Goal: Task Accomplishment & Management: Manage account settings

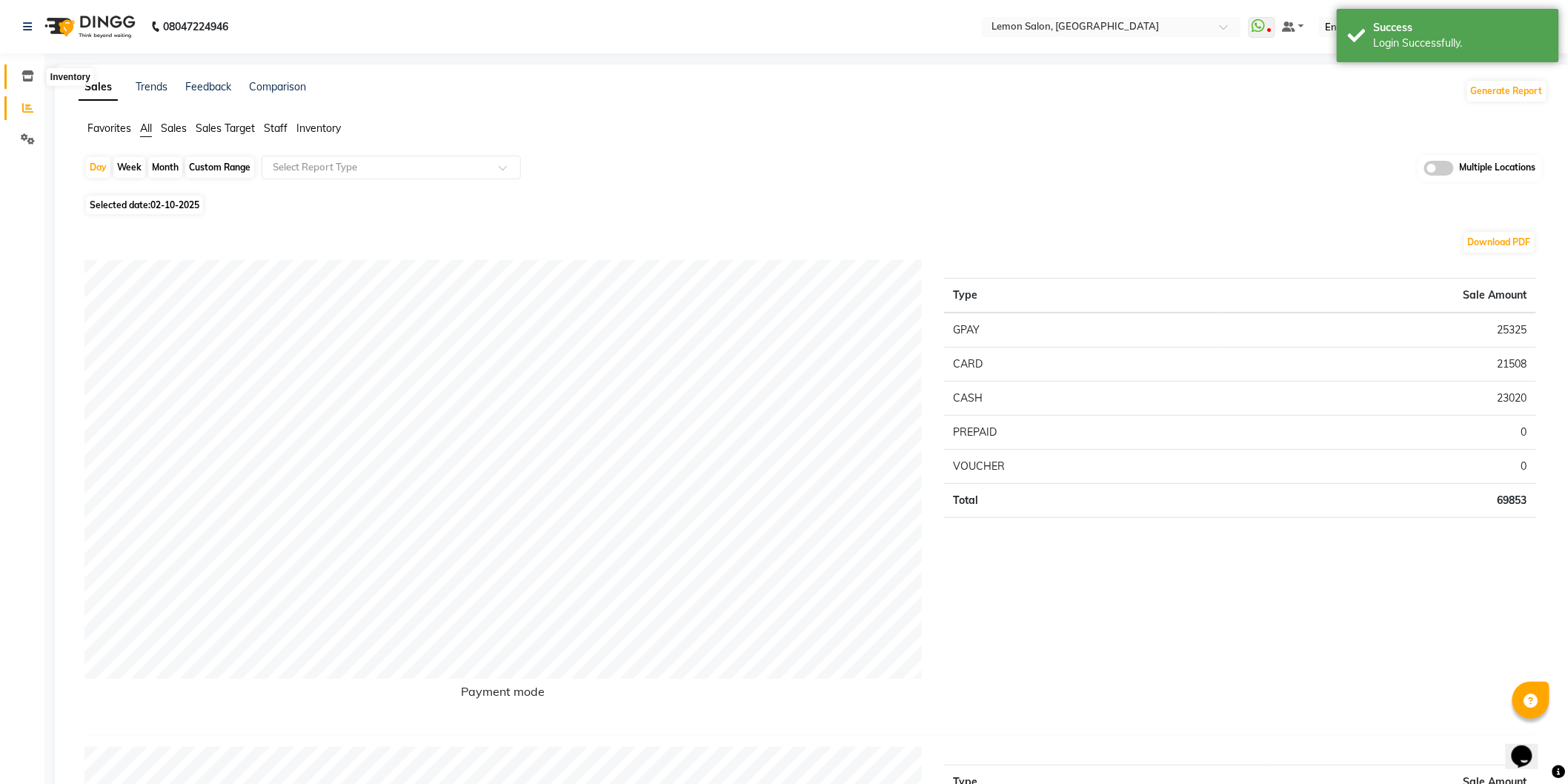
click at [33, 72] on span at bounding box center [28, 76] width 26 height 17
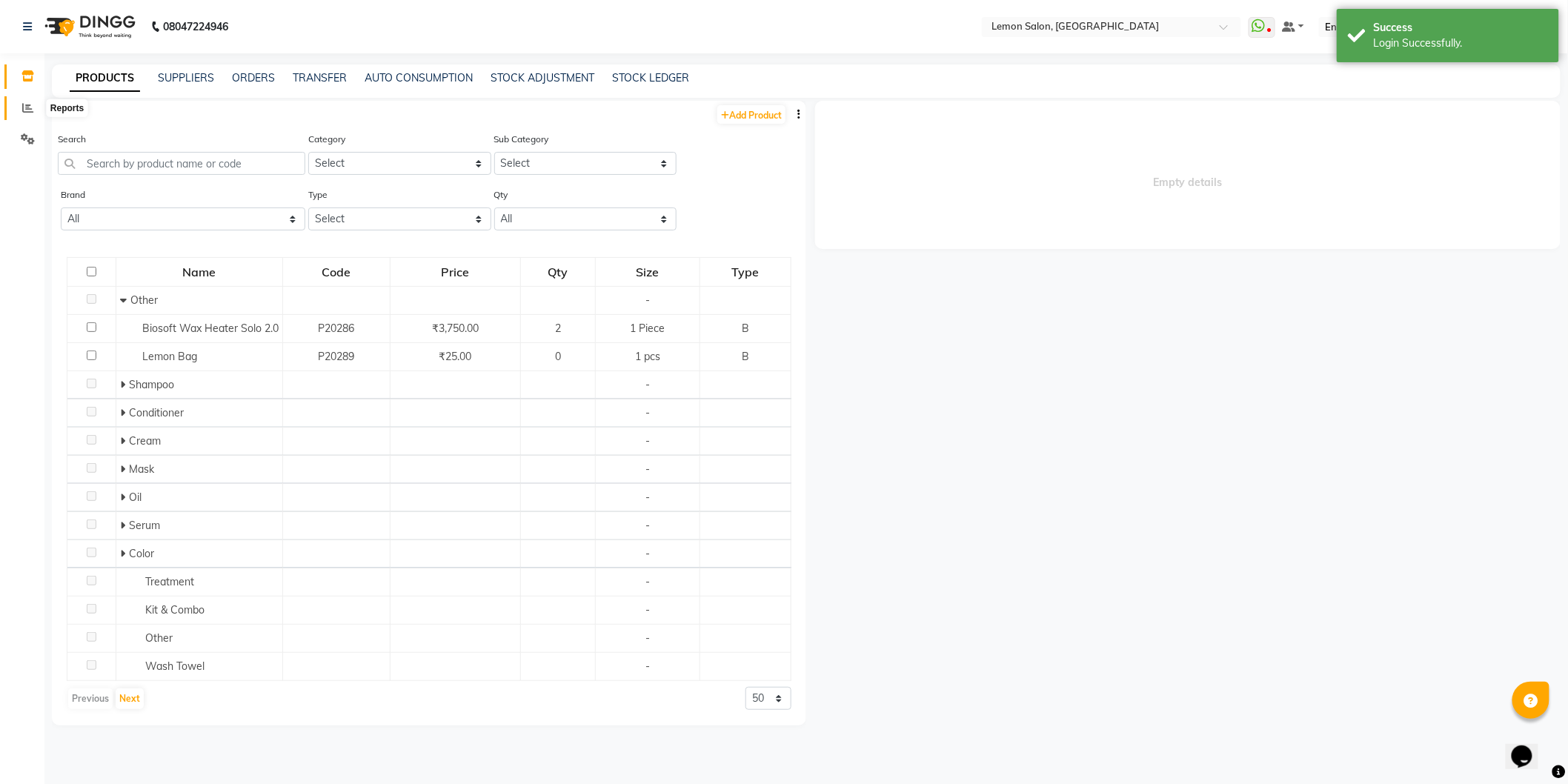
click at [24, 112] on icon at bounding box center [28, 107] width 11 height 11
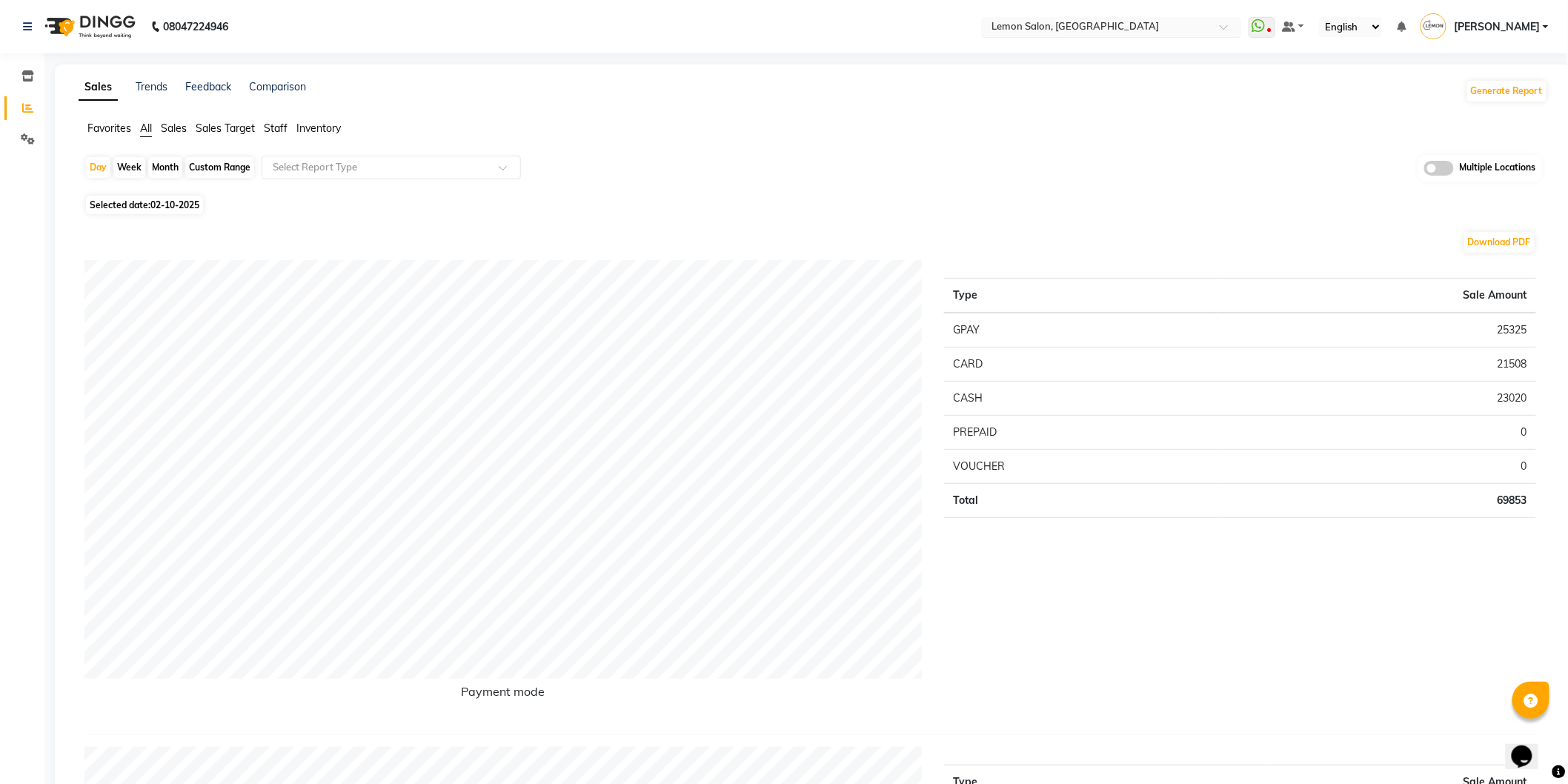
click at [1129, 21] on input "text" at bounding box center [1096, 28] width 215 height 15
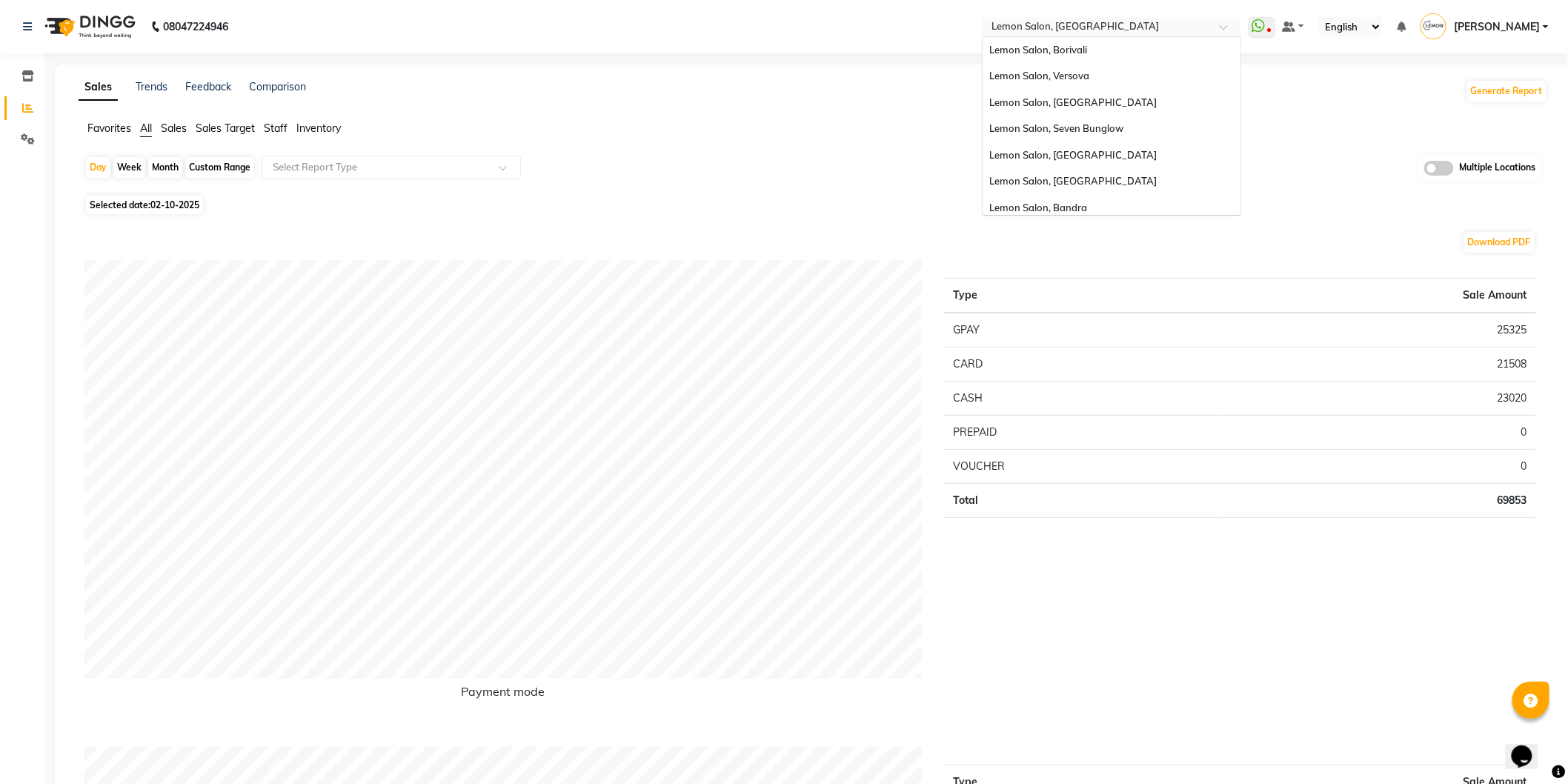
scroll to position [137, 0]
click at [1069, 180] on span "Lemon Salon Ho, Ho" at bounding box center [1036, 175] width 93 height 12
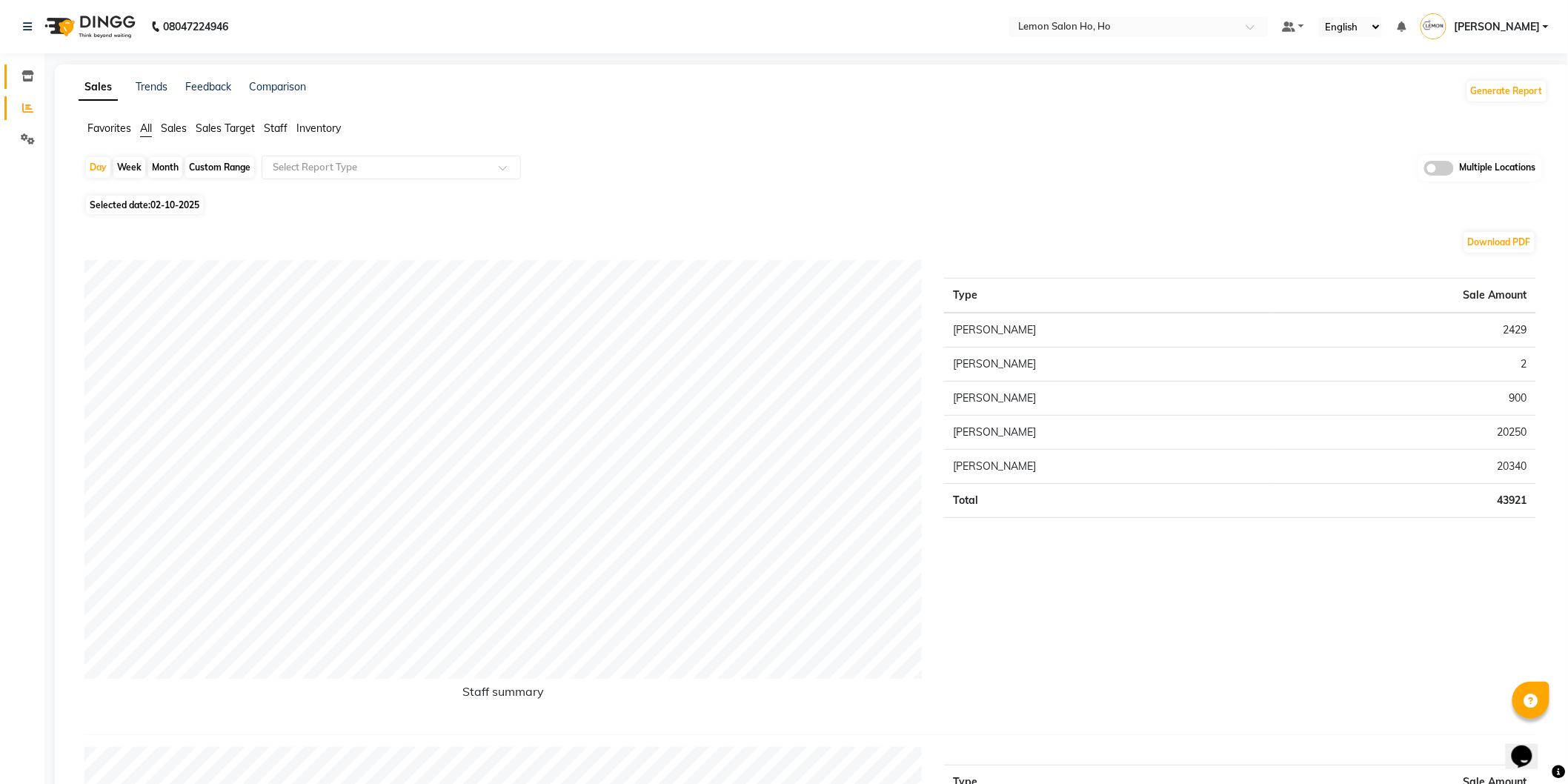
click at [28, 68] on span at bounding box center [28, 76] width 26 height 17
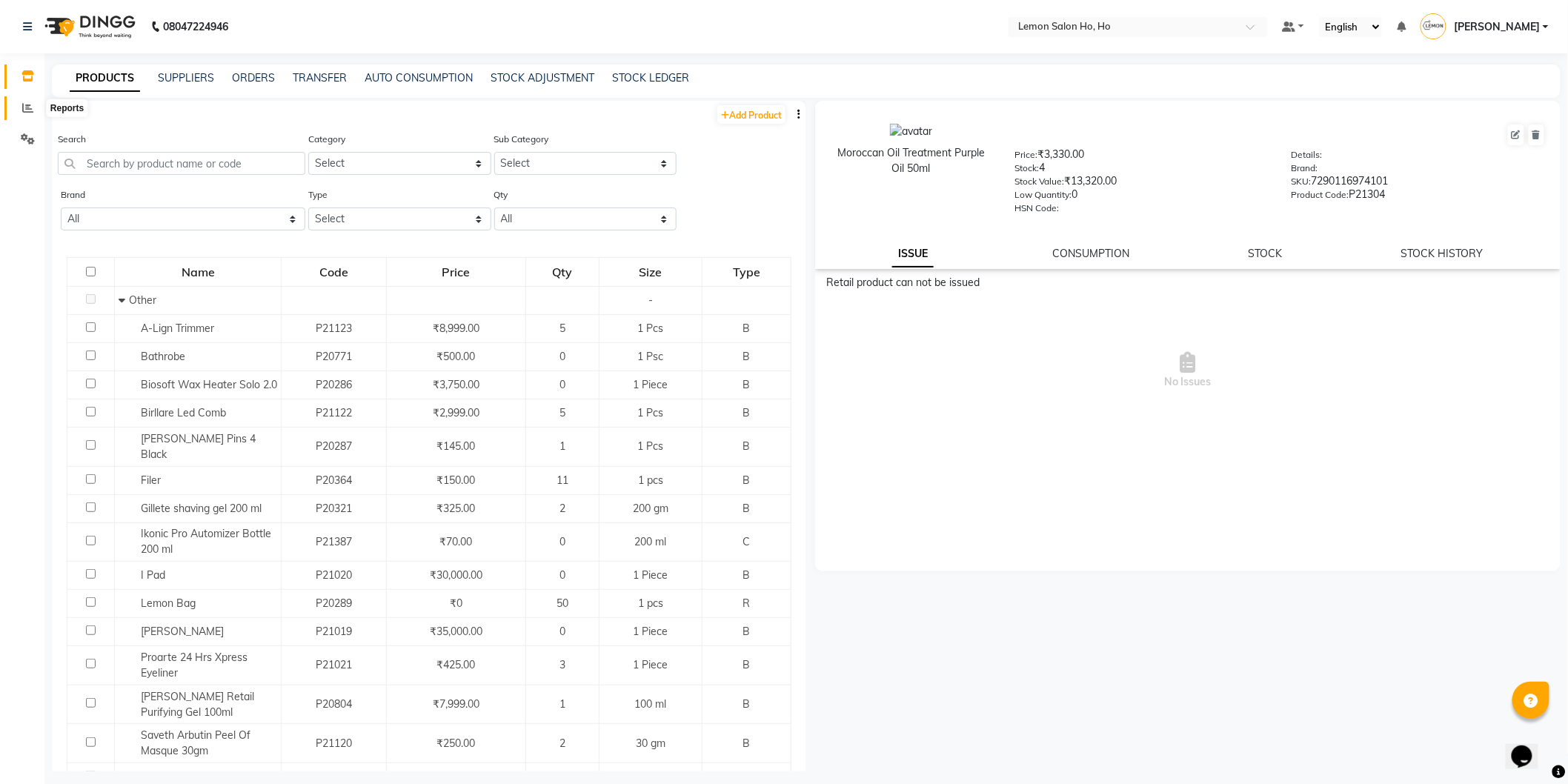
click at [27, 111] on icon at bounding box center [28, 107] width 11 height 11
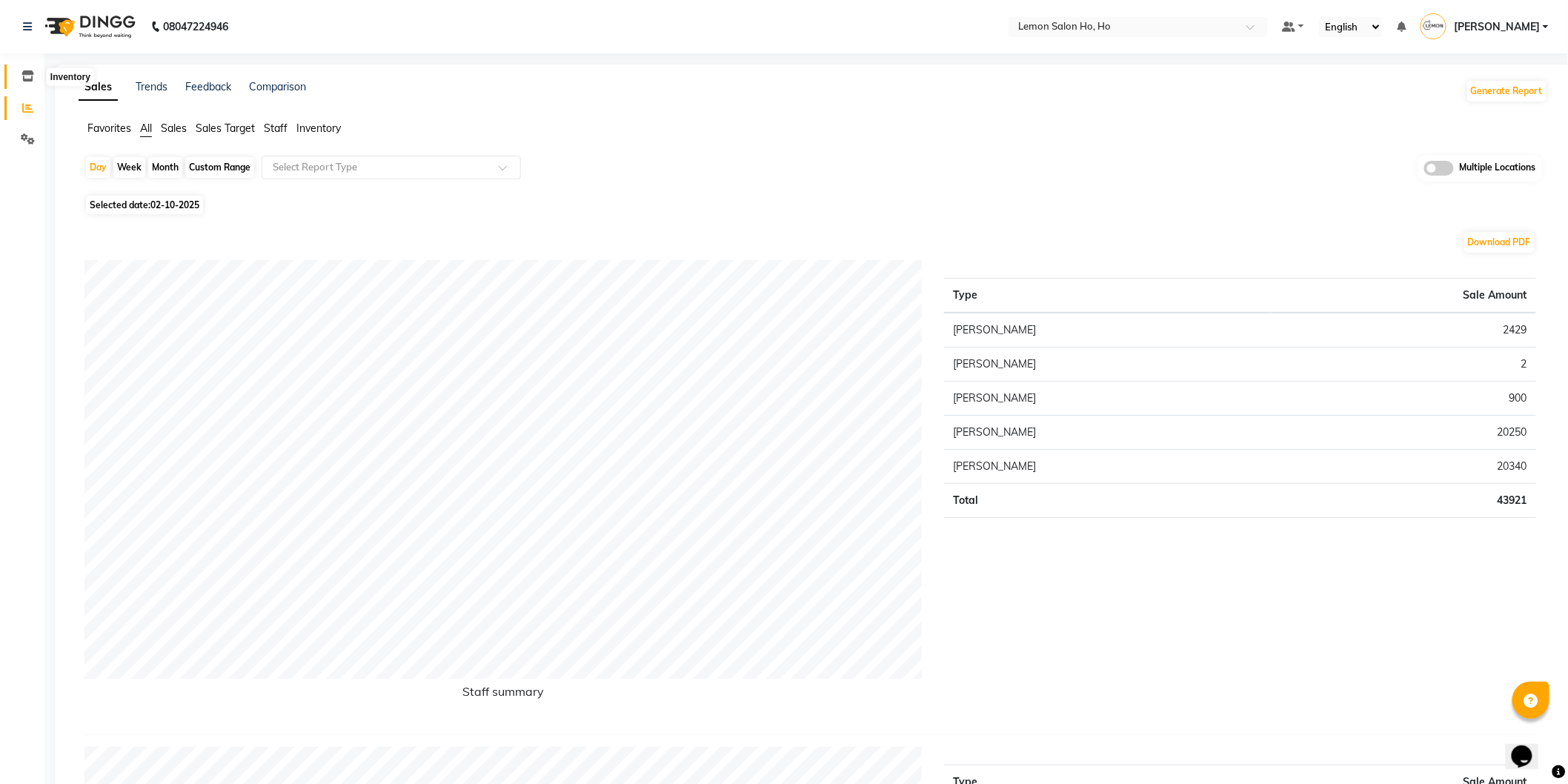
click at [32, 76] on icon at bounding box center [28, 76] width 12 height 11
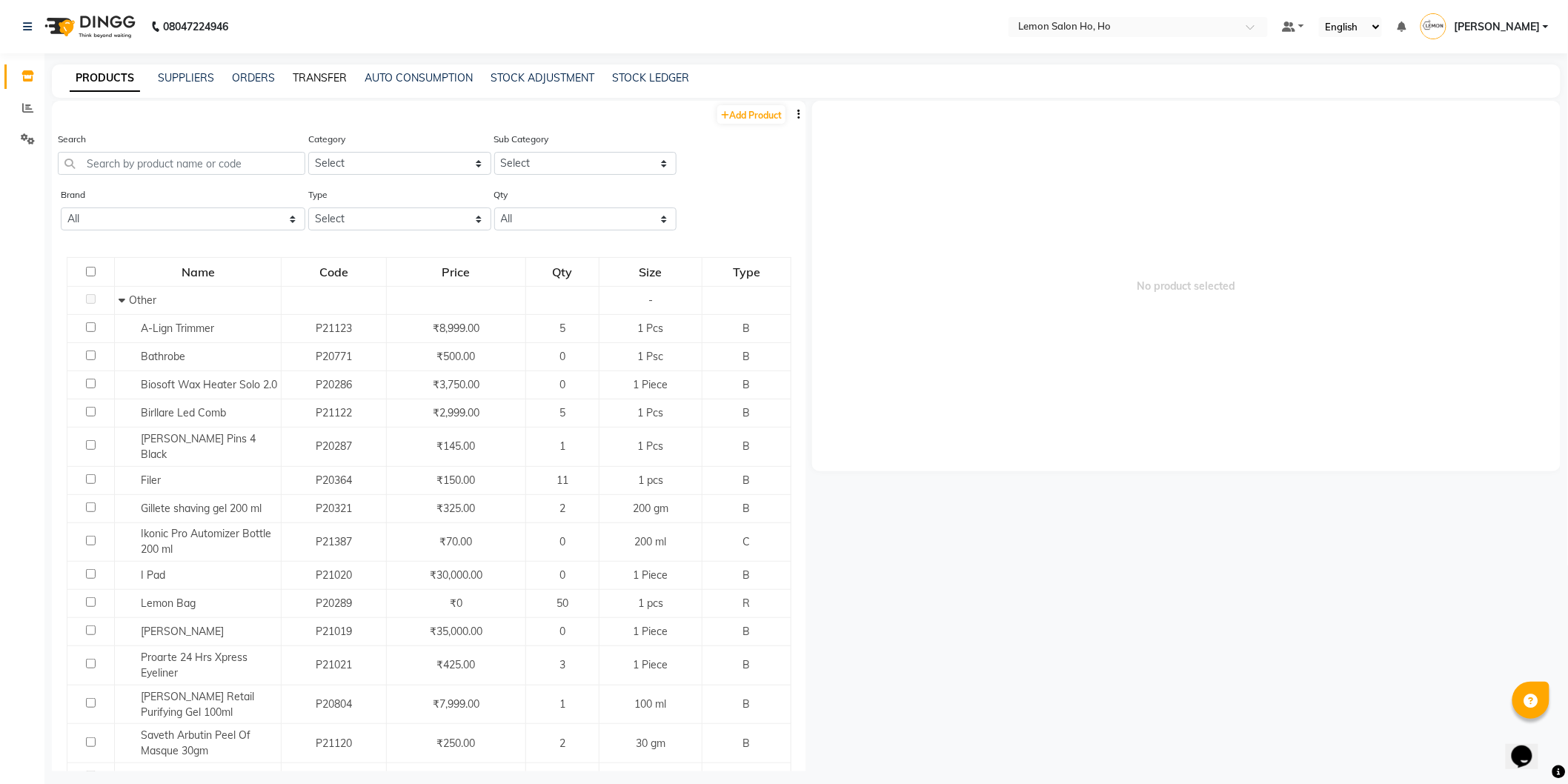
click at [315, 74] on link "TRANSFER" at bounding box center [320, 77] width 54 height 13
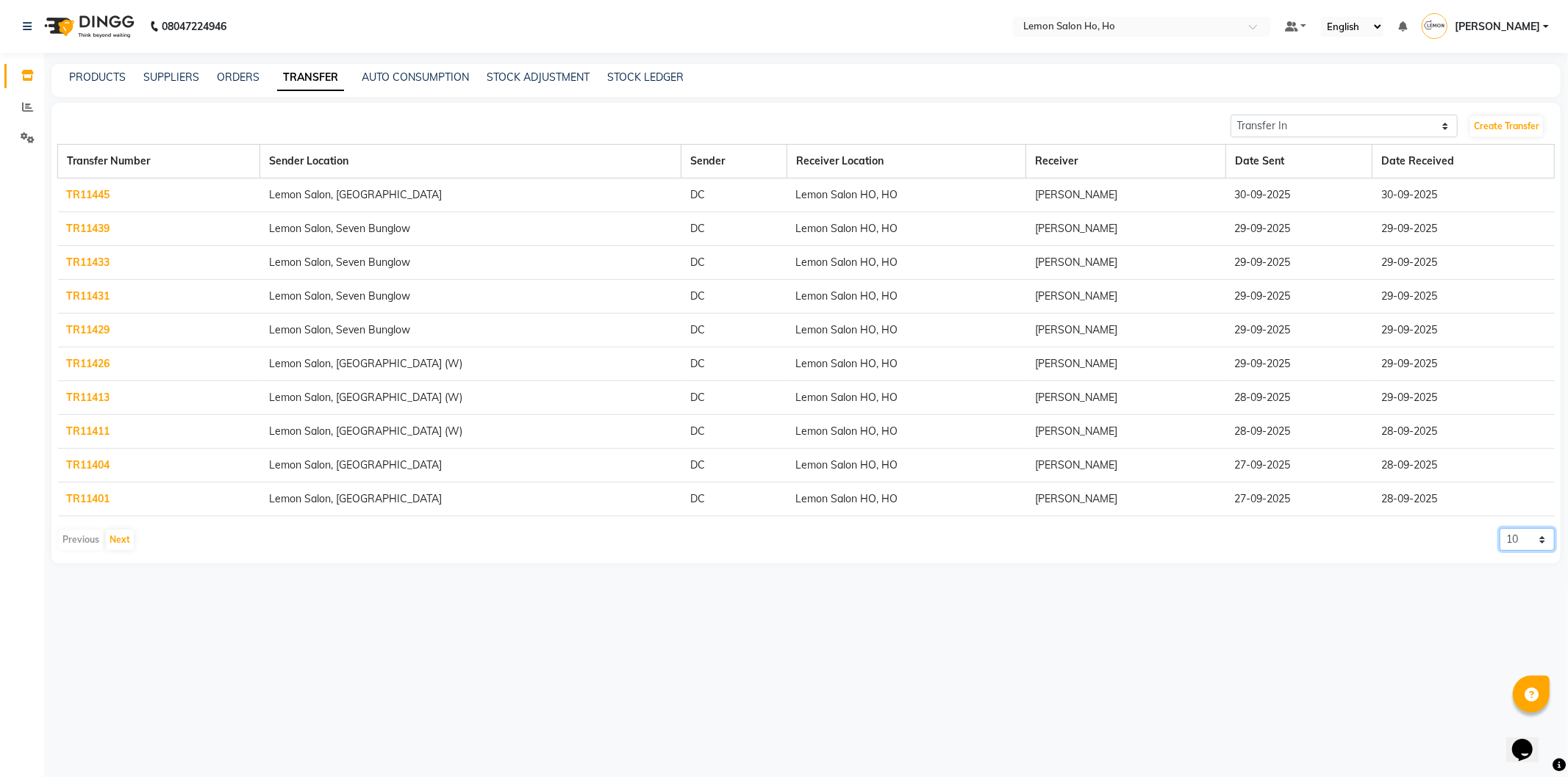
click at [1531, 537] on select "10 20 50 100" at bounding box center [1527, 540] width 55 height 23
select select "100"
click at [1500, 528] on select "10 20 50 100" at bounding box center [1527, 540] width 55 height 23
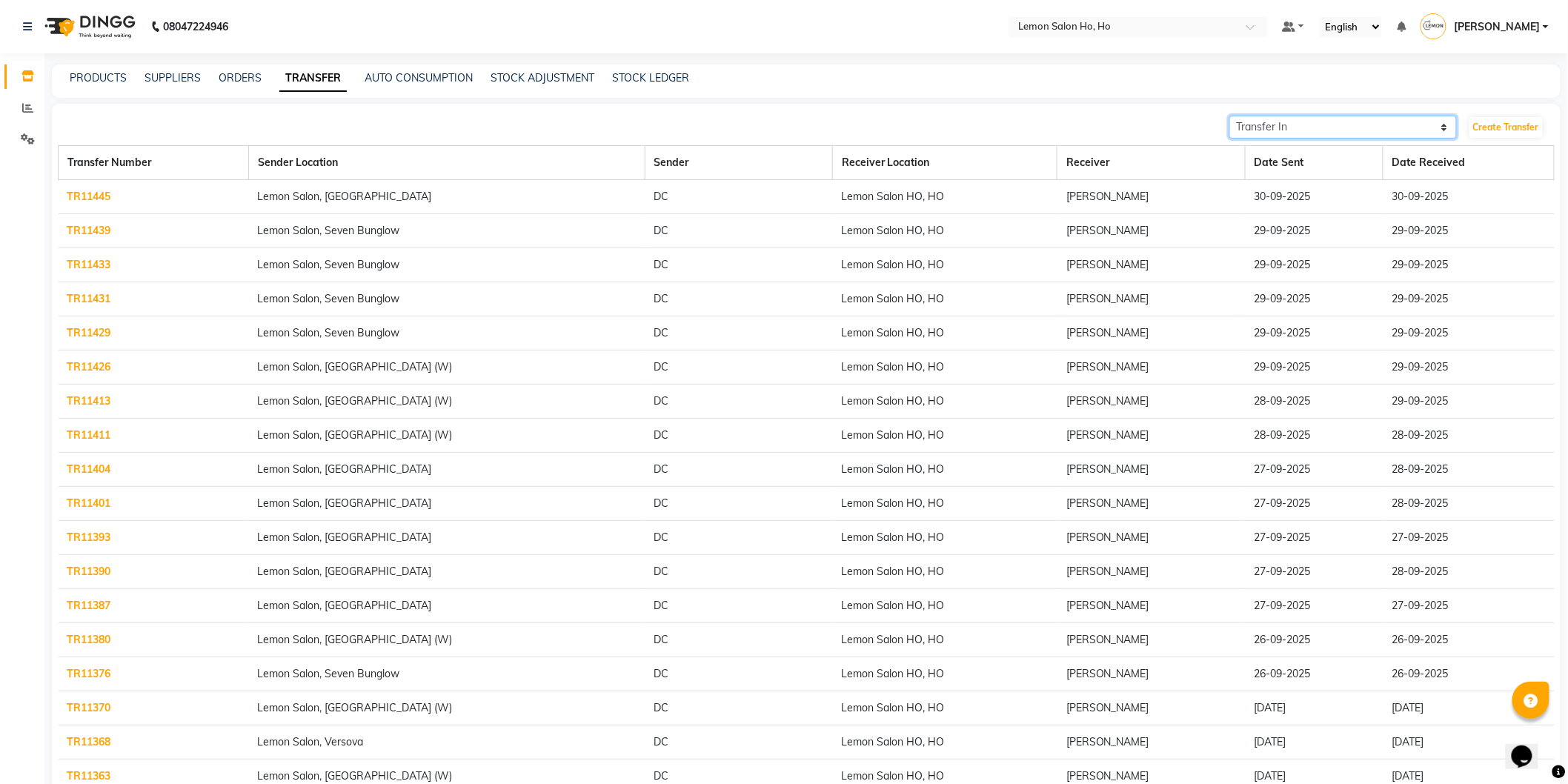
click at [1310, 134] on select "Transfer In Transfer Out" at bounding box center [1343, 127] width 228 height 23
select select "sender"
click at [1229, 116] on select "Transfer In Transfer Out" at bounding box center [1343, 127] width 228 height 23
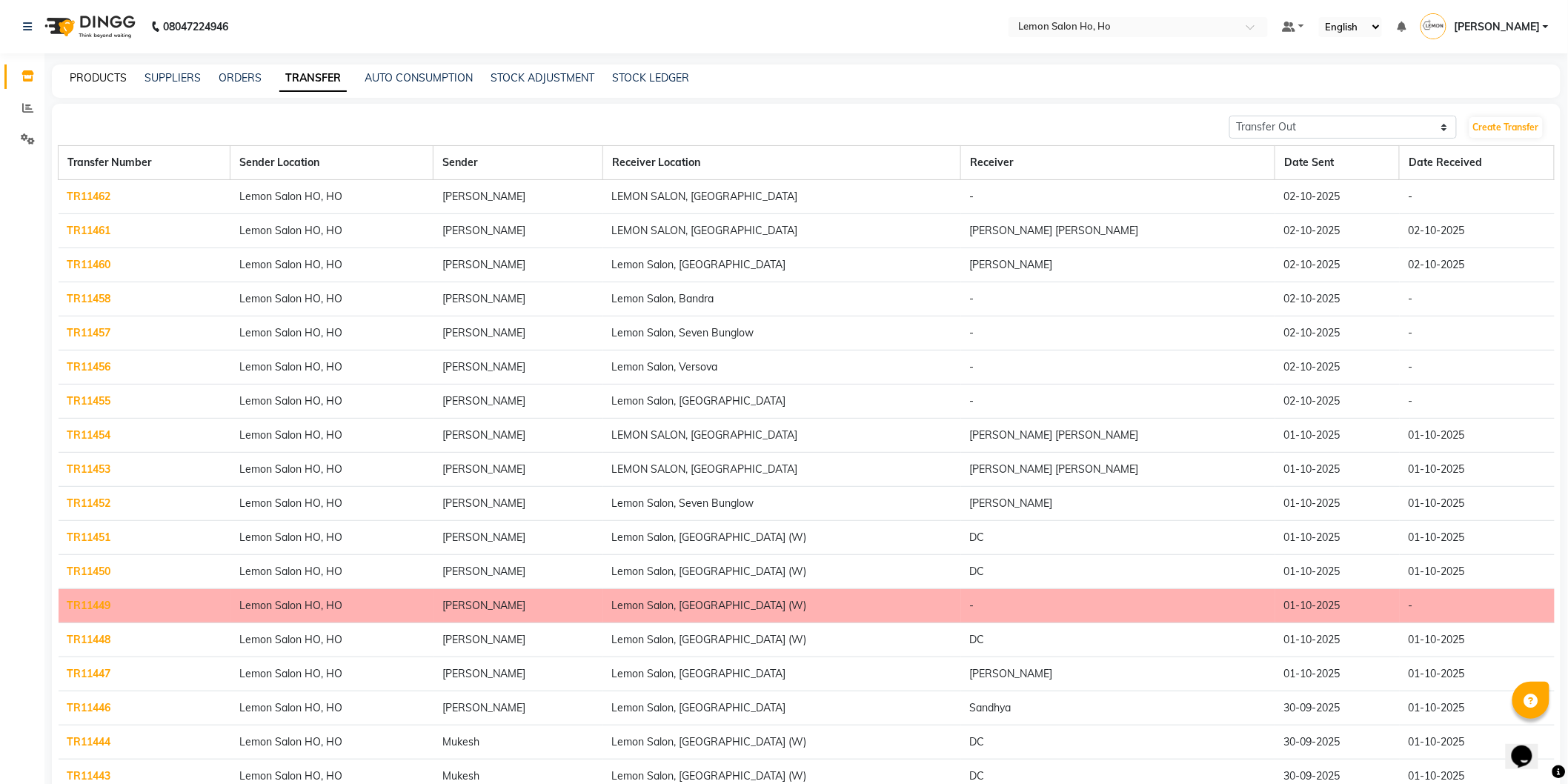
click at [107, 75] on link "PRODUCTS" at bounding box center [98, 77] width 57 height 13
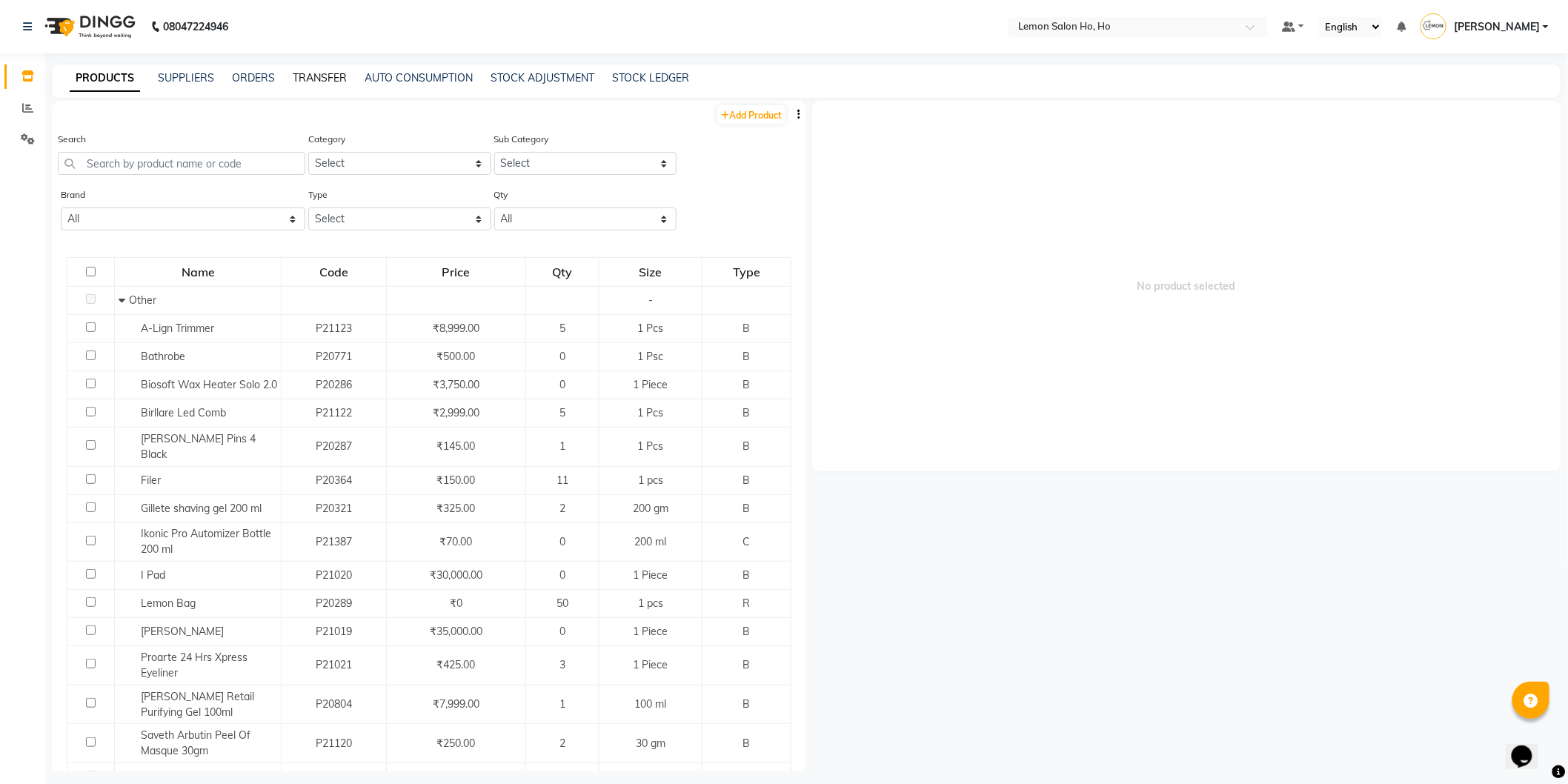
click at [301, 73] on link "TRANSFER" at bounding box center [320, 77] width 54 height 13
select select "sender"
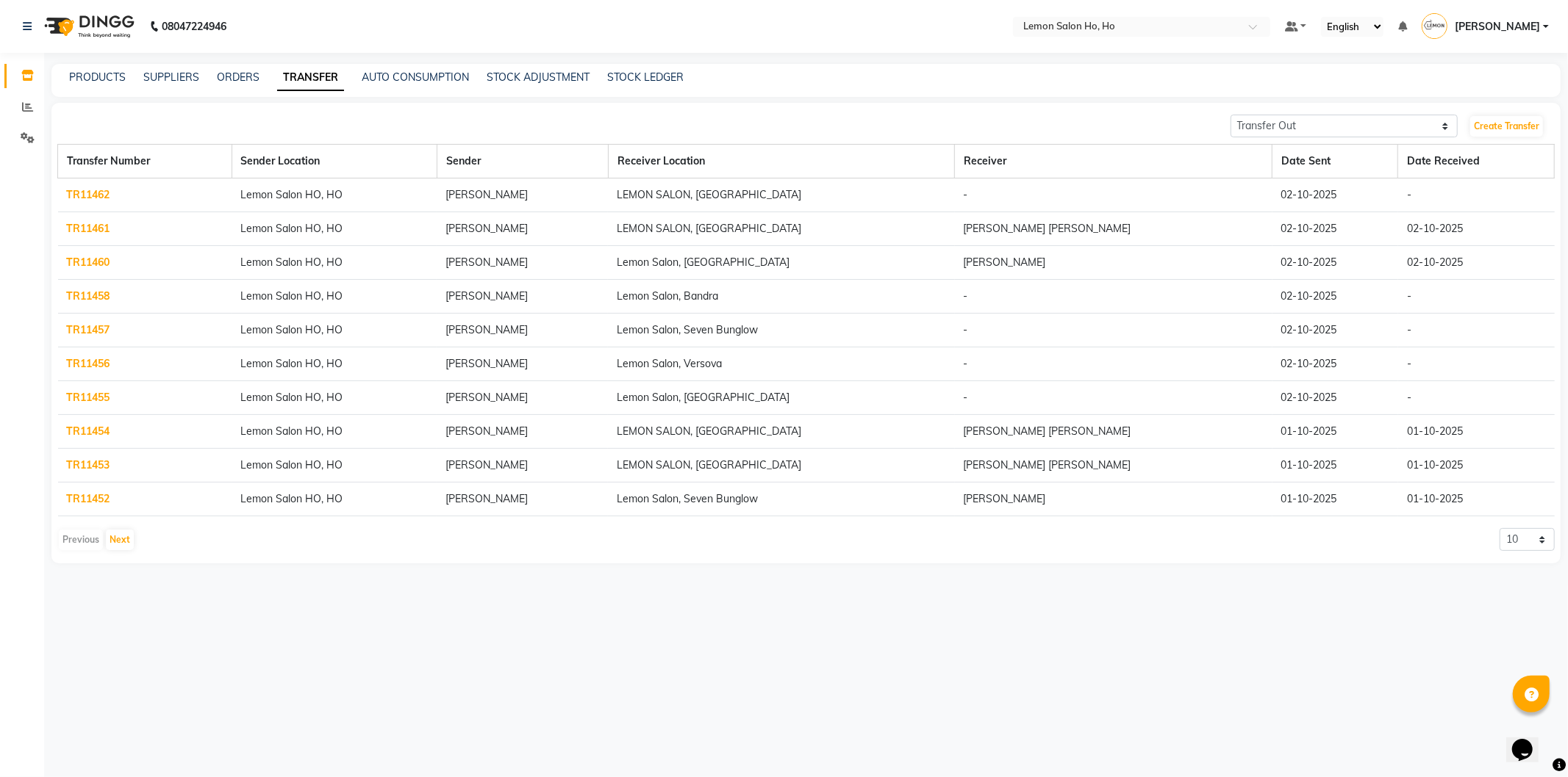
click at [167, 67] on div "PRODUCTS SUPPLIERS ORDERS TRANSFER AUTO CONSUMPTION STOCK ADJUSTMENT STOCK LEDG…" at bounding box center [806, 80] width 1509 height 33
click at [164, 74] on link "SUPPLIERS" at bounding box center [171, 77] width 56 height 13
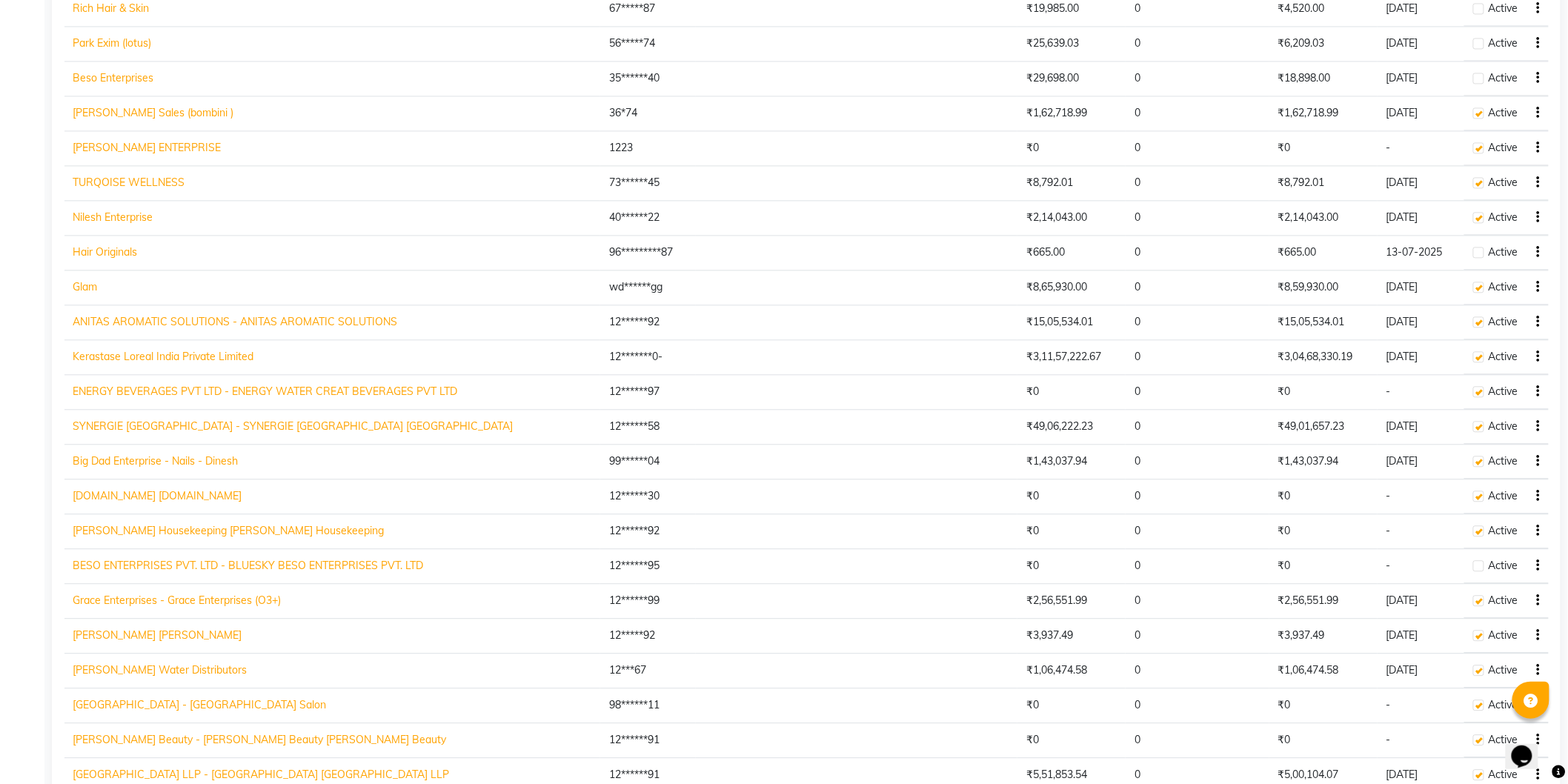
scroll to position [1318, 0]
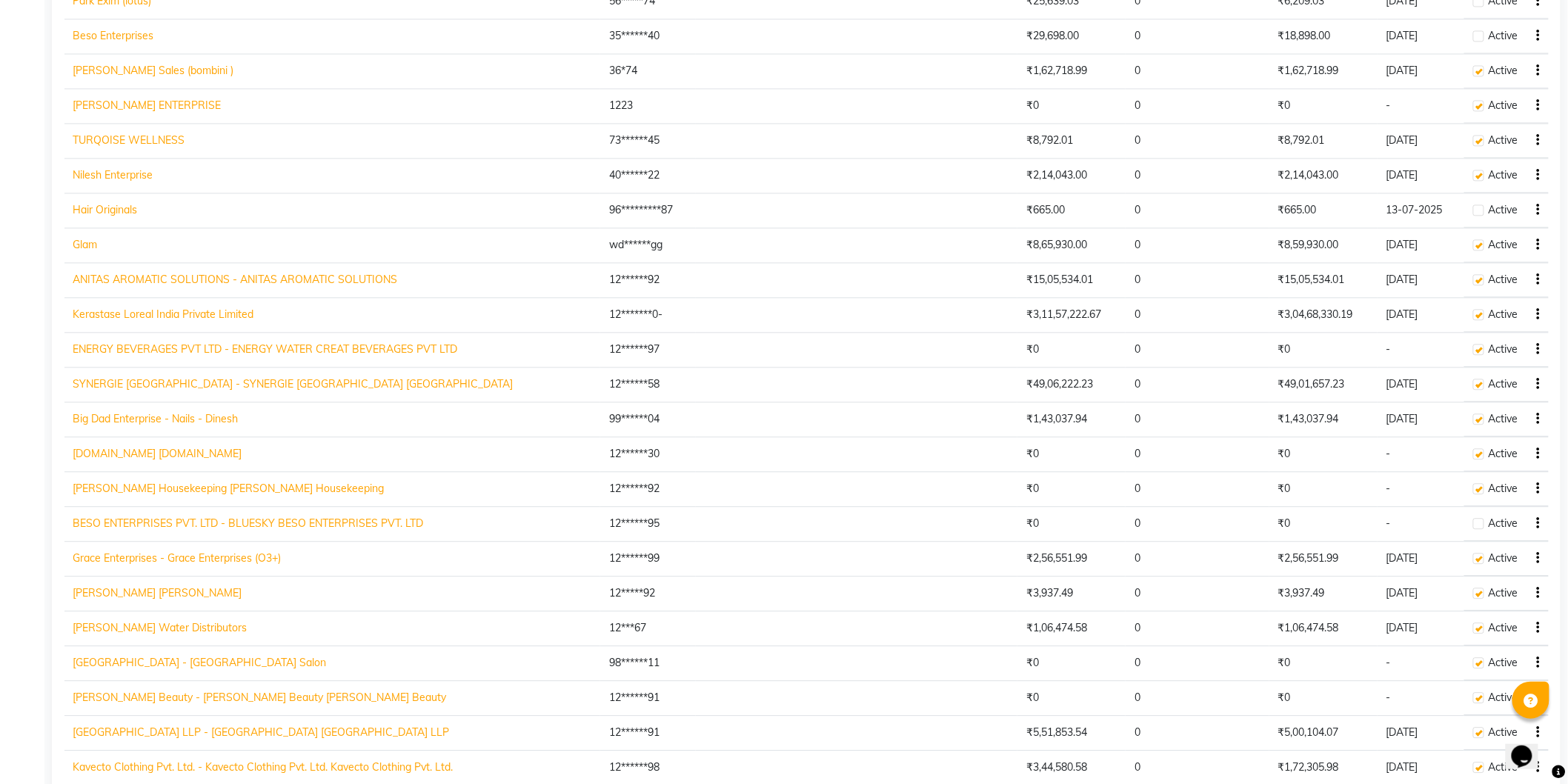
click at [128, 314] on link "Kerastase Loreal India Private Limited" at bounding box center [164, 314] width 181 height 13
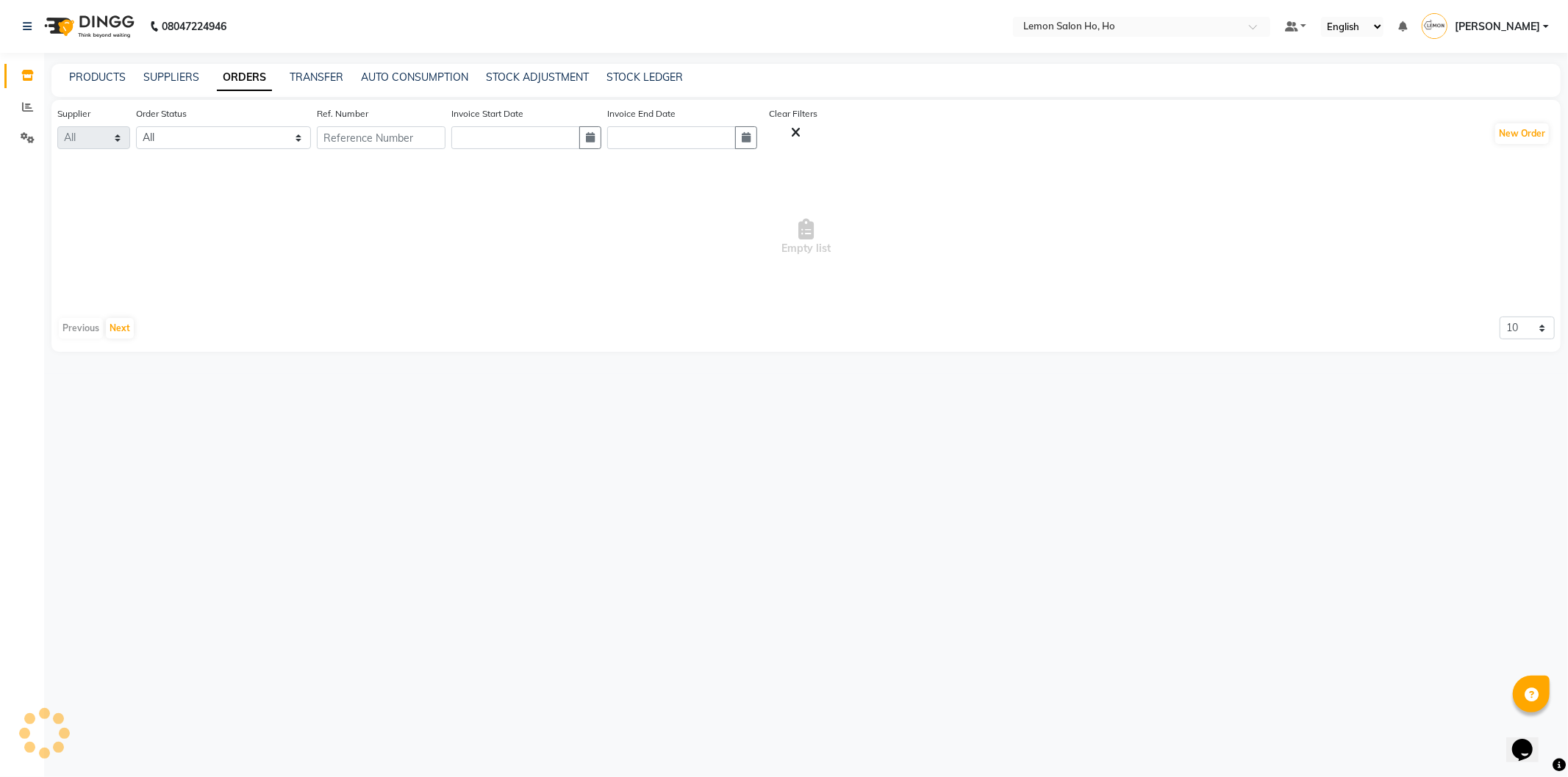
select select "1809"
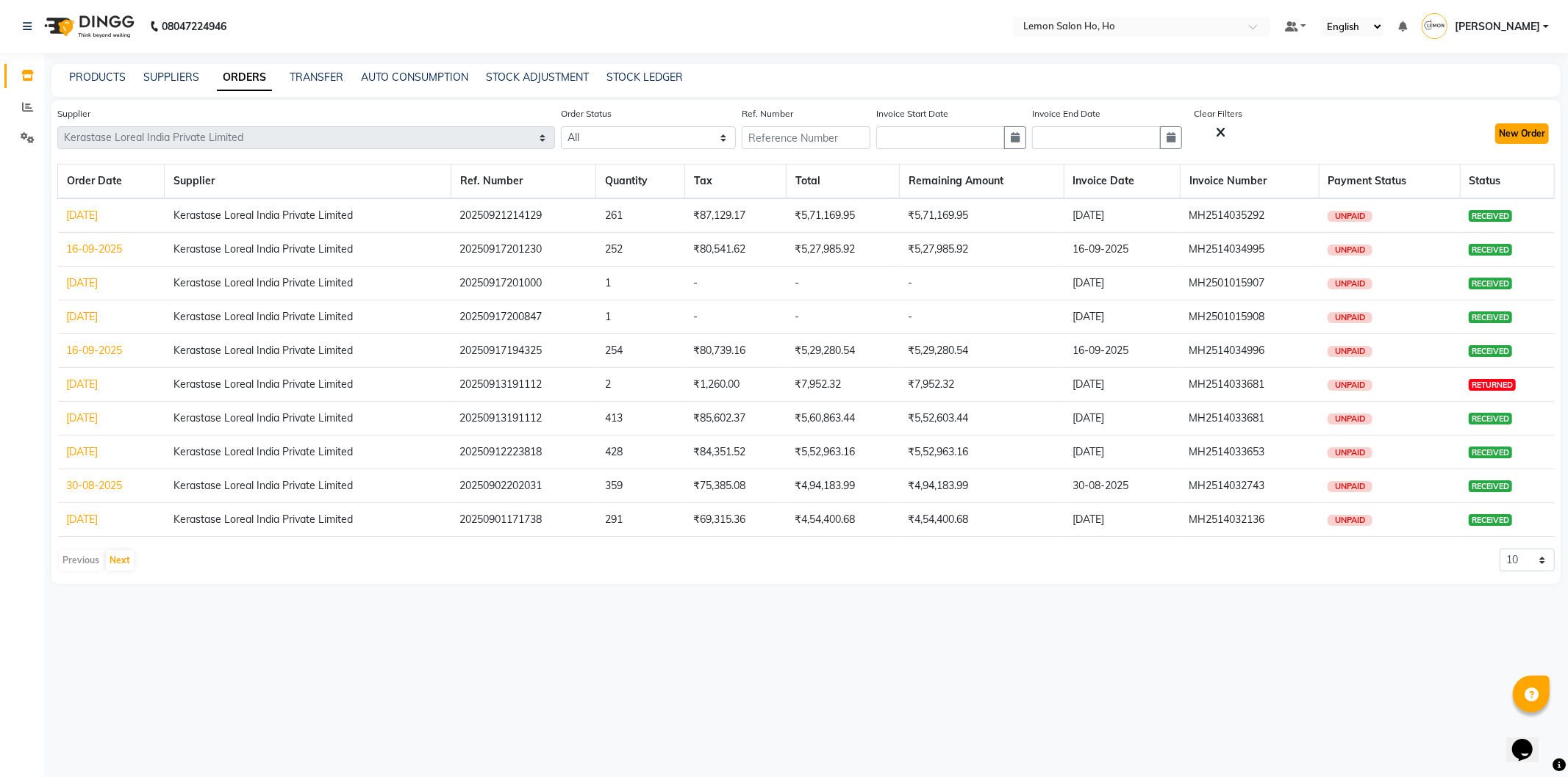
click at [1518, 139] on button "New Order" at bounding box center [1522, 133] width 54 height 21
select select "true"
select select "2069"
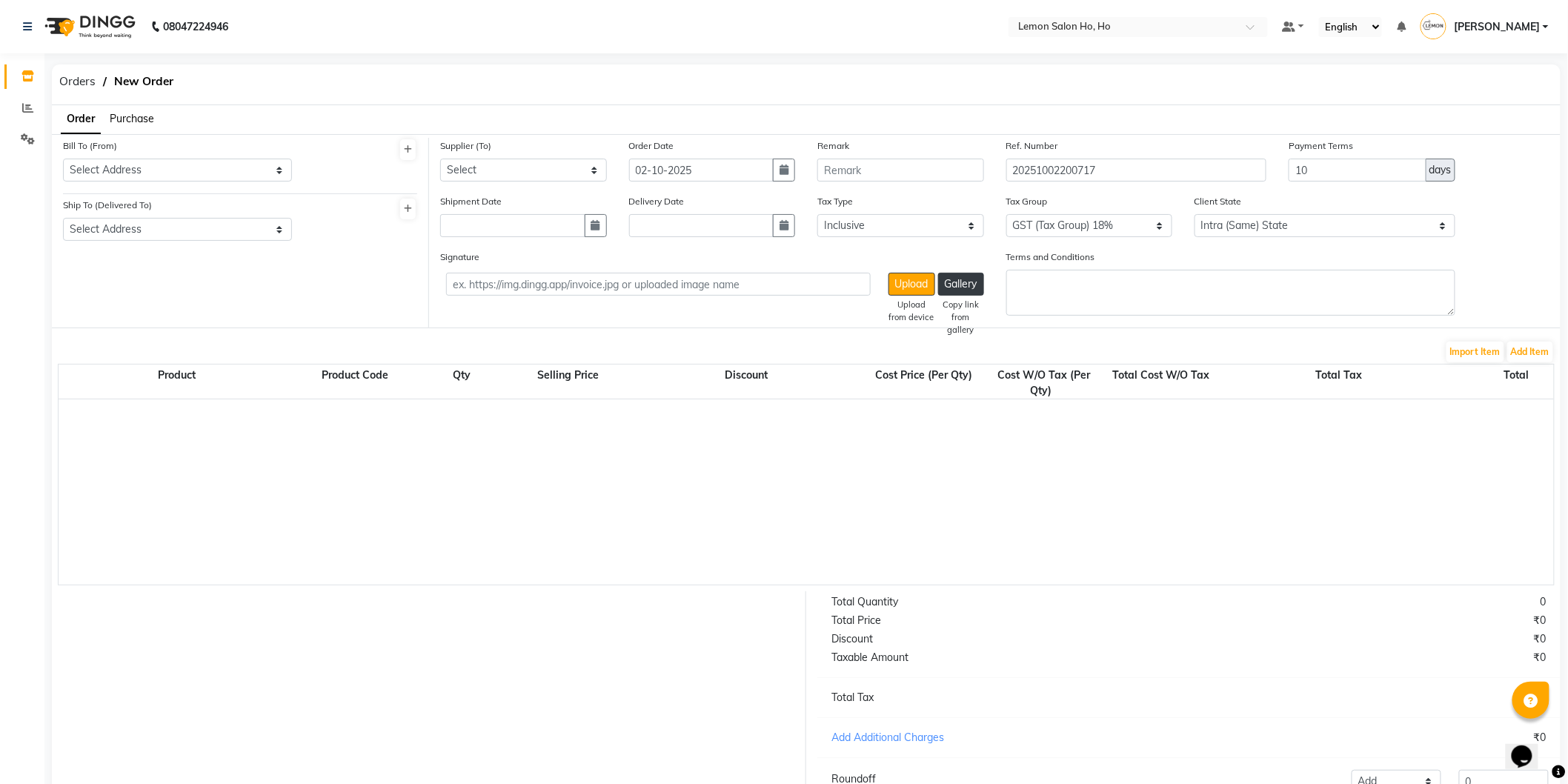
click at [137, 113] on span "Purchase" at bounding box center [132, 118] width 45 height 13
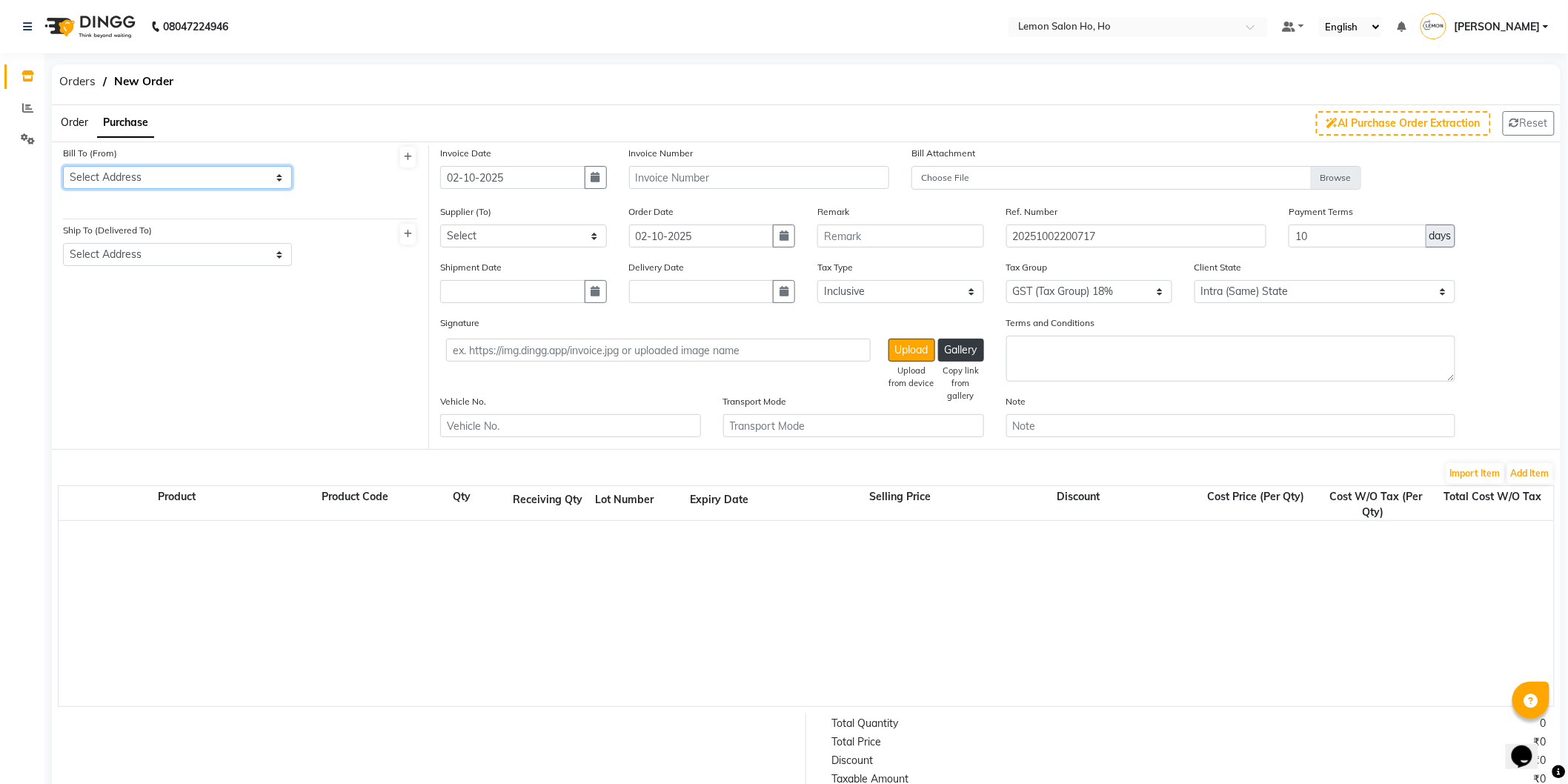
click at [182, 166] on select "Select Address shop no-1 samarth siddhi near andheri west mumbai 400053 HO GG Ho" at bounding box center [178, 178] width 229 height 23
select select "7"
click at [63, 166] on select "Select Address shop no-1 samarth siddhi near andheri west mumbai 400053 HO GG Ho" at bounding box center [178, 178] width 229 height 23
click at [171, 260] on select "Select Address shop no-1 samarth siddhi near joggers park opp starbucks andheri…" at bounding box center [178, 255] width 229 height 23
select select "8"
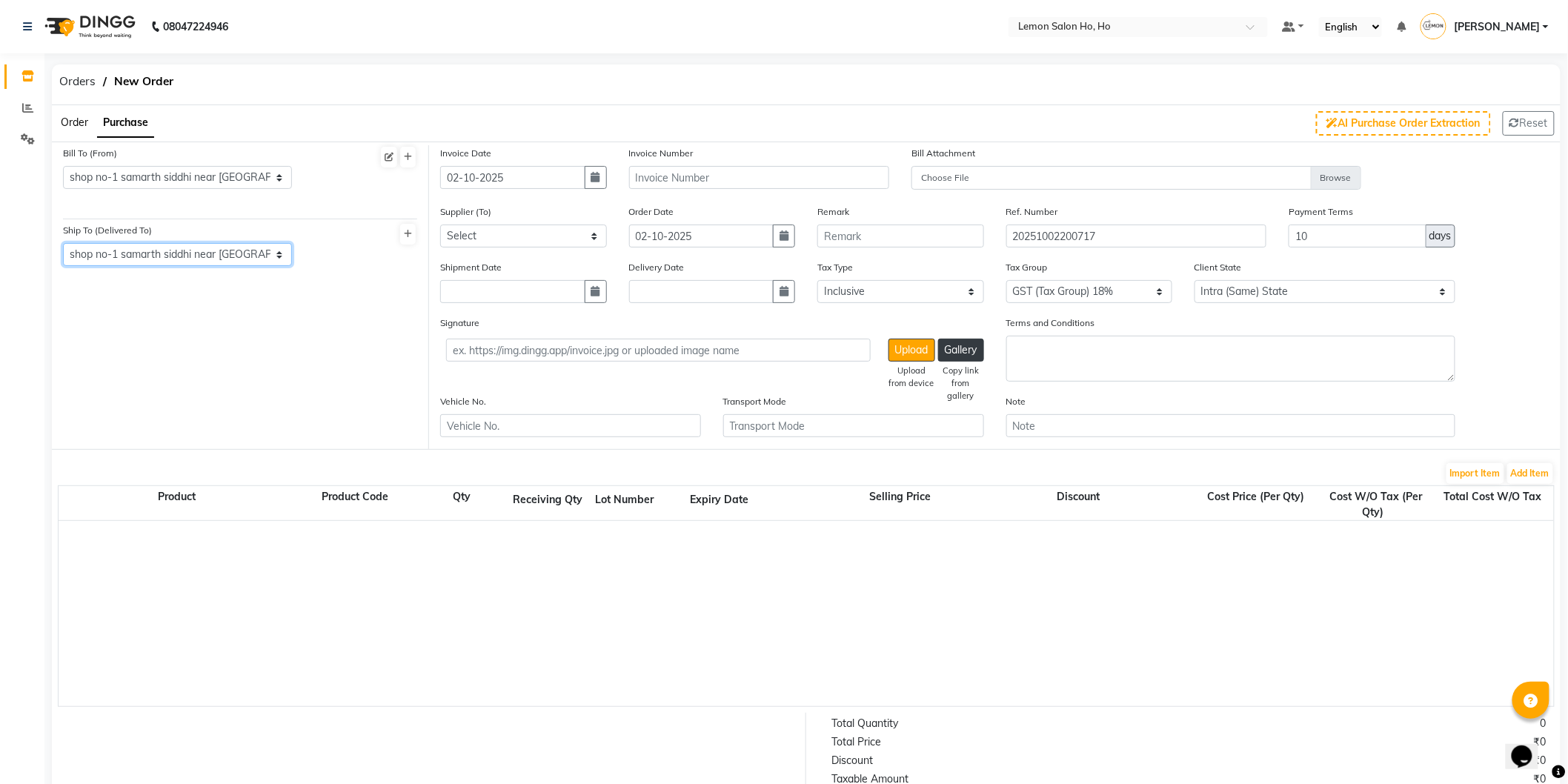
click at [63, 243] on select "Select Address shop no-1 samarth siddhi near joggers park opp starbucks andheri…" at bounding box center [178, 255] width 229 height 23
click at [595, 178] on icon "button" at bounding box center [596, 177] width 9 height 10
select select "10"
select select "2025"
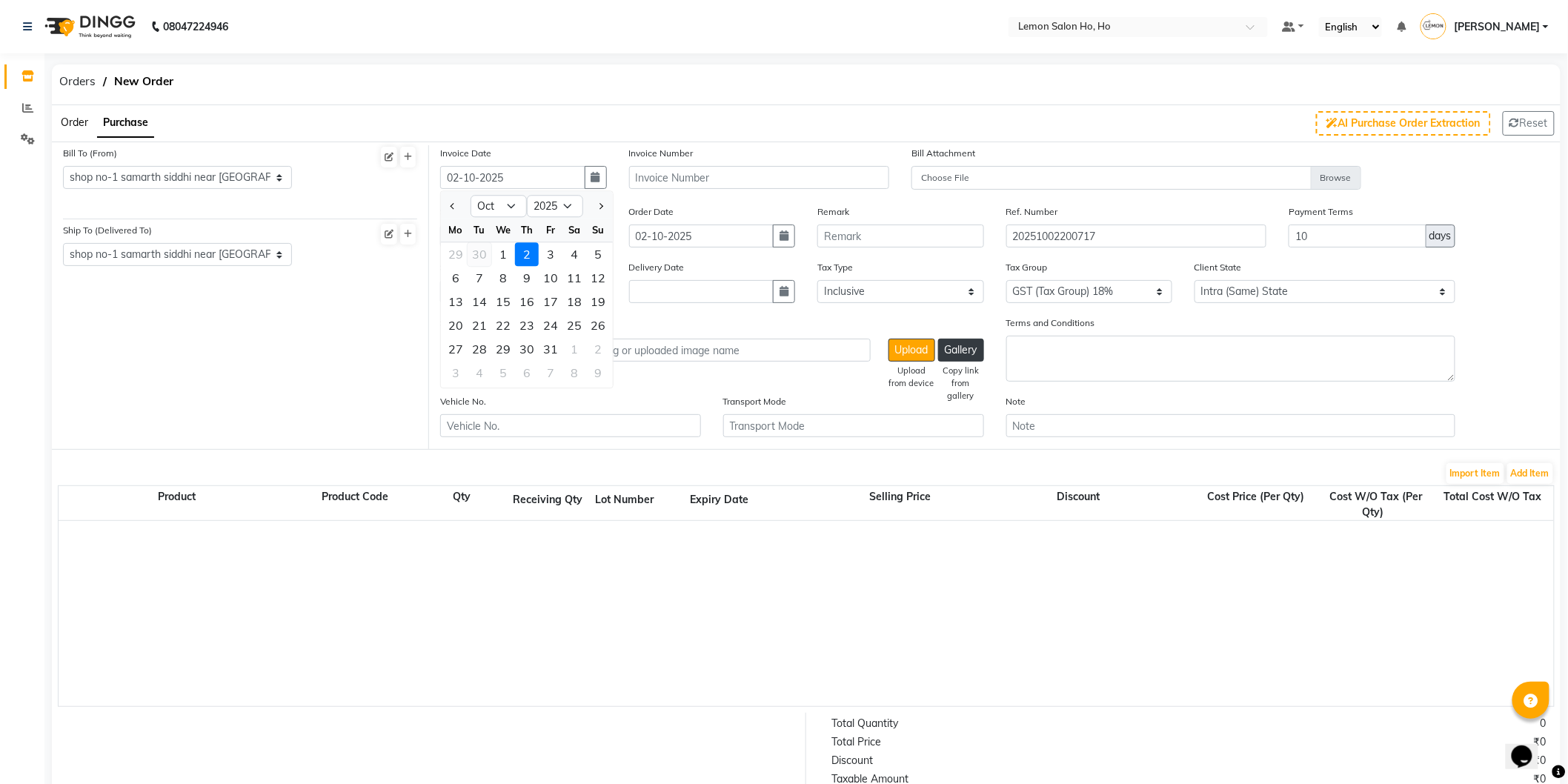
click at [478, 250] on div "30" at bounding box center [479, 255] width 24 height 24
type input "30-09-2025"
click at [783, 239] on icon "button" at bounding box center [784, 235] width 9 height 10
select select "10"
select select "2025"
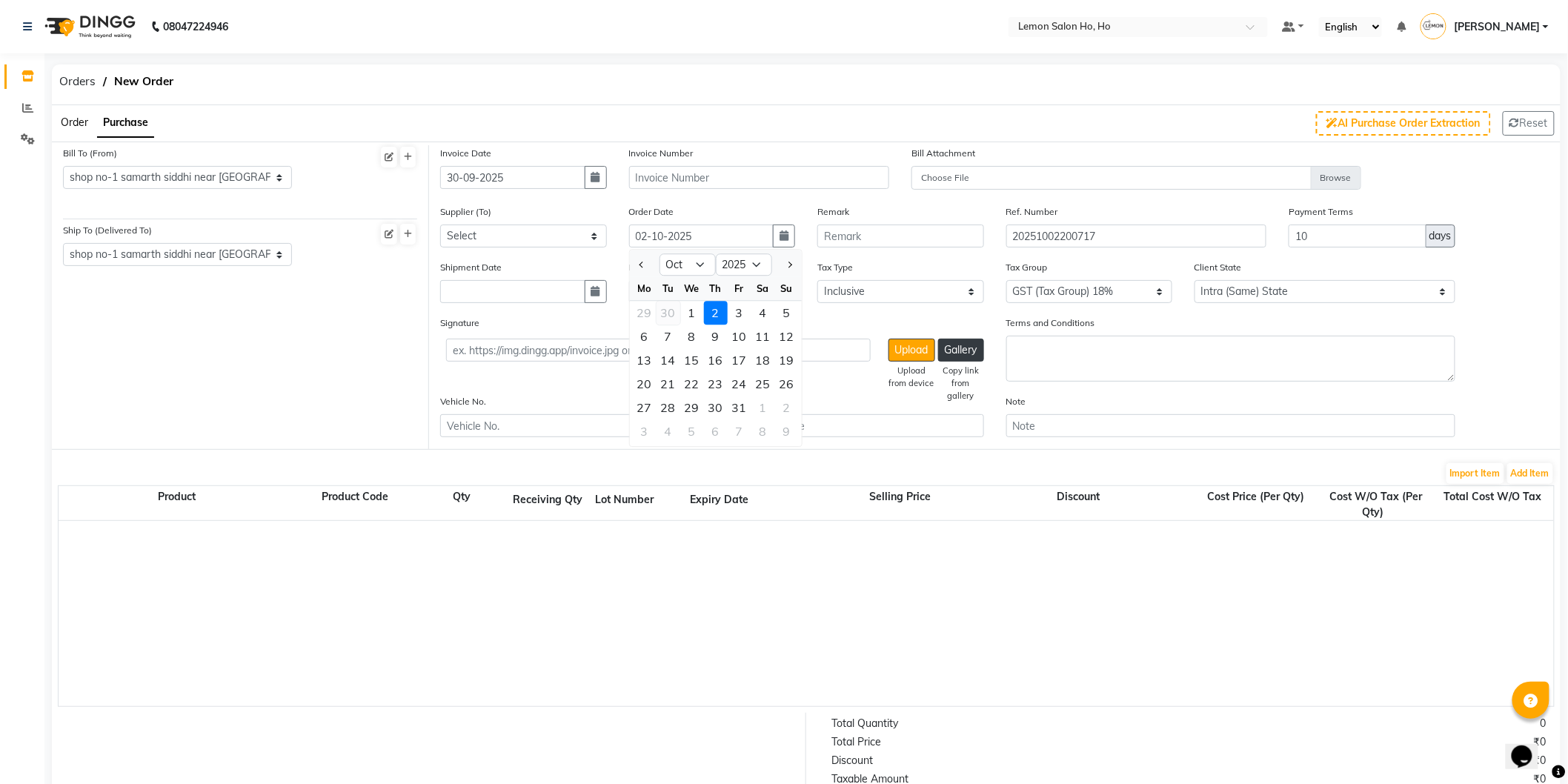
click at [665, 309] on div "30" at bounding box center [668, 314] width 24 height 24
type input "30-09-2025"
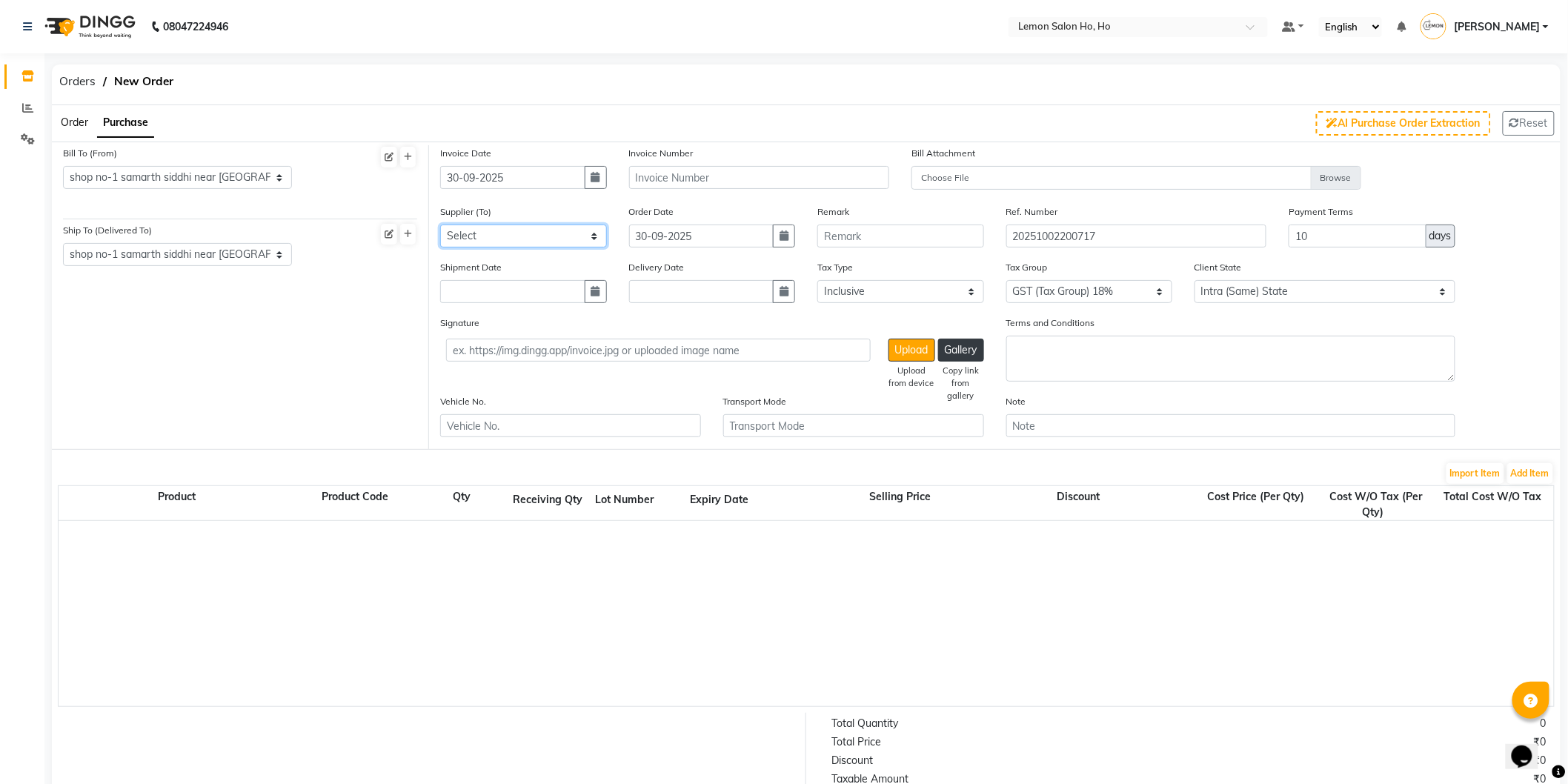
click at [539, 236] on select "Select Komal Enterprises (Loreal) Narayan Sales Agency Osp Healthcare Rica Wax …" at bounding box center [523, 236] width 167 height 23
select select "1809"
click at [440, 225] on select "Select Komal Enterprises (Loreal) Narayan Sales Agency Osp Healthcare Rica Wax …" at bounding box center [523, 236] width 167 height 23
click at [598, 300] on button "button" at bounding box center [595, 292] width 22 height 23
select select "10"
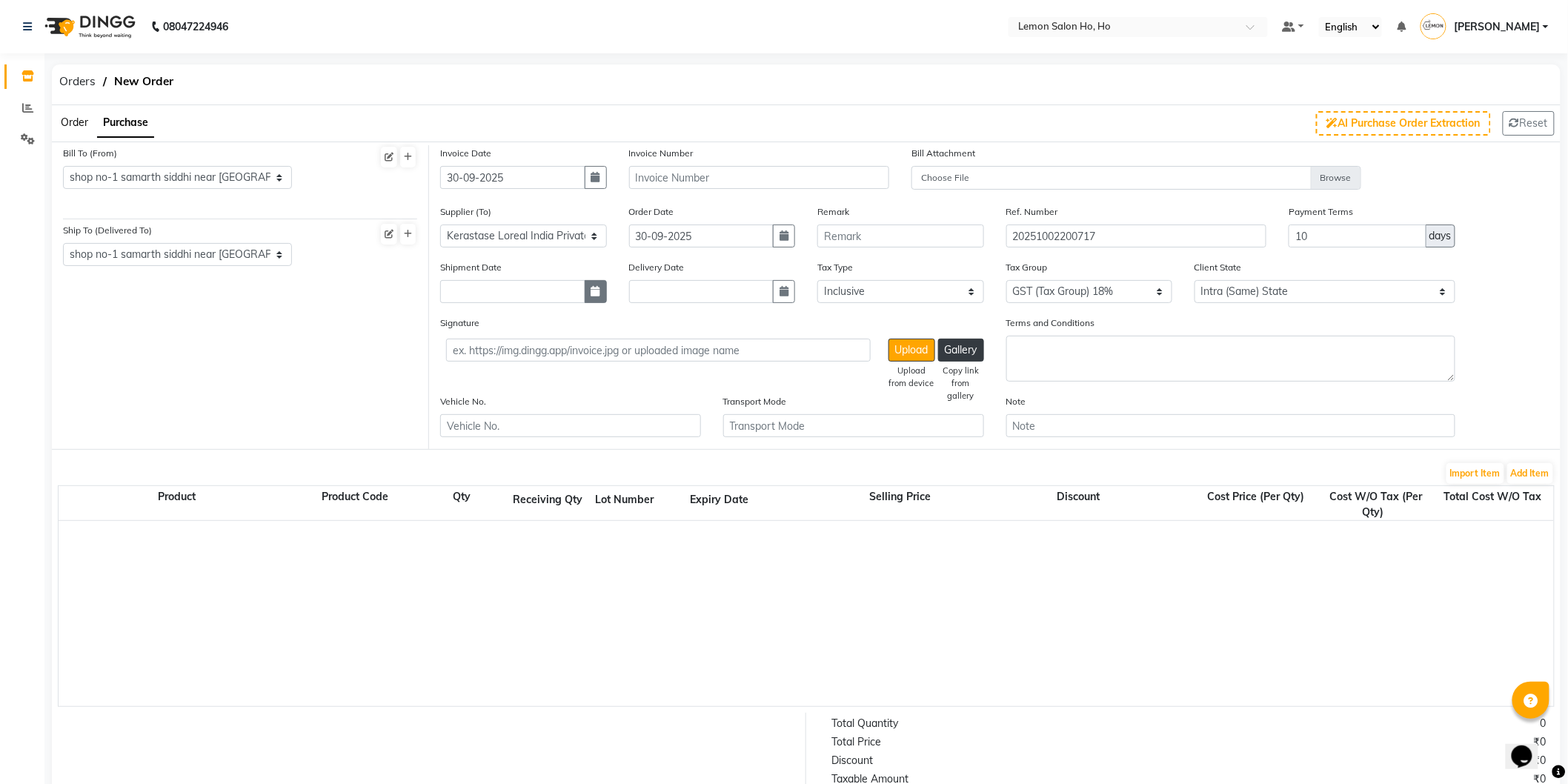
select select "2025"
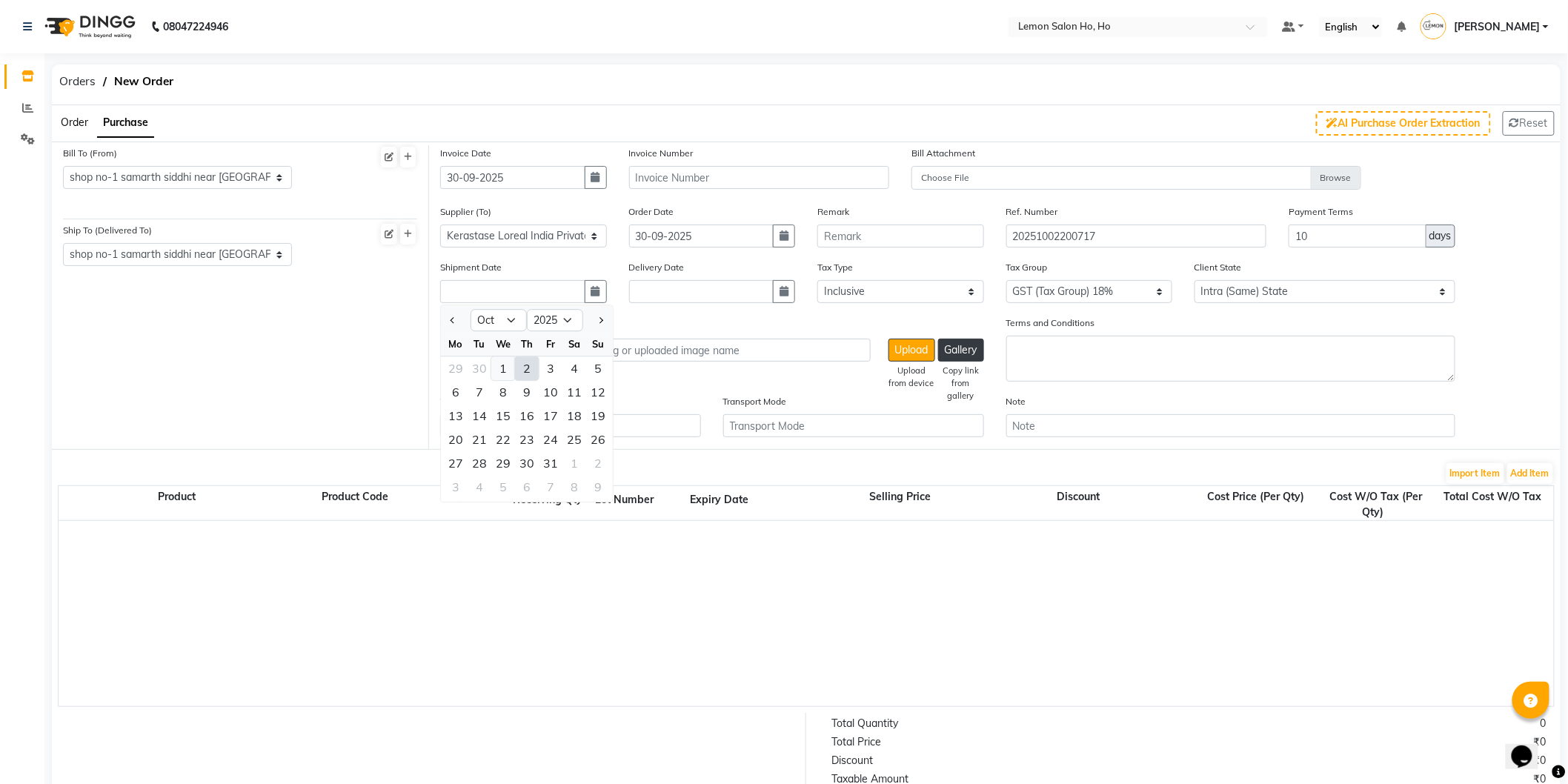
click at [500, 364] on div "1" at bounding box center [503, 369] width 24 height 24
type input "01-10-2025"
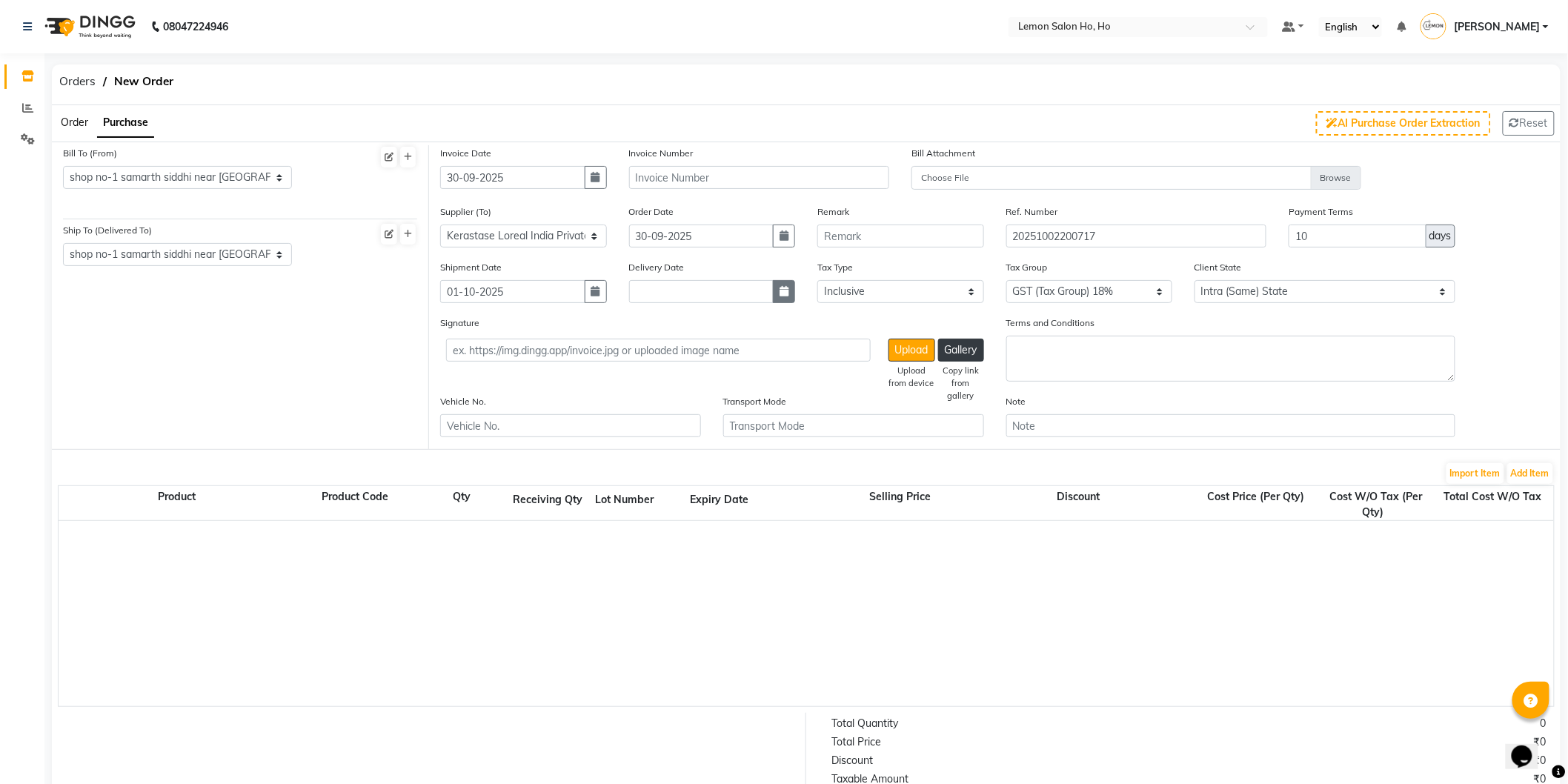
click at [786, 280] on button "button" at bounding box center [784, 292] width 22 height 23
select select "10"
select select "2025"
drag, startPoint x: 694, startPoint y: 363, endPoint x: 713, endPoint y: 290, distance: 75.4
click at [694, 361] on div "1" at bounding box center [692, 369] width 24 height 24
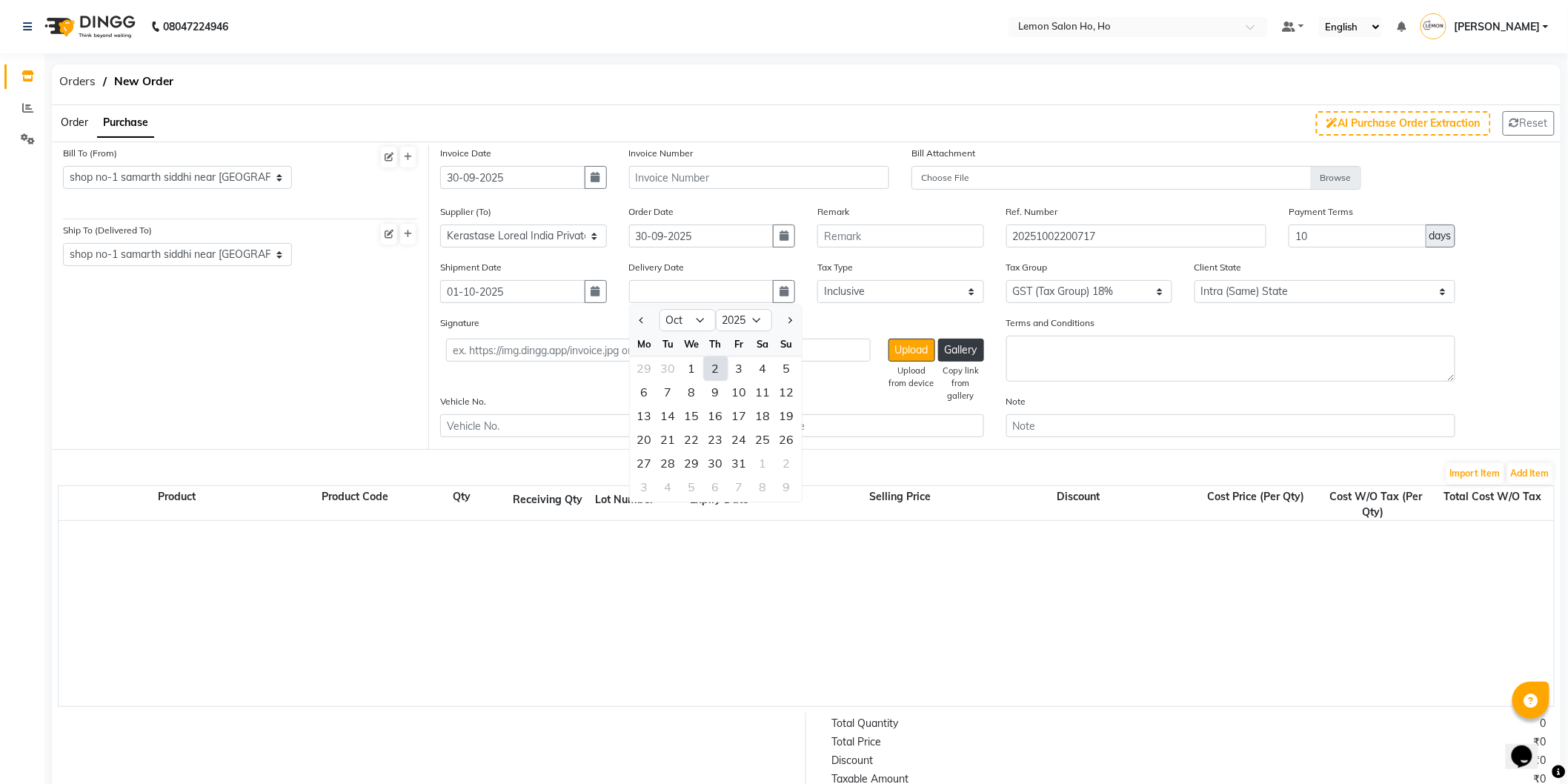
type input "01-10-2025"
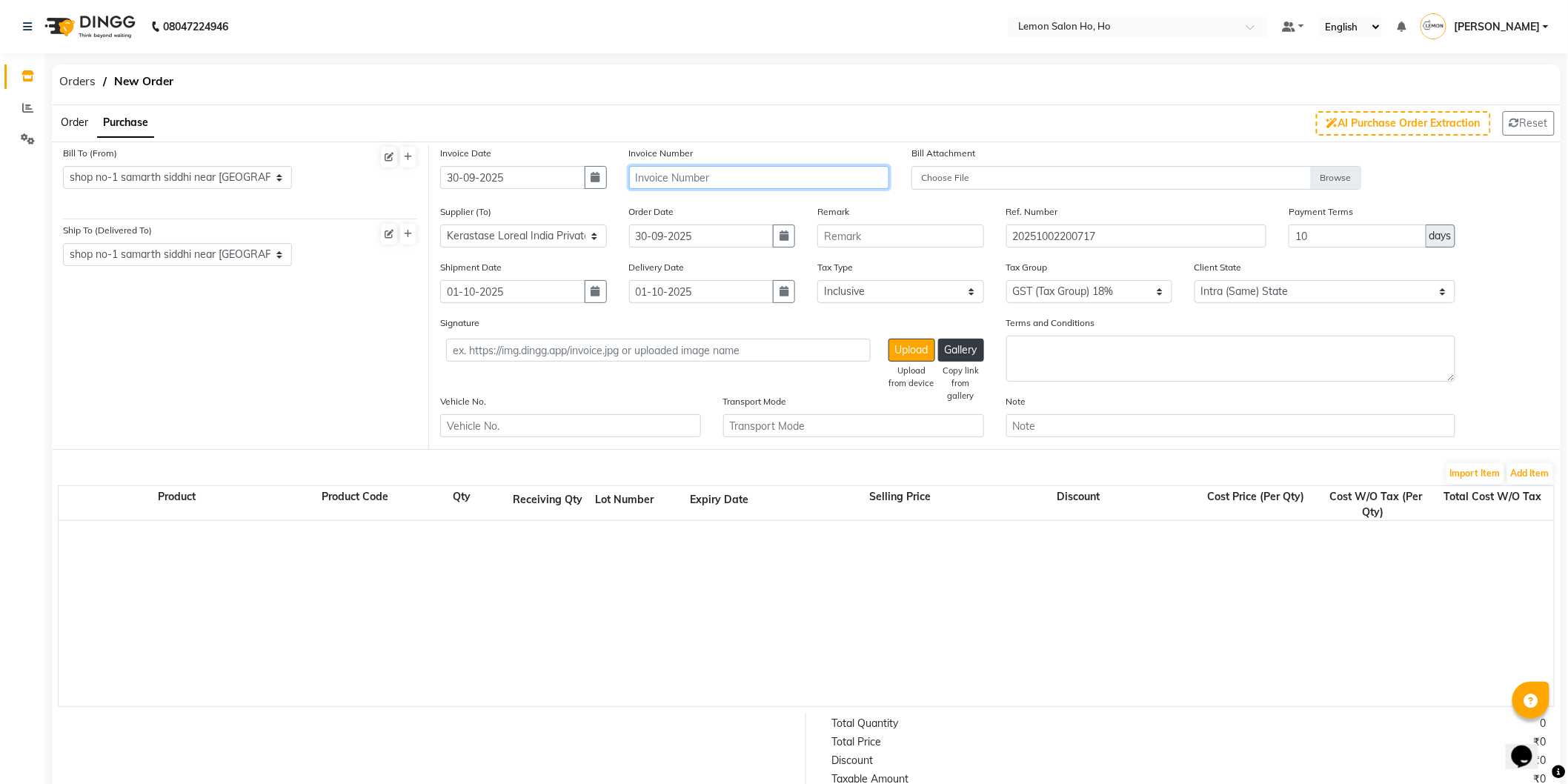
click at [742, 174] on input "text" at bounding box center [760, 178] width 261 height 23
type input "MH2514037926"
click at [1539, 483] on button "Add Item" at bounding box center [1530, 473] width 46 height 21
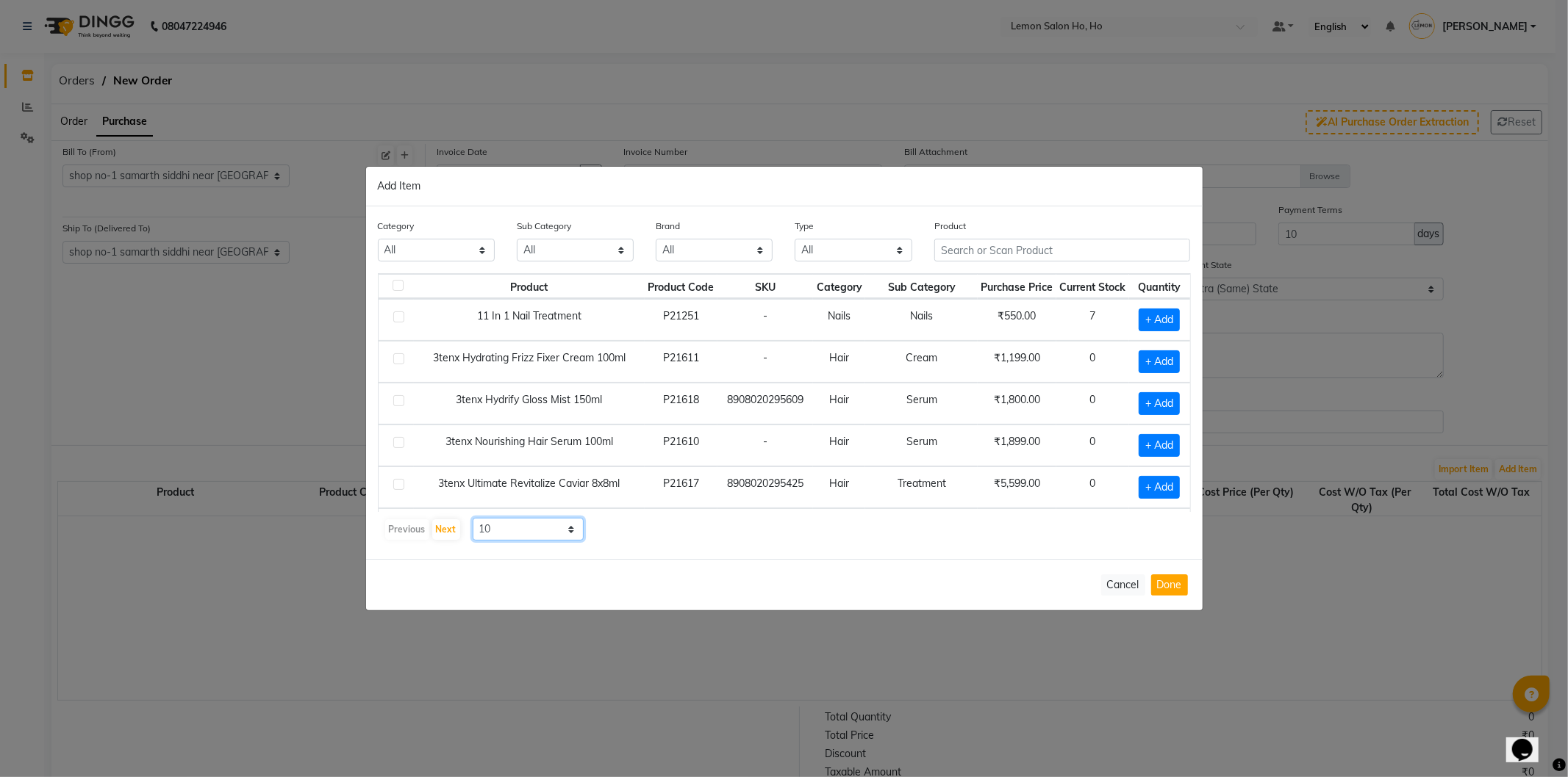
click at [528, 523] on select "10 50 100" at bounding box center [529, 530] width 112 height 23
select select "50"
click at [473, 518] on select "10 50 100" at bounding box center [529, 530] width 112 height 23
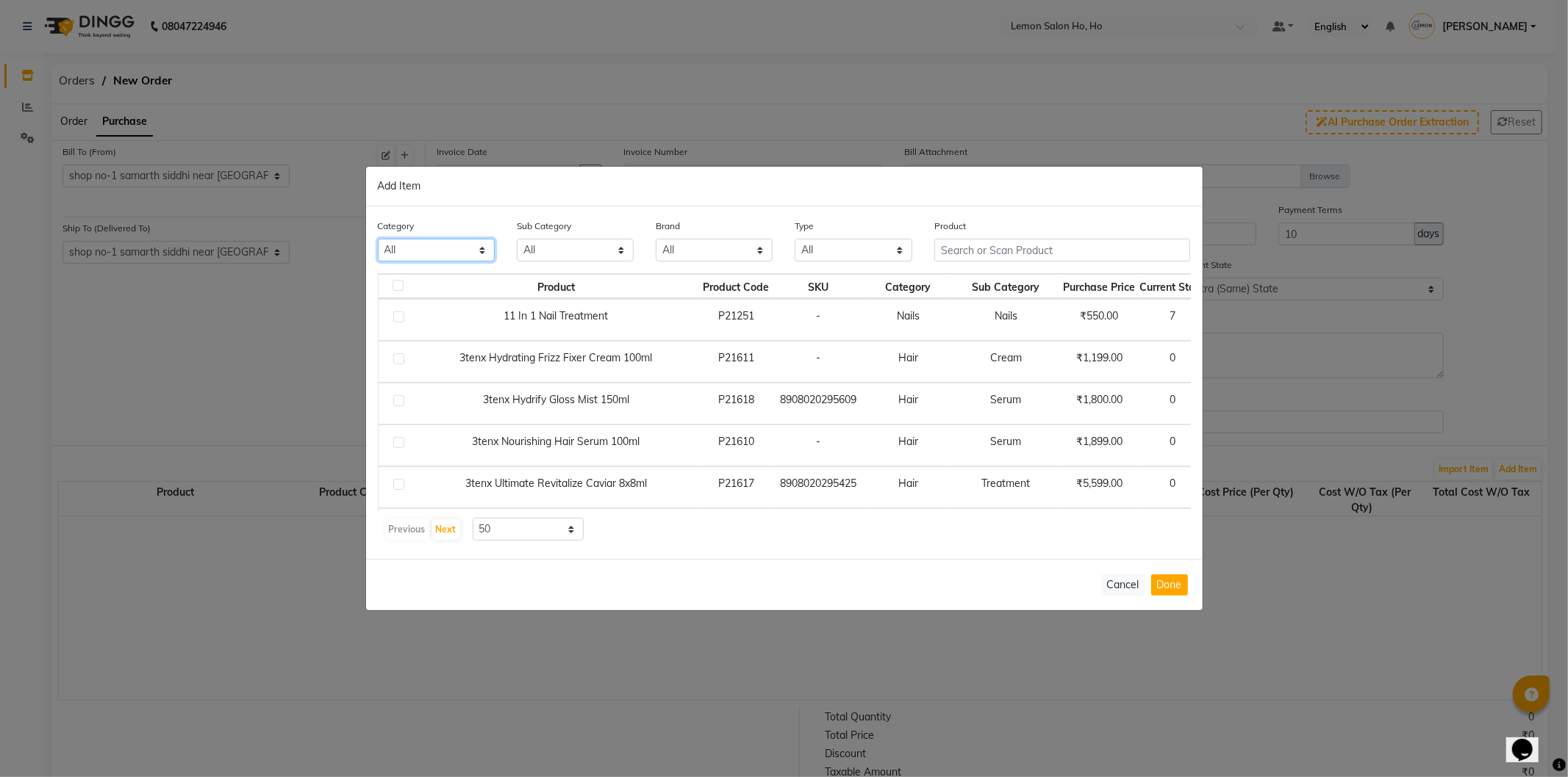
click at [419, 244] on select "All Hair Skin Makeup Personal Care Appliances Beard Waxing Disposable Threading…" at bounding box center [436, 250] width 117 height 23
select select "213702150"
click at [378, 239] on select "All Hair Skin Makeup Personal Care Appliances Beard Waxing Disposable Threading…" at bounding box center [436, 250] width 117 height 23
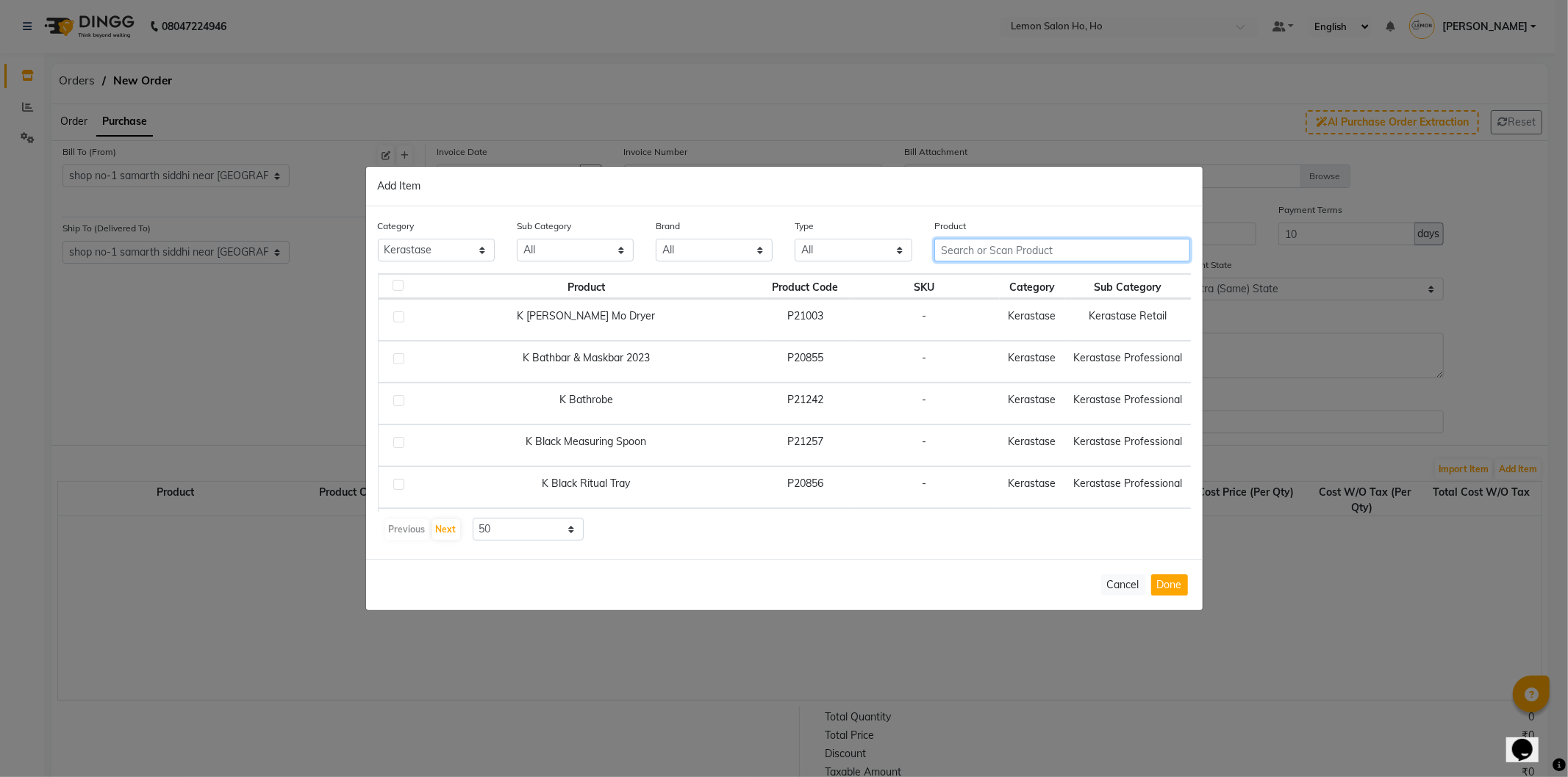
click at [1065, 248] on input "text" at bounding box center [1062, 250] width 257 height 23
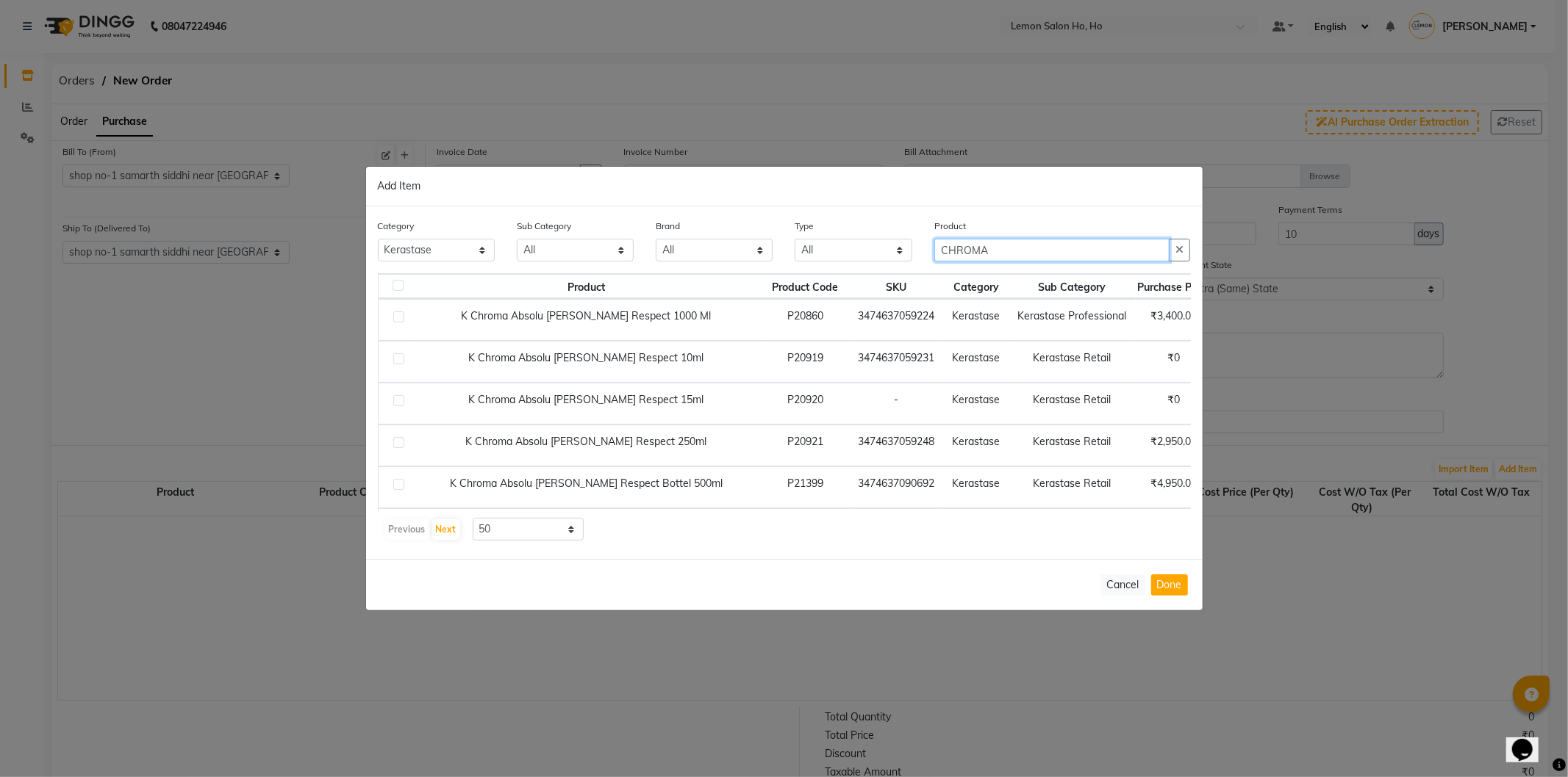
type input "CHROMA"
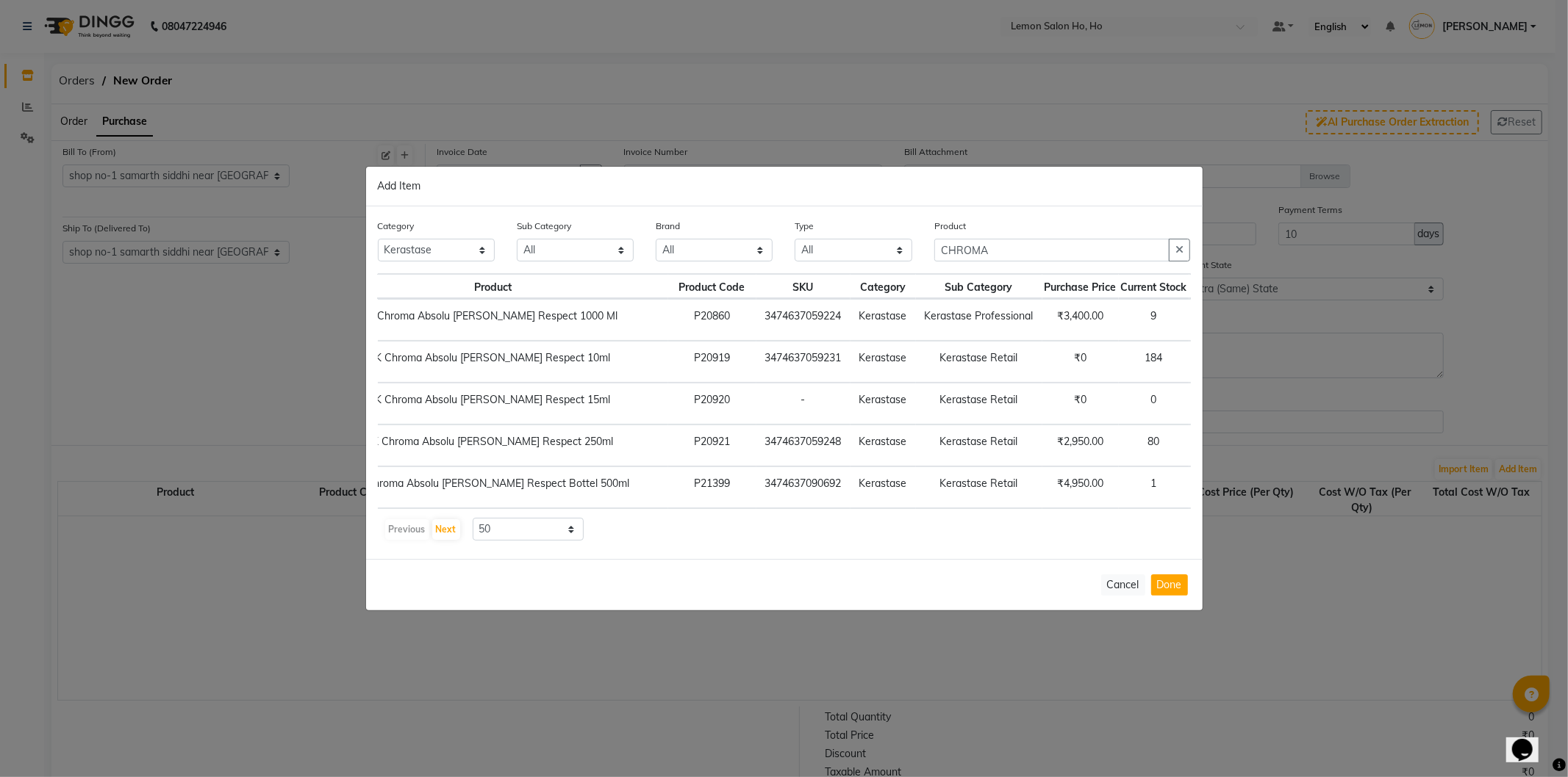
click at [1198, 447] on span "+ Add" at bounding box center [1219, 446] width 41 height 23
checkbox input "true"
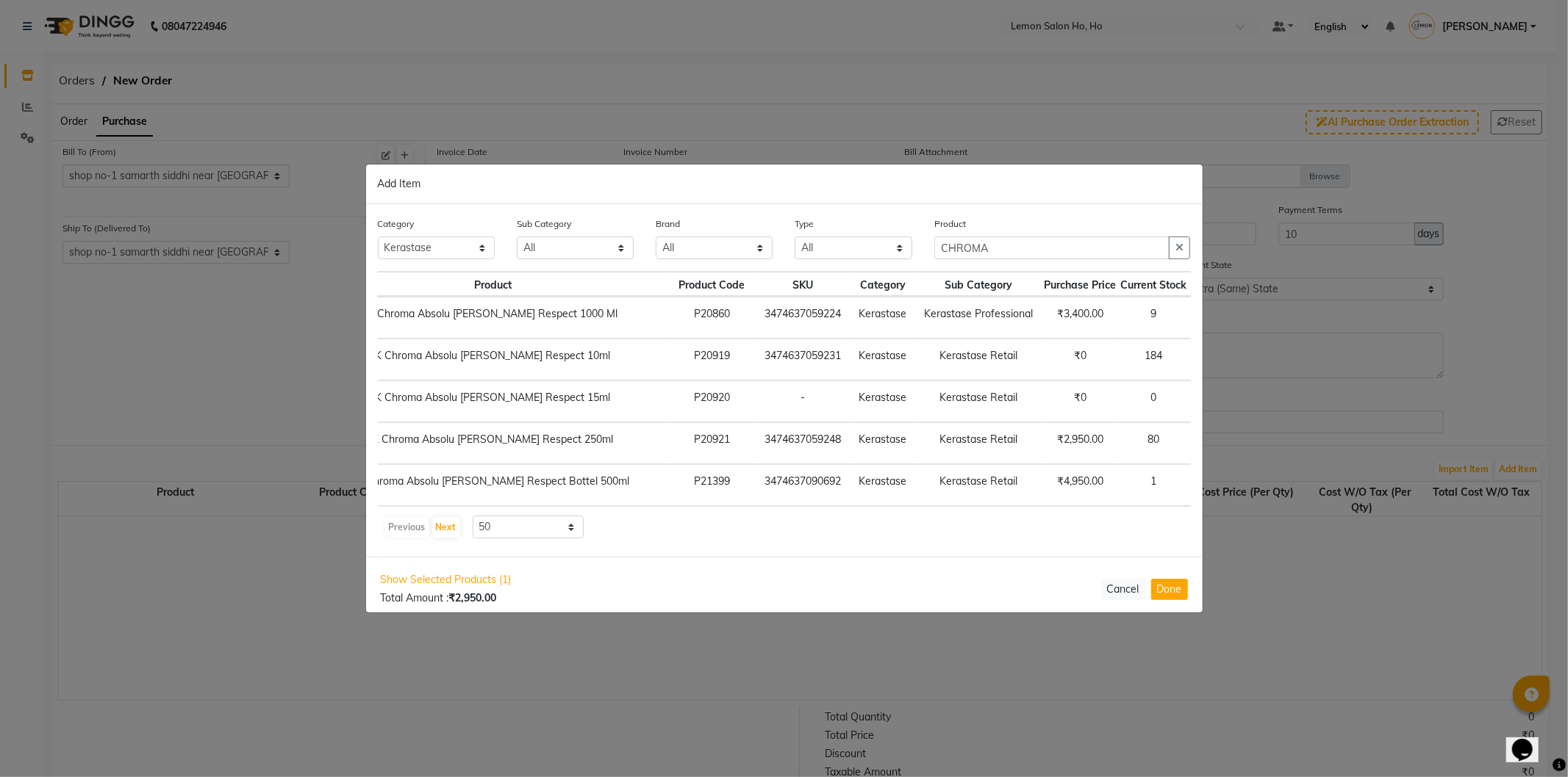
click at [1235, 445] on icon at bounding box center [1239, 442] width 9 height 10
type input "5"
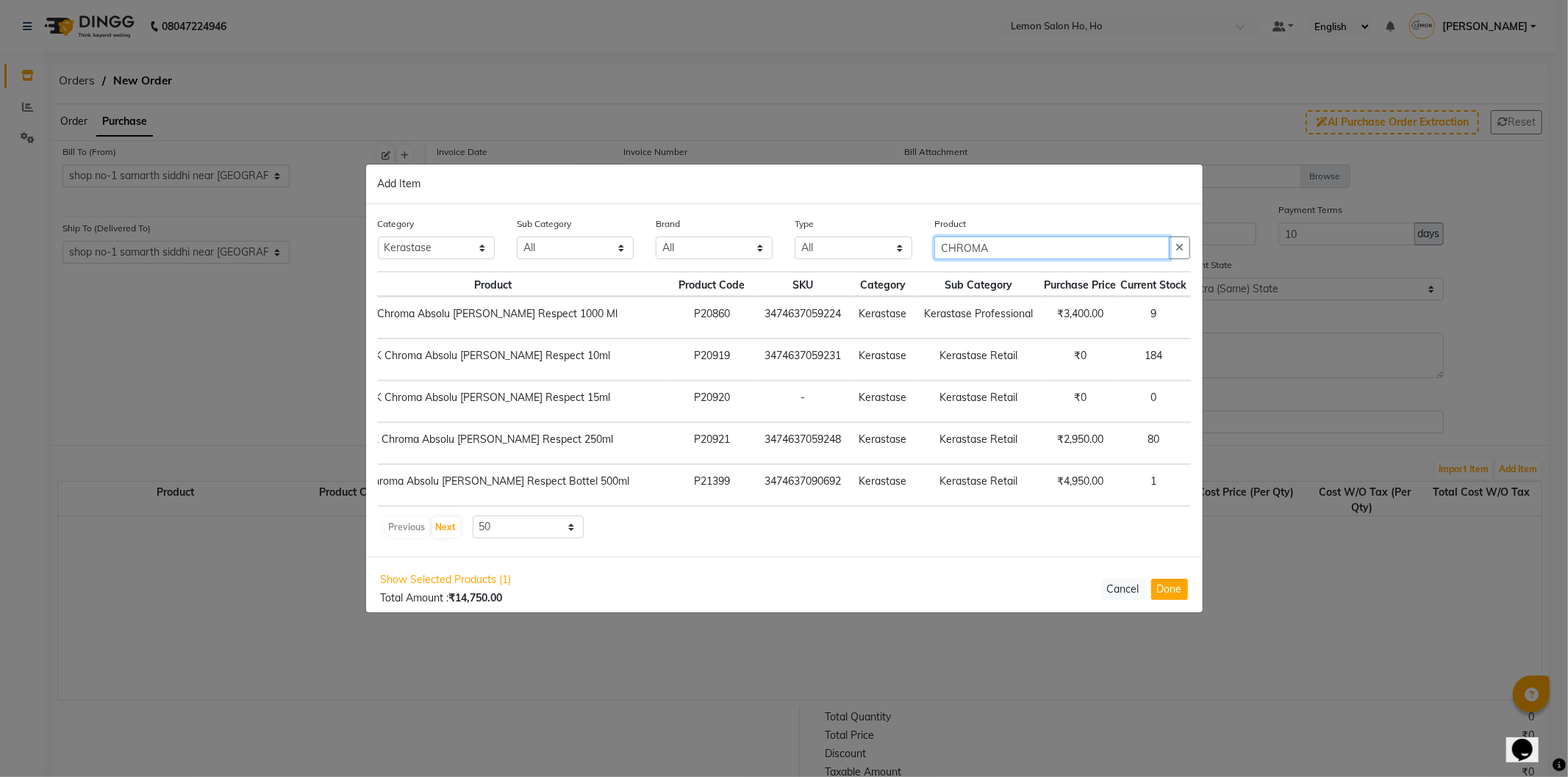
click at [964, 250] on input "CHROMA" at bounding box center [1052, 248] width 236 height 23
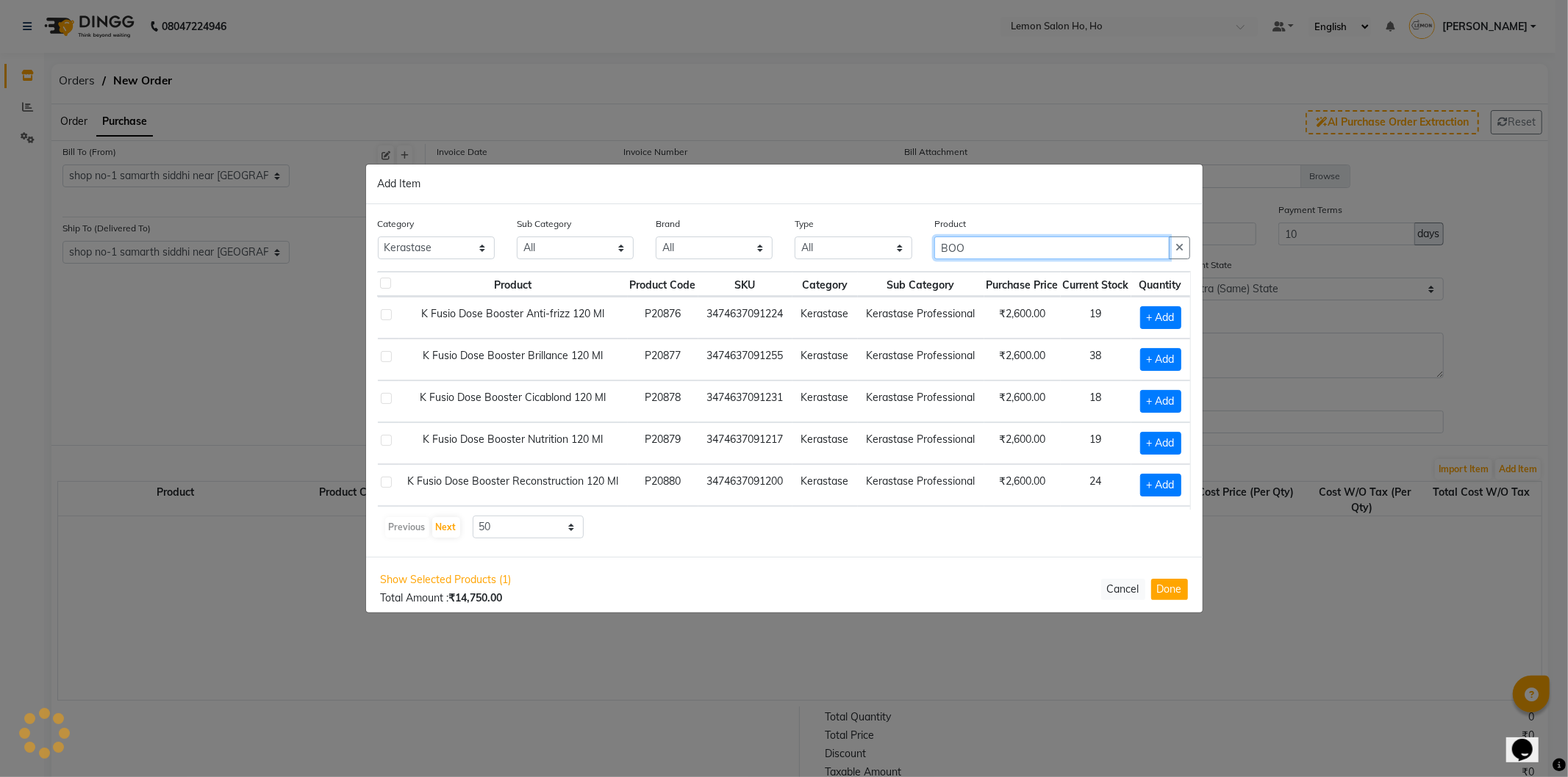
scroll to position [0, 29]
type input "BOOSTER"
click at [1142, 351] on span "+ Add" at bounding box center [1161, 360] width 41 height 23
checkbox input "true"
drag, startPoint x: 1013, startPoint y: 250, endPoint x: 851, endPoint y: 259, distance: 162.2
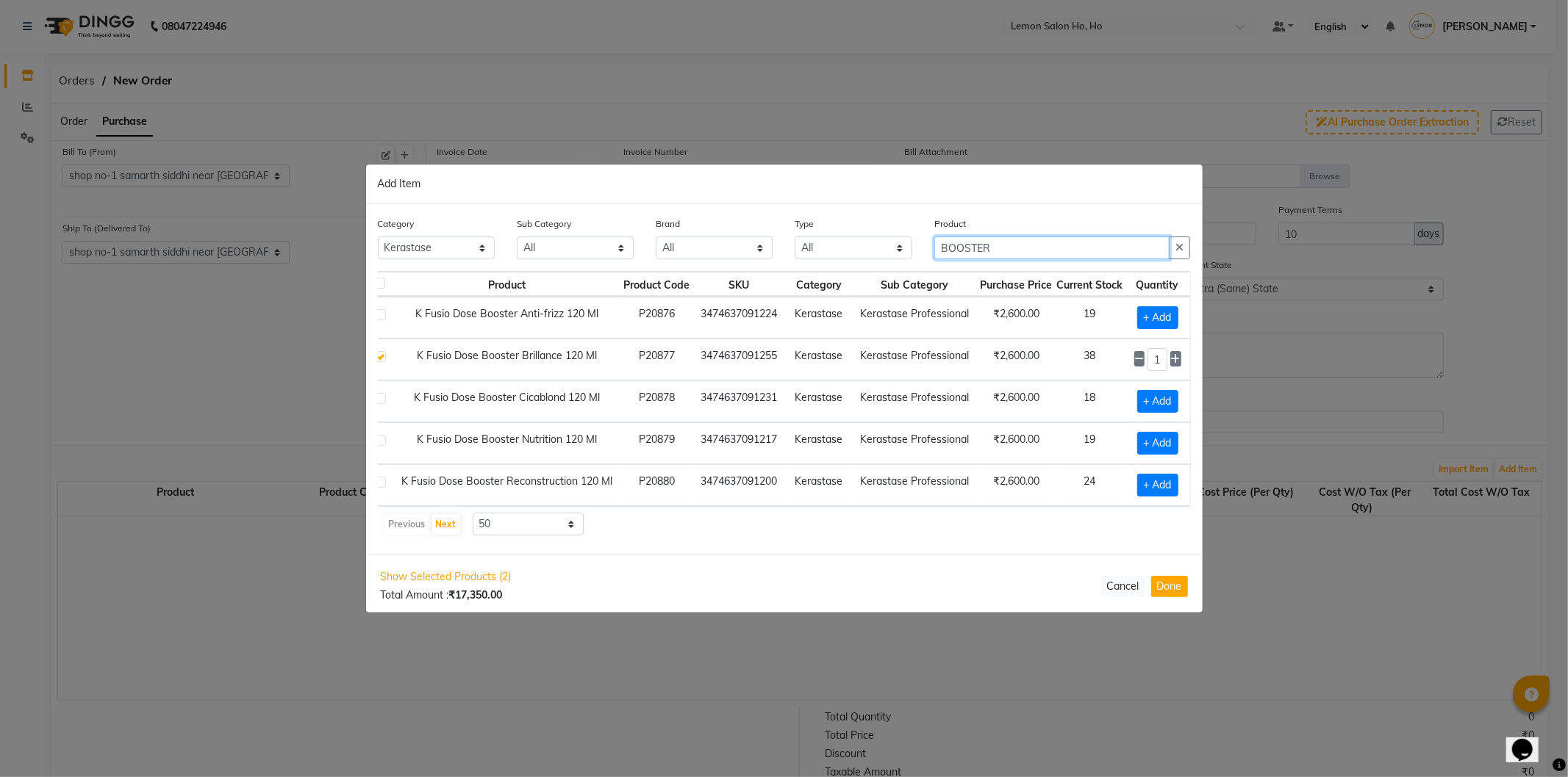
click at [851, 259] on div "Category All Hair Skin Makeup Personal Care Appliances Beard Waxing Disposable …" at bounding box center [784, 243] width 835 height 55
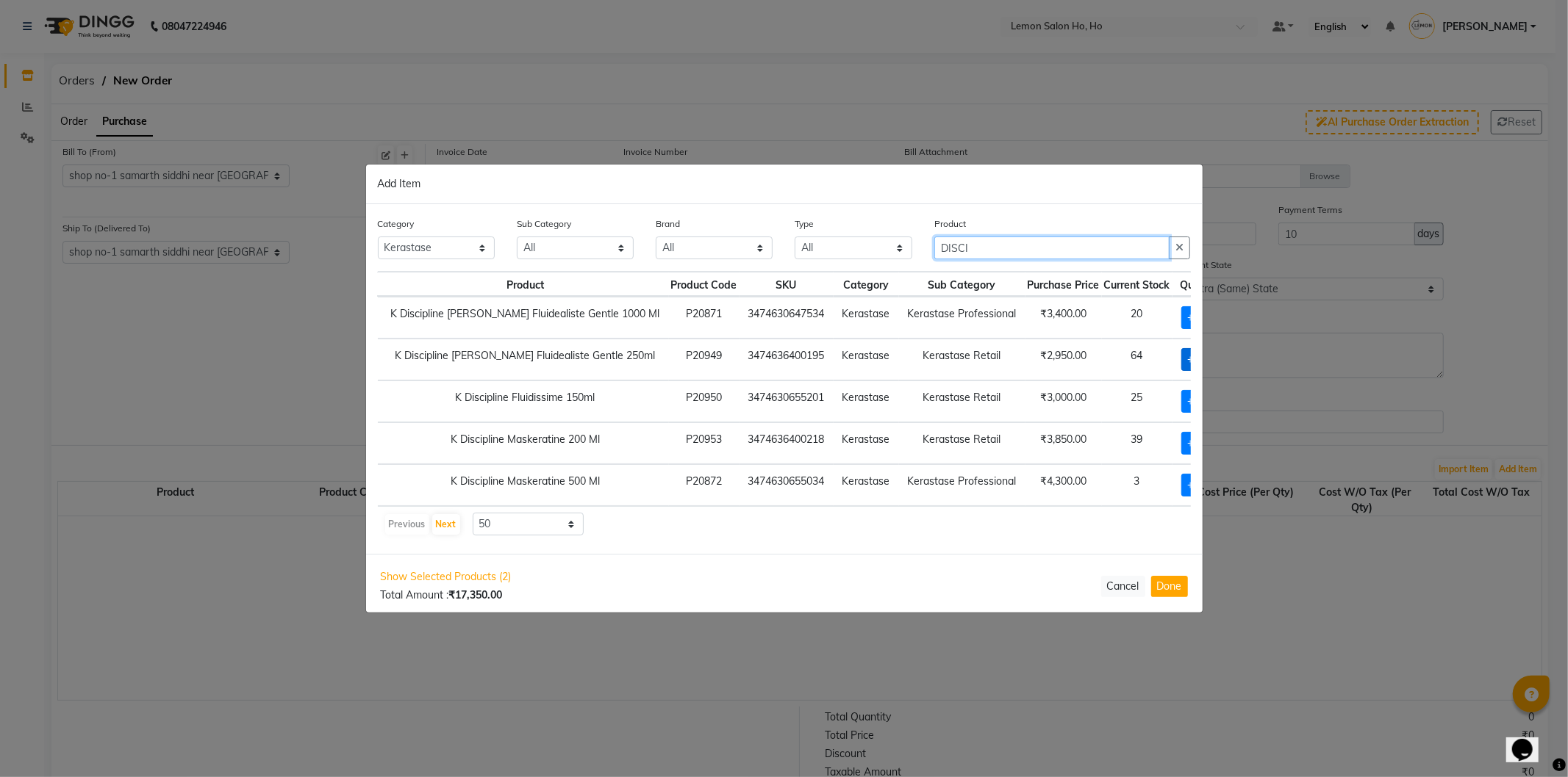
type input "DISCI"
click at [1181, 362] on span "+ Add" at bounding box center [1202, 360] width 41 height 23
checkbox input "true"
click at [1218, 357] on icon at bounding box center [1223, 359] width 9 height 10
click at [1181, 354] on icon at bounding box center [1186, 359] width 9 height 10
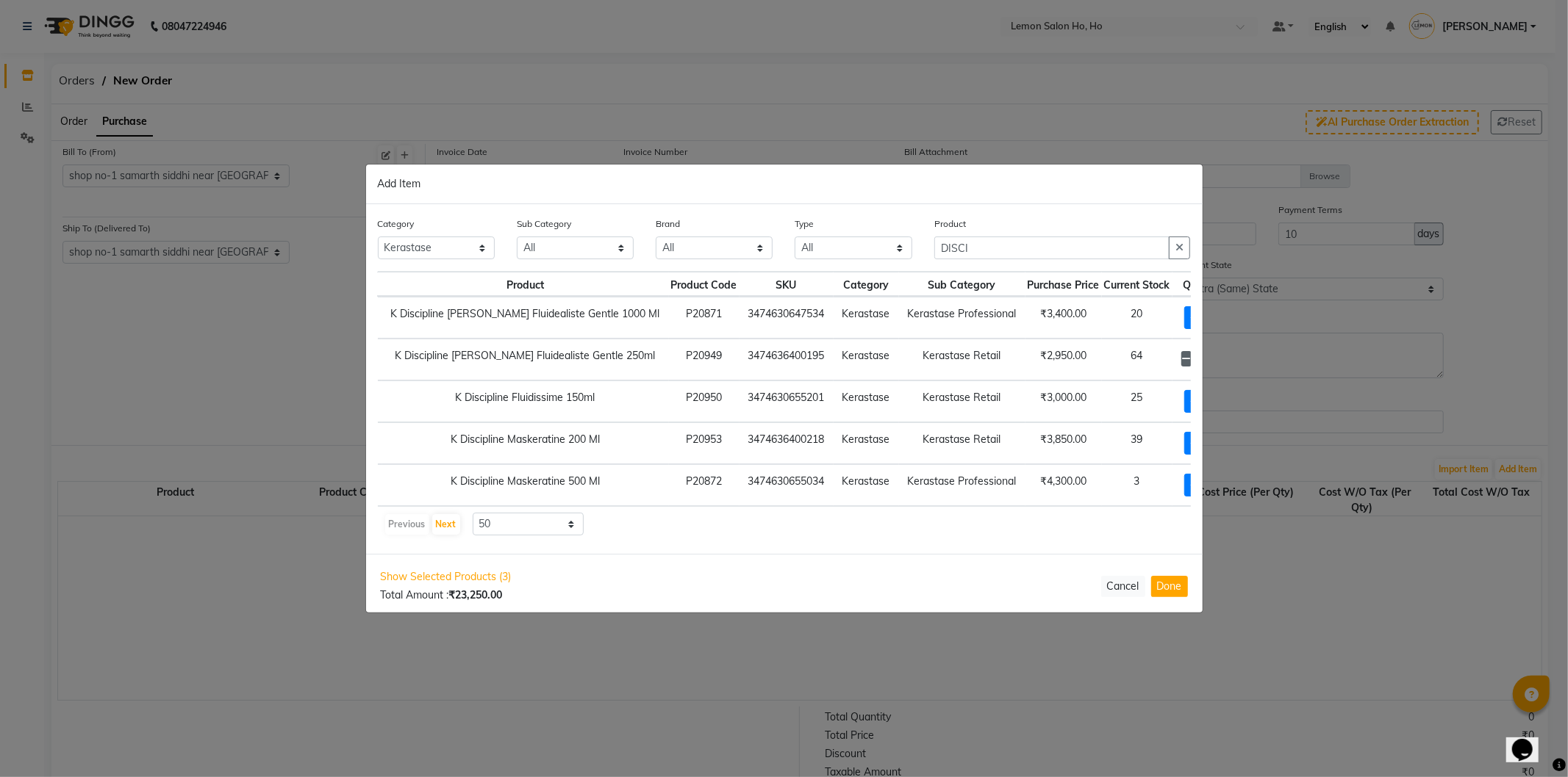
type input "1"
click at [1181, 356] on icon at bounding box center [1186, 359] width 9 height 10
checkbox input "false"
drag, startPoint x: 967, startPoint y: 245, endPoint x: 915, endPoint y: 246, distance: 52.0
click at [915, 246] on div "Category All Hair Skin Makeup Personal Care Appliances Beard Waxing Disposable …" at bounding box center [784, 243] width 835 height 55
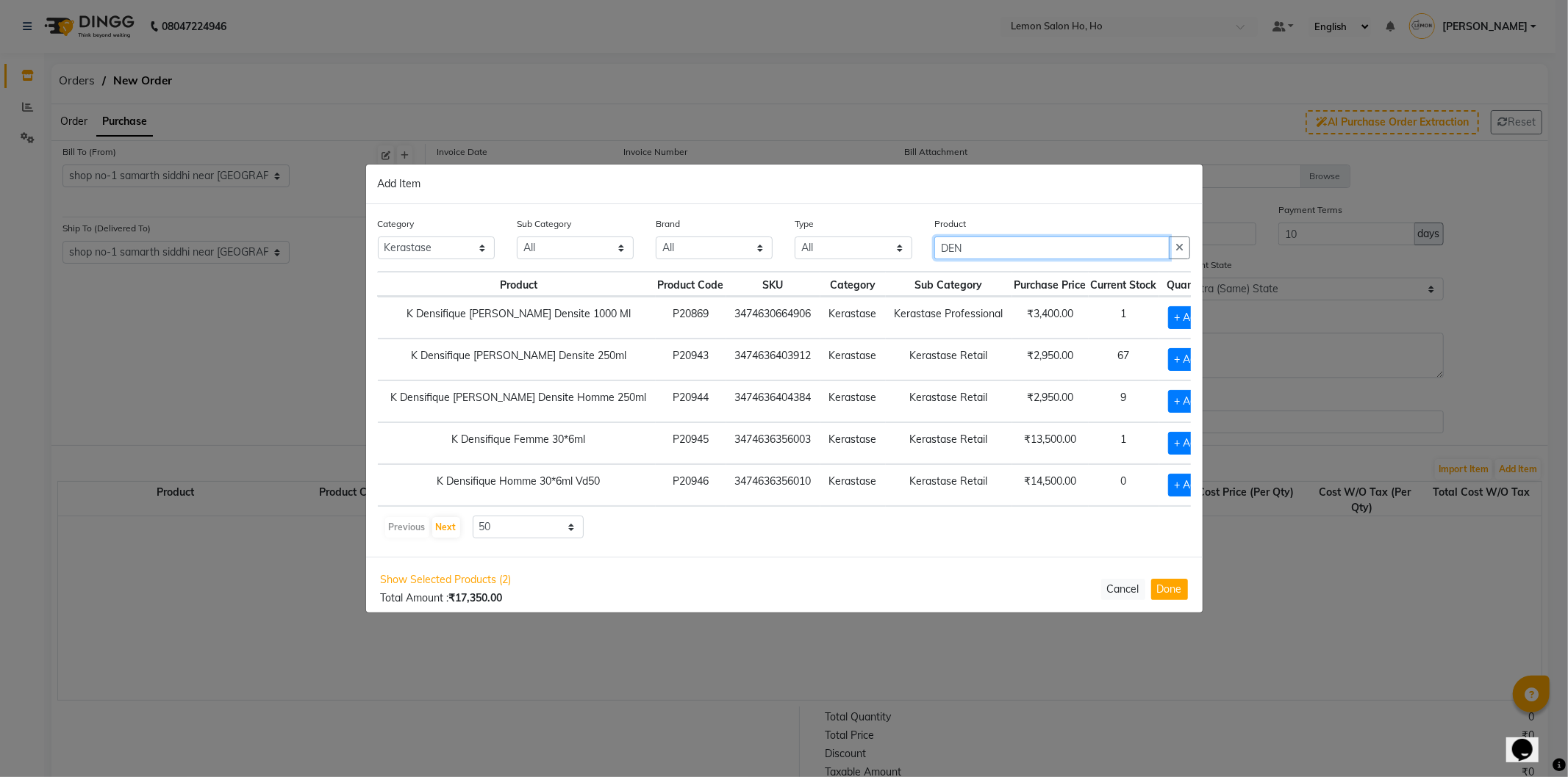
scroll to position [0, 15]
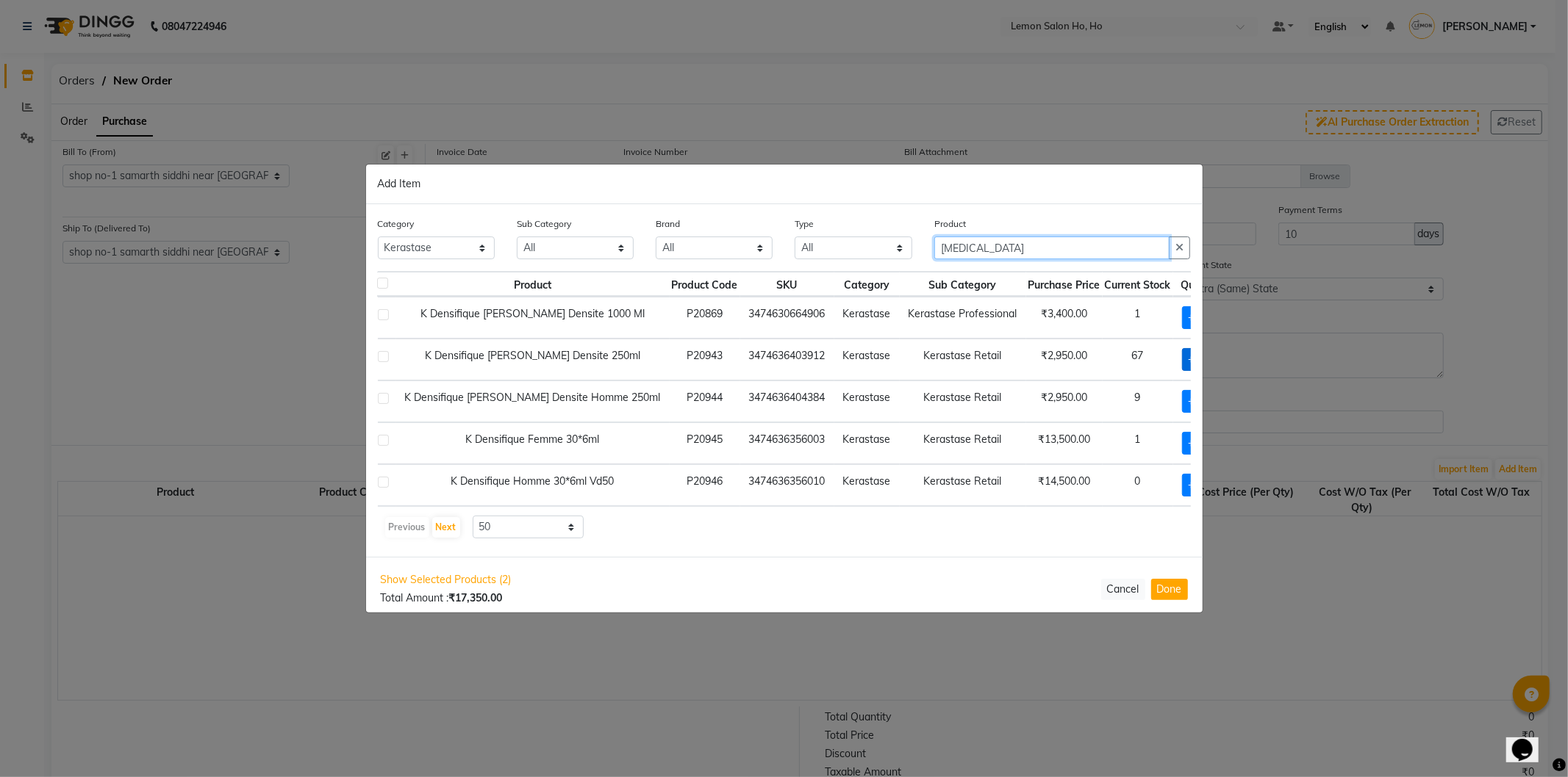
type input "DENS"
click at [1182, 360] on span "+ Add" at bounding box center [1203, 360] width 41 height 23
checkbox input "true"
click at [1219, 361] on icon at bounding box center [1223, 359] width 9 height 10
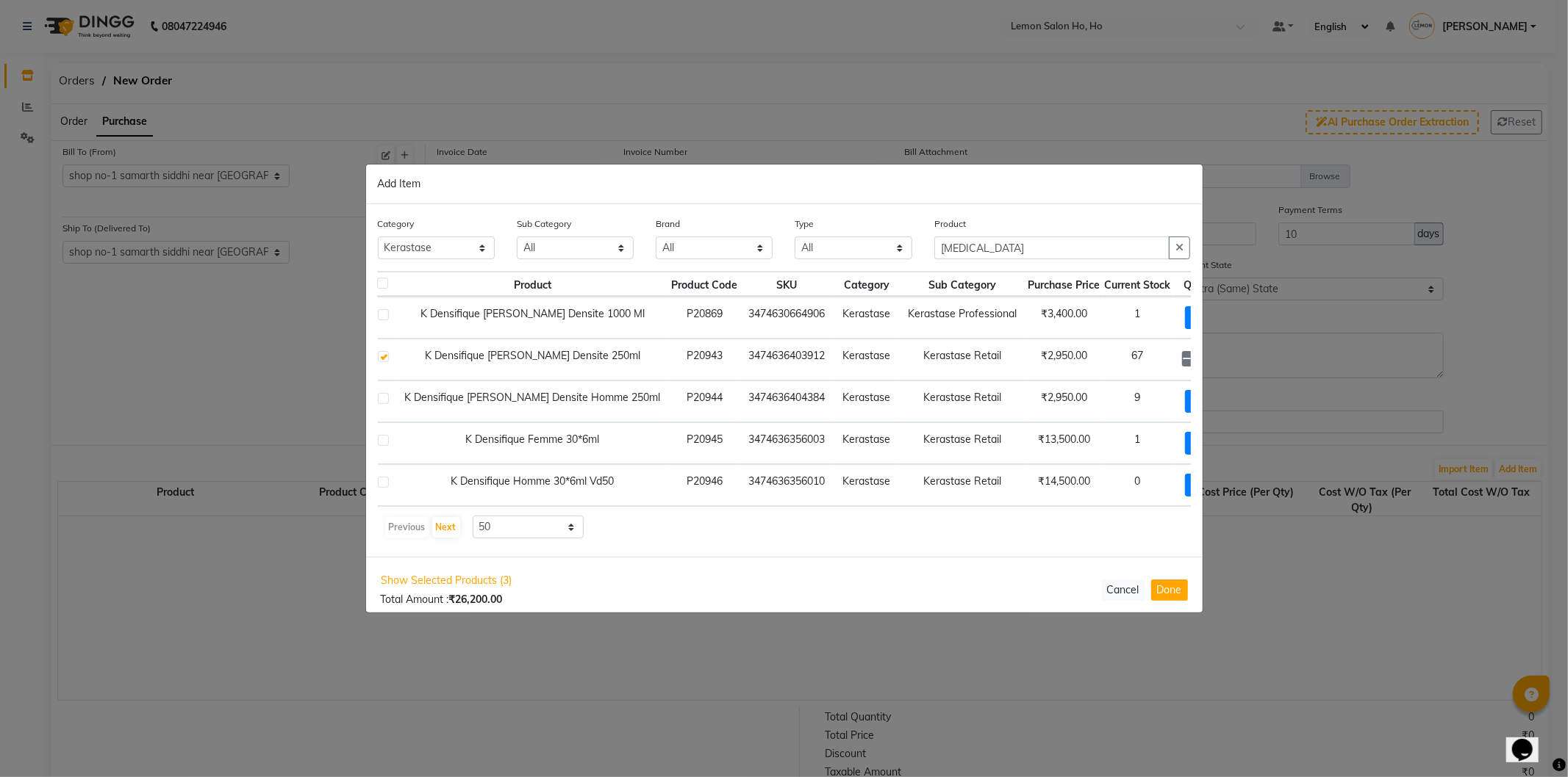
click at [1219, 361] on icon at bounding box center [1223, 359] width 9 height 10
type input "6"
drag, startPoint x: 1006, startPoint y: 246, endPoint x: 832, endPoint y: 246, distance: 174.0
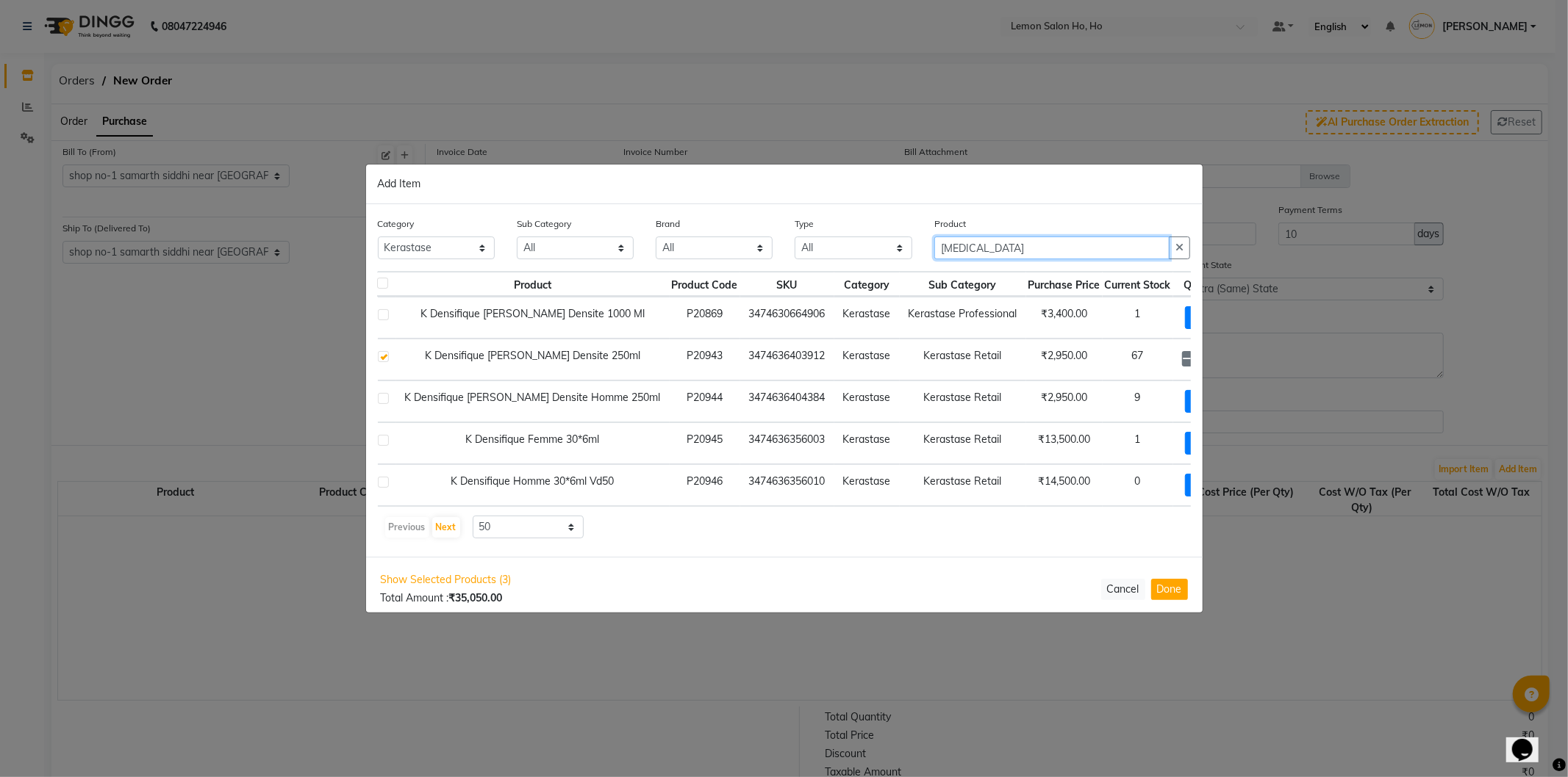
click at [832, 246] on div "Category All Hair Skin Makeup Personal Care Appliances Beard Waxing Disposable …" at bounding box center [784, 243] width 835 height 55
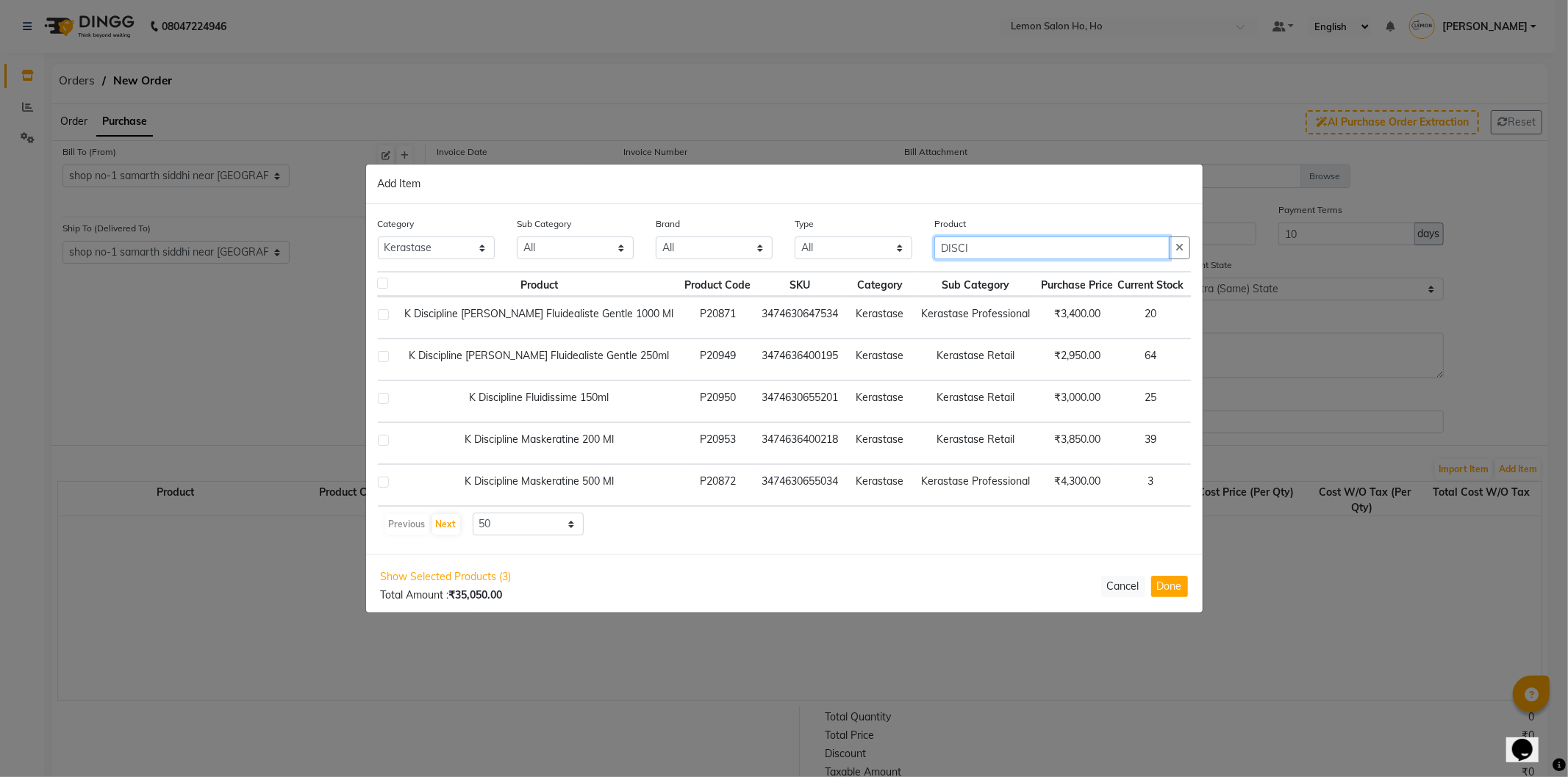
type input "DISCI"
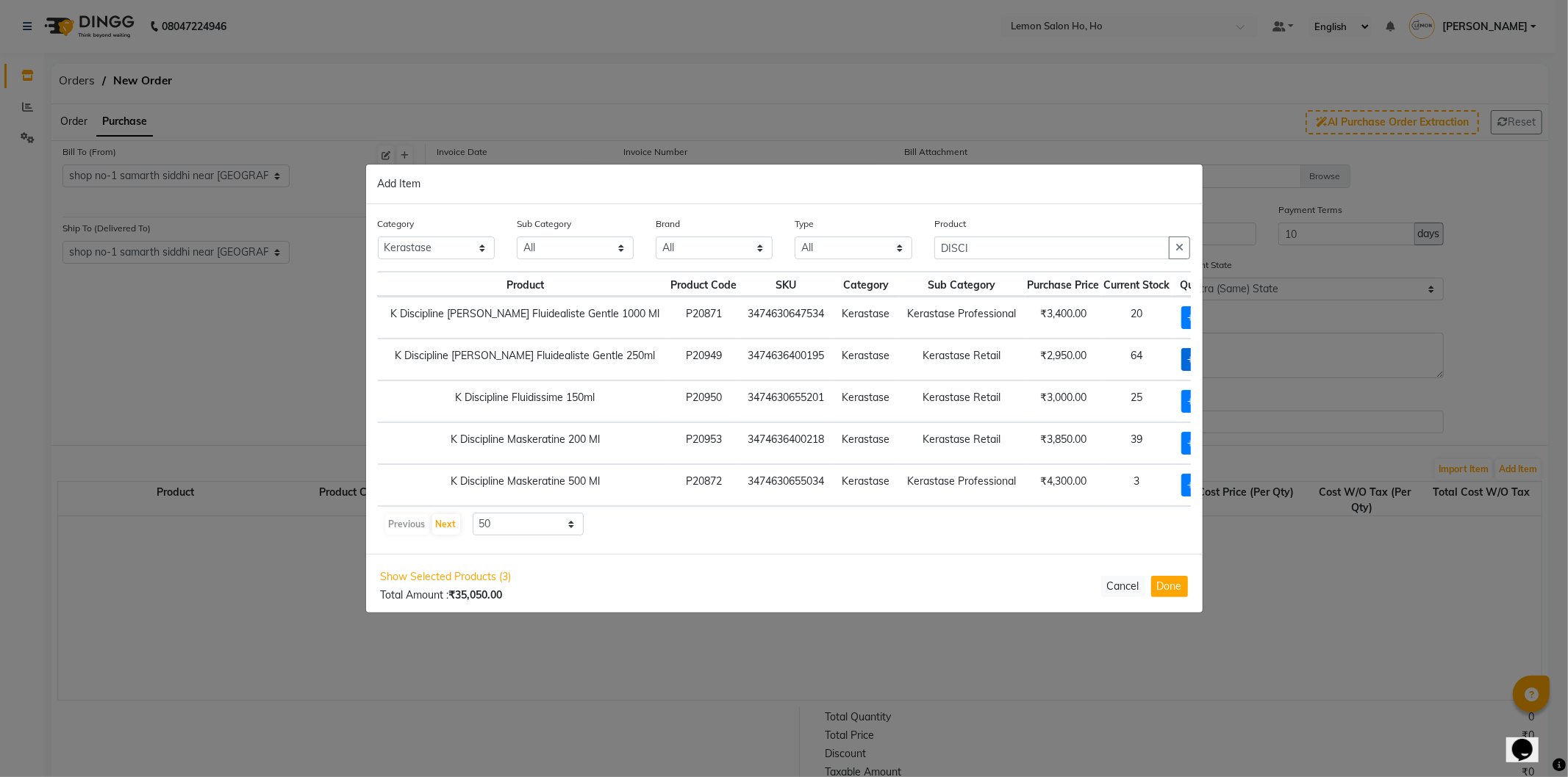
click at [1181, 360] on span "+ Add" at bounding box center [1202, 360] width 41 height 23
checkbox input "true"
click at [1195, 360] on input "1" at bounding box center [1205, 360] width 20 height 23
type input "10"
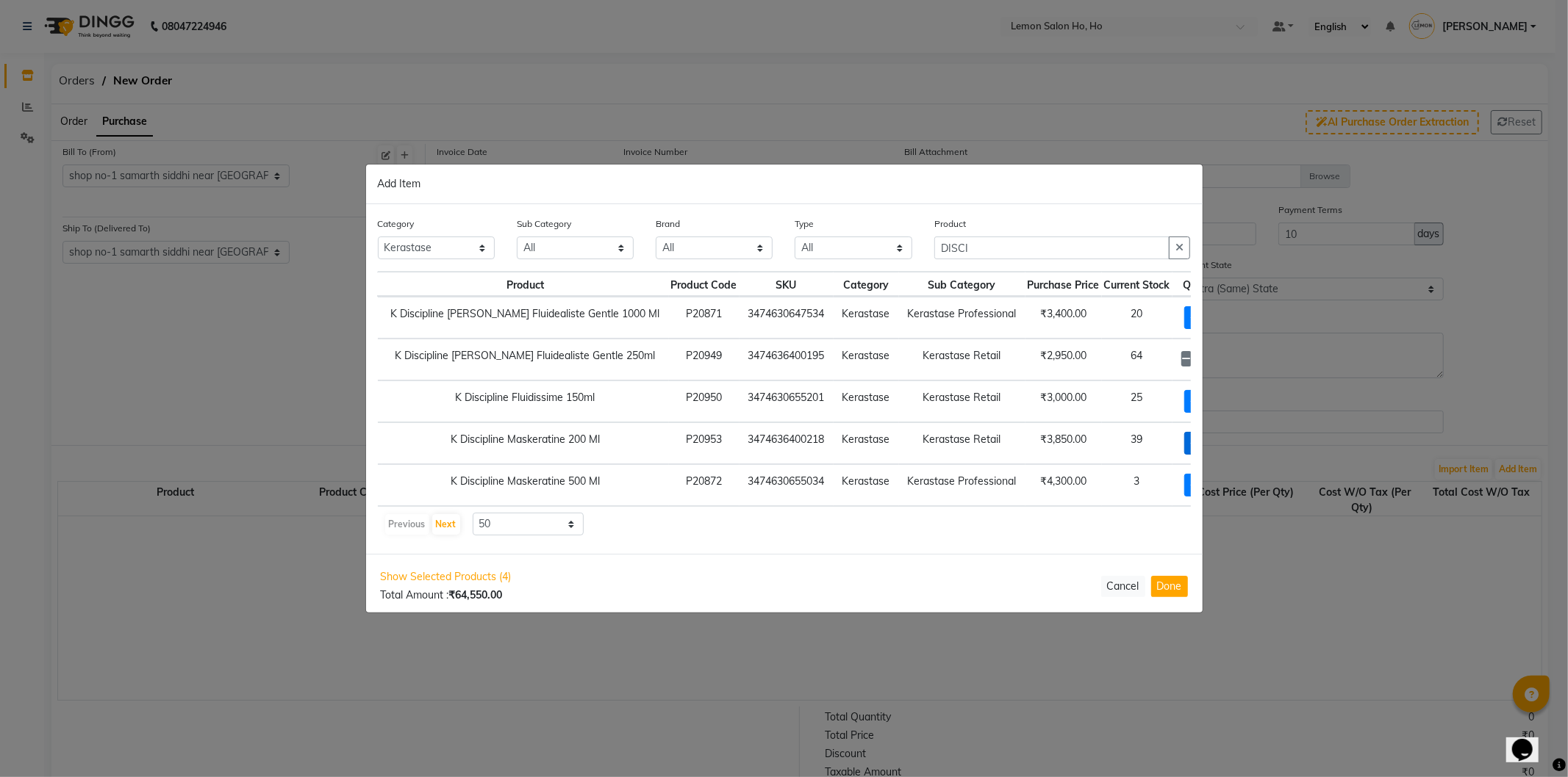
scroll to position [0, 0]
click at [1184, 449] on span "+ Add" at bounding box center [1205, 443] width 41 height 23
checkbox input "true"
click at [1195, 447] on input "1" at bounding box center [1205, 443] width 20 height 23
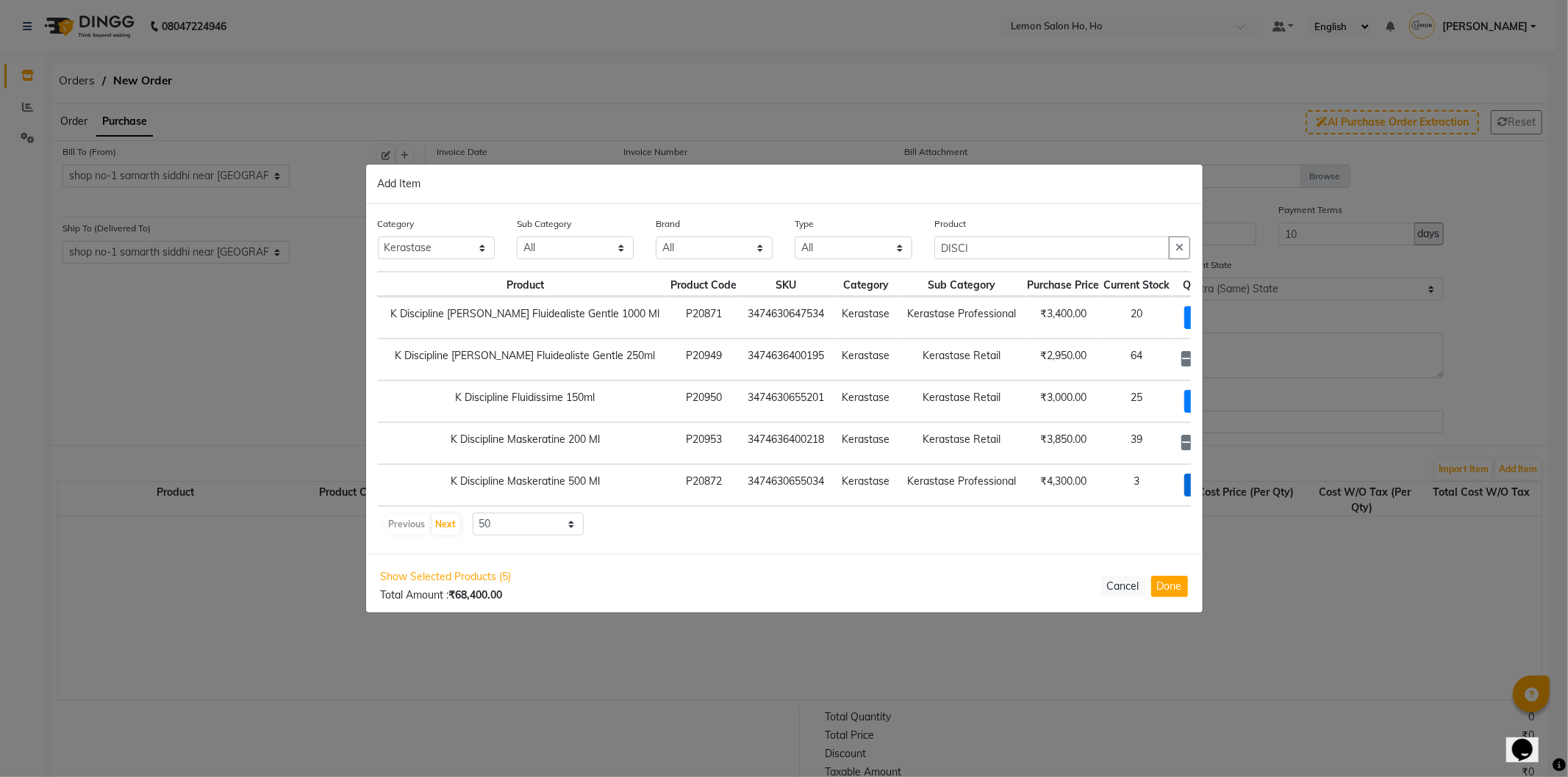
type input "10"
click at [1184, 474] on span "+ Add" at bounding box center [1205, 485] width 41 height 23
checkbox input "true"
click at [1195, 476] on input "1" at bounding box center [1205, 485] width 20 height 23
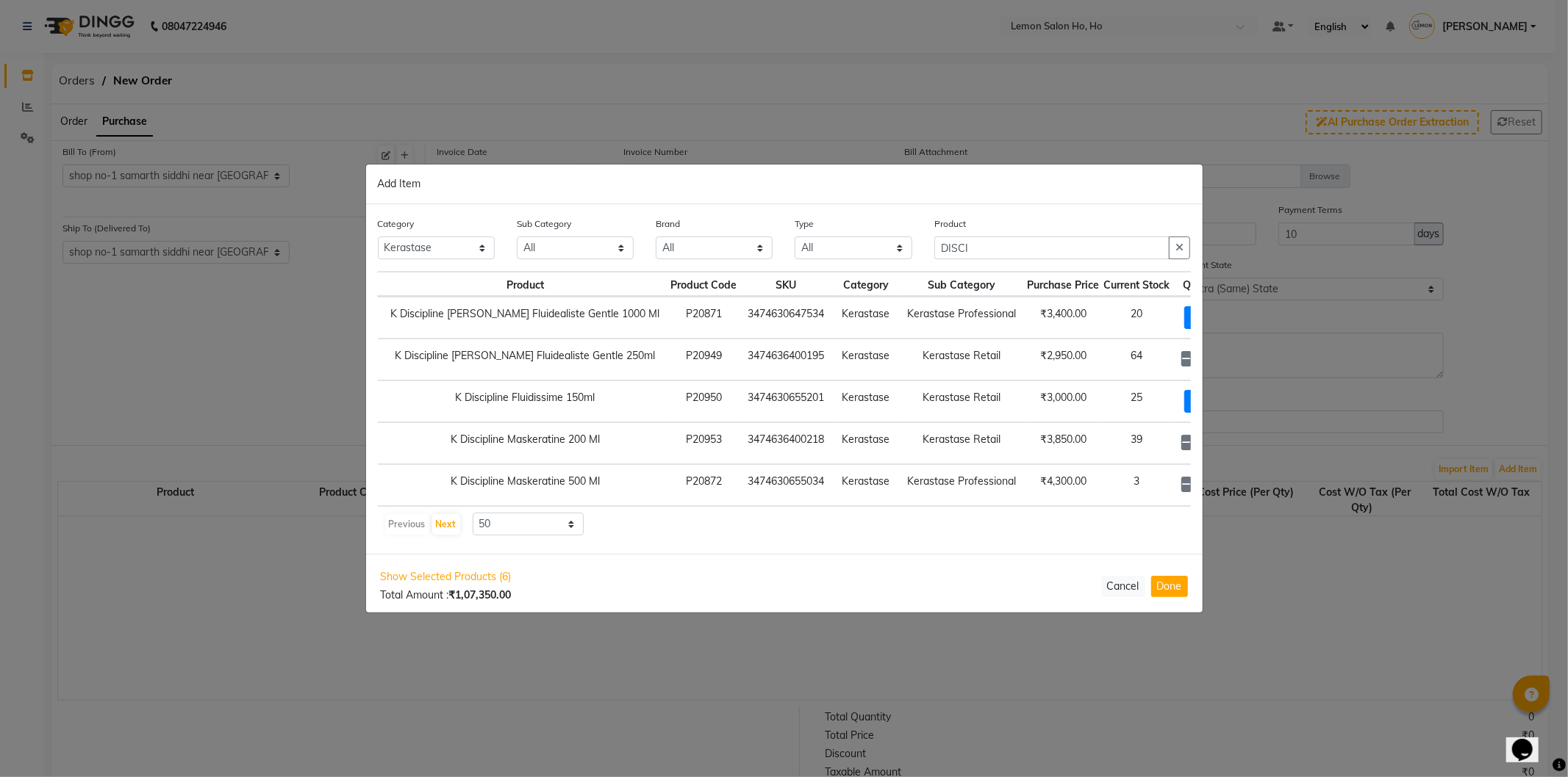
scroll to position [0, 5]
type input "10"
drag, startPoint x: 944, startPoint y: 251, endPoint x: 915, endPoint y: 252, distance: 29.0
click at [915, 252] on div "Category All Hair Skin Makeup Personal Care Appliances Beard Waxing Disposable …" at bounding box center [784, 243] width 835 height 55
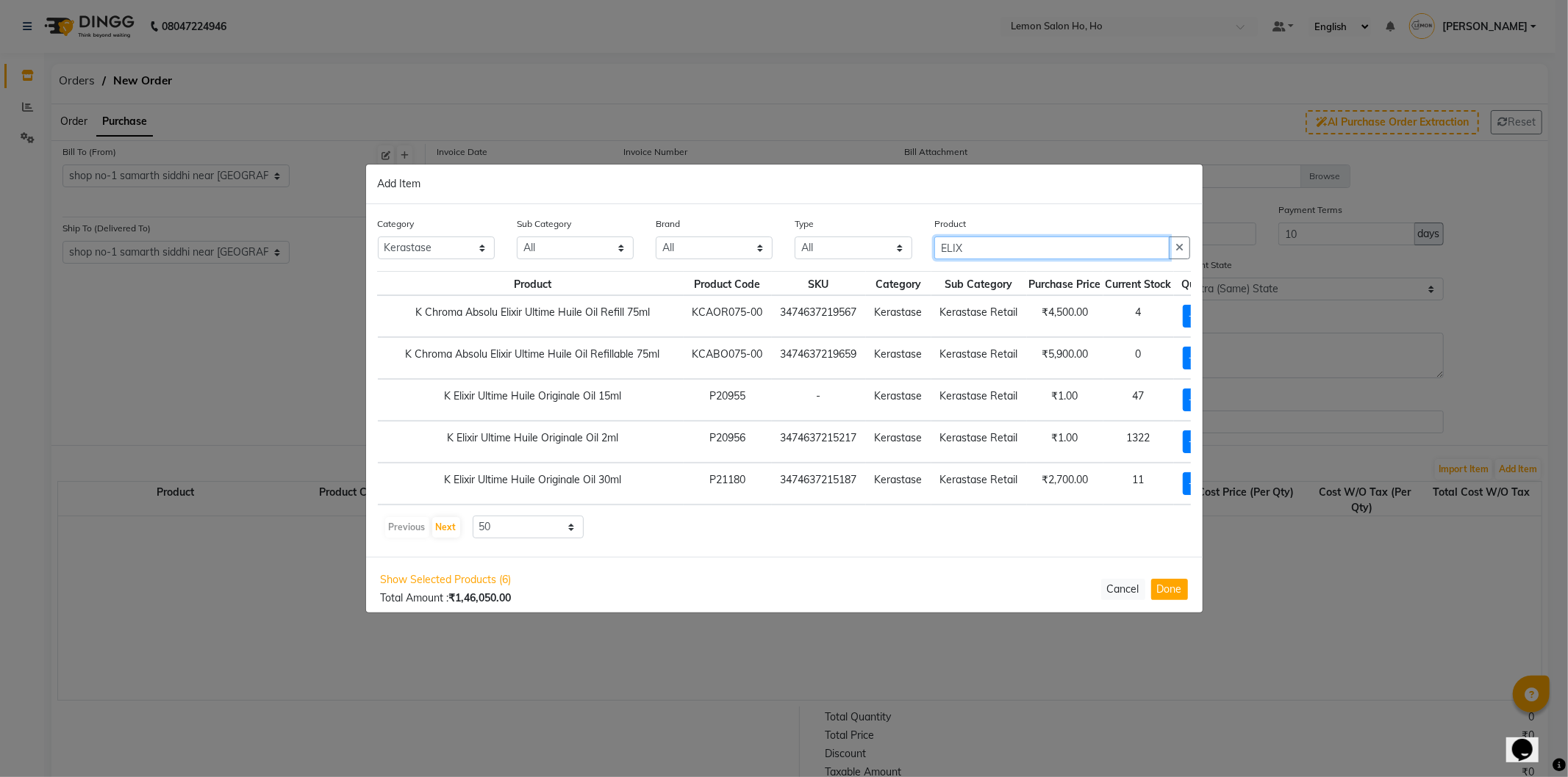
scroll to position [0, 29]
type input "ELIX"
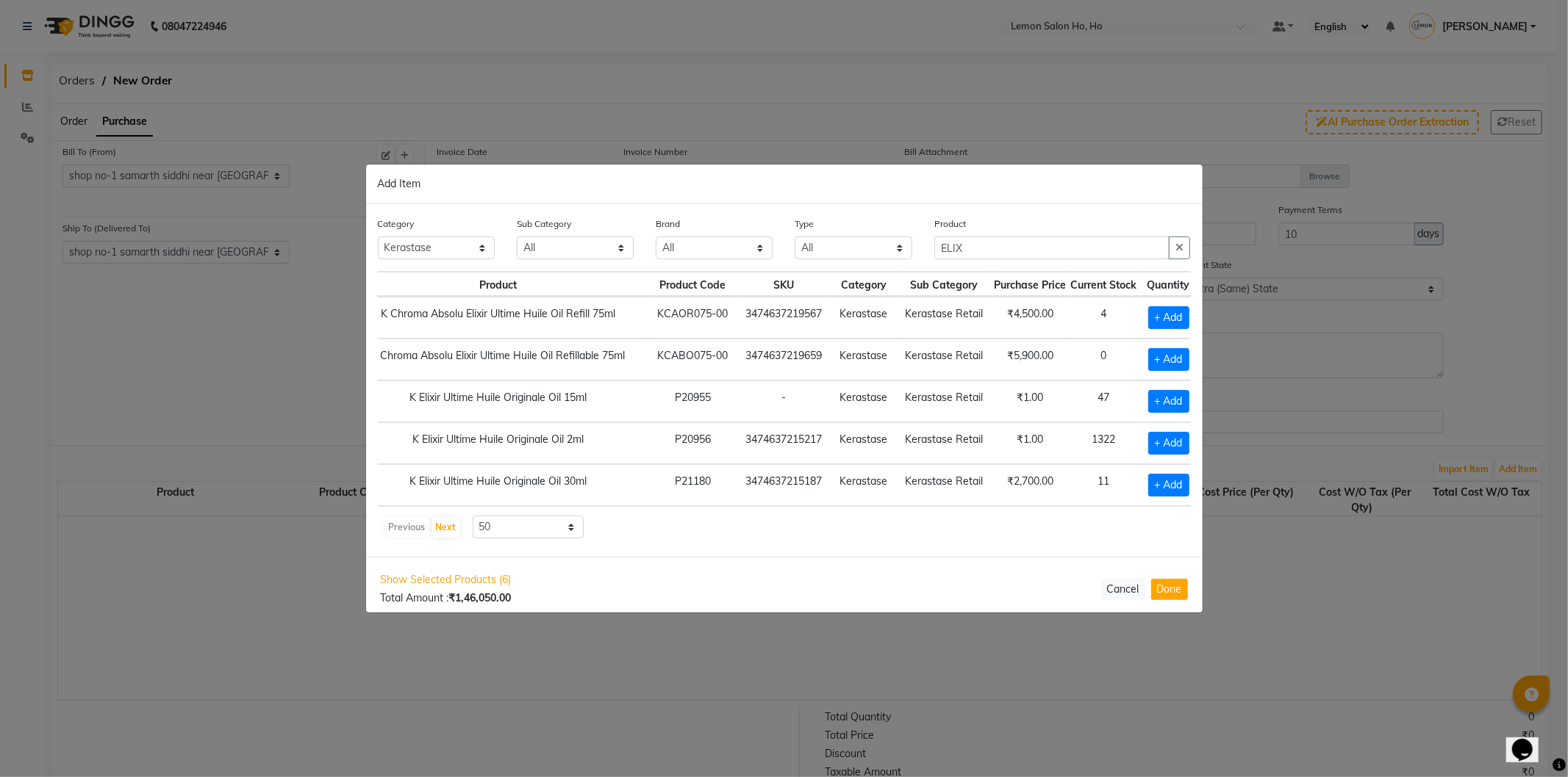
scroll to position [0, 93]
click at [1152, 356] on span "+ Add" at bounding box center [1161, 360] width 41 height 23
checkbox input "true"
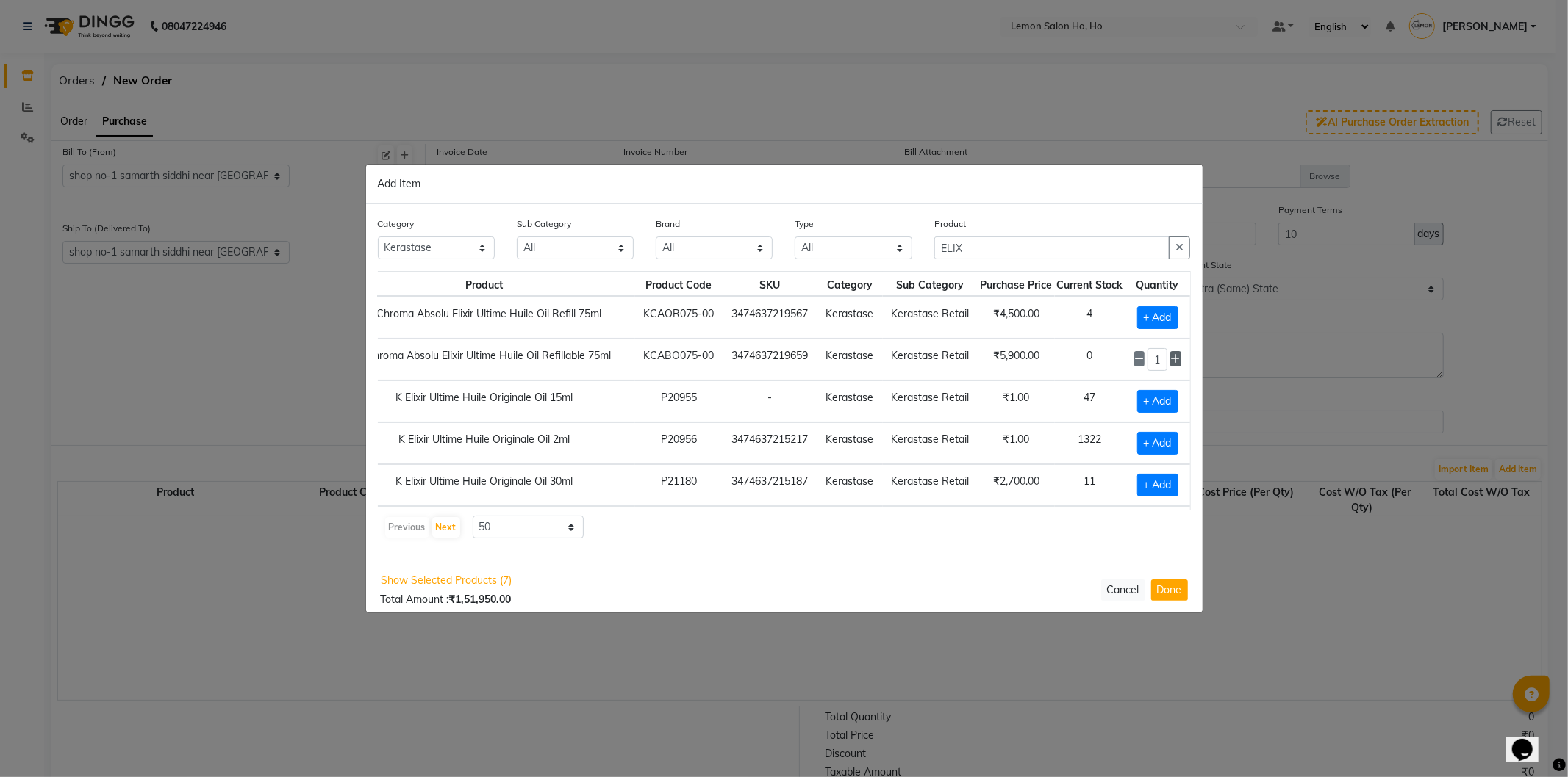
click at [1172, 356] on icon at bounding box center [1176, 359] width 9 height 10
type input "2"
drag, startPoint x: 985, startPoint y: 250, endPoint x: 899, endPoint y: 254, distance: 86.1
click at [899, 253] on div "Category All Hair Skin Makeup Personal Care Appliances Beard Waxing Disposable …" at bounding box center [784, 243] width 835 height 55
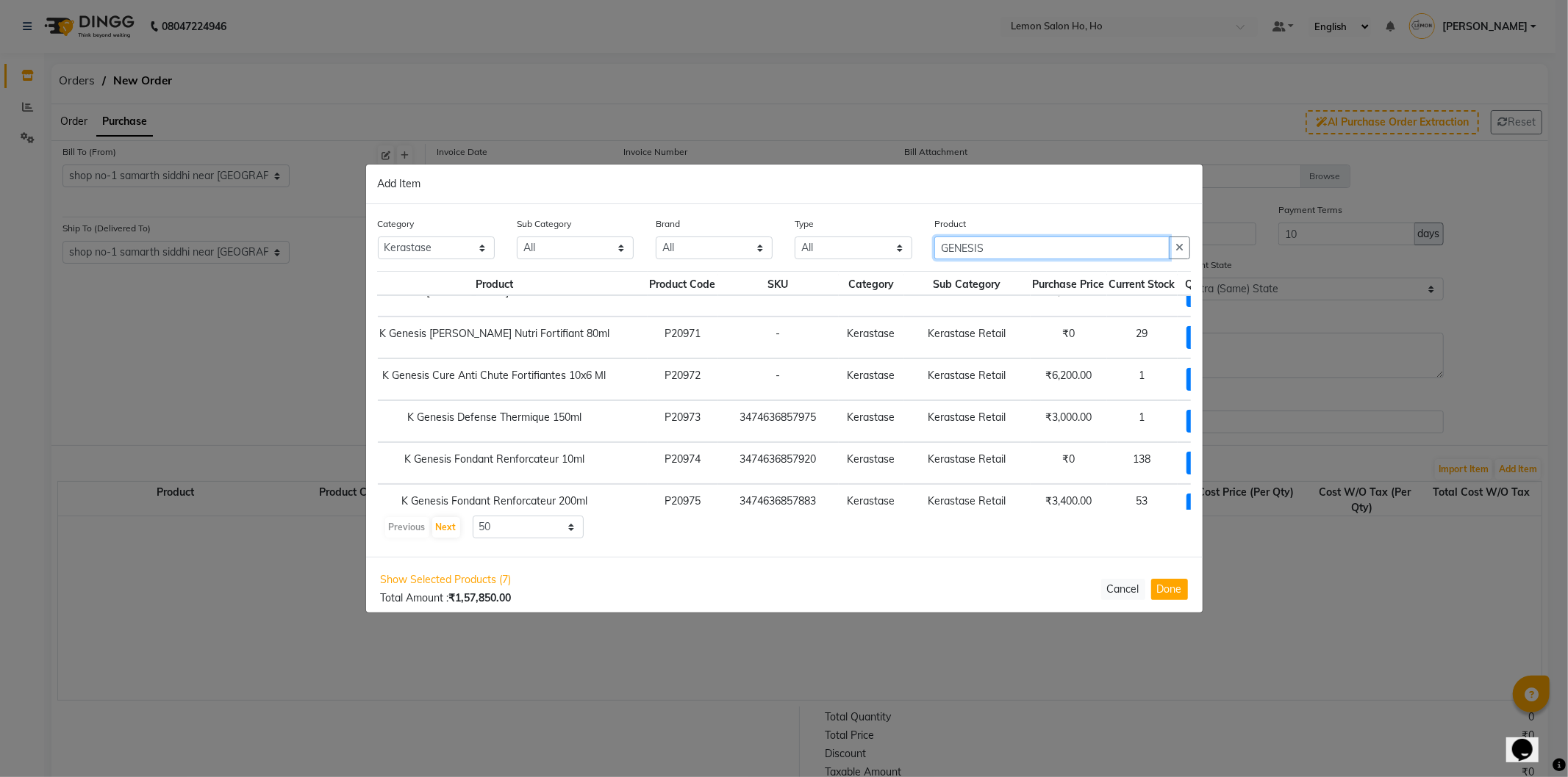
scroll to position [435, 70]
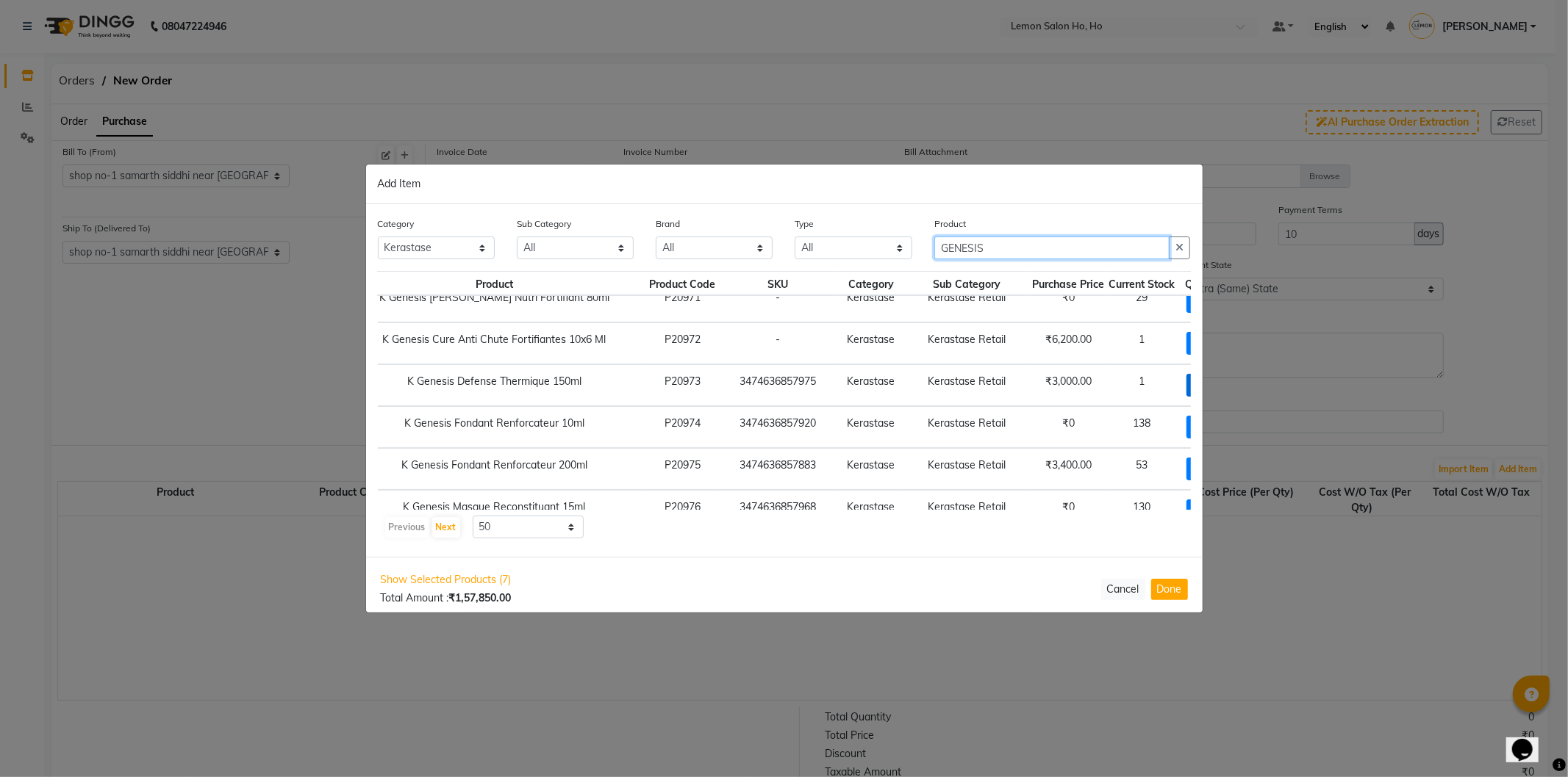
type input "GENESIS"
click at [1187, 384] on span "+ Add" at bounding box center [1207, 386] width 41 height 23
checkbox input "true"
click at [1223, 384] on icon at bounding box center [1228, 384] width 9 height 10
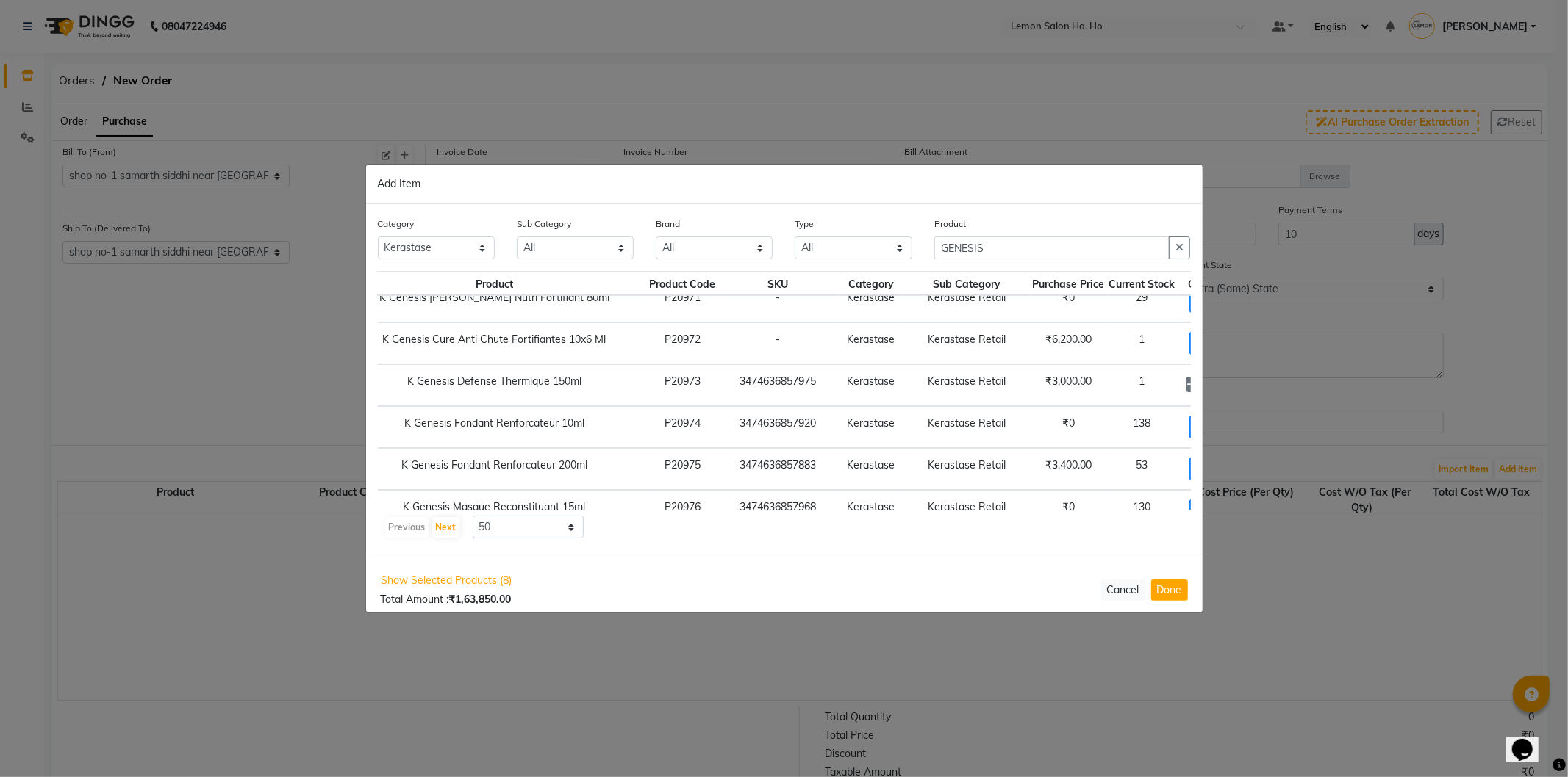
type input "3"
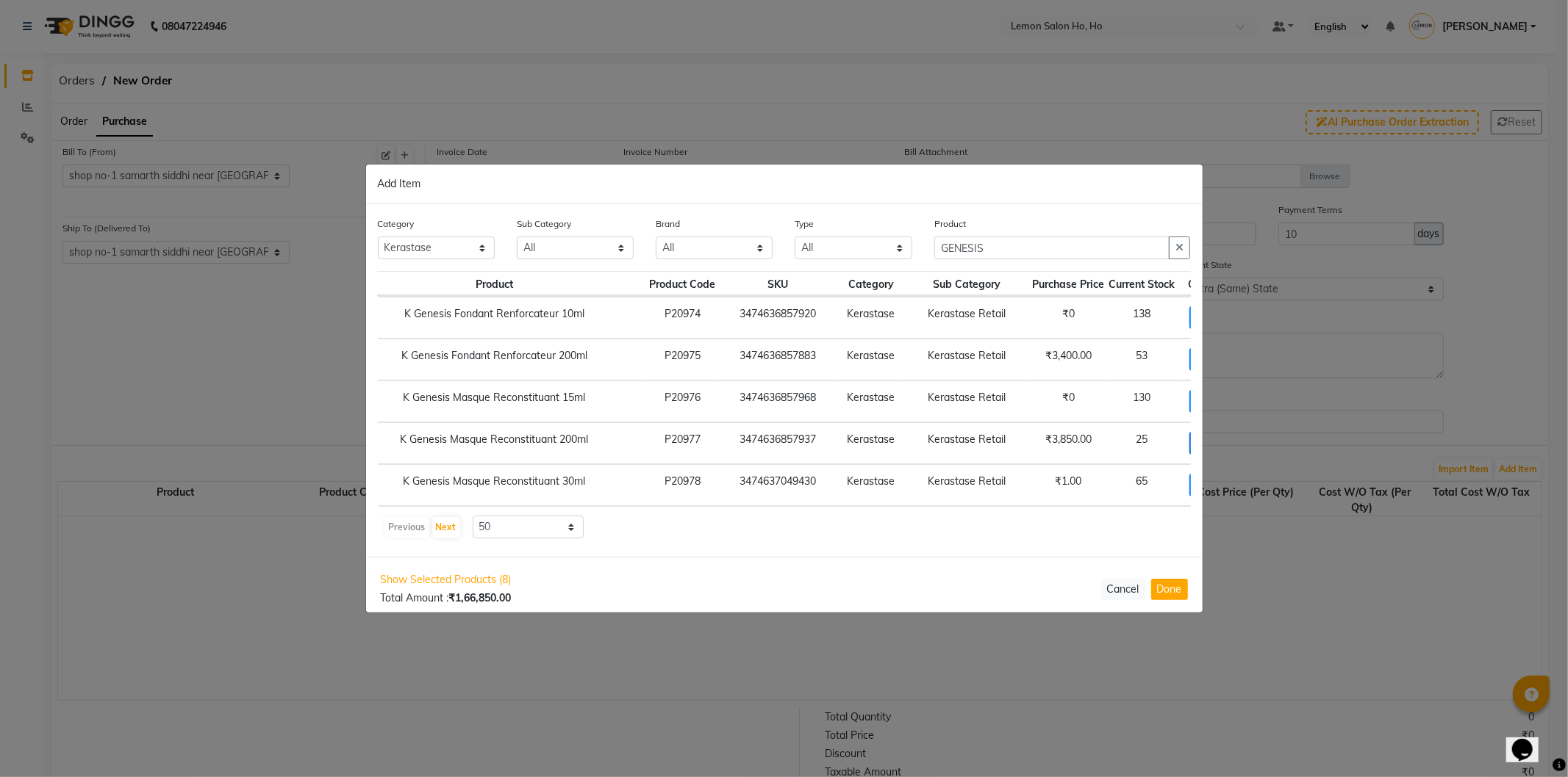
click at [1190, 442] on span "+ Add" at bounding box center [1210, 443] width 41 height 23
checkbox input "true"
click at [1223, 448] on icon at bounding box center [1228, 442] width 9 height 10
type input "2"
click at [971, 243] on input "GENESIS" at bounding box center [1052, 248] width 236 height 23
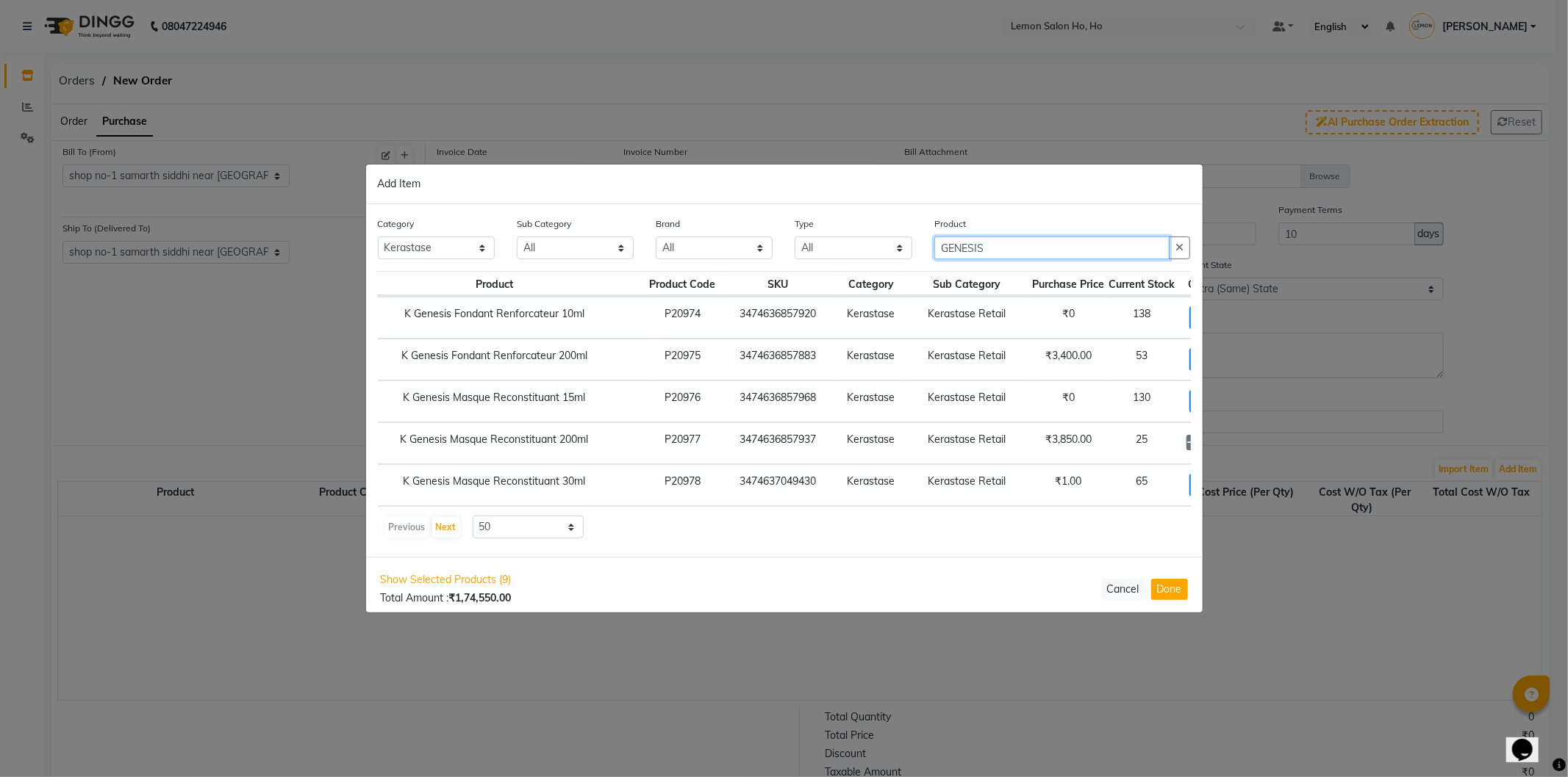
click at [971, 243] on input "GENESIS" at bounding box center [1052, 248] width 236 height 23
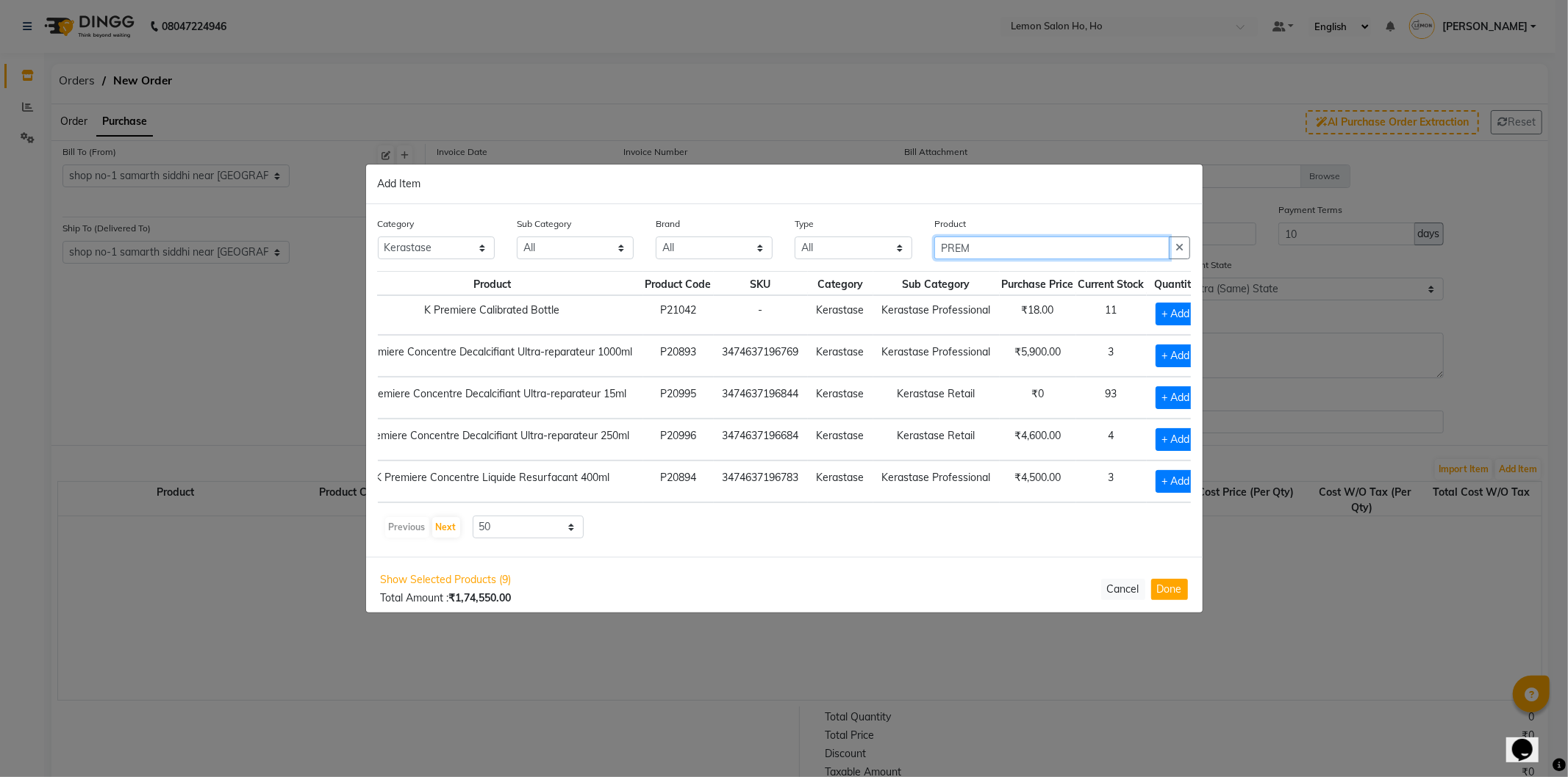
scroll to position [63, 70]
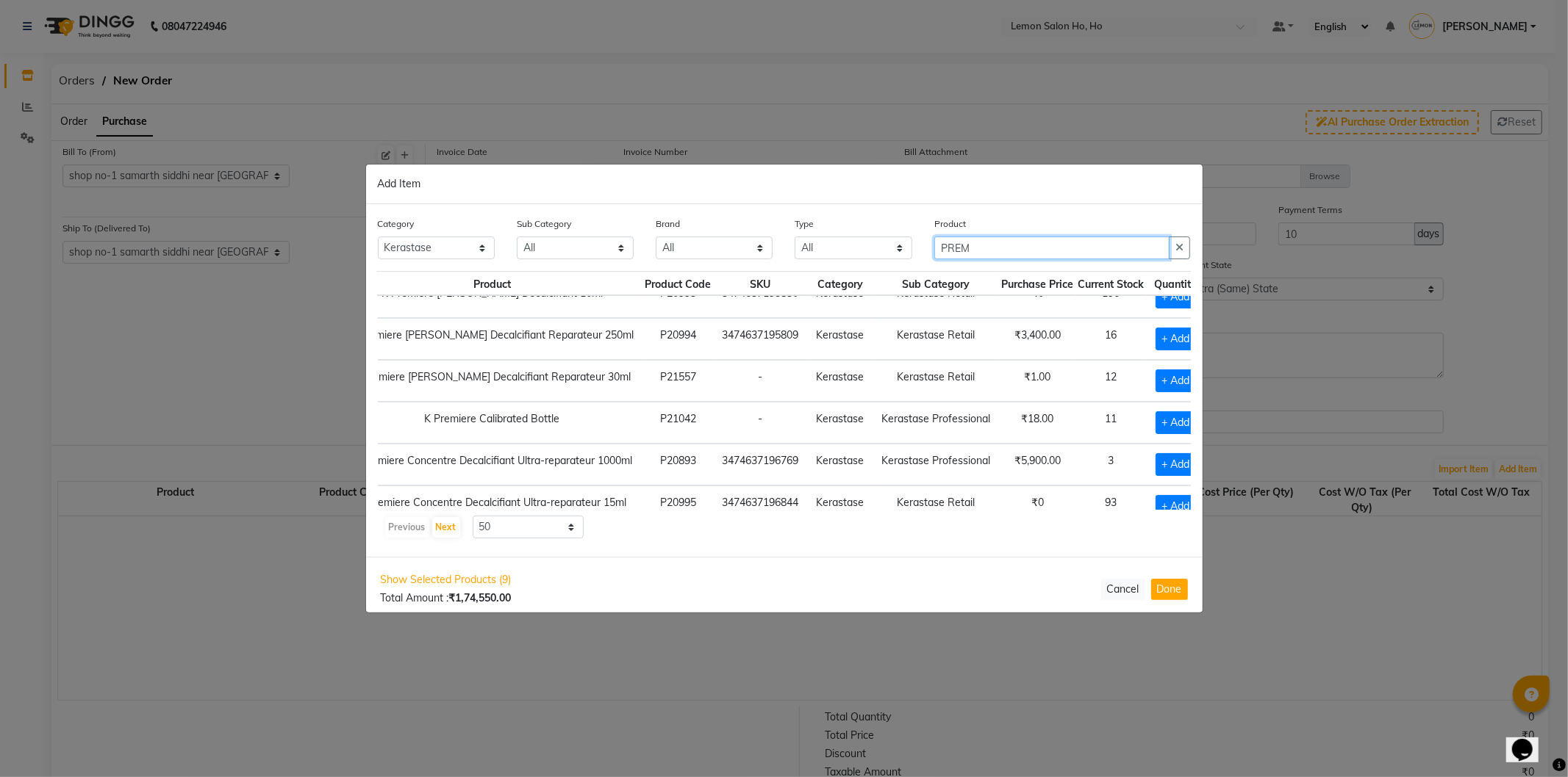
type input "PREM"
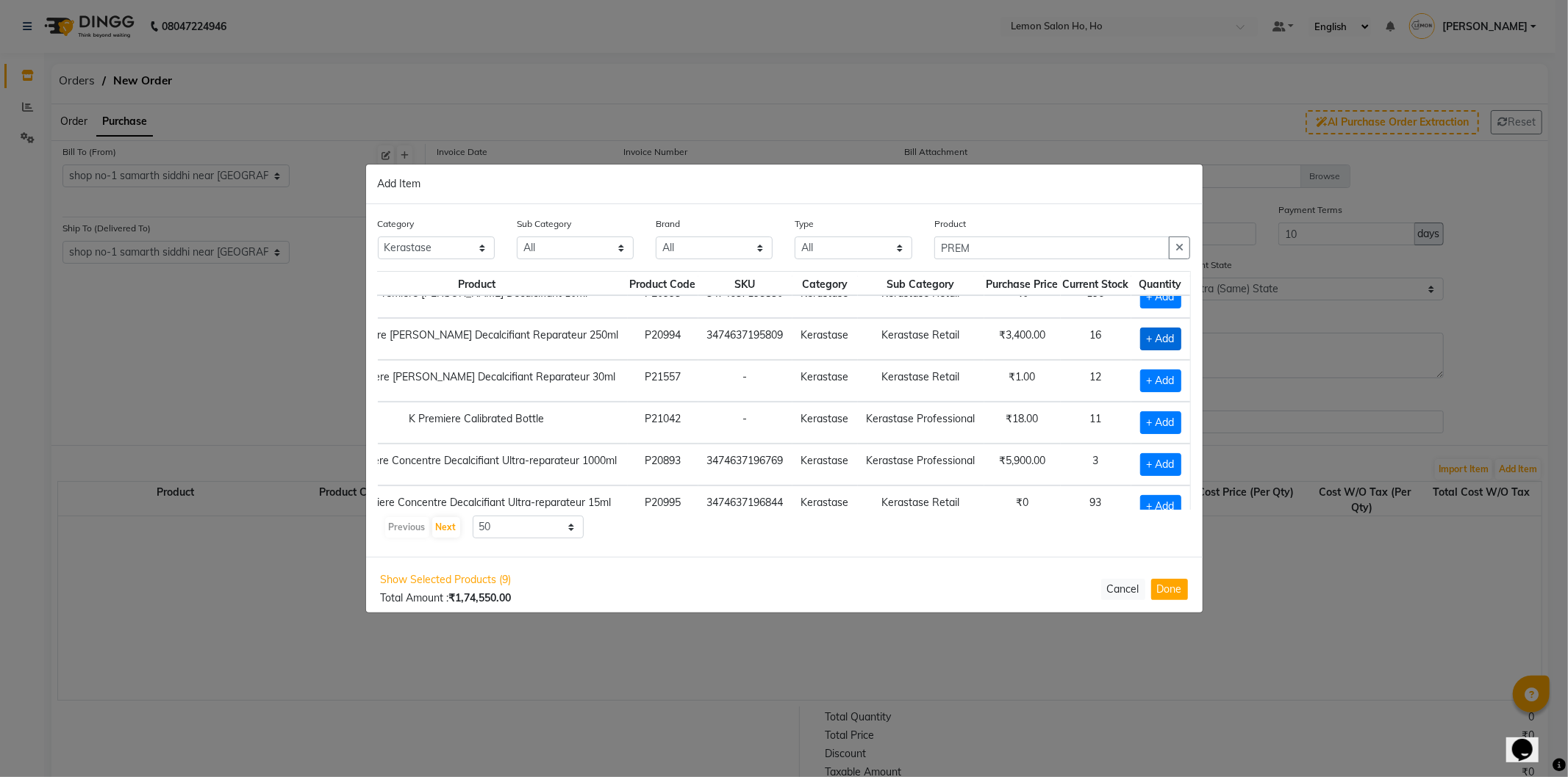
click at [1149, 334] on span "+ Add" at bounding box center [1161, 339] width 41 height 23
checkbox input "true"
click at [1171, 336] on icon at bounding box center [1176, 338] width 9 height 10
type input "2"
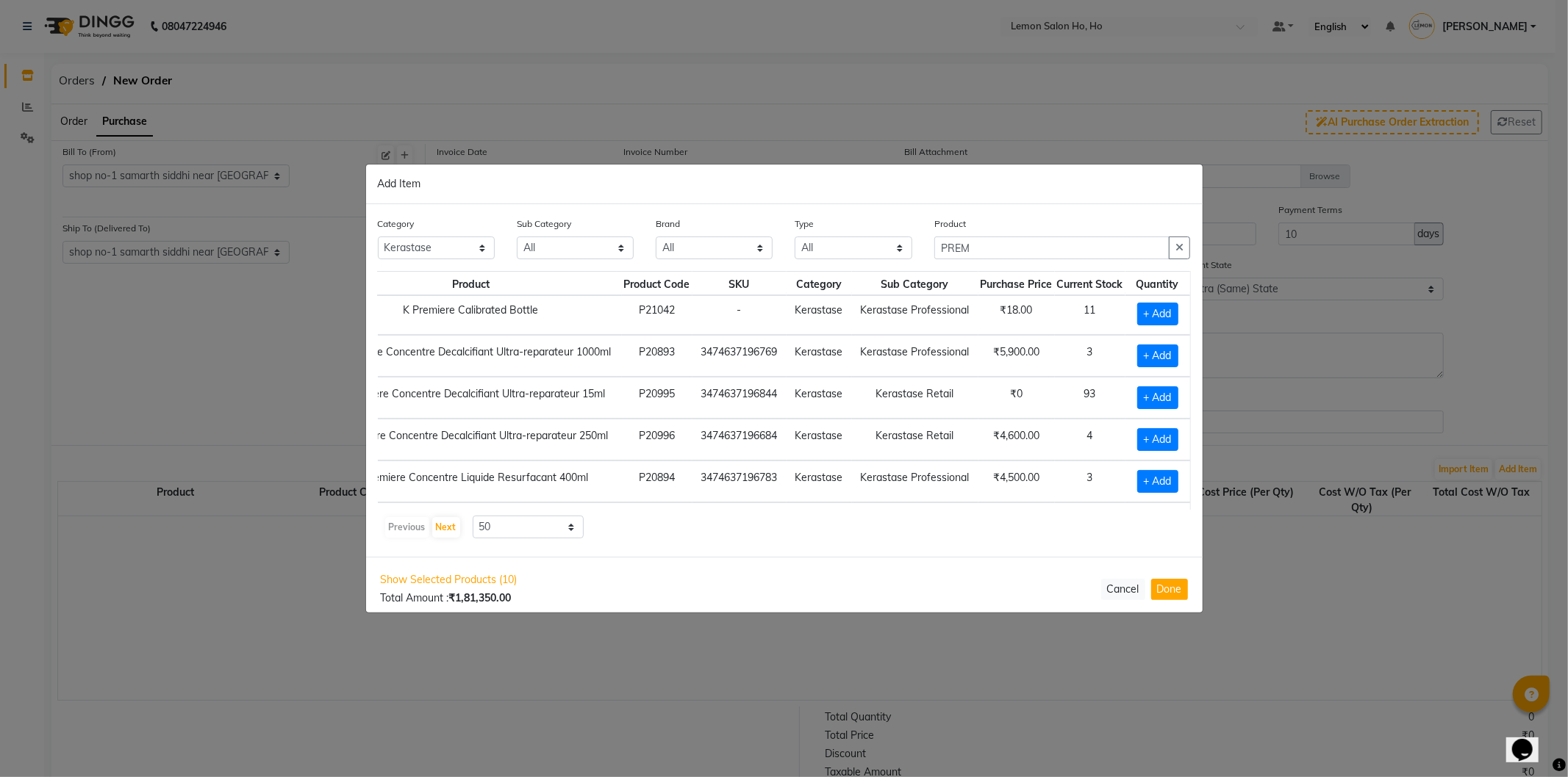
scroll to position [280, 100]
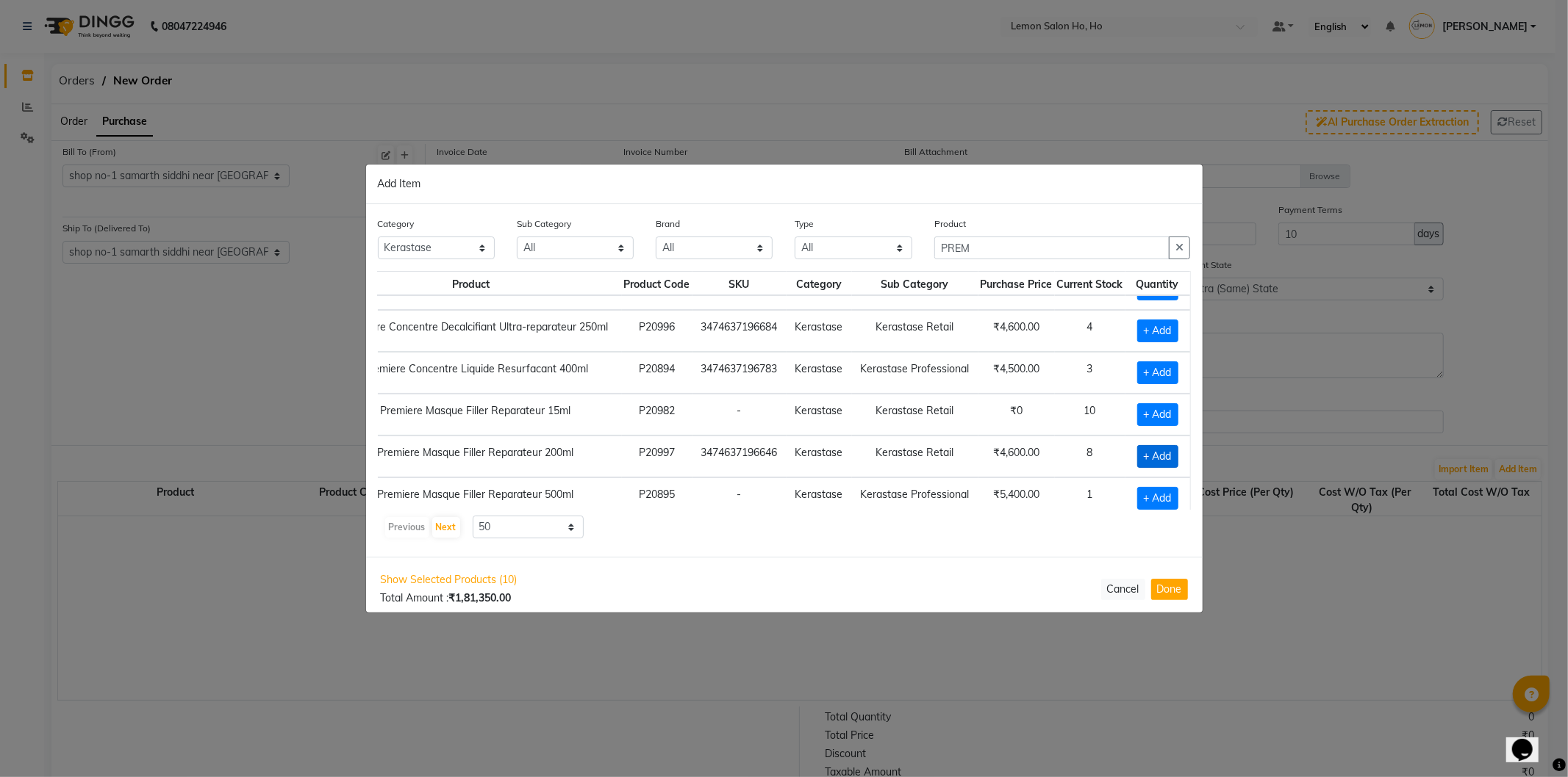
click at [1141, 462] on span "+ Add" at bounding box center [1158, 457] width 41 height 23
checkbox input "true"
click at [1171, 460] on icon at bounding box center [1176, 455] width 9 height 10
type input "2"
click at [956, 244] on input "PREM" at bounding box center [1052, 248] width 236 height 23
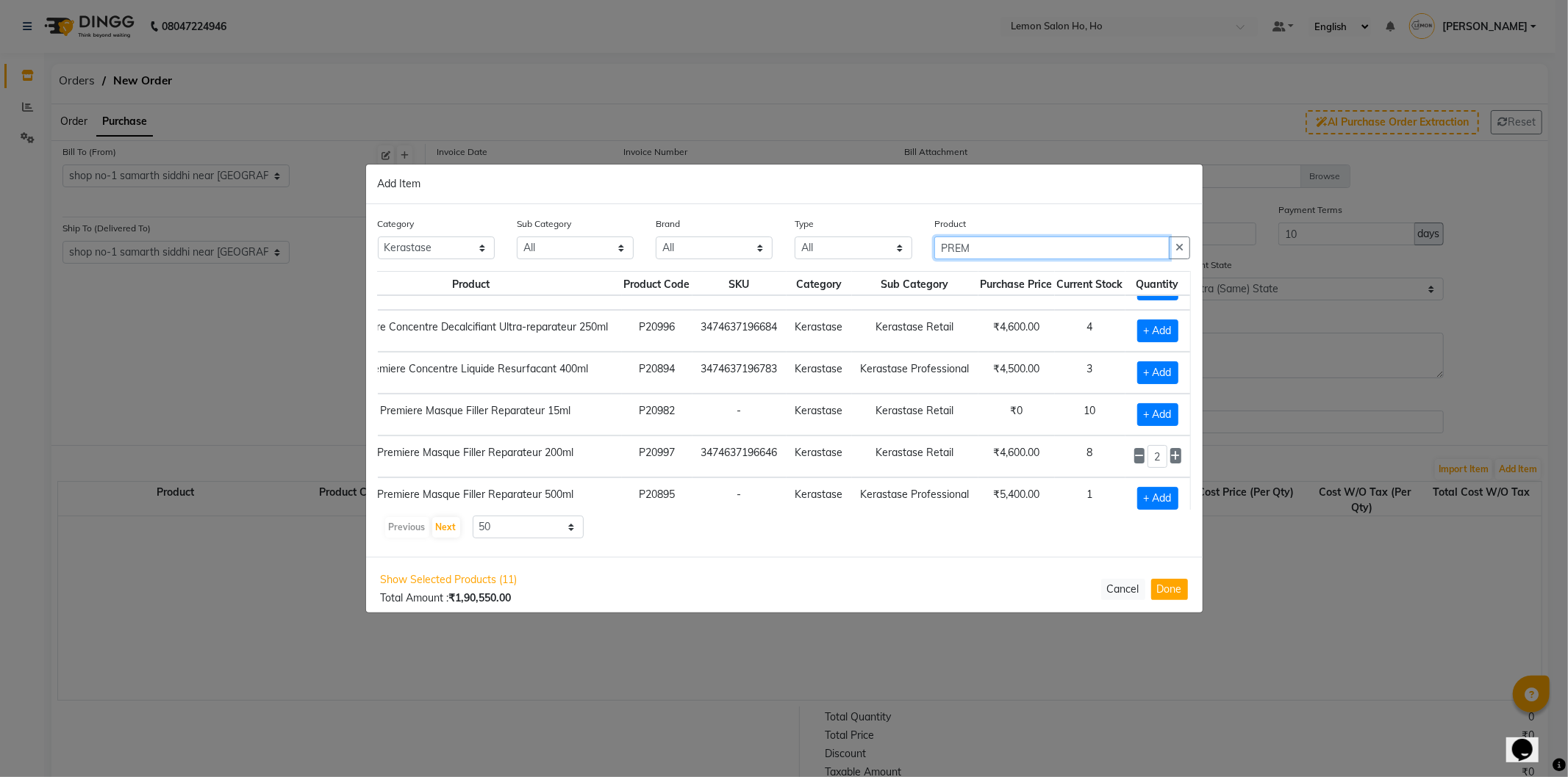
click at [956, 244] on input "PREM" at bounding box center [1052, 248] width 236 height 23
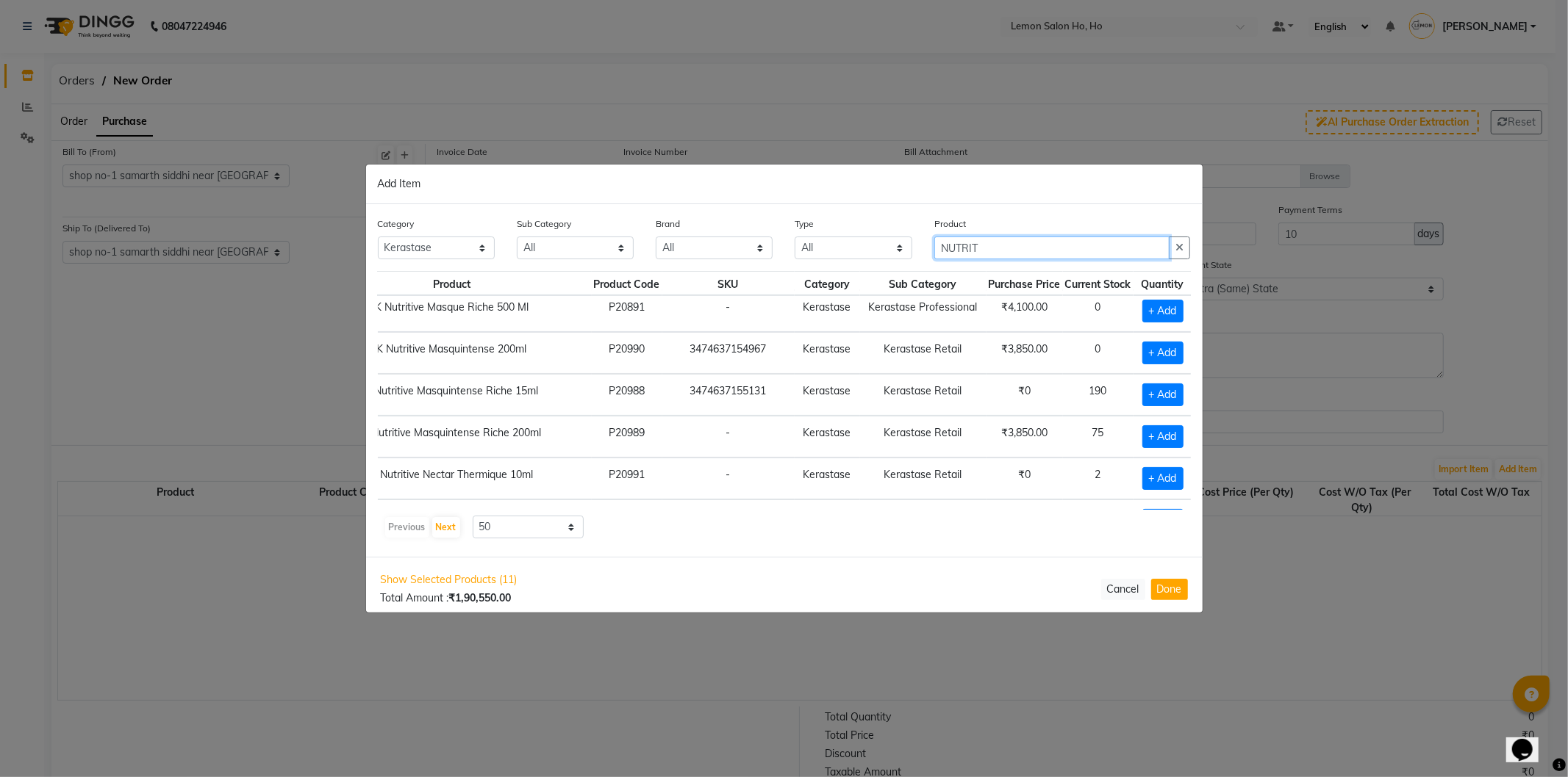
scroll to position [600, 100]
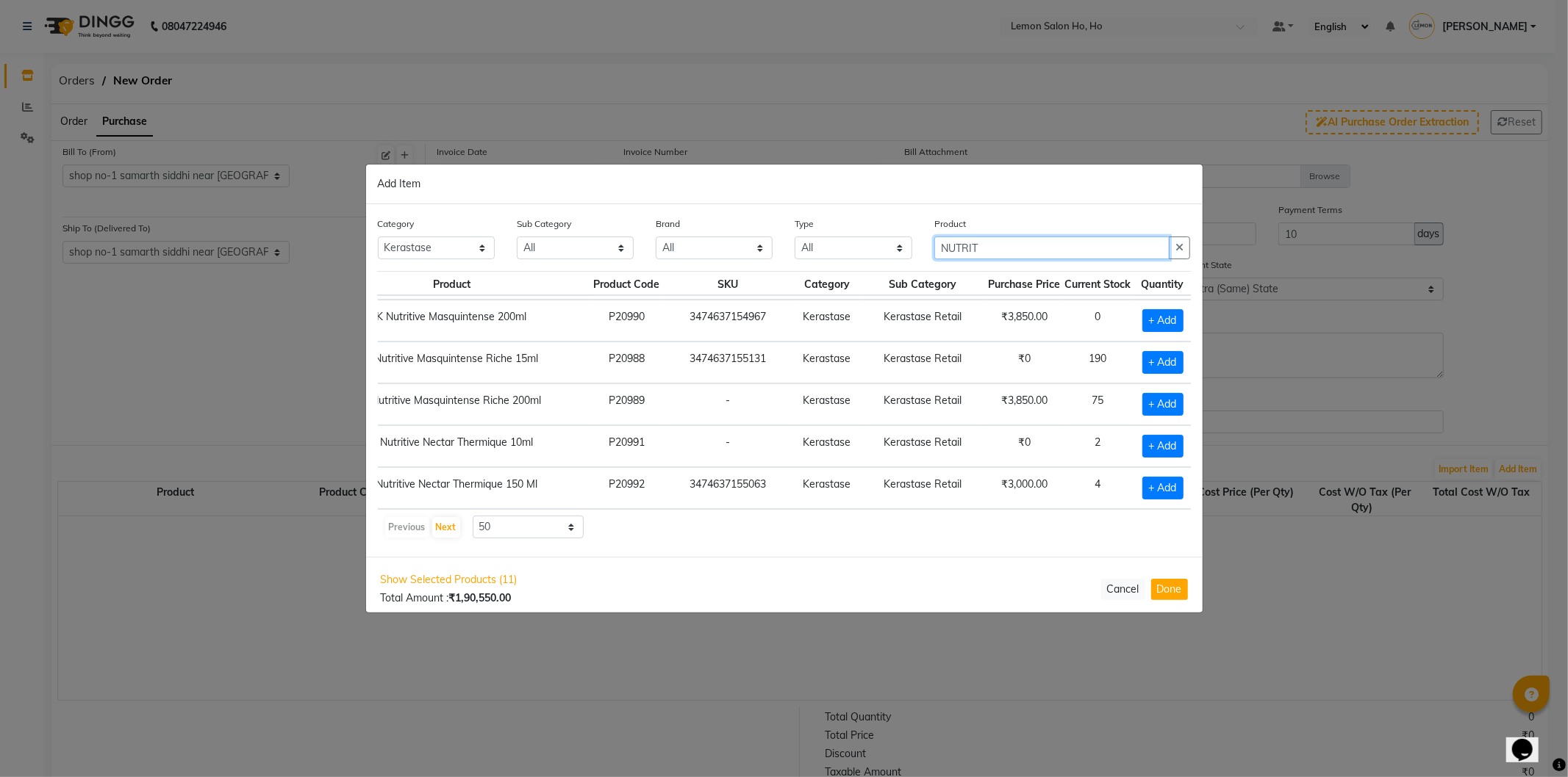
type input "NUTRIT"
click at [541, 535] on select "10 50 100" at bounding box center [529, 527] width 112 height 23
select select "100"
click at [473, 516] on select "10 50 100" at bounding box center [529, 527] width 112 height 23
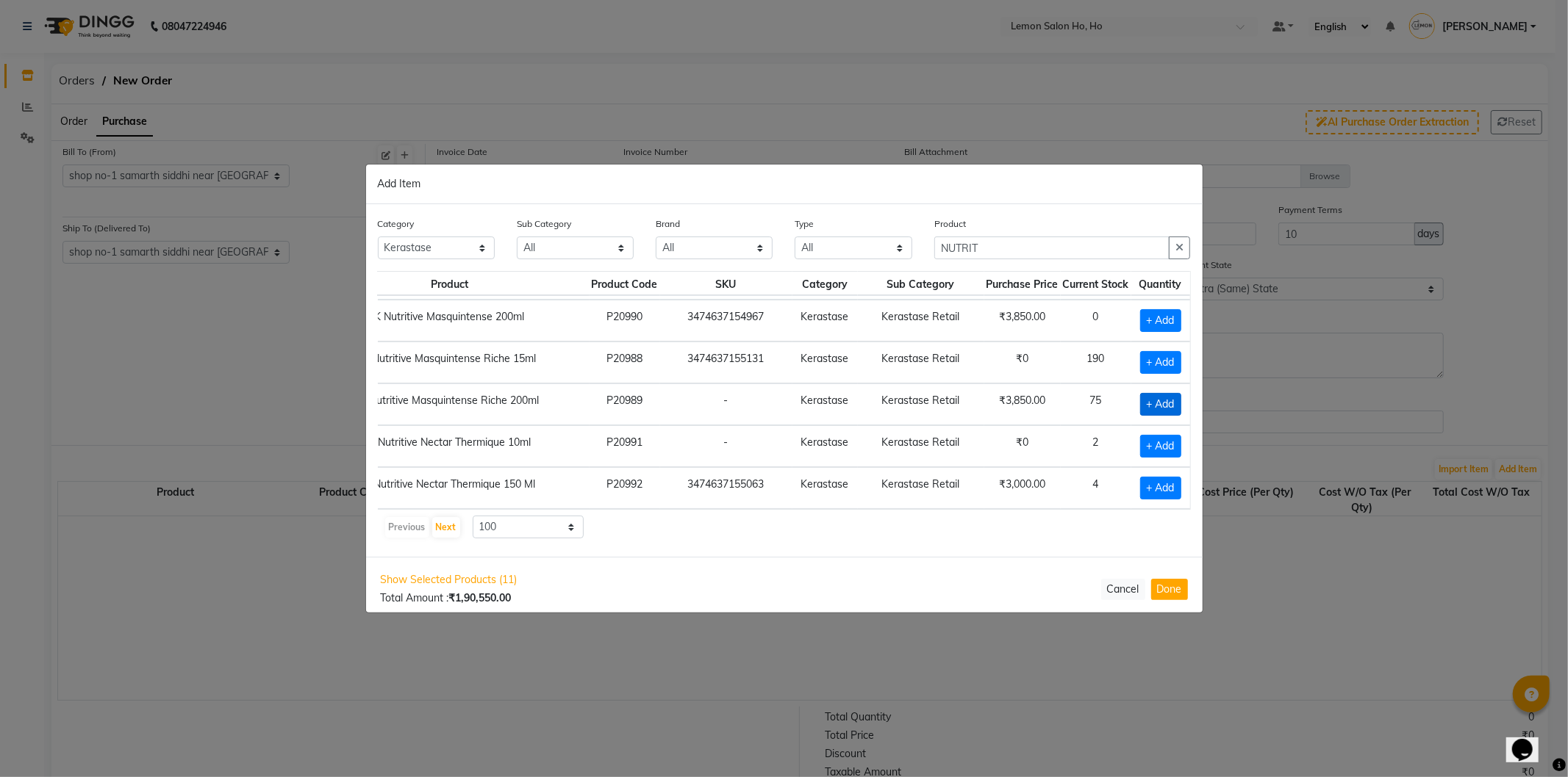
click at [1141, 393] on span "+ Add" at bounding box center [1161, 404] width 41 height 23
checkbox input "true"
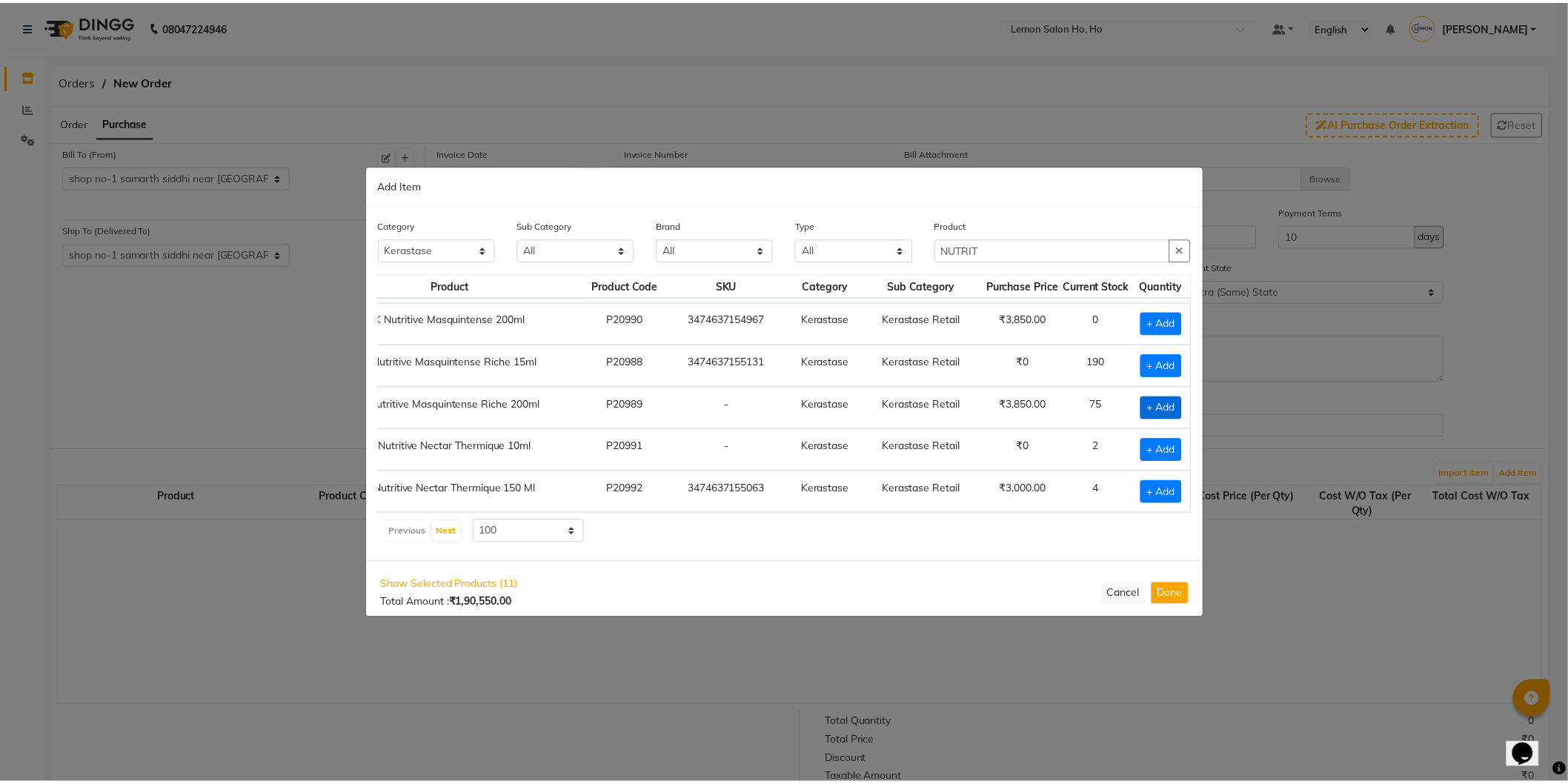
scroll to position [605, 114]
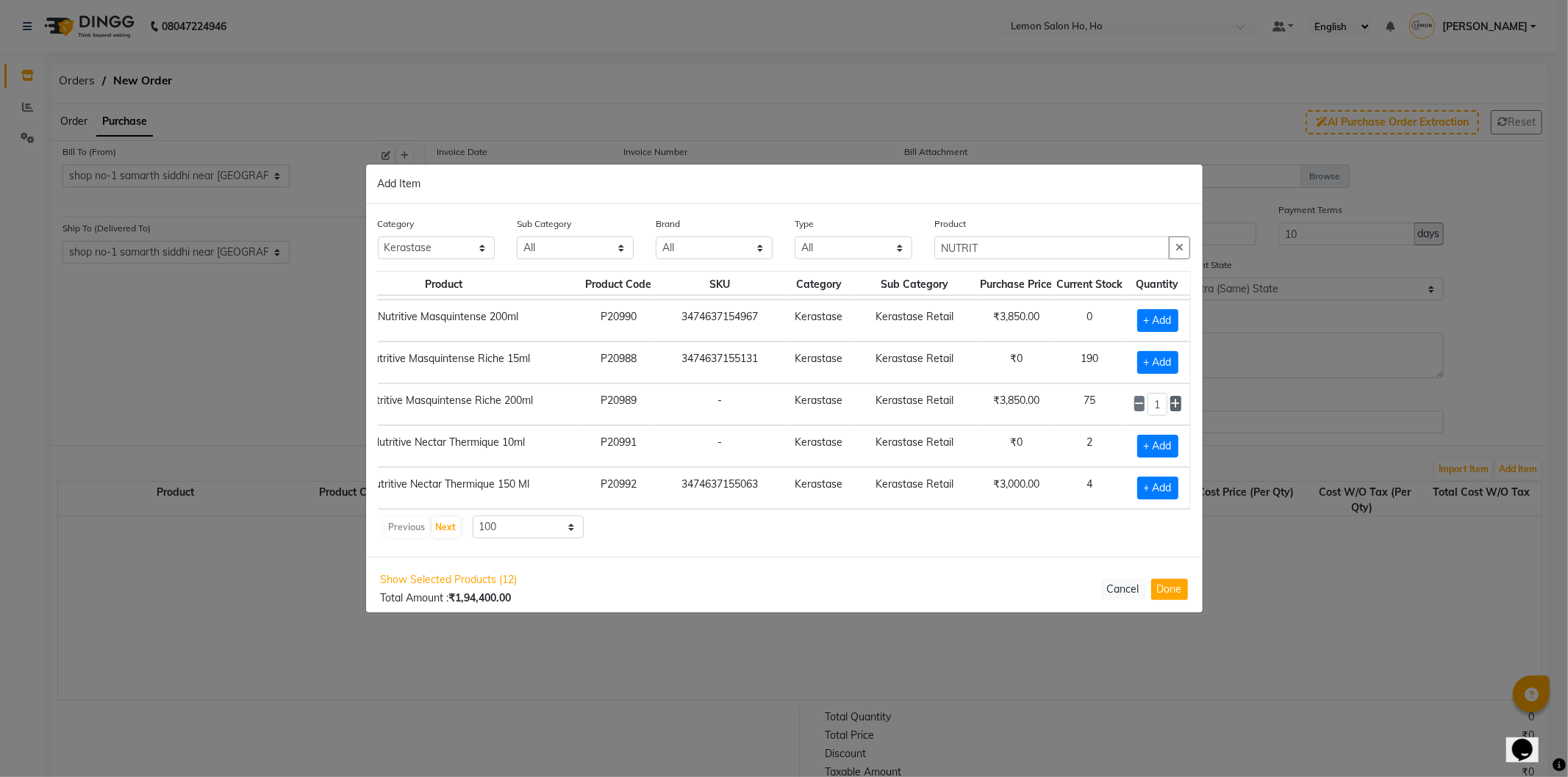
click at [1171, 399] on icon at bounding box center [1176, 403] width 9 height 10
type input "5"
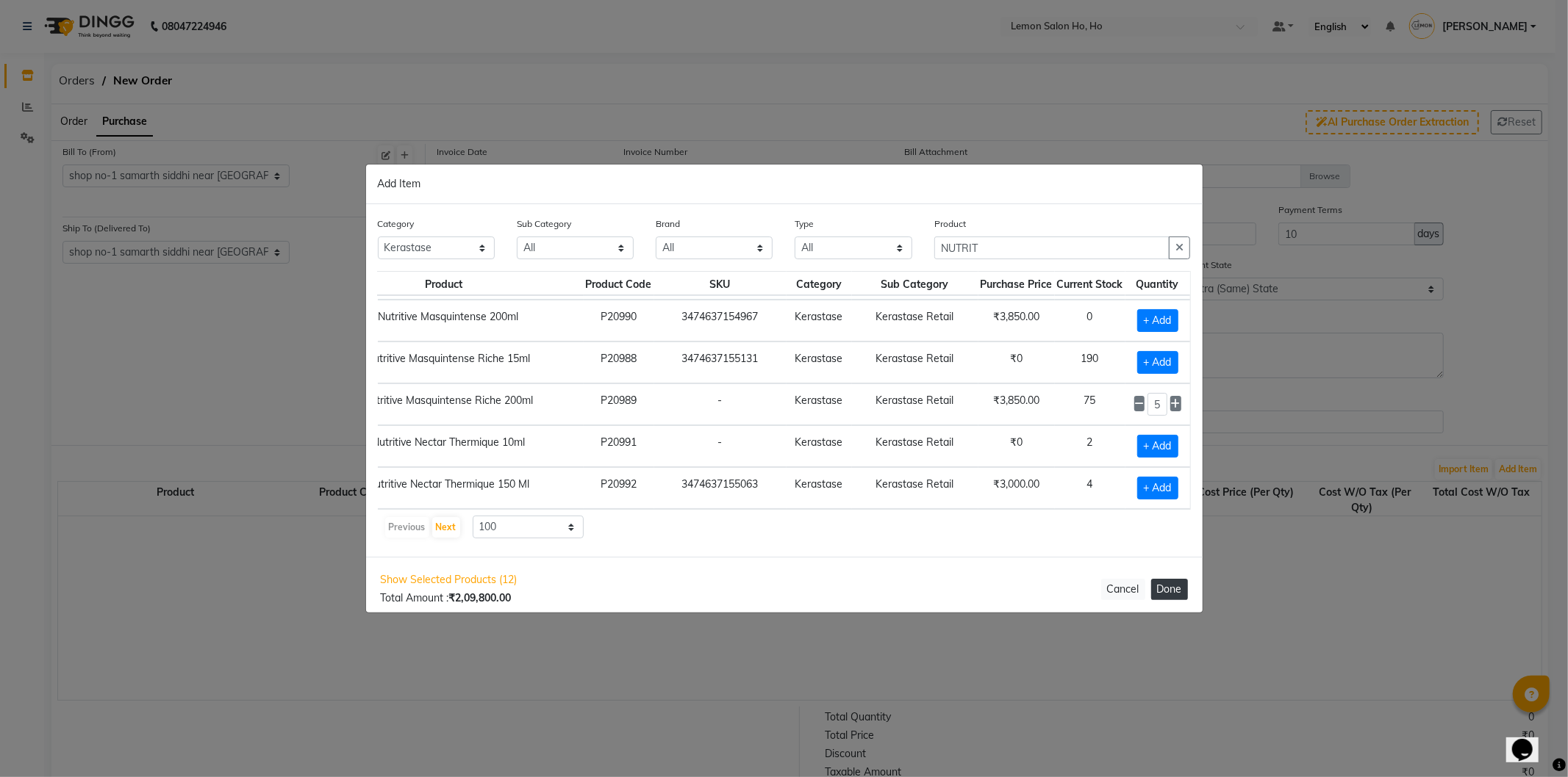
click at [1171, 580] on button "Done" at bounding box center [1170, 589] width 37 height 21
select select "2069"
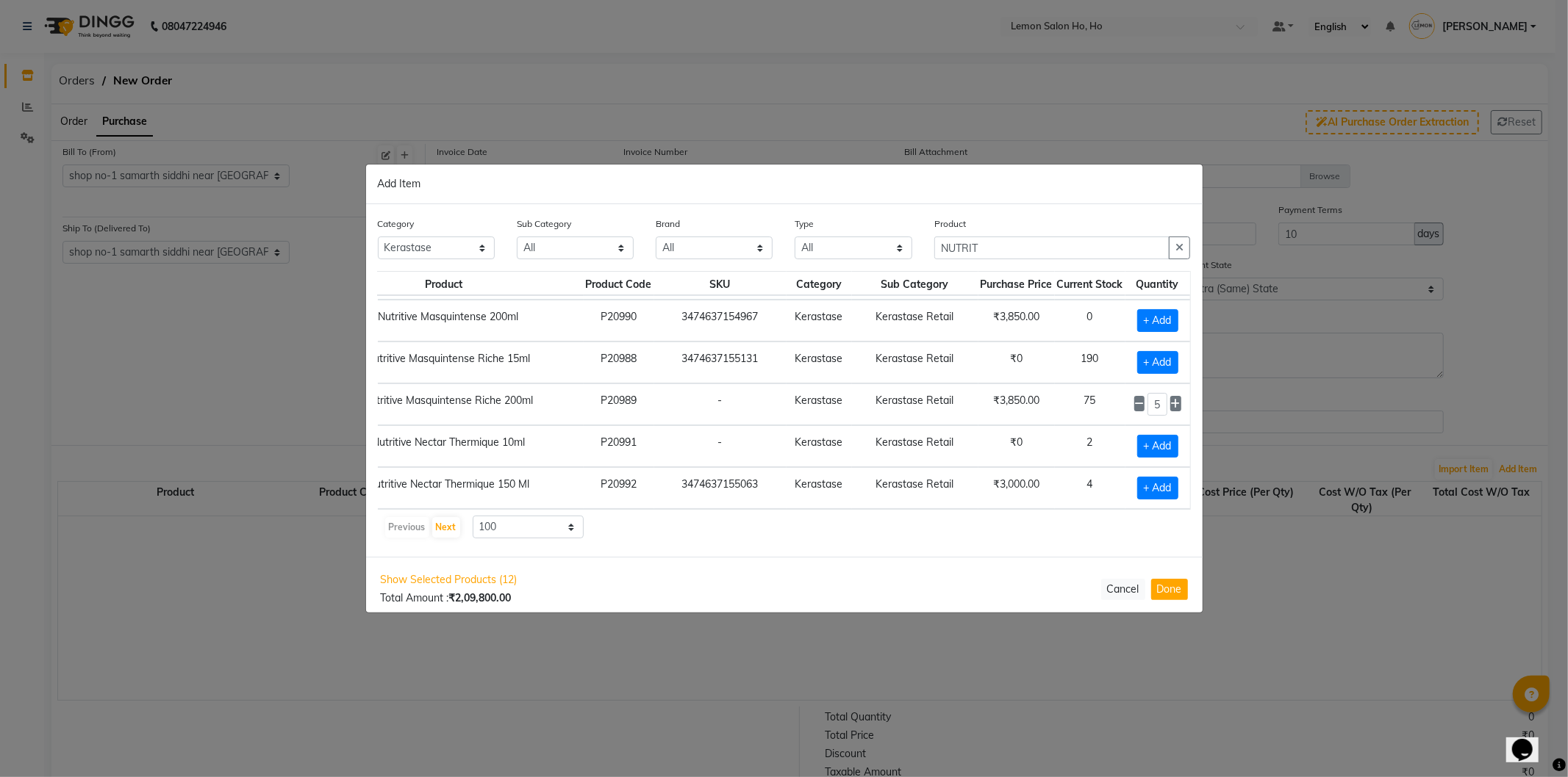
select select "2069"
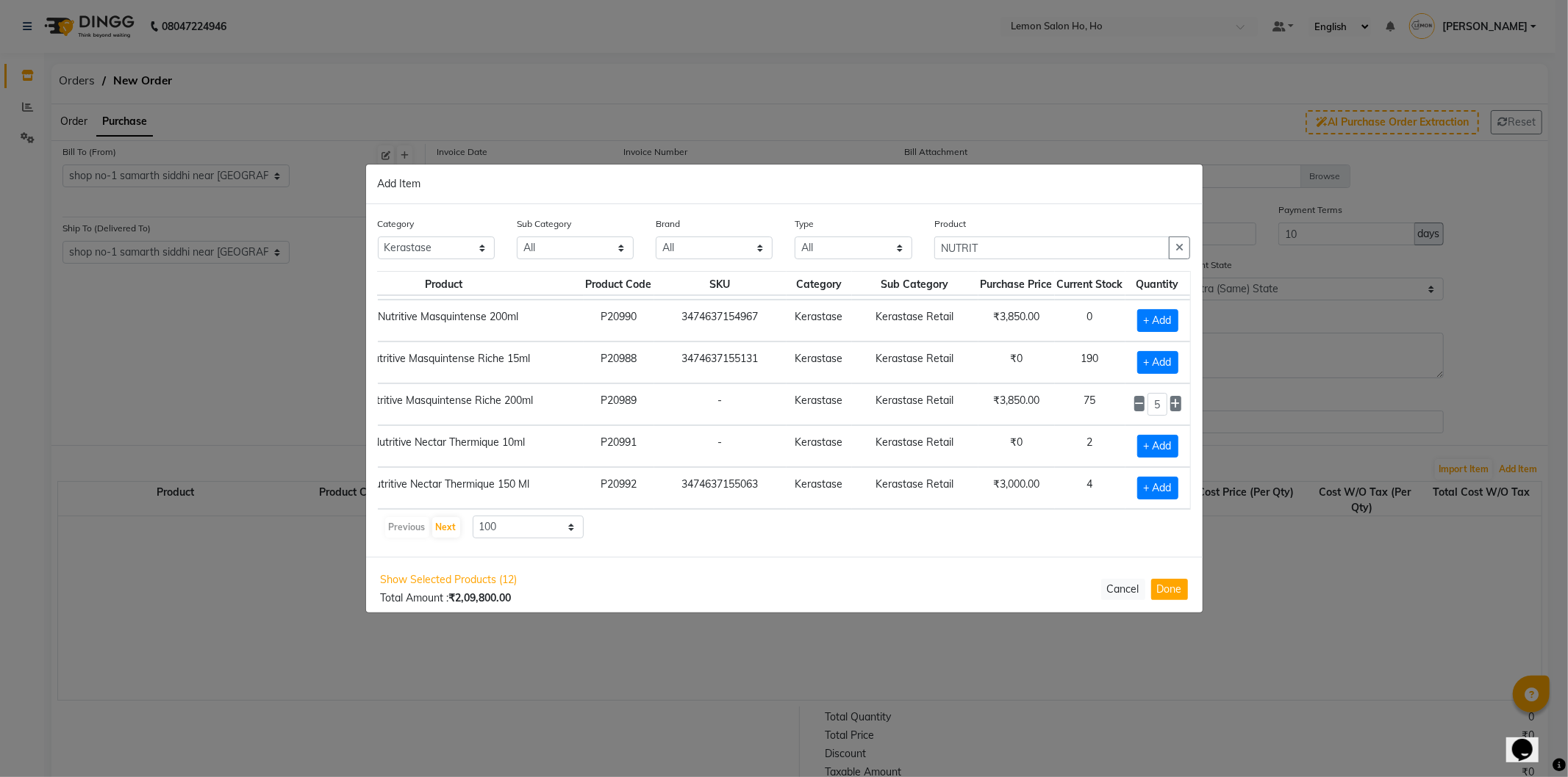
select select "2069"
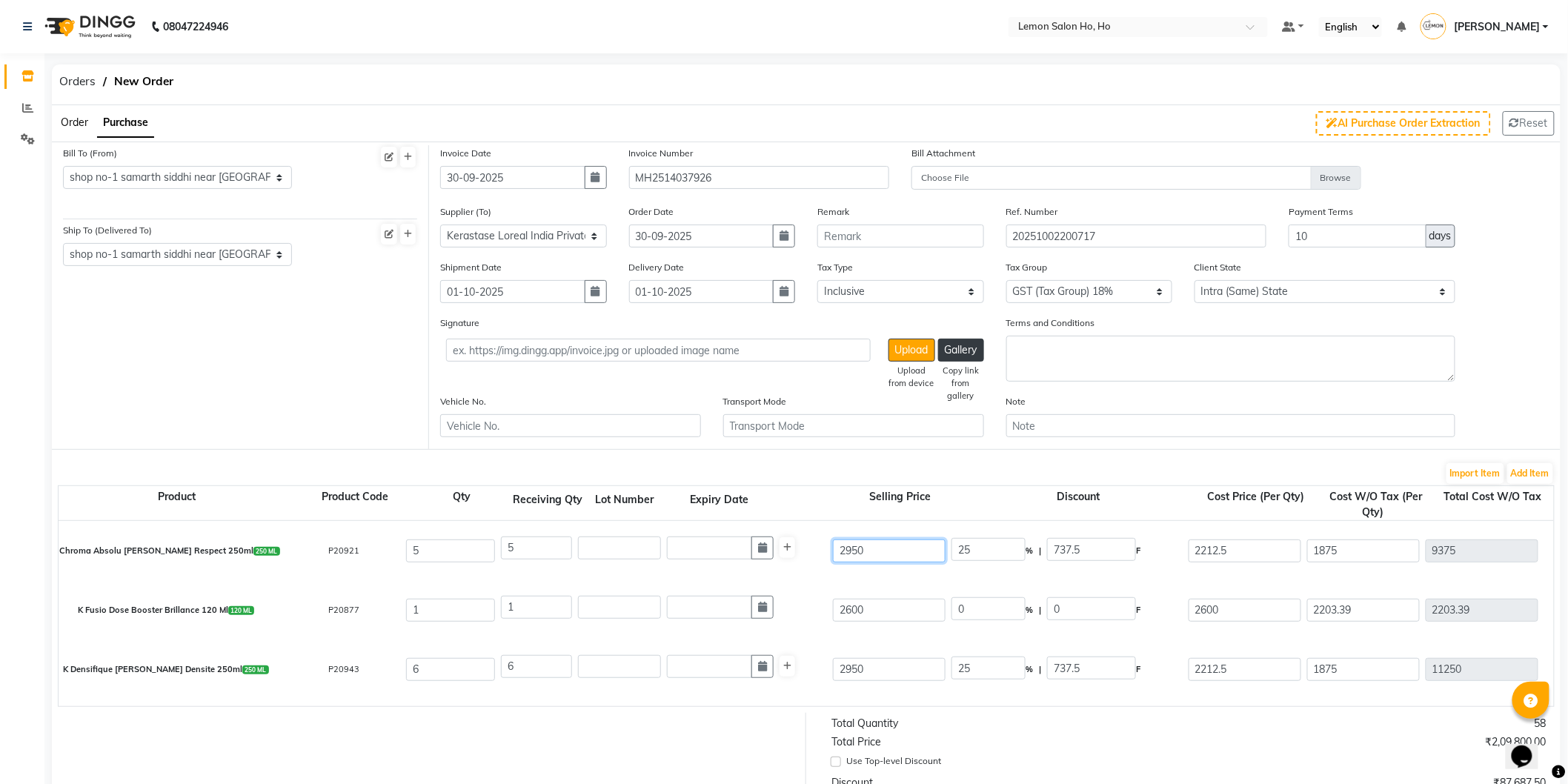
click at [845, 554] on input "2950" at bounding box center [889, 552] width 113 height 23
type input "2"
type input "36875"
type input "26"
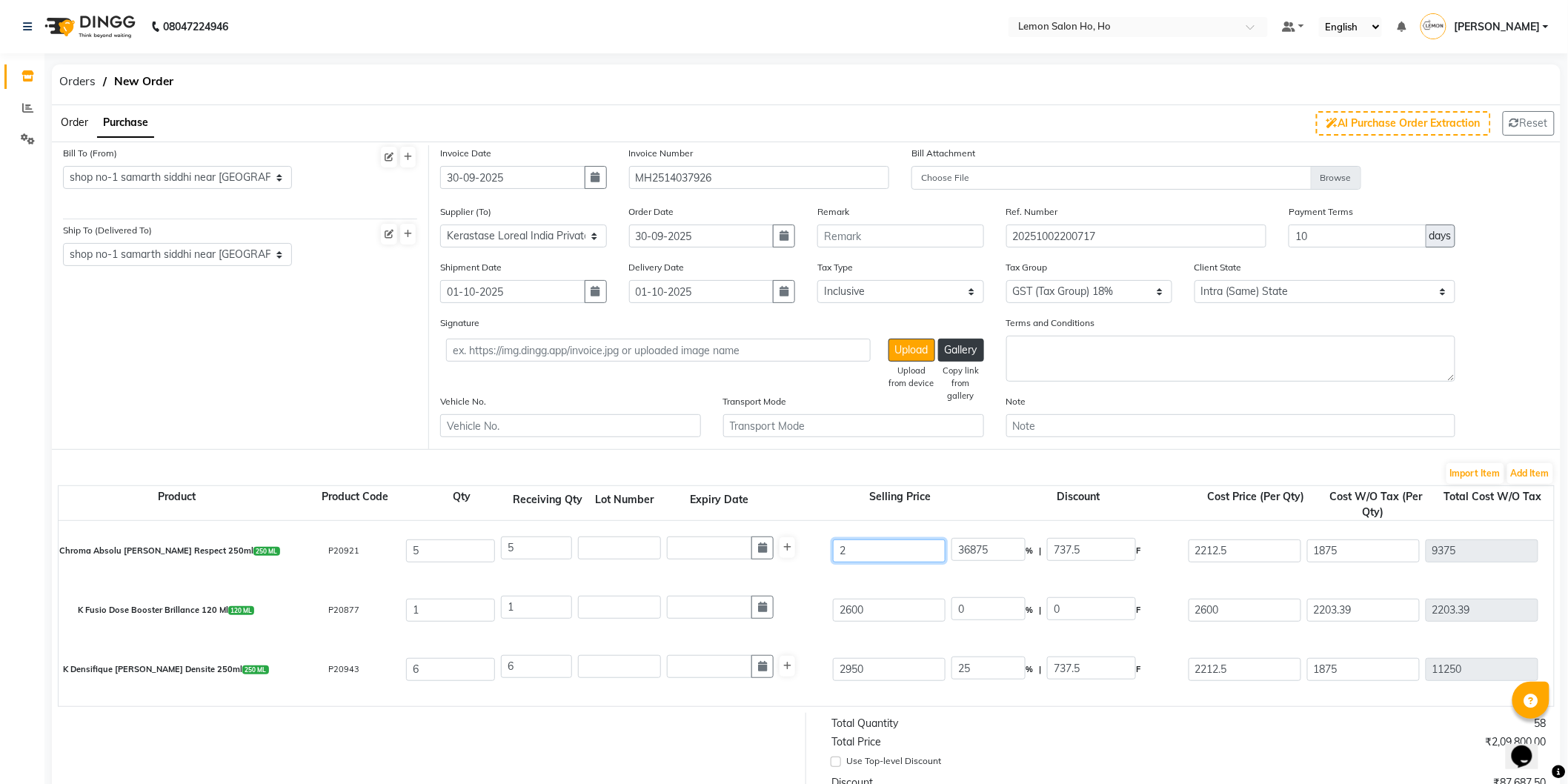
type input "2836.54"
type input "260"
type input "283.65"
type input "2600"
type input "28.37"
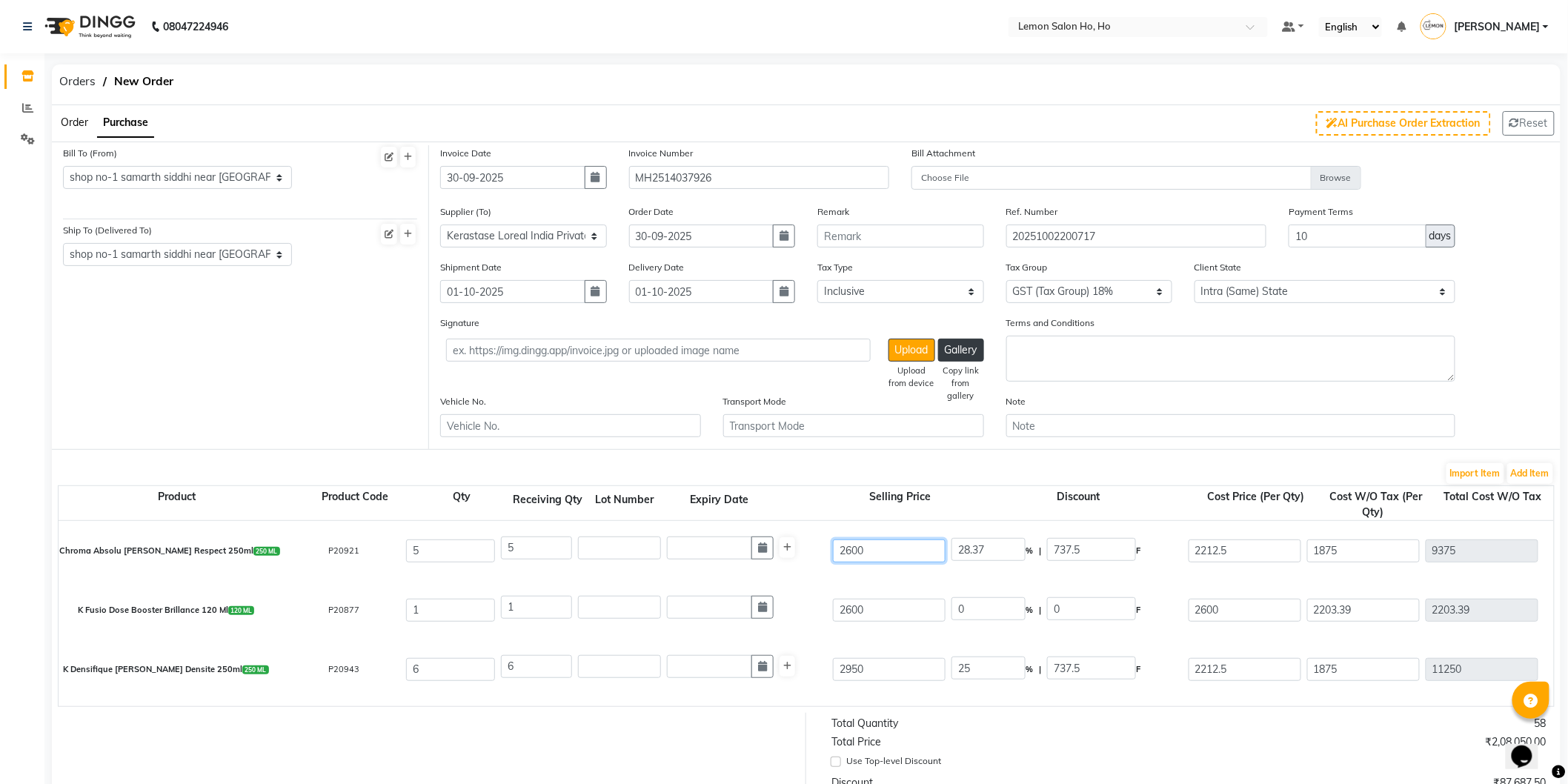
type input "2600"
type input "14.9"
type input "387.5"
type input "30"
type input "780"
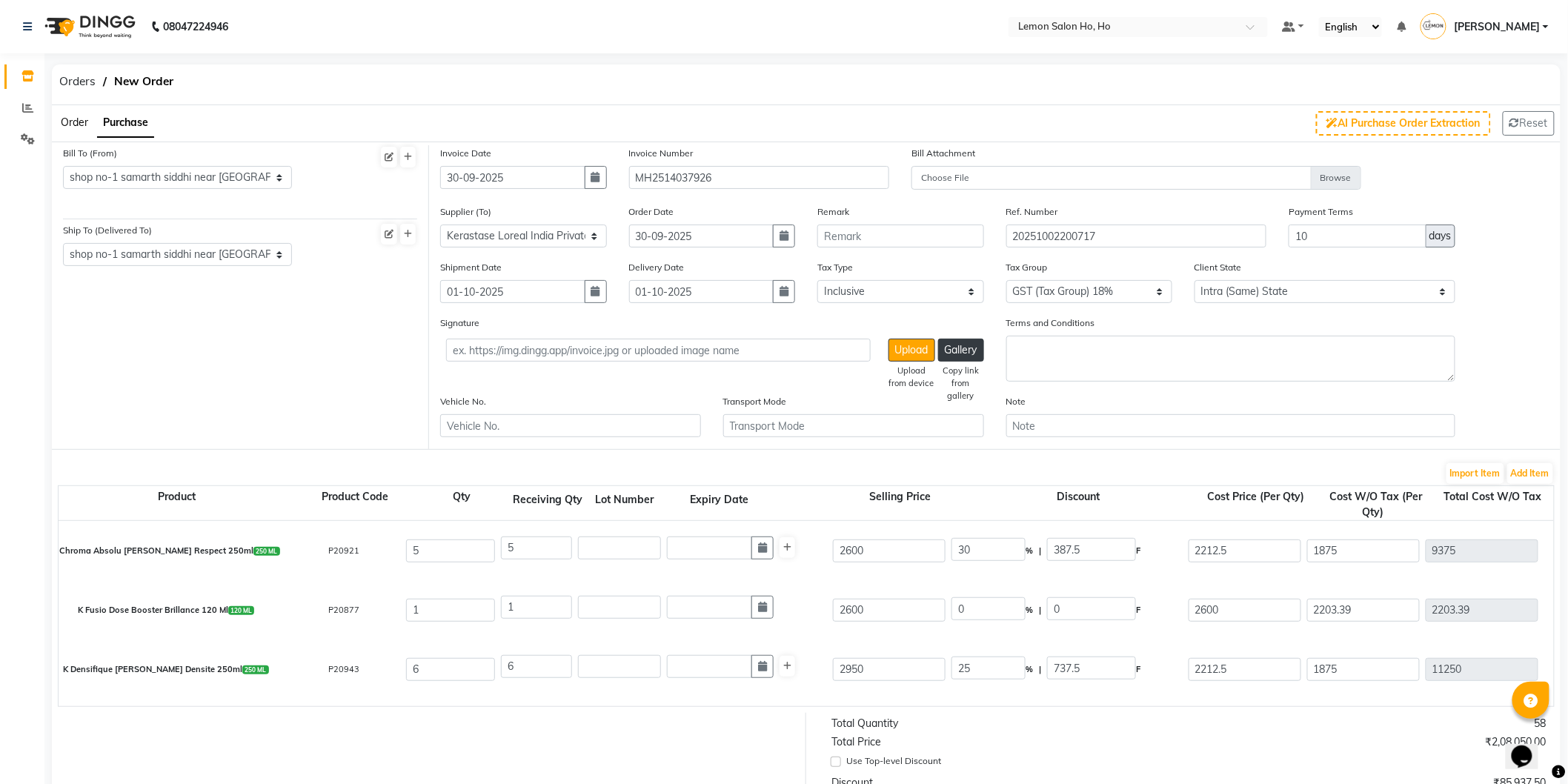
type input "1820"
type input "1542.37"
type input "7711.85"
type input "1388.13"
type input "9099.98"
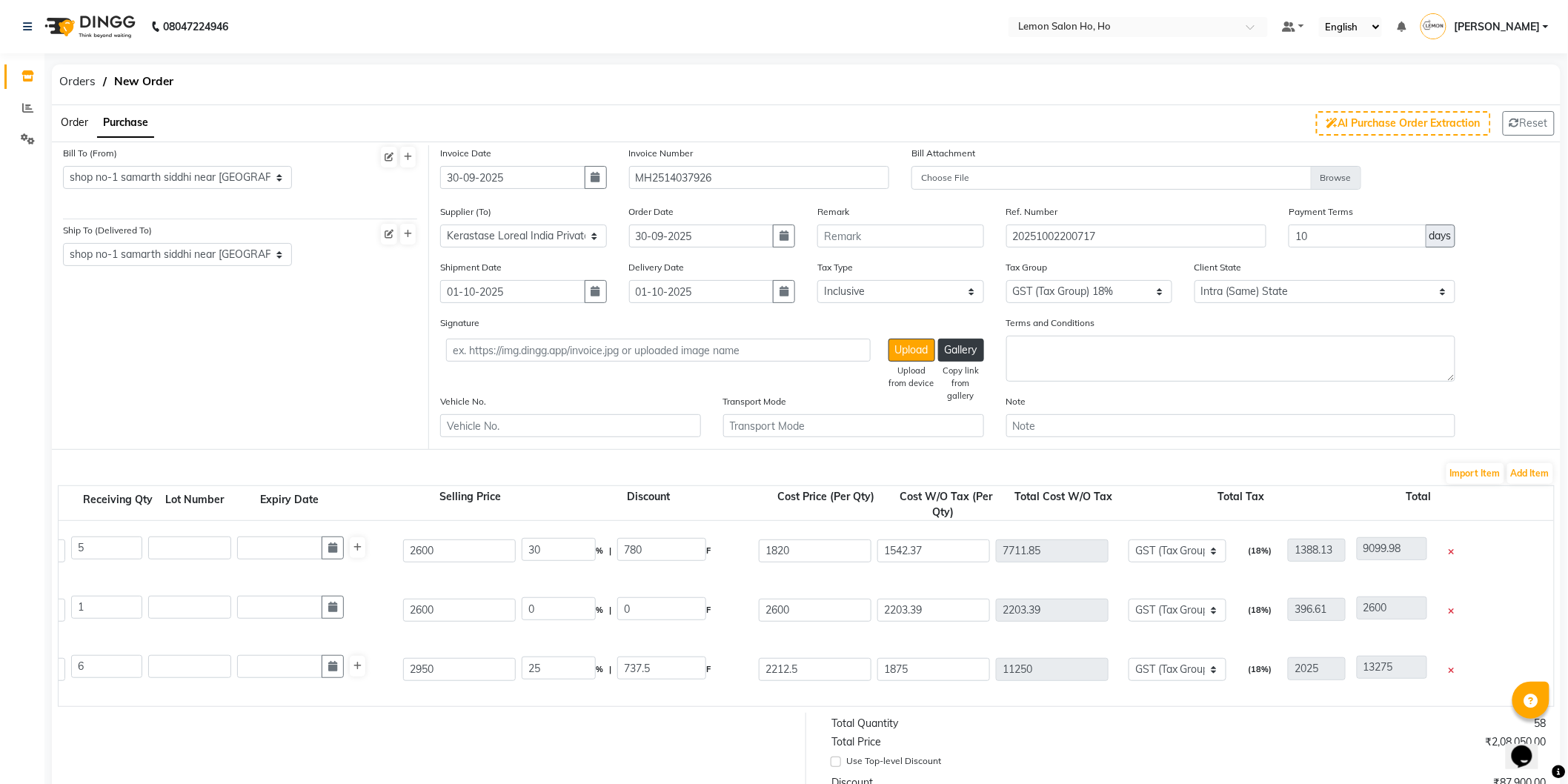
scroll to position [0, 433]
click at [1447, 609] on icon at bounding box center [1449, 612] width 6 height 8
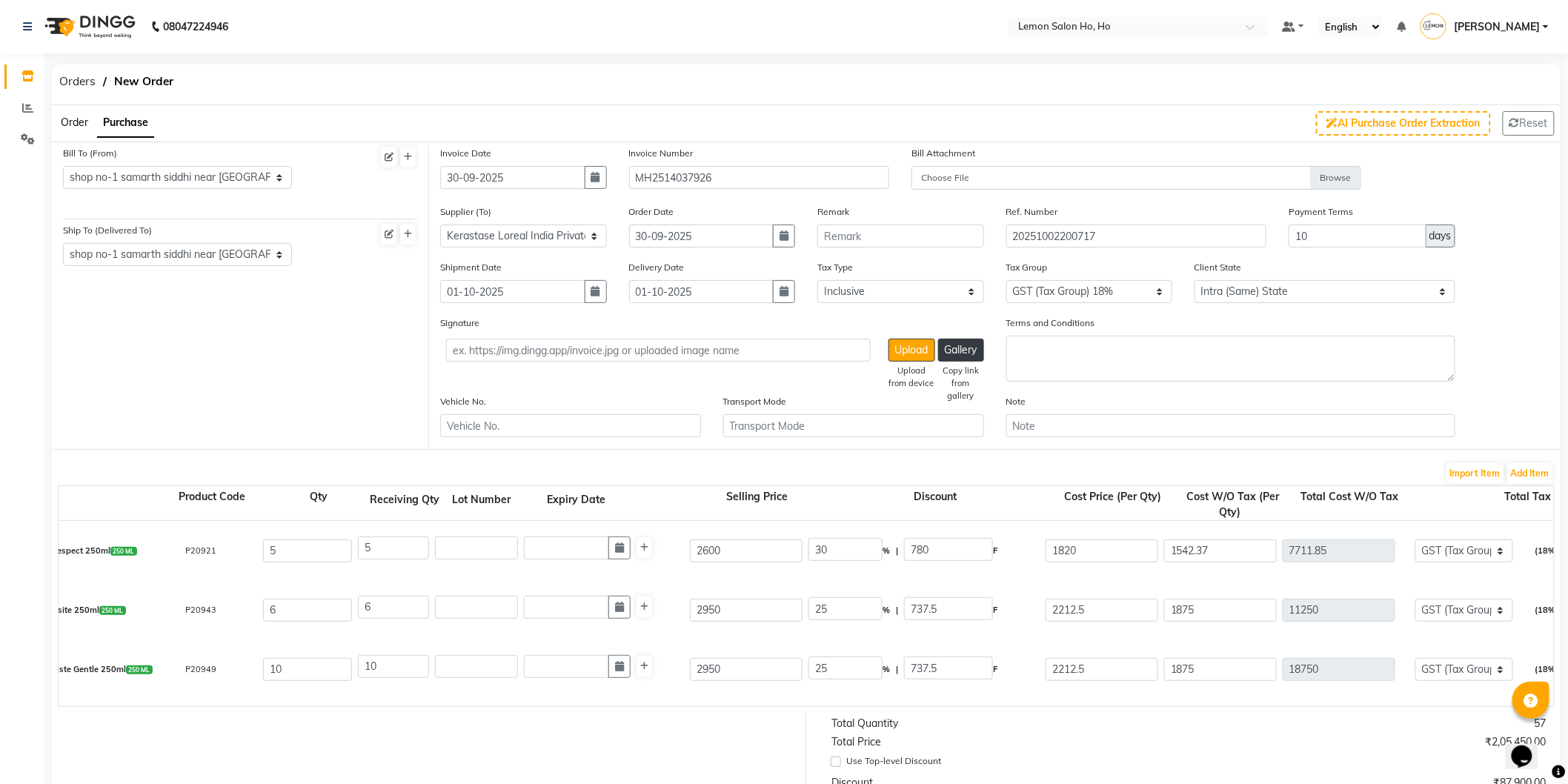
scroll to position [0, 0]
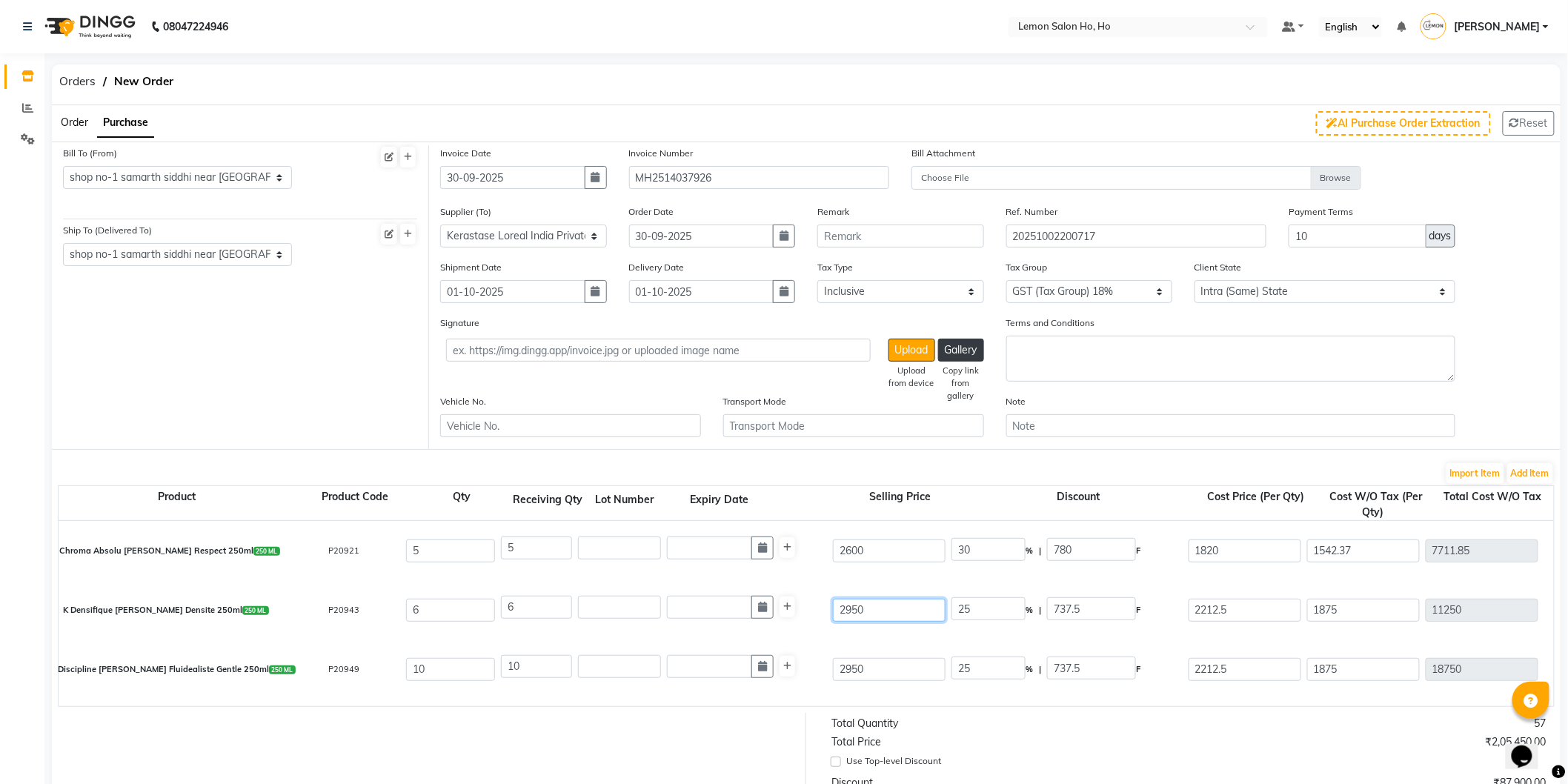
click at [855, 614] on input "2950" at bounding box center [889, 611] width 113 height 23
type input "2"
type input "36875"
type input "26"
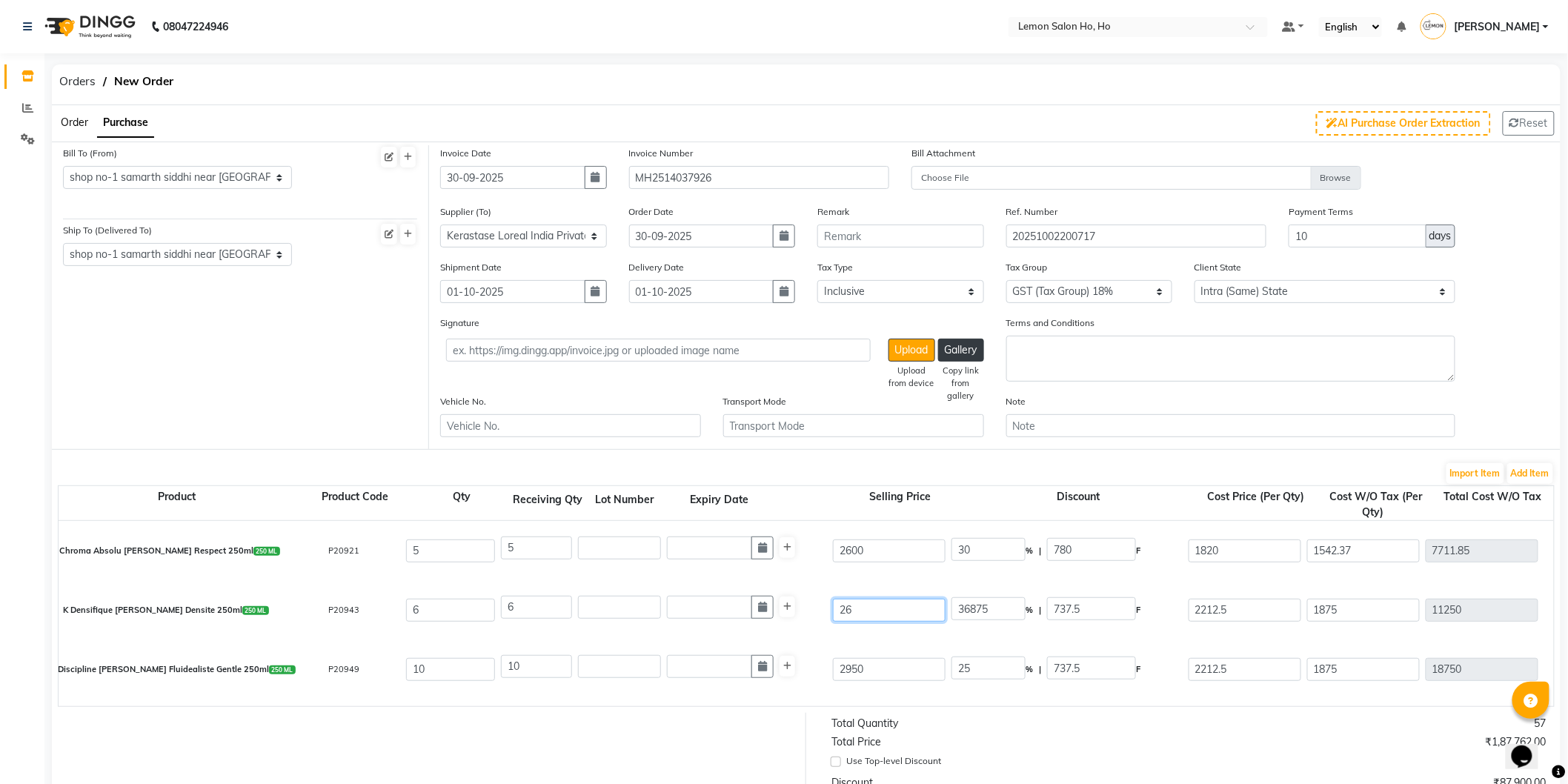
type input "2836.54"
type input "260"
type input "283.65"
type input "2600"
type input "28.37"
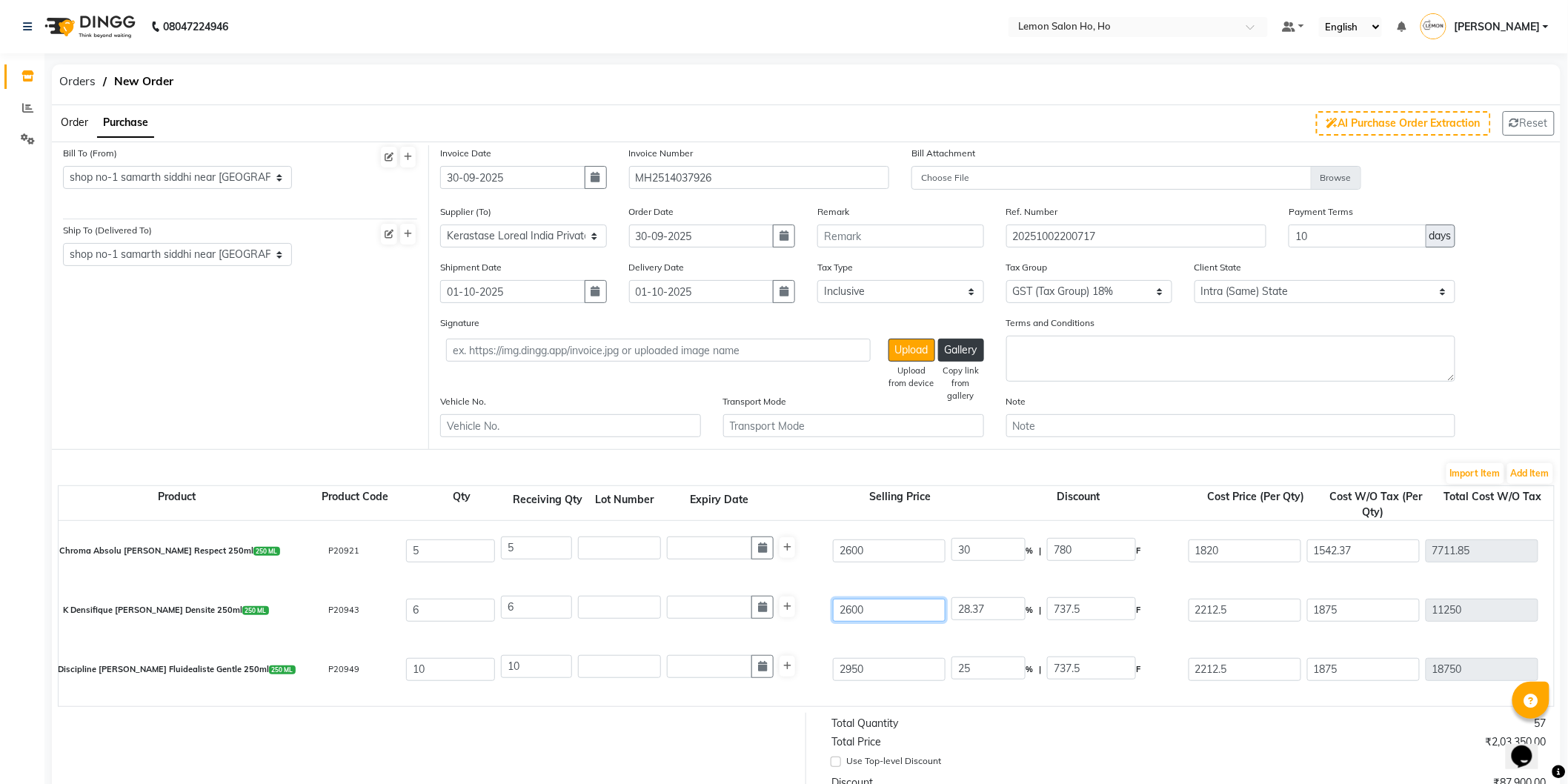
type input "2600"
type input "14.9"
type input "387.5"
type input "30"
type input "780"
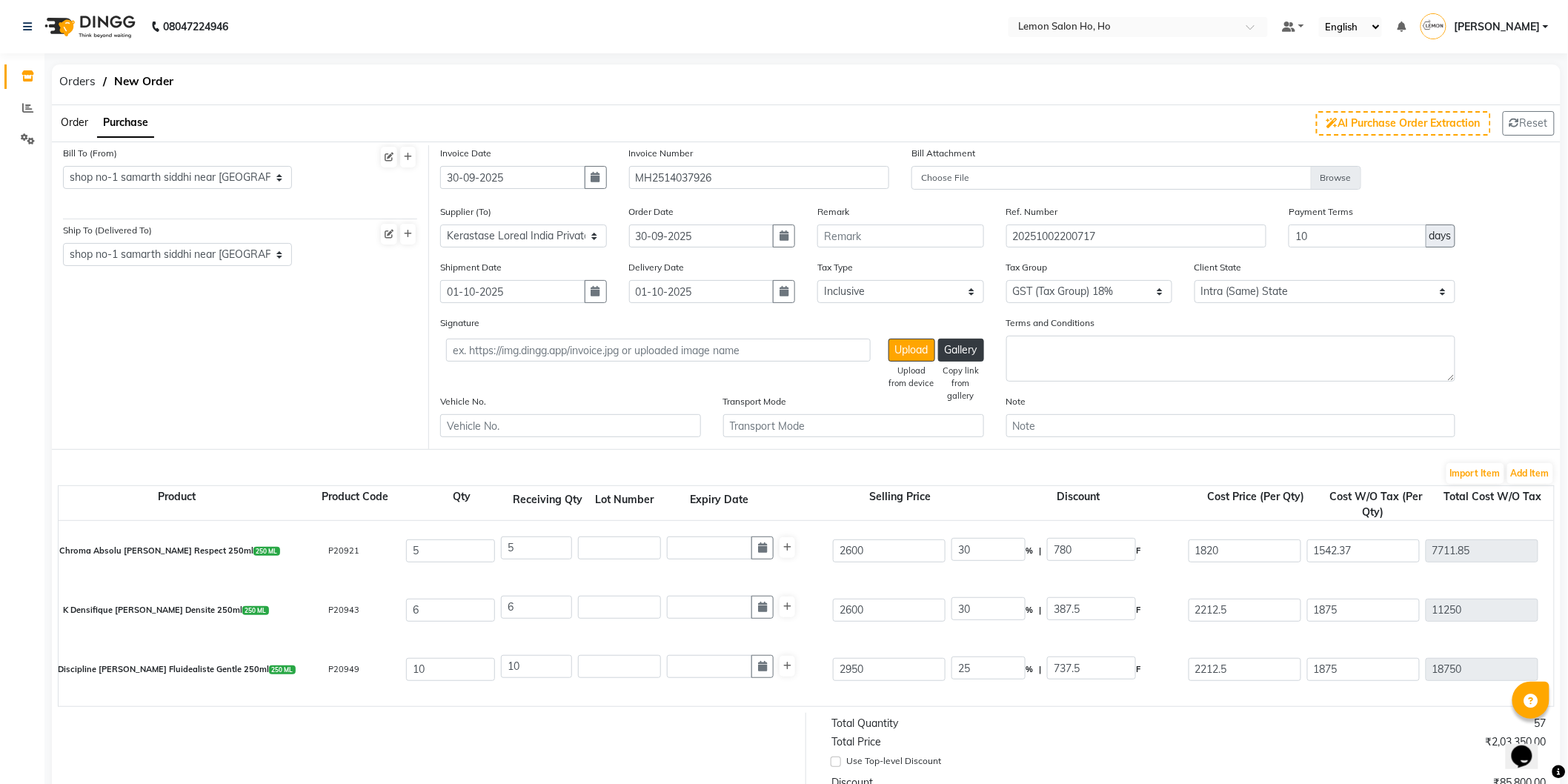
type input "1820"
type input "1542.37"
type input "9254.22"
type input "1665.76"
type input "10919.98"
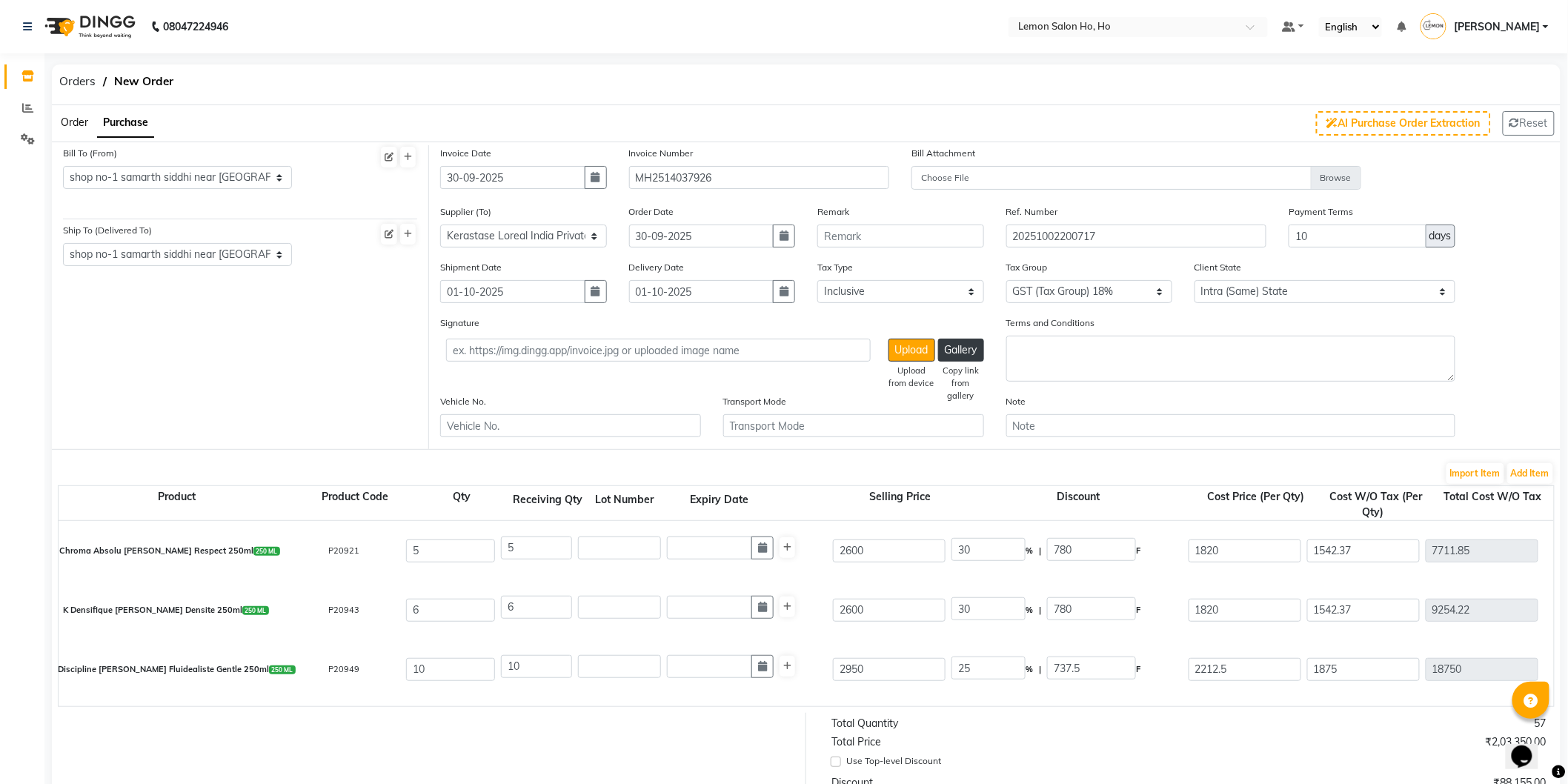
click at [857, 631] on div "K Densifique Bain Densite 250ml 250 ML P20943 6 6 2600 30 % | 780 F 1820 1542.3…" at bounding box center [1553, 610] width 3013 height 59
click at [855, 677] on input "2950" at bounding box center [889, 670] width 113 height 23
type input "2"
type input "36875"
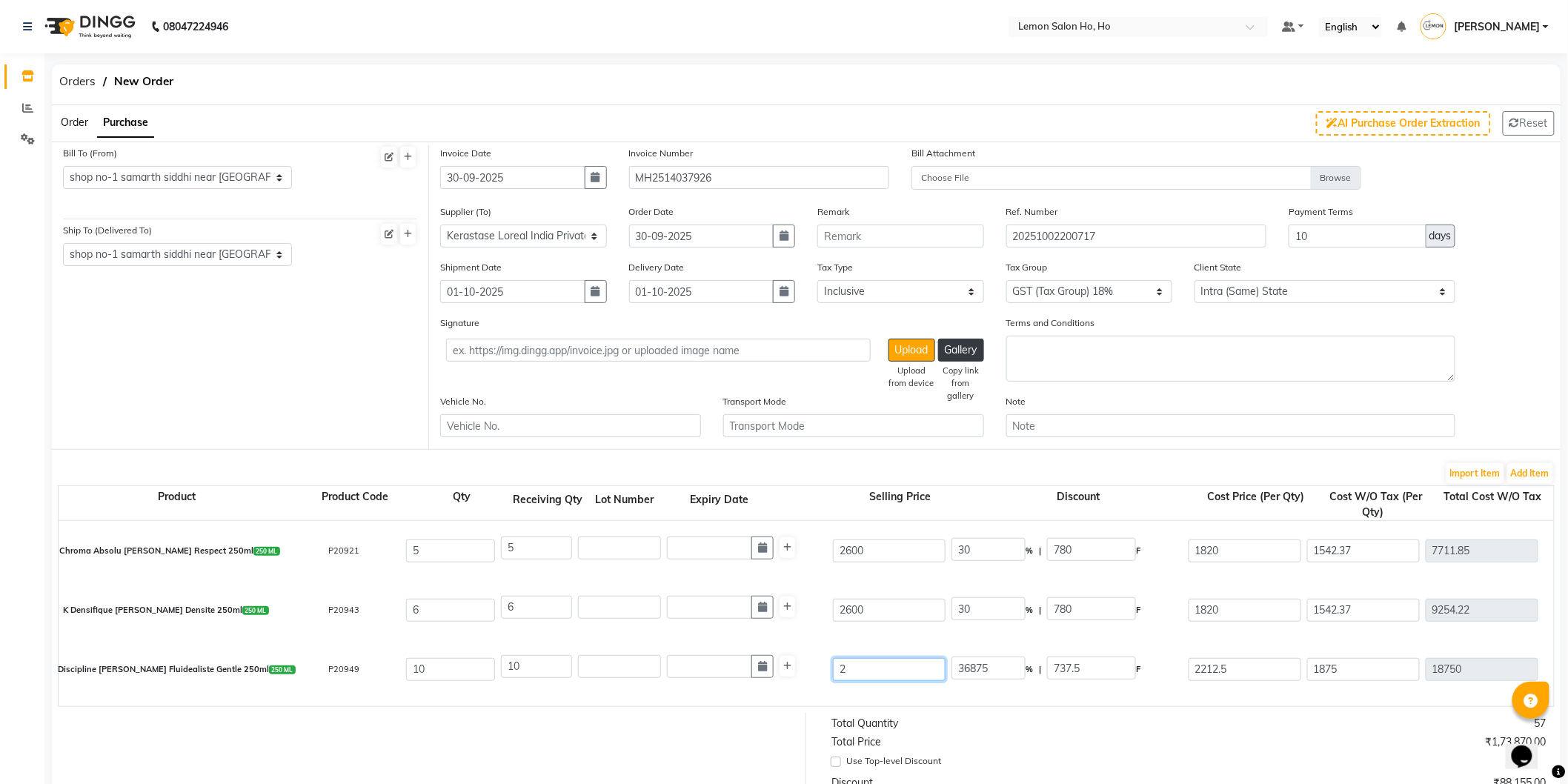
type input "26"
type input "2836.54"
type input "260"
type input "283.65"
type input "2600"
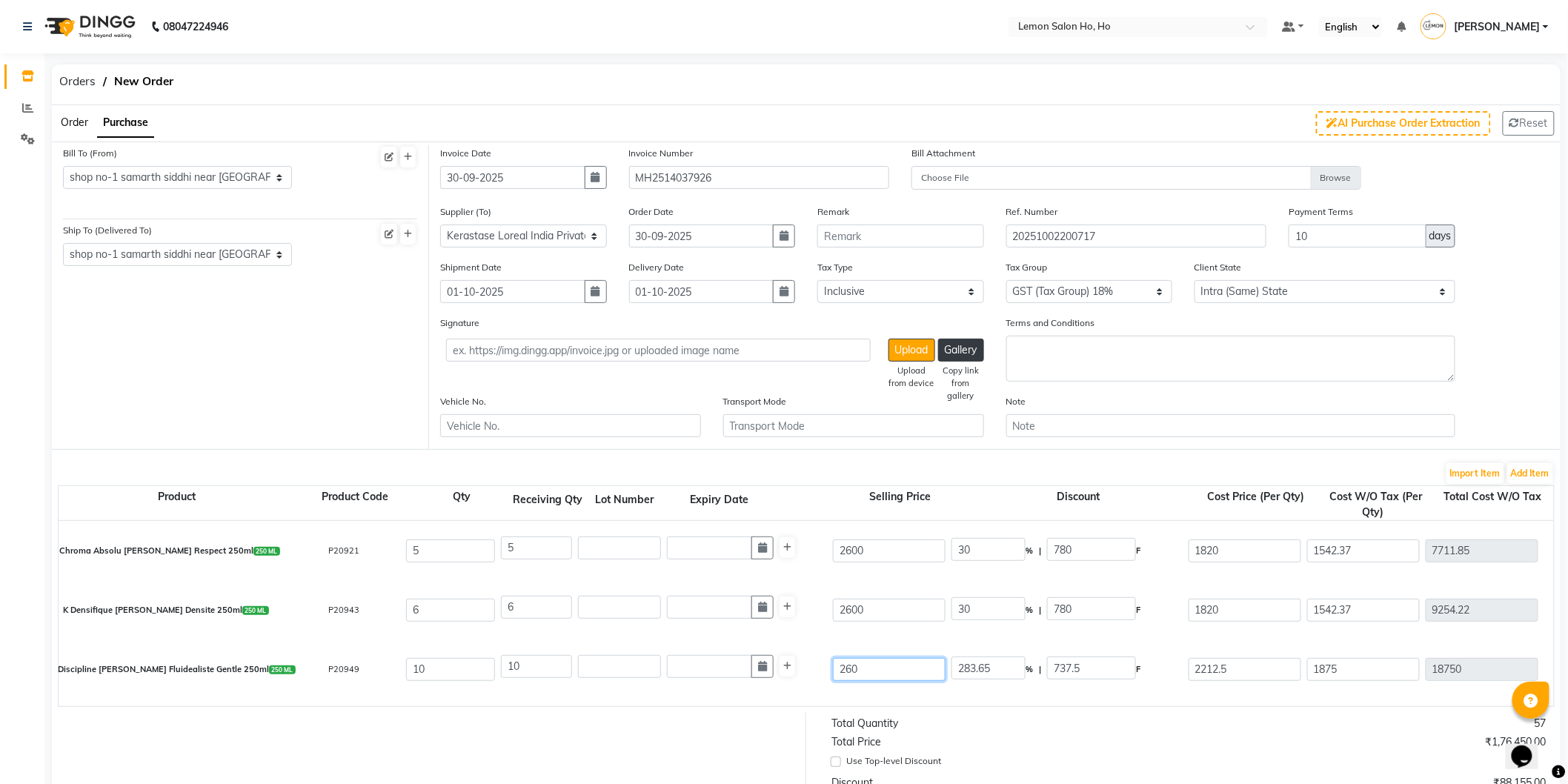
type input "28.37"
type input "2600"
type input "14.9"
type input "387.5"
type input "30"
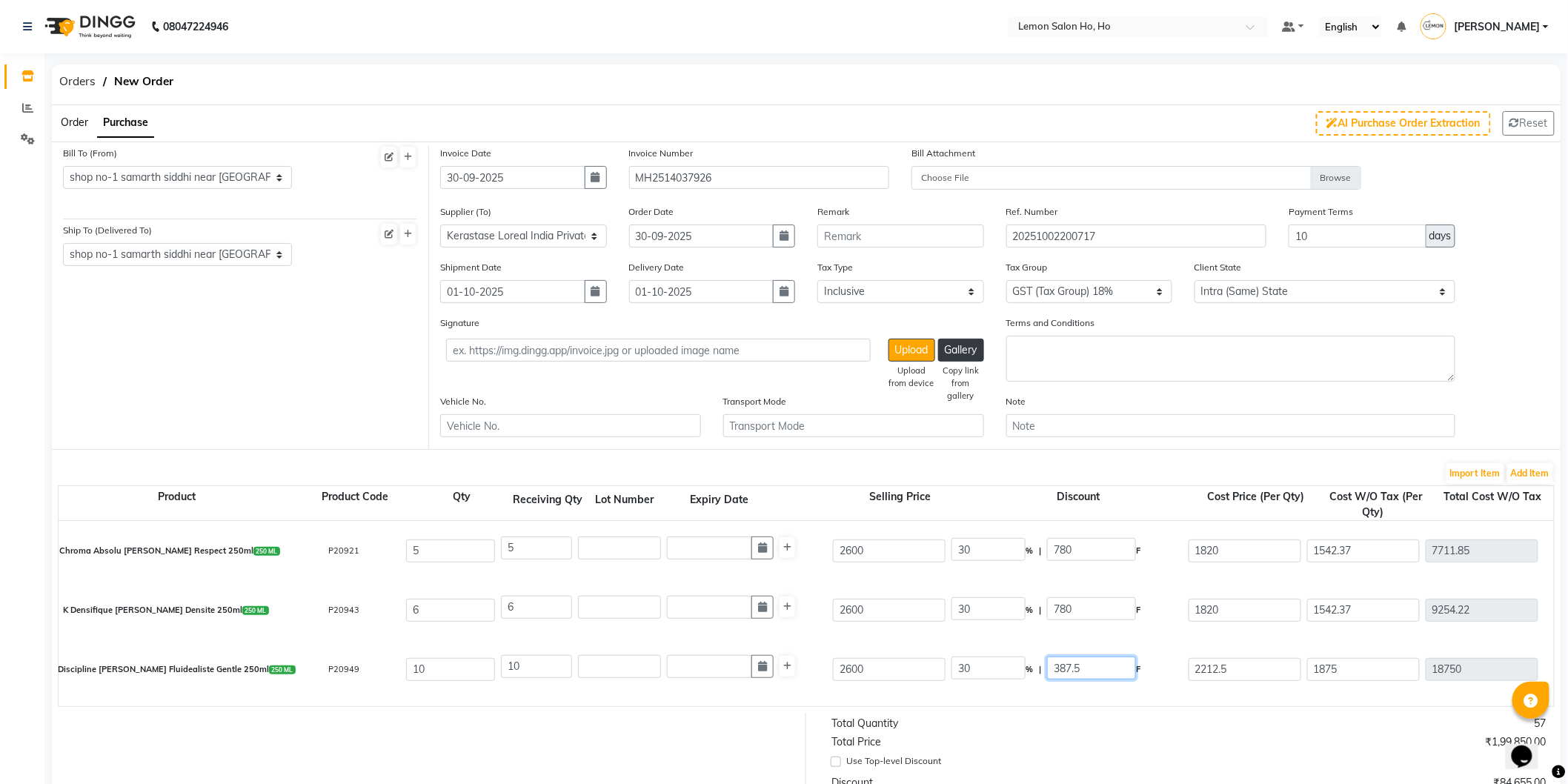
type input "780"
type input "1820"
type input "1542.37"
type input "15423.7"
type input "2776.27"
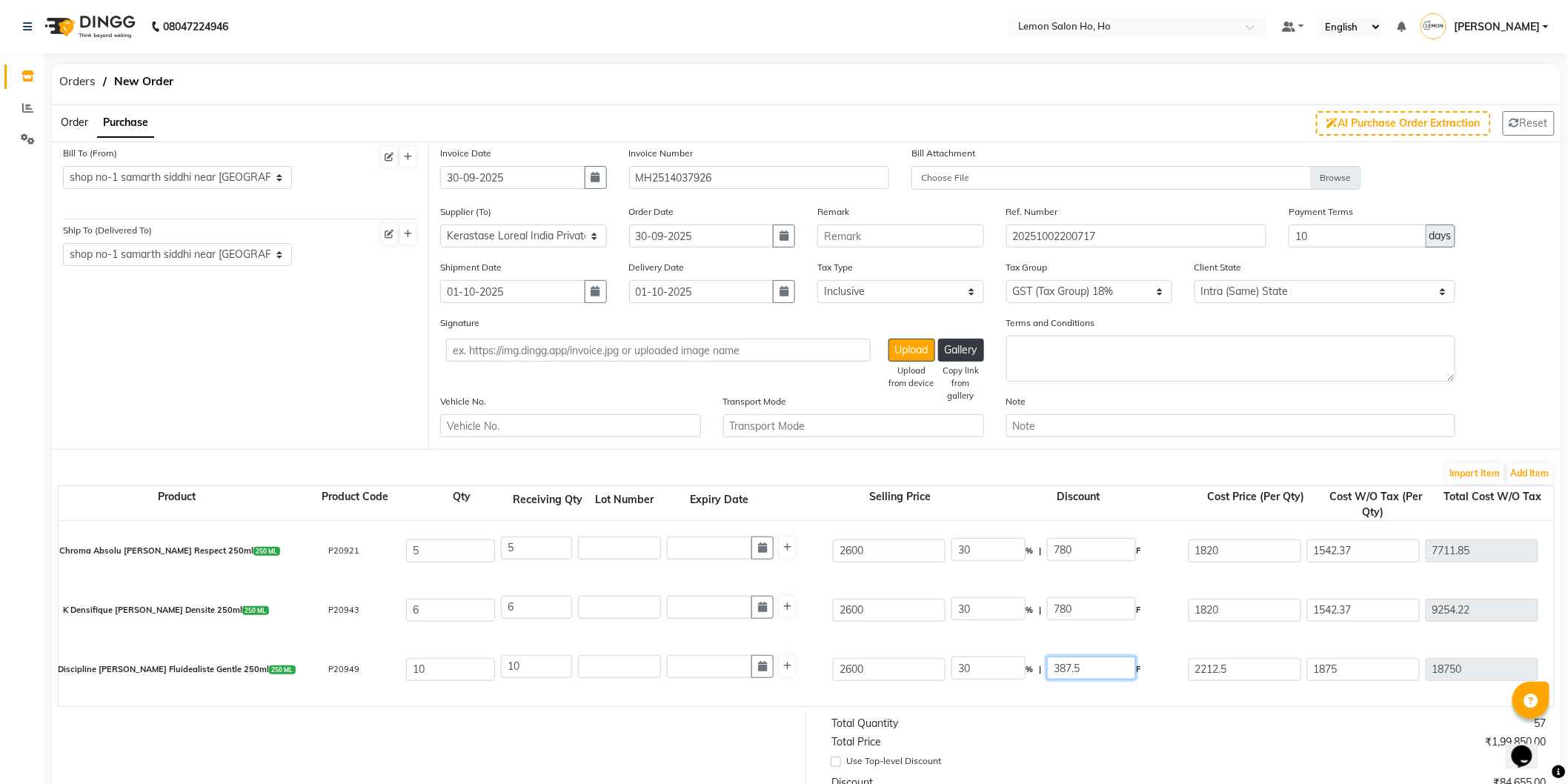
type input "18199.97"
click at [885, 629] on div "K Densifique Bain Densite 250ml 250 ML P20943 6 6 2600 30 % | 780 F 1820 1542.3…" at bounding box center [1553, 610] width 3013 height 59
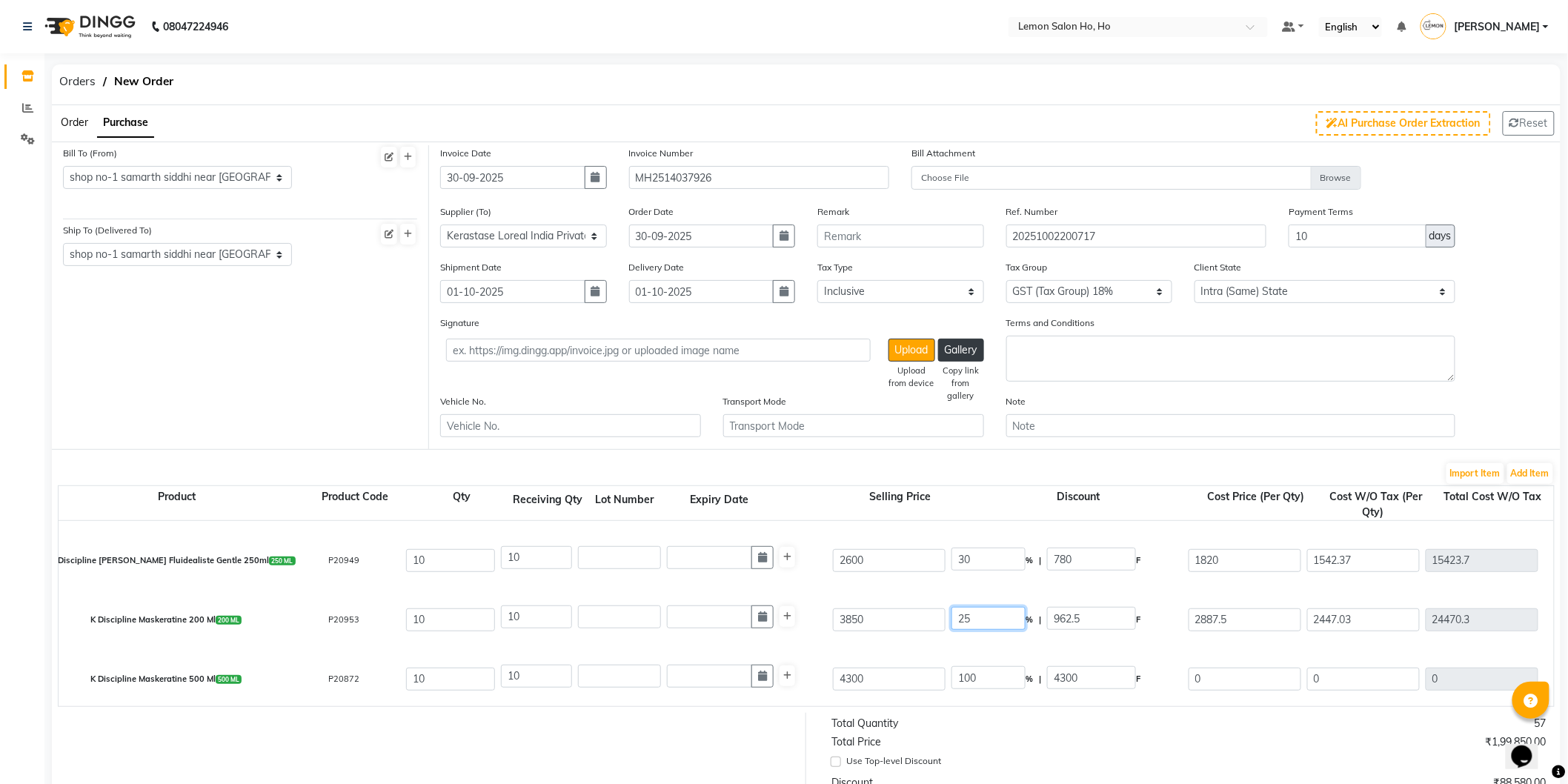
click at [964, 618] on input "25" at bounding box center [988, 619] width 74 height 23
type input "30"
type input "1155"
type input "2695"
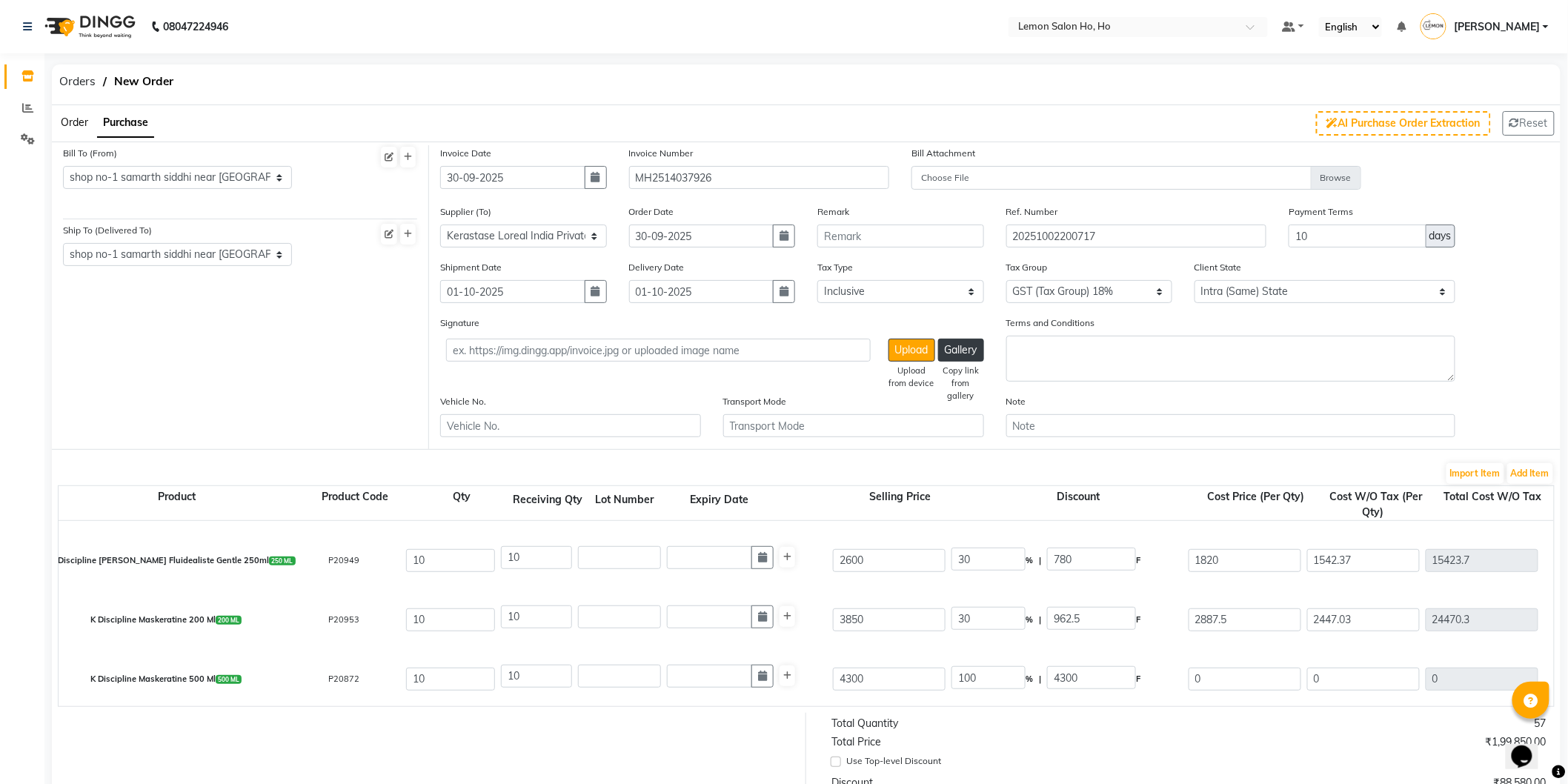
type input "2283.9"
type input "22839"
type input "4111.02"
type input "26950.02"
click at [917, 595] on div "K Discipline Maskeratine 200 Ml 200 ML P20953 10 10 3850 30 % | 1155 F 2695 228…" at bounding box center [1553, 619] width 3013 height 59
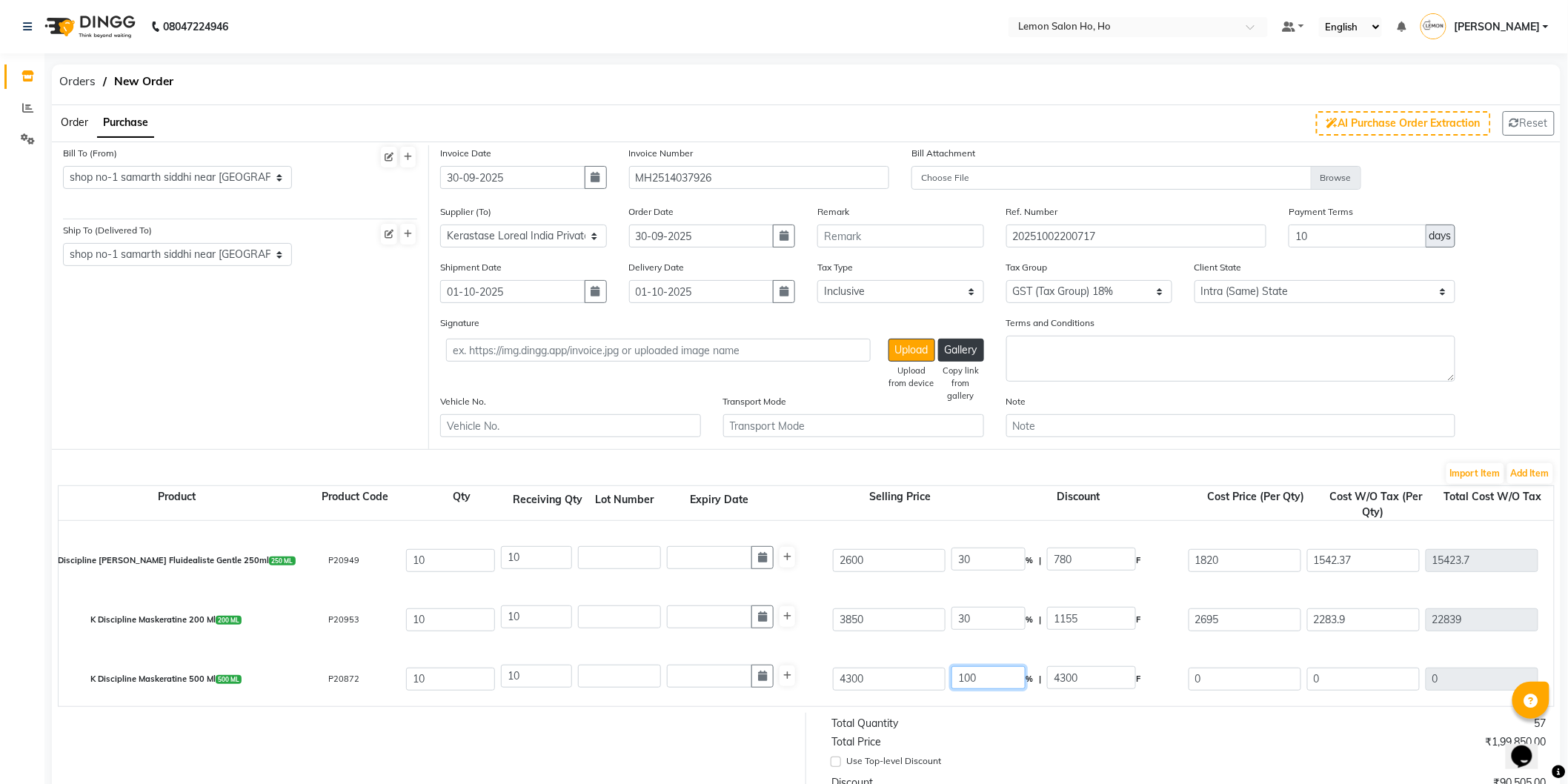
click at [969, 675] on input "100" at bounding box center [988, 678] width 74 height 23
type input "0"
type input "4300"
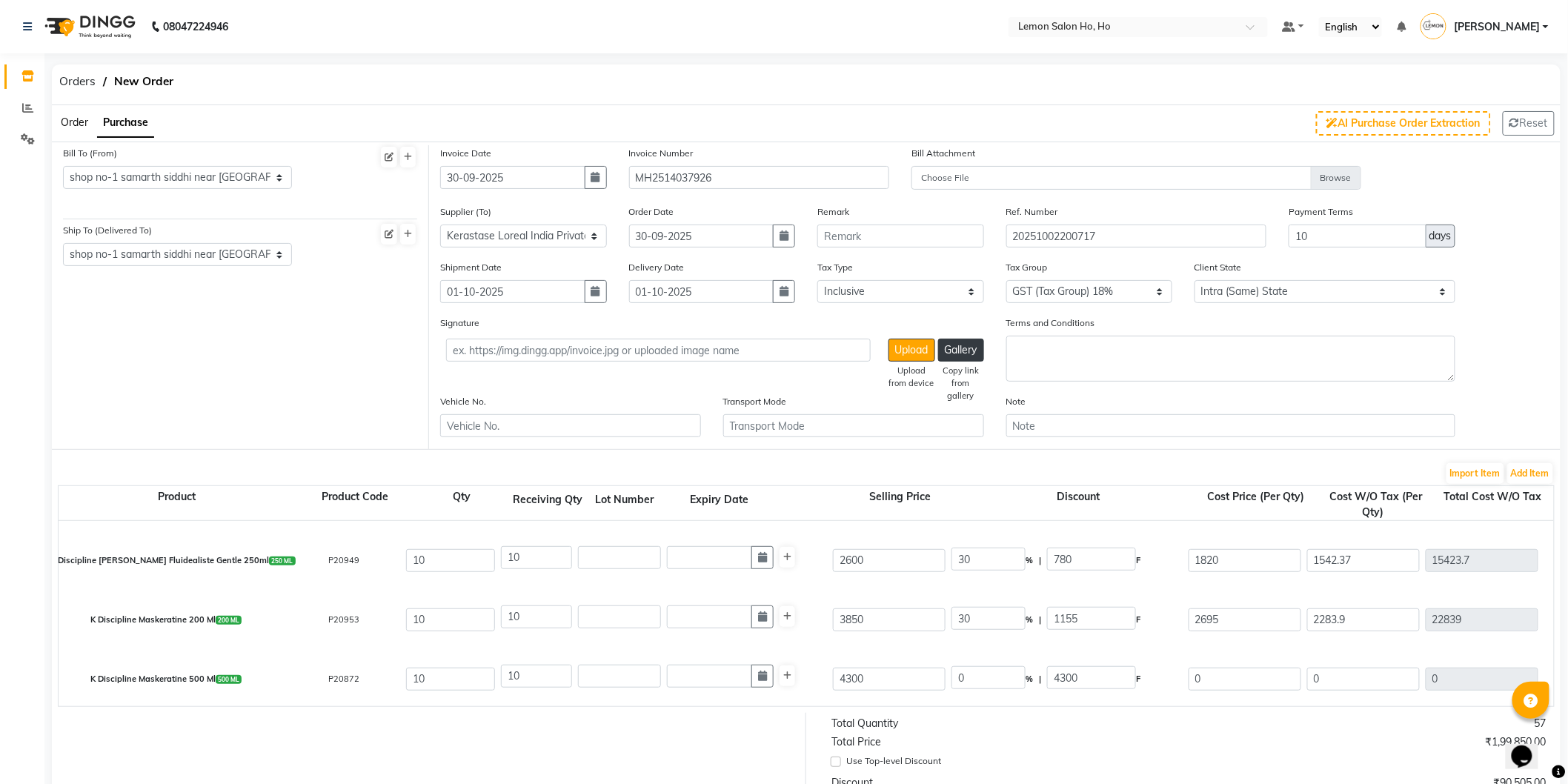
type input "3644.07"
type input "36440.7"
type input "6559.33"
type input "43000.03"
click at [819, 619] on div "10" at bounding box center [664, 616] width 326 height 24
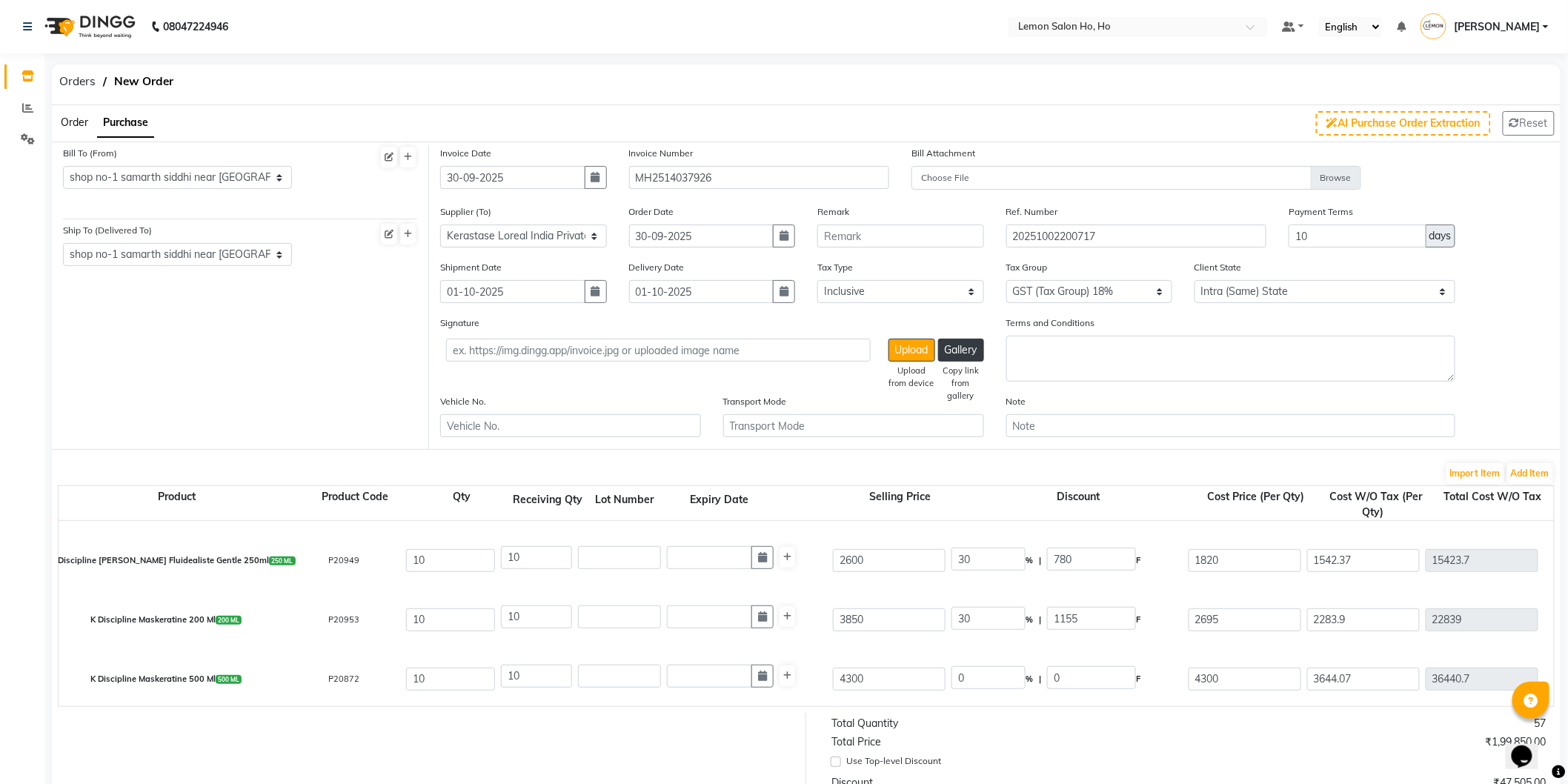
scroll to position [219, 0]
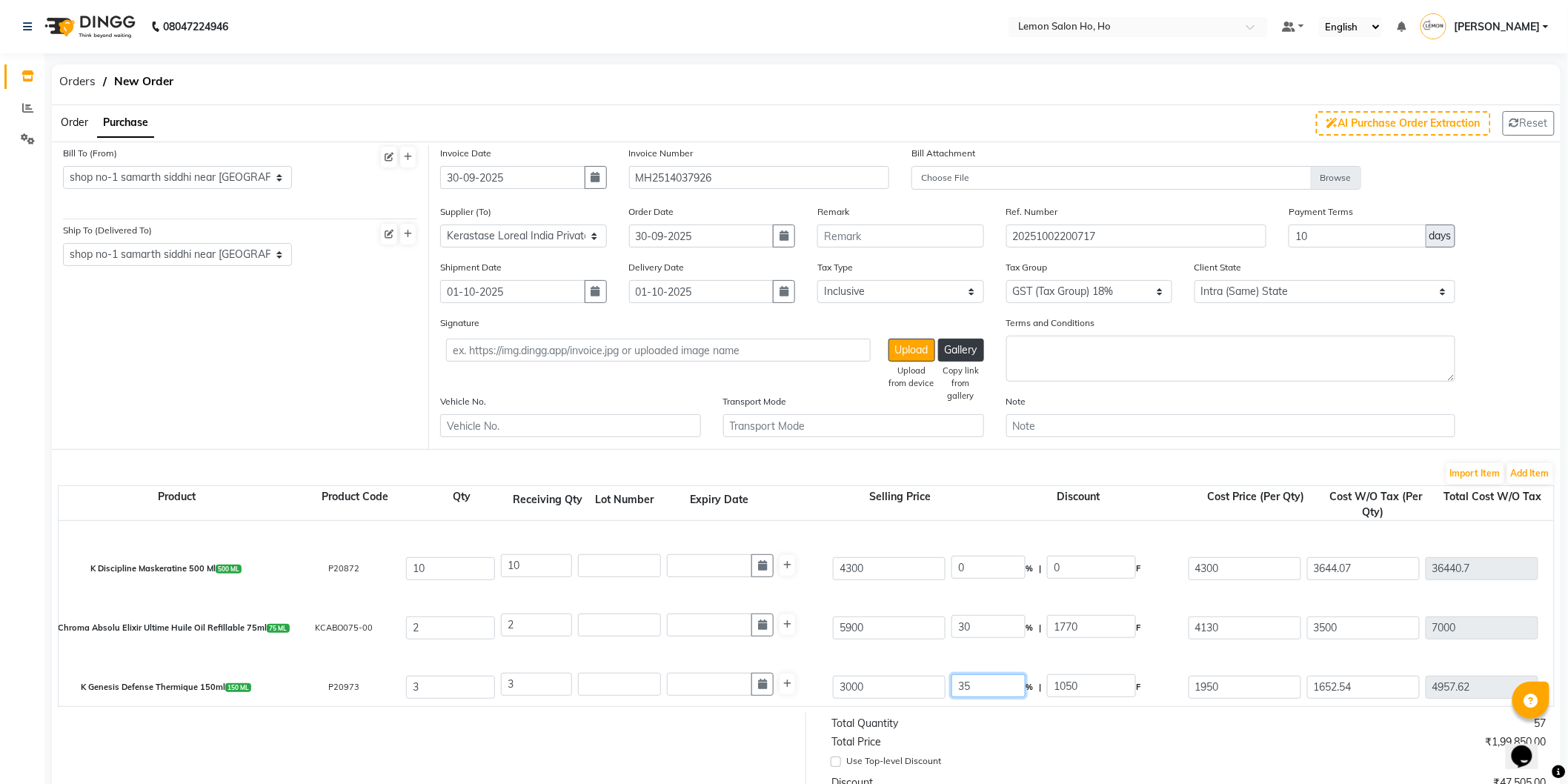
click at [960, 687] on input "35" at bounding box center [988, 686] width 74 height 23
type input "30"
type input "900"
type input "2100"
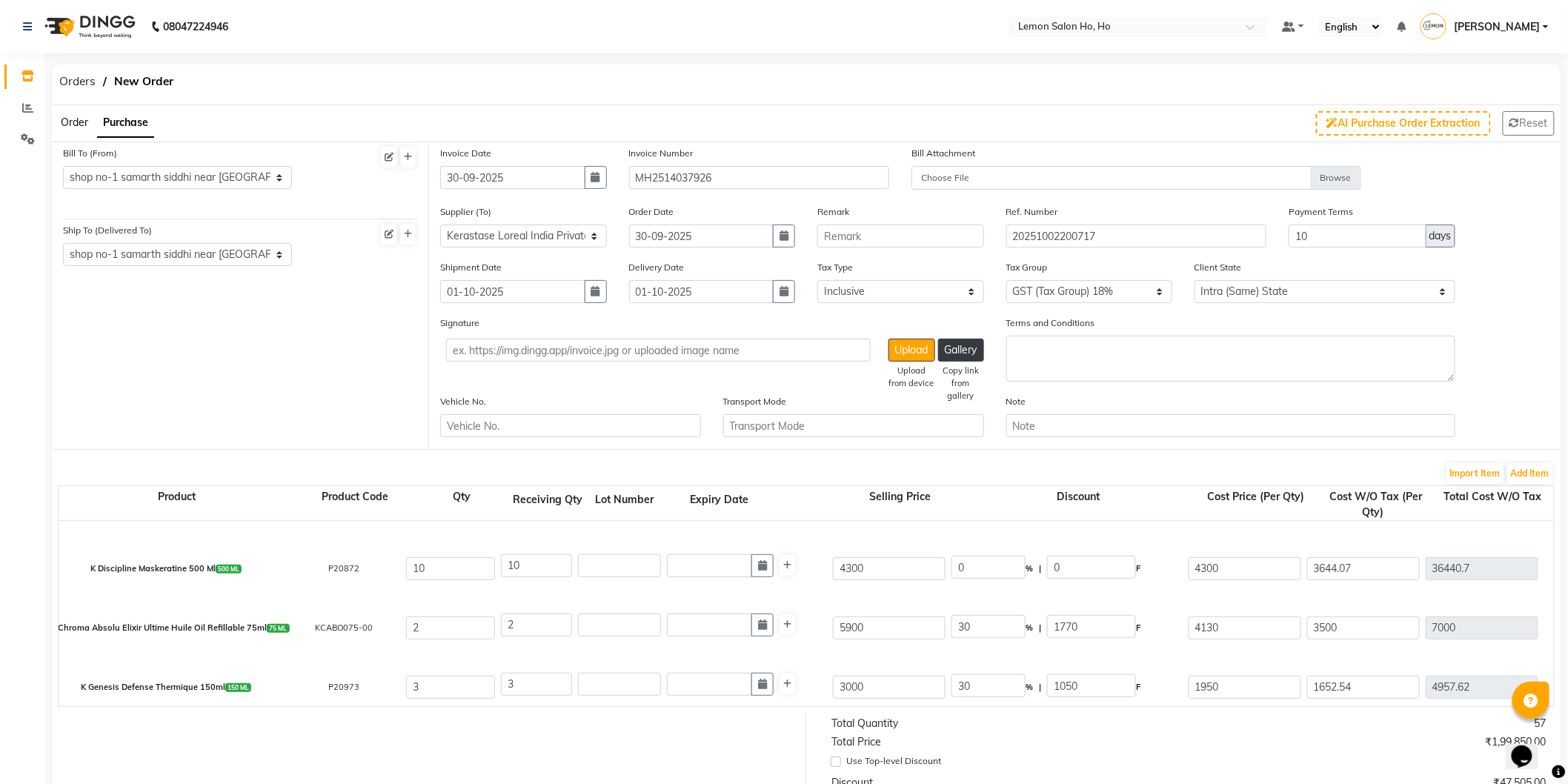
type input "1779.66"
type input "5338.98"
type input "961.02"
type input "6300"
click at [907, 643] on div "K Chroma Absolu Elixir Ultime Huile Oil Refillable 75ml 75 ML KCABO075-00 2 2 5…" at bounding box center [1553, 628] width 3013 height 59
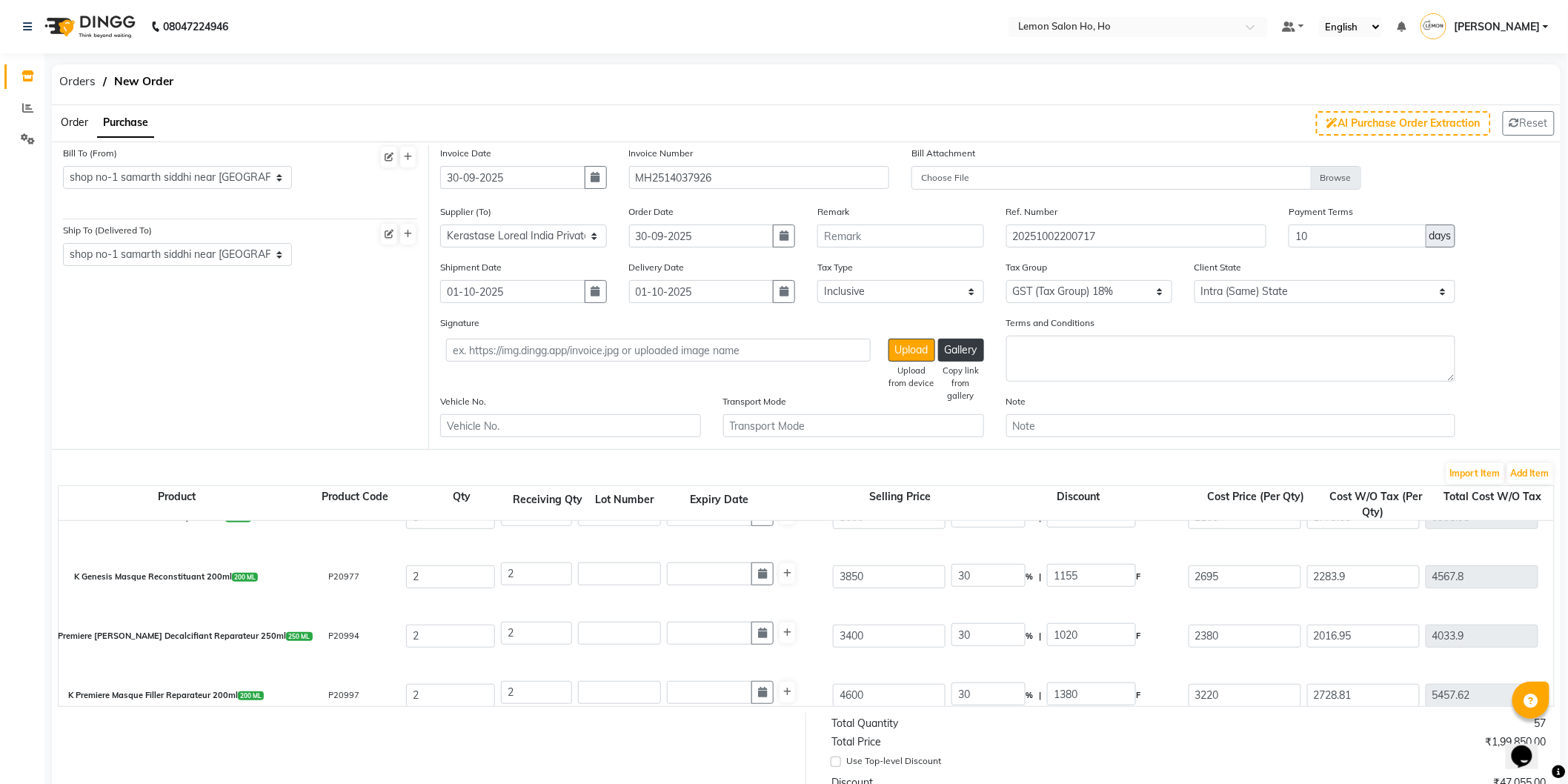
scroll to position [439, 0]
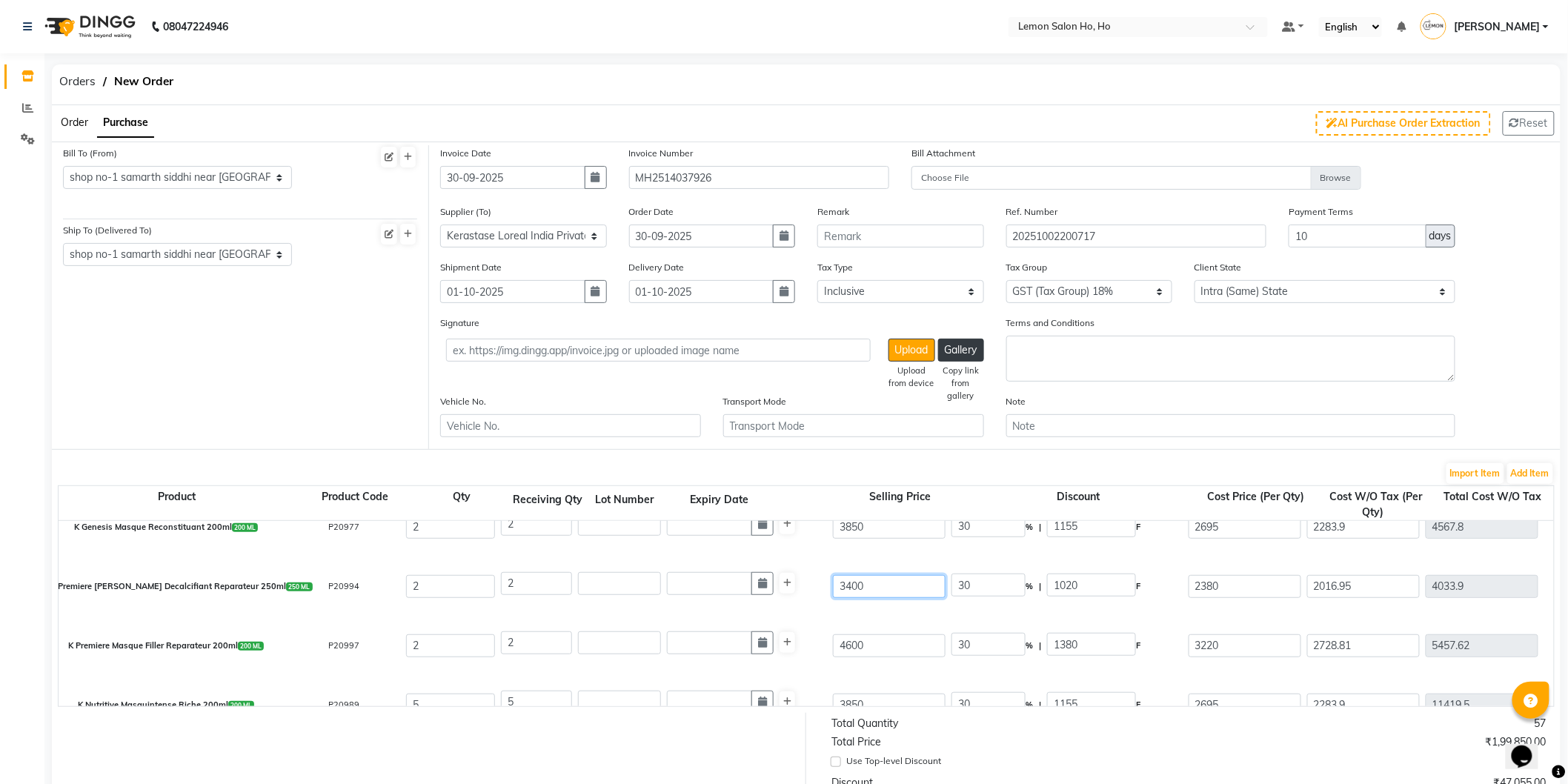
click at [853, 587] on input "3400" at bounding box center [889, 587] width 113 height 23
type input "3"
type input "34000"
type input "30"
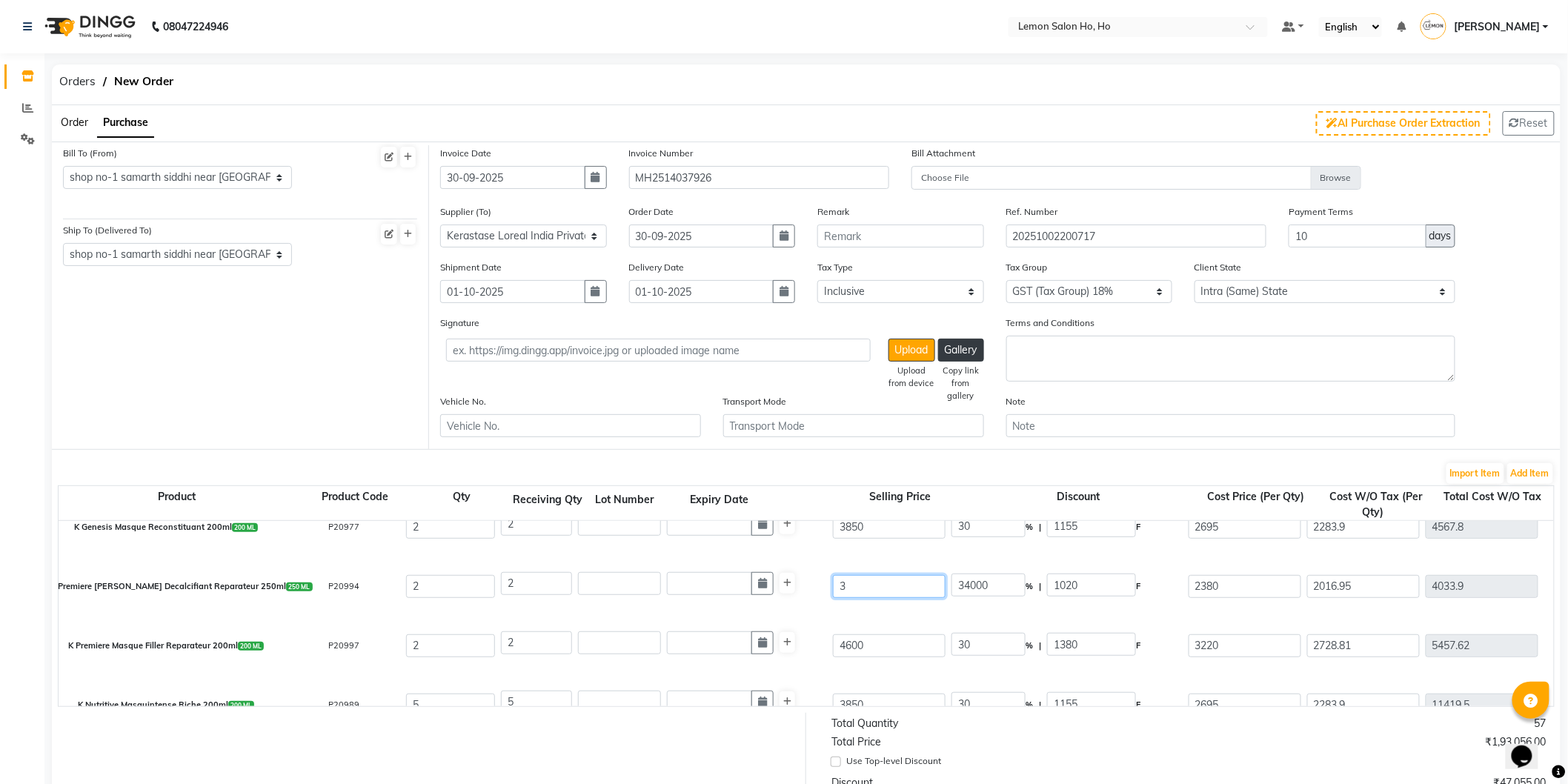
type input "3400"
type input "300"
type input "340"
type input "3000"
type input "34"
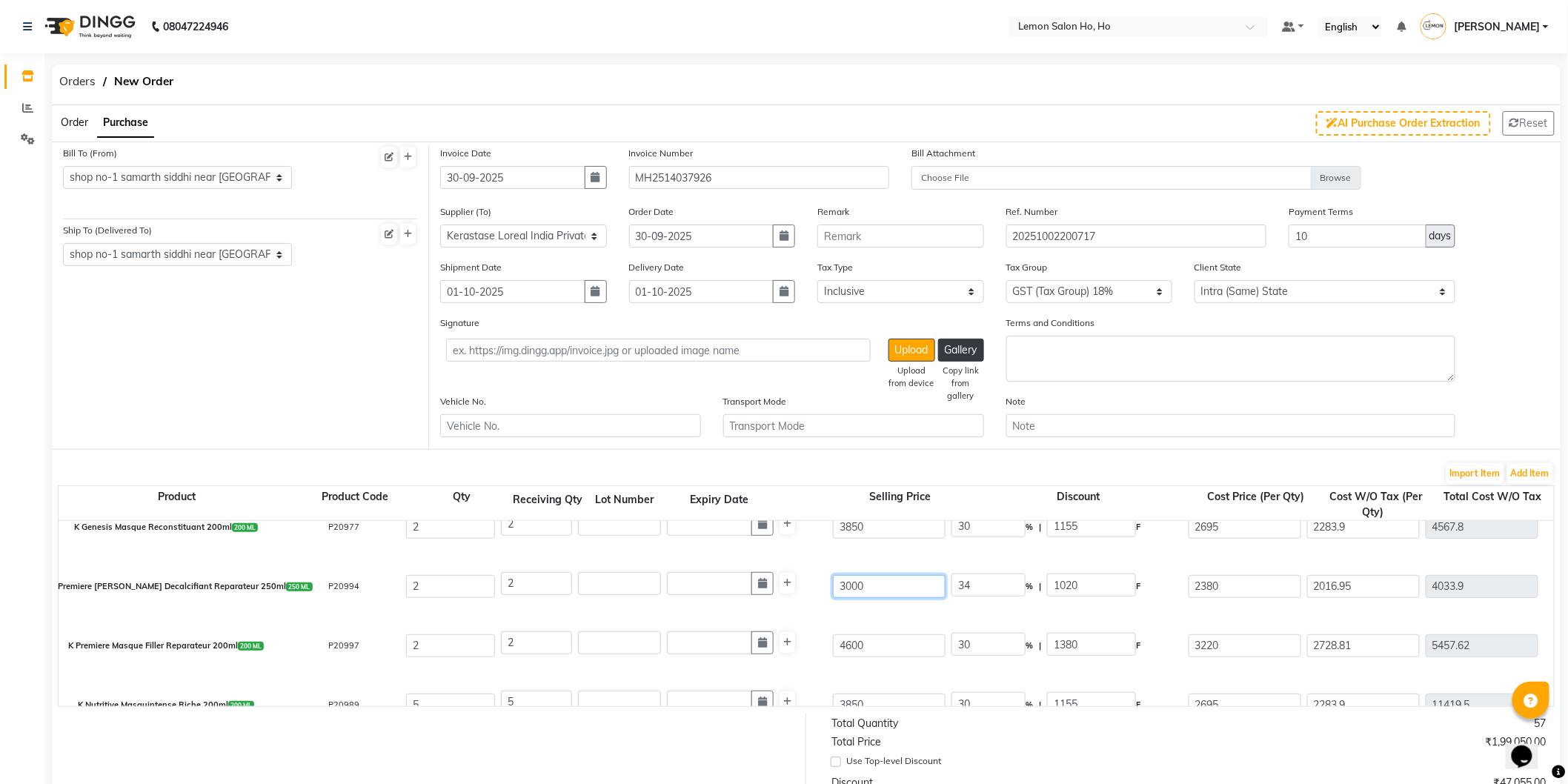
type input "3000"
type input "20.67"
type input "620"
type input "30"
type input "900"
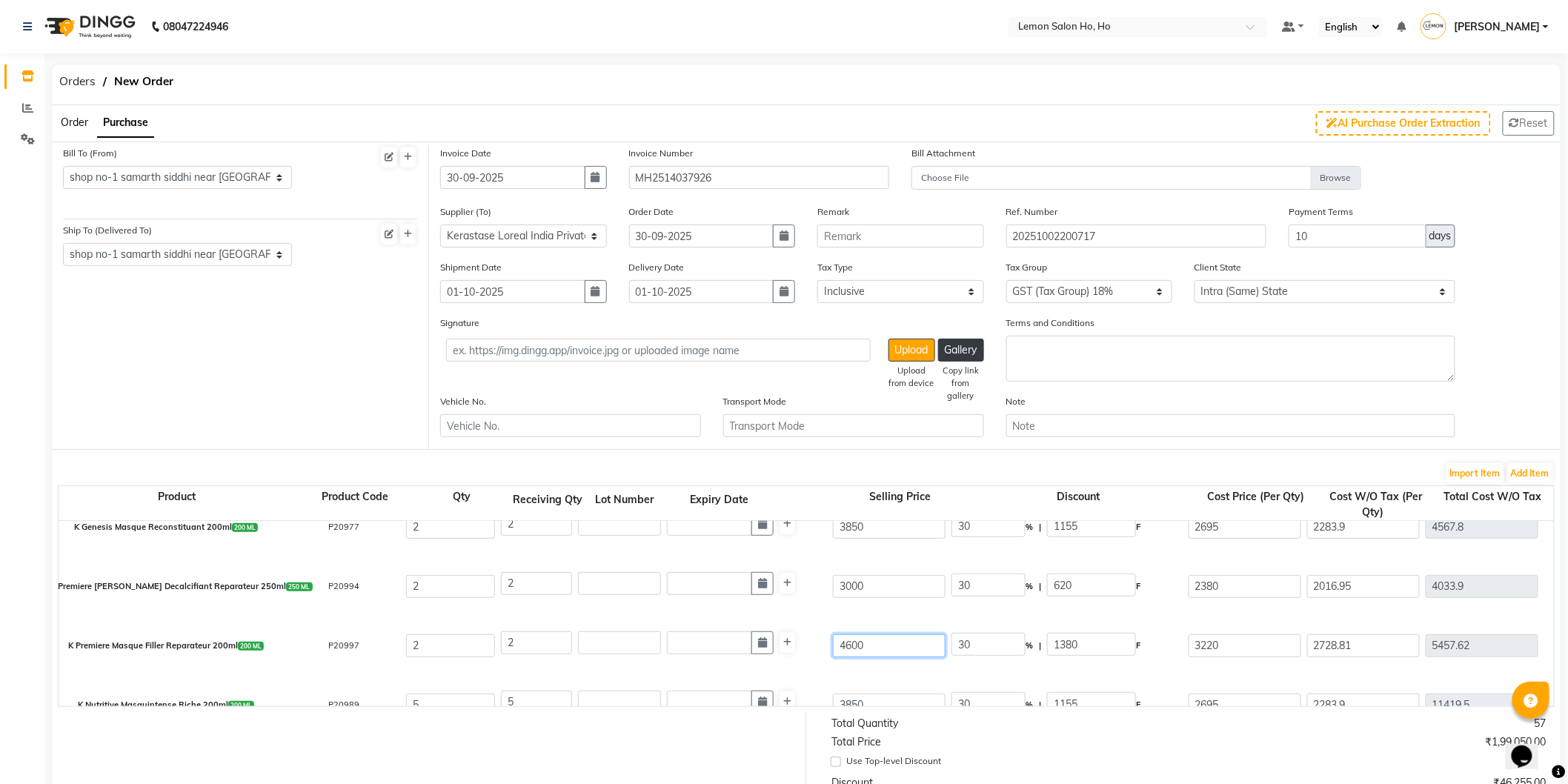
type input "2100"
type input "1779.66"
type input "3559.32"
type input "640.68"
type input "4200"
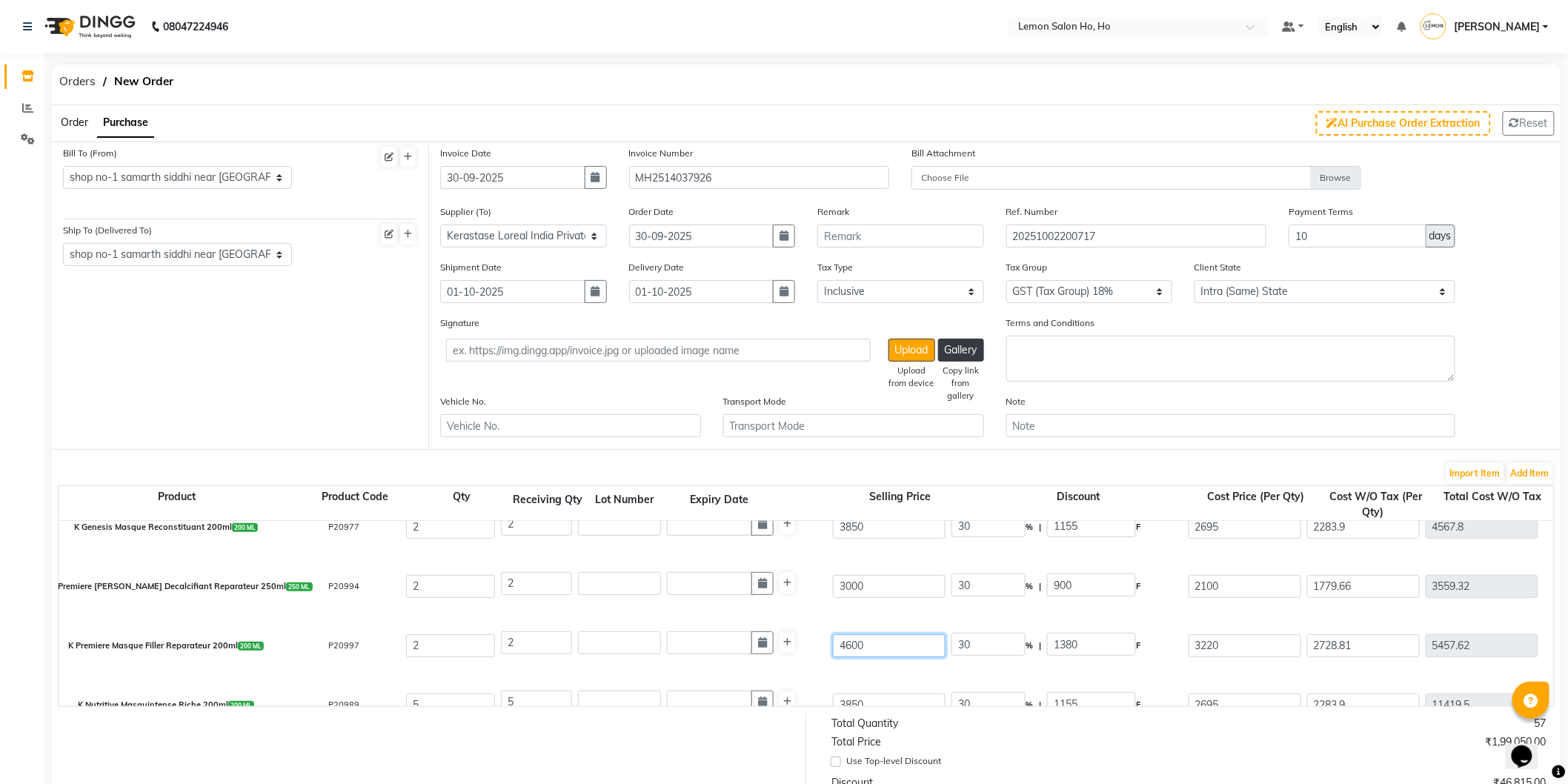
click at [857, 642] on input "4600" at bounding box center [889, 647] width 113 height 23
click at [964, 642] on input "30" at bounding box center [988, 645] width 74 height 23
click at [838, 612] on div "K Premiere Bain Decalcifiant Reparateur 250ml 250 ML P20994 2 2 3000 30 % | 900…" at bounding box center [1553, 586] width 3013 height 59
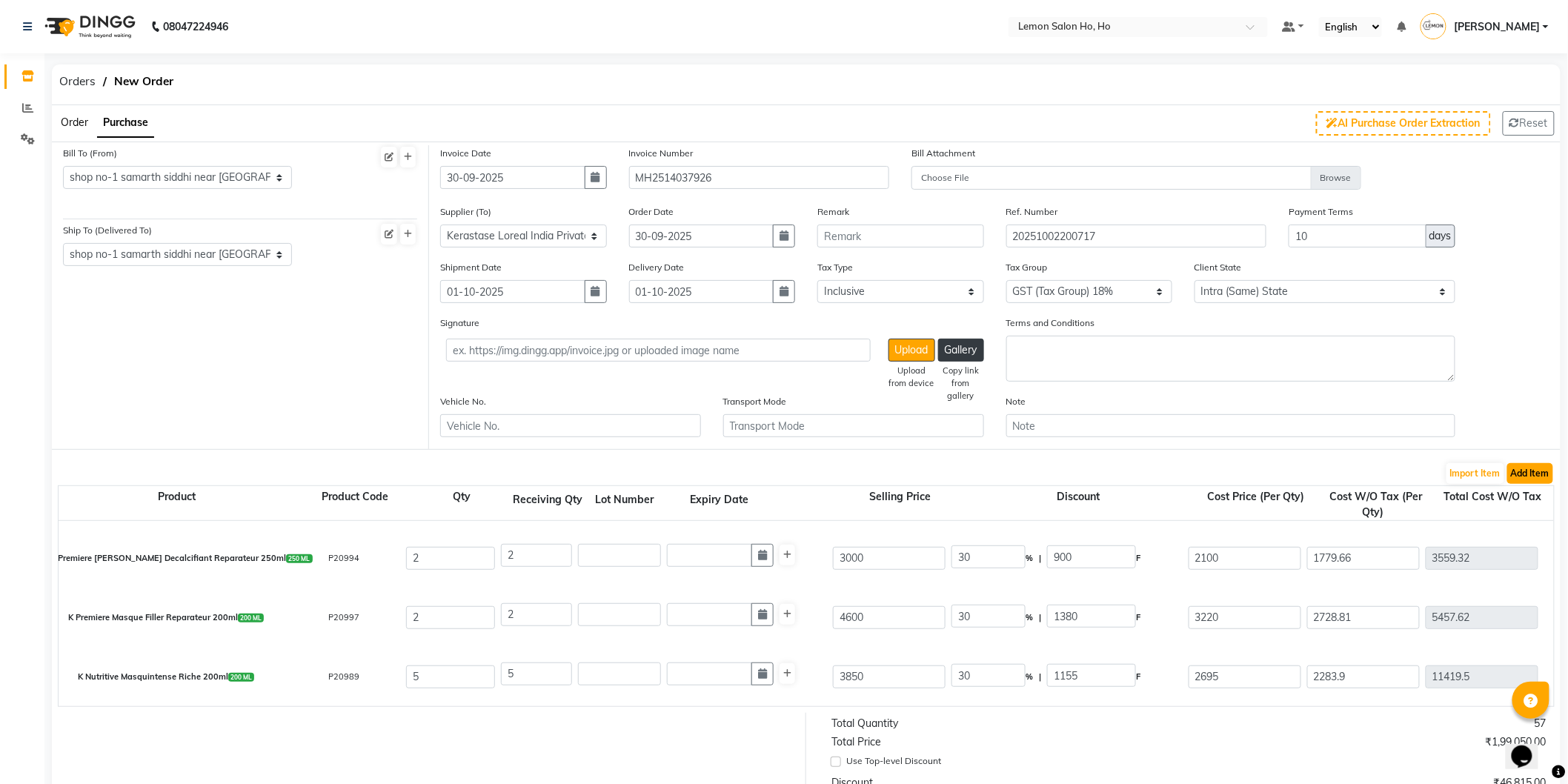
click at [1532, 466] on button "Add Item" at bounding box center [1530, 473] width 46 height 21
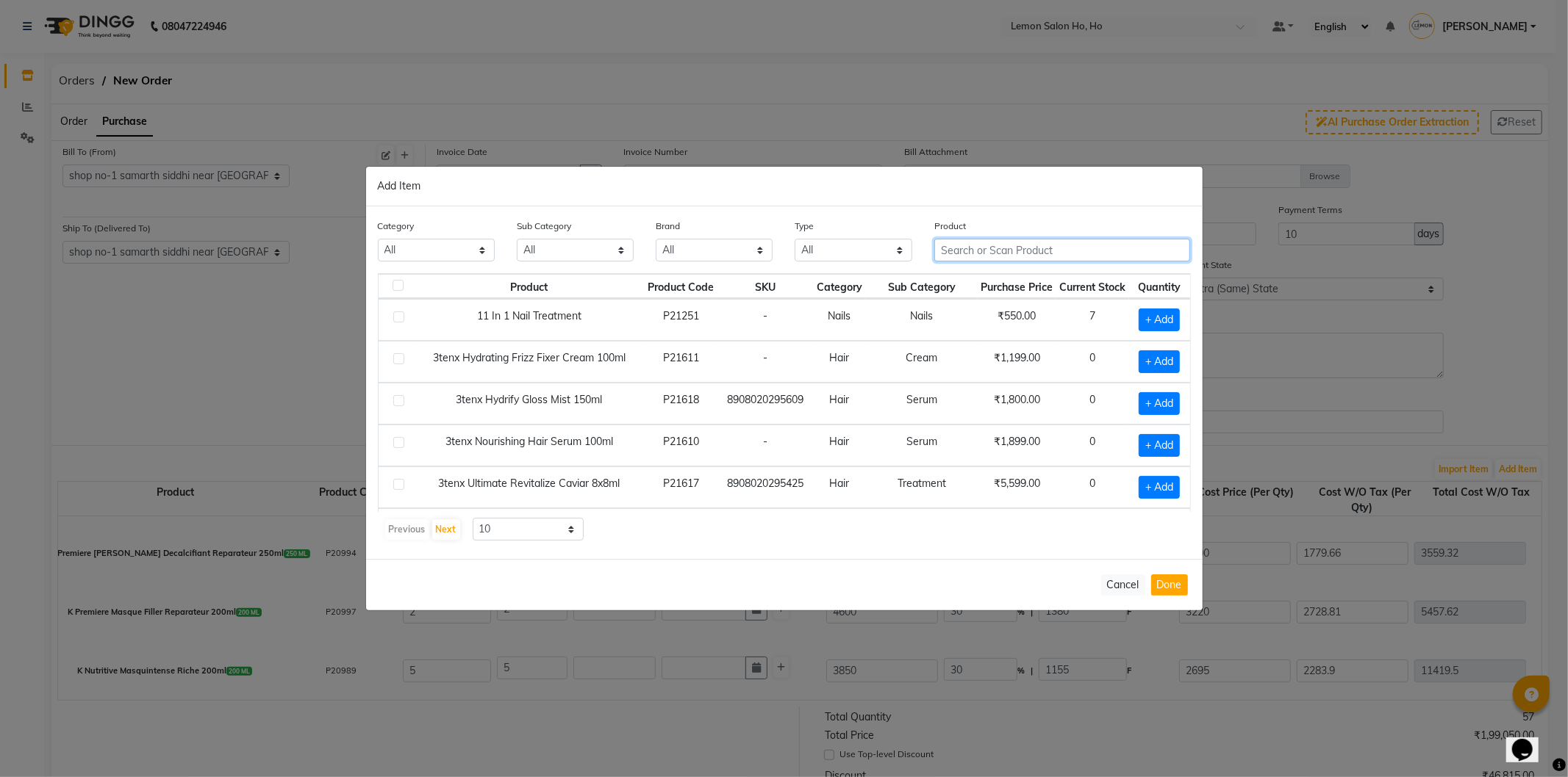
click at [1005, 245] on input "text" at bounding box center [1062, 250] width 257 height 23
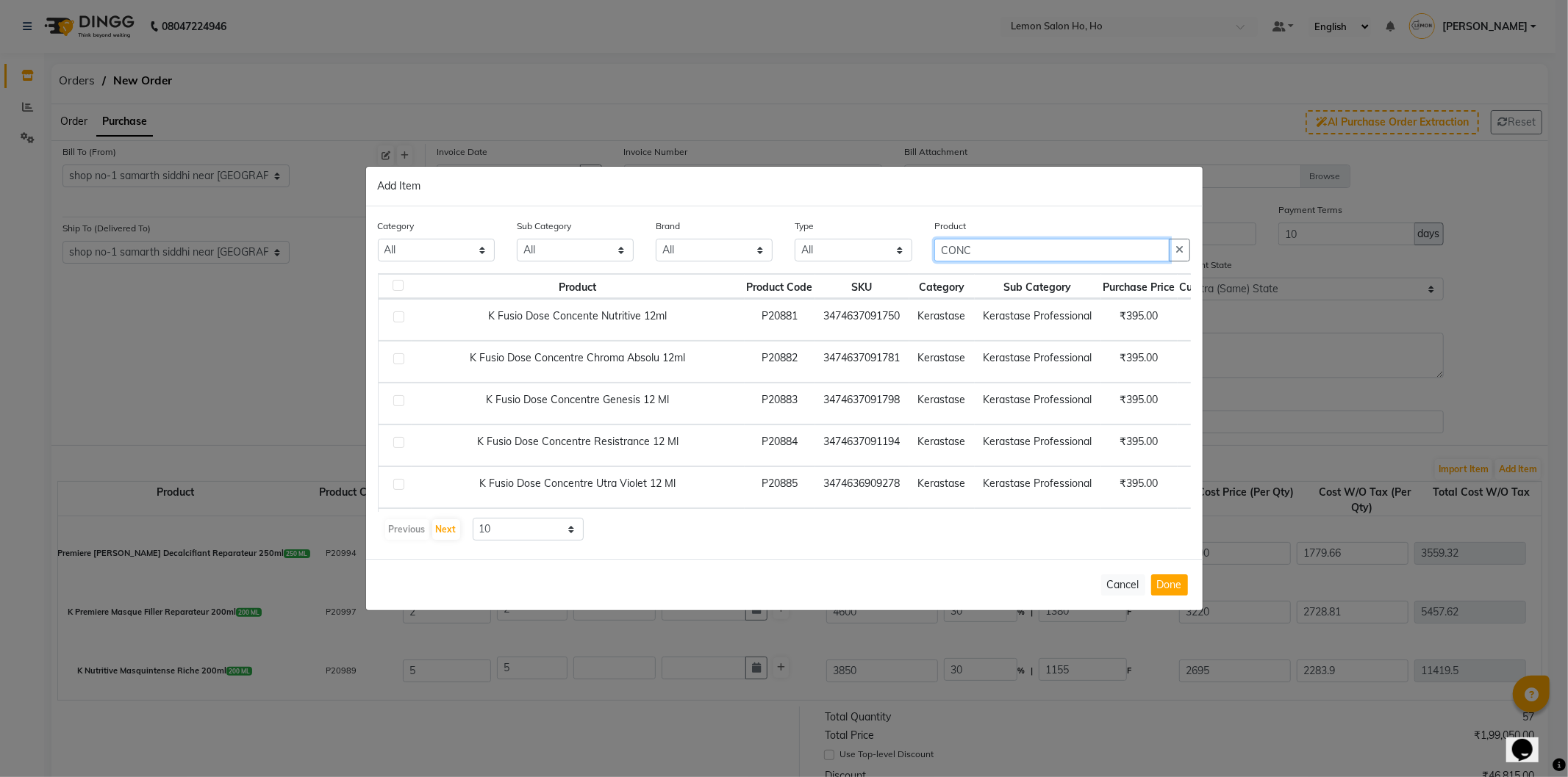
type input "CONC"
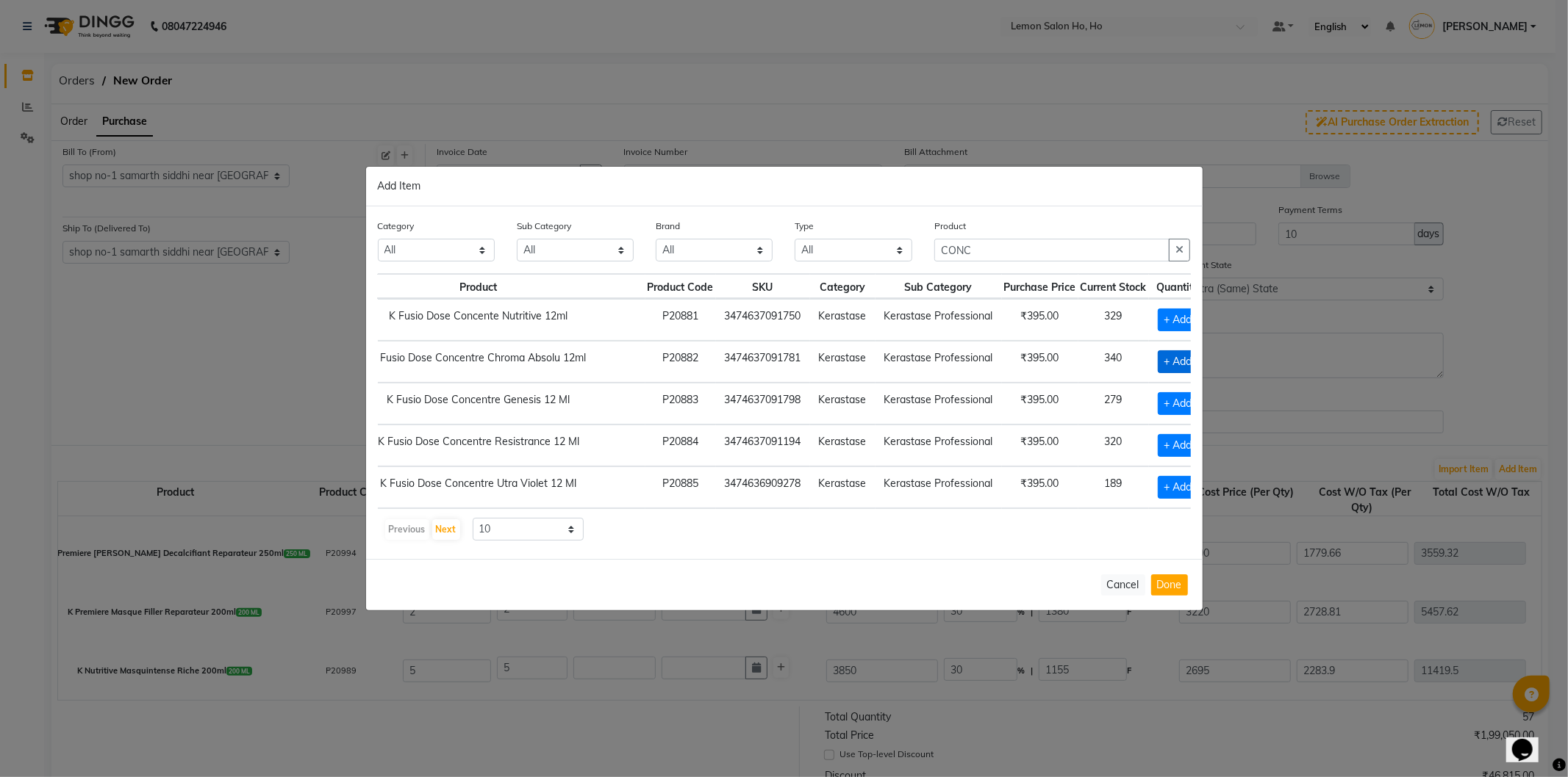
click at [1158, 366] on span "+ Add" at bounding box center [1179, 362] width 41 height 23
checkbox input "true"
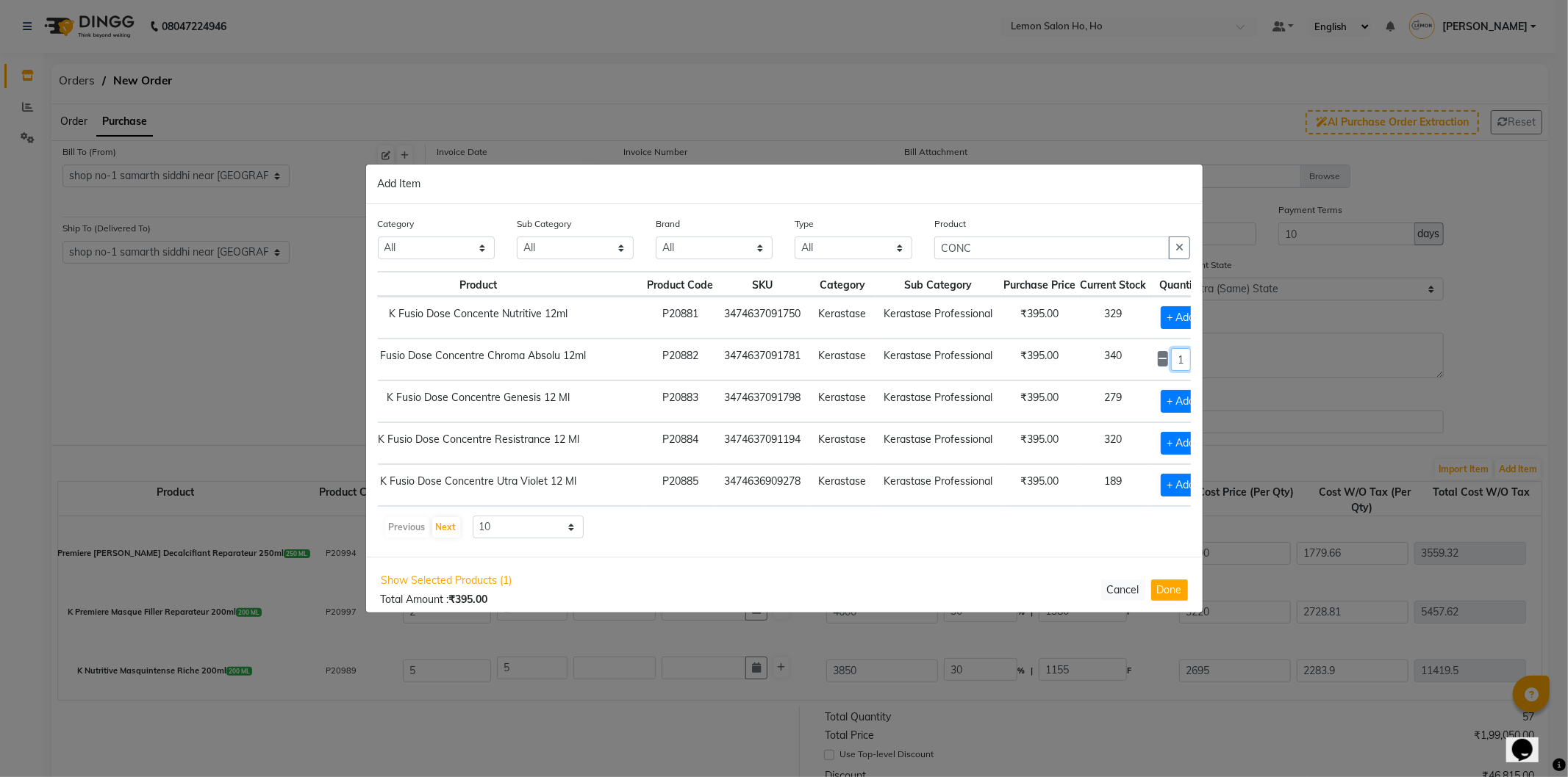
click at [1171, 356] on input "1" at bounding box center [1181, 360] width 20 height 23
type input "10"
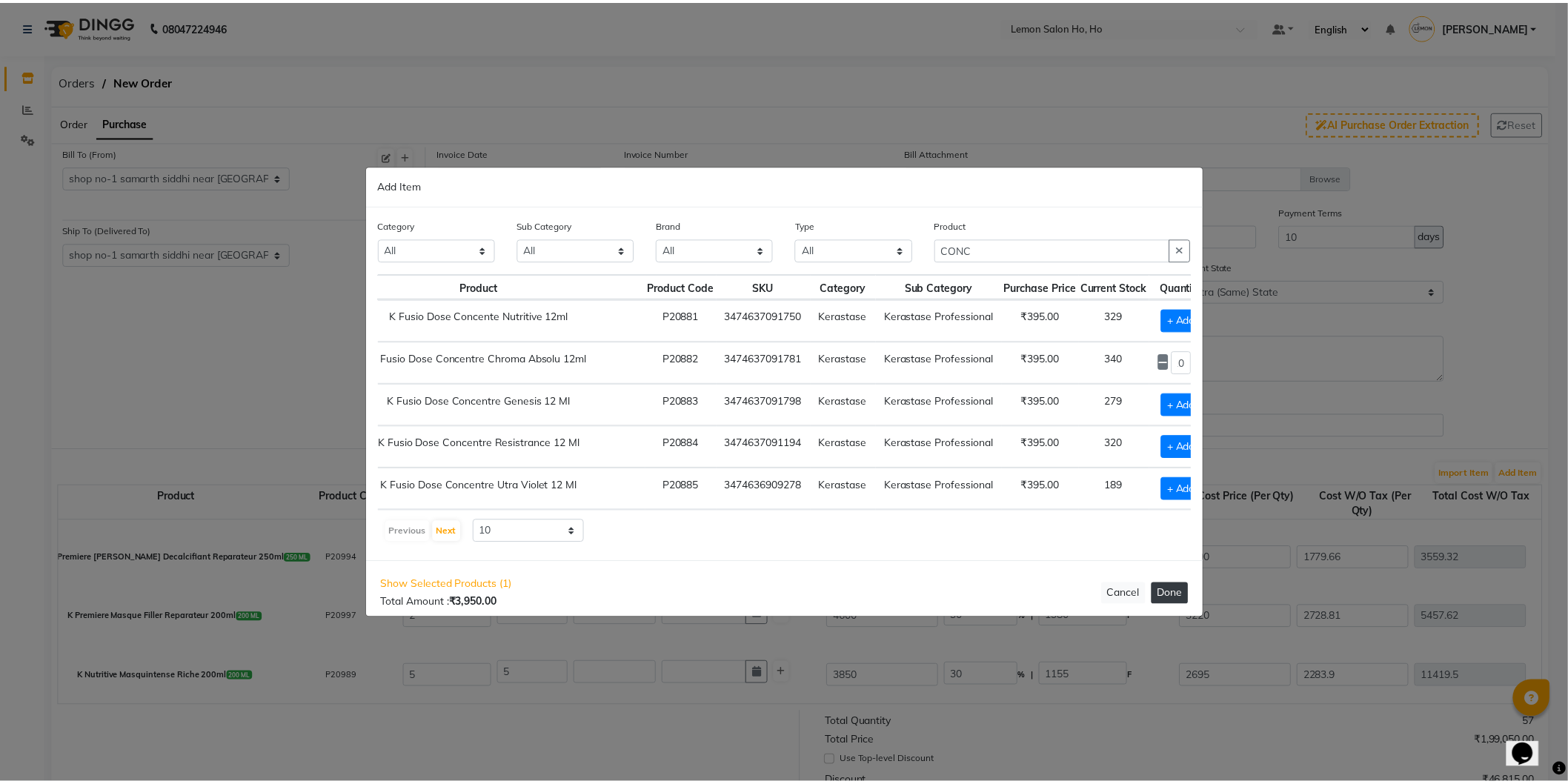
scroll to position [0, 0]
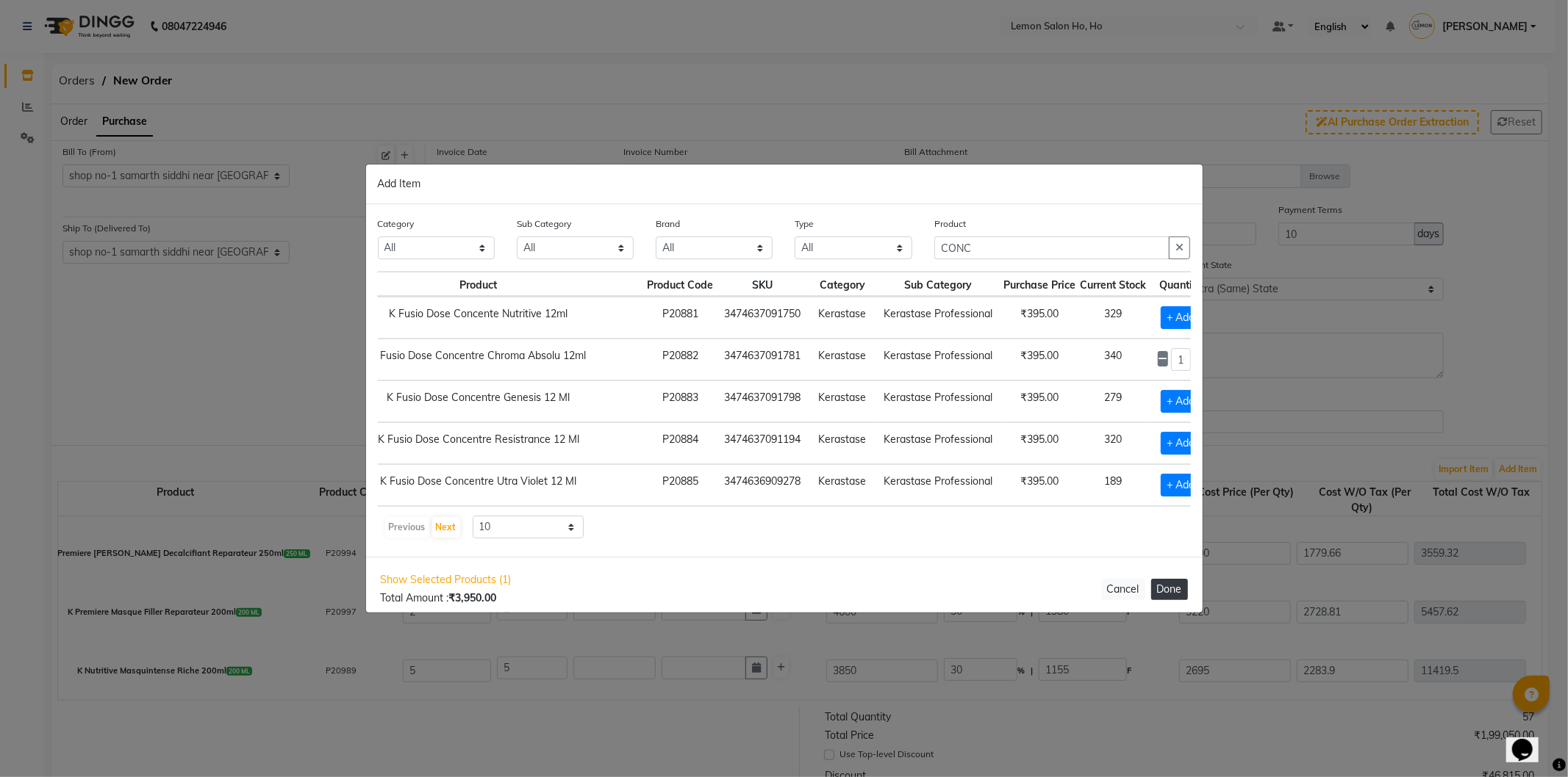
click at [1170, 586] on button "Done" at bounding box center [1170, 589] width 37 height 21
select select "2069"
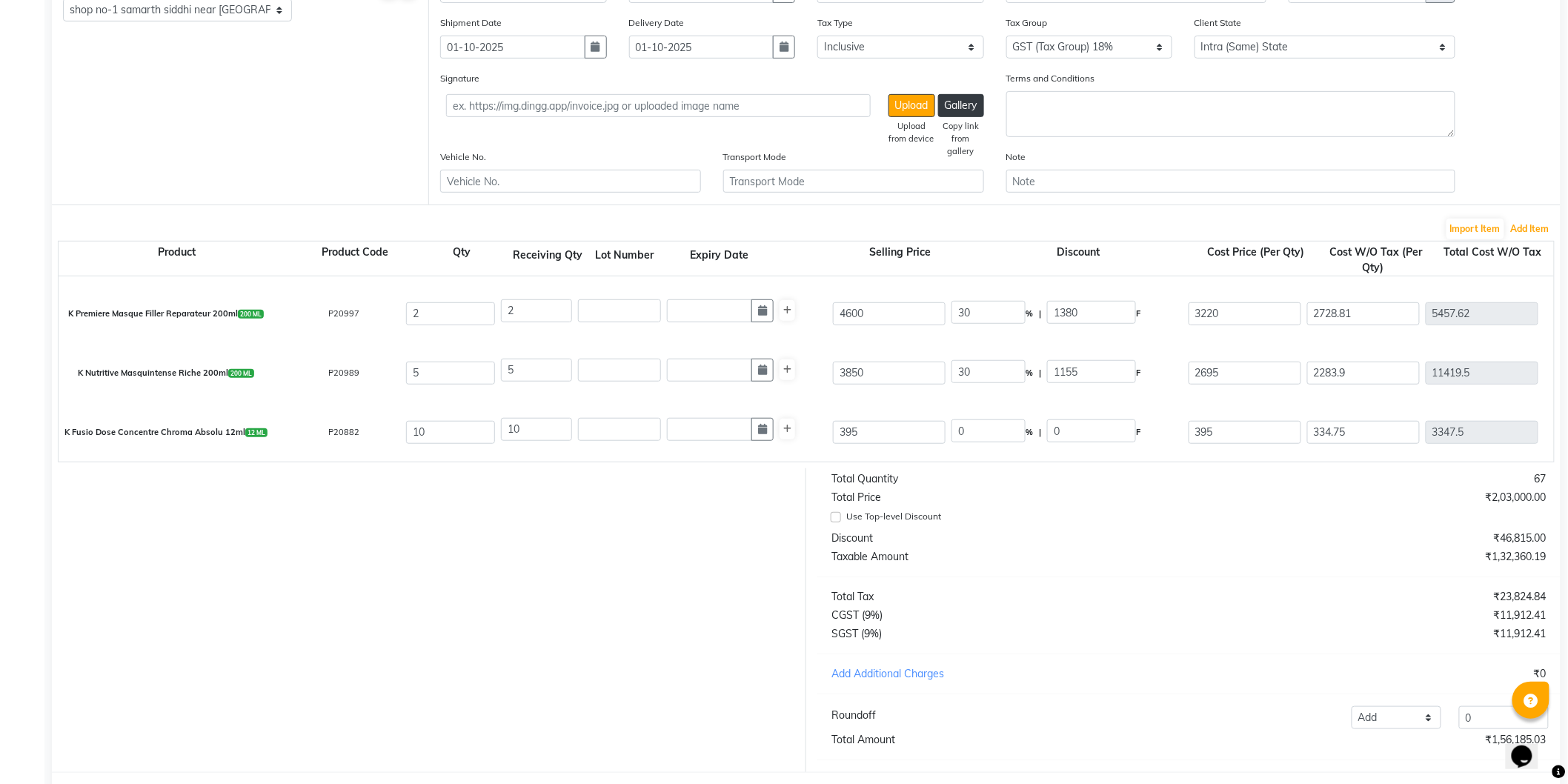
scroll to position [321, 0]
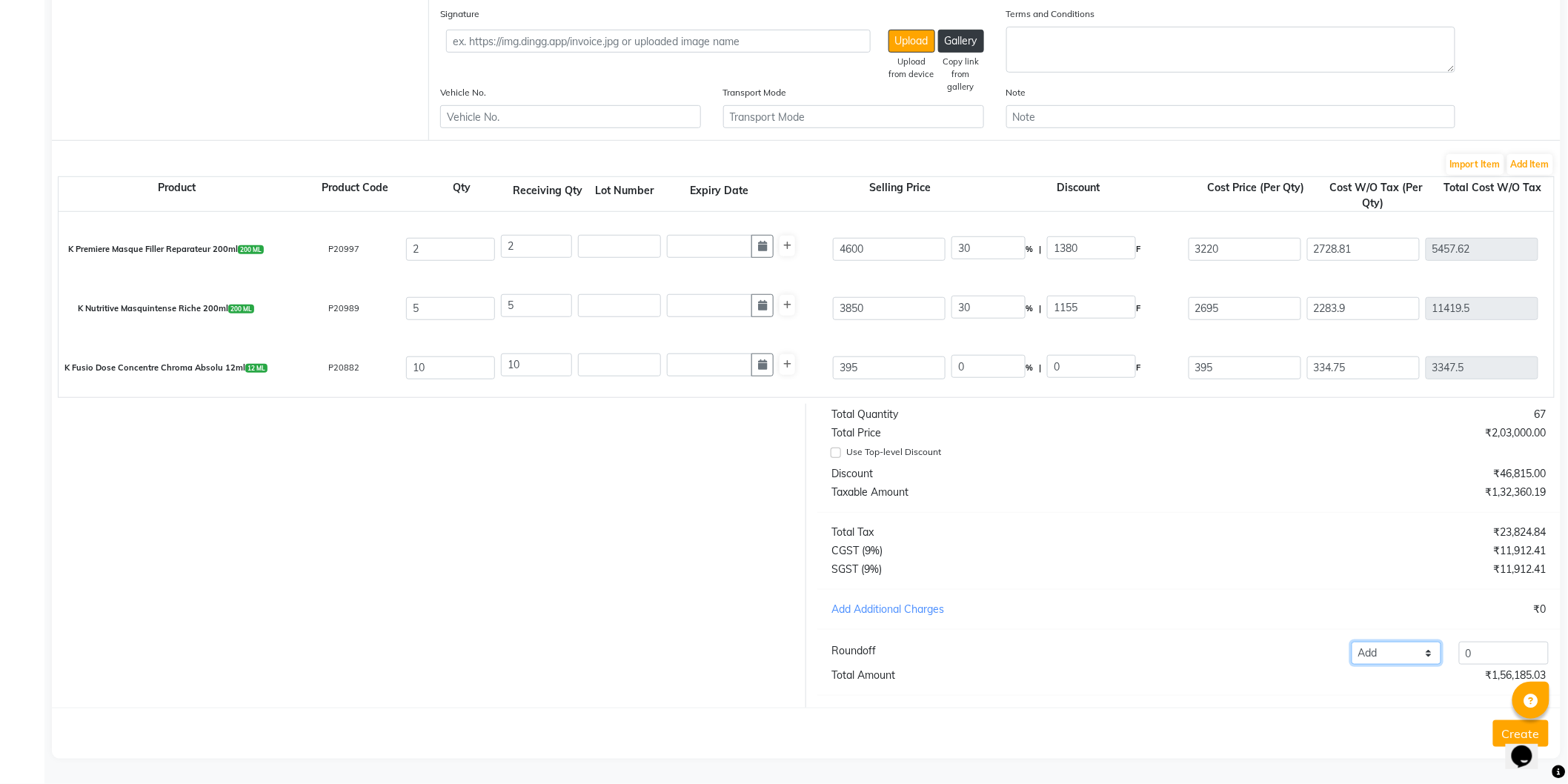
click at [1410, 660] on select "Add Reduce" at bounding box center [1397, 653] width 90 height 23
select select "reduce"
click at [1352, 642] on select "Add Reduce" at bounding box center [1397, 653] width 90 height 23
click at [1506, 656] on input "0" at bounding box center [1504, 653] width 90 height 23
type input "3"
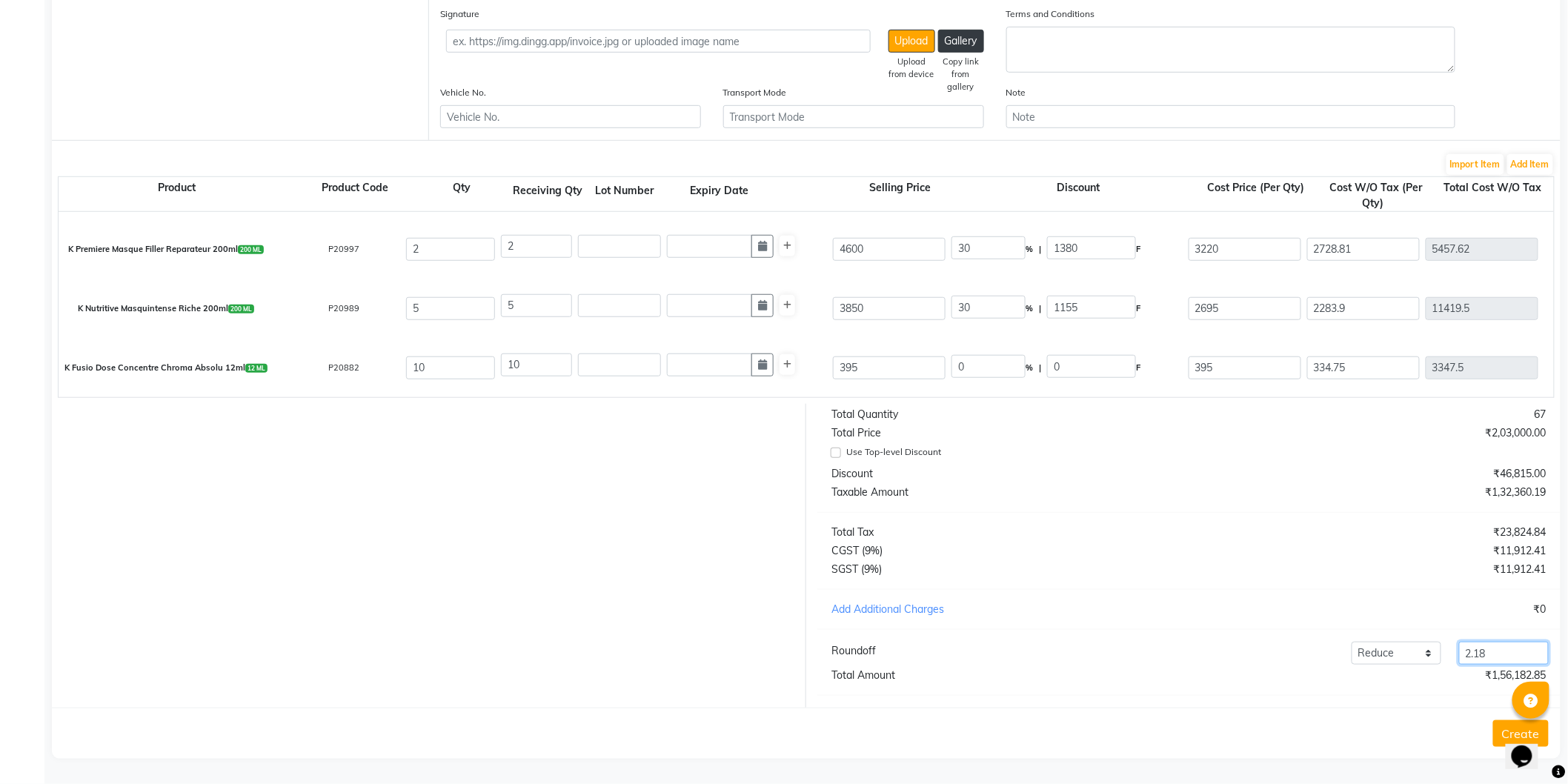
type input "2.18"
click at [1501, 731] on button "Create" at bounding box center [1521, 734] width 56 height 27
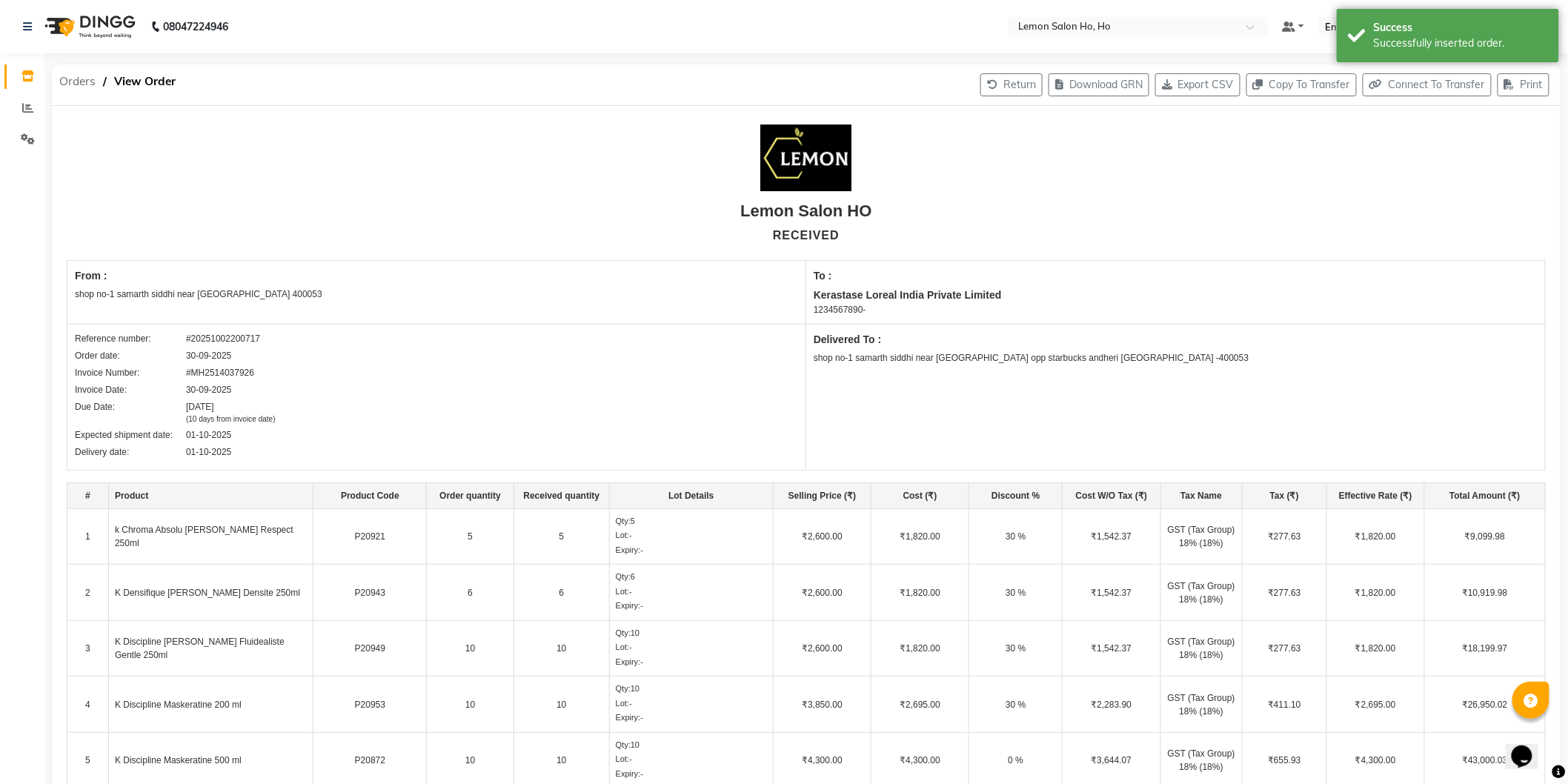
click at [76, 80] on span "Orders" at bounding box center [77, 81] width 51 height 27
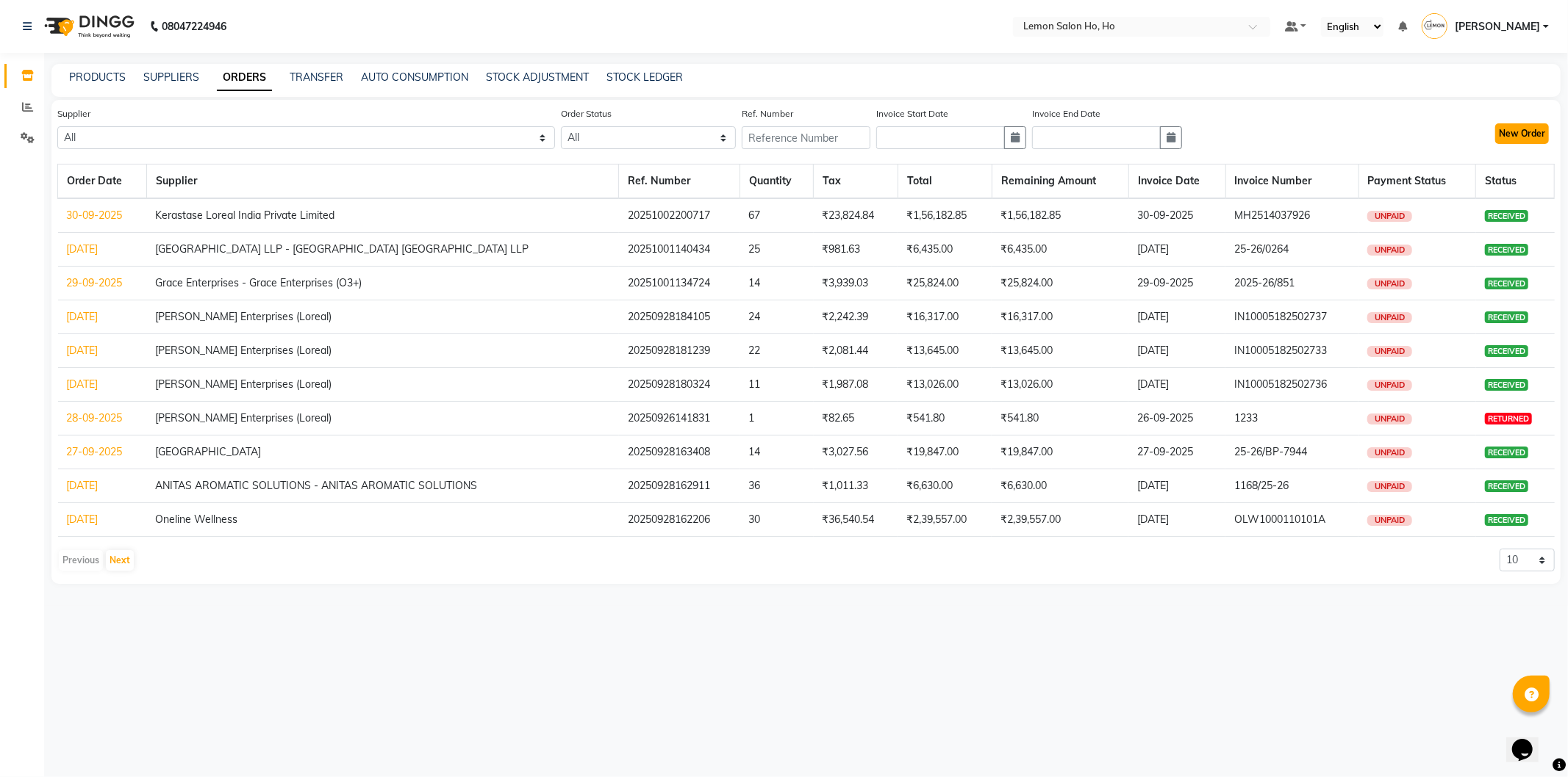
click at [1516, 136] on button "New Order" at bounding box center [1522, 133] width 54 height 21
select select "true"
select select "2069"
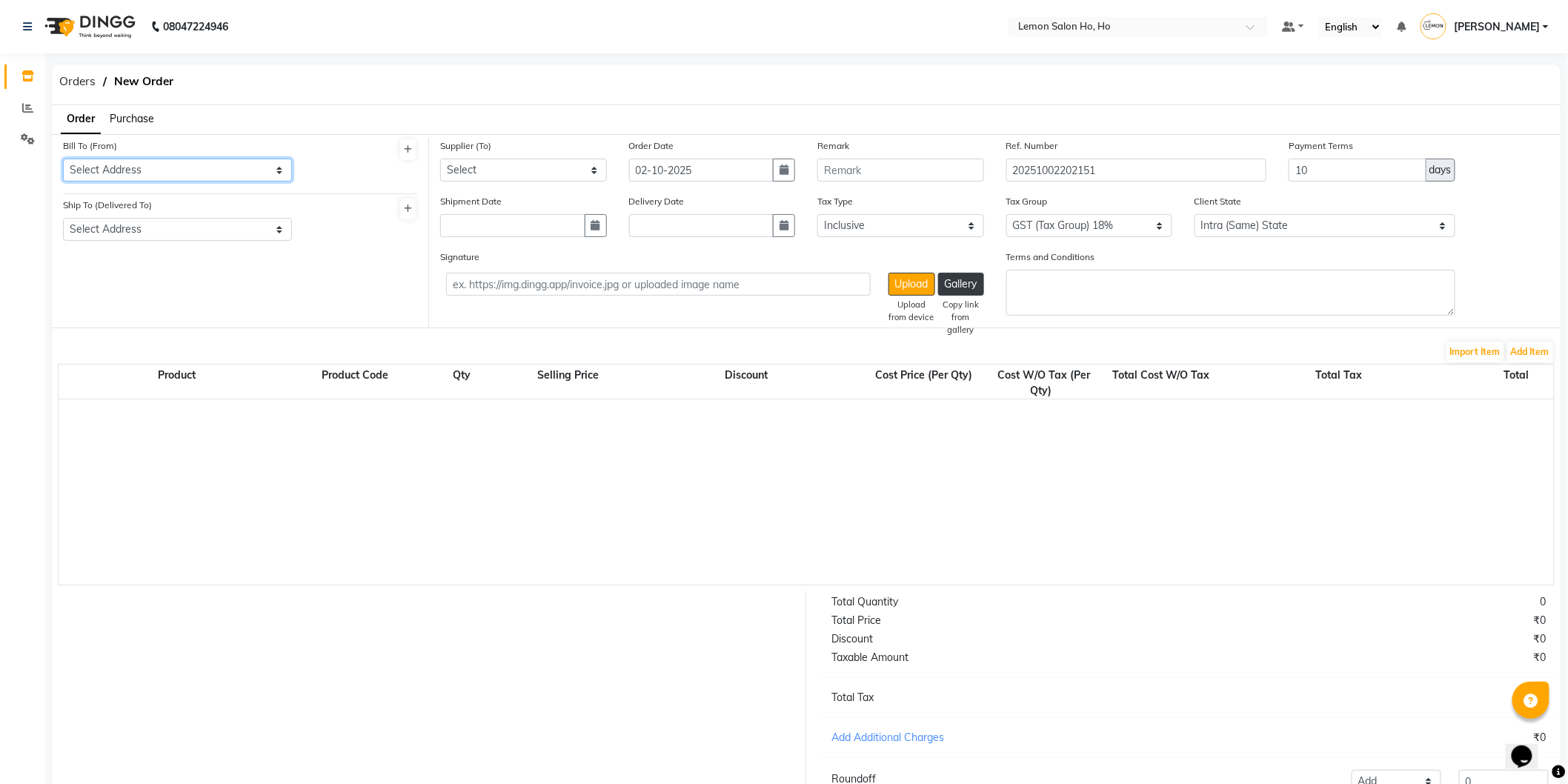
click at [120, 171] on select "Select Address shop no-1 samarth siddhi near andheri west mumbai 400053 HO GG Ho" at bounding box center [178, 170] width 229 height 23
select select "7"
click at [63, 158] on select "Select Address shop no-1 samarth siddhi near andheri west mumbai 400053 HO GG Ho" at bounding box center [178, 170] width 229 height 23
click at [196, 229] on select "Select Address shop no-1 samarth siddhi near joggers park opp starbucks andheri…" at bounding box center [178, 229] width 229 height 23
select select "8"
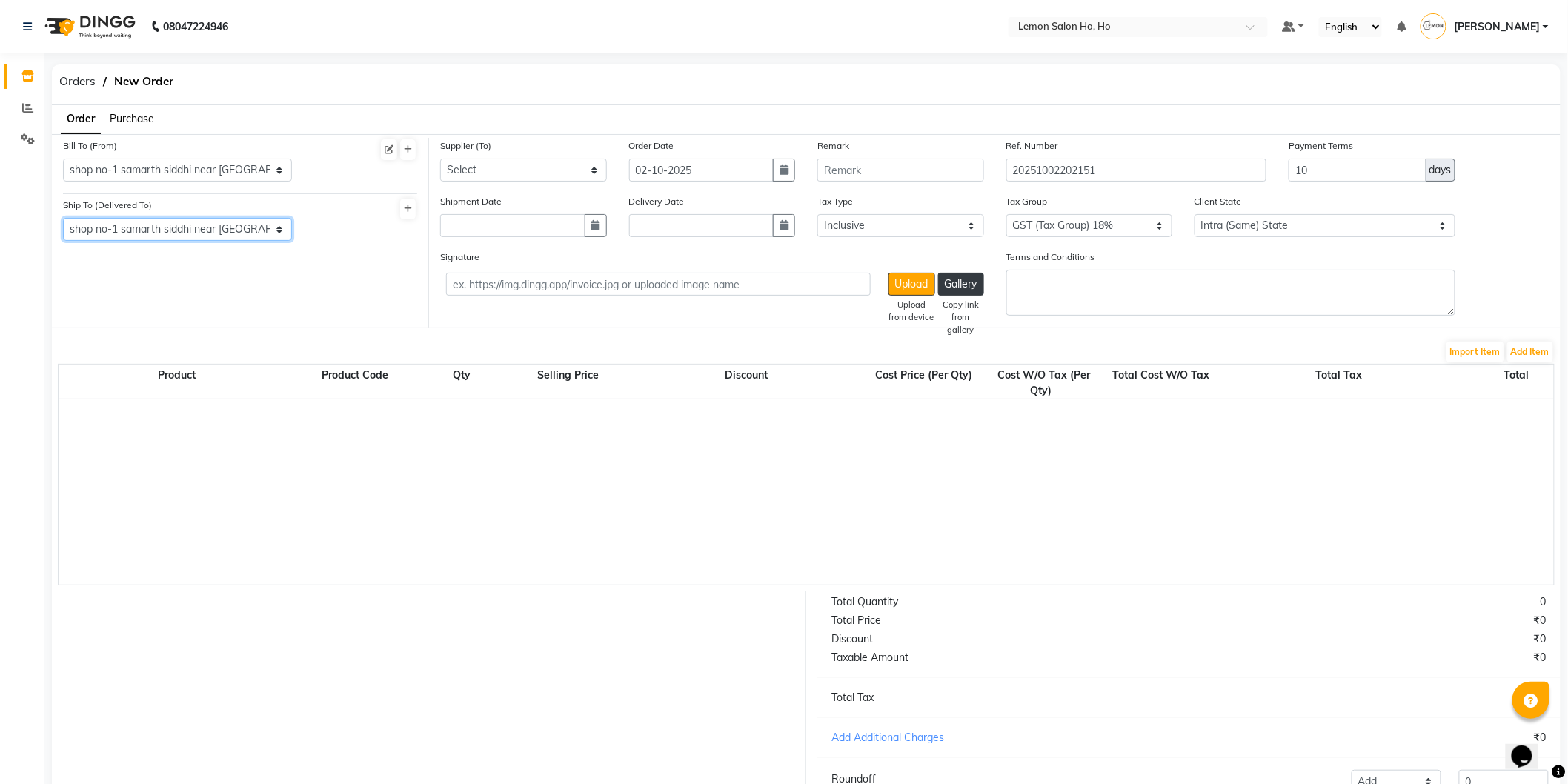
click at [63, 218] on select "Select Address shop no-1 samarth siddhi near joggers park opp starbucks andheri…" at bounding box center [178, 229] width 229 height 23
click at [138, 117] on span "Purchase" at bounding box center [132, 118] width 45 height 13
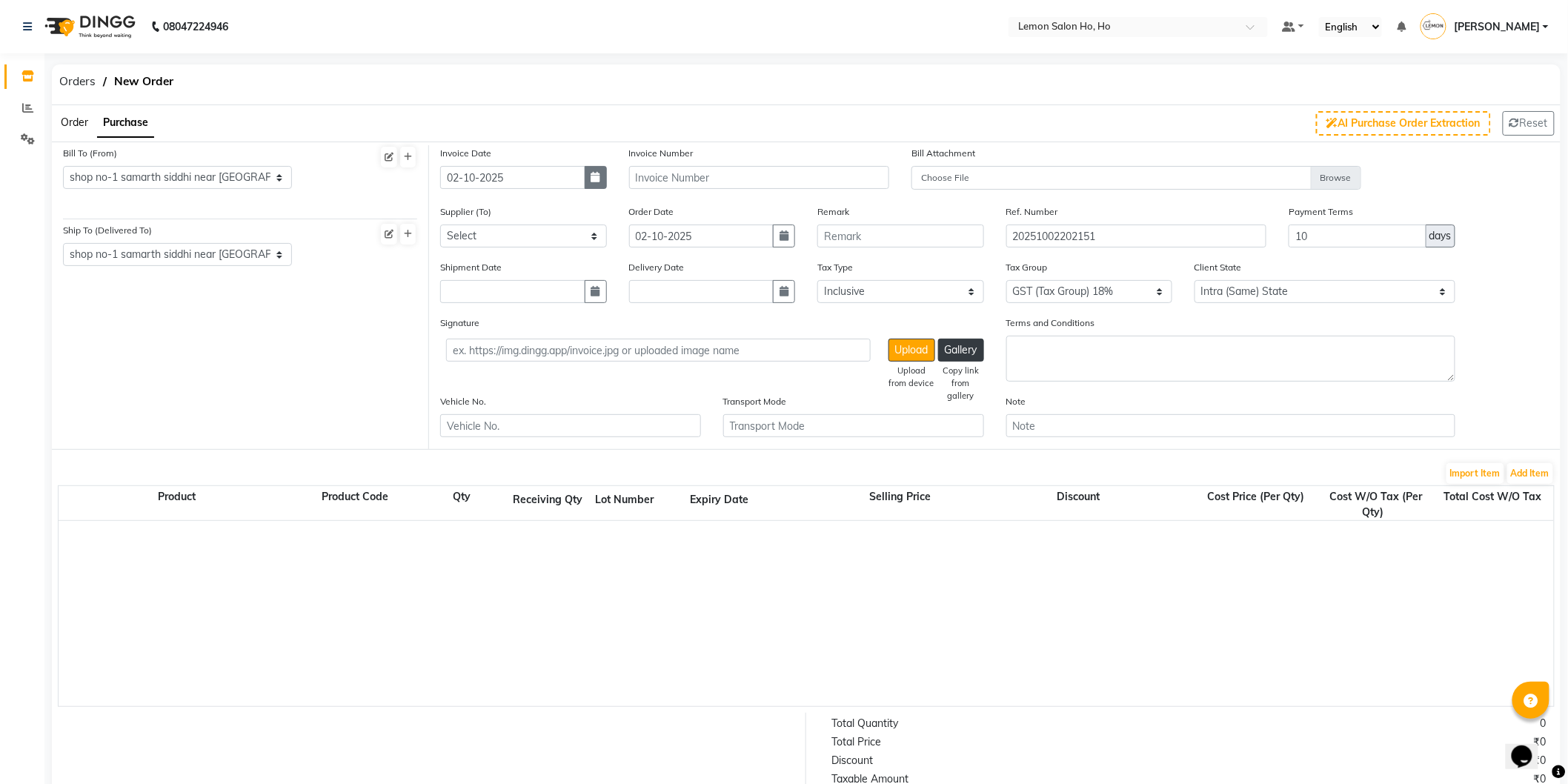
click at [599, 185] on button "button" at bounding box center [595, 178] width 22 height 23
select select "10"
select select "2025"
click at [484, 256] on div "30" at bounding box center [479, 255] width 24 height 24
type input "30-09-2025"
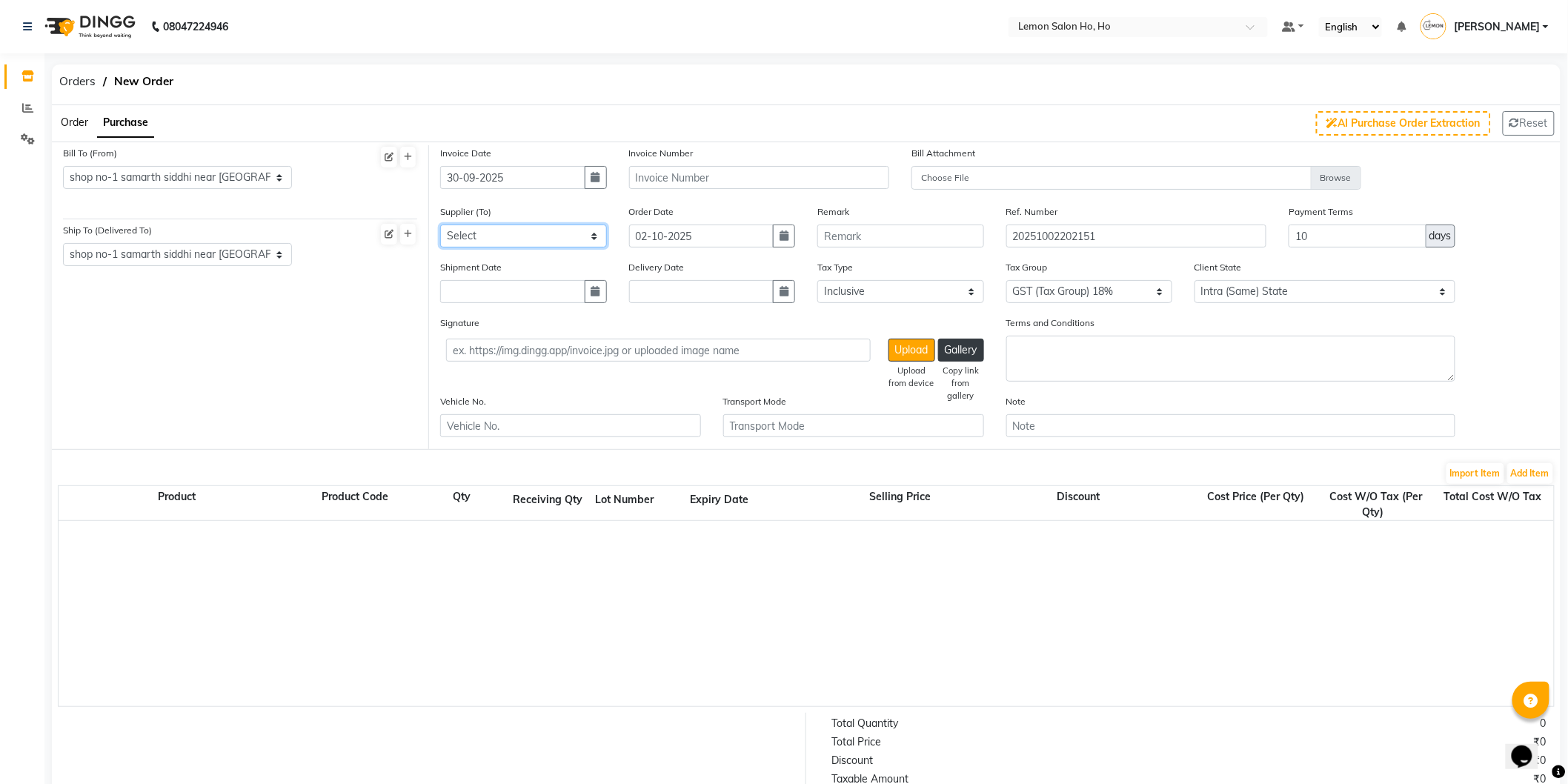
click at [573, 242] on select "Select Komal Enterprises (Loreal) Narayan Sales Agency Osp Healthcare Rica Wax …" at bounding box center [523, 236] width 167 height 23
select select "1582"
click at [440, 225] on select "Select Komal Enterprises (Loreal) Narayan Sales Agency Osp Healthcare Rica Wax …" at bounding box center [523, 236] width 167 height 23
click at [594, 283] on button "button" at bounding box center [595, 292] width 22 height 23
select select "10"
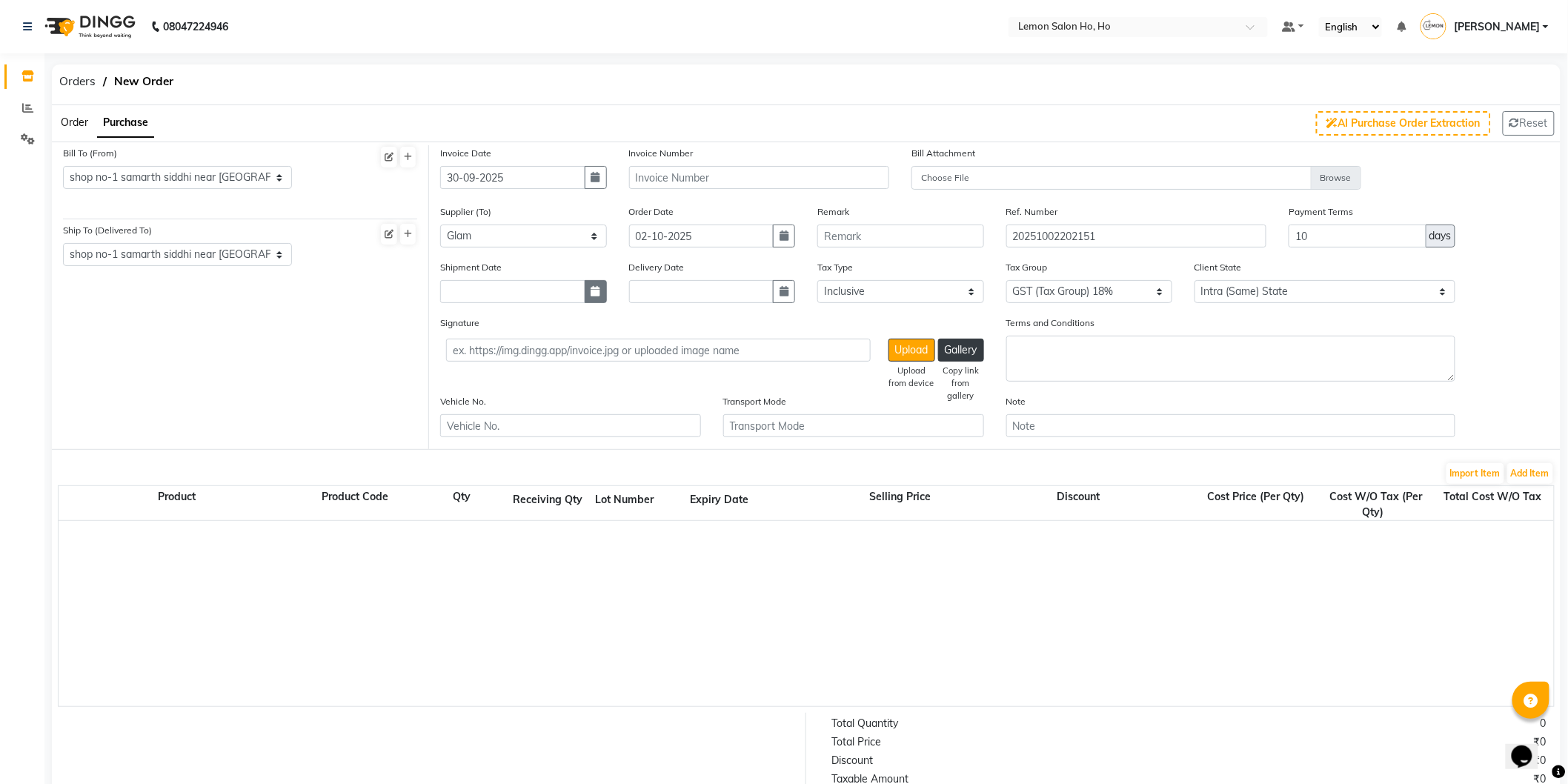
select select "2025"
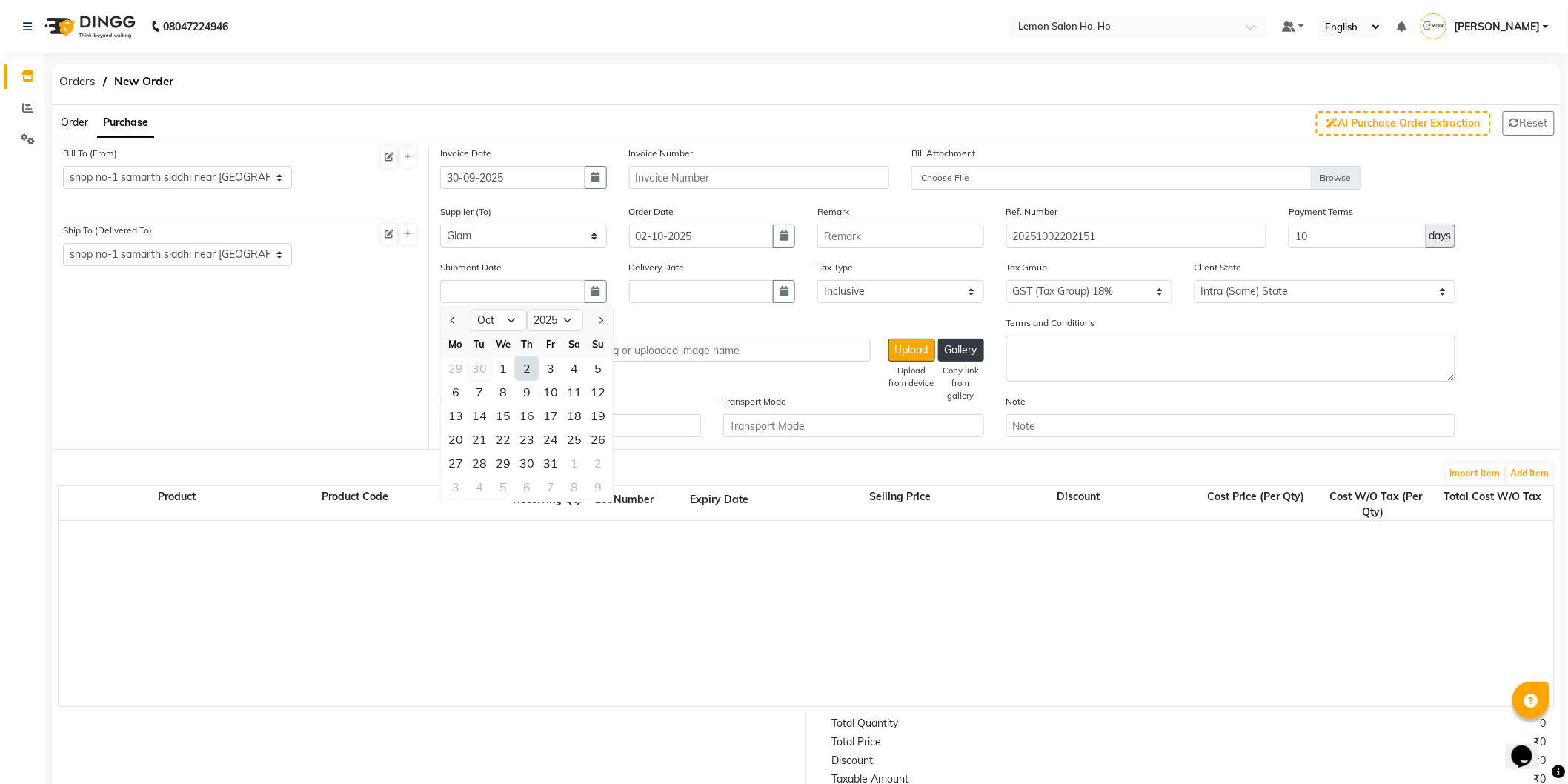
click at [487, 372] on div "30" at bounding box center [479, 369] width 24 height 24
type input "30-09-2025"
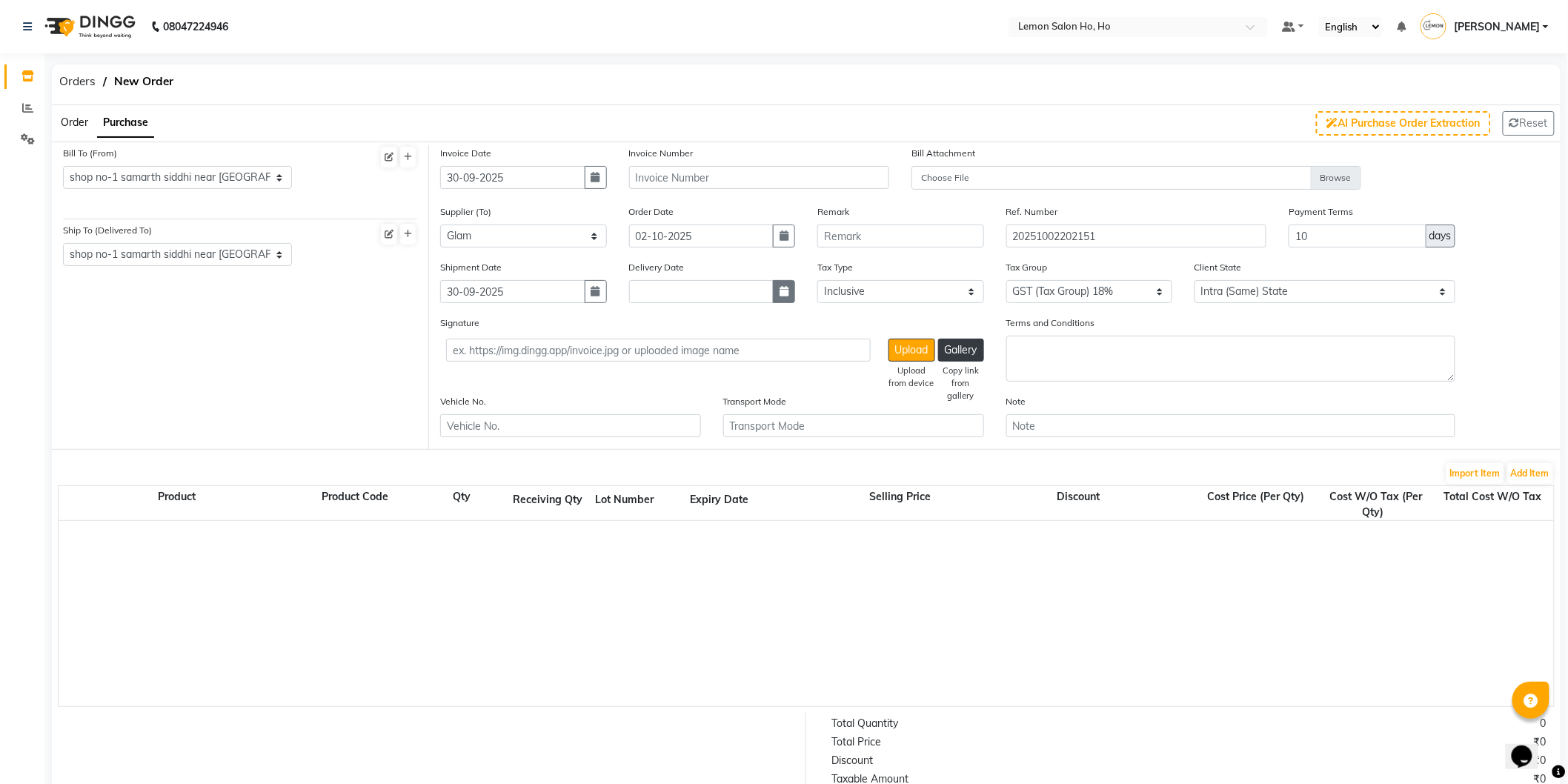
click at [777, 300] on button "button" at bounding box center [784, 292] width 22 height 23
select select "10"
select select "2025"
click at [667, 364] on div "30" at bounding box center [668, 369] width 24 height 24
type input "30-09-2025"
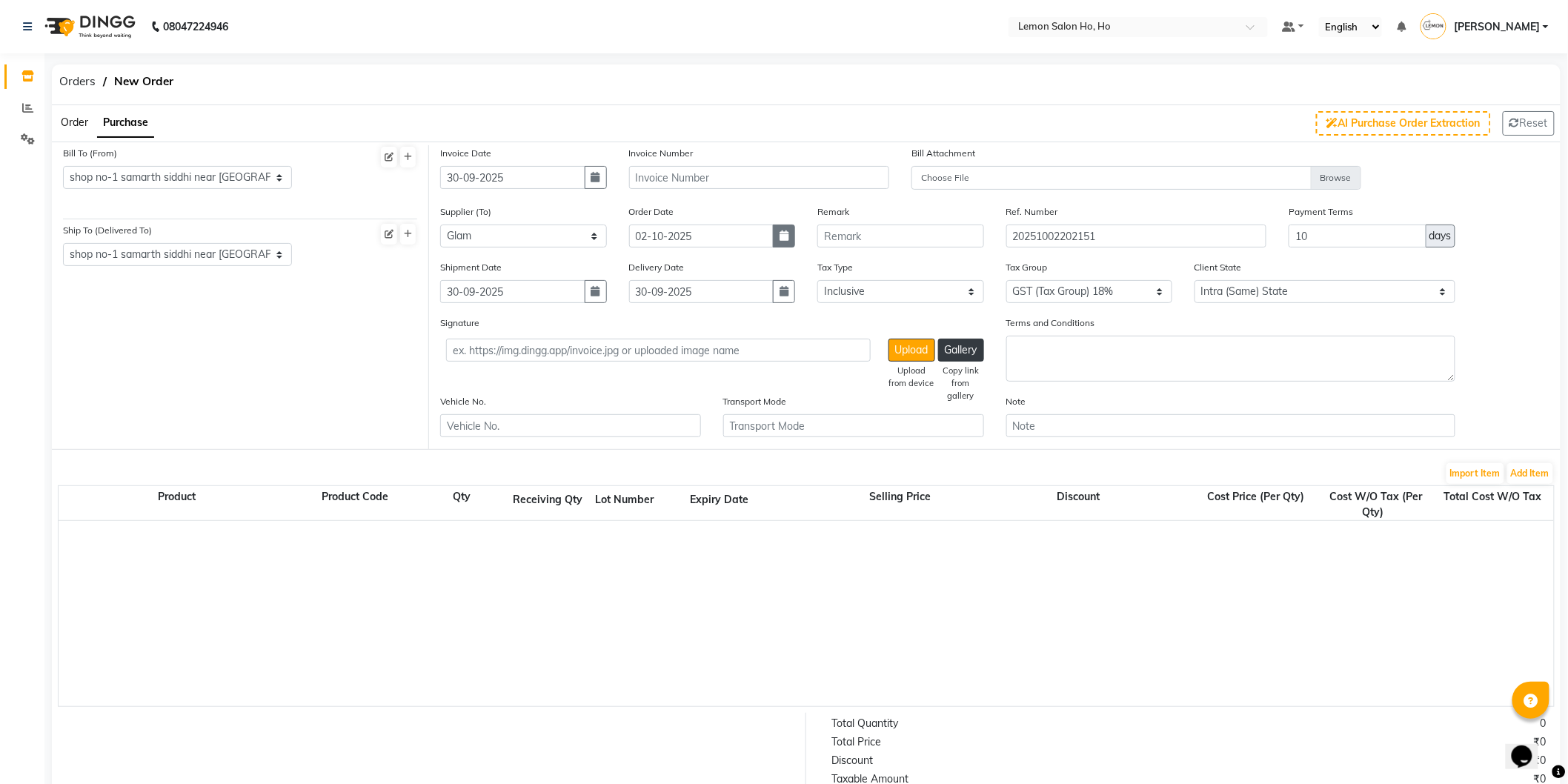
click at [787, 239] on icon "button" at bounding box center [784, 235] width 9 height 10
select select "10"
select select "2025"
click at [672, 304] on div "30" at bounding box center [668, 314] width 24 height 24
type input "30-09-2025"
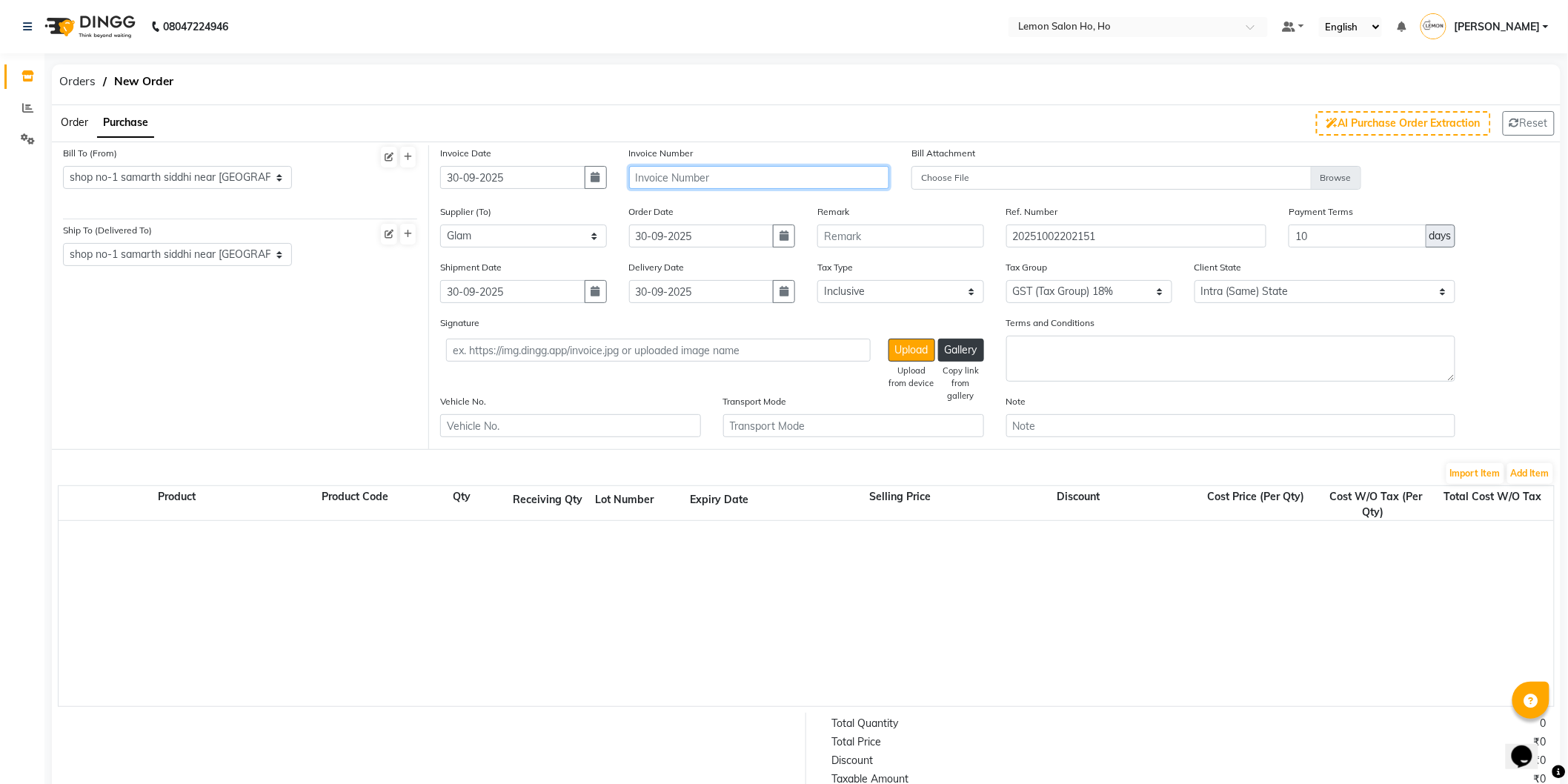
click at [727, 175] on input "text" at bounding box center [760, 178] width 261 height 23
type input "TDP250900000801"
click at [1551, 468] on button "Add Item" at bounding box center [1530, 473] width 46 height 21
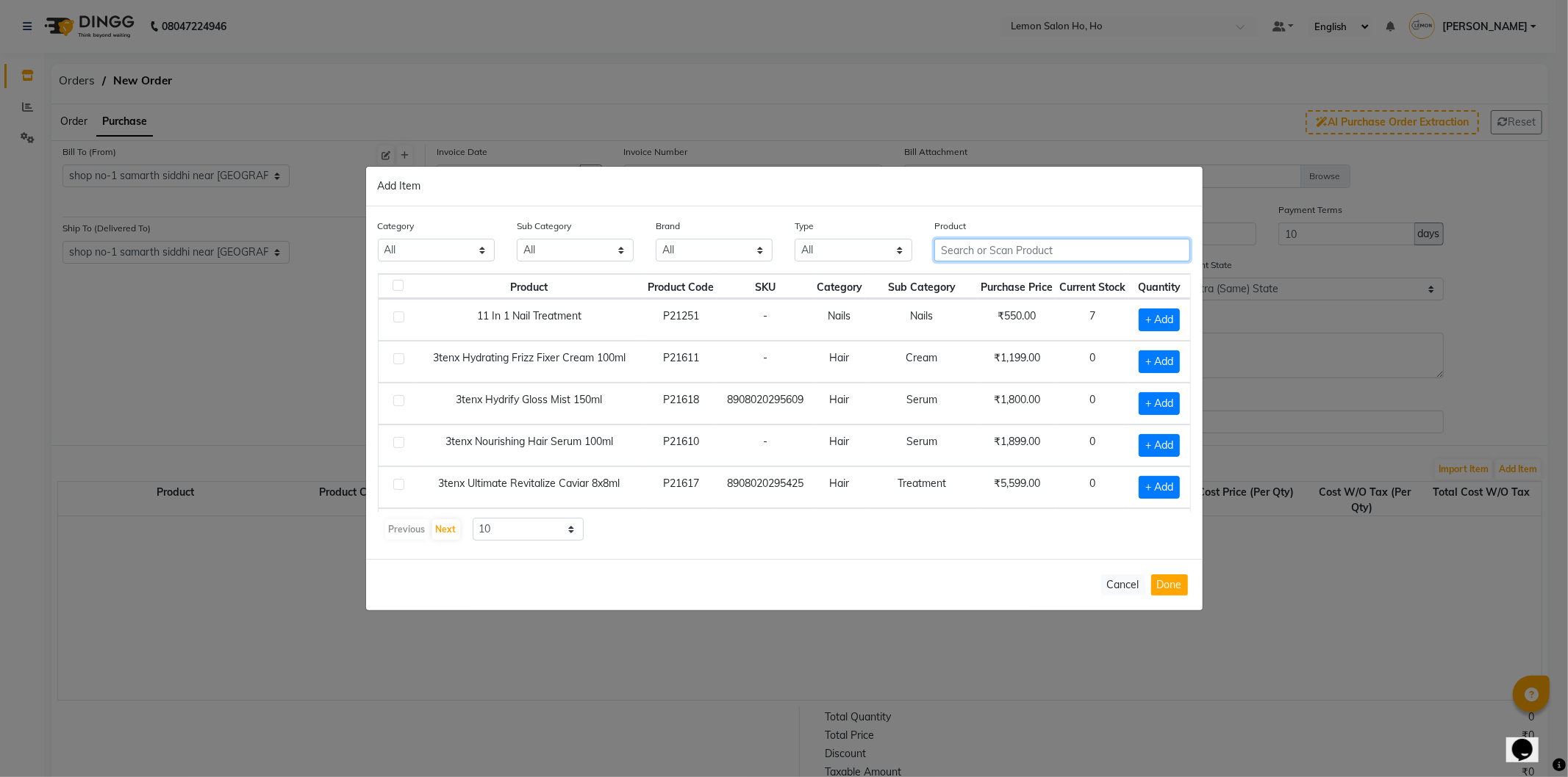
click at [987, 243] on input "text" at bounding box center [1062, 250] width 257 height 23
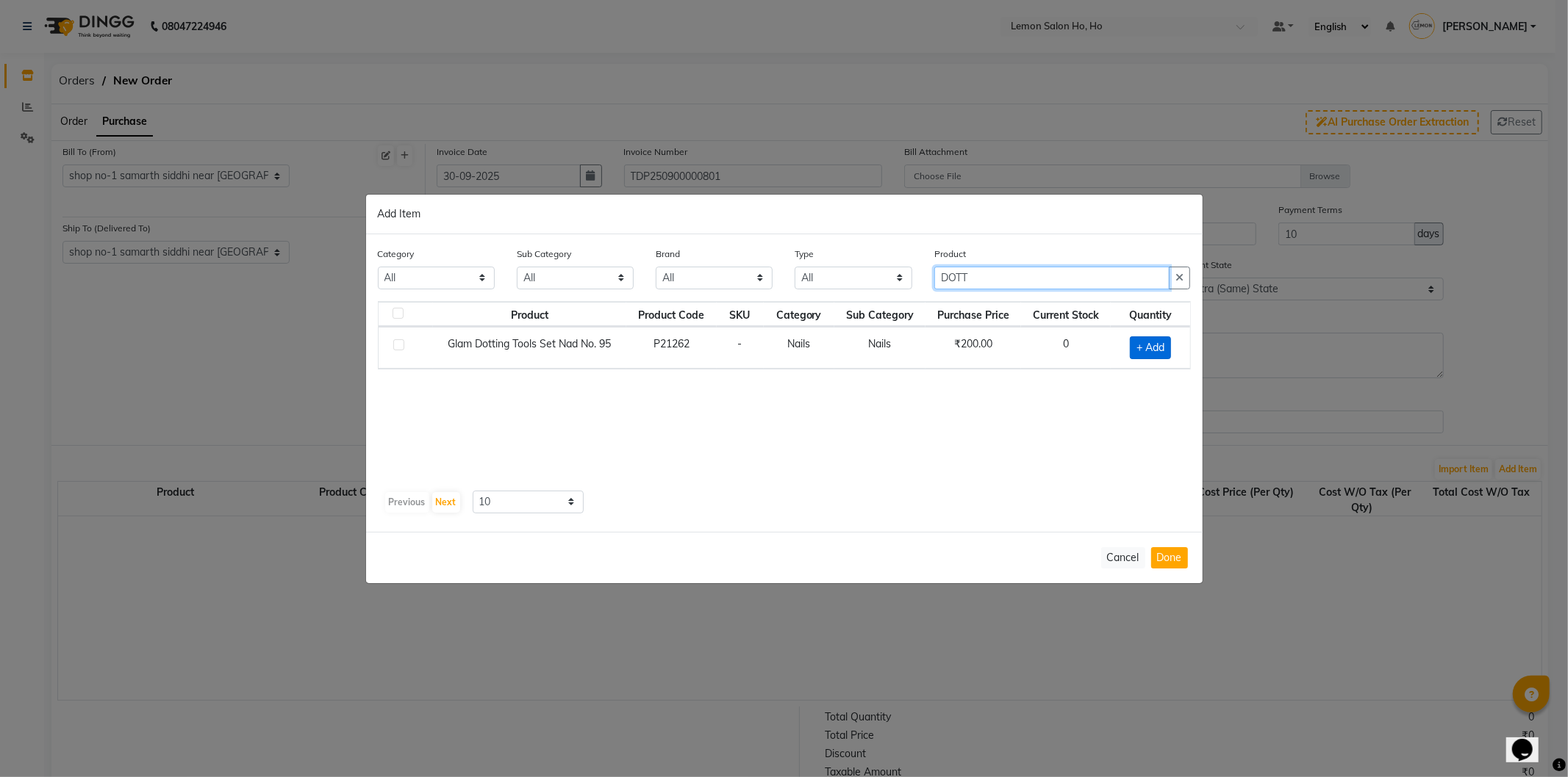
type input "DOTT"
click at [1147, 348] on span "+ Add" at bounding box center [1151, 348] width 41 height 23
checkbox input "true"
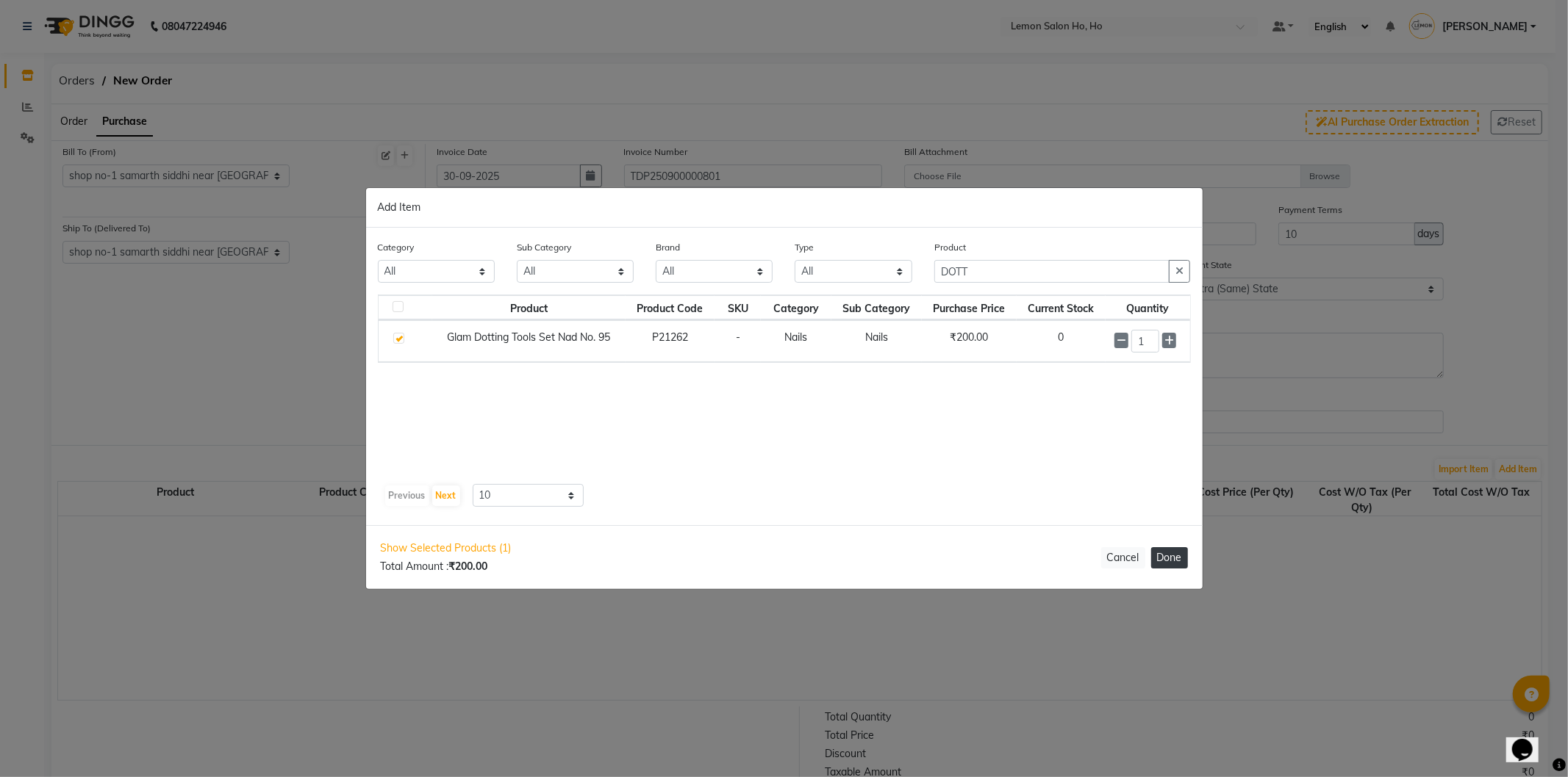
click at [1175, 563] on button "Done" at bounding box center [1170, 558] width 37 height 21
select select "2069"
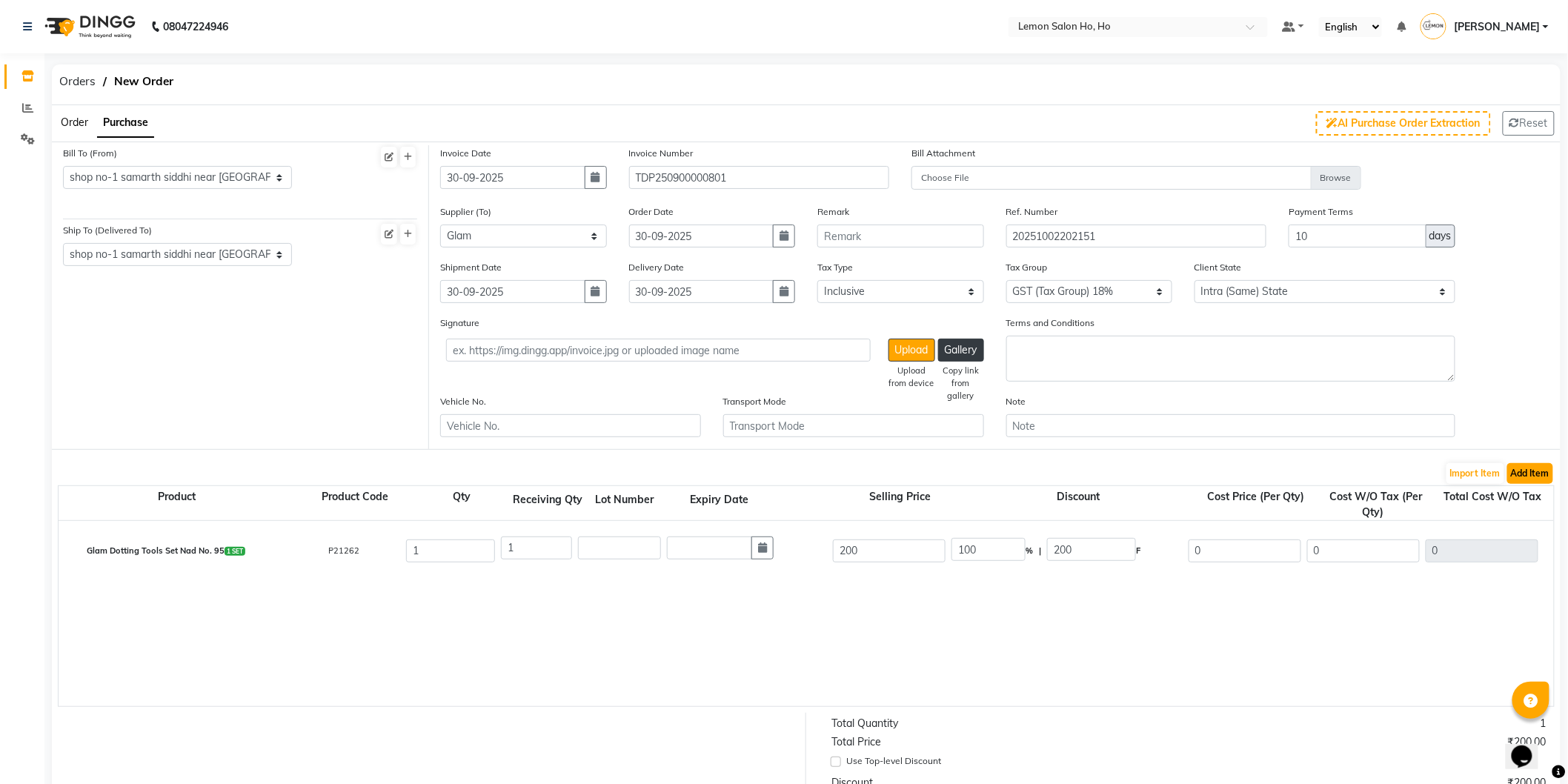
click at [1537, 467] on button "Add Item" at bounding box center [1530, 473] width 46 height 21
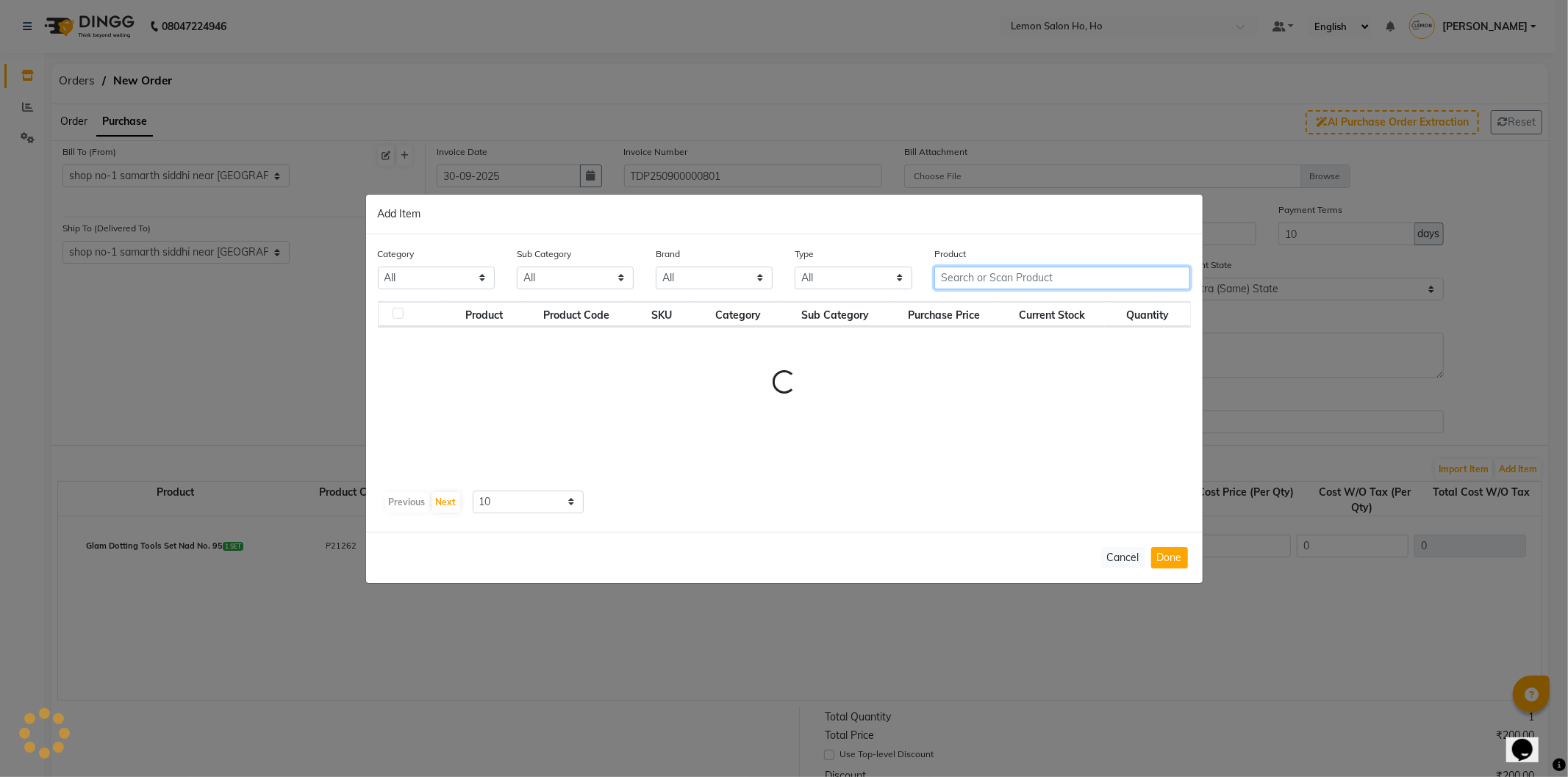
click at [1015, 272] on input "text" at bounding box center [1062, 278] width 257 height 23
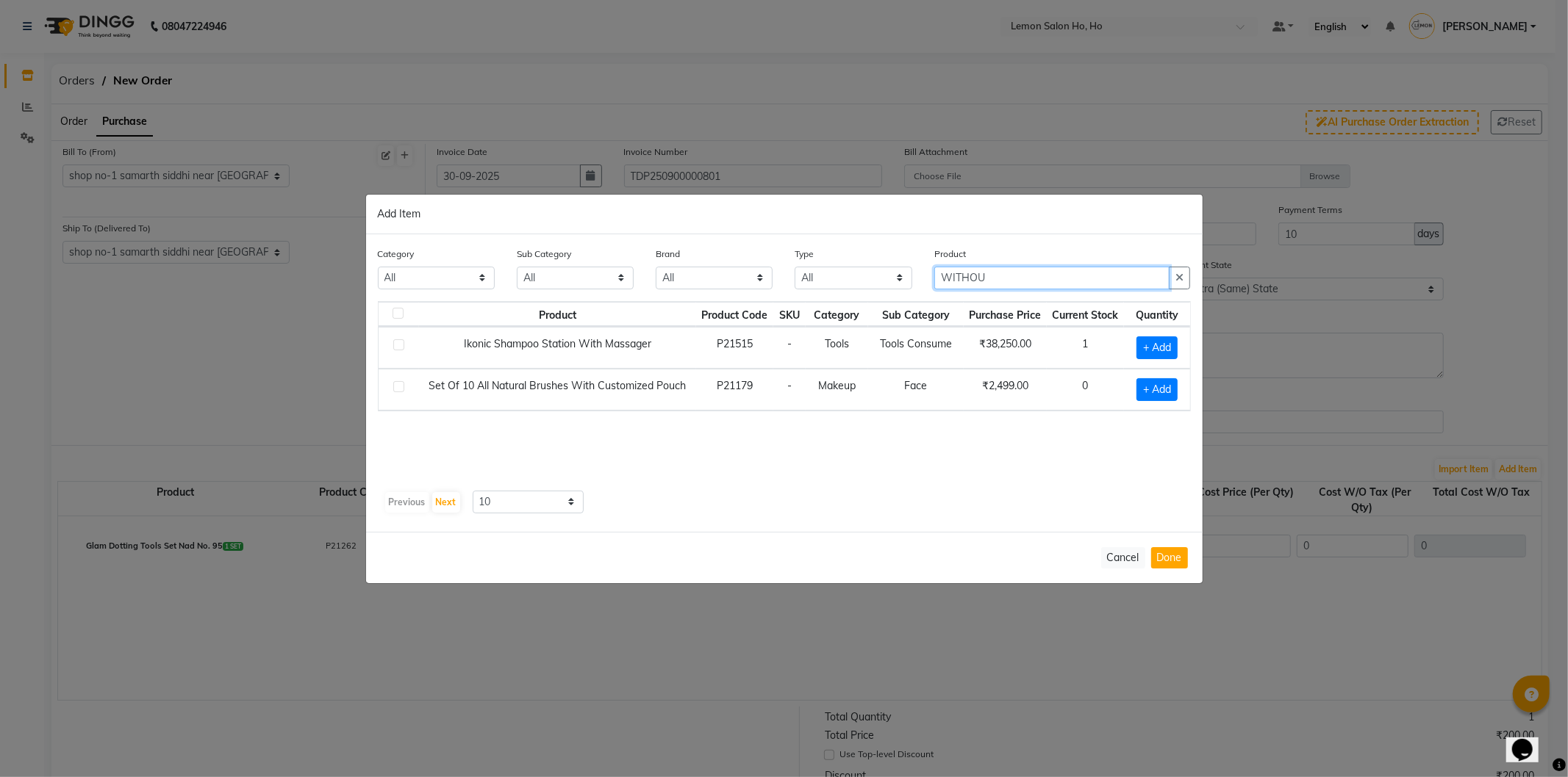
drag, startPoint x: 973, startPoint y: 276, endPoint x: 876, endPoint y: 276, distance: 97.0
click at [876, 276] on div "Category All Hair Skin Makeup Personal Care Appliances Beard Waxing Disposable …" at bounding box center [784, 274] width 835 height 55
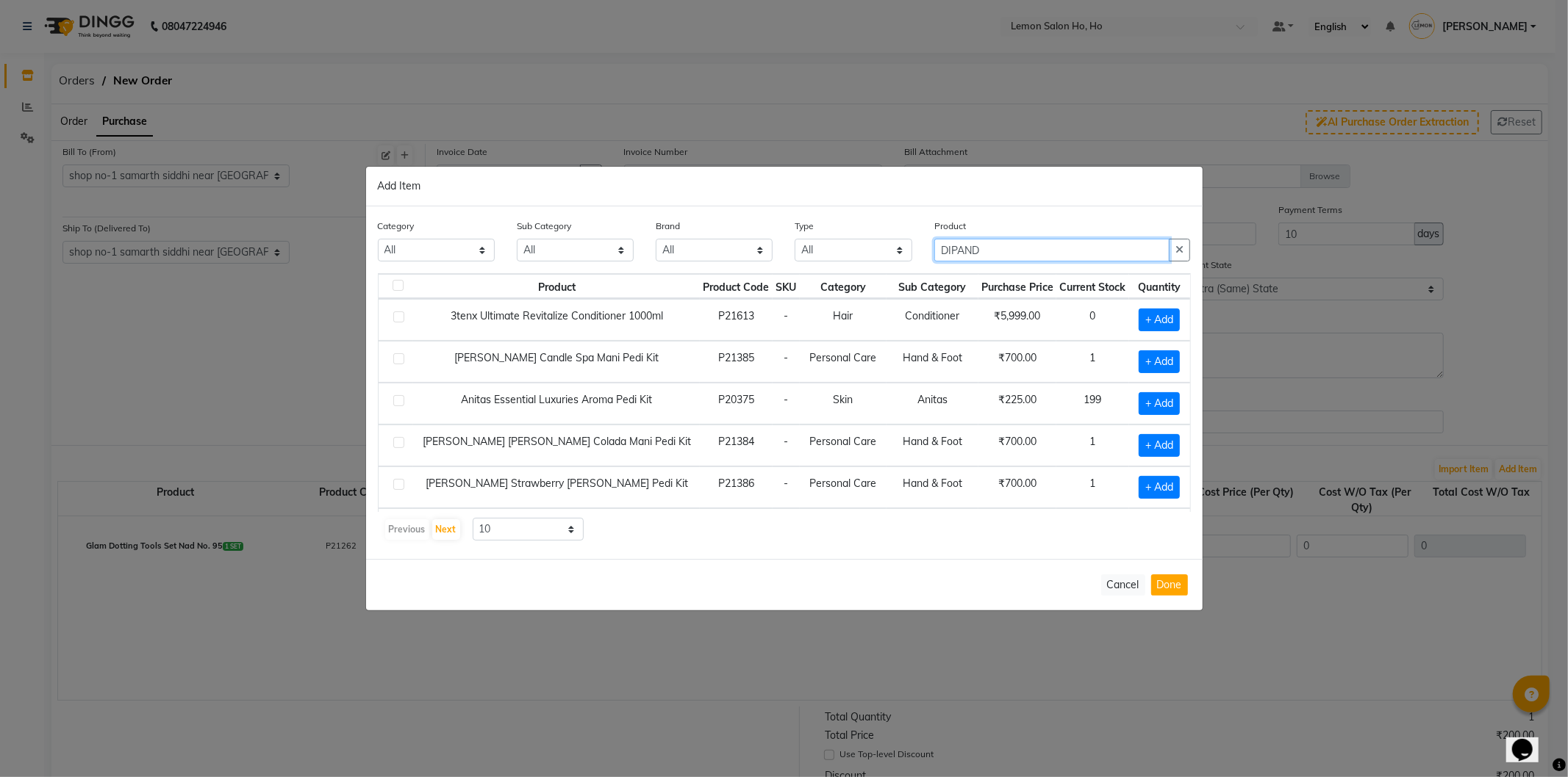
drag, startPoint x: 1016, startPoint y: 253, endPoint x: 909, endPoint y: 250, distance: 107.0
click at [909, 250] on div "Category All Hair Skin Makeup Personal Care Appliances Beard Waxing Disposable …" at bounding box center [784, 246] width 835 height 55
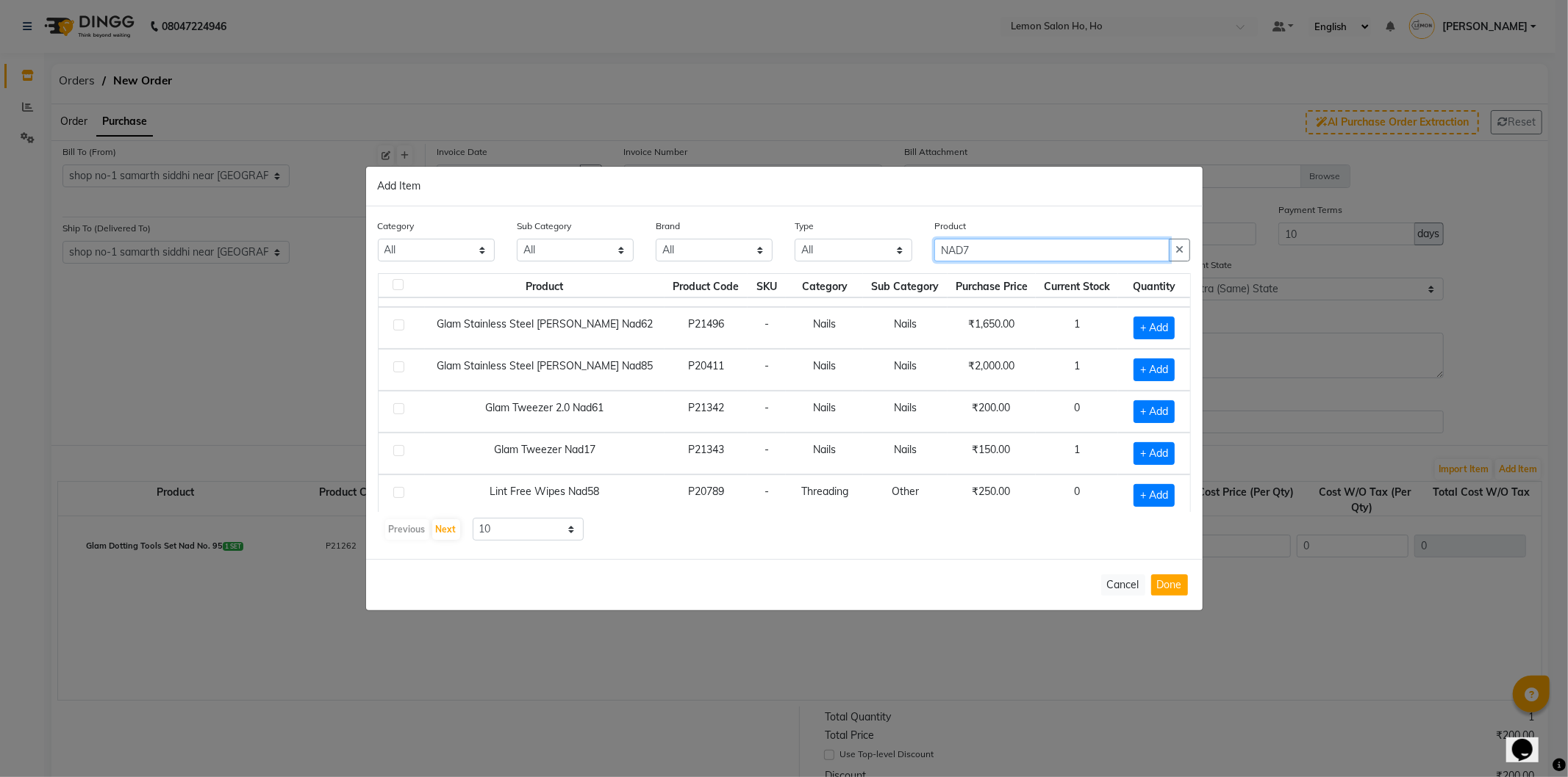
scroll to position [123, 0]
type input "NAD7"
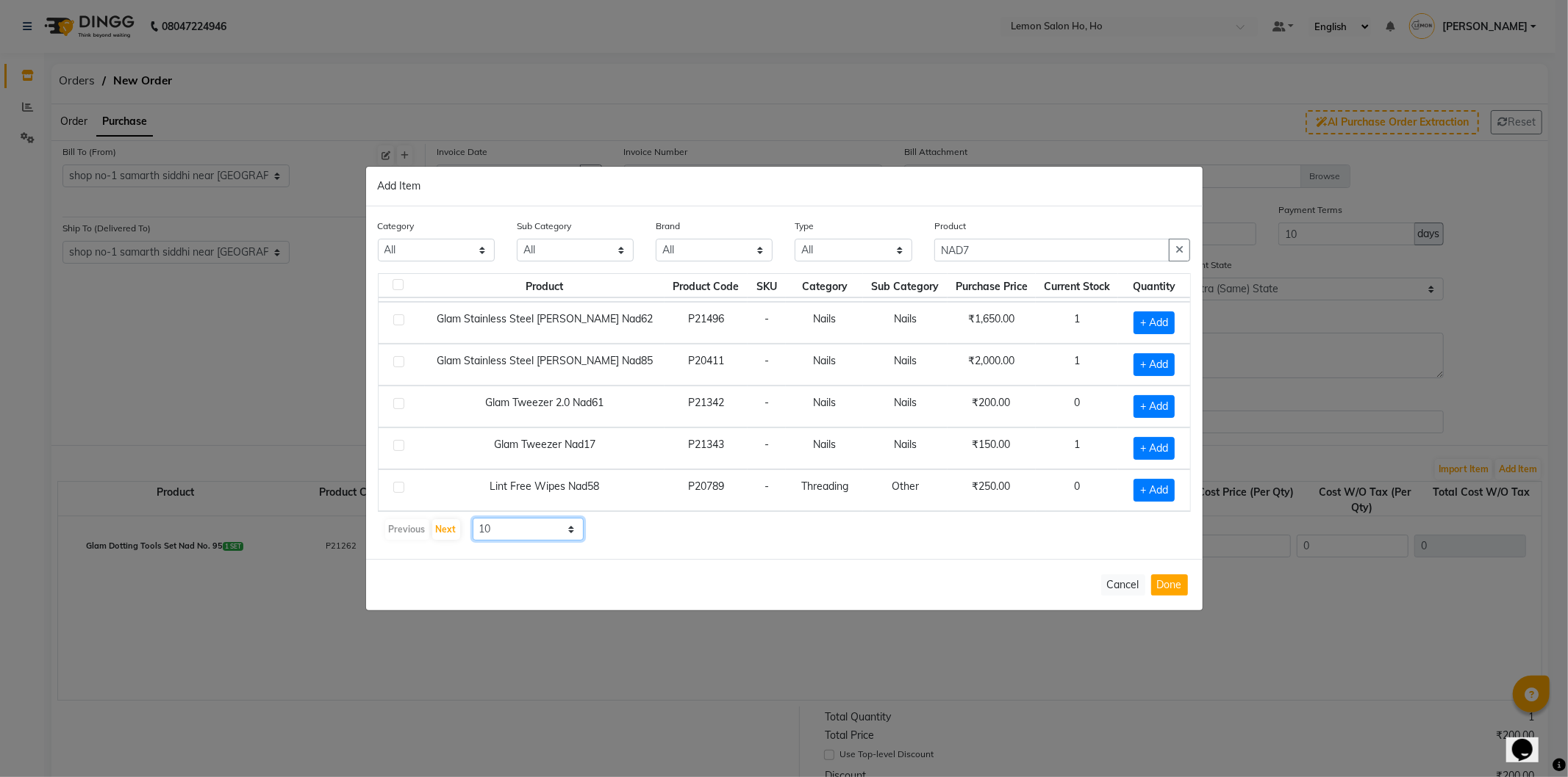
click at [541, 521] on select "10 50 100" at bounding box center [529, 530] width 112 height 23
select select "50"
click at [473, 518] on select "10 50 100" at bounding box center [529, 530] width 112 height 23
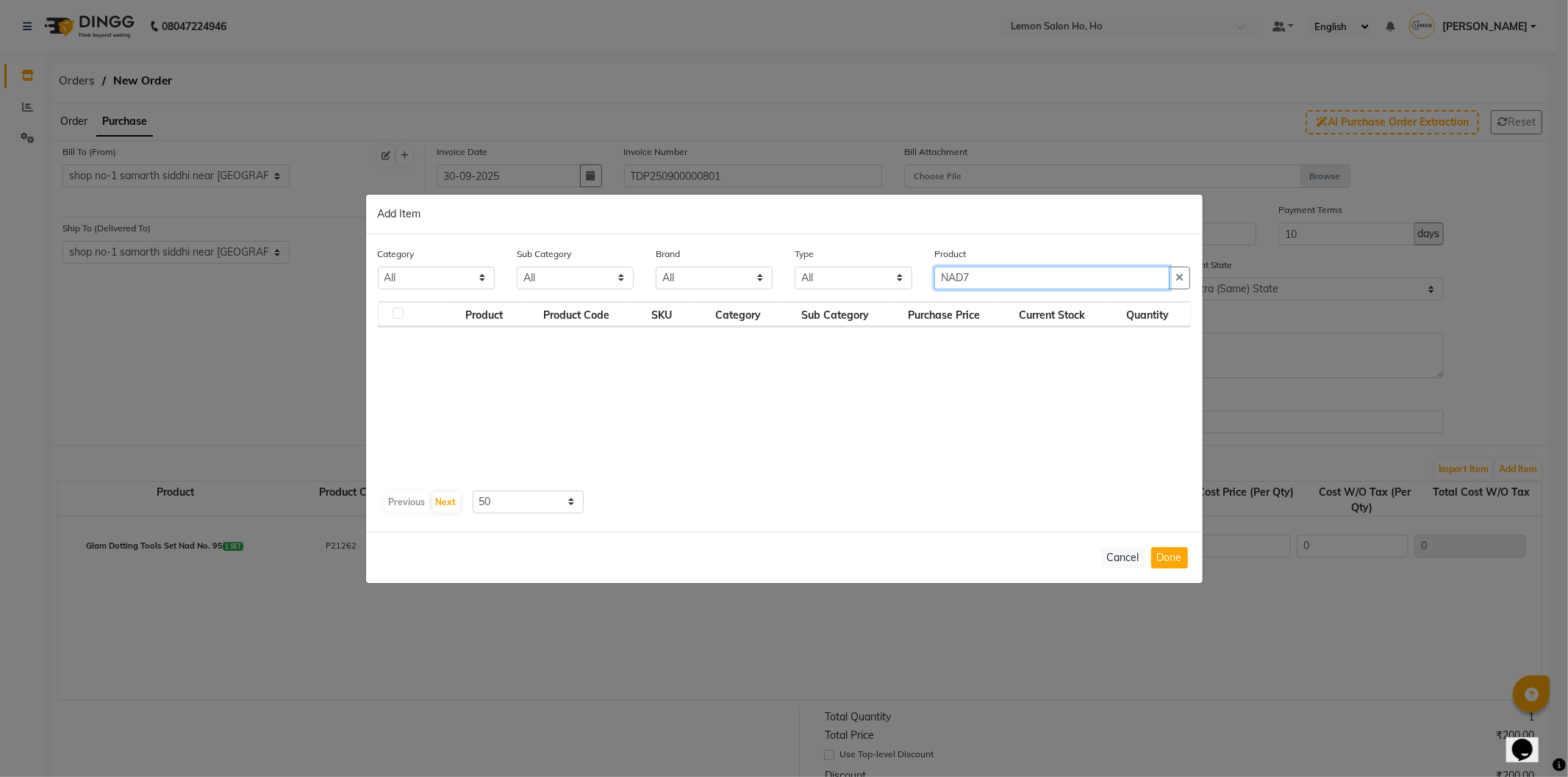
click at [980, 267] on input "NAD7" at bounding box center [1052, 278] width 236 height 23
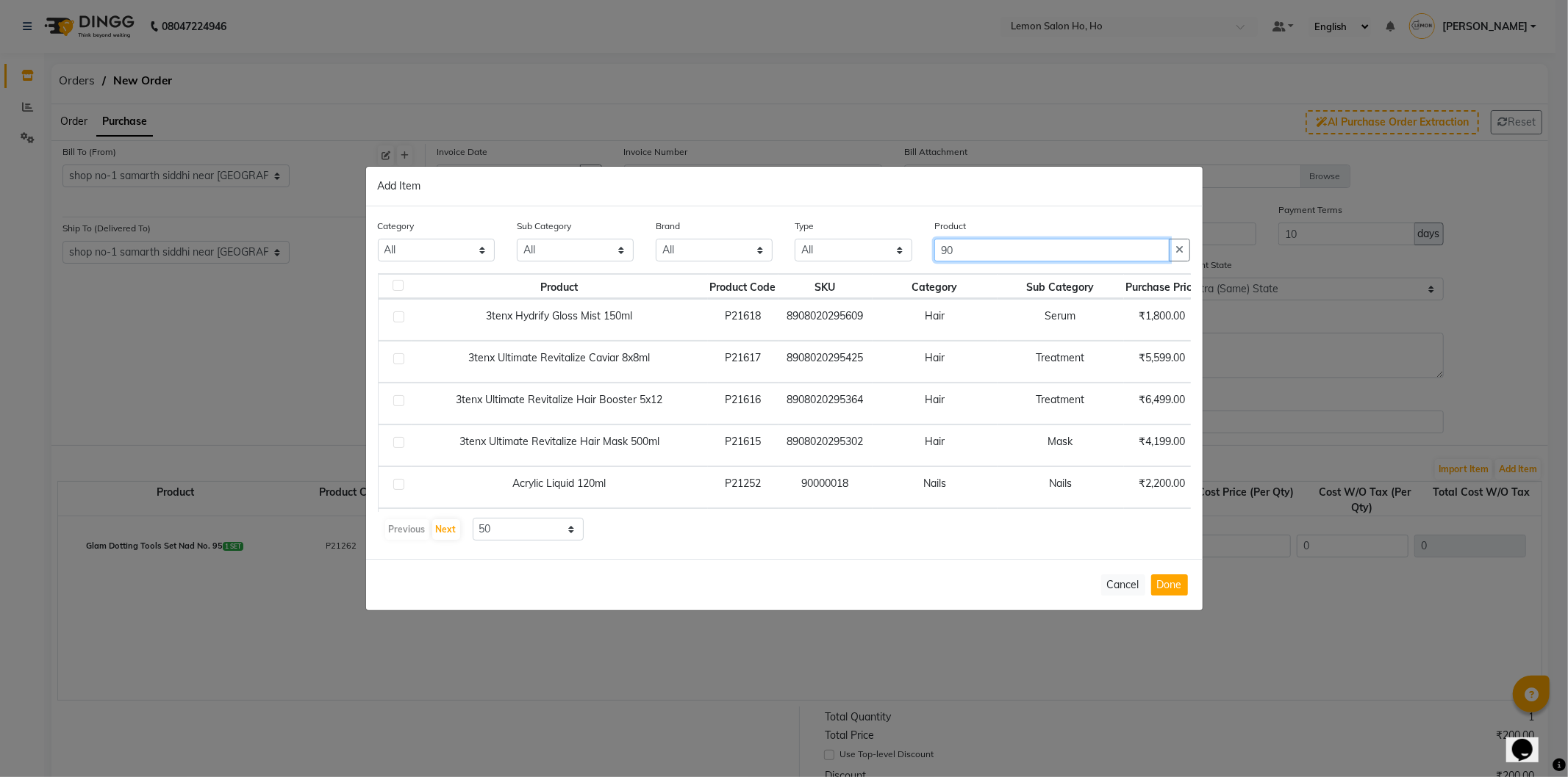
type input "9"
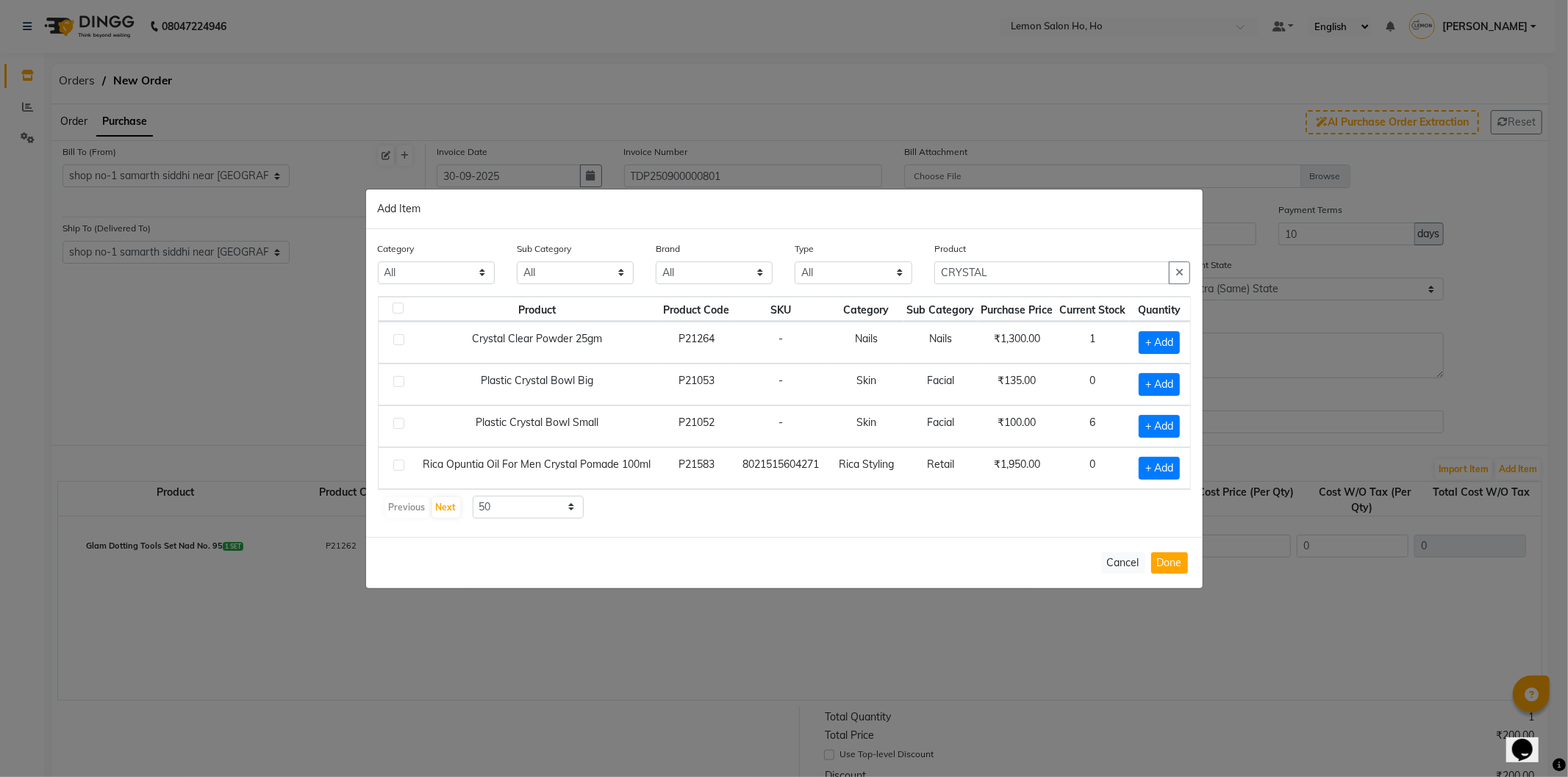
drag, startPoint x: 459, startPoint y: 416, endPoint x: 627, endPoint y: 423, distance: 168.1
click at [627, 423] on td "Plastic Crystal Bowl Small" at bounding box center [537, 426] width 247 height 42
copy td "Plastic Crystal Bowl Small"
click at [1064, 265] on input "CRYSTAL" at bounding box center [1052, 273] width 236 height 23
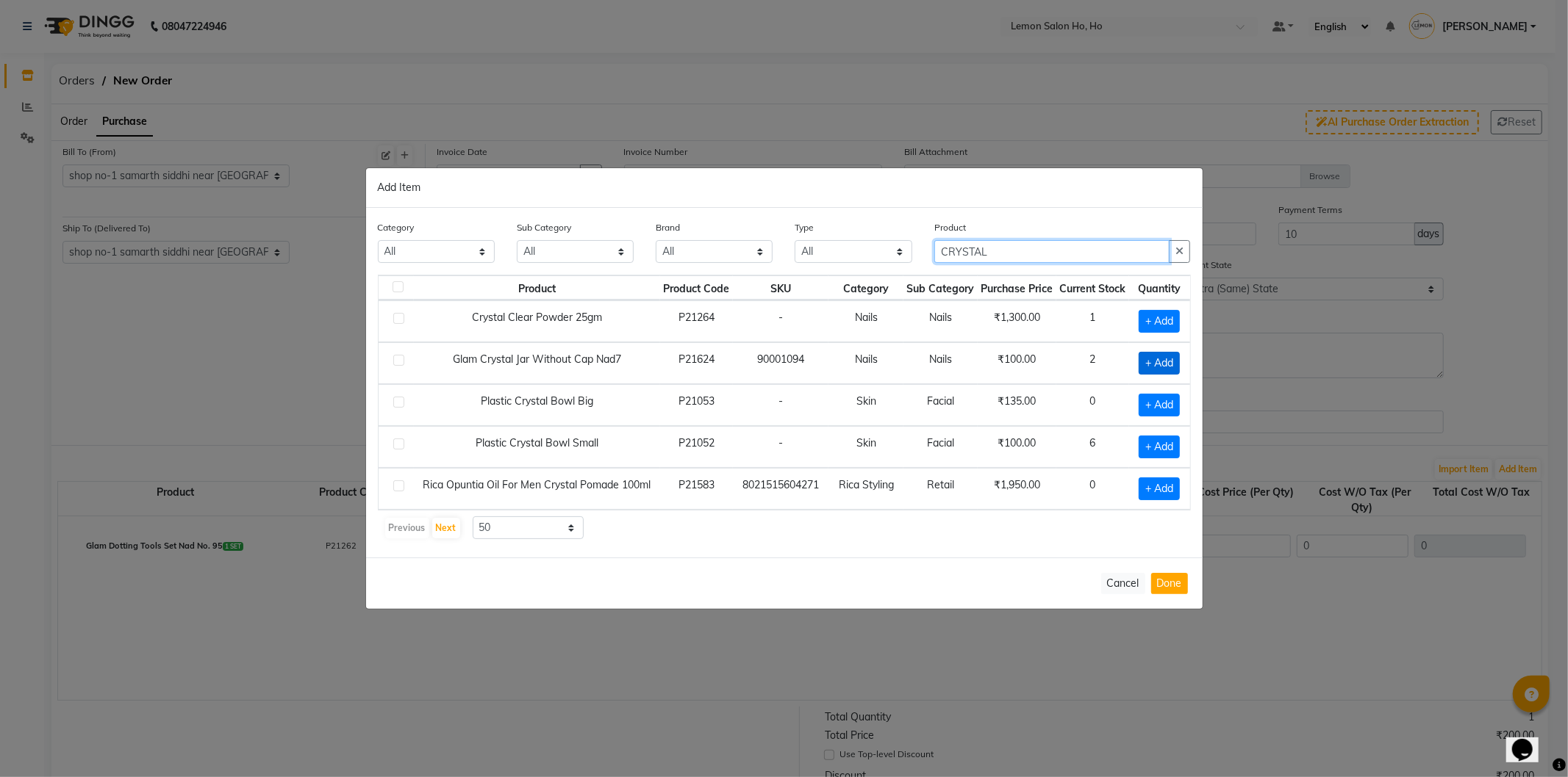
type input "CRYSTAL"
click at [1159, 358] on span "+ Add" at bounding box center [1160, 364] width 41 height 23
checkbox input "true"
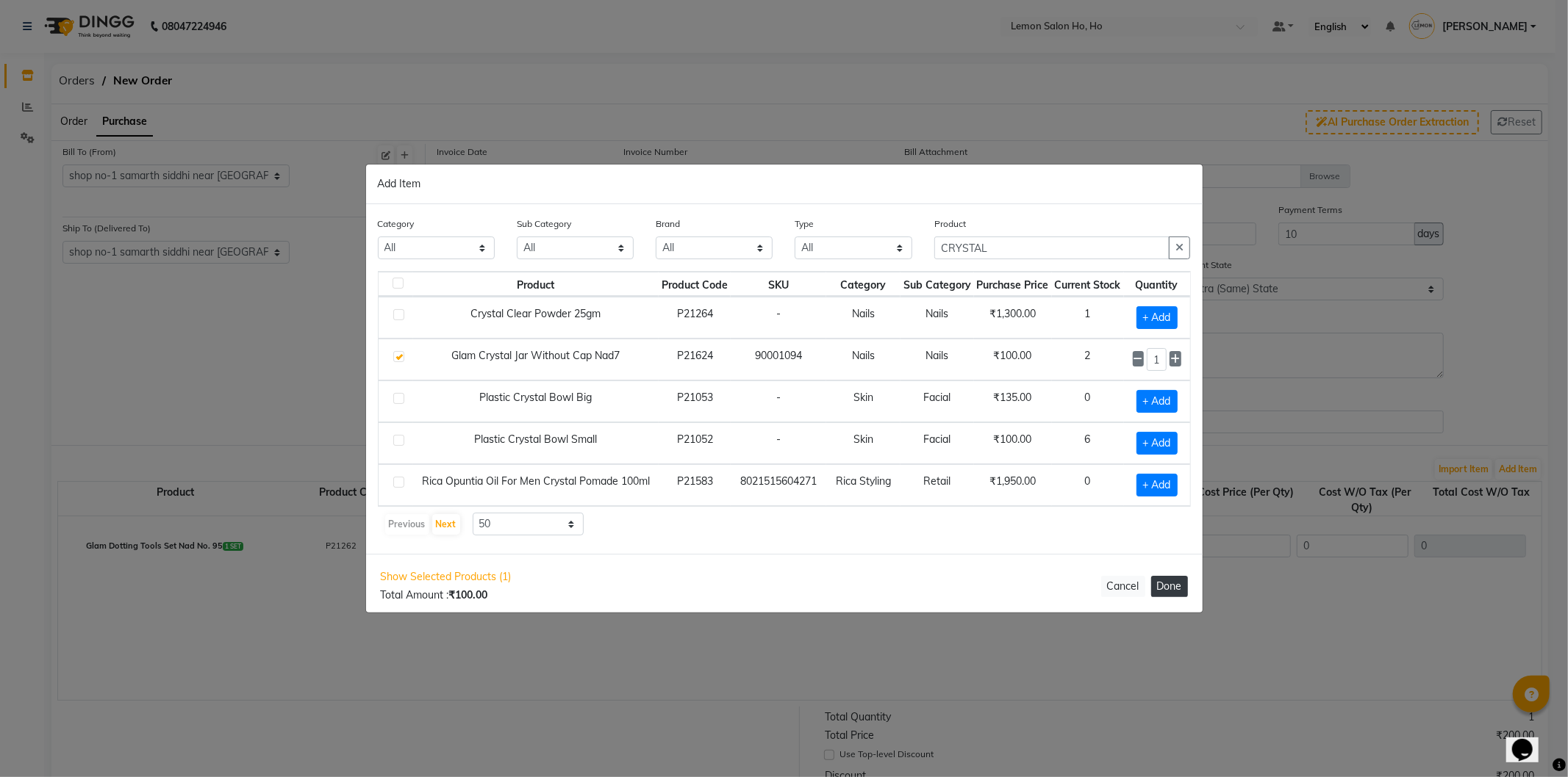
click at [1169, 588] on button "Done" at bounding box center [1170, 586] width 37 height 21
select select "2069"
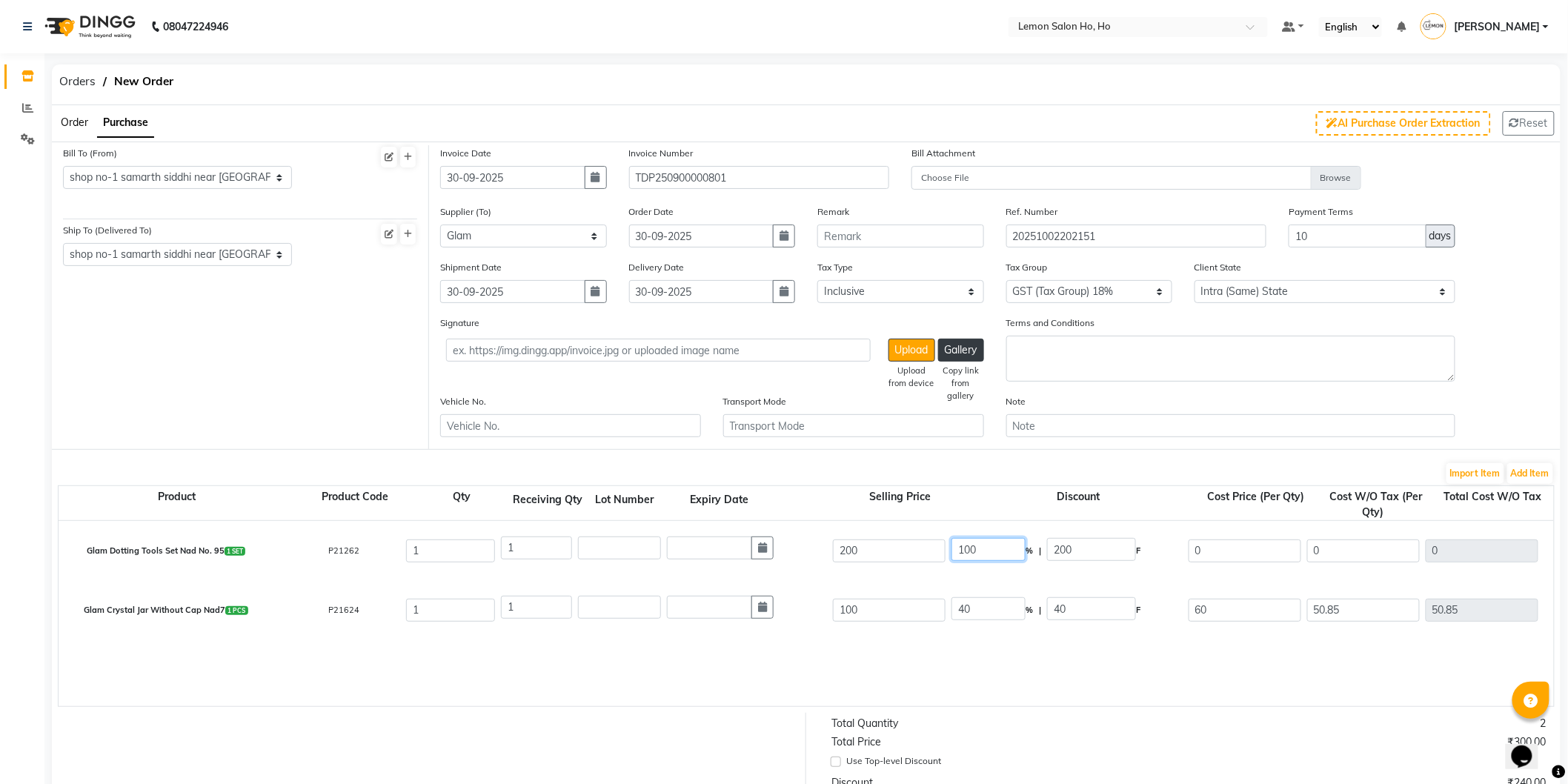
click at [961, 545] on input "100" at bounding box center [988, 550] width 74 height 23
type input "40"
click at [971, 572] on div "Glam Dotting Tools Set Nad No. 95 1 SET P21262 1 1 200 40 % | 80 F 120 101.69 1…" at bounding box center [1553, 551] width 3013 height 59
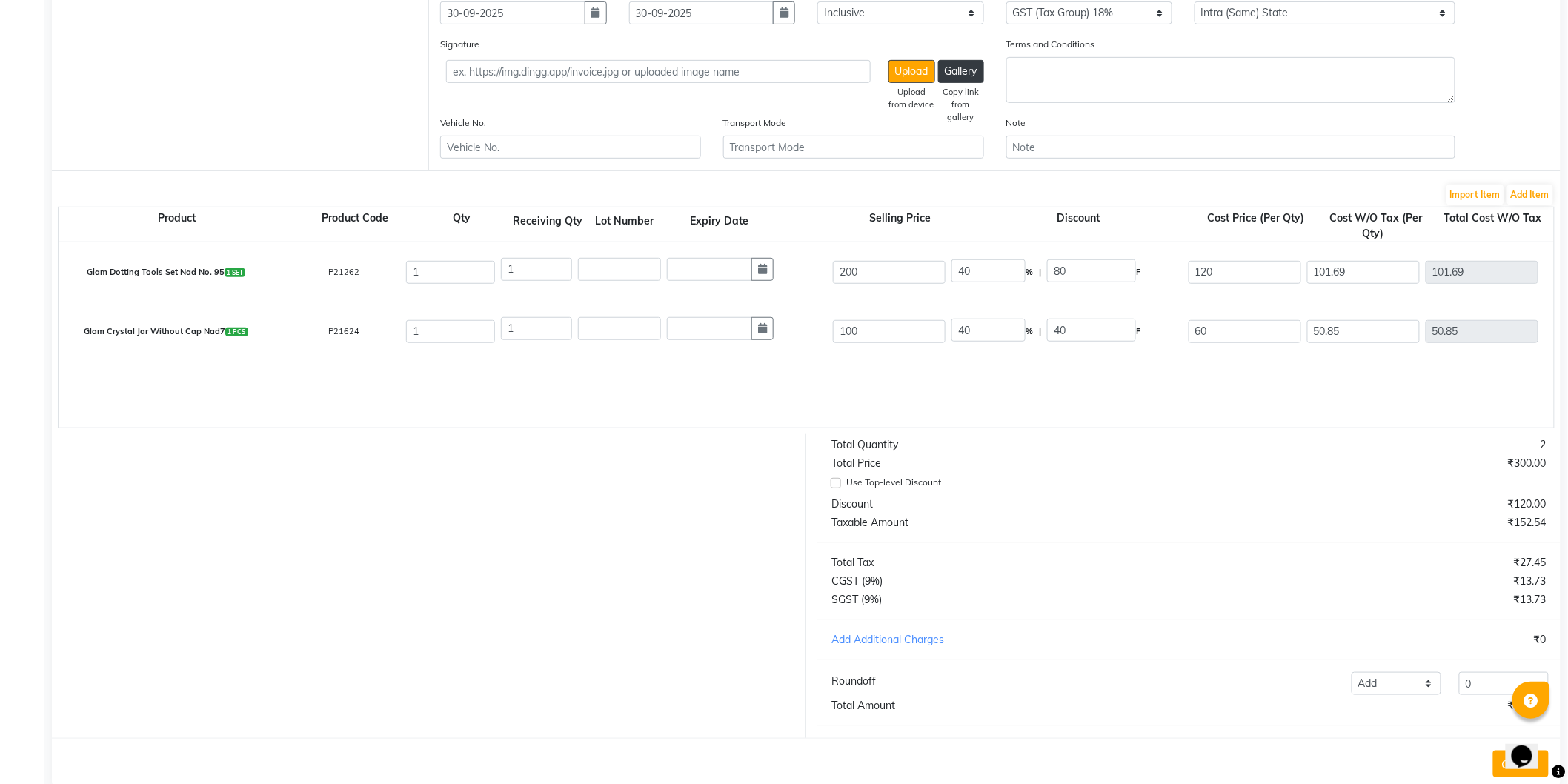
scroll to position [321, 0]
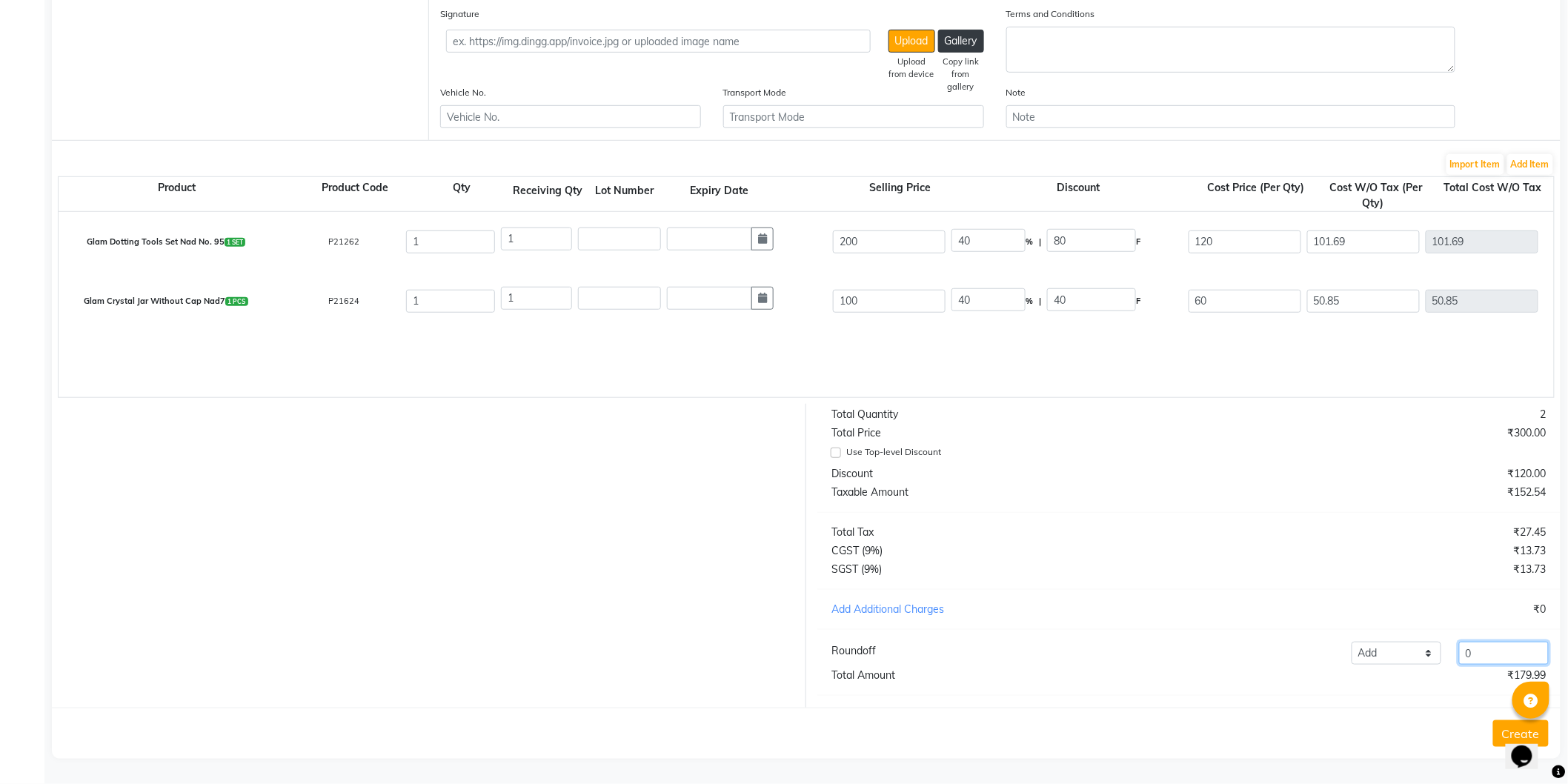
click at [1500, 649] on input "0" at bounding box center [1504, 653] width 90 height 23
click at [1502, 724] on button "Create" at bounding box center [1521, 734] width 56 height 27
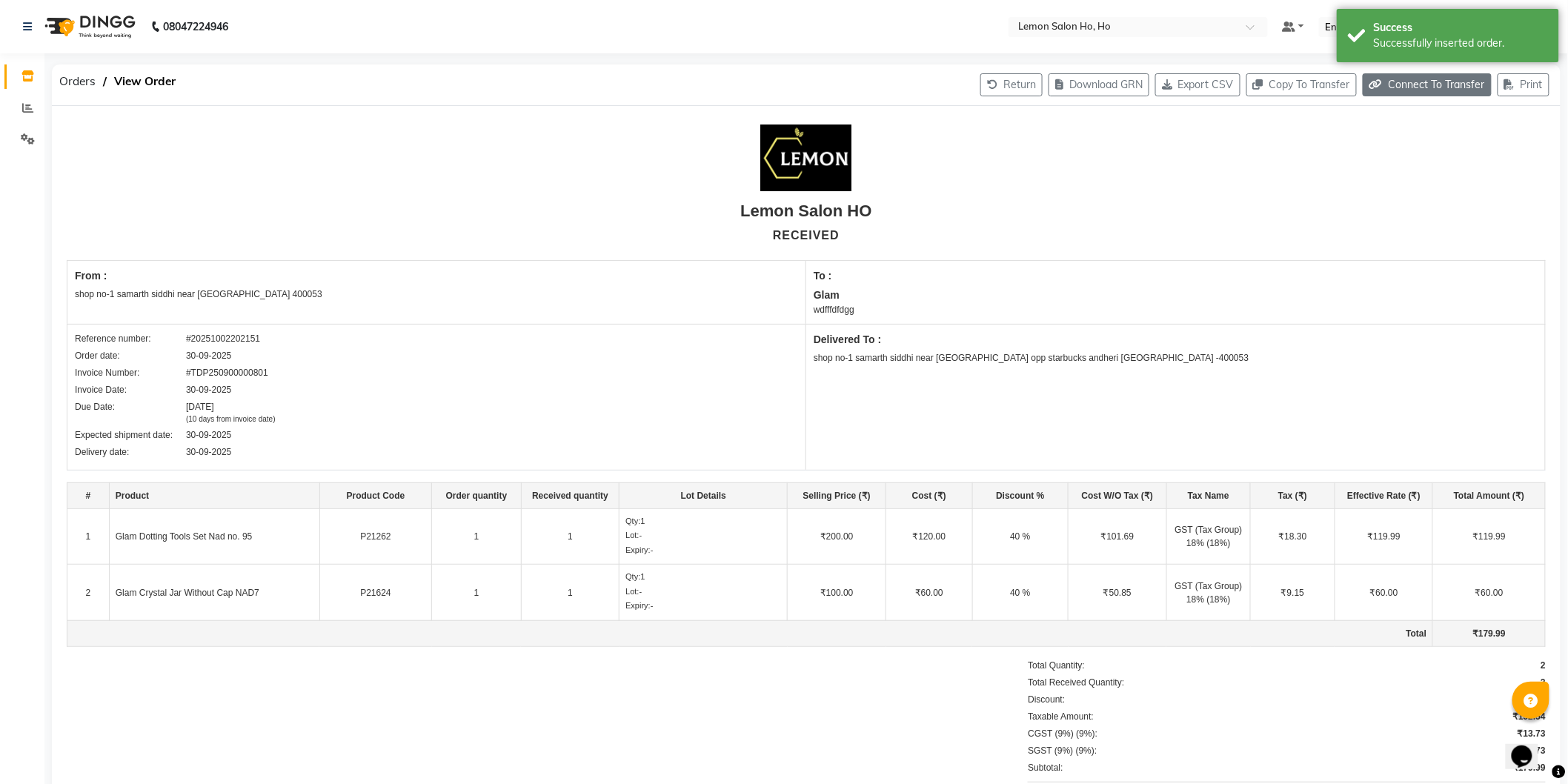
click at [1417, 91] on button "Connect To Transfer" at bounding box center [1427, 85] width 129 height 23
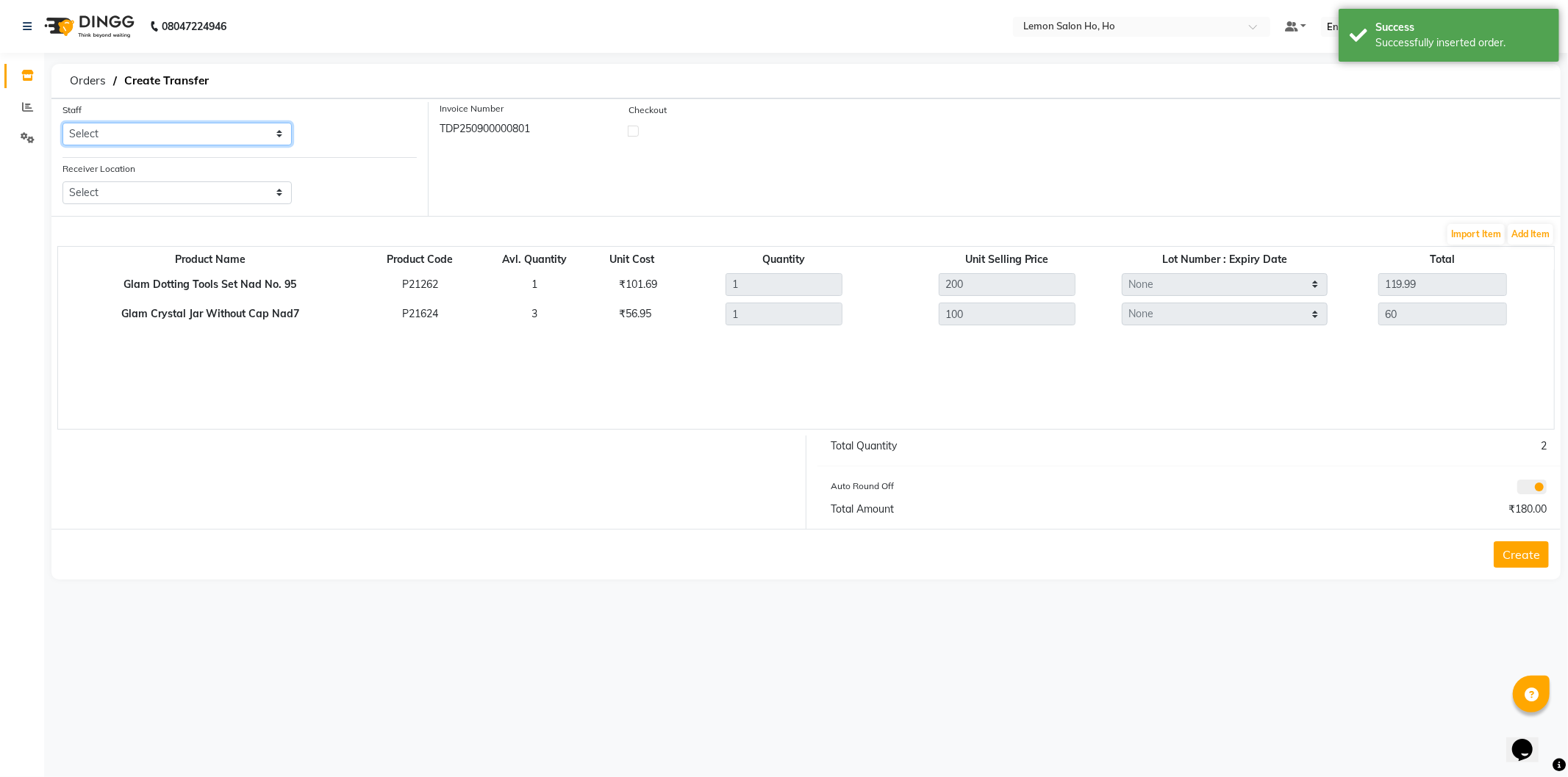
click at [218, 142] on select "Select Annie Aquib Khan DC DINGG Support Farheen Ansari Kalpesh Kumavat Mohamme…" at bounding box center [177, 134] width 229 height 23
click at [63, 122] on select "Select Annie Aquib Khan DC DINGG Support Farheen Ansari Kalpesh Kumavat Mohamme…" at bounding box center [177, 134] width 229 height 23
click at [206, 200] on select "Select Lemon Salon, Lokhandwala Lemon Salon, Malad Lemon Salon, Seven Bunglow L…" at bounding box center [177, 193] width 229 height 23
click at [63, 181] on select "Select Lemon Salon, Lokhandwala Lemon Salon, Malad Lemon Salon, Seven Bunglow L…" at bounding box center [177, 193] width 229 height 23
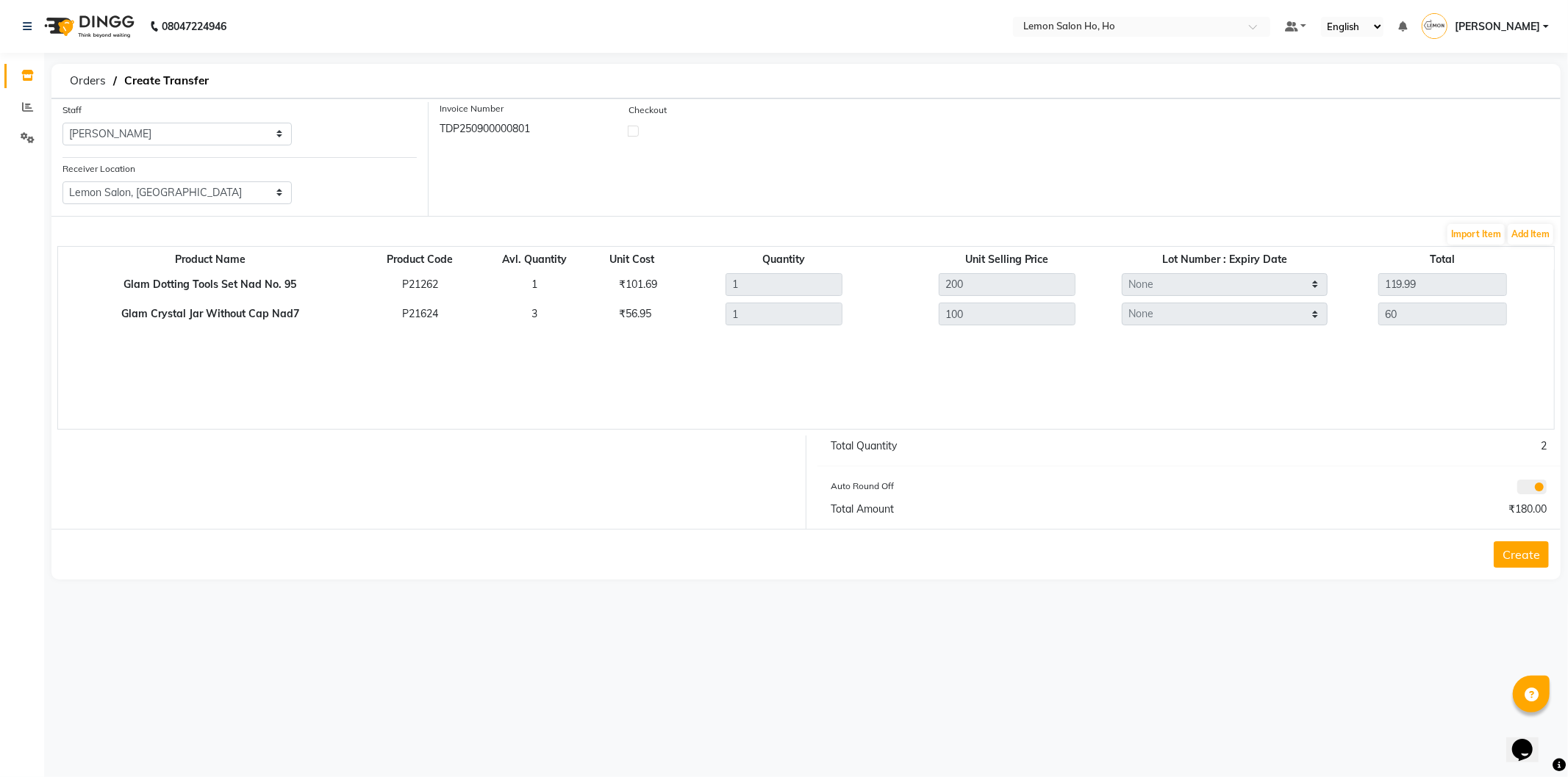
click at [630, 134] on label at bounding box center [633, 131] width 11 height 11
click at [630, 134] on input "checkbox" at bounding box center [633, 130] width 9 height 9
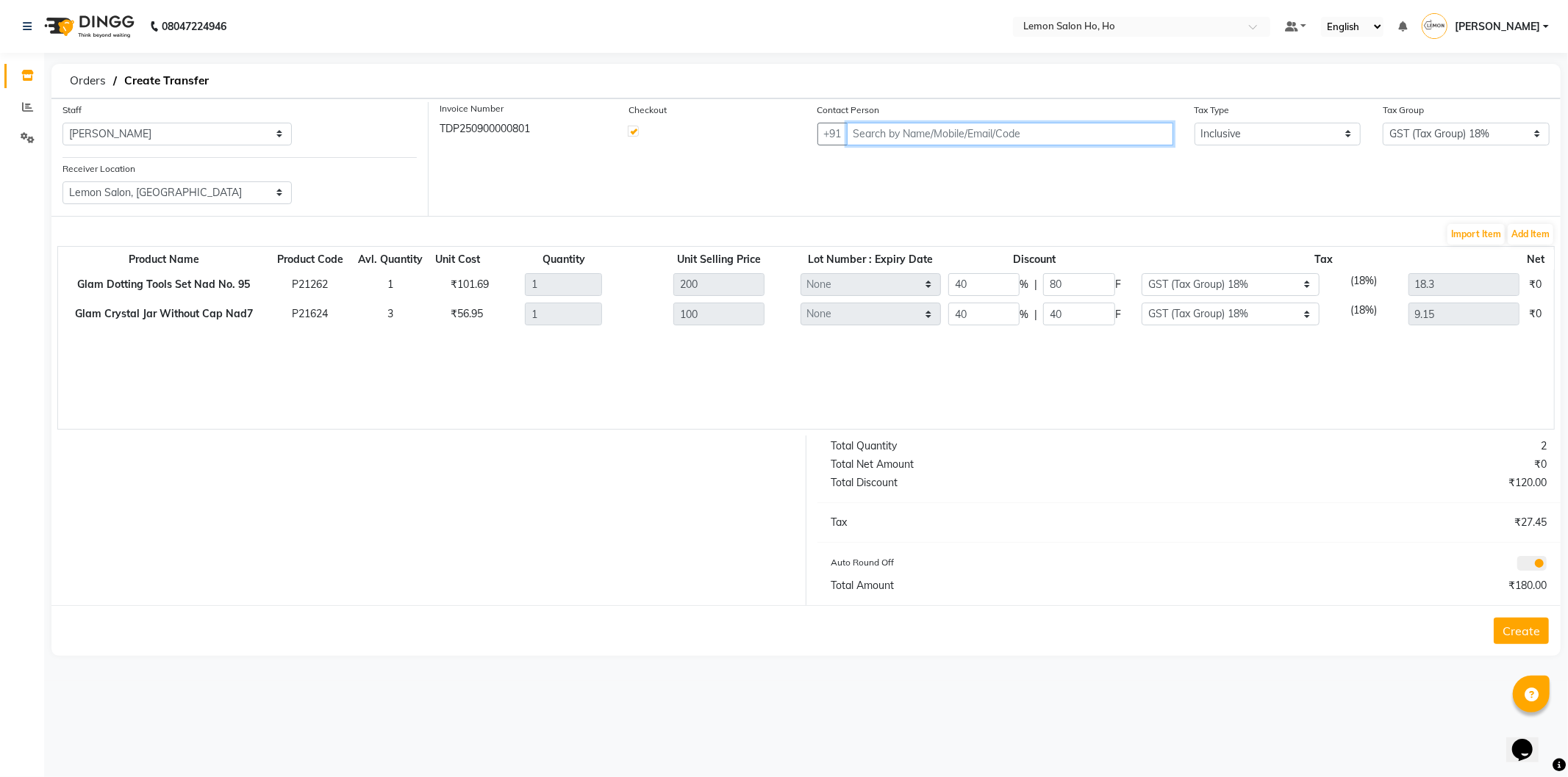
click at [1036, 133] on input "text" at bounding box center [1010, 134] width 326 height 23
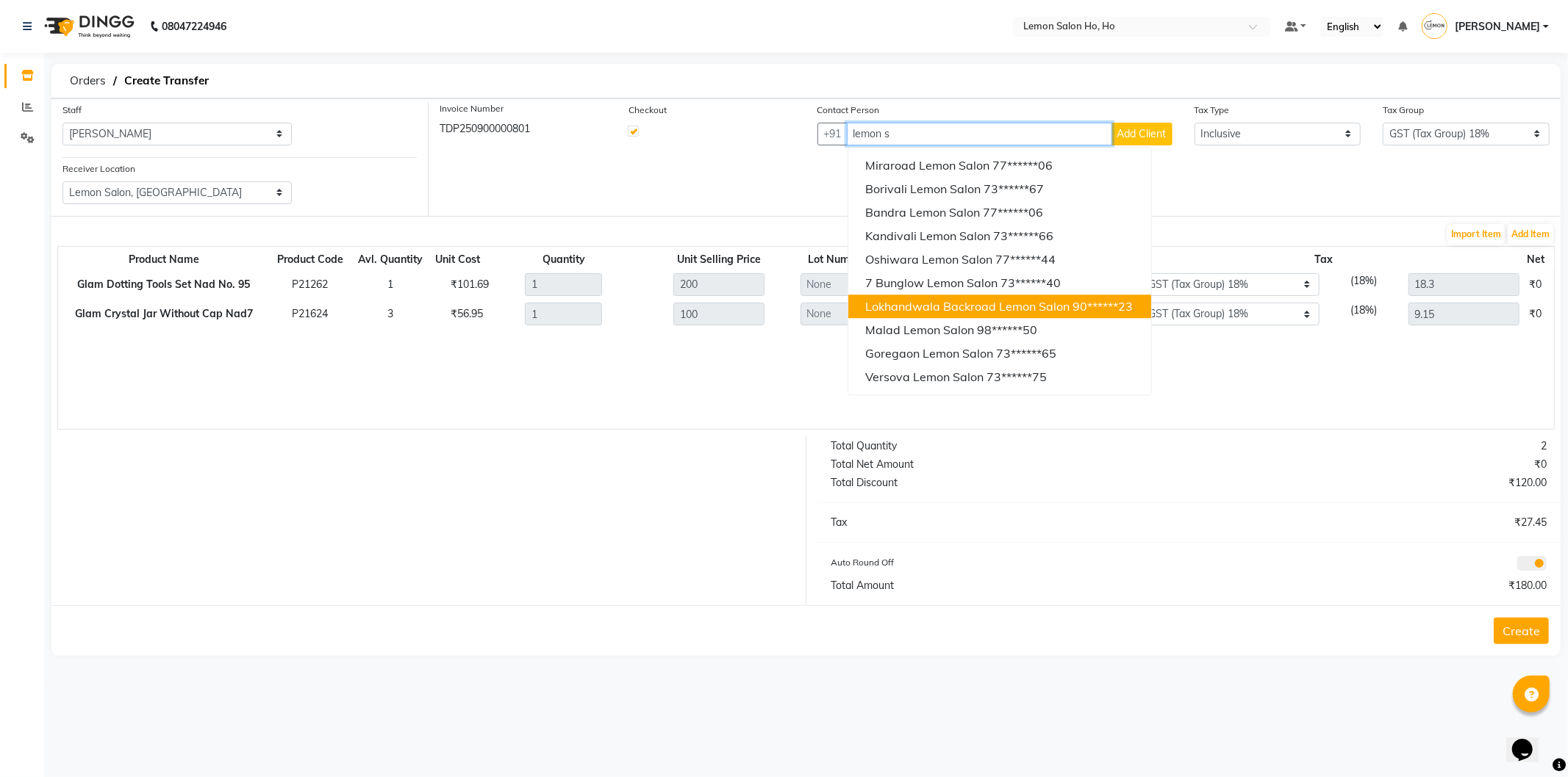
click at [987, 302] on span "Lokhandwala Backroad Lemon Salon" at bounding box center [968, 306] width 205 height 15
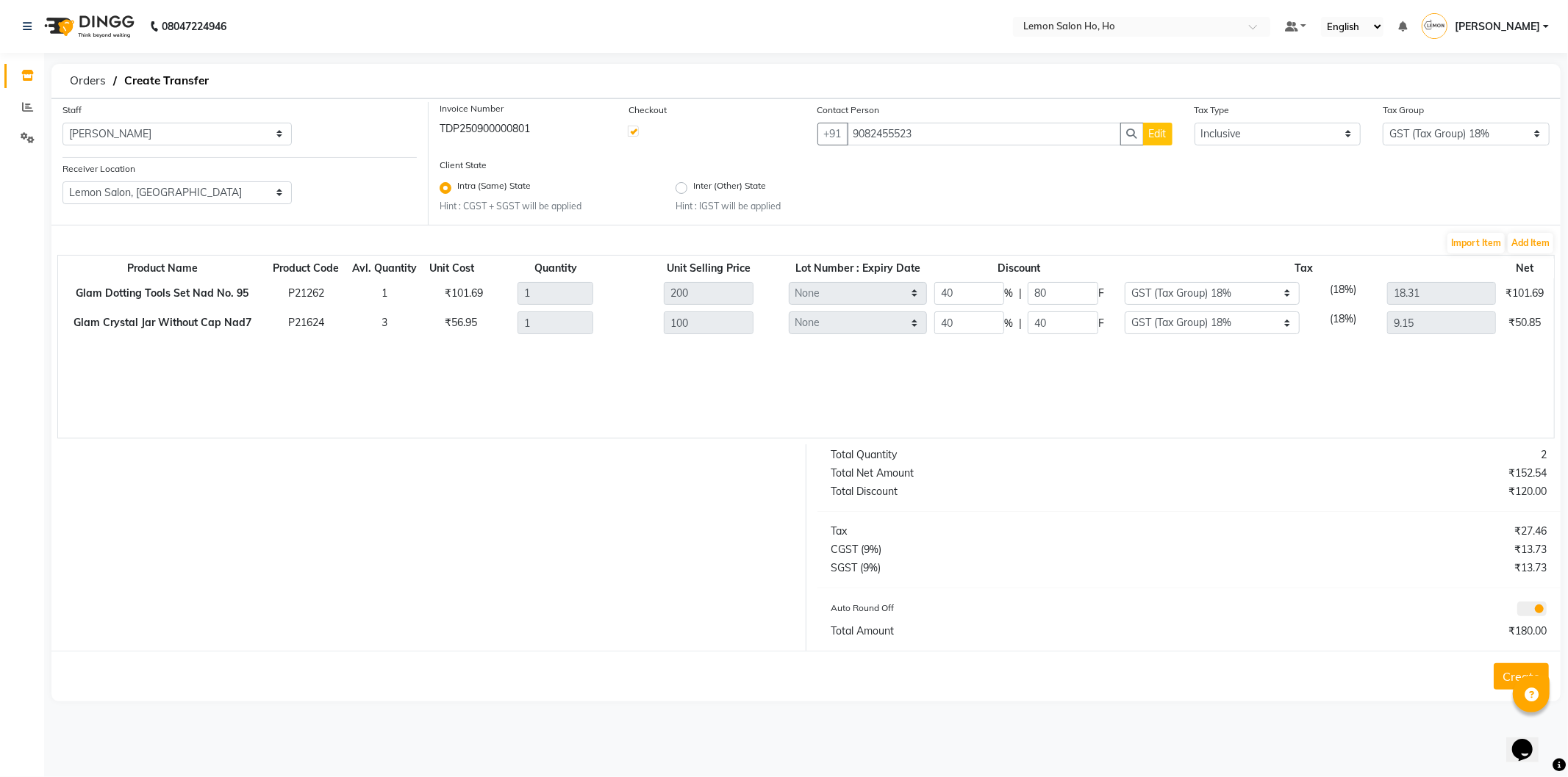
click at [1508, 678] on button "Create" at bounding box center [1521, 677] width 55 height 27
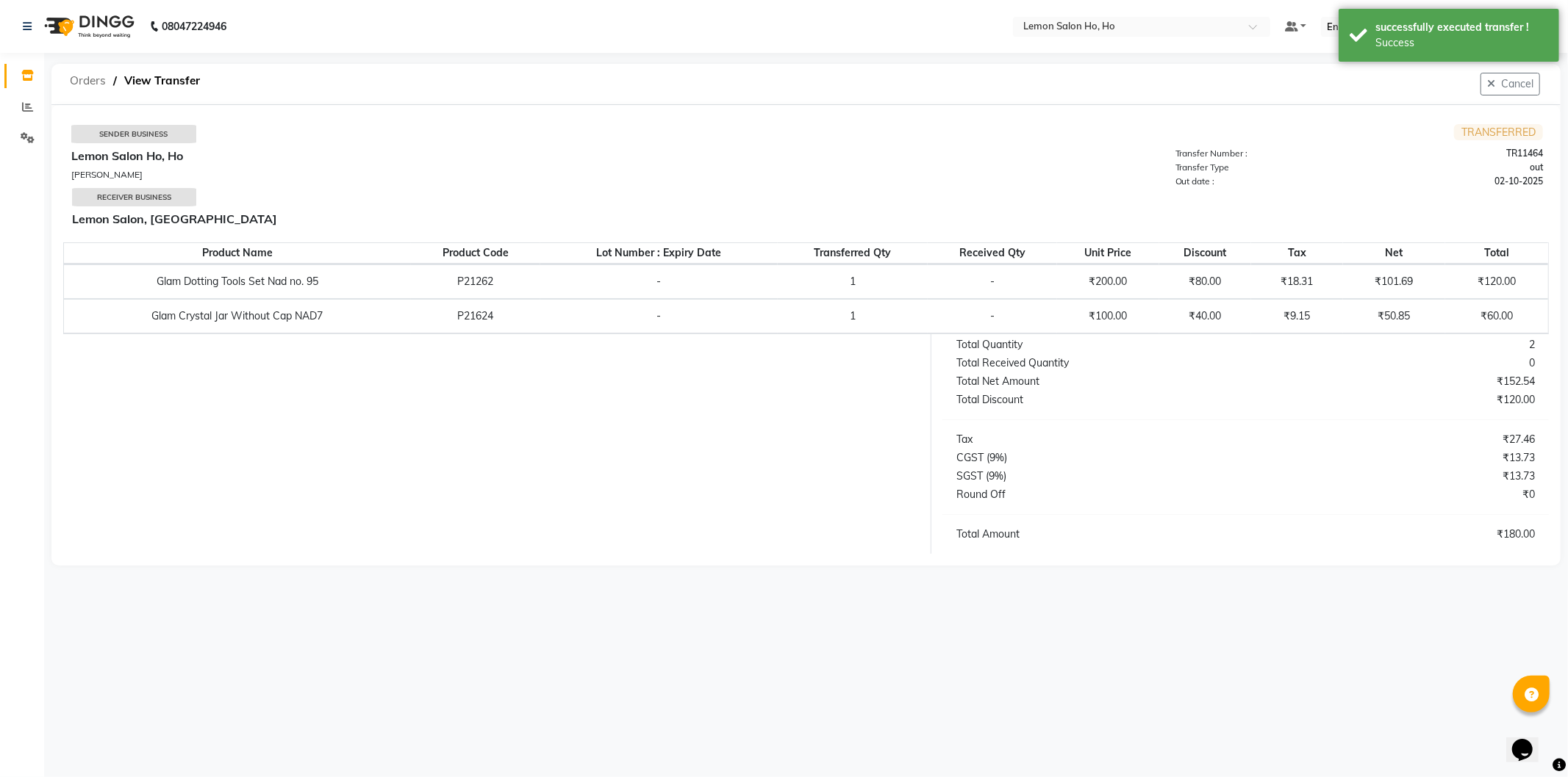
click at [94, 83] on span "Orders" at bounding box center [88, 80] width 51 height 27
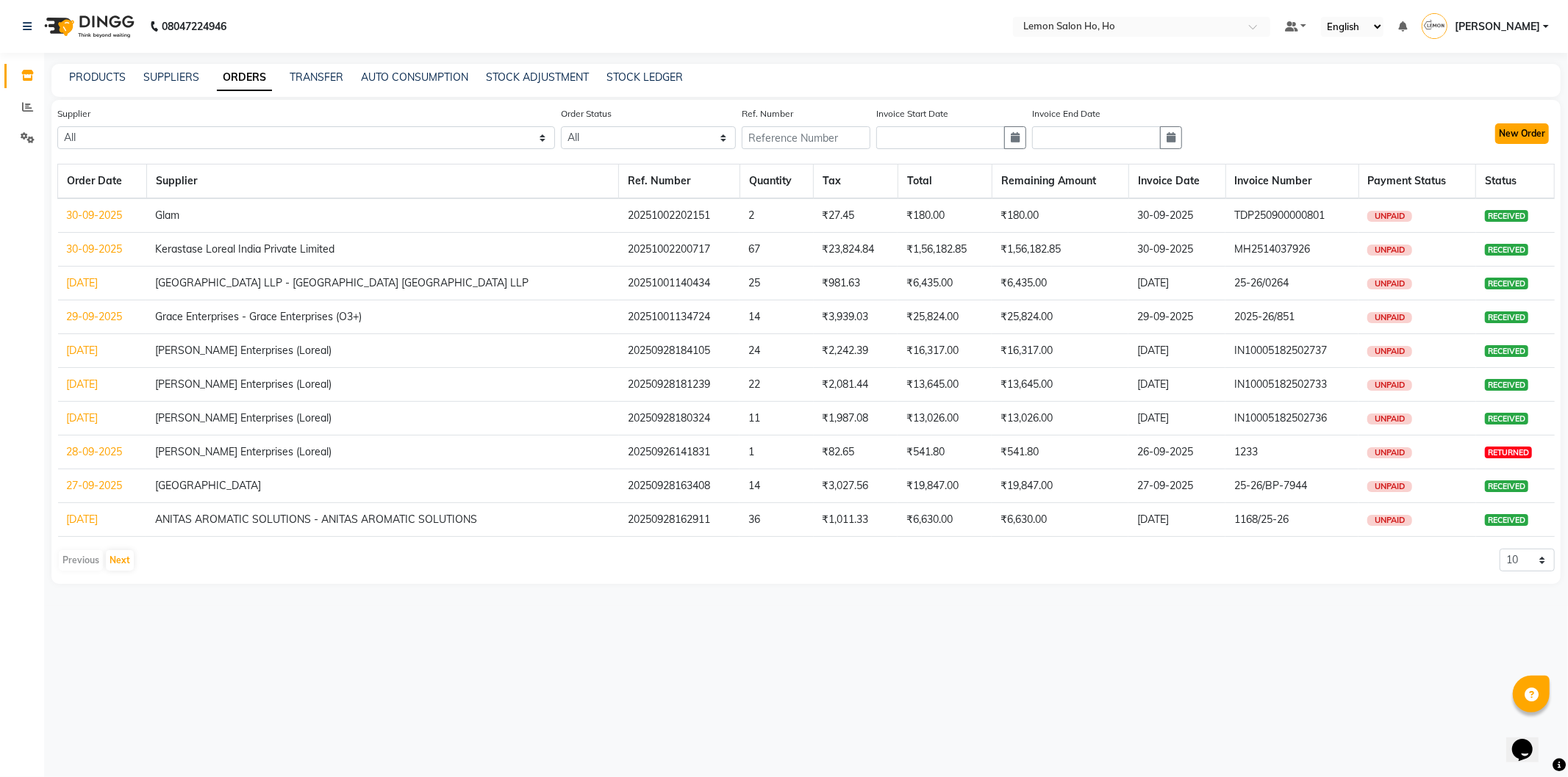
click at [1523, 126] on button "New Order" at bounding box center [1522, 133] width 54 height 21
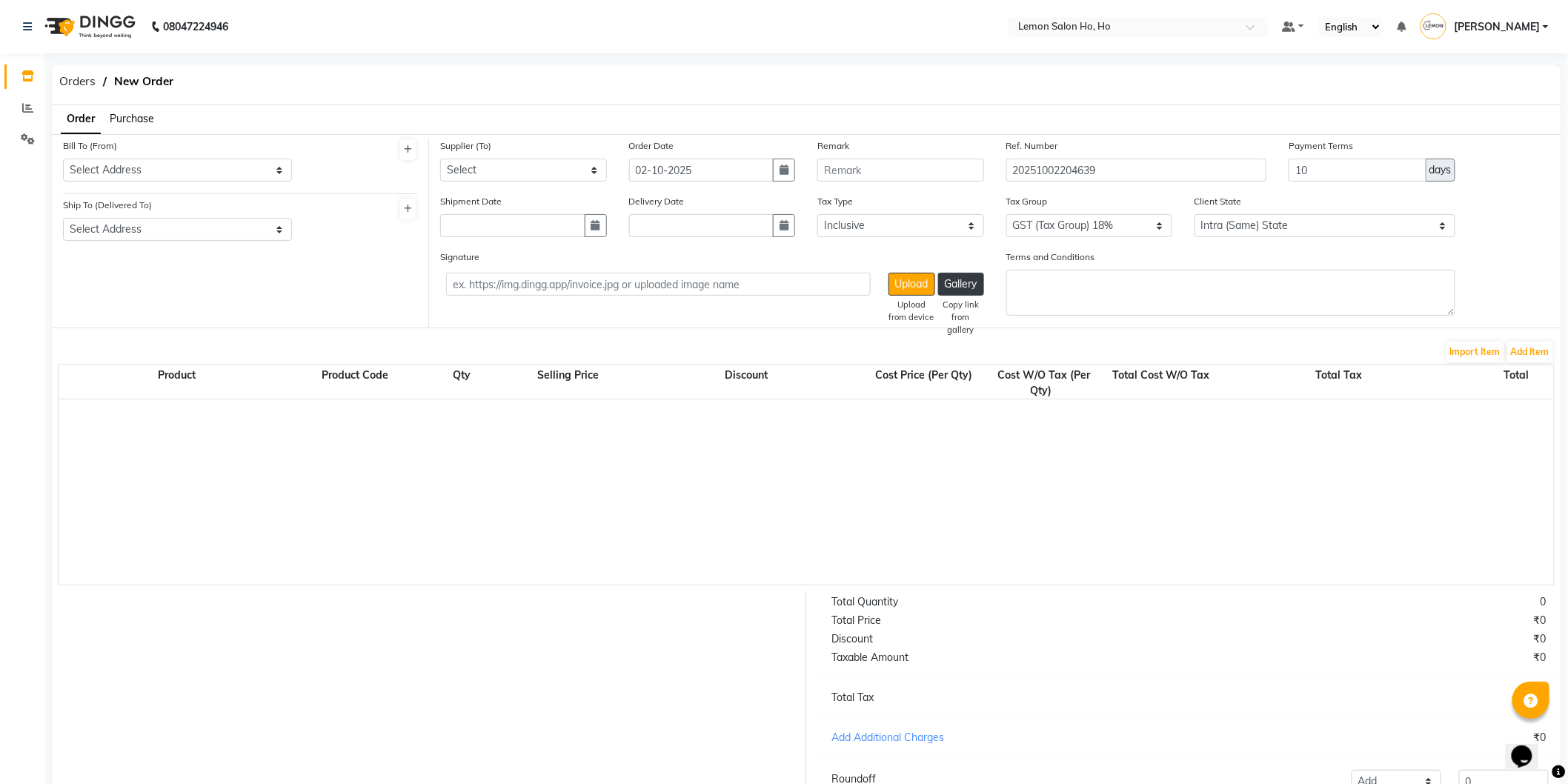
click at [129, 115] on span "Purchase" at bounding box center [132, 118] width 45 height 13
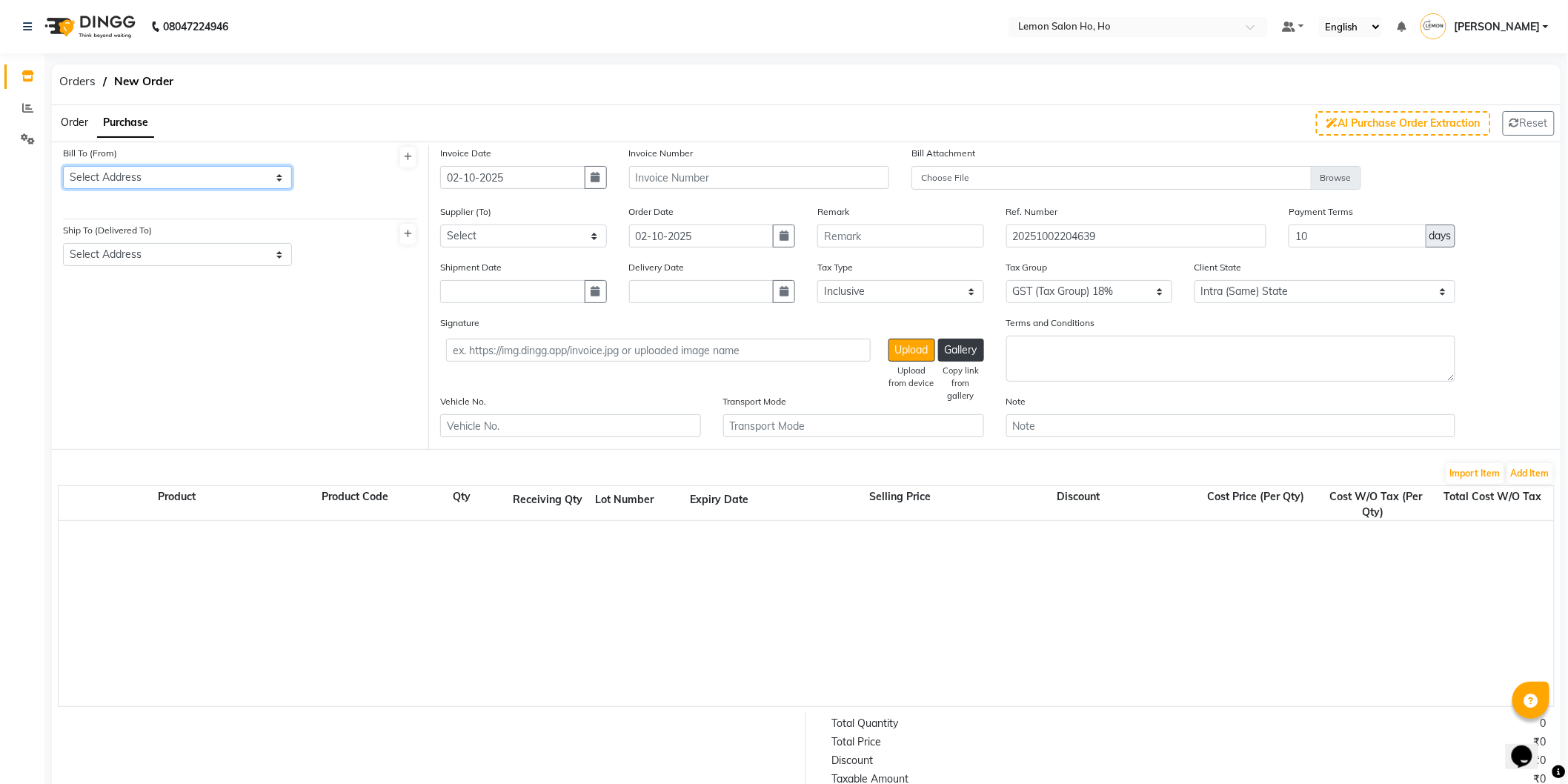
click at [161, 176] on select "Select Address shop no-1 samarth siddhi near andheri west mumbai 400053 HO GG Ho" at bounding box center [178, 178] width 229 height 23
click at [63, 166] on select "Select Address shop no-1 samarth siddhi near andheri west mumbai 400053 HO GG Ho" at bounding box center [178, 178] width 229 height 23
click at [173, 240] on div "Ship To (Delivered To) Select Address shop no-1 samarth siddhi near joggers par…" at bounding box center [178, 244] width 229 height 44
click at [173, 248] on select "Select Address shop no-1 samarth siddhi near joggers park opp starbucks andheri…" at bounding box center [178, 255] width 229 height 23
click at [63, 243] on select "Select Address shop no-1 samarth siddhi near joggers park opp starbucks andheri…" at bounding box center [178, 255] width 229 height 23
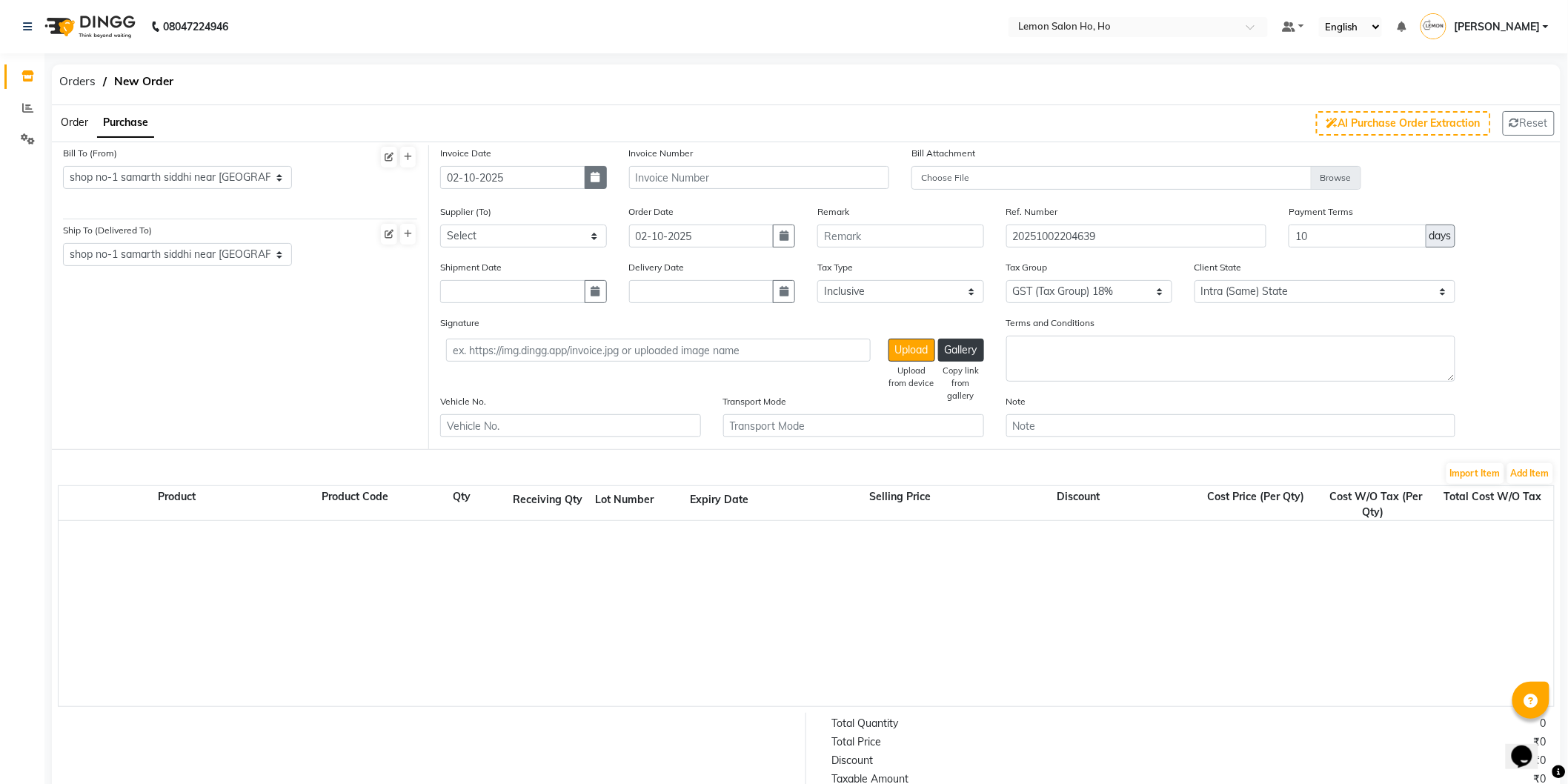
click at [594, 183] on button "button" at bounding box center [595, 178] width 22 height 23
click at [483, 252] on div "30" at bounding box center [479, 255] width 24 height 24
click at [492, 241] on select "Select Komal Enterprises (Loreal) Narayan Sales Agency Osp Healthcare Rica Wax …" at bounding box center [523, 236] width 167 height 23
click at [440, 225] on select "Select Komal Enterprises (Loreal) Narayan Sales Agency Osp Healthcare Rica Wax …" at bounding box center [523, 236] width 167 height 23
click at [596, 294] on icon "button" at bounding box center [596, 290] width 9 height 10
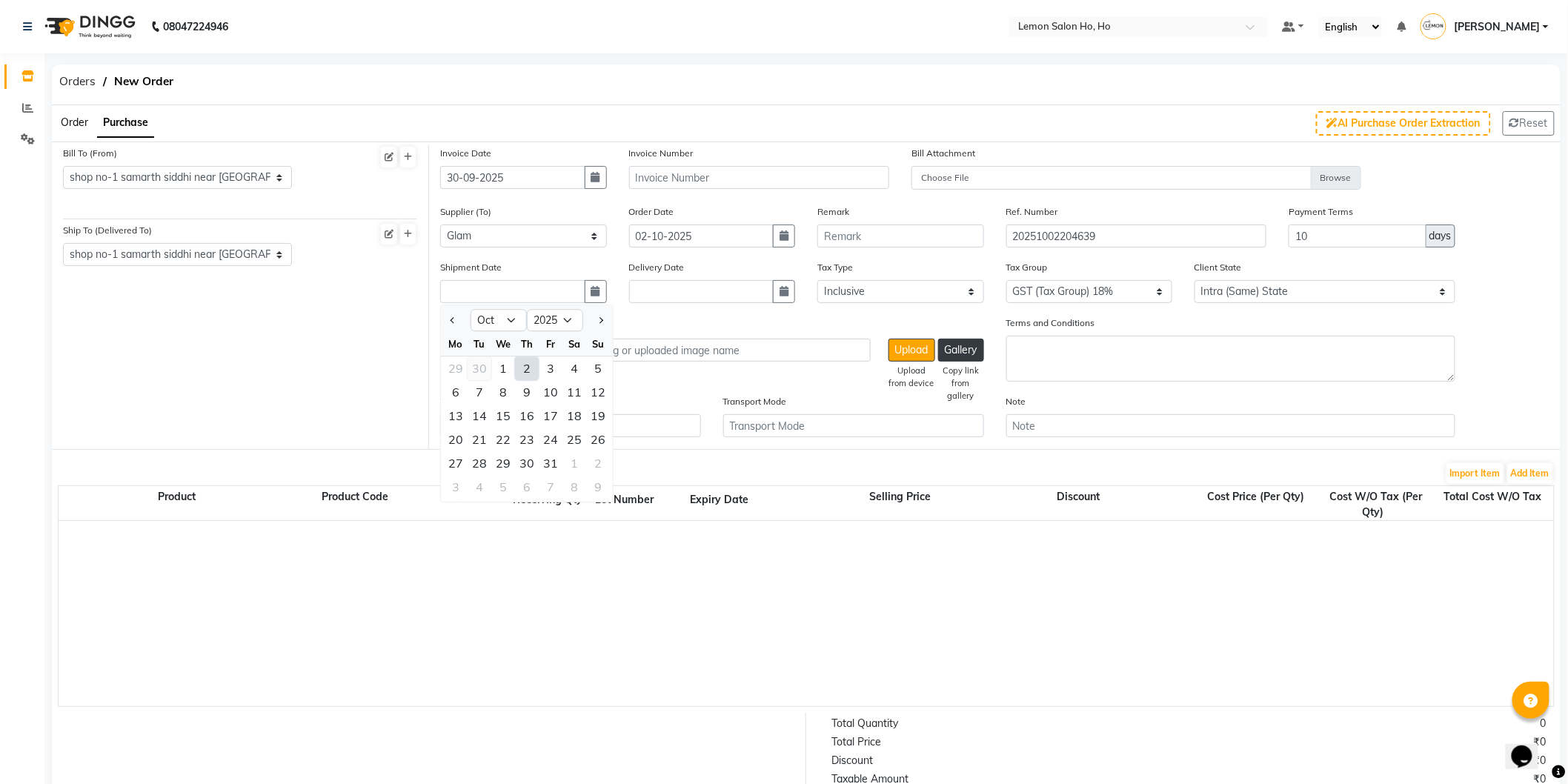
click at [485, 367] on div "30" at bounding box center [479, 369] width 24 height 24
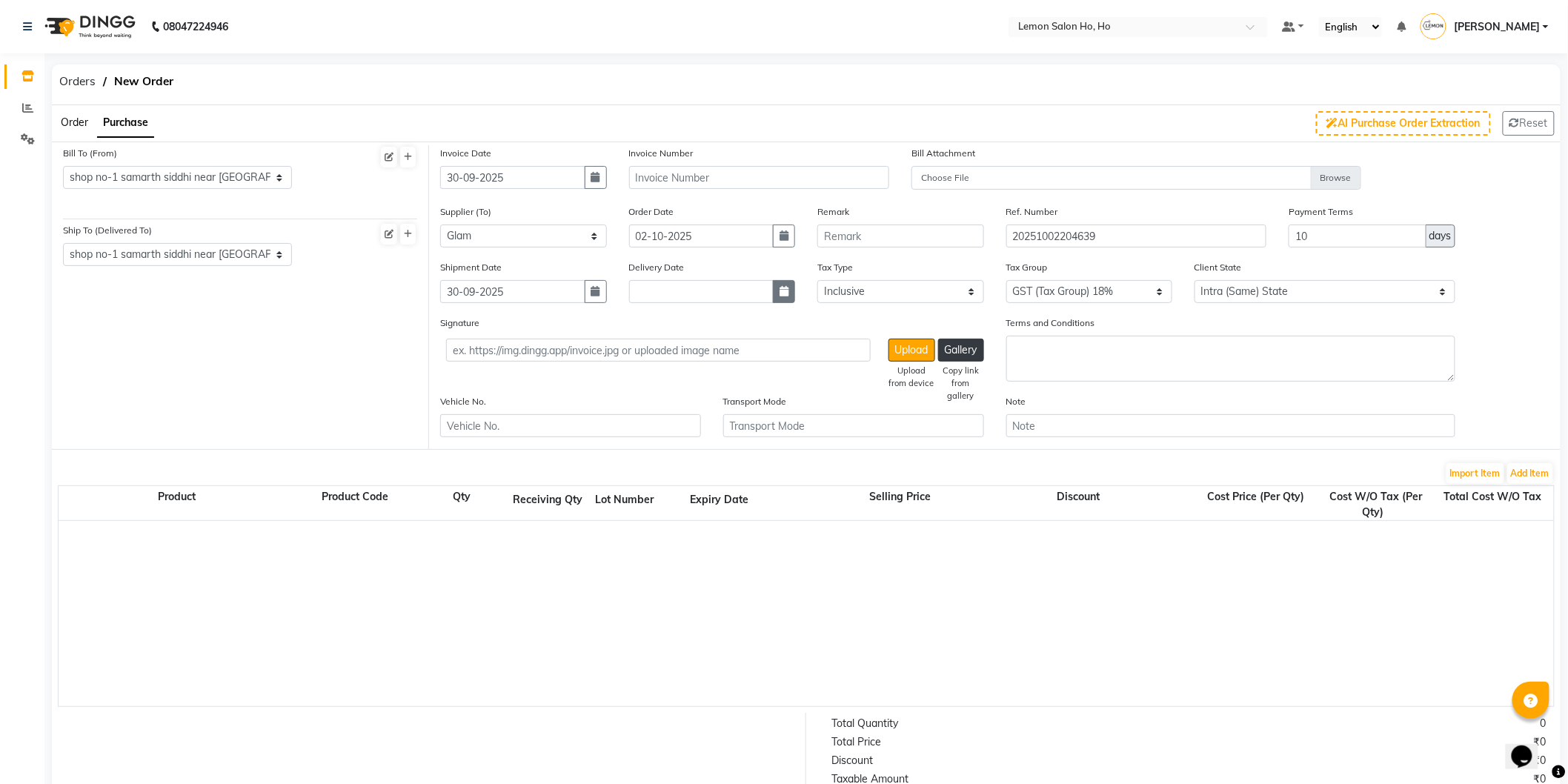
click at [787, 287] on icon "button" at bounding box center [784, 290] width 9 height 10
click at [664, 371] on div "30" at bounding box center [668, 369] width 24 height 24
click at [783, 235] on icon "button" at bounding box center [784, 235] width 9 height 10
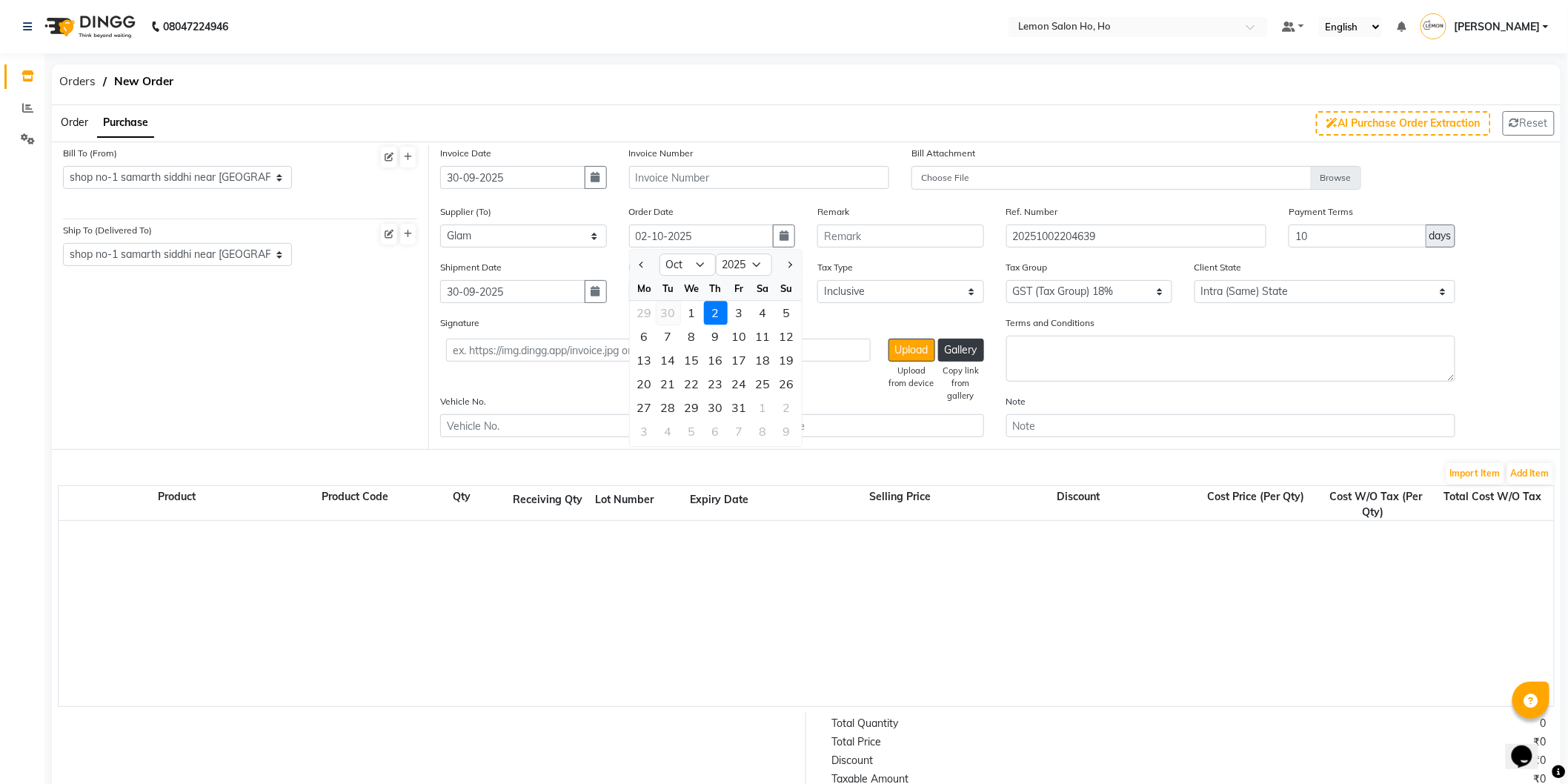
click at [676, 316] on div "30" at bounding box center [668, 314] width 24 height 24
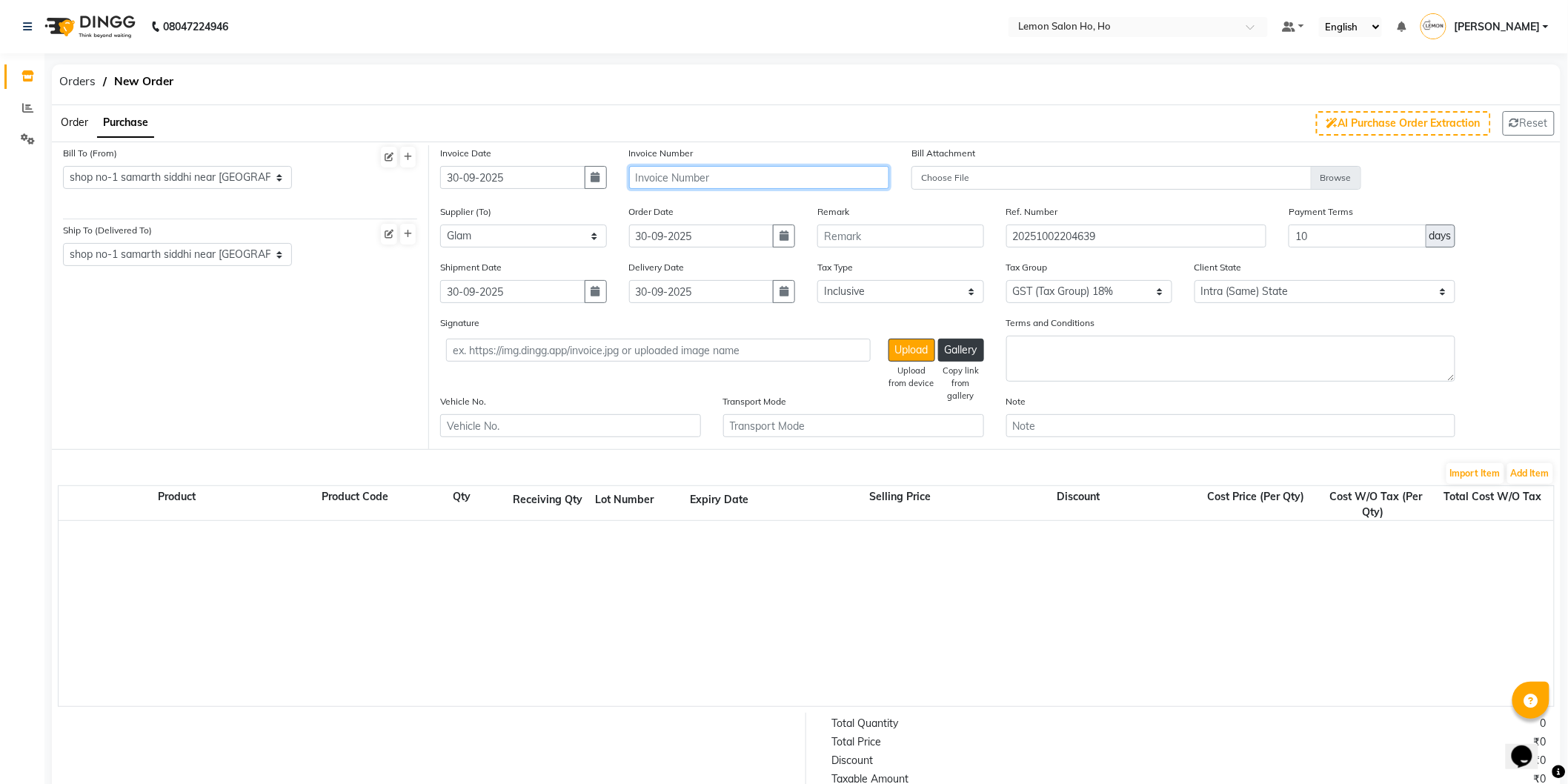
click at [721, 175] on input "text" at bounding box center [760, 178] width 261 height 23
click at [1526, 464] on button "Add Item" at bounding box center [1530, 473] width 46 height 21
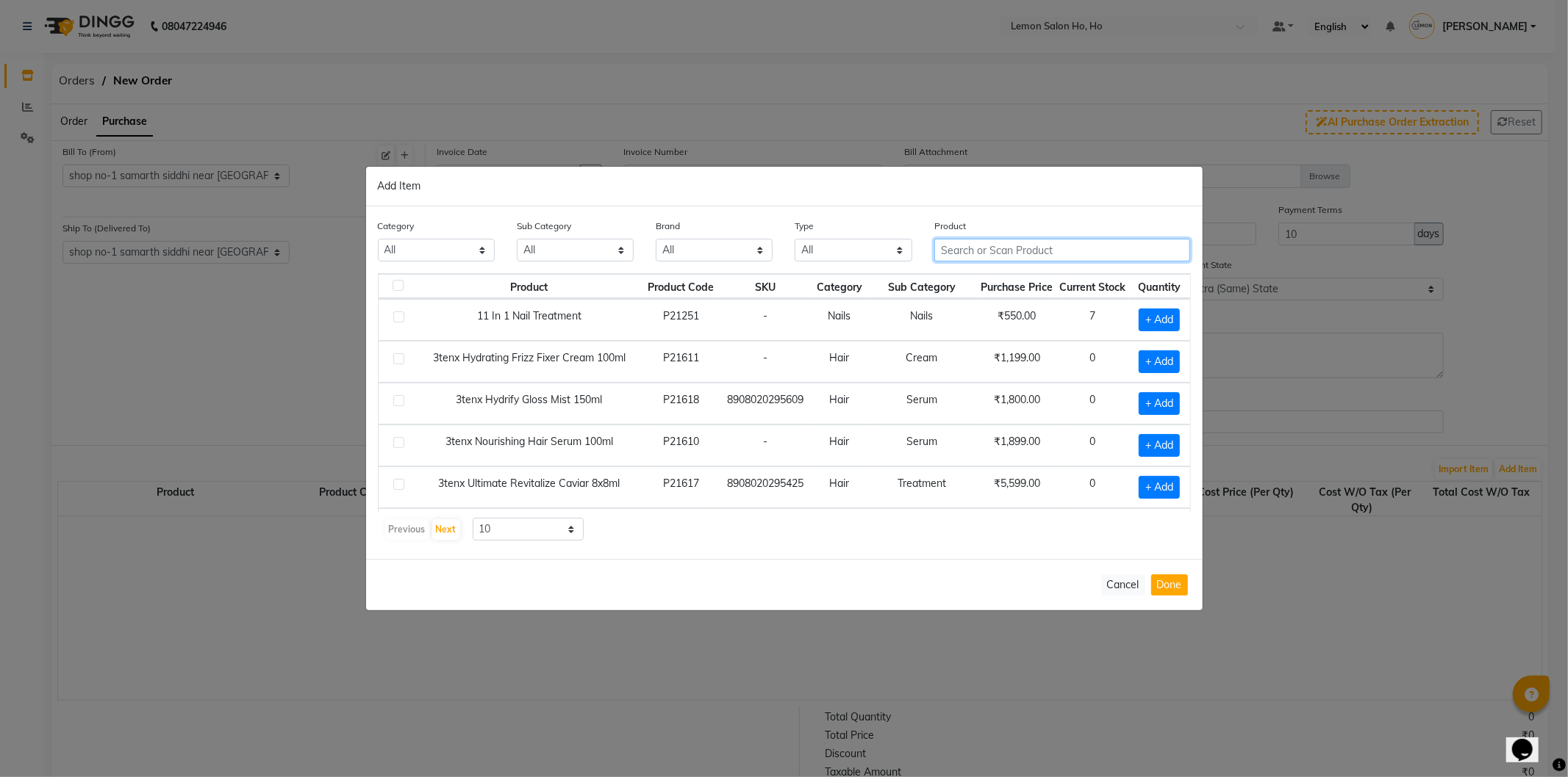
click at [960, 253] on input "text" at bounding box center [1062, 250] width 257 height 23
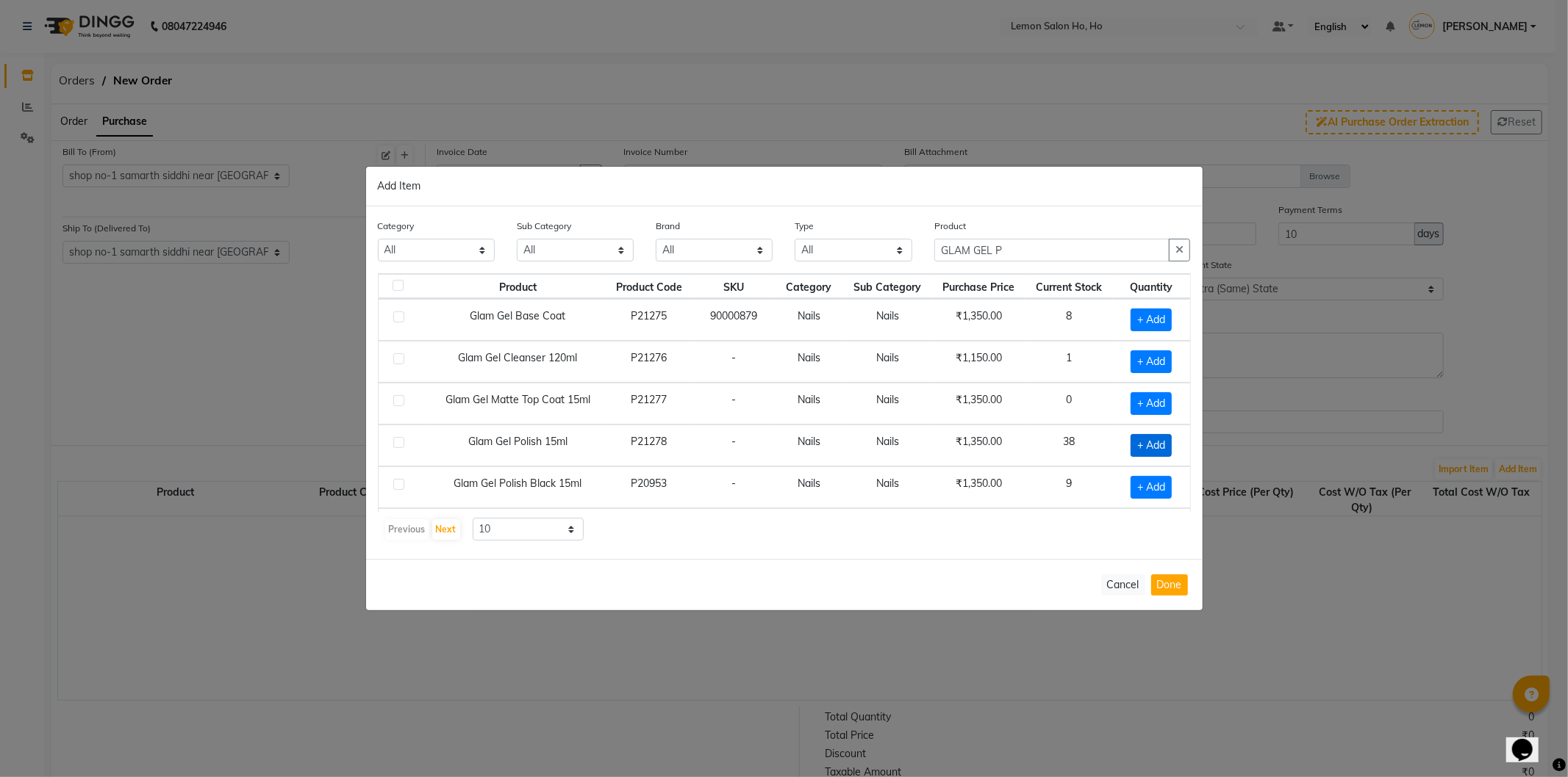
click at [1131, 439] on span "+ Add" at bounding box center [1151, 446] width 41 height 23
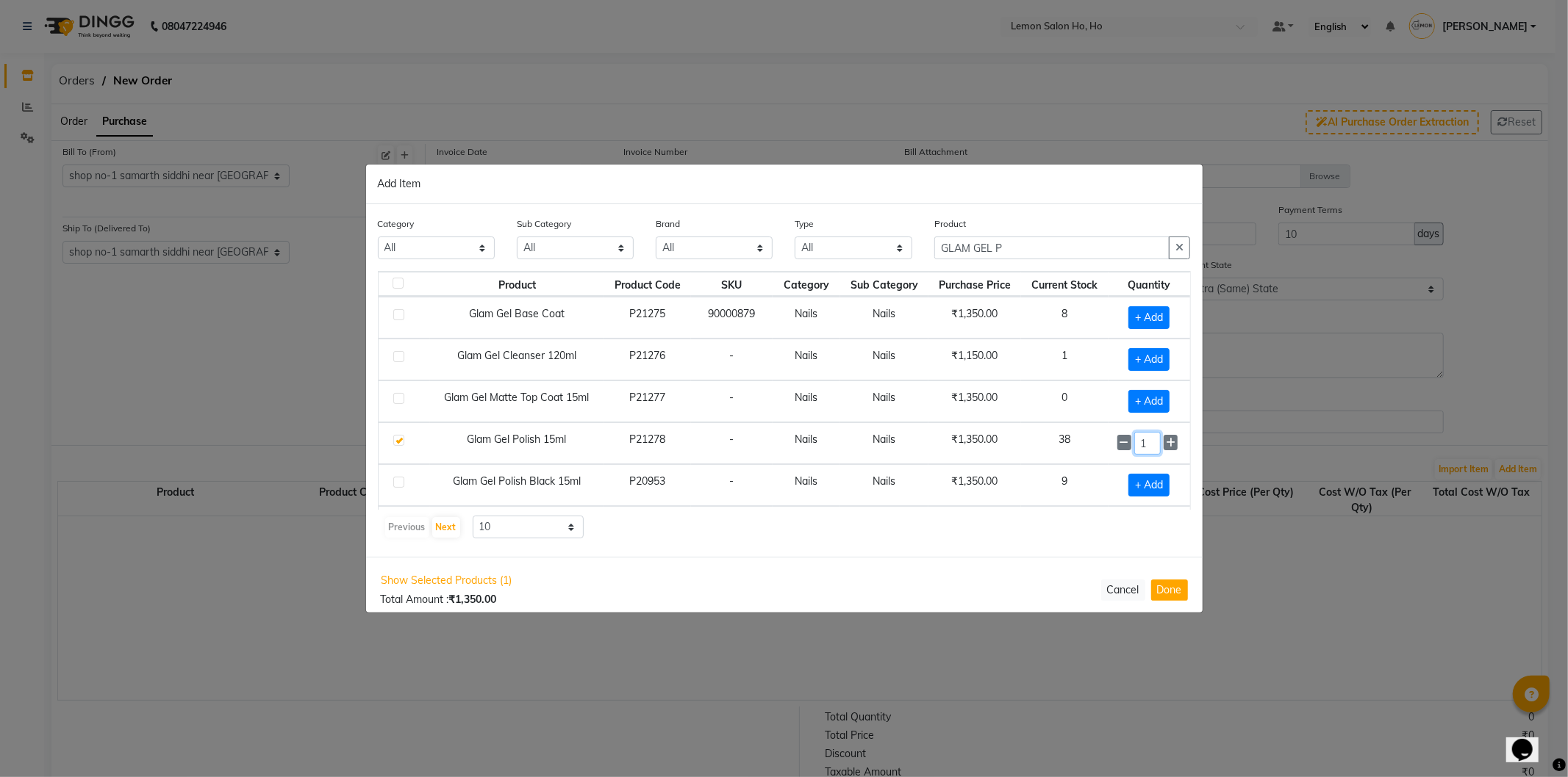
click at [1138, 448] on input "1" at bounding box center [1147, 443] width 27 height 23
drag, startPoint x: 1007, startPoint y: 246, endPoint x: 914, endPoint y: 246, distance: 93.0
click at [914, 246] on div "Category All Hair Skin Makeup Personal Care Appliances Beard Waxing Disposable …" at bounding box center [784, 243] width 835 height 55
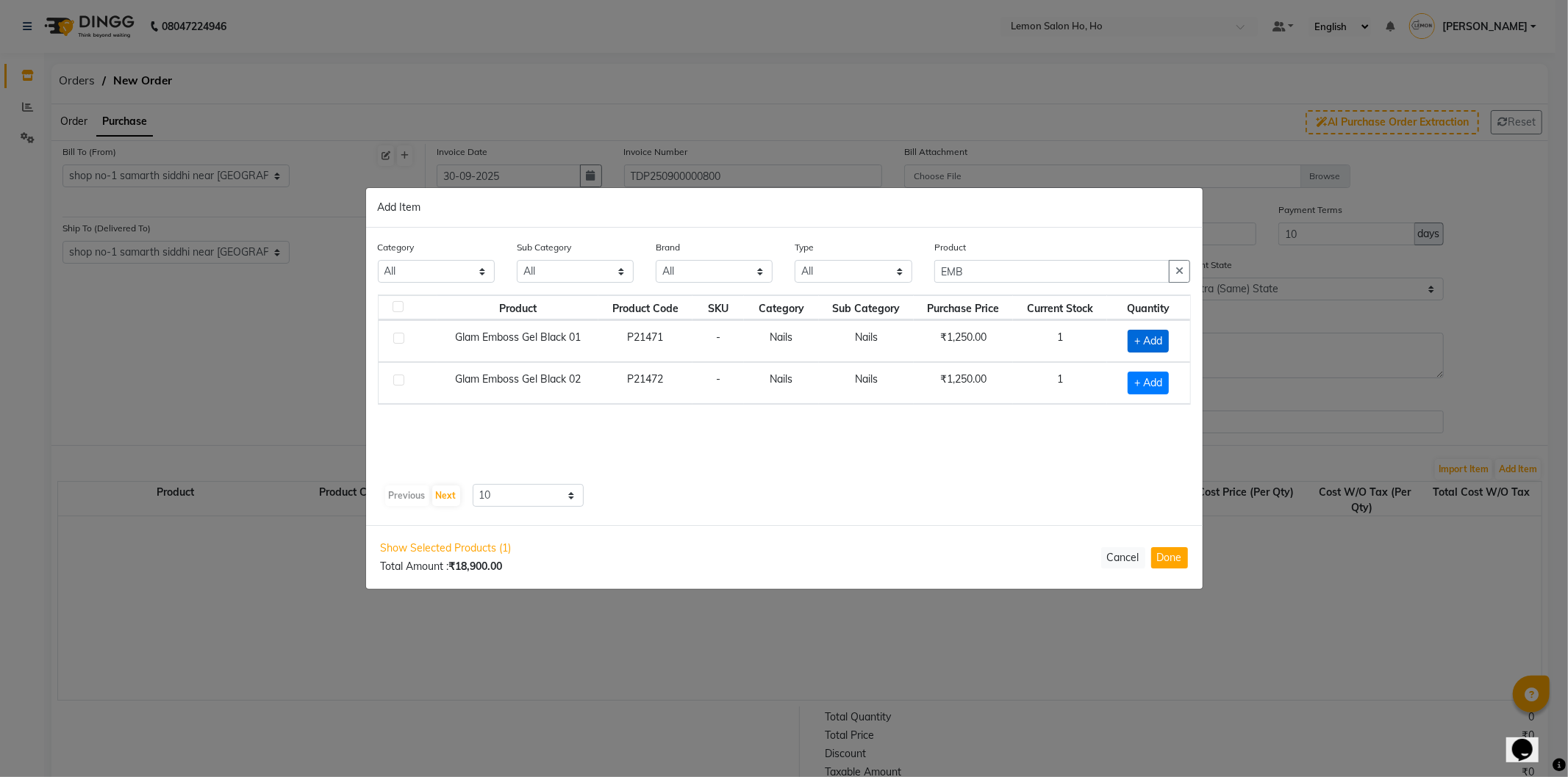
click at [1147, 341] on span "+ Add" at bounding box center [1148, 341] width 41 height 23
click at [1159, 561] on button "Done" at bounding box center [1170, 558] width 37 height 21
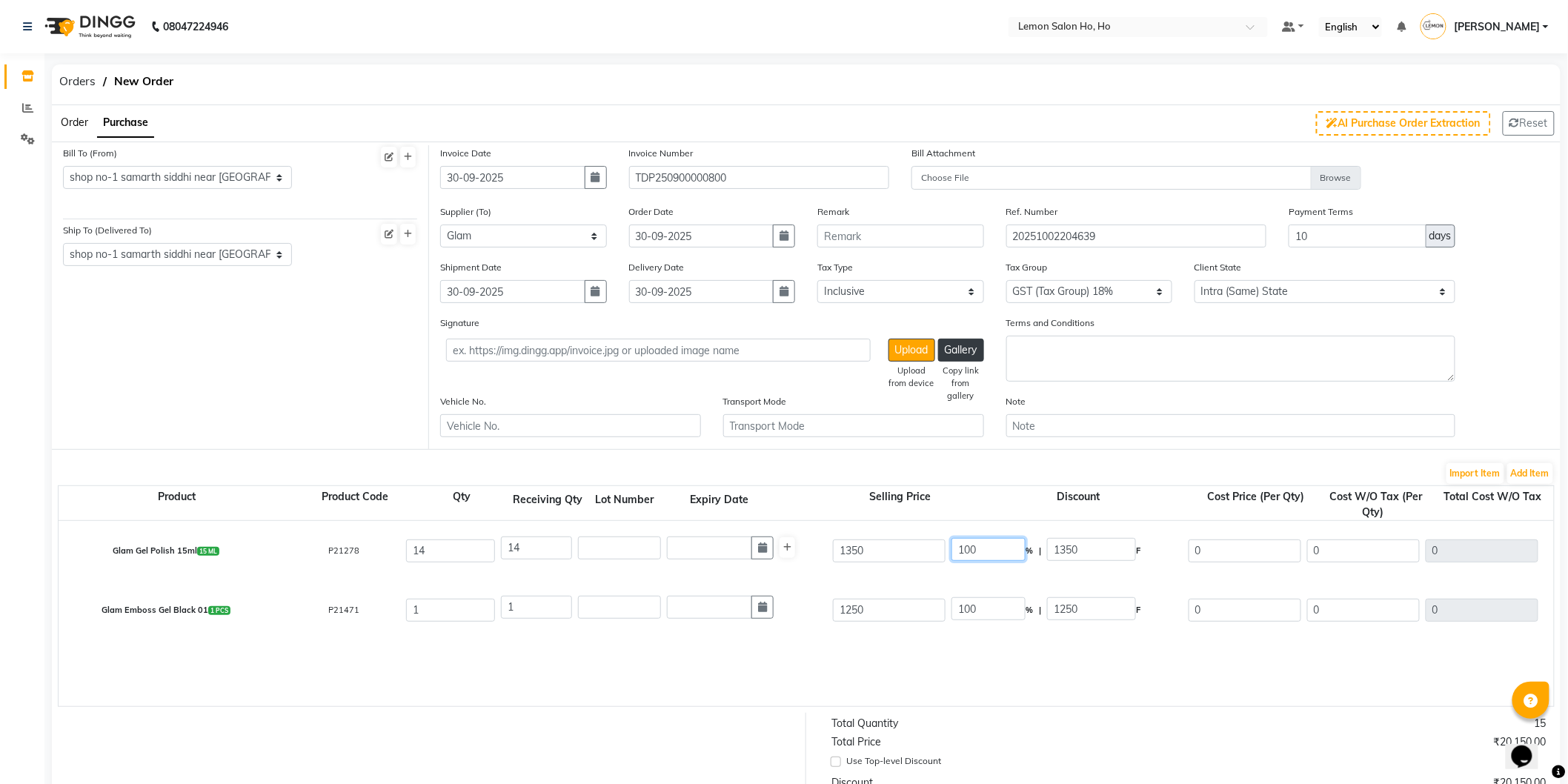
click at [968, 545] on input "100" at bounding box center [988, 550] width 74 height 23
click at [967, 616] on input "100" at bounding box center [988, 609] width 74 height 23
click at [1001, 655] on div "Glam Gel Polish 15ml 15 ML P21278 14 14 1350 50 % | 675 F 675 572.03 8008.42 No…" at bounding box center [1554, 614] width 2991 height 185
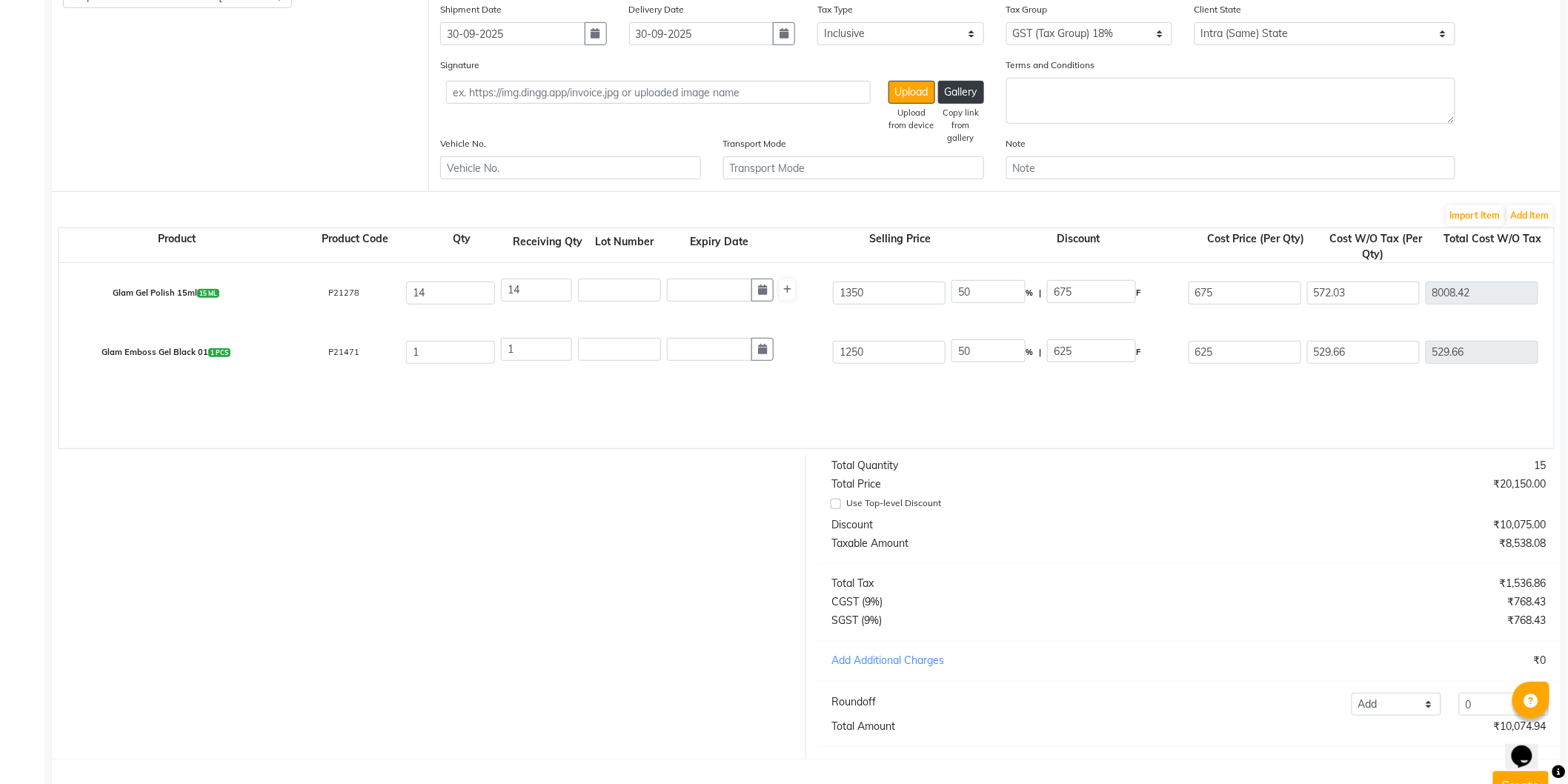
scroll to position [212, 0]
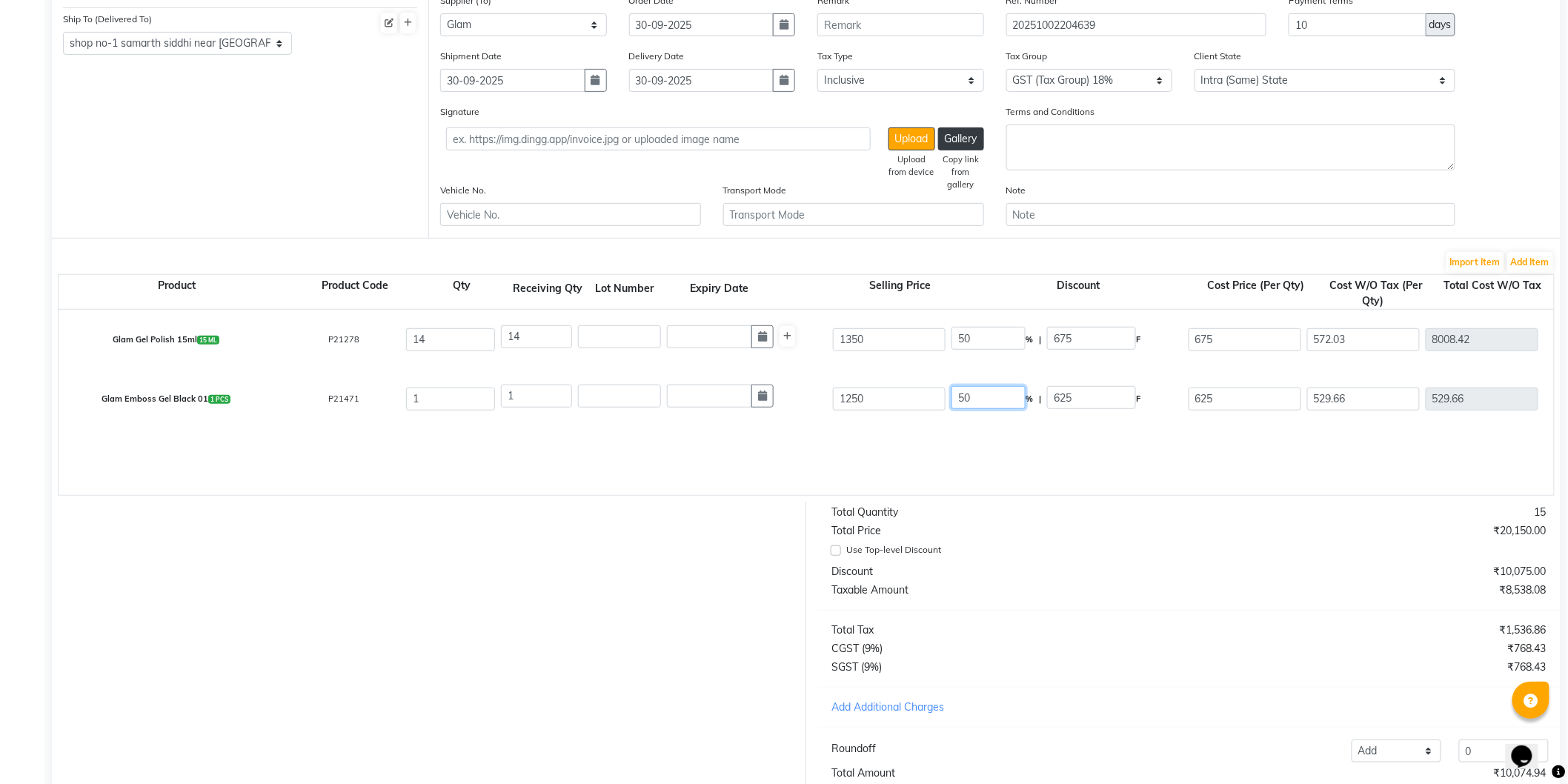
click at [963, 396] on input "50" at bounding box center [988, 398] width 74 height 23
click at [987, 430] on div "Glam Gel Polish 15ml 15 ML P21278 14 14 1350 50 % | 675 F 675 572.03 8008.42 No…" at bounding box center [1554, 402] width 2991 height 185
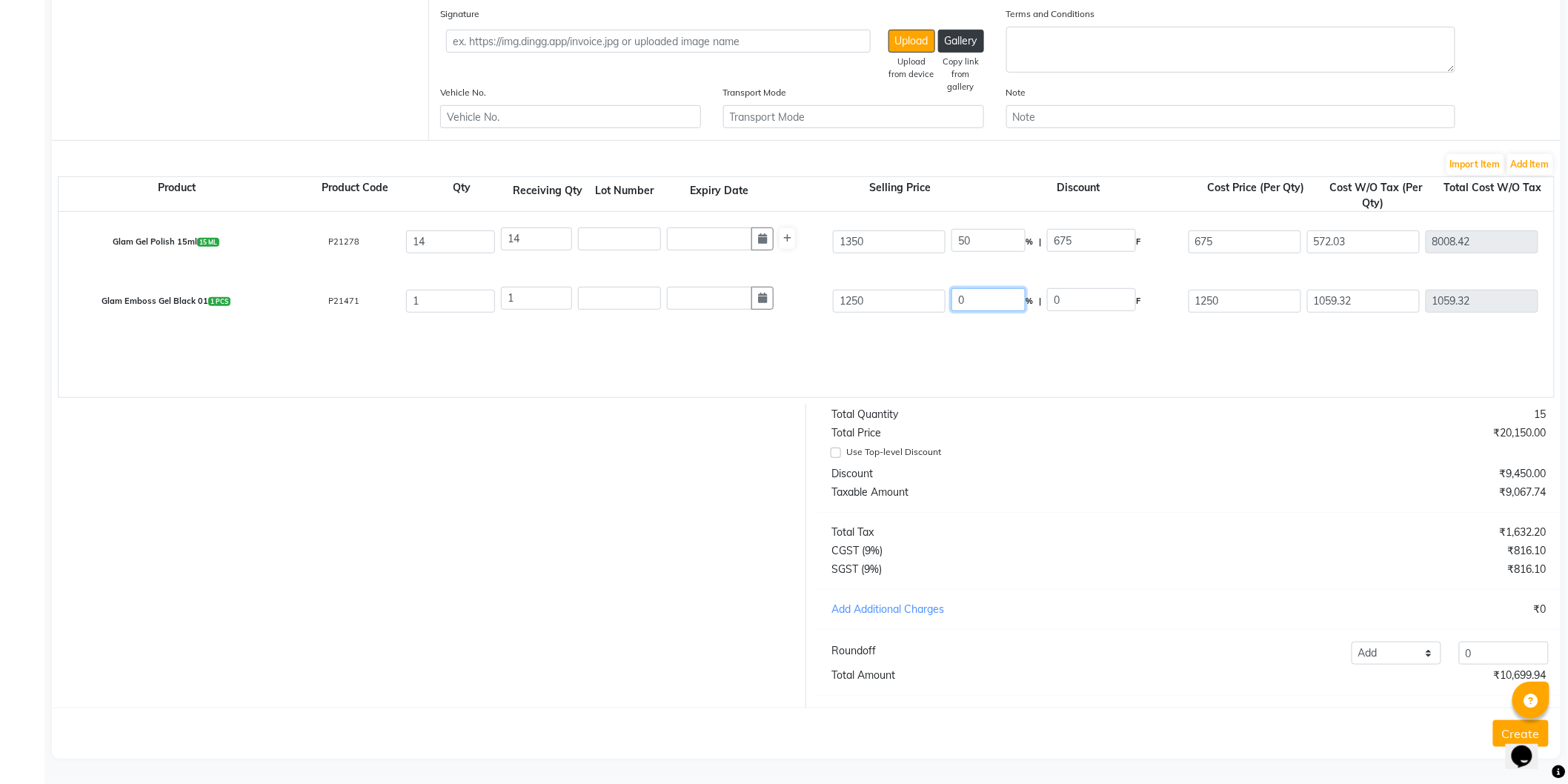
click at [958, 288] on input "0" at bounding box center [988, 300] width 74 height 23
click at [977, 323] on div "Glam Gel Polish 15ml 15 ML P21278 14 14 1350 50 % | 675 F 675 572.03 8008.42 No…" at bounding box center [1554, 305] width 2991 height 185
click at [965, 288] on input "40" at bounding box center [988, 300] width 74 height 23
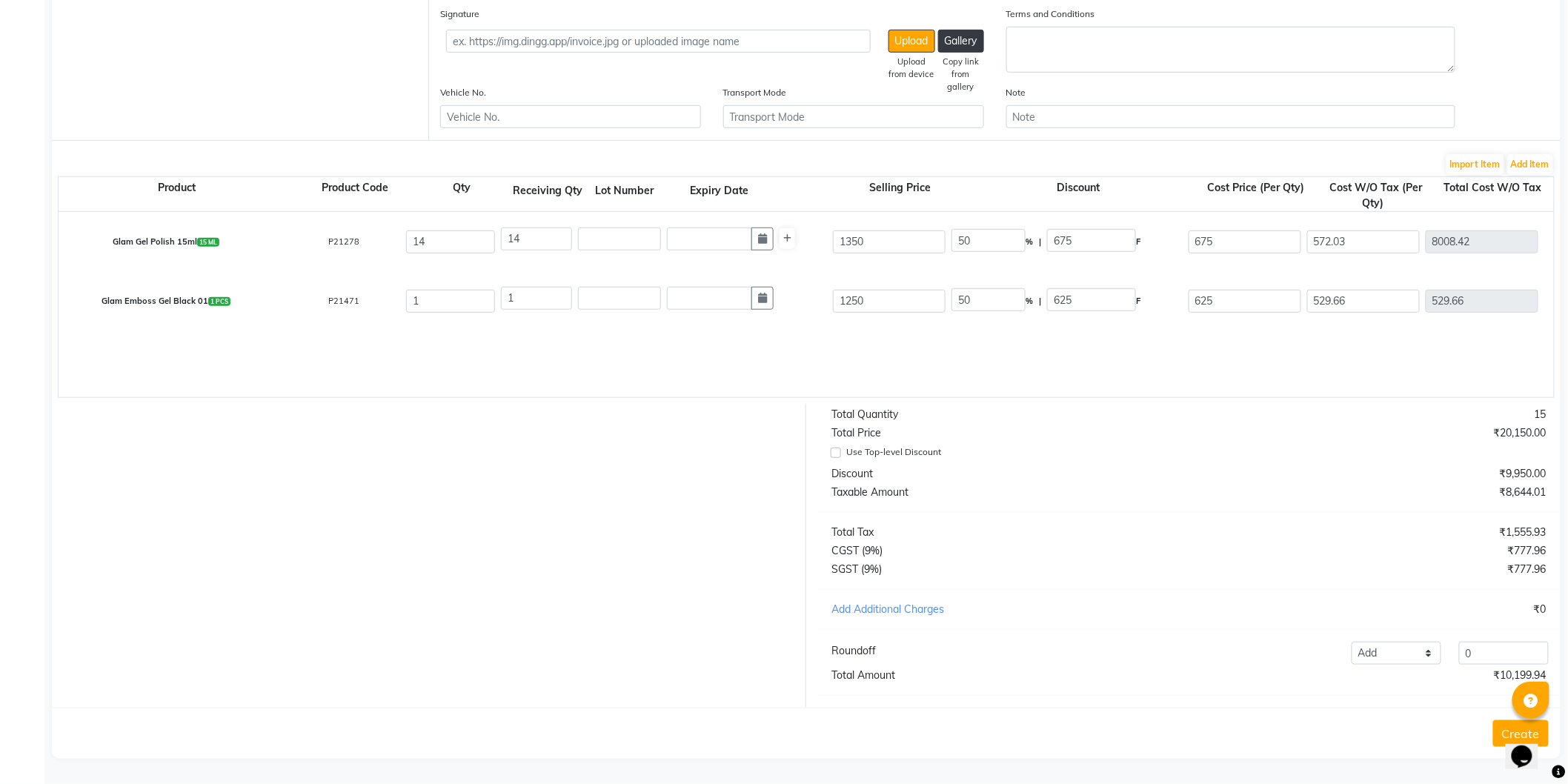
click at [966, 317] on div "Glam Emboss Gel Black 01 1 PCS P21471 1 1 1250 50 % | 625 F 625 529.66 529.66 N…" at bounding box center [1553, 300] width 3013 height 59
click at [963, 288] on input "50" at bounding box center [988, 300] width 74 height 23
click at [1507, 660] on input "0" at bounding box center [1504, 653] width 90 height 23
click at [1393, 648] on select "Add Reduce" at bounding box center [1397, 653] width 90 height 23
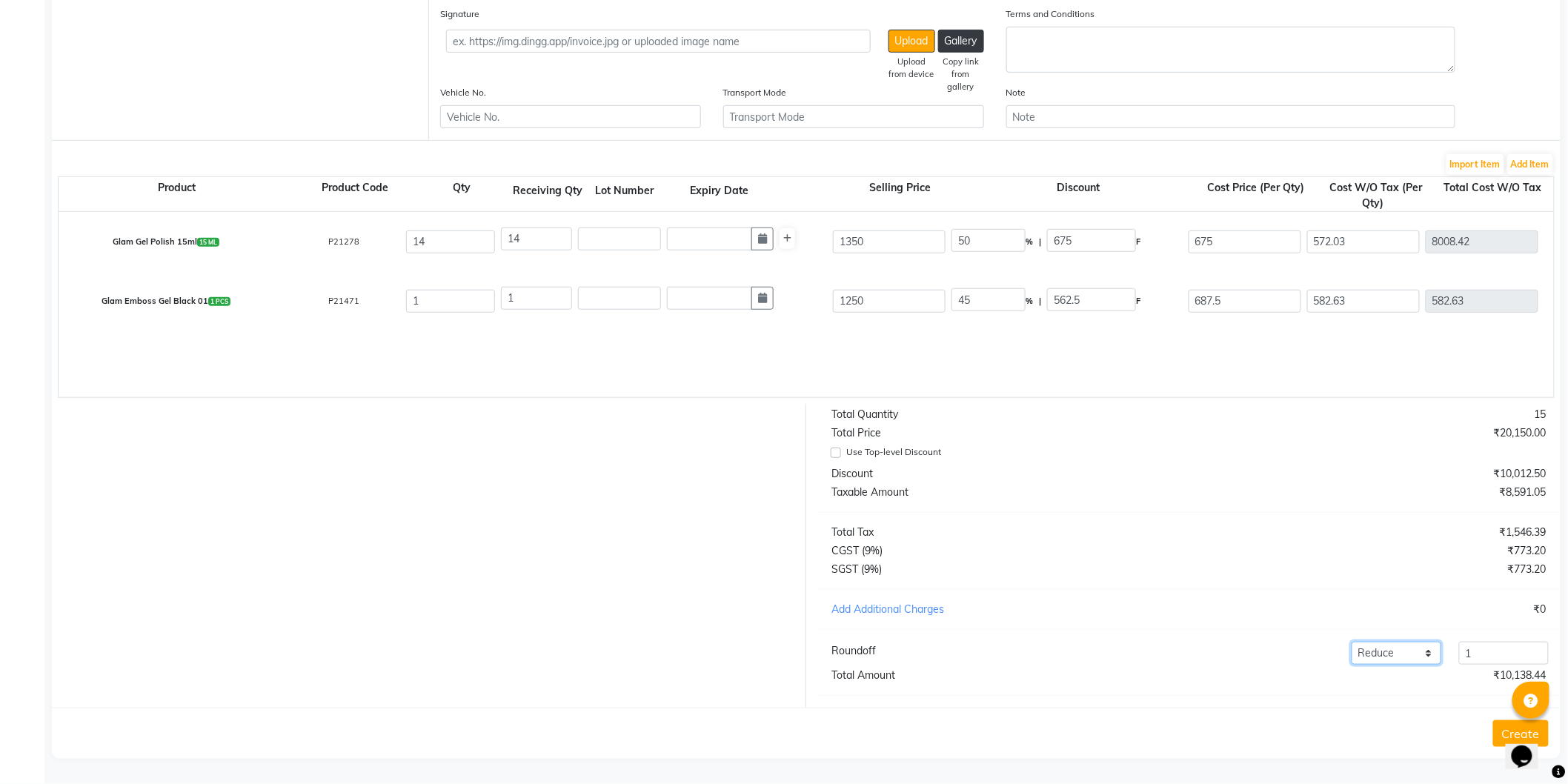
click at [1352, 642] on select "Add Reduce" at bounding box center [1397, 653] width 90 height 23
click at [1486, 657] on input "1" at bounding box center [1504, 653] width 90 height 23
click at [1497, 729] on button "Create" at bounding box center [1521, 734] width 56 height 27
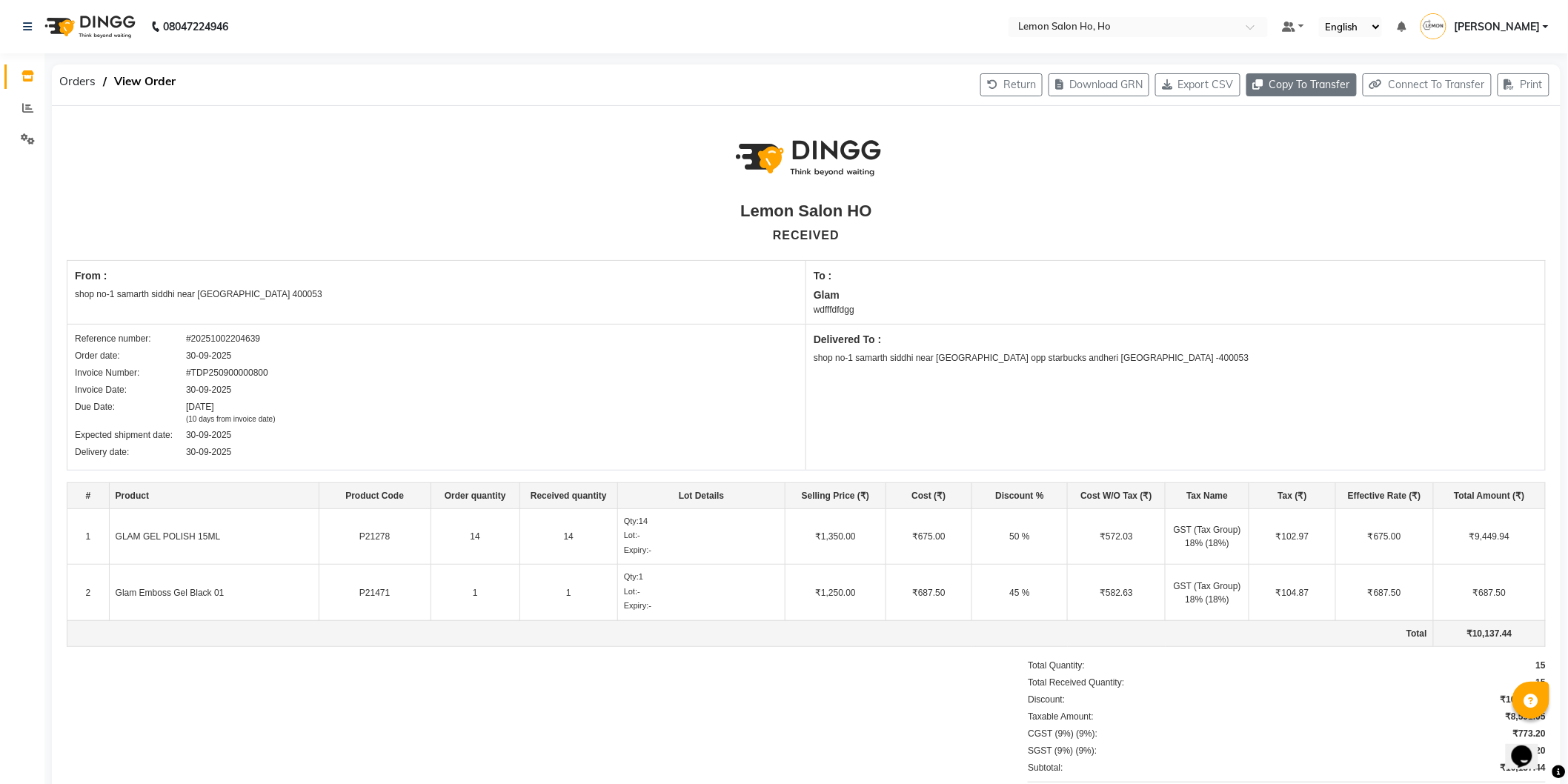
click at [1320, 85] on button "Copy To Transfer" at bounding box center [1301, 85] width 110 height 23
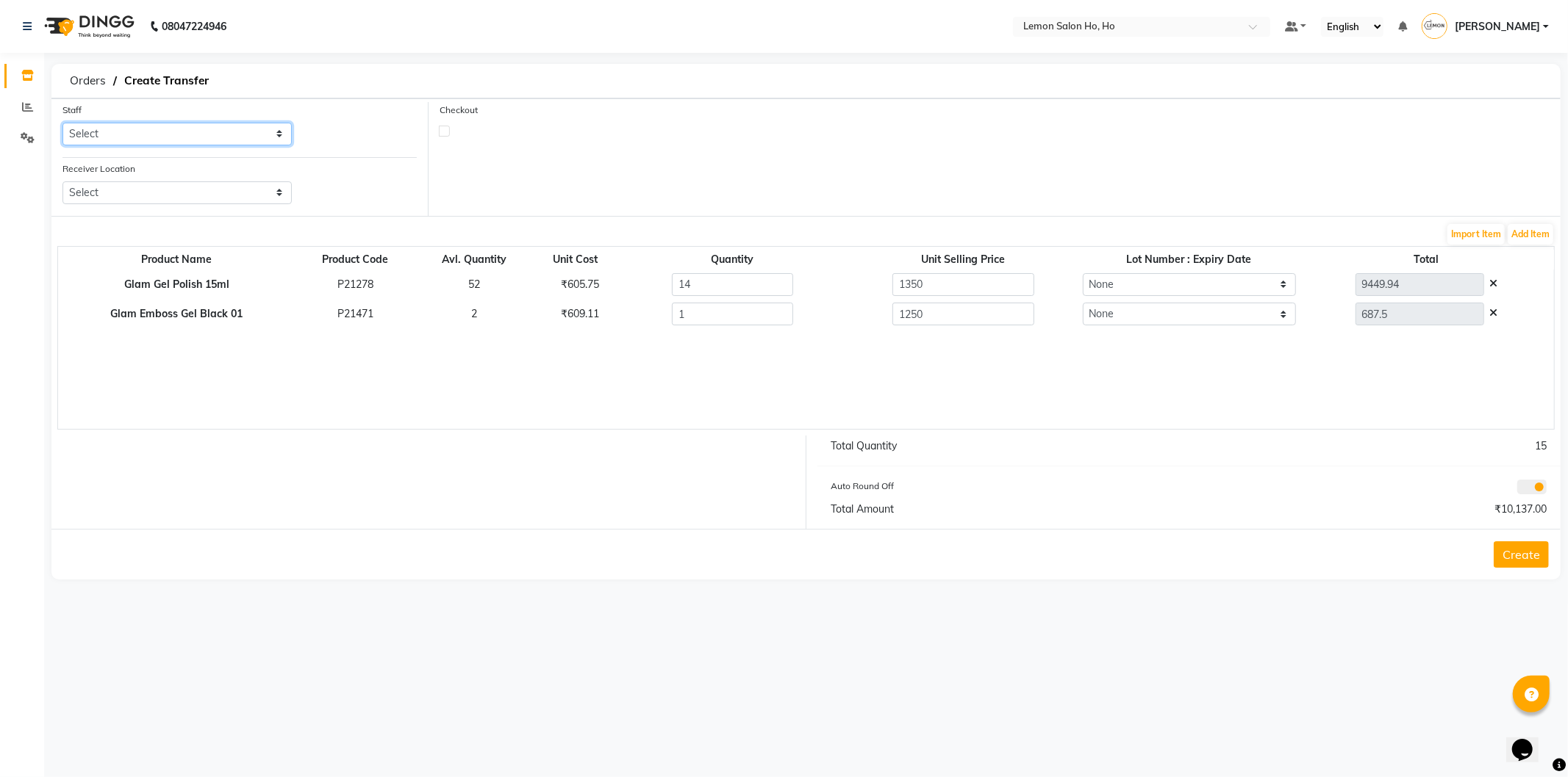
click at [180, 137] on select "Select Annie Aquib Khan DC DINGG Support Farheen Ansari Kalpesh Kumavat Mohamme…" at bounding box center [177, 134] width 229 height 23
click at [63, 122] on select "Select Annie Aquib Khan DC DINGG Support Farheen Ansari Kalpesh Kumavat Mohamme…" at bounding box center [177, 134] width 229 height 23
click at [235, 189] on select "Select Lemon Salon, Lokhandwala Lemon Salon, Malad Lemon Salon, Seven Bunglow L…" at bounding box center [177, 193] width 229 height 23
click at [63, 181] on select "Select Lemon Salon, Lokhandwala Lemon Salon, Malad Lemon Salon, Seven Bunglow L…" at bounding box center [177, 193] width 229 height 23
click at [1495, 311] on icon at bounding box center [1494, 312] width 8 height 10
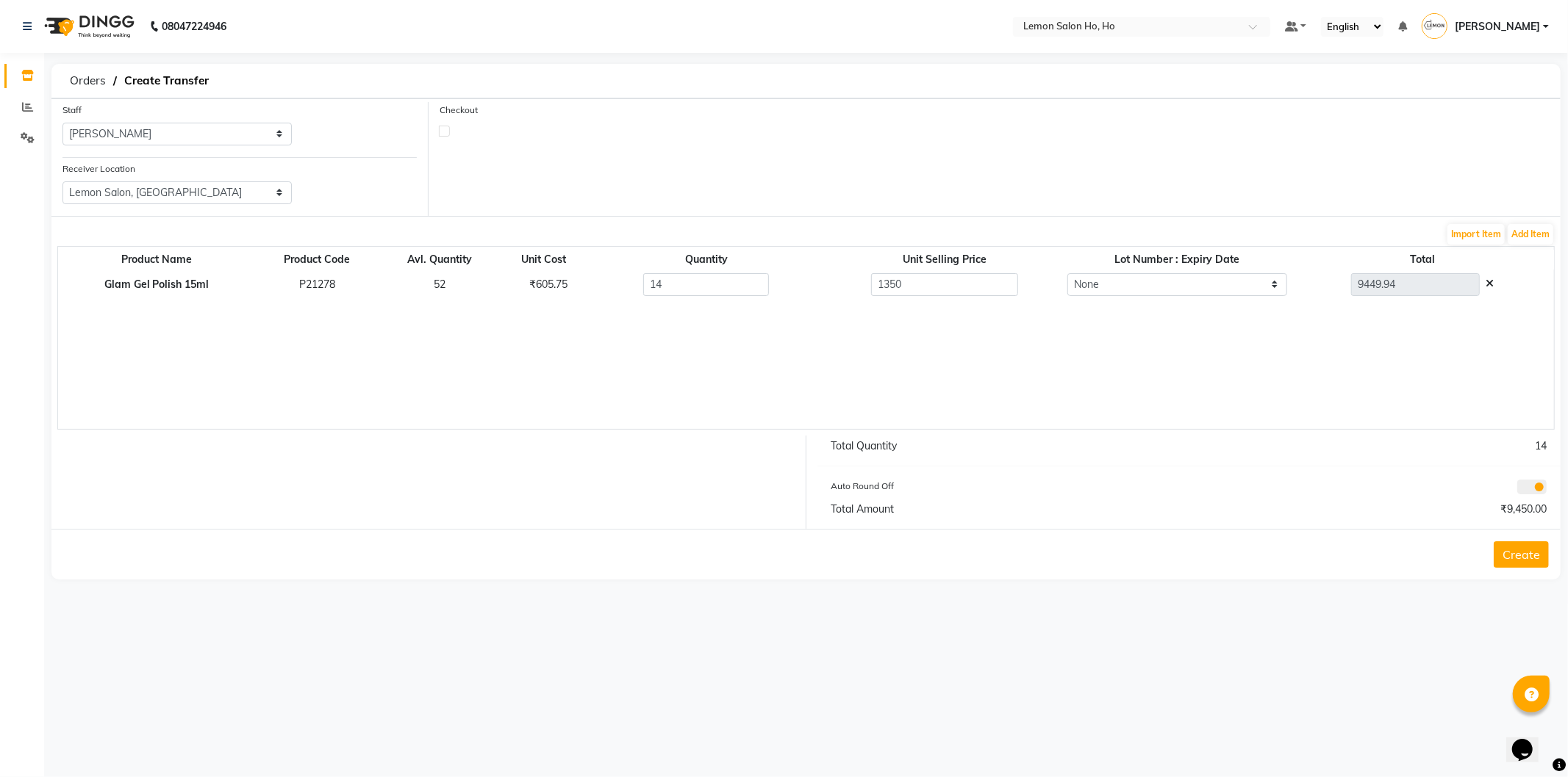
click at [444, 126] on label at bounding box center [444, 131] width 11 height 11
click at [444, 126] on input "checkbox" at bounding box center [444, 130] width 9 height 9
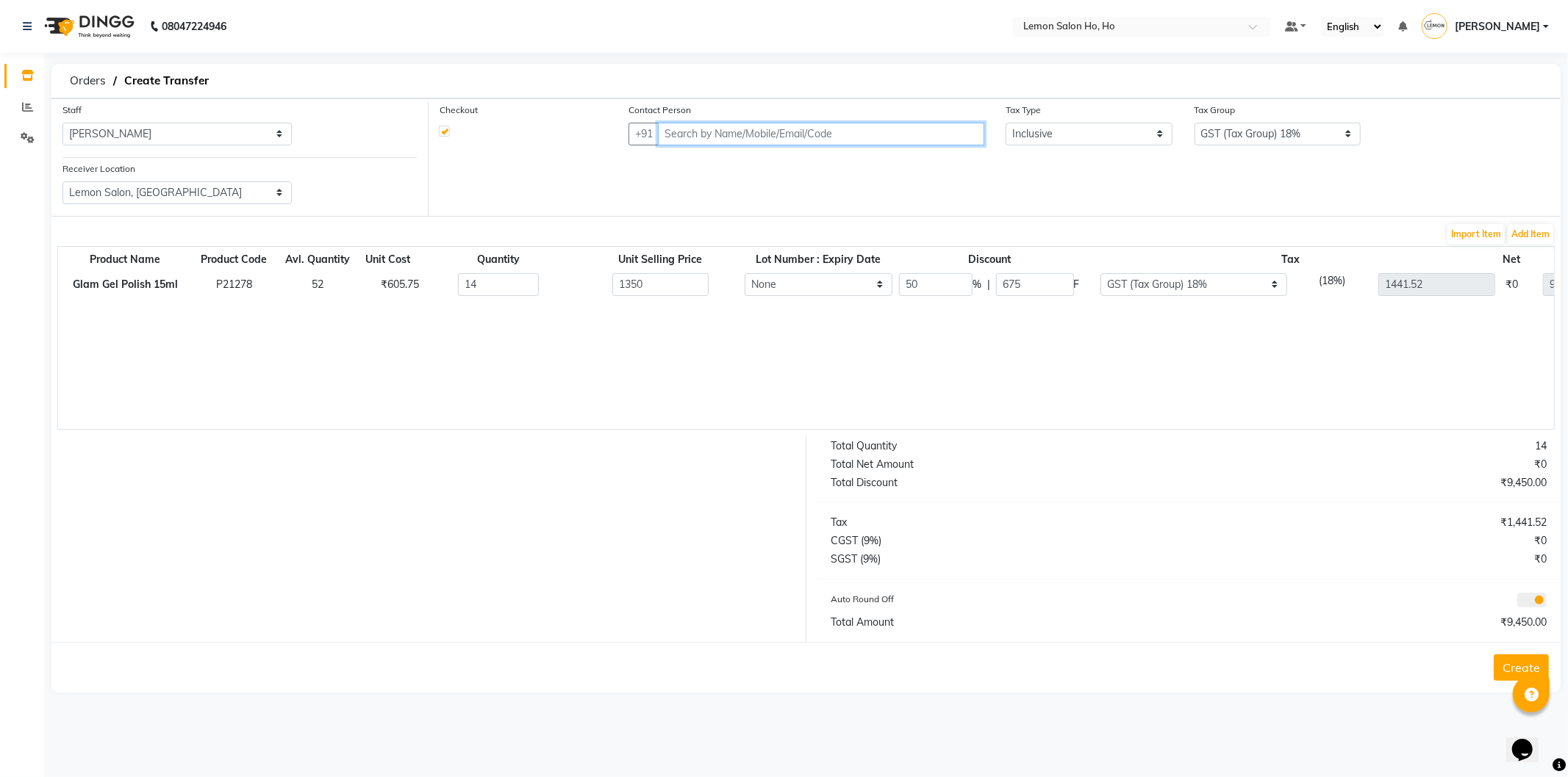
click at [787, 134] on input "text" at bounding box center [821, 134] width 326 height 23
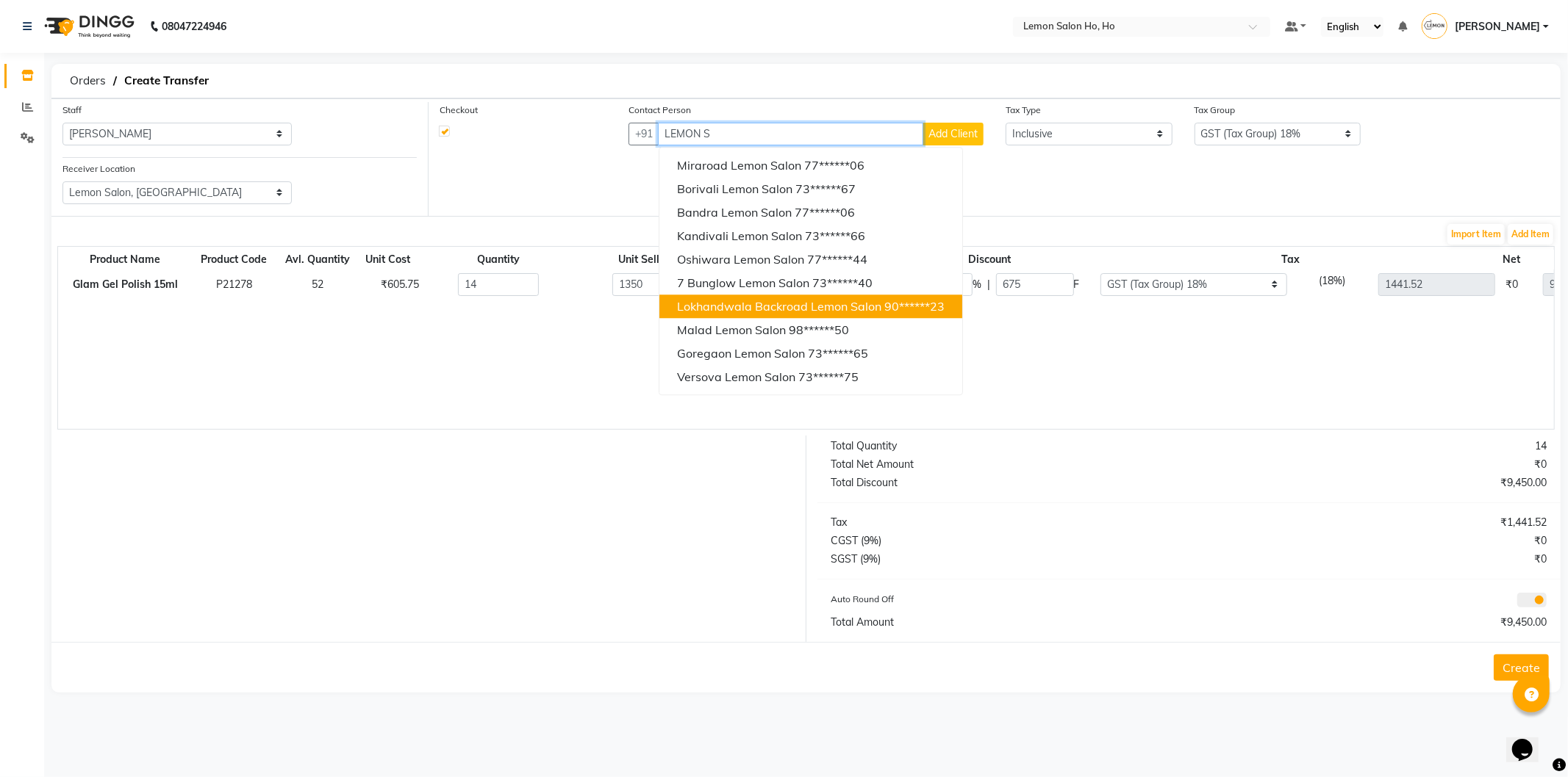
click at [803, 298] on button "Lokhandwala Backroad Lemon Salon 90******23" at bounding box center [810, 306] width 303 height 24
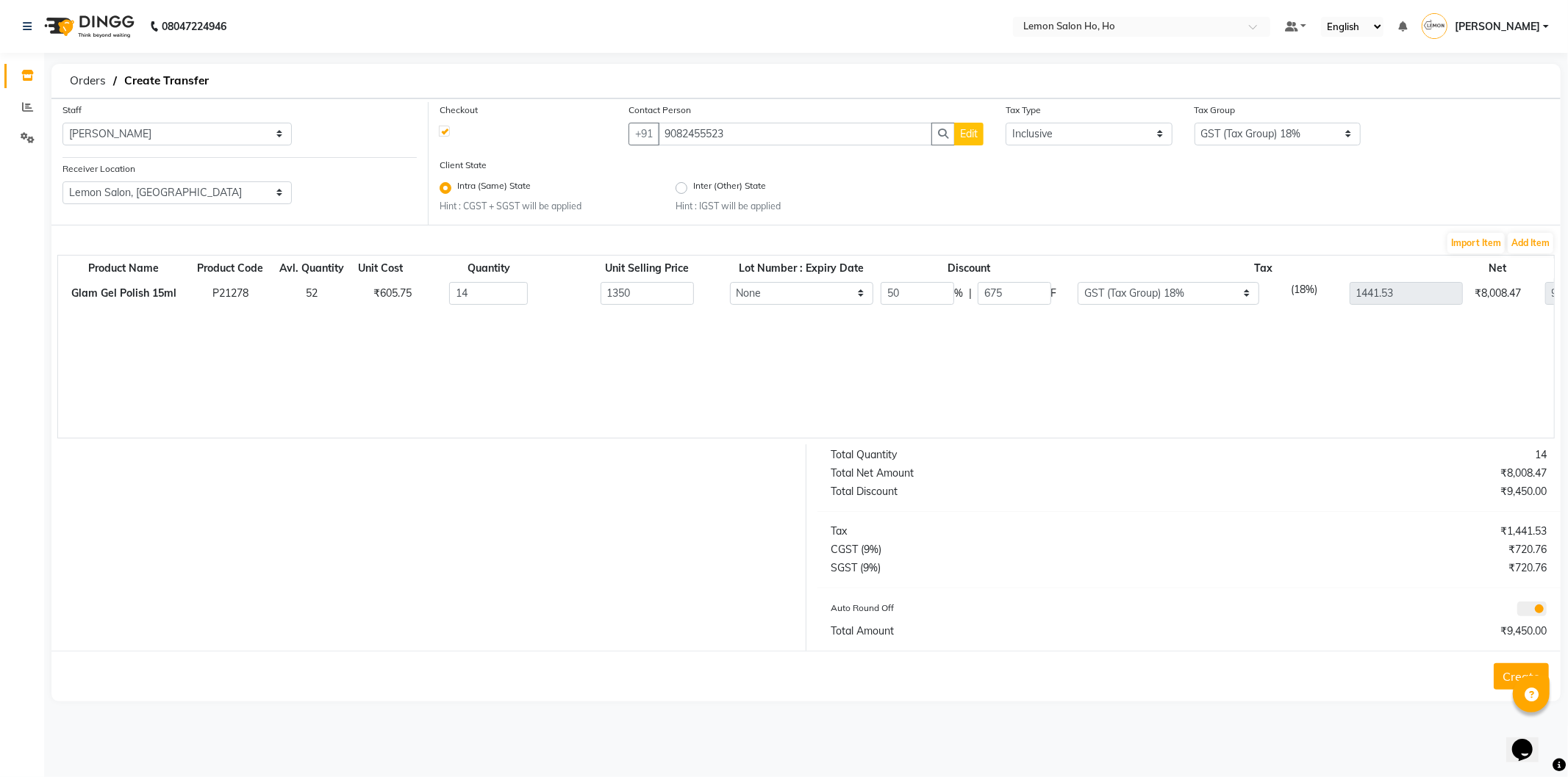
click at [1505, 677] on button "Create" at bounding box center [1521, 677] width 55 height 27
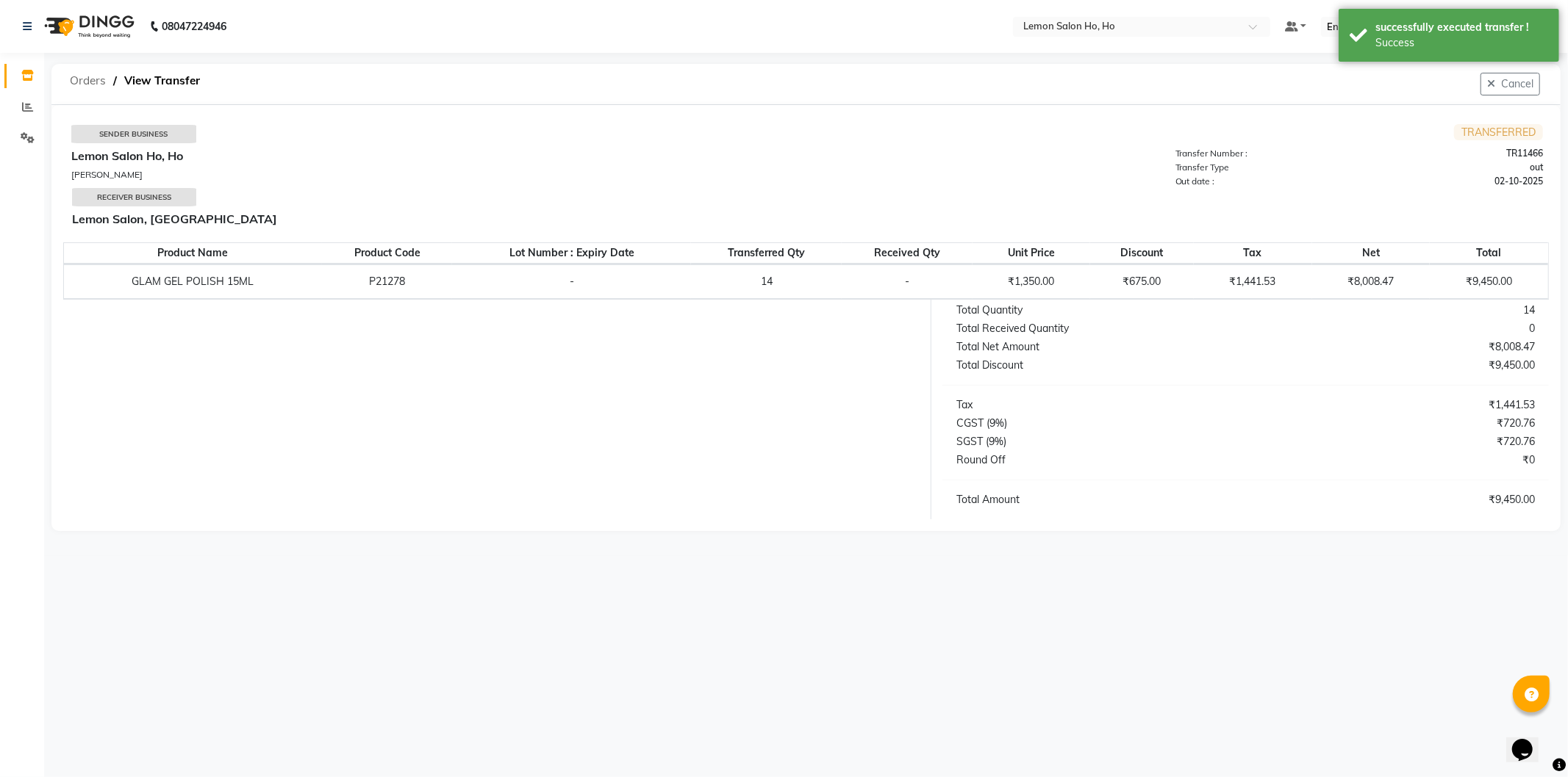
click at [91, 79] on span "Orders" at bounding box center [88, 80] width 51 height 27
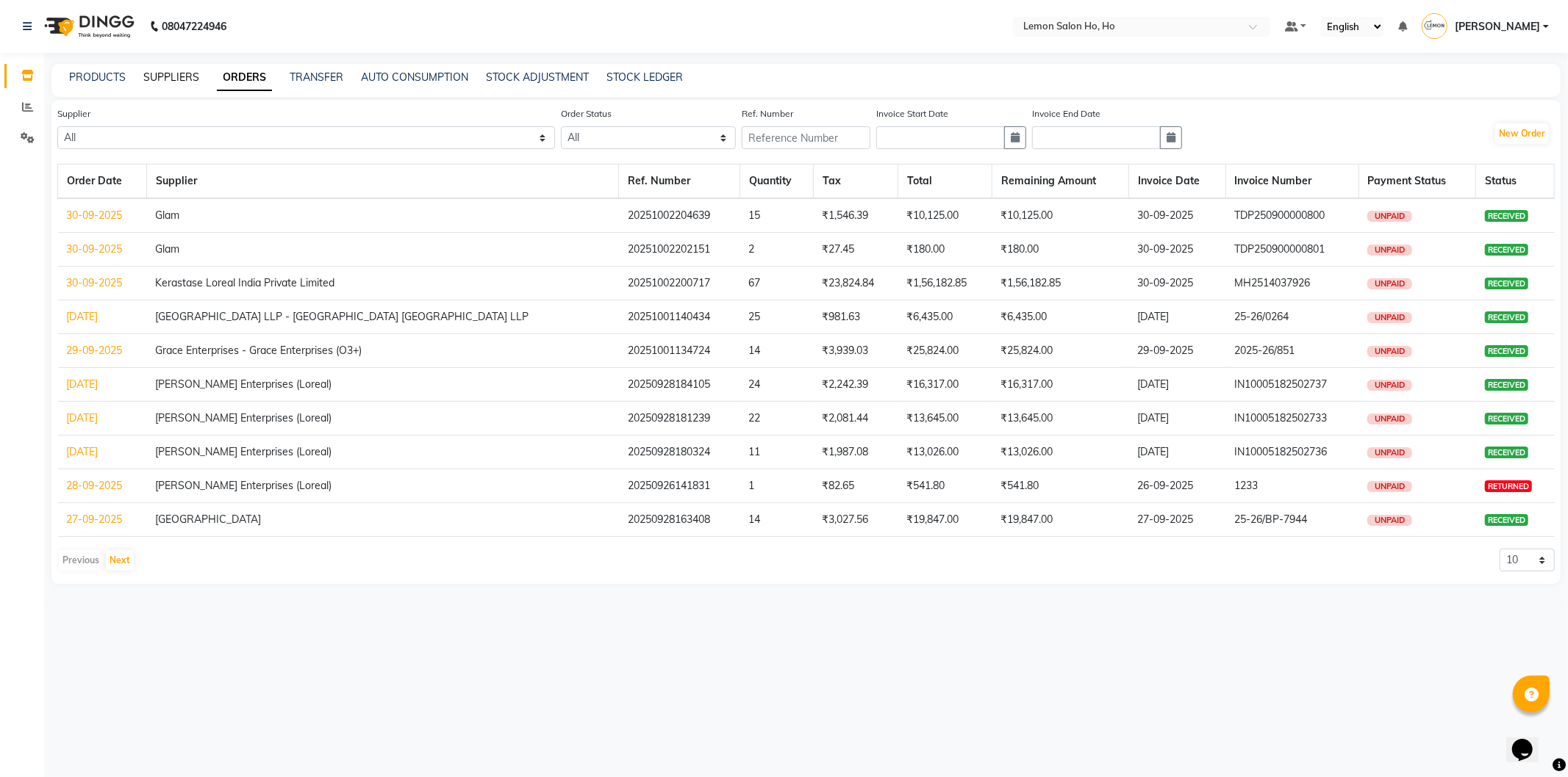
click at [172, 76] on link "SUPPLIERS" at bounding box center [171, 77] width 56 height 13
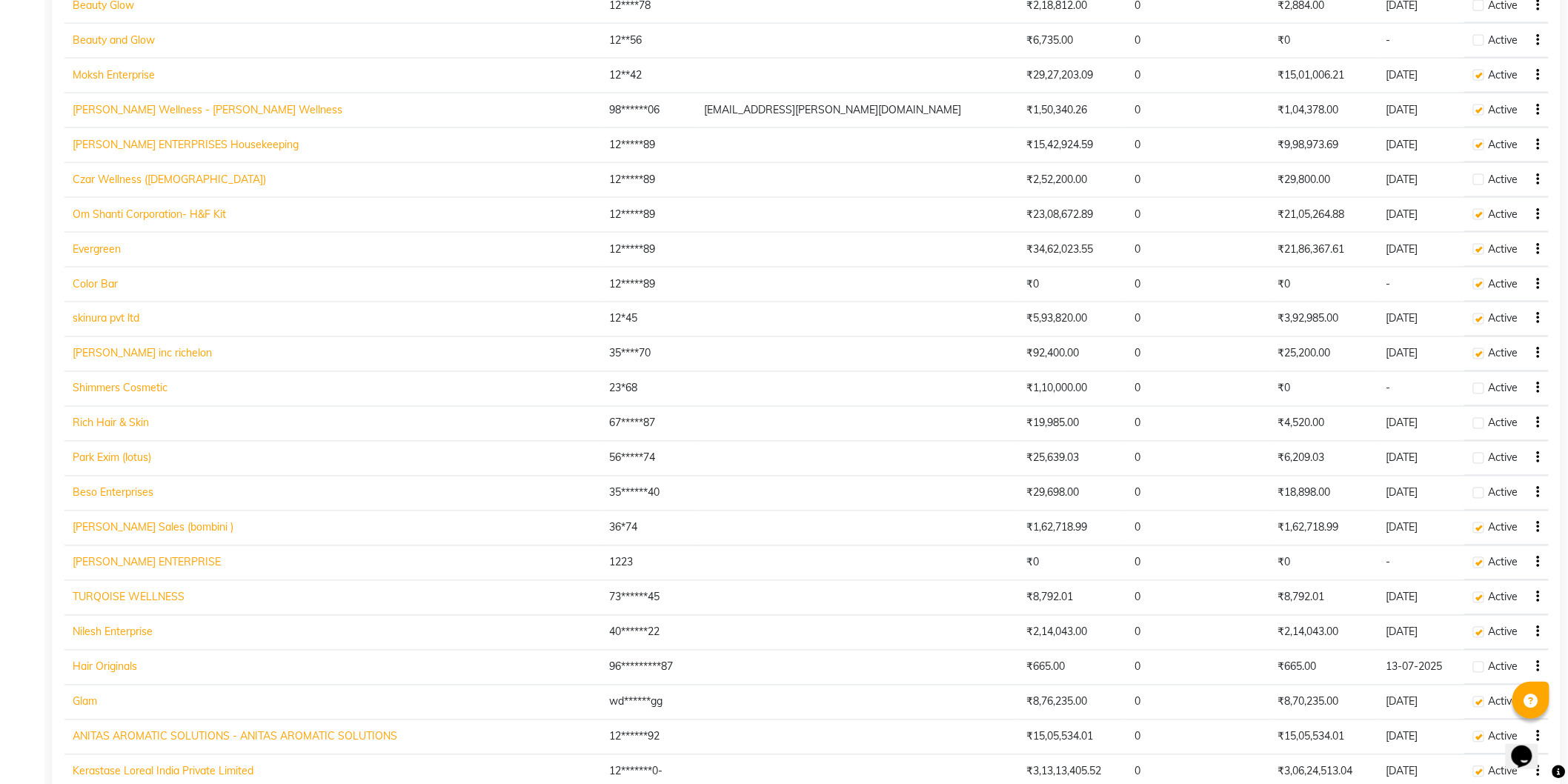
scroll to position [847, 0]
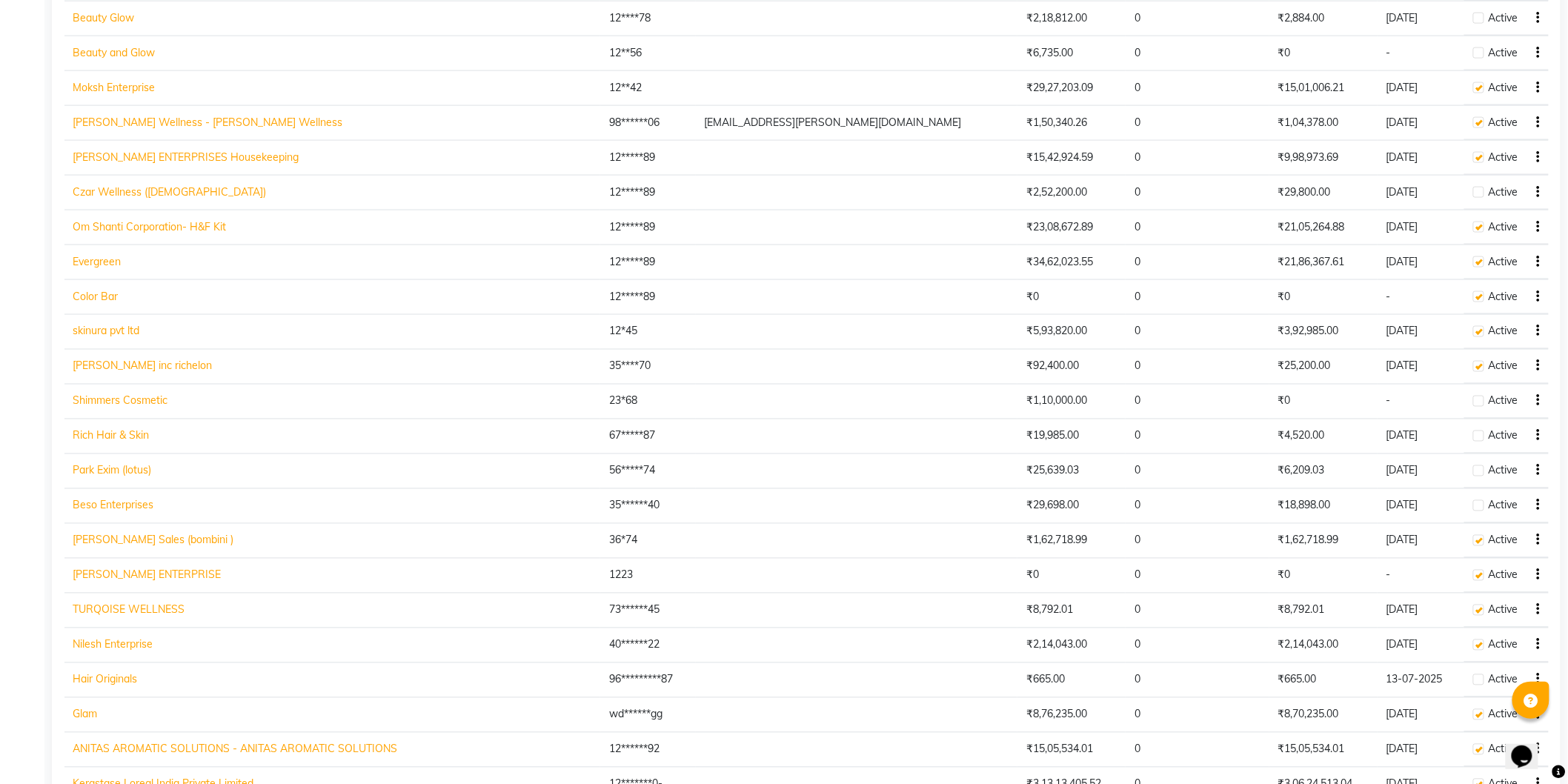
click at [90, 260] on link "Evergreen" at bounding box center [97, 261] width 48 height 13
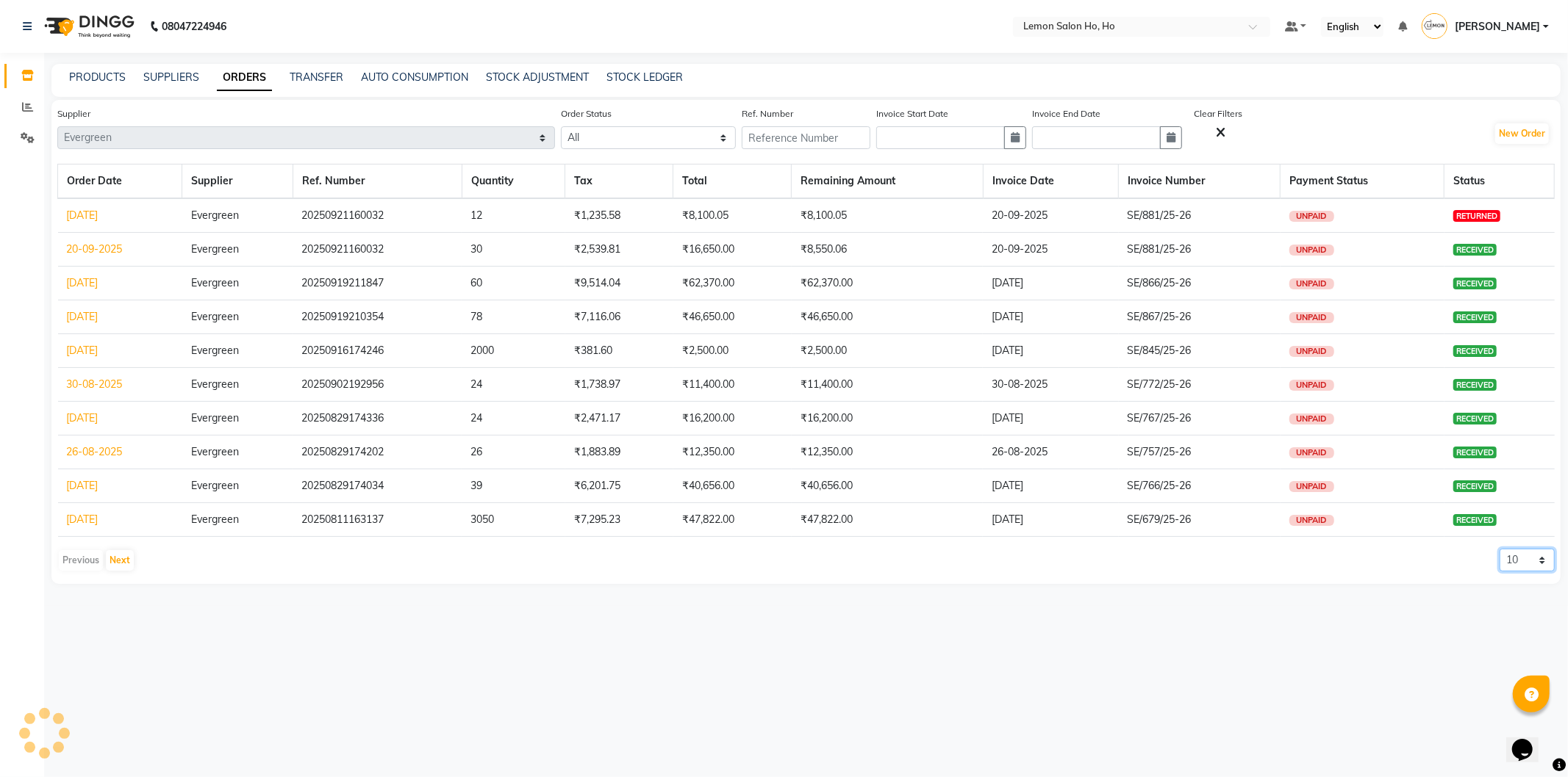
click at [1529, 566] on select "10 20 50 100" at bounding box center [1527, 560] width 55 height 23
click at [1500, 549] on select "10 20 50 100" at bounding box center [1527, 560] width 55 height 23
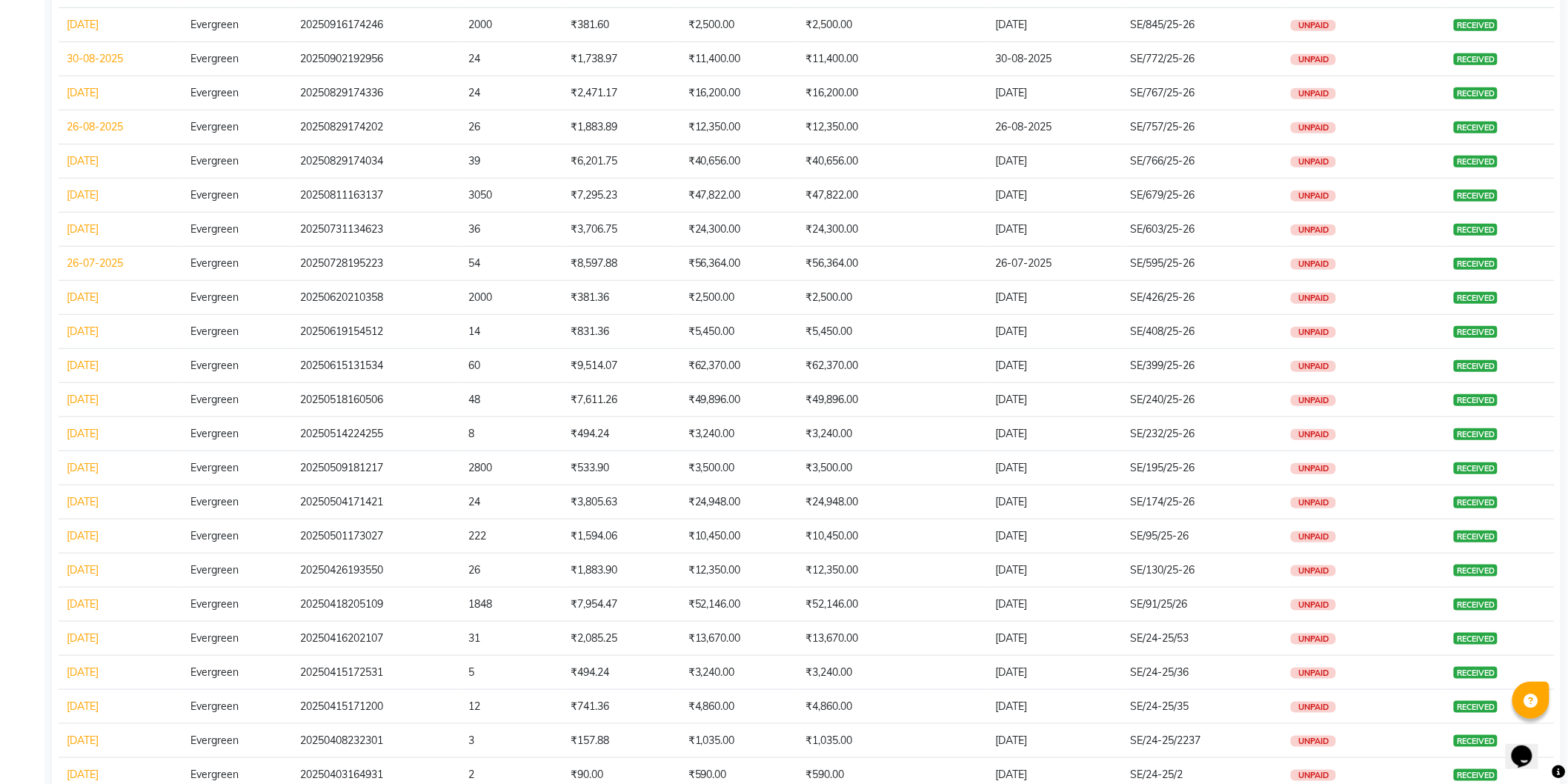
scroll to position [439, 0]
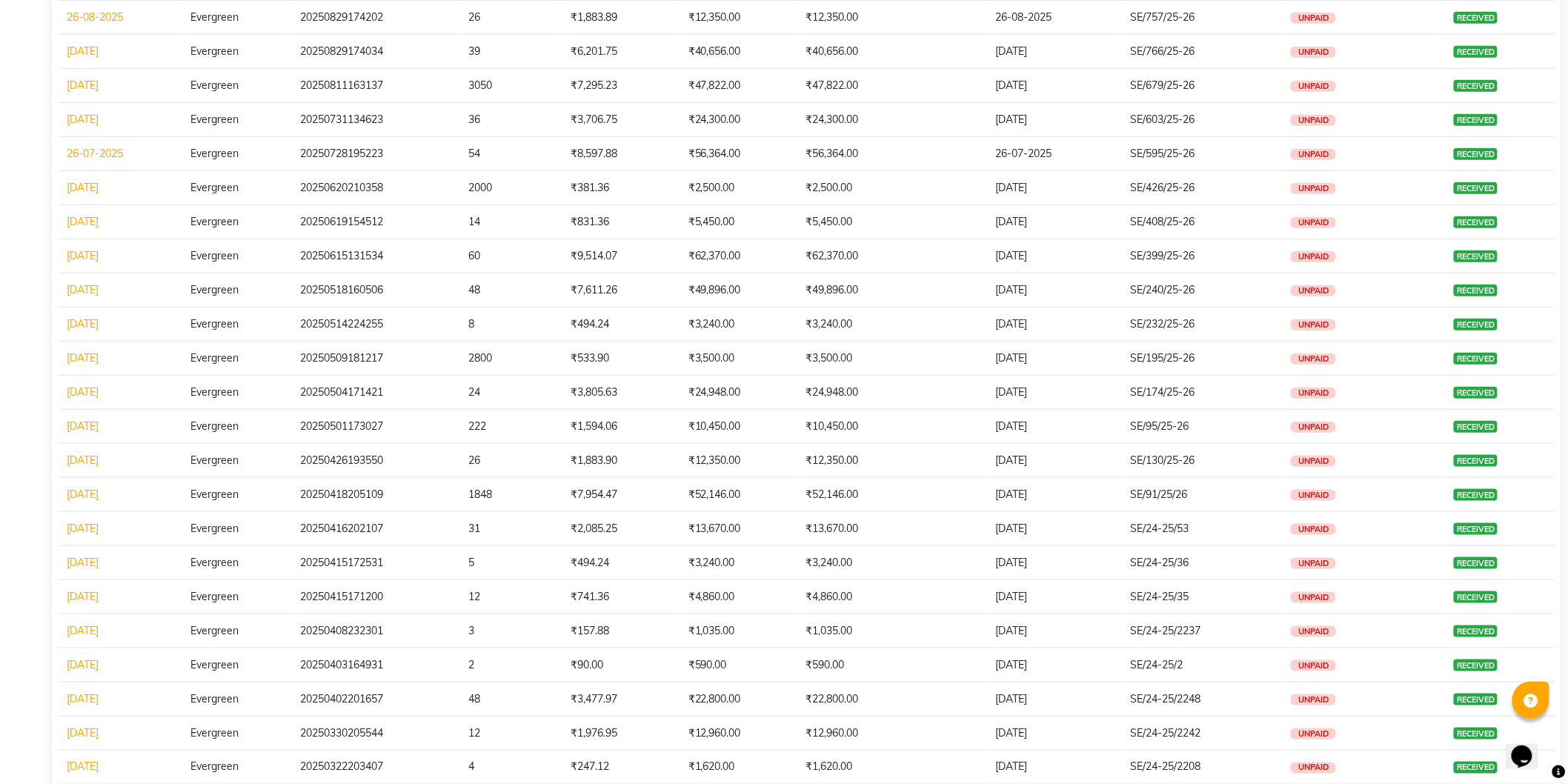
click at [78, 602] on link "07-04-2025" at bounding box center [83, 596] width 32 height 13
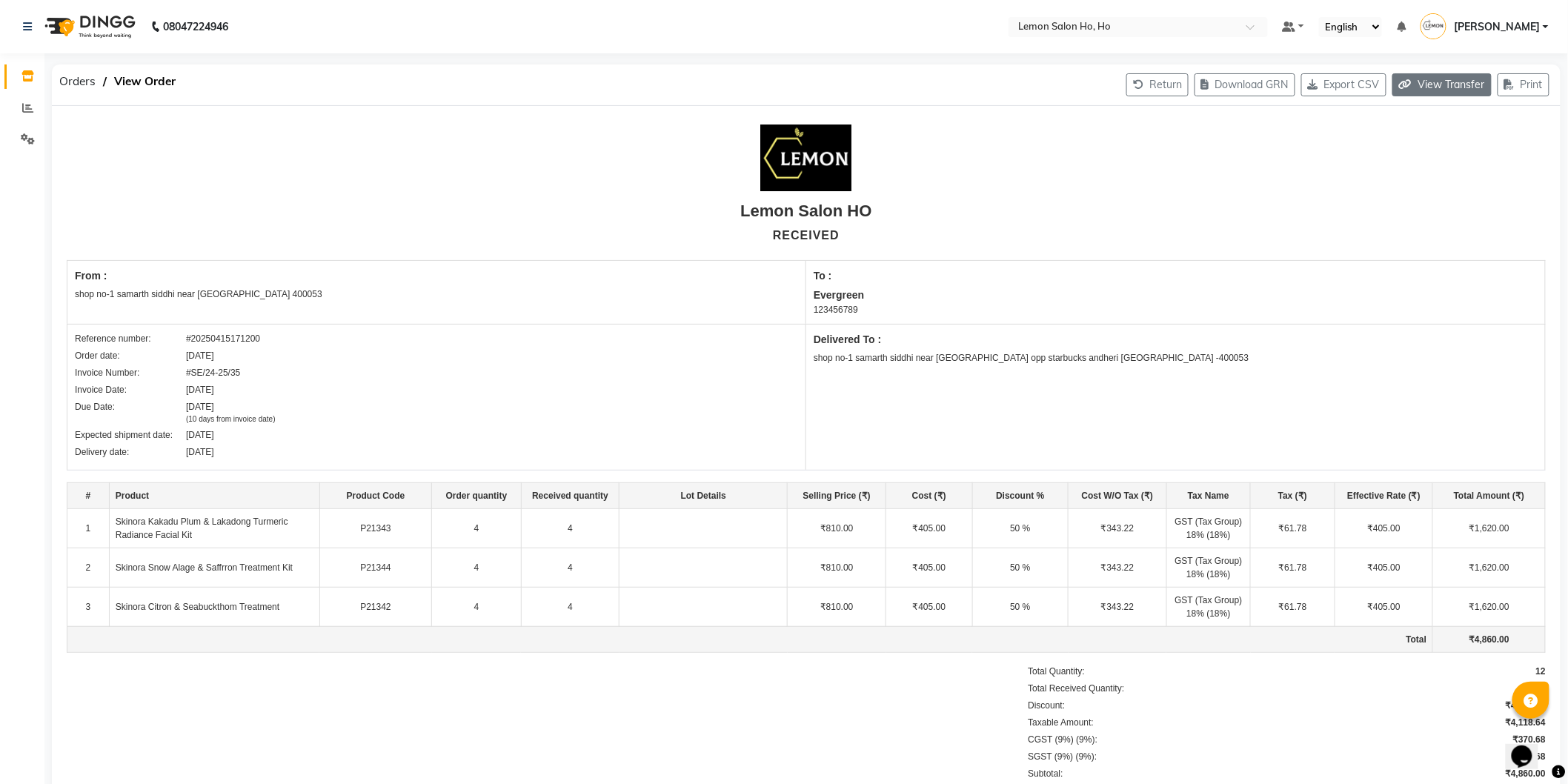
click at [1434, 82] on button "View Transfer" at bounding box center [1441, 85] width 100 height 23
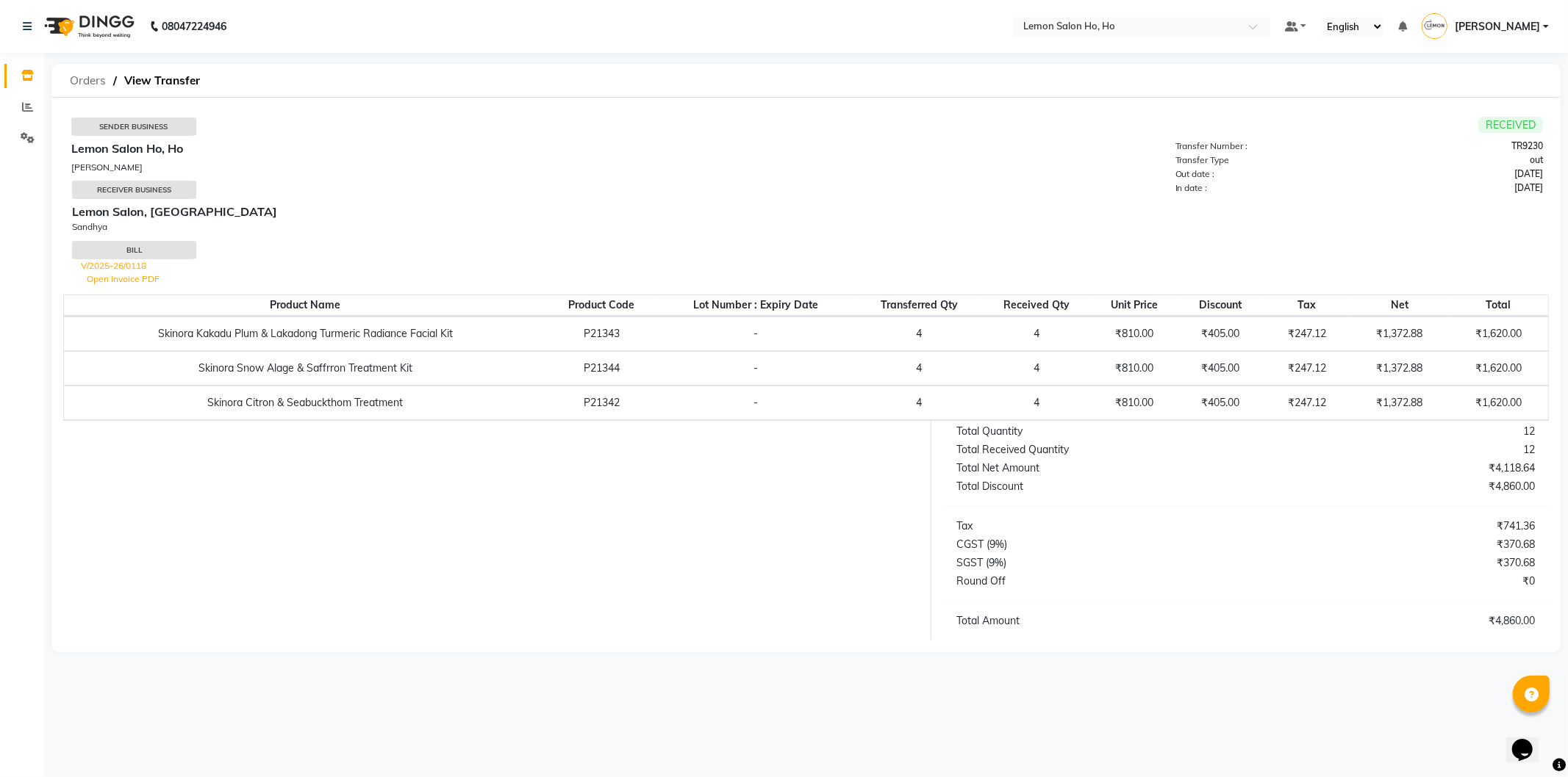
click at [81, 76] on span "Orders" at bounding box center [88, 80] width 51 height 27
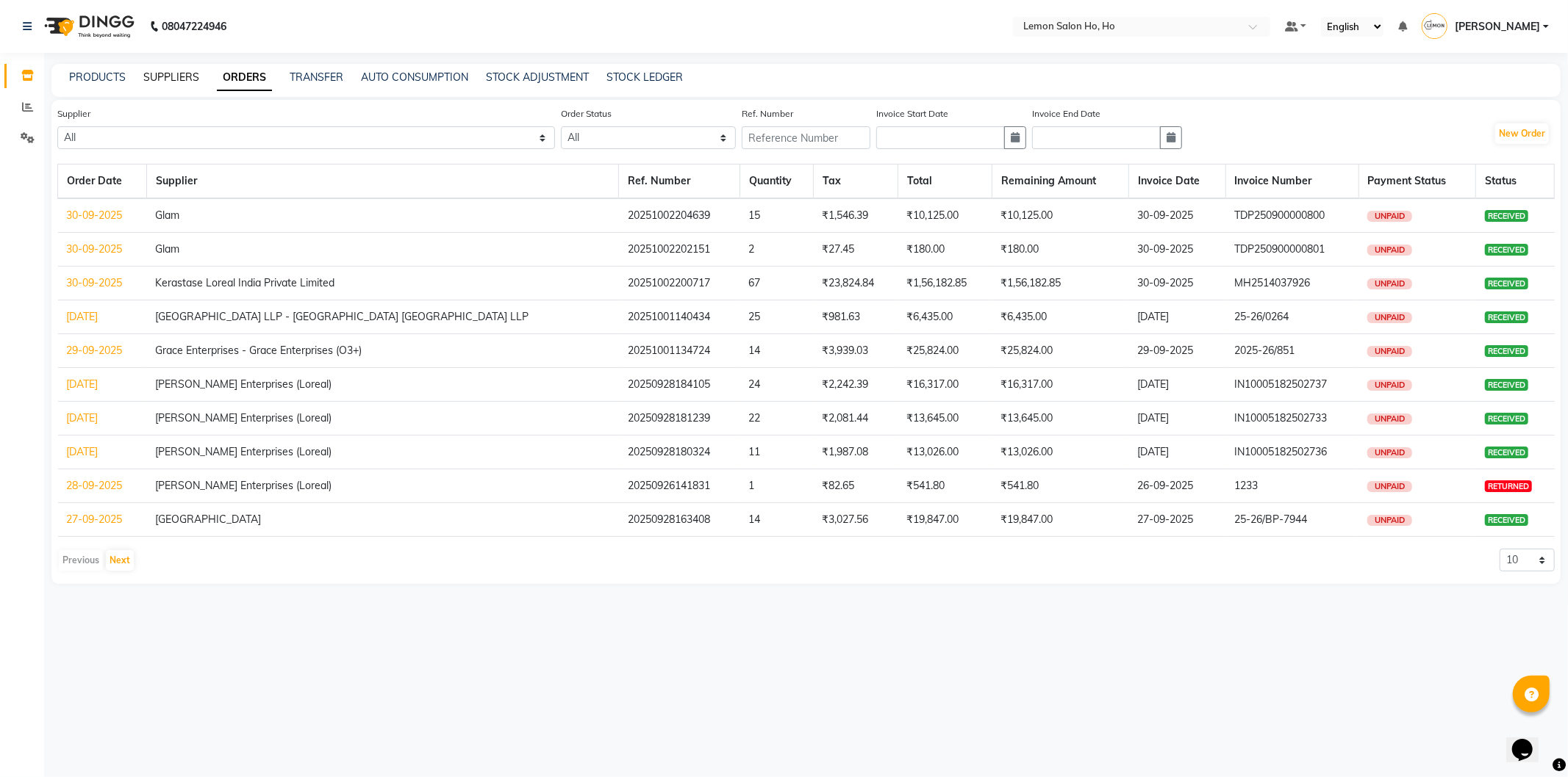
click at [172, 79] on link "SUPPLIERS" at bounding box center [171, 77] width 56 height 13
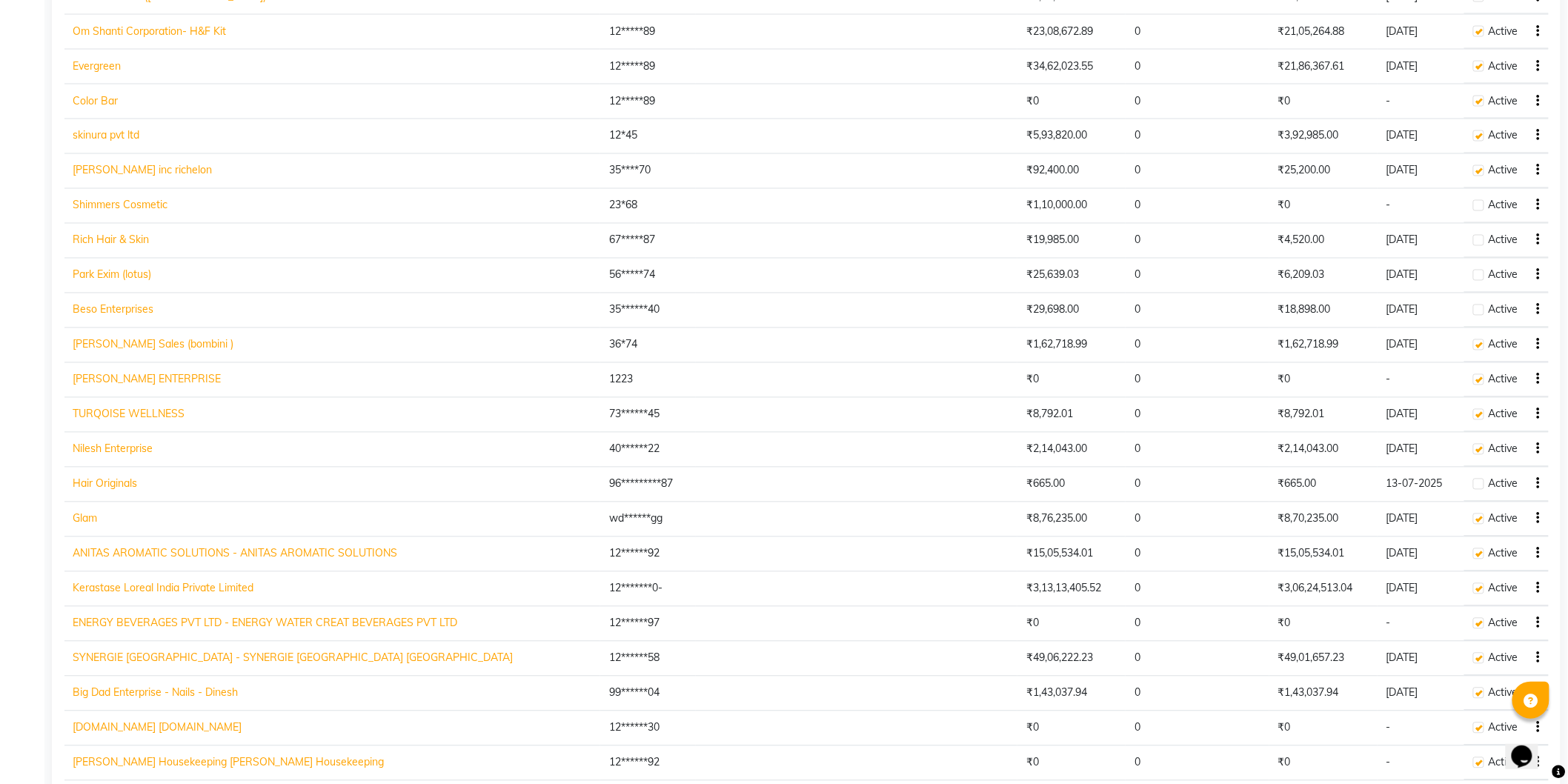
scroll to position [1098, 0]
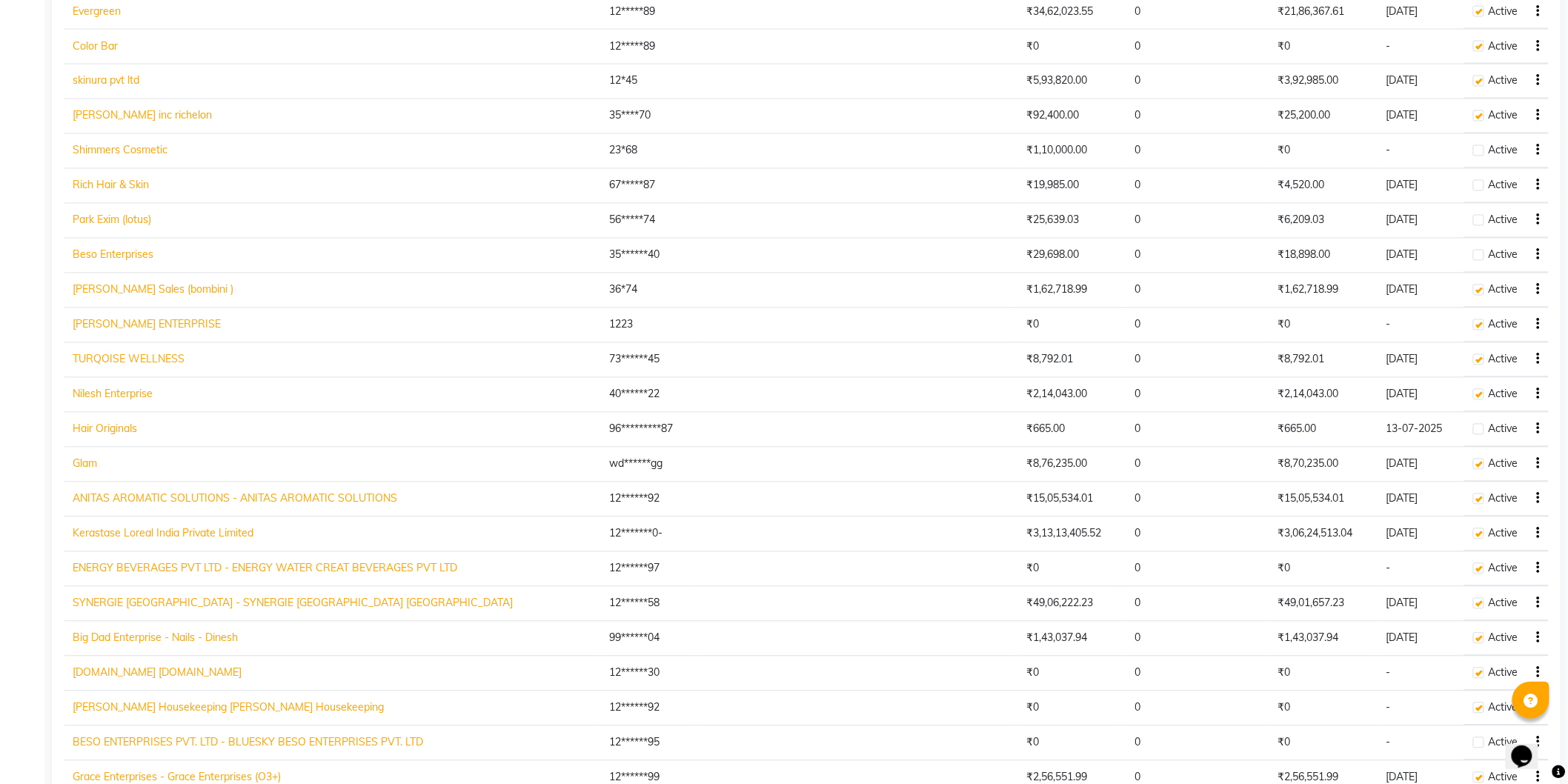
click at [100, 610] on link "SYNERGIE INDIA - SYNERGIE INDYA INDIA" at bounding box center [293, 603] width 440 height 13
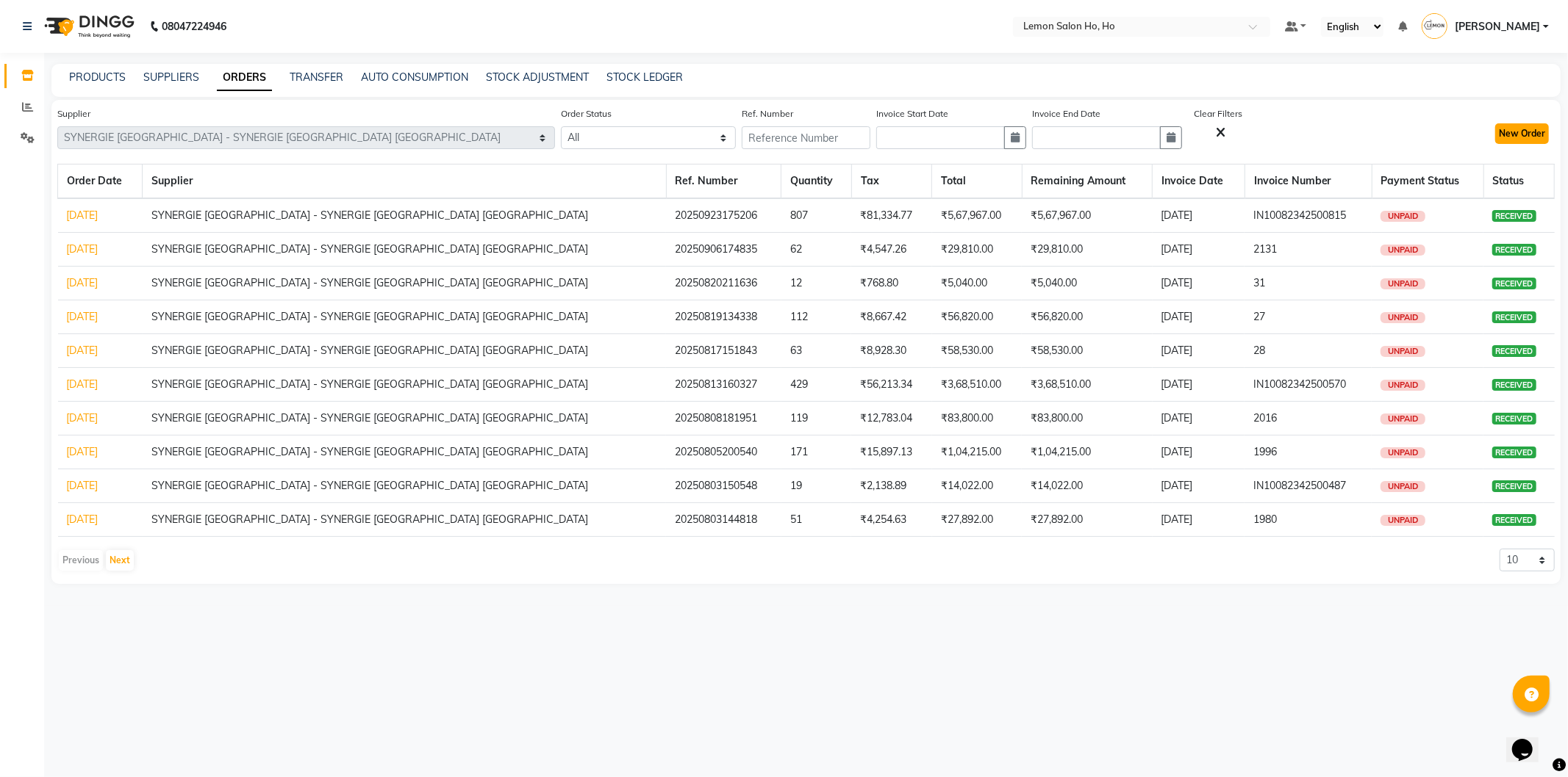
click at [1527, 129] on button "New Order" at bounding box center [1522, 133] width 54 height 21
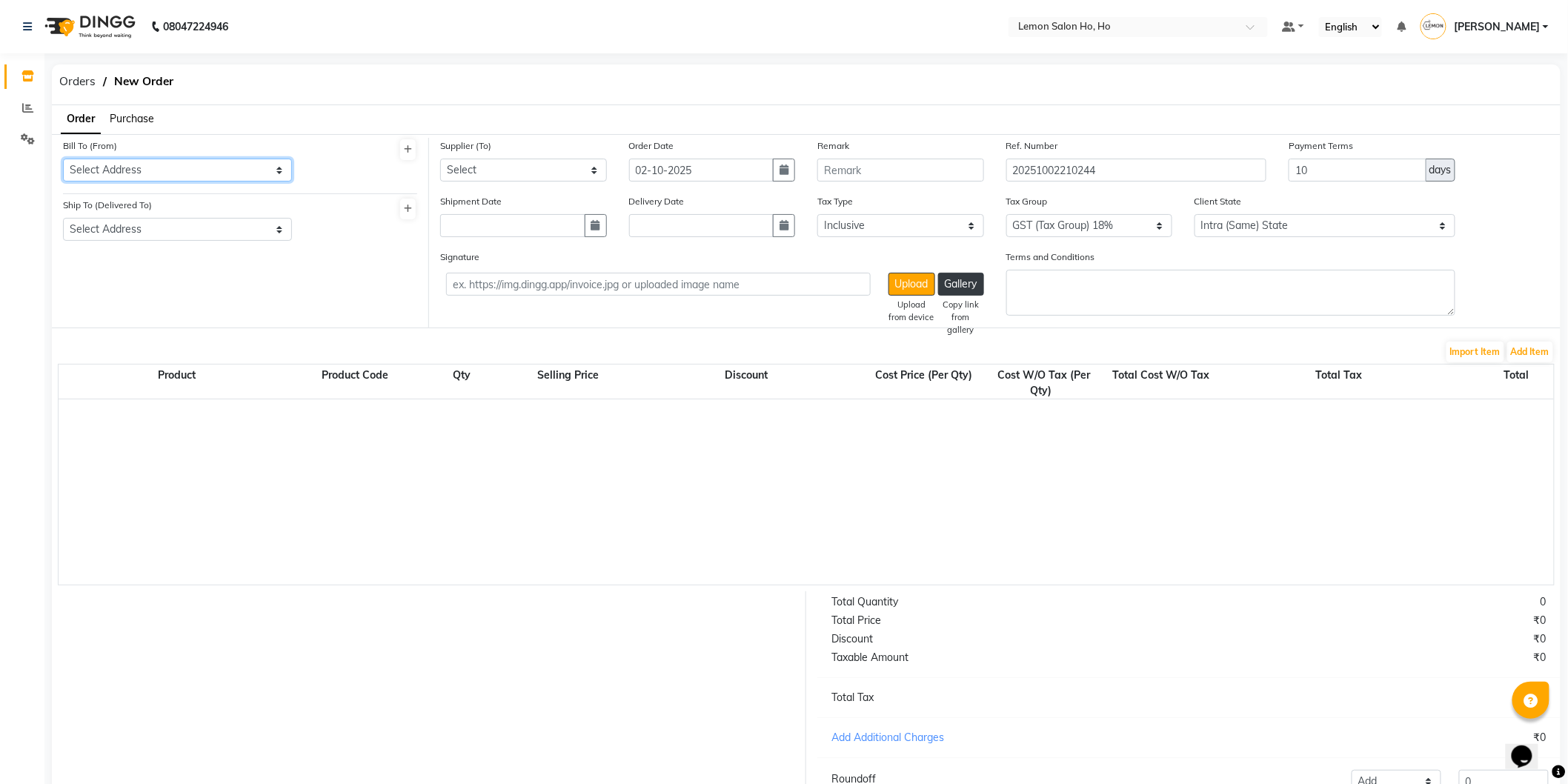
click at [144, 169] on select "Select Address shop no-1 samarth siddhi near andheri west mumbai 400053 HO GG Ho" at bounding box center [178, 170] width 229 height 23
click at [63, 158] on select "Select Address shop no-1 samarth siddhi near andheri west mumbai 400053 HO GG Ho" at bounding box center [178, 170] width 229 height 23
click at [154, 235] on select "Select Address shop no-1 samarth siddhi near joggers park opp starbucks andheri…" at bounding box center [178, 229] width 229 height 23
click at [63, 218] on select "Select Address shop no-1 samarth siddhi near joggers park opp starbucks andheri…" at bounding box center [178, 229] width 229 height 23
click at [136, 120] on span "Purchase" at bounding box center [132, 118] width 45 height 13
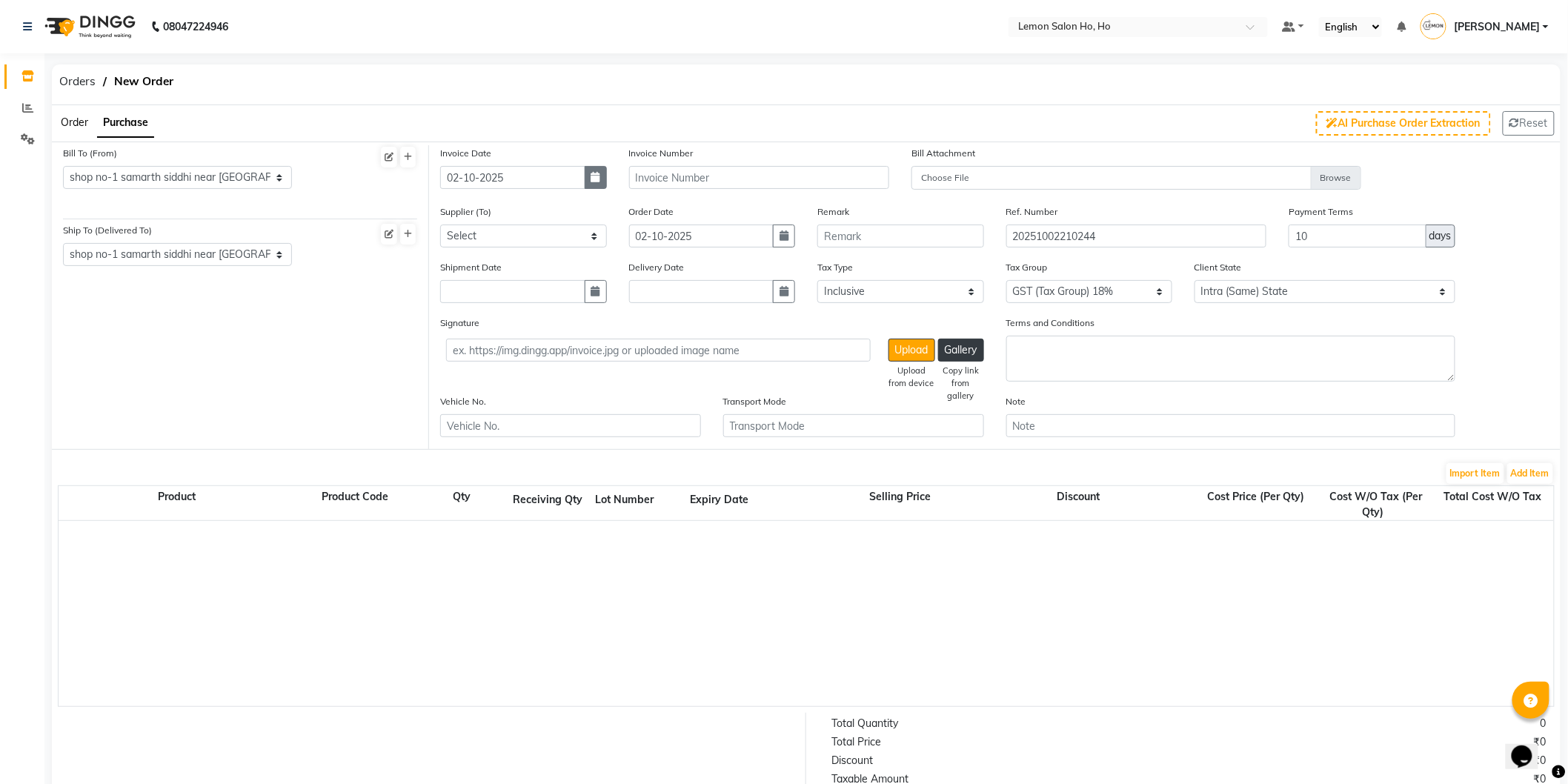
click at [588, 175] on button "button" at bounding box center [595, 178] width 22 height 23
click at [483, 254] on div "30" at bounding box center [479, 255] width 24 height 24
click at [498, 233] on select "Select Komal Enterprises (Loreal) Narayan Sales Agency Osp Healthcare Rica Wax …" at bounding box center [523, 236] width 167 height 23
click at [440, 225] on select "Select Komal Enterprises (Loreal) Narayan Sales Agency Osp Healthcare Rica Wax …" at bounding box center [523, 236] width 167 height 23
click at [591, 294] on icon "button" at bounding box center [596, 290] width 9 height 10
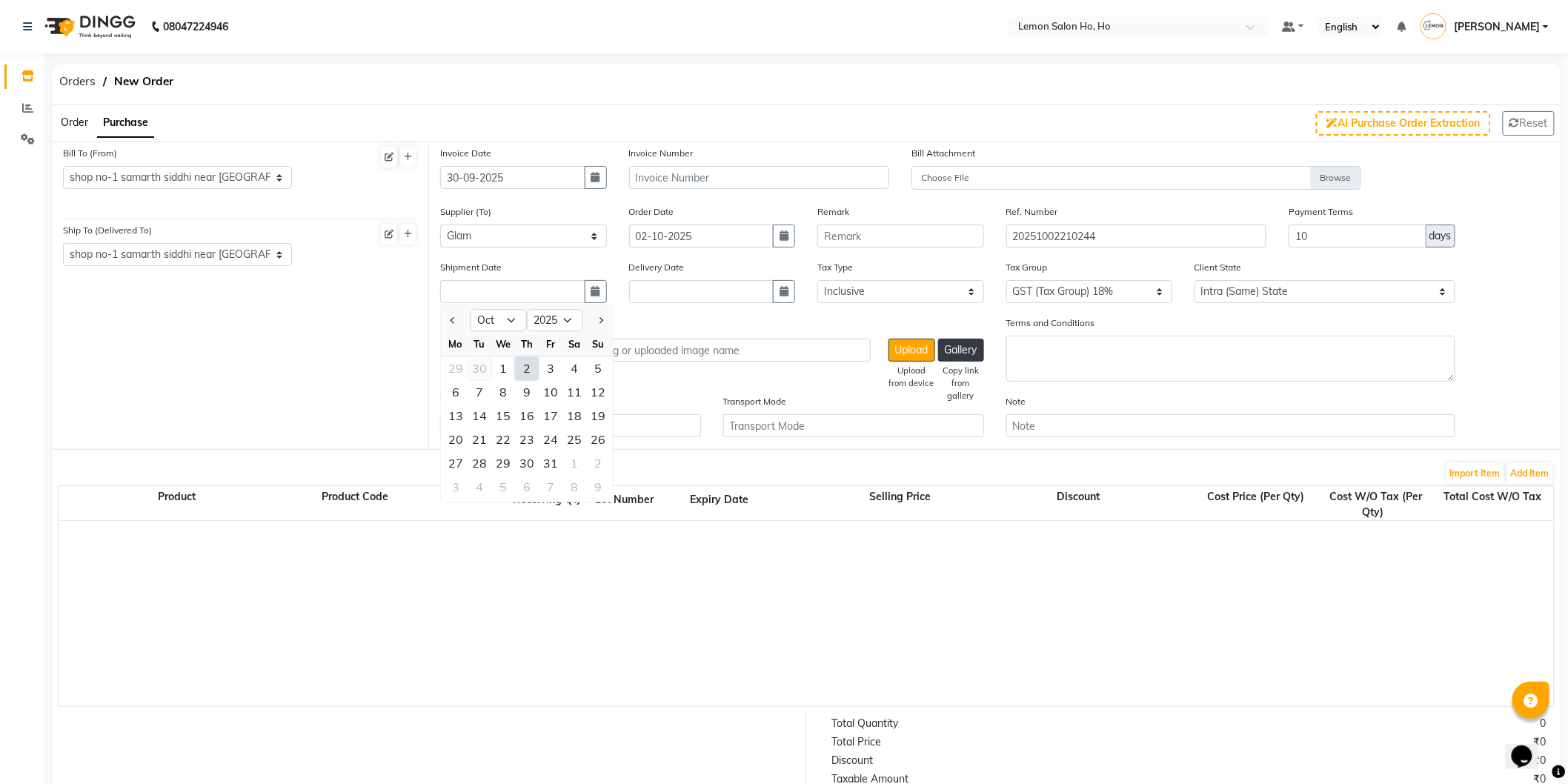
click at [476, 368] on div "30" at bounding box center [479, 369] width 24 height 24
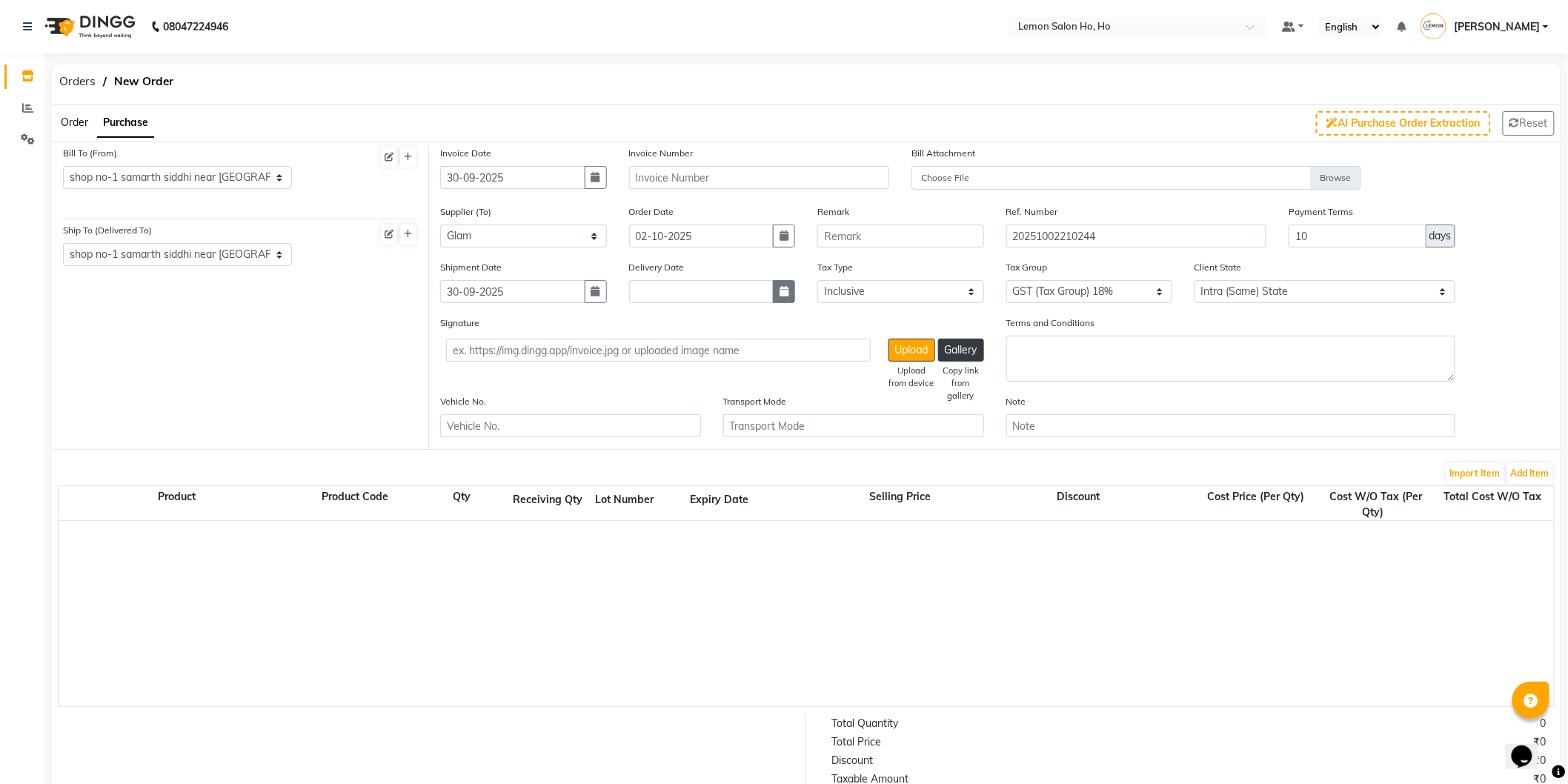
click at [780, 290] on icon "button" at bounding box center [784, 290] width 9 height 10
click at [670, 371] on div "30" at bounding box center [668, 369] width 24 height 24
click at [776, 240] on button "button" at bounding box center [784, 236] width 22 height 23
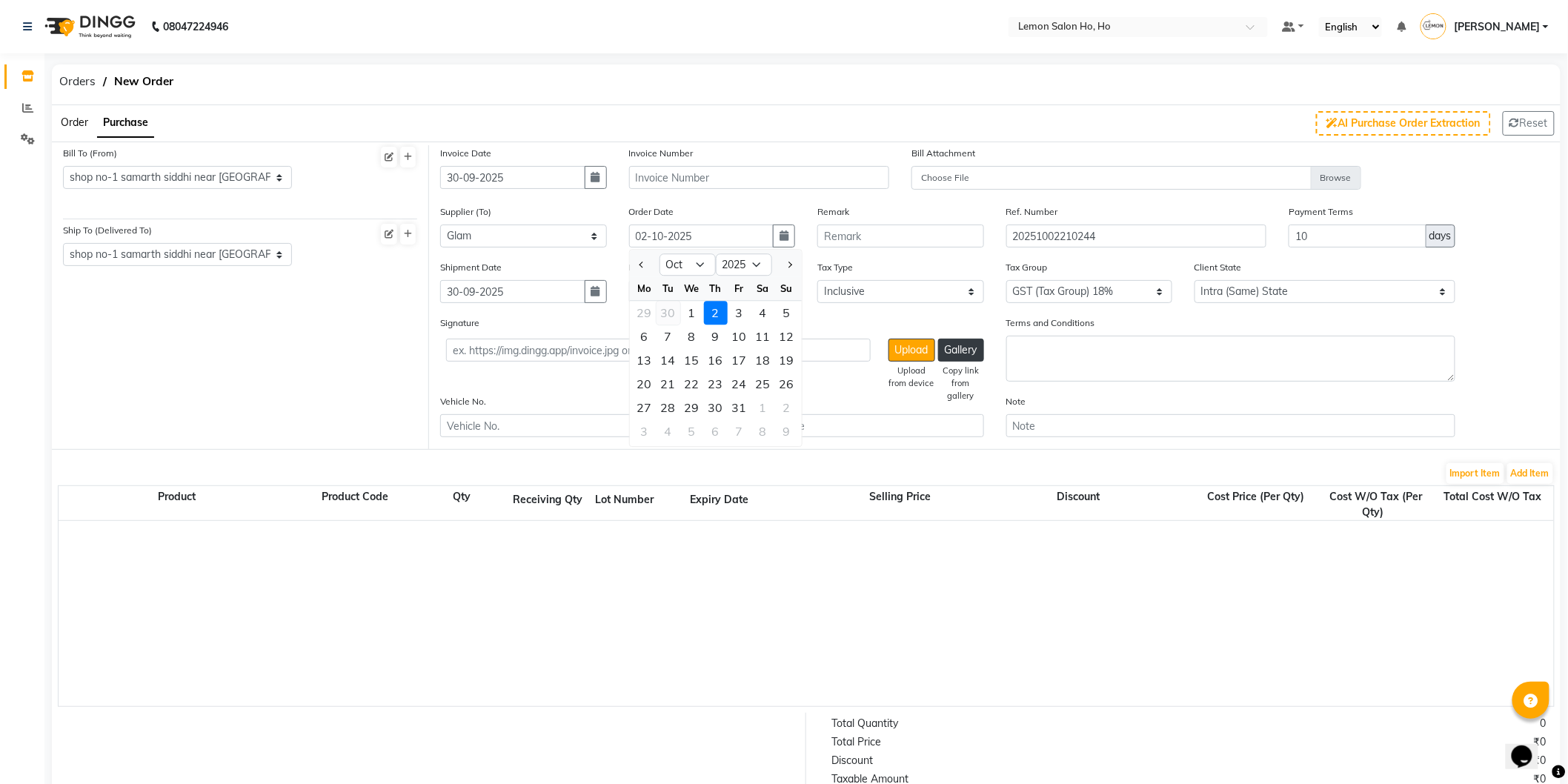
click at [661, 316] on div "30" at bounding box center [668, 314] width 24 height 24
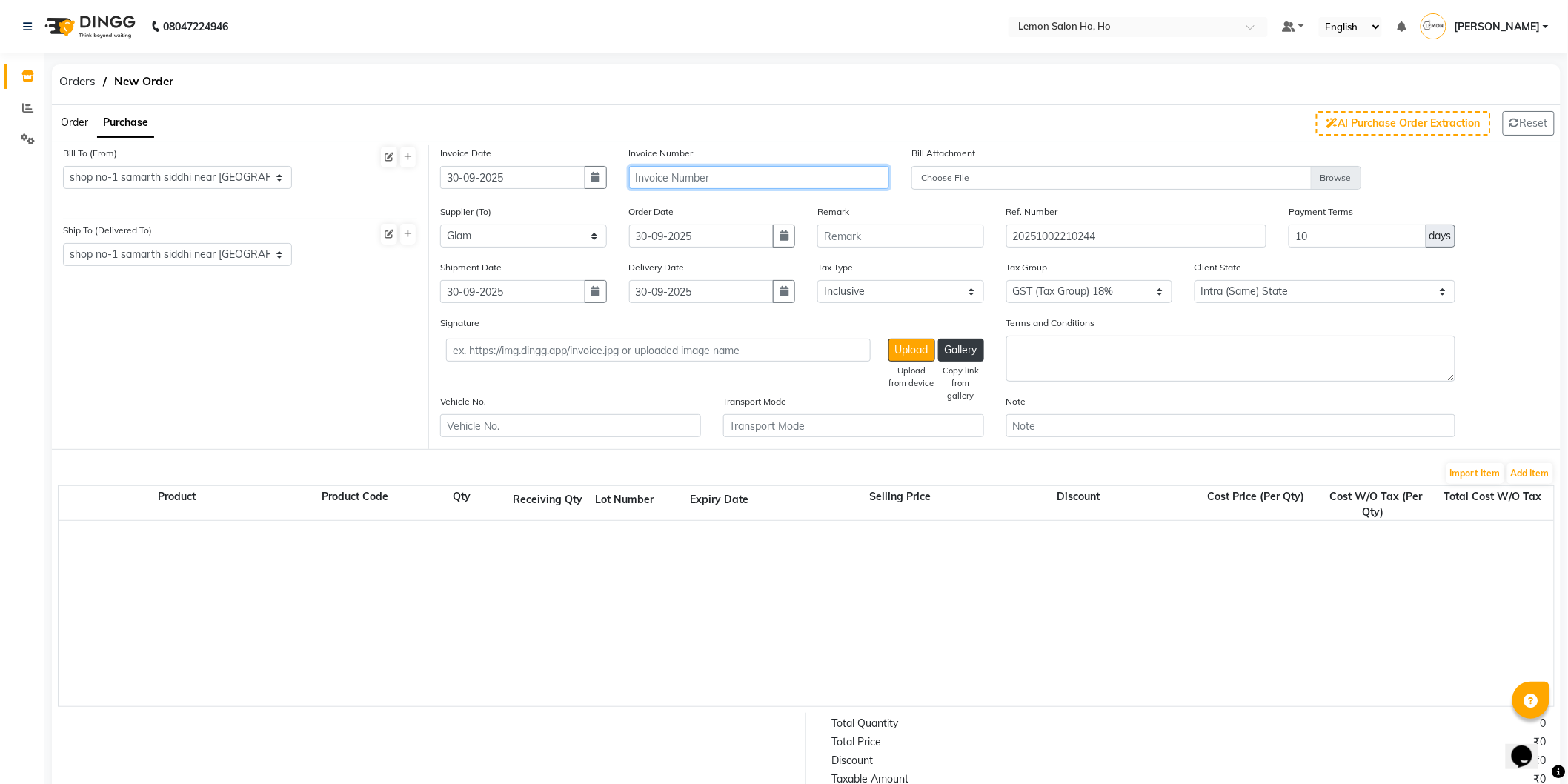
click at [747, 174] on input "text" at bounding box center [760, 178] width 261 height 23
click at [1536, 477] on button "Add Item" at bounding box center [1530, 473] width 46 height 21
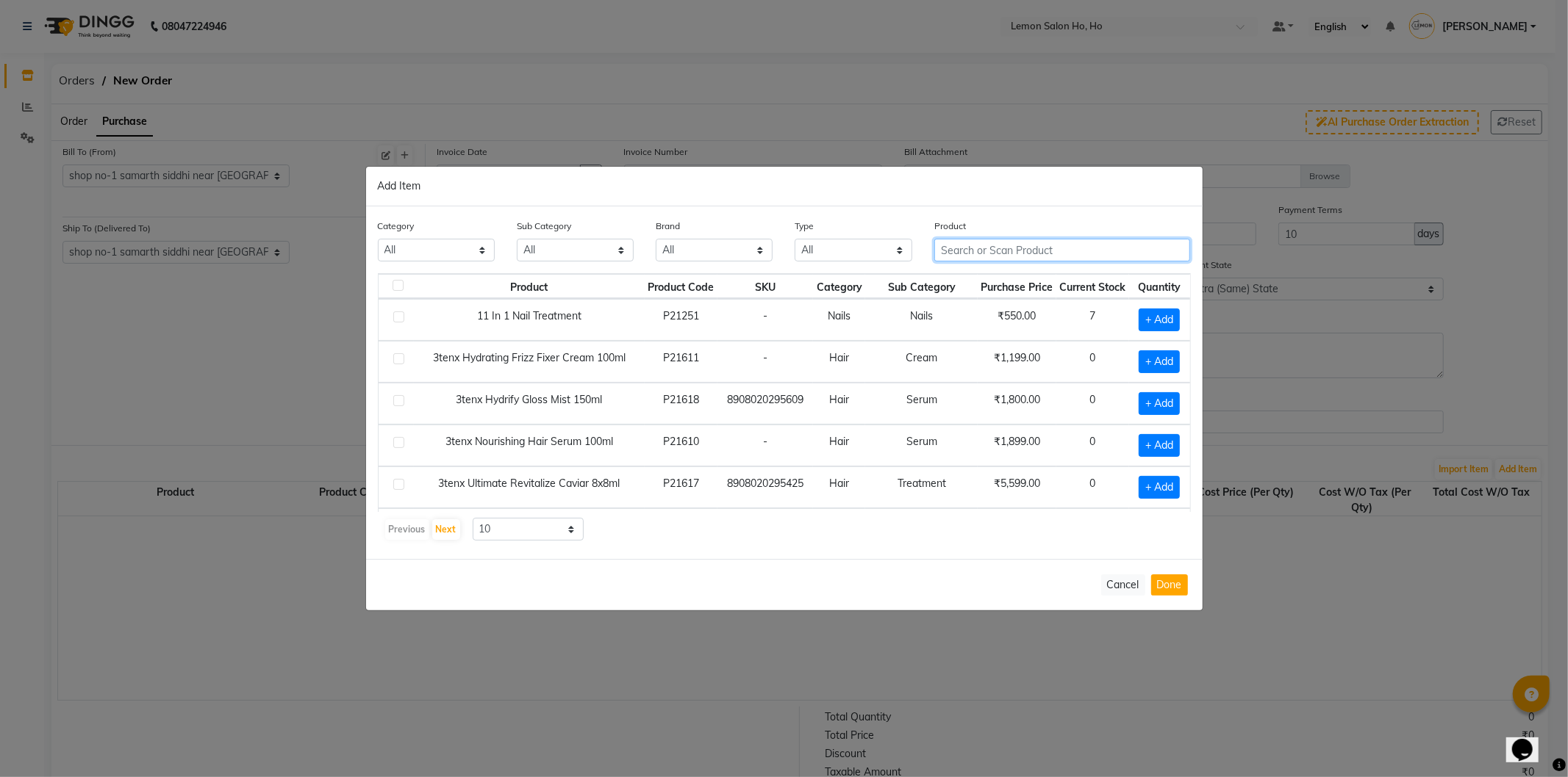
click at [1069, 250] on input "text" at bounding box center [1062, 250] width 257 height 23
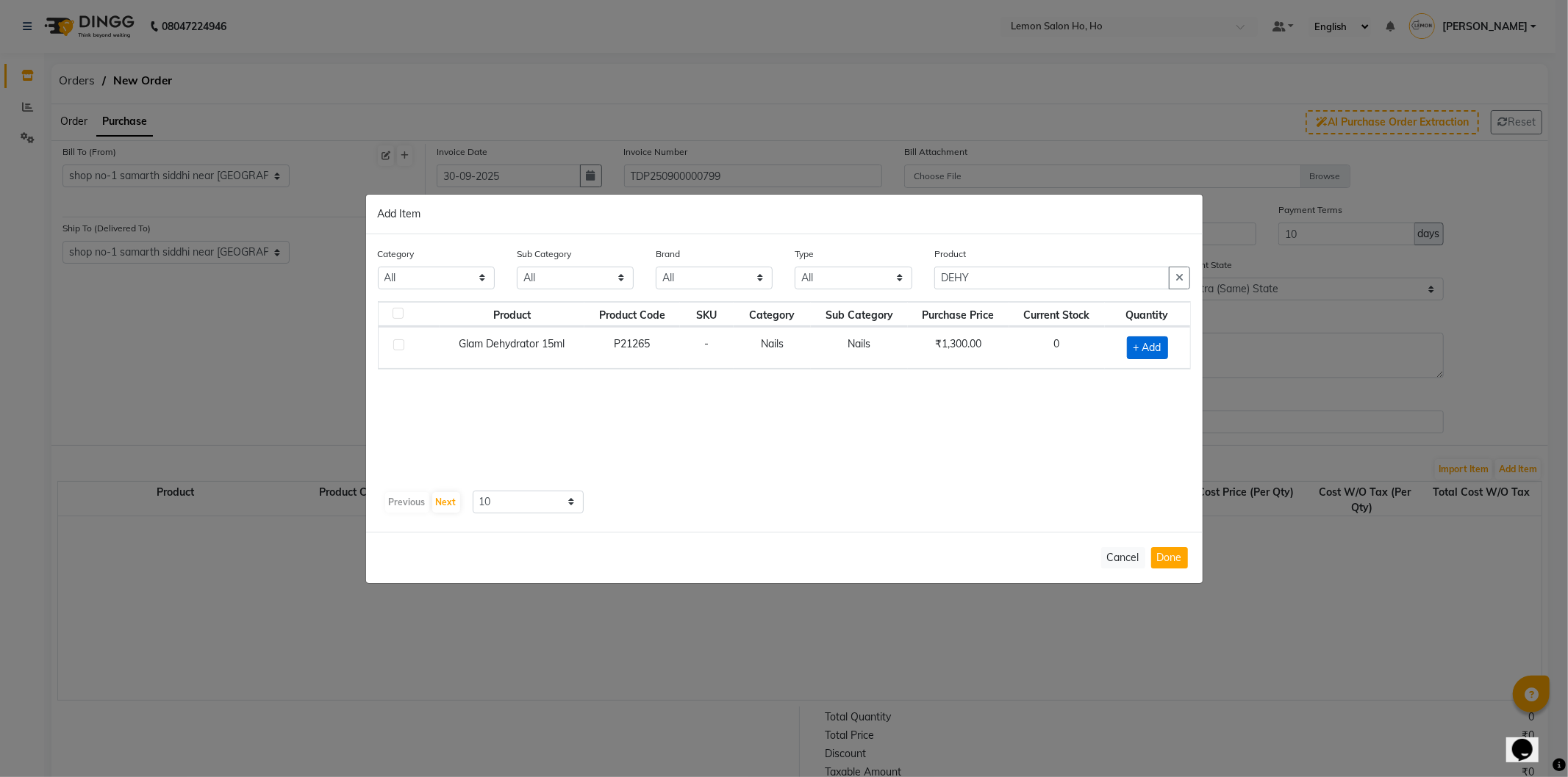
click at [1148, 347] on span "+ Add" at bounding box center [1147, 348] width 41 height 23
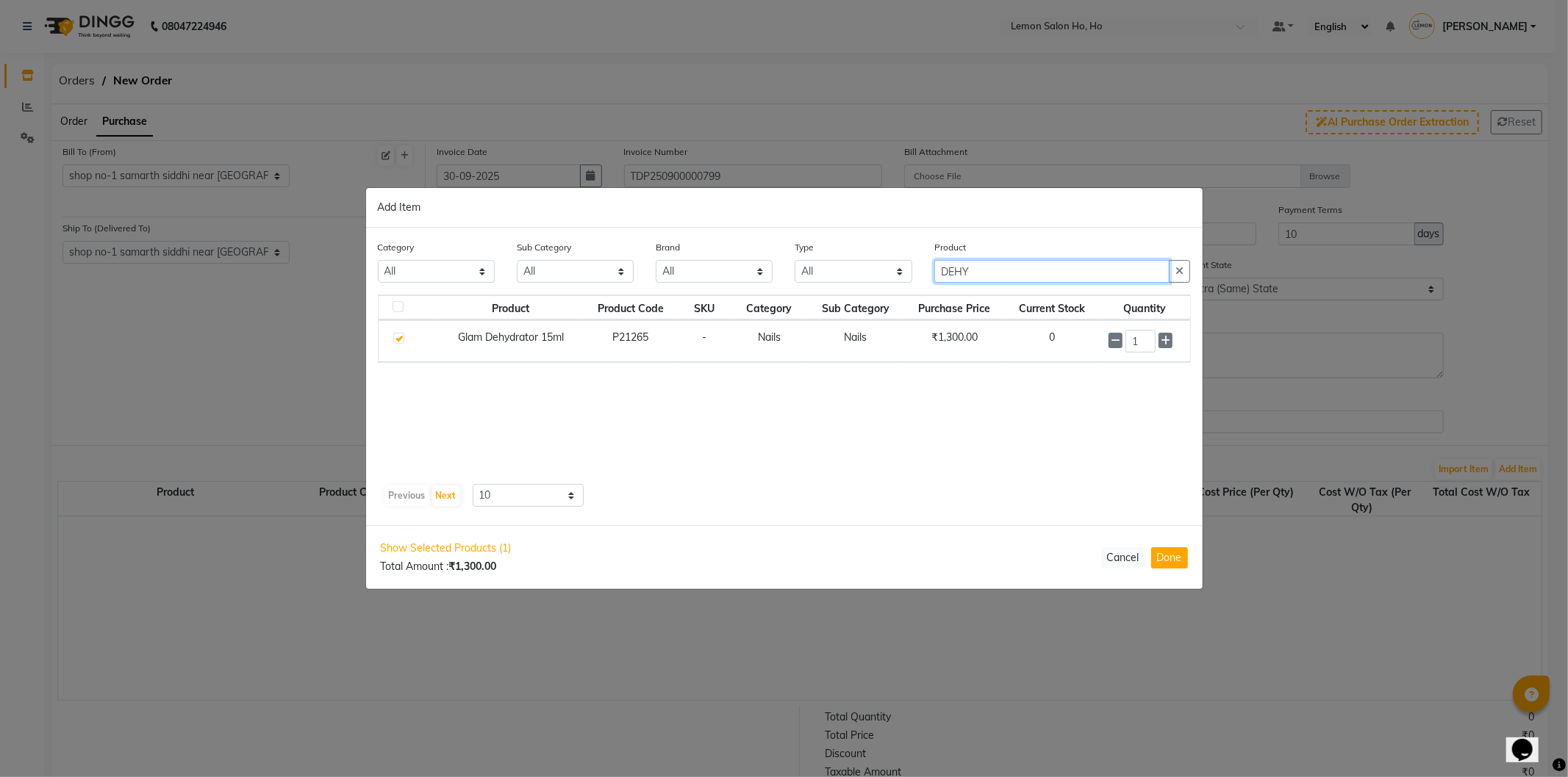
drag, startPoint x: 976, startPoint y: 269, endPoint x: 934, endPoint y: 270, distance: 42.0
click at [935, 270] on input "DEHY" at bounding box center [1052, 272] width 236 height 23
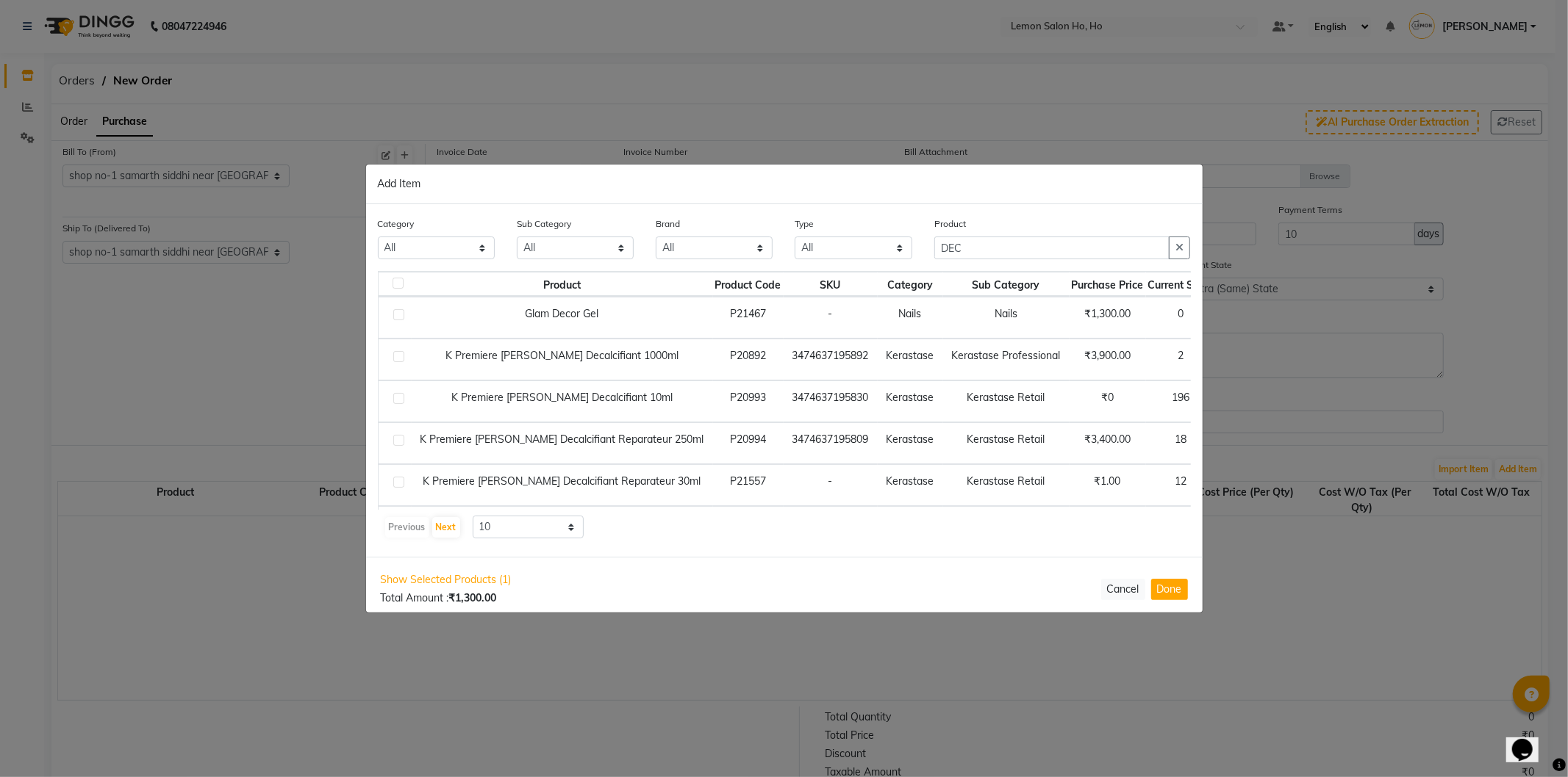
scroll to position [0, 100]
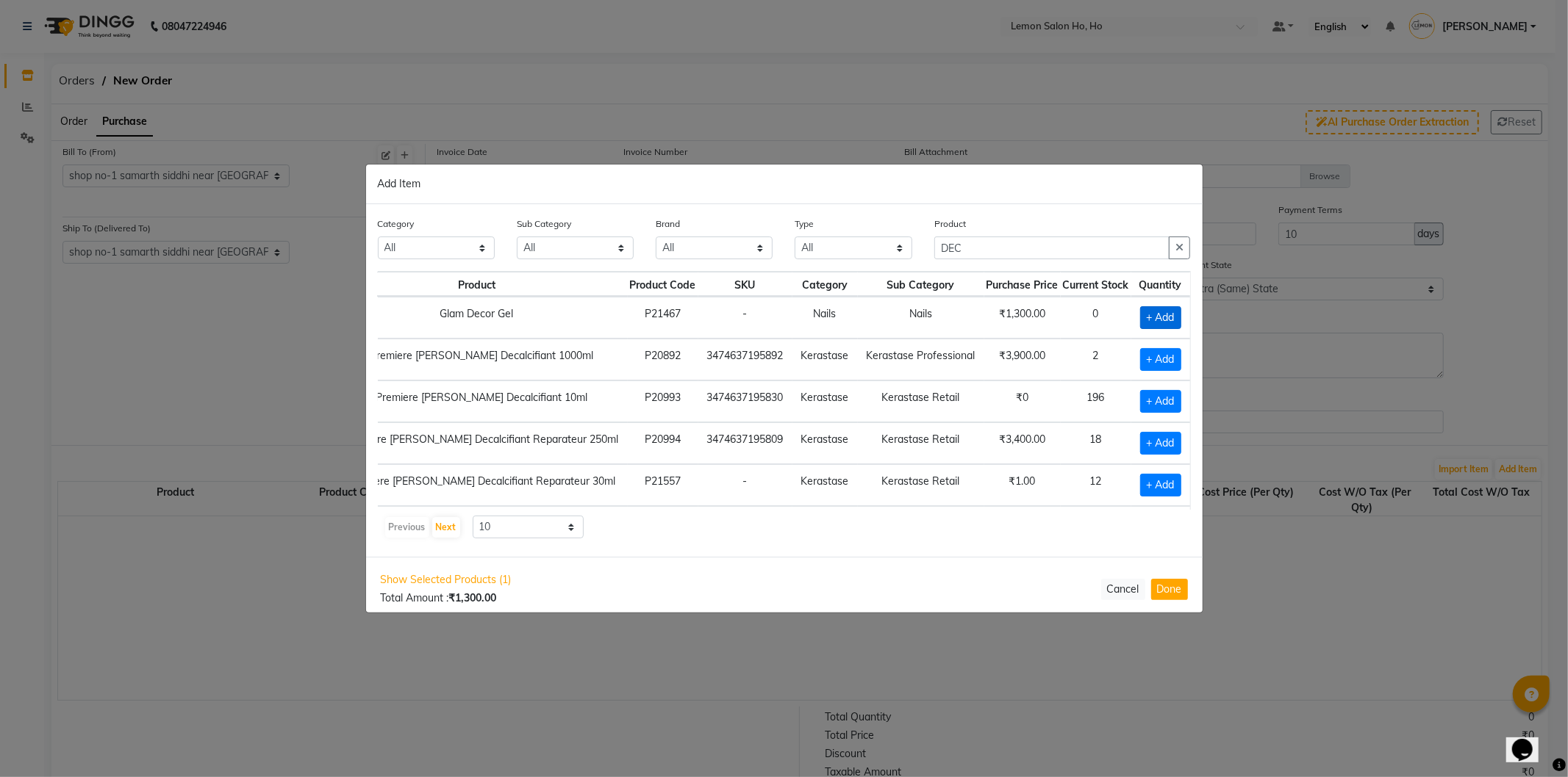
click at [1158, 309] on span "+ Add" at bounding box center [1161, 318] width 41 height 23
drag, startPoint x: 1020, startPoint y: 240, endPoint x: 824, endPoint y: 258, distance: 196.8
click at [824, 258] on div "Category All Hair Skin Makeup Personal Care Appliances Beard Waxing Disposable …" at bounding box center [784, 243] width 835 height 55
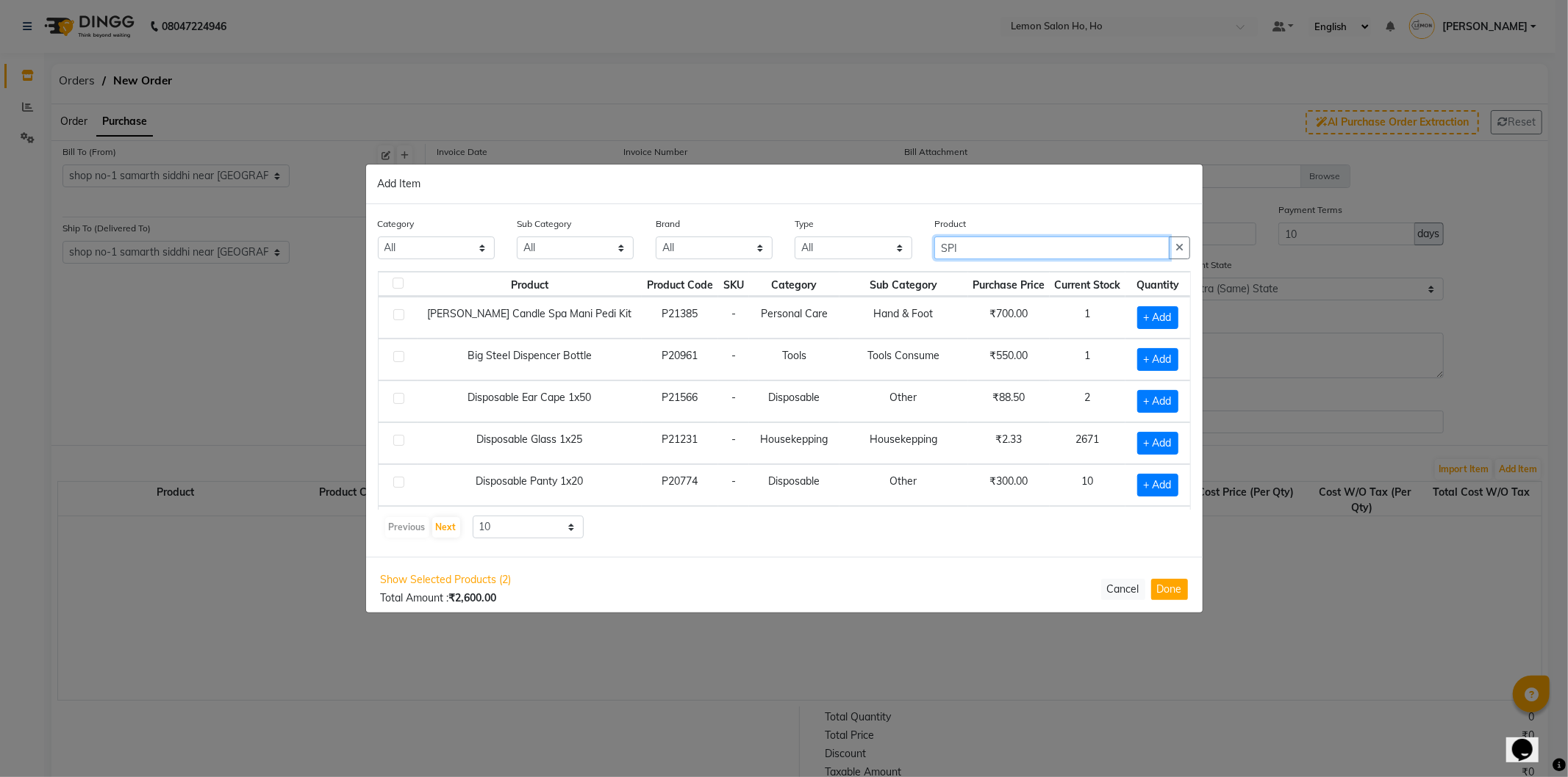
scroll to position [0, 0]
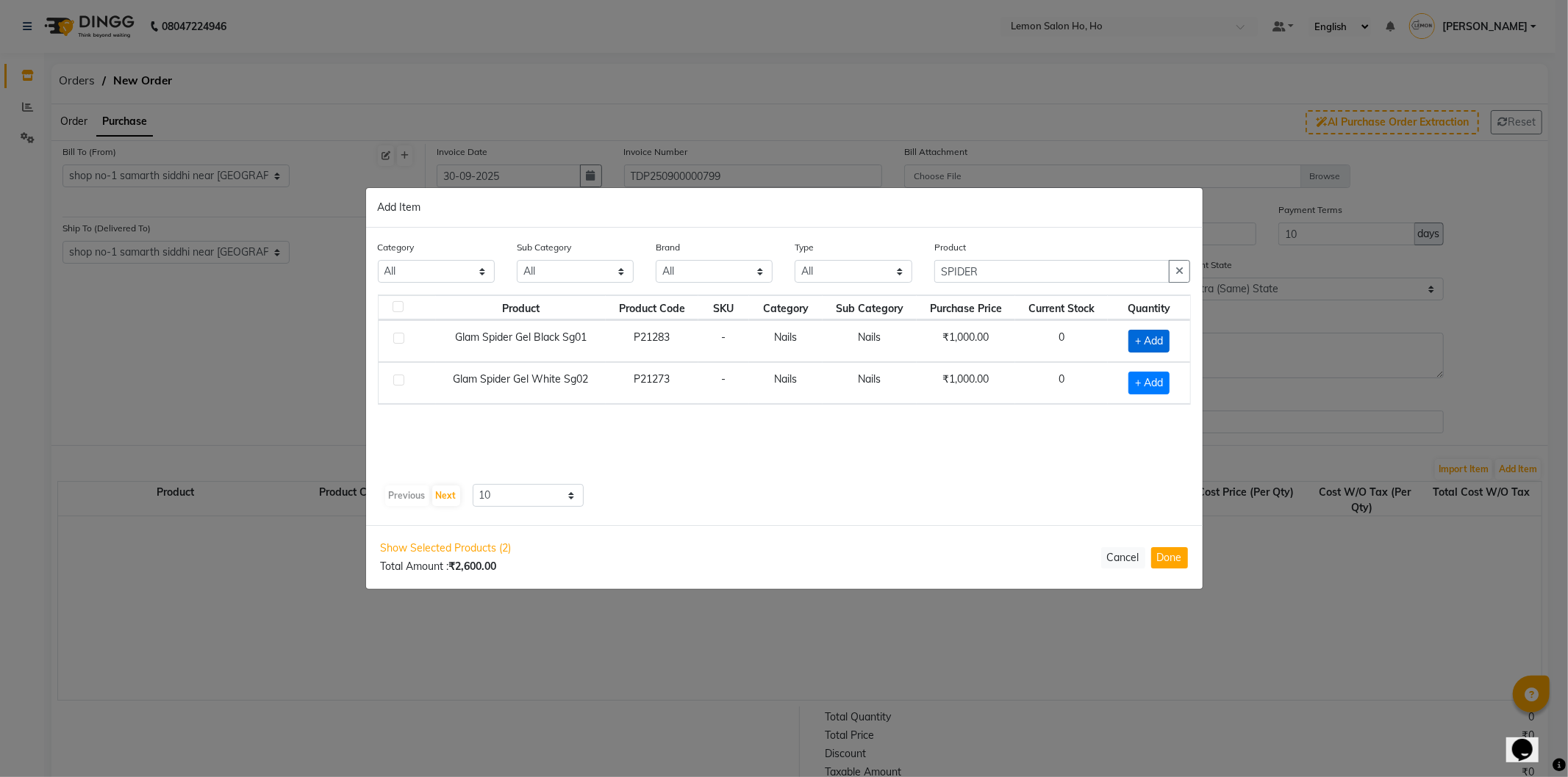
click at [1151, 340] on span "+ Add" at bounding box center [1149, 341] width 41 height 23
drag, startPoint x: 1015, startPoint y: 261, endPoint x: 869, endPoint y: 284, distance: 147.8
click at [869, 284] on div "Category All Hair Skin Makeup Personal Care Appliances Beard Waxing Disposable …" at bounding box center [784, 266] width 835 height 55
click at [1141, 380] on span "+ Add" at bounding box center [1146, 384] width 41 height 23
drag, startPoint x: 1044, startPoint y: 258, endPoint x: 1003, endPoint y: 263, distance: 41.3
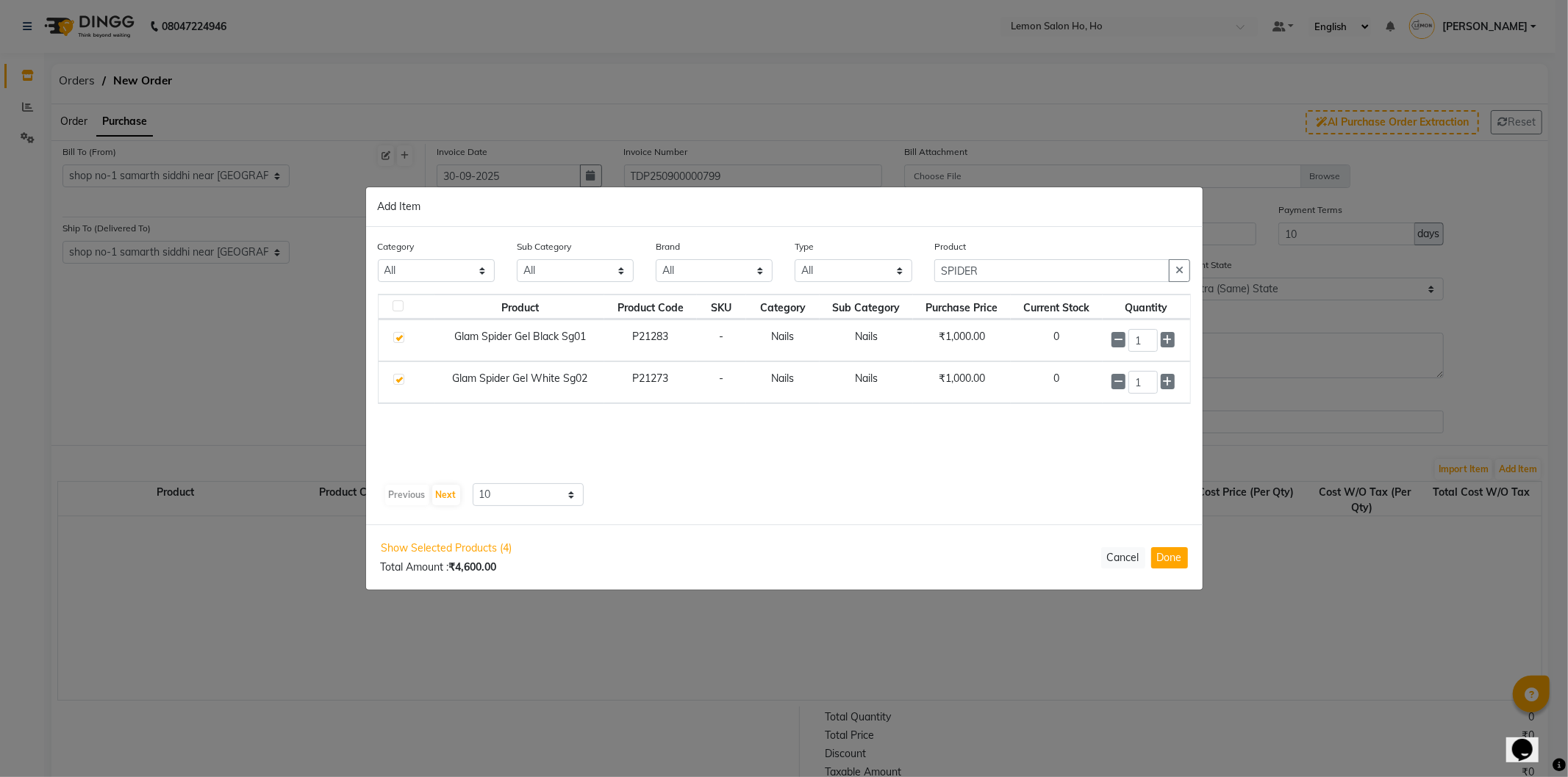
click at [1003, 263] on div "Product SPIDER" at bounding box center [1062, 260] width 257 height 44
drag, startPoint x: 934, startPoint y: 280, endPoint x: 885, endPoint y: 287, distance: 49.5
click at [885, 287] on div "Category All Hair Skin Makeup Personal Care Appliances Beard Waxing Disposable …" at bounding box center [784, 266] width 835 height 55
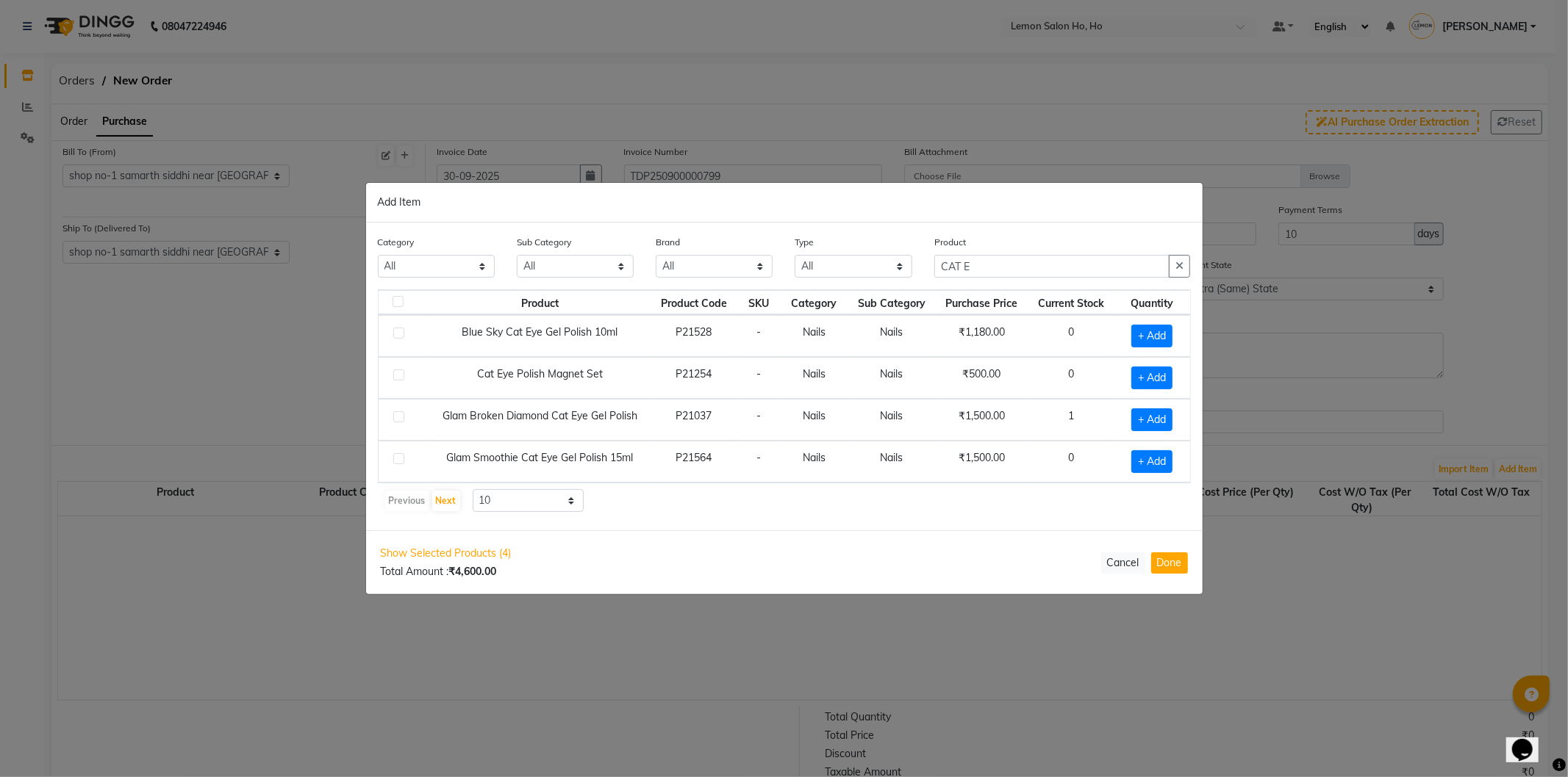
drag, startPoint x: 476, startPoint y: 374, endPoint x: 635, endPoint y: 383, distance: 159.3
click at [637, 383] on td "Cat Eye Polish Magnet Set" at bounding box center [540, 377] width 221 height 42
copy td "Cat Eye Polish Magnet Set"
drag, startPoint x: 1015, startPoint y: 244, endPoint x: 1010, endPoint y: 259, distance: 15.8
click at [1015, 246] on div "Product CAT E" at bounding box center [1062, 256] width 257 height 44
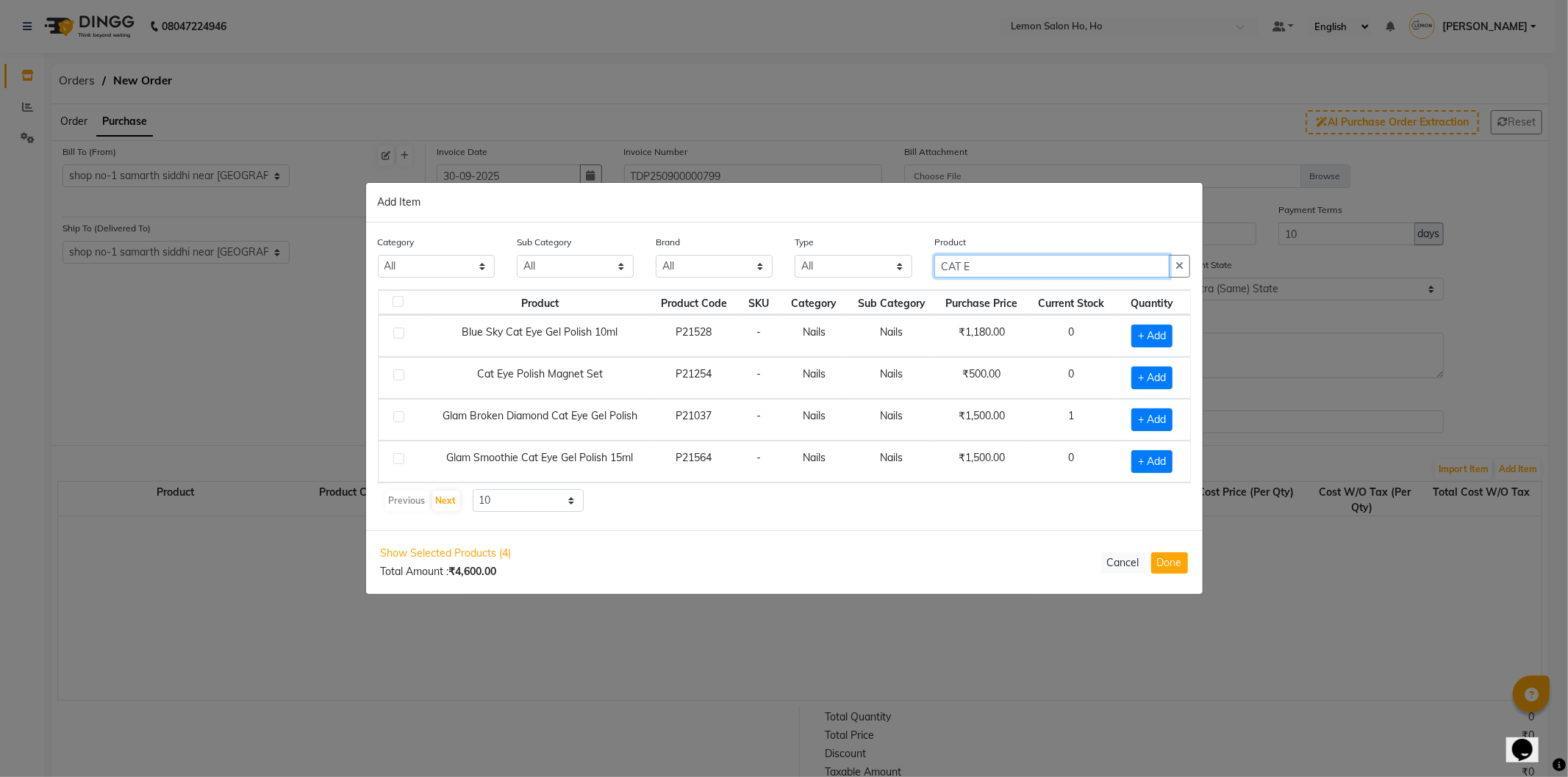
click at [1008, 262] on input "CAT E" at bounding box center [1052, 266] width 236 height 23
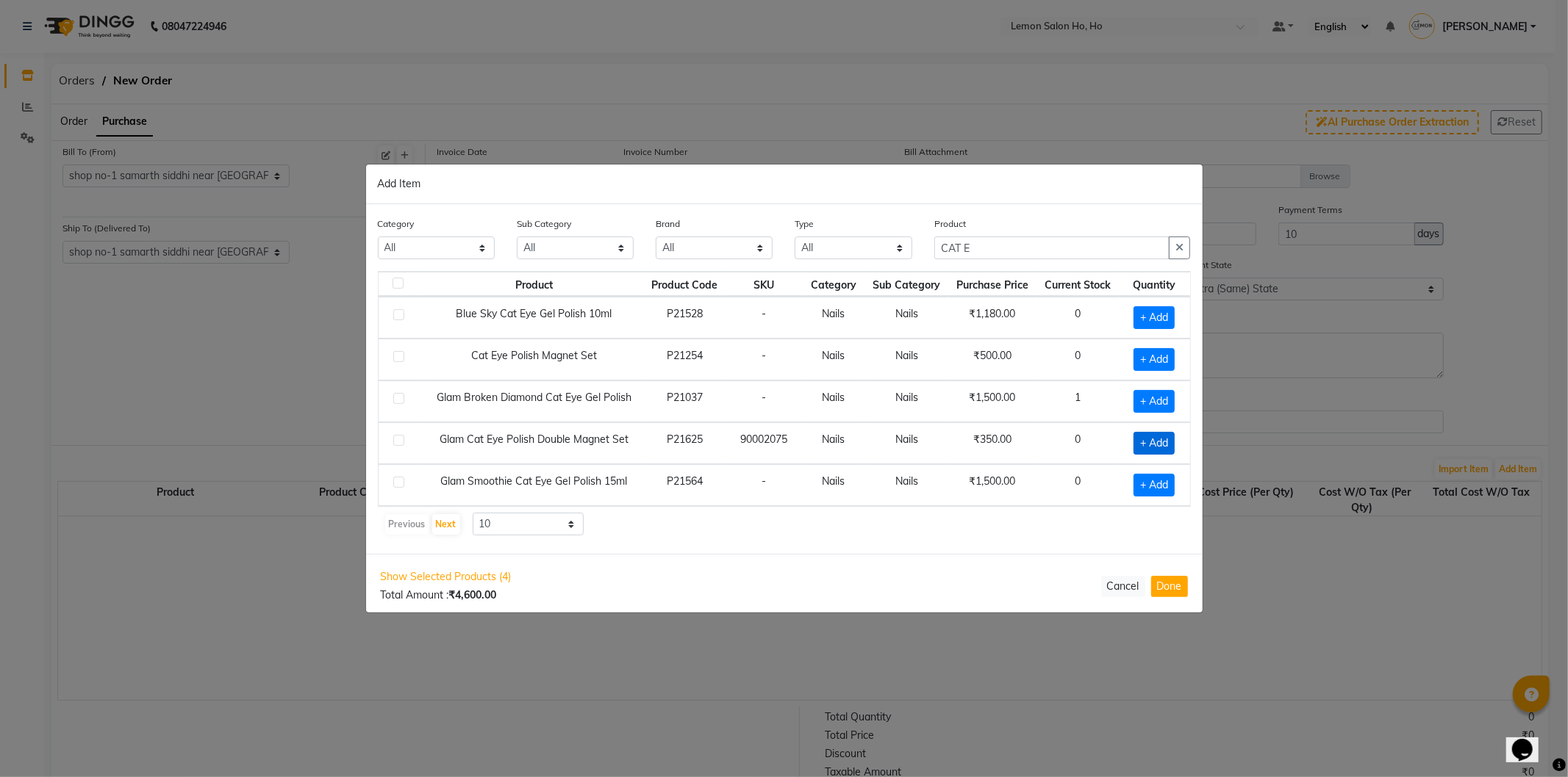
click at [1137, 442] on span "+ Add" at bounding box center [1154, 443] width 41 height 23
drag, startPoint x: 1025, startPoint y: 251, endPoint x: 905, endPoint y: 254, distance: 120.0
click at [905, 254] on div "Category All Hair Skin Makeup Personal Care Appliances Beard Waxing Disposable …" at bounding box center [784, 243] width 835 height 55
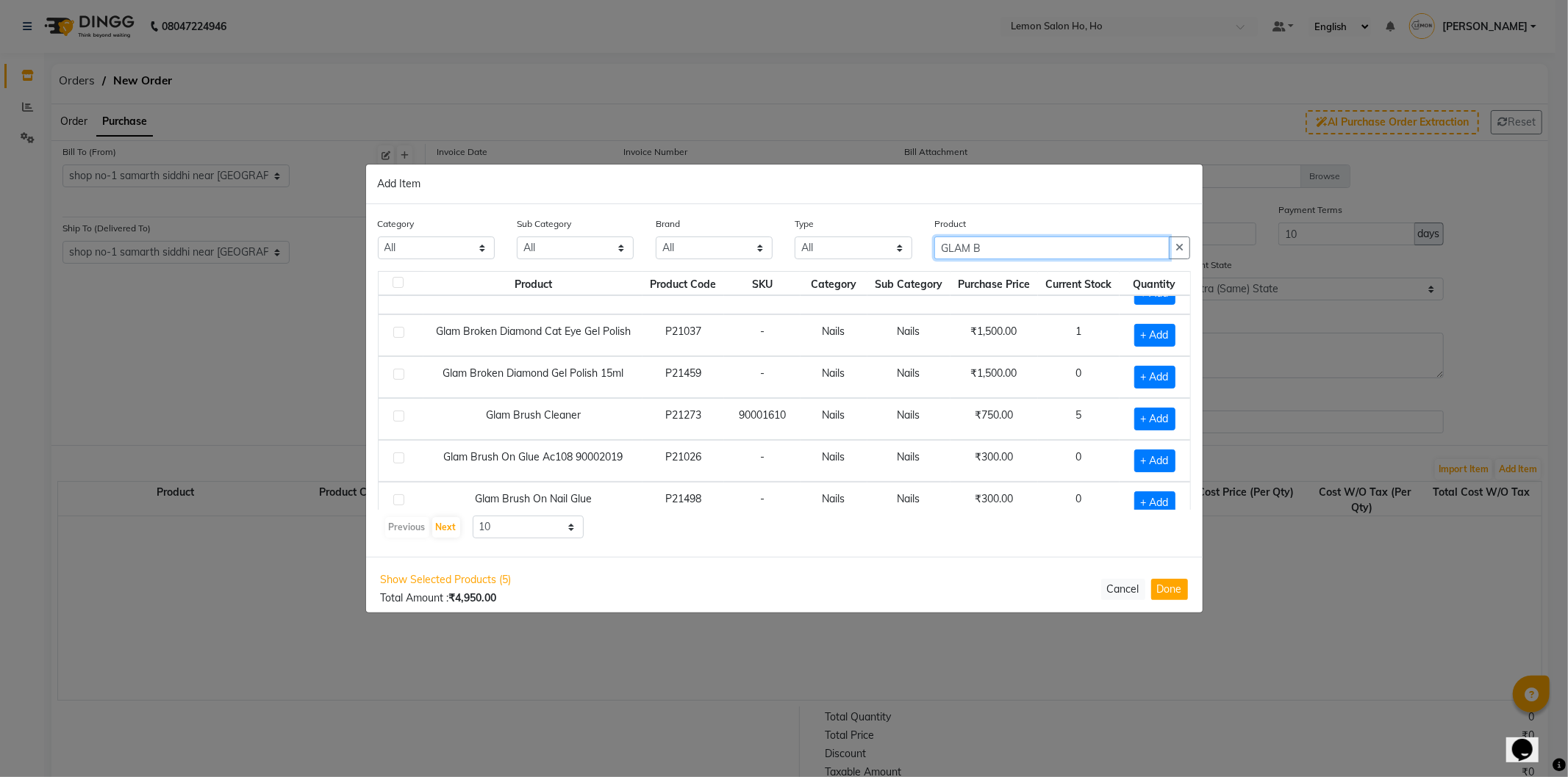
scroll to position [209, 0]
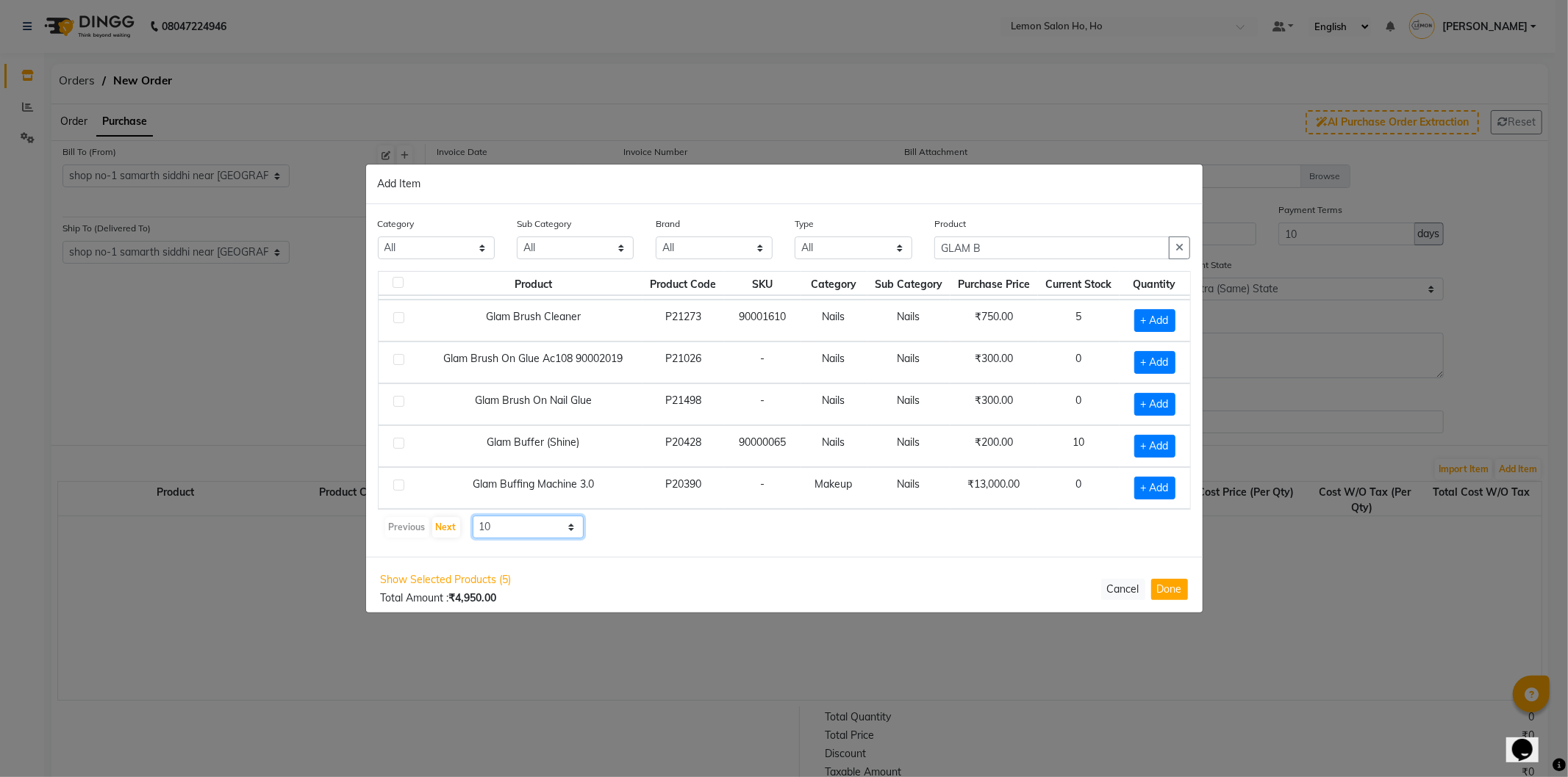
drag, startPoint x: 513, startPoint y: 521, endPoint x: 512, endPoint y: 532, distance: 11.0
click at [512, 527] on select "10 50 100" at bounding box center [529, 527] width 112 height 23
click at [473, 516] on select "10 50 100" at bounding box center [529, 527] width 112 height 23
click at [1020, 247] on input "GLAM B" at bounding box center [1052, 248] width 236 height 23
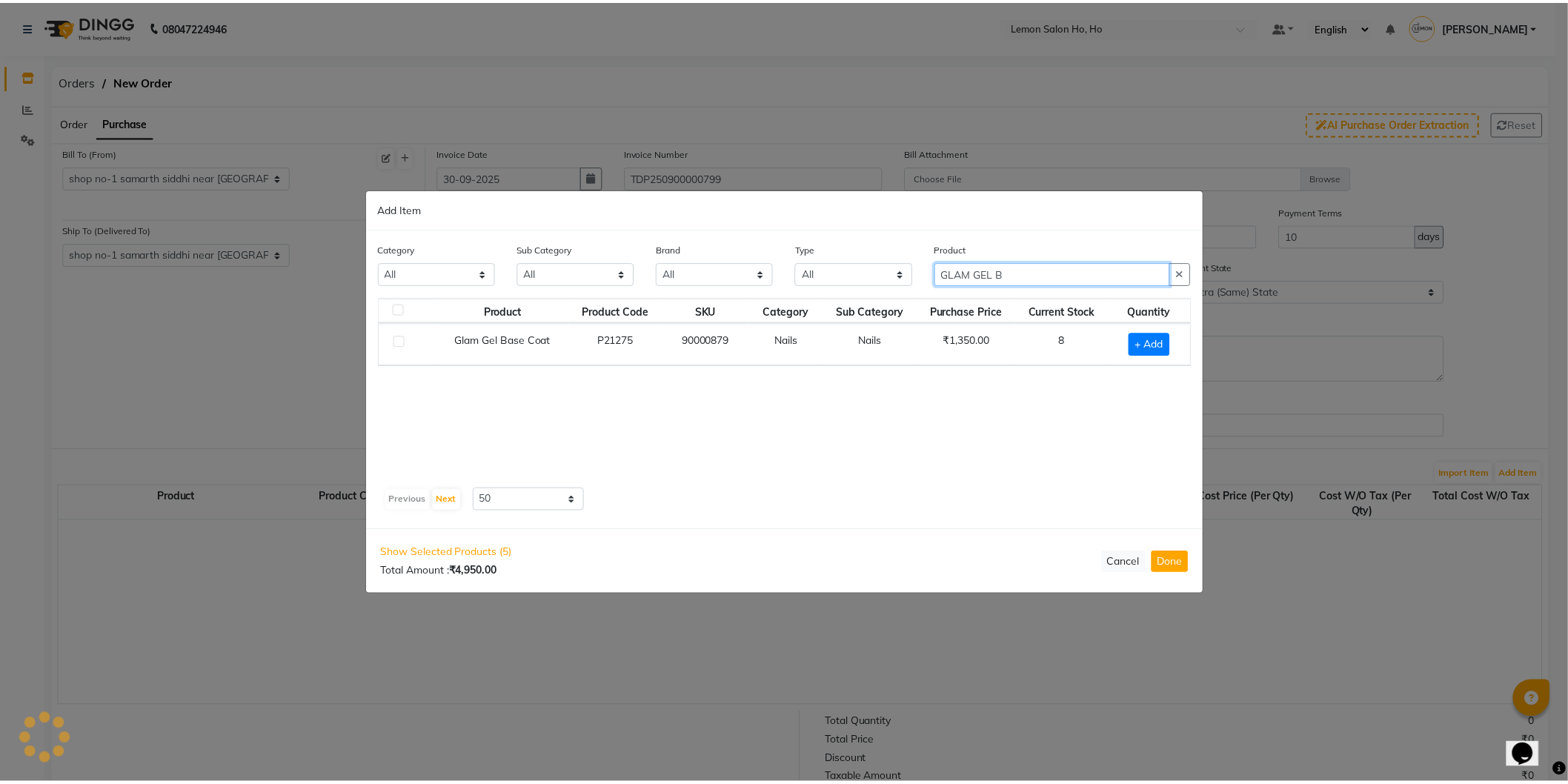
scroll to position [0, 0]
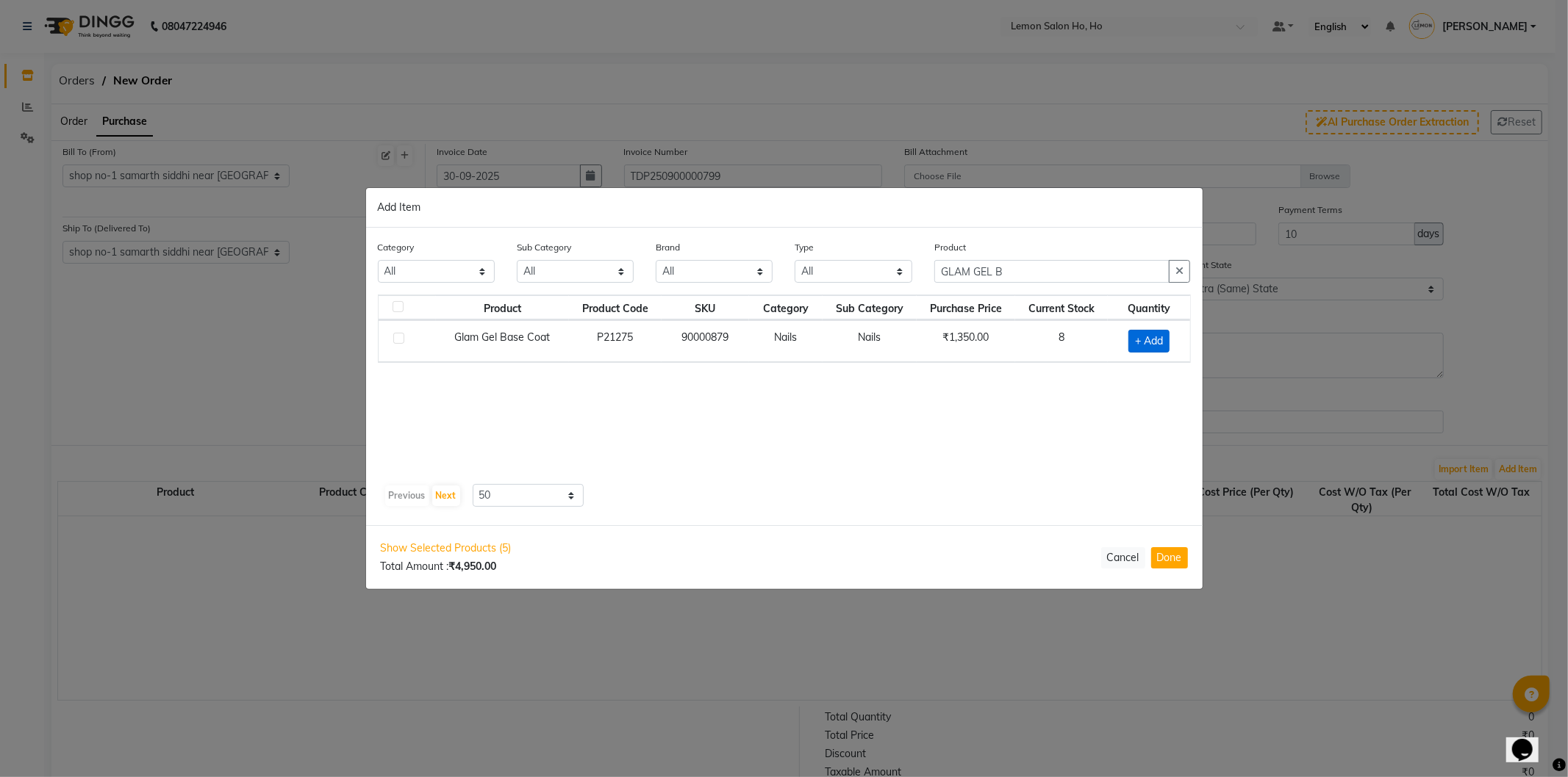
click at [1142, 341] on span "+ Add" at bounding box center [1149, 341] width 41 height 23
click at [1020, 278] on input "GLAM GEL B" at bounding box center [1052, 272] width 236 height 23
click at [1160, 336] on span "+ Add" at bounding box center [1150, 341] width 41 height 23
click at [1170, 563] on button "Done" at bounding box center [1170, 558] width 37 height 21
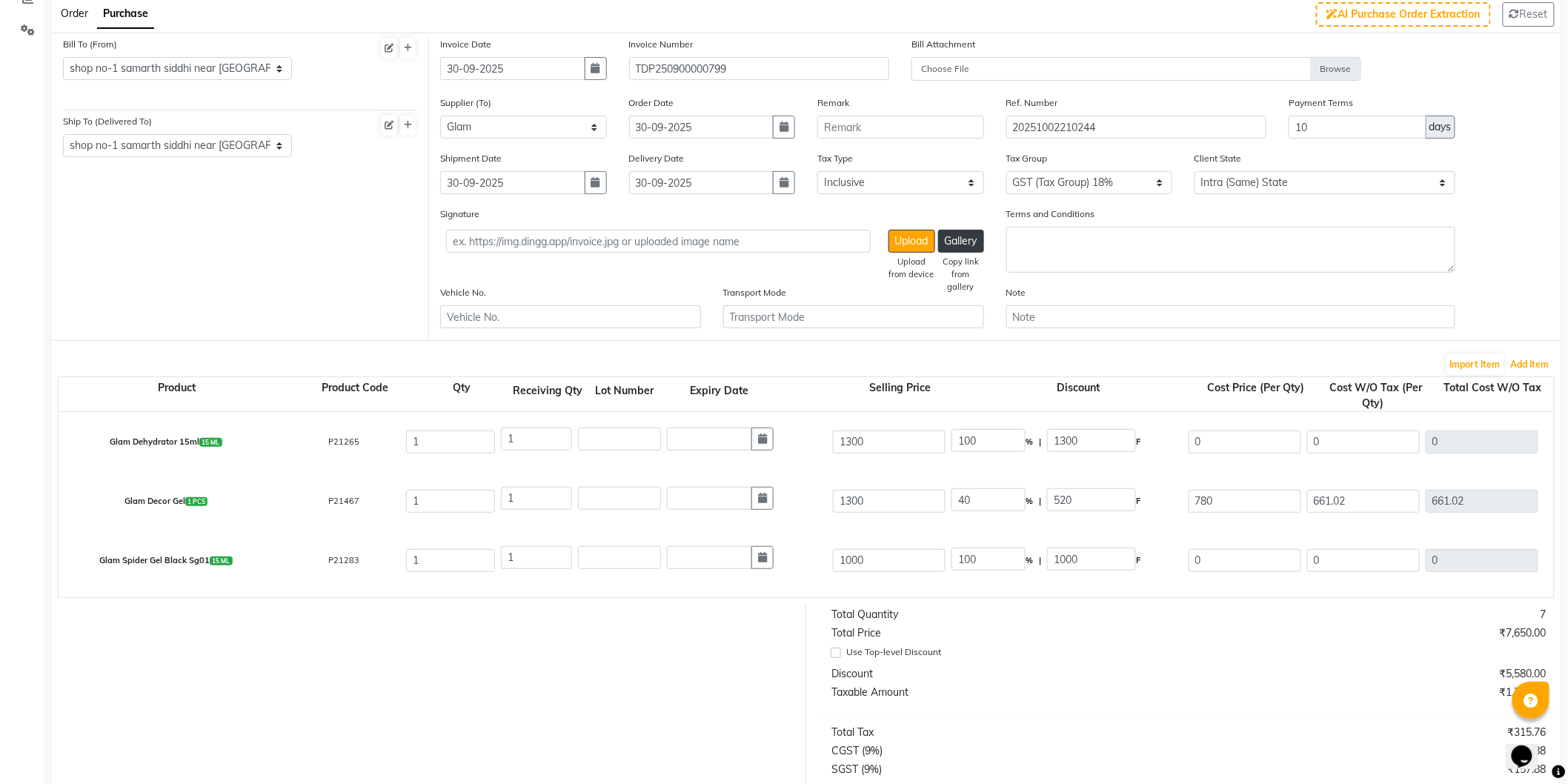
scroll to position [219, 0]
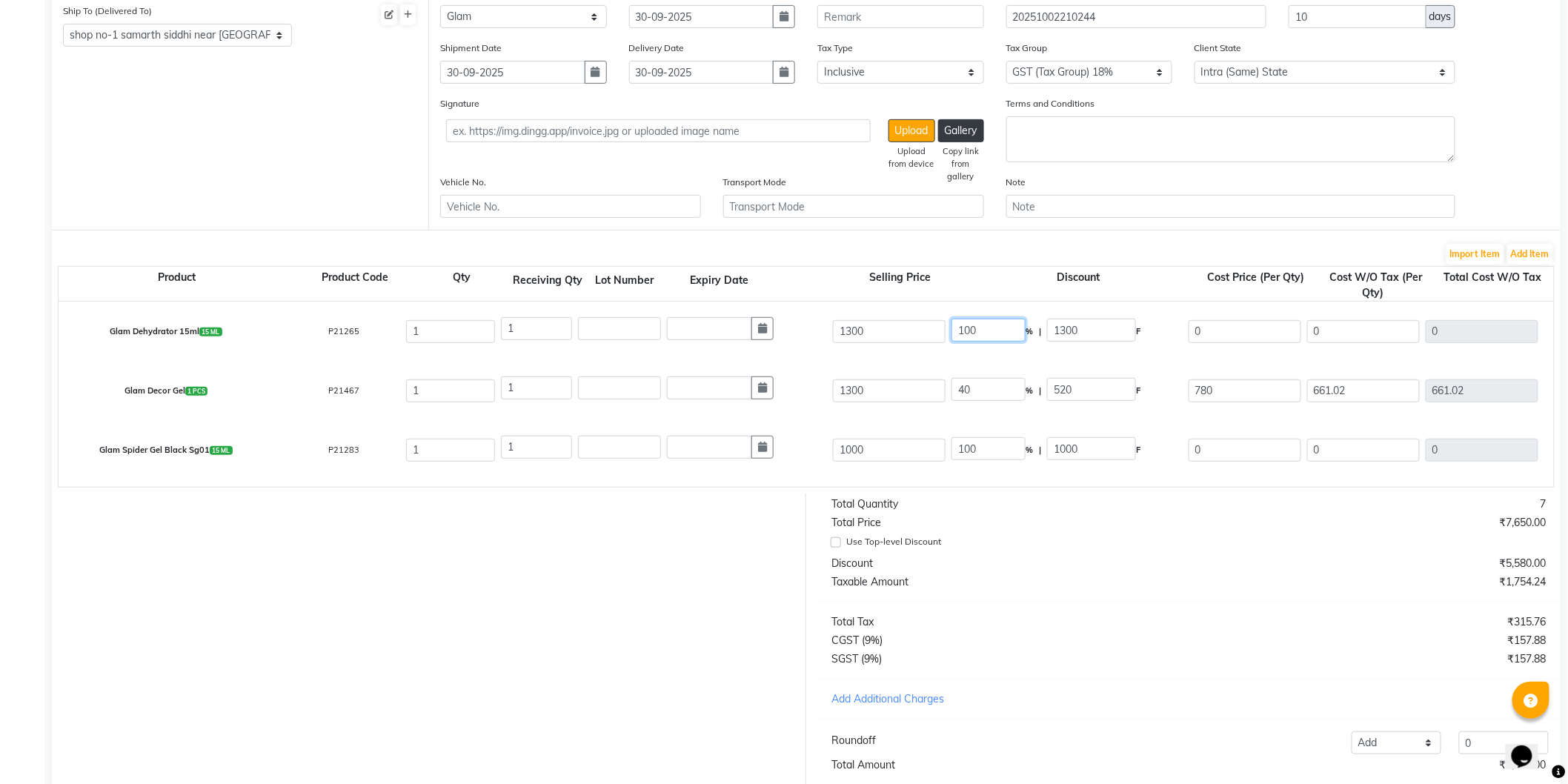
click at [963, 332] on input "100" at bounding box center [988, 331] width 74 height 23
click at [971, 443] on input "100" at bounding box center [988, 449] width 74 height 23
click at [1001, 418] on div "Glam Decor Gel 1 PCS P21467 1 1 1300 40 % | 520 F 780 661.02 661.02 None GST 5%…" at bounding box center [1553, 390] width 3013 height 59
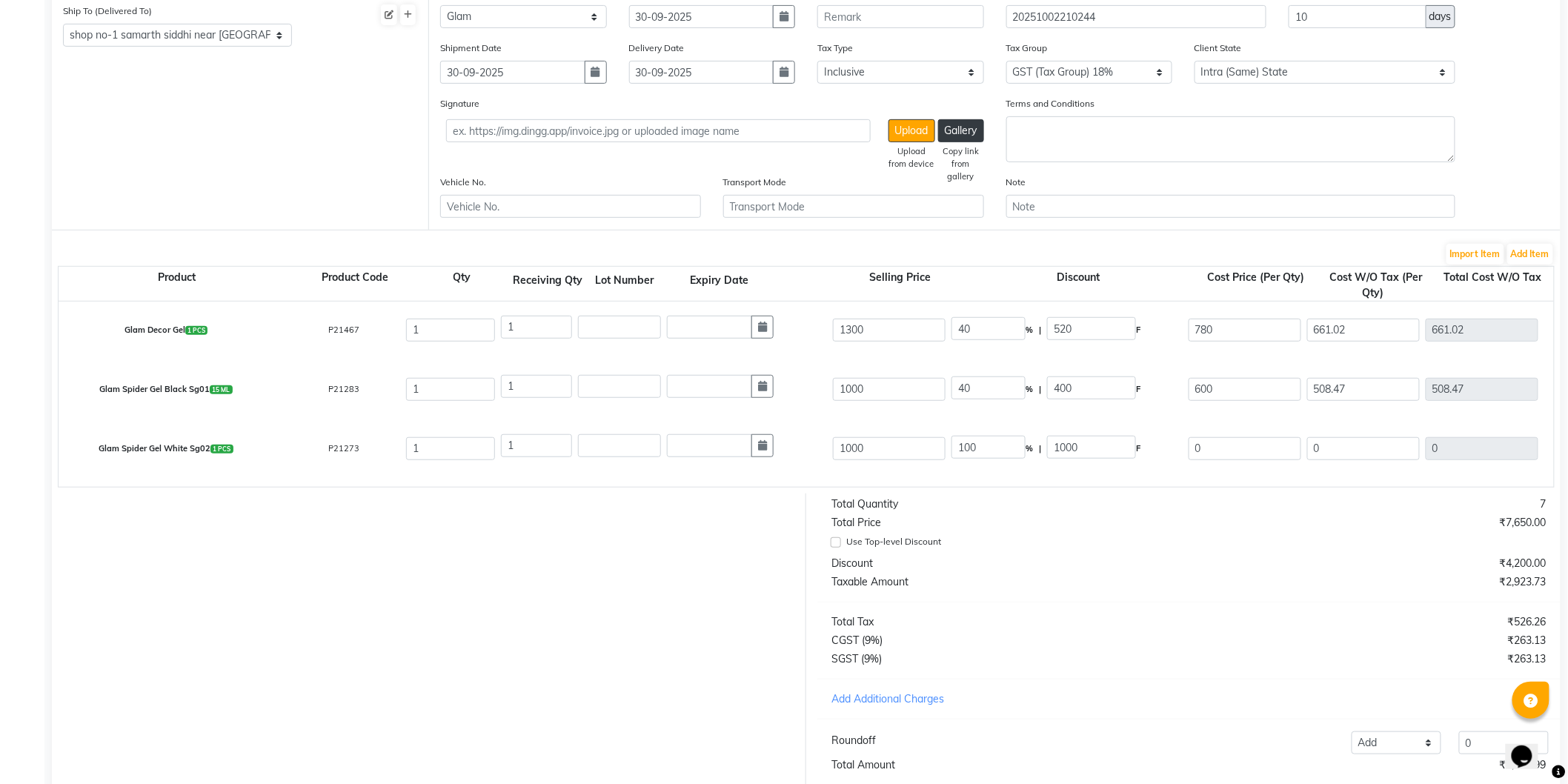
scroll to position [109, 0]
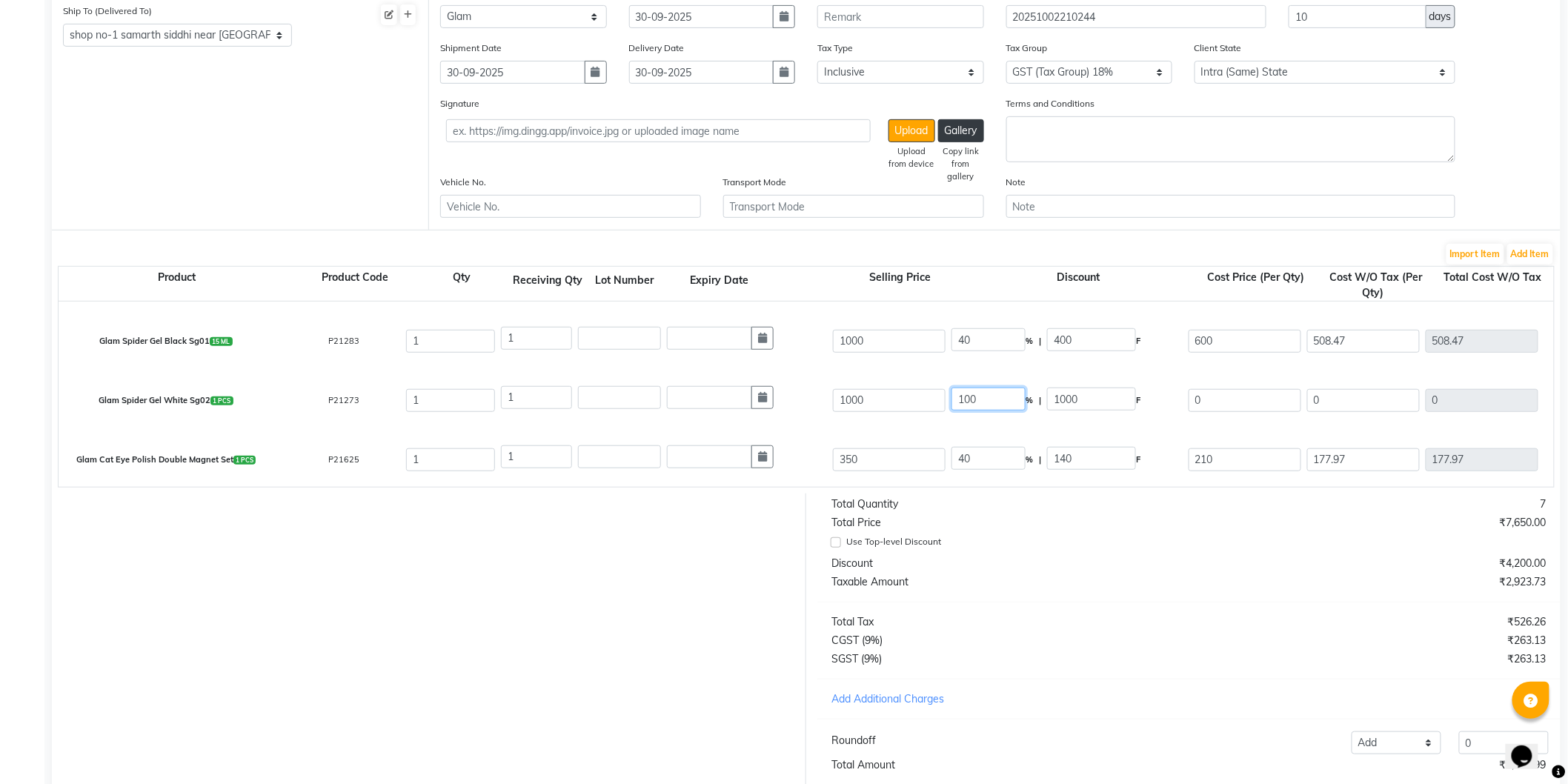
click at [967, 397] on input "100" at bounding box center [988, 399] width 74 height 23
click at [993, 423] on div "Glam Spider Gel White Sg02 1 PCS P21273 1 1 1000 40 % | 400 F 600 508.47 508.47…" at bounding box center [1553, 400] width 3013 height 59
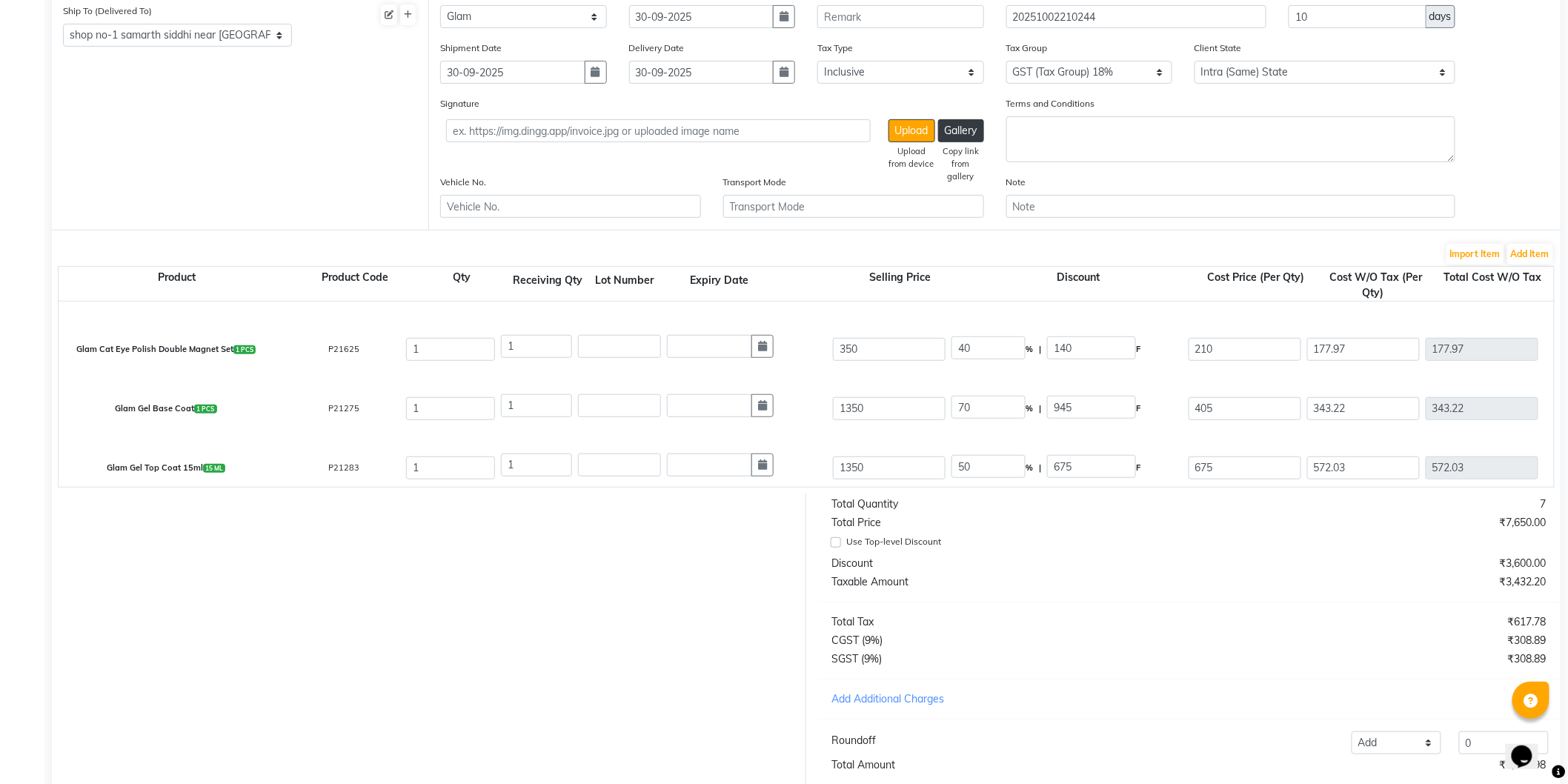
scroll to position [230, 0]
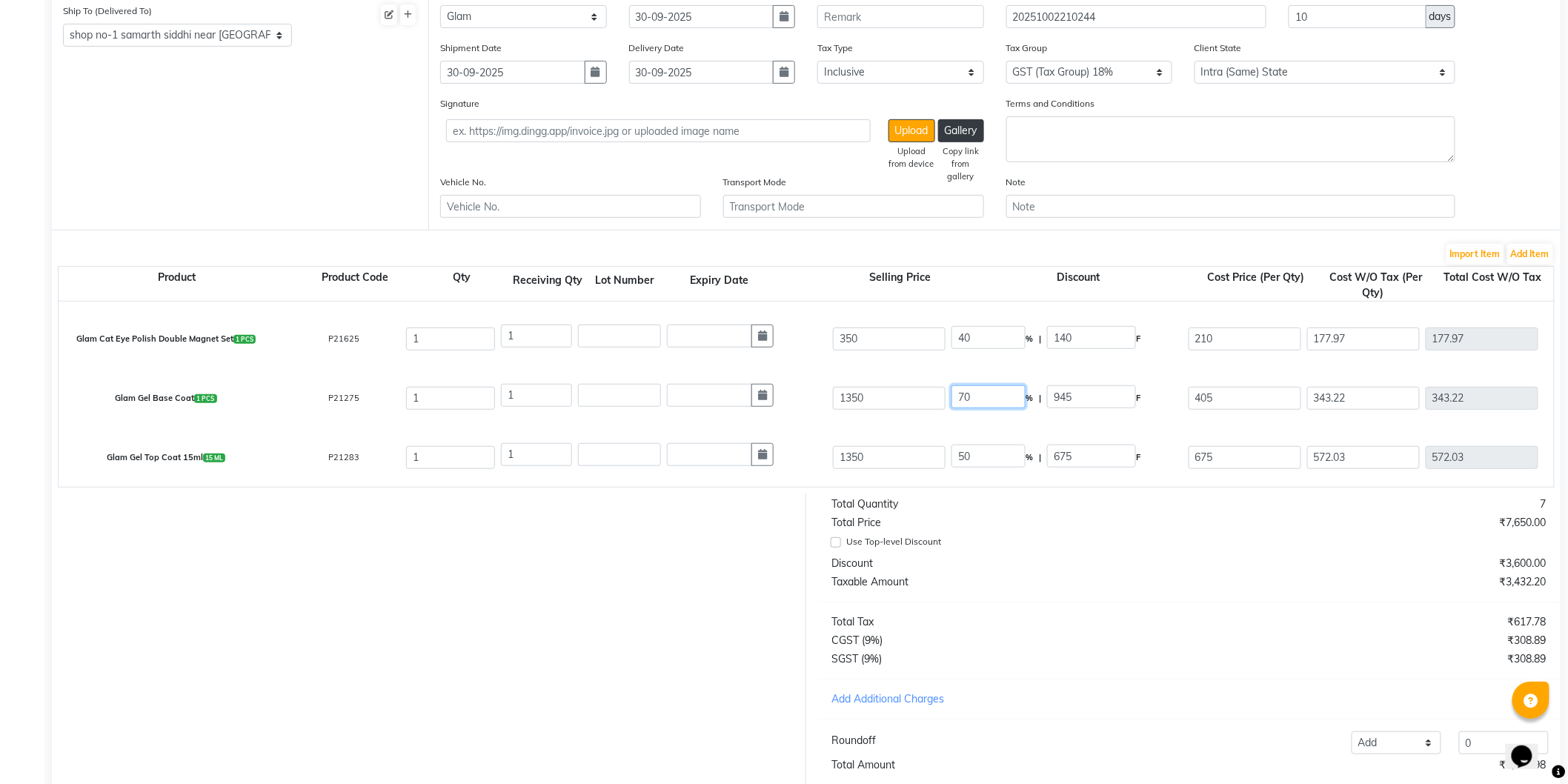
click at [960, 397] on input "70" at bounding box center [988, 397] width 74 height 23
click at [964, 449] on input "50" at bounding box center [988, 456] width 74 height 23
click at [972, 428] on div "Glam Gel Top Coat 15ml 15 ML P21283 1 1 1350 40 % | 540 F 810 686.44 686.44 Non…" at bounding box center [1553, 457] width 3013 height 59
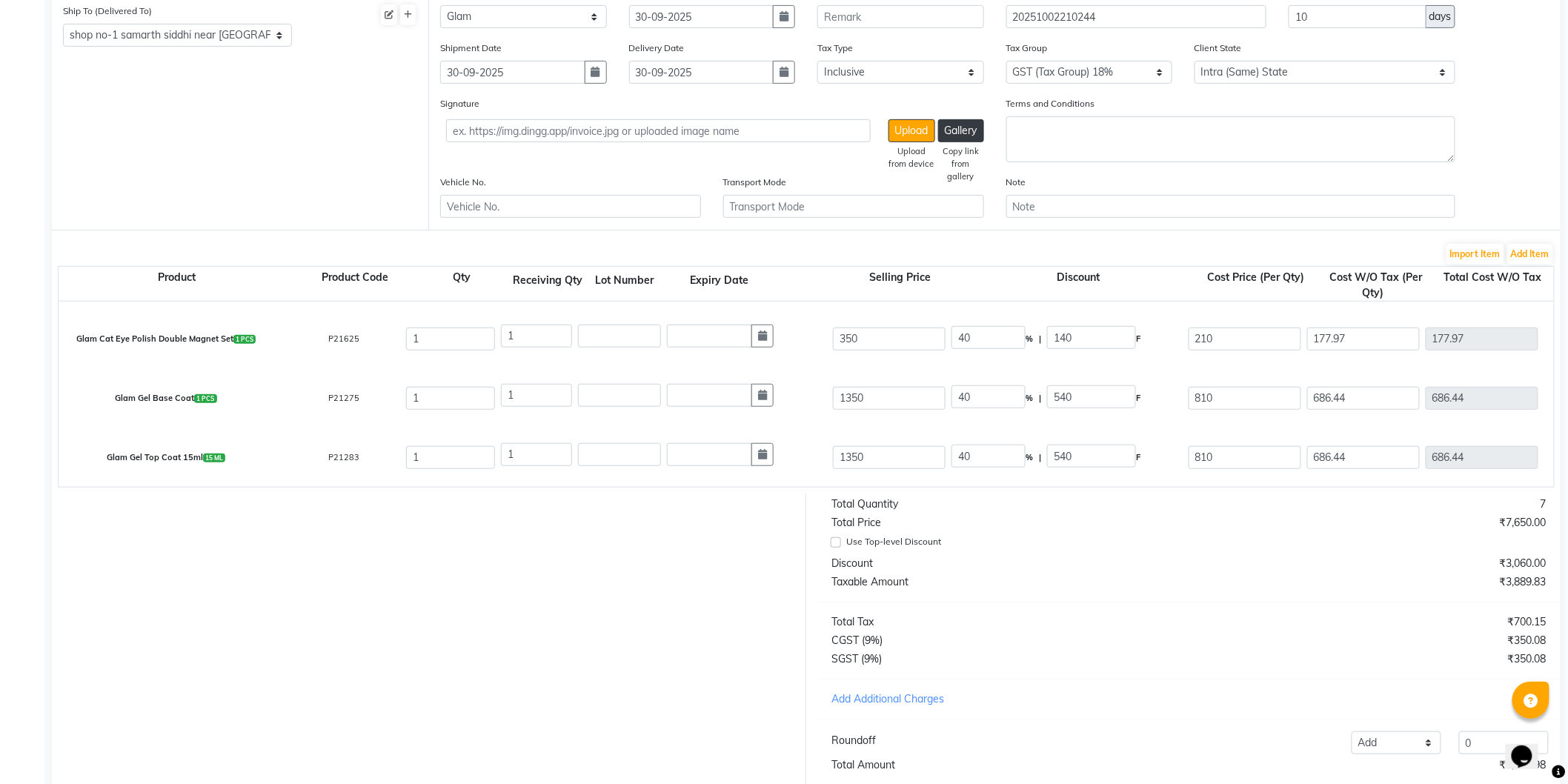
scroll to position [321, 0]
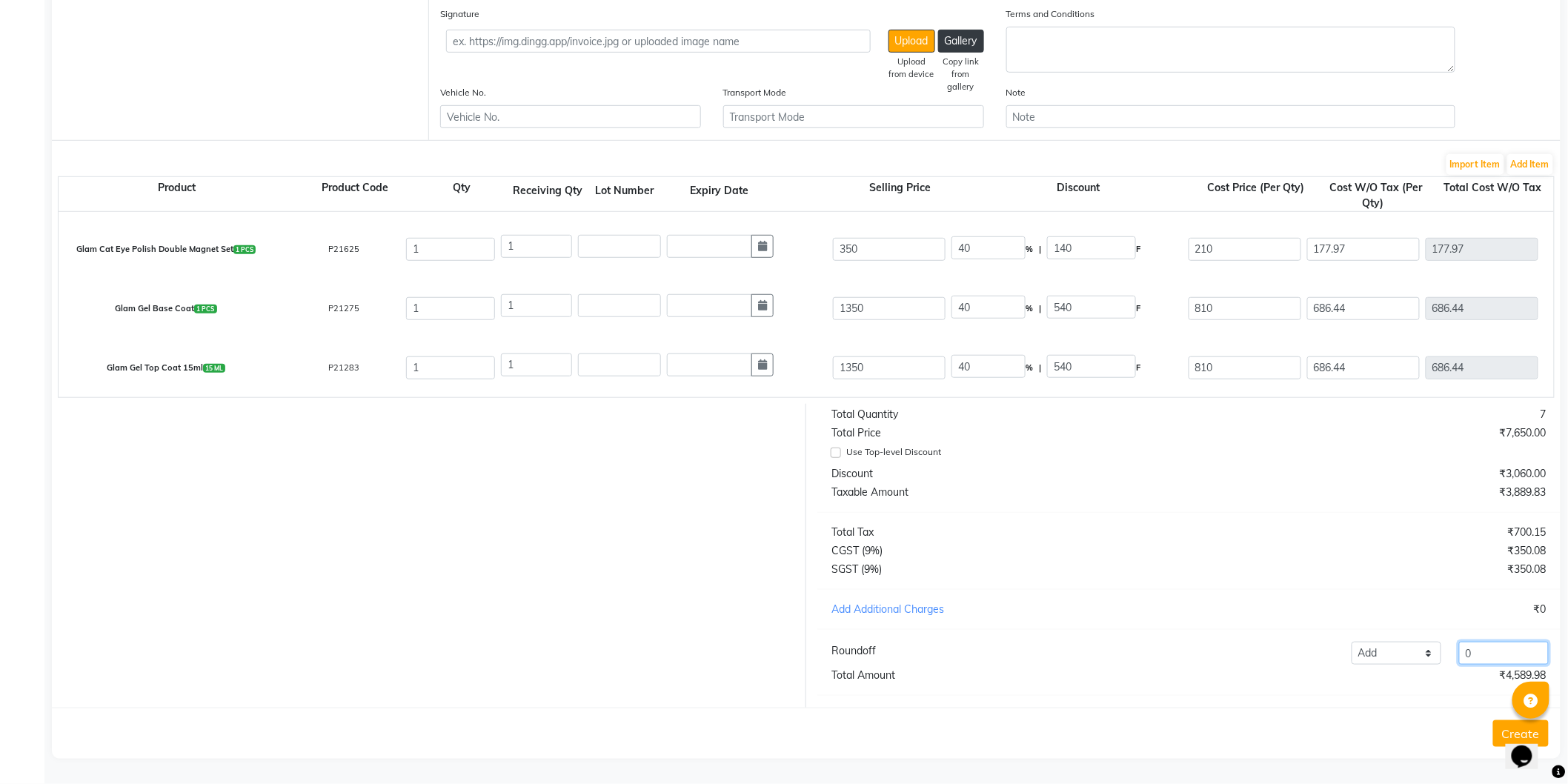
click at [1528, 654] on input "0" at bounding box center [1504, 653] width 90 height 23
click at [1499, 734] on button "Create" at bounding box center [1521, 734] width 56 height 27
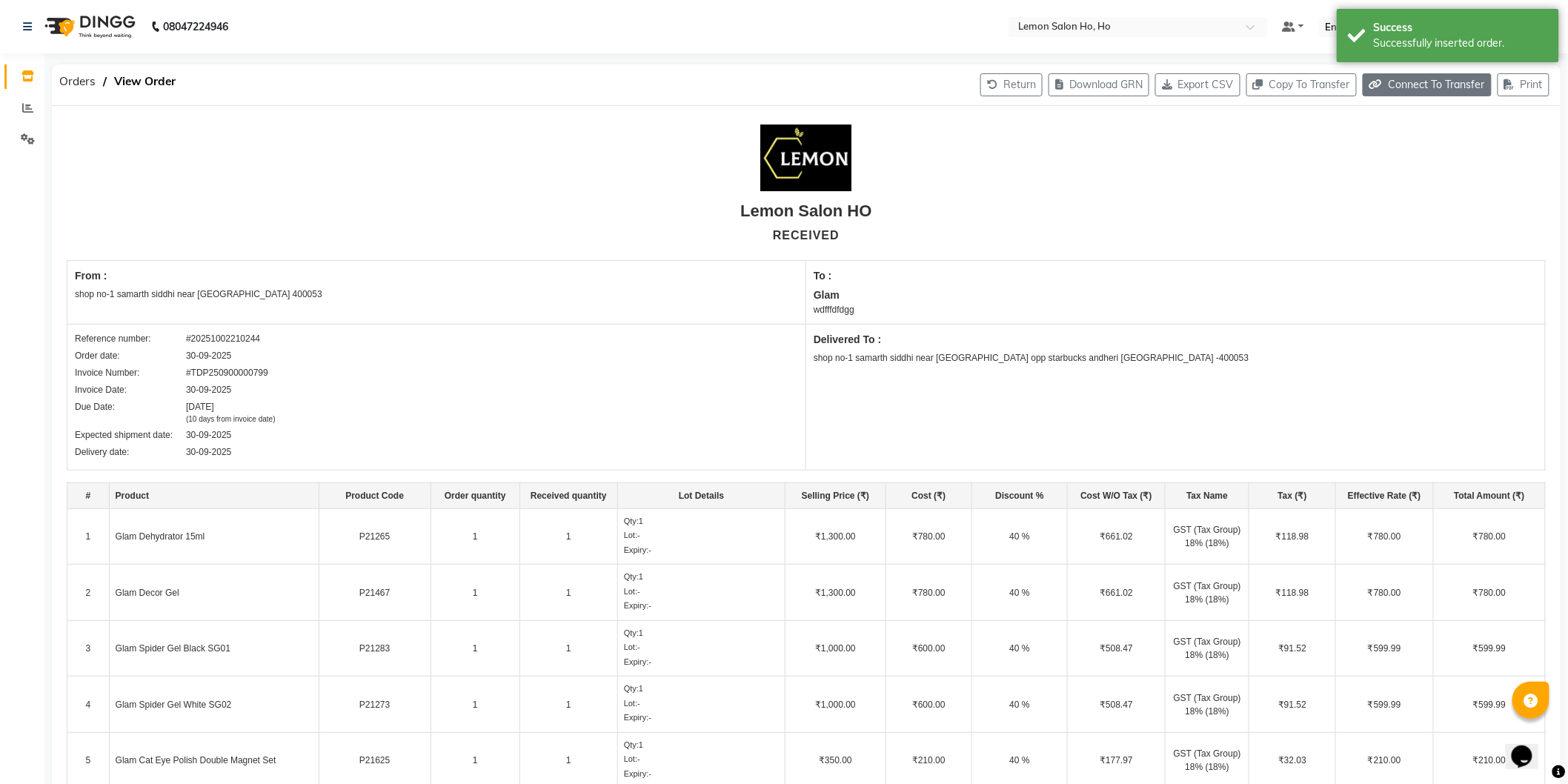
click at [1418, 78] on button "Connect To Transfer" at bounding box center [1427, 85] width 129 height 23
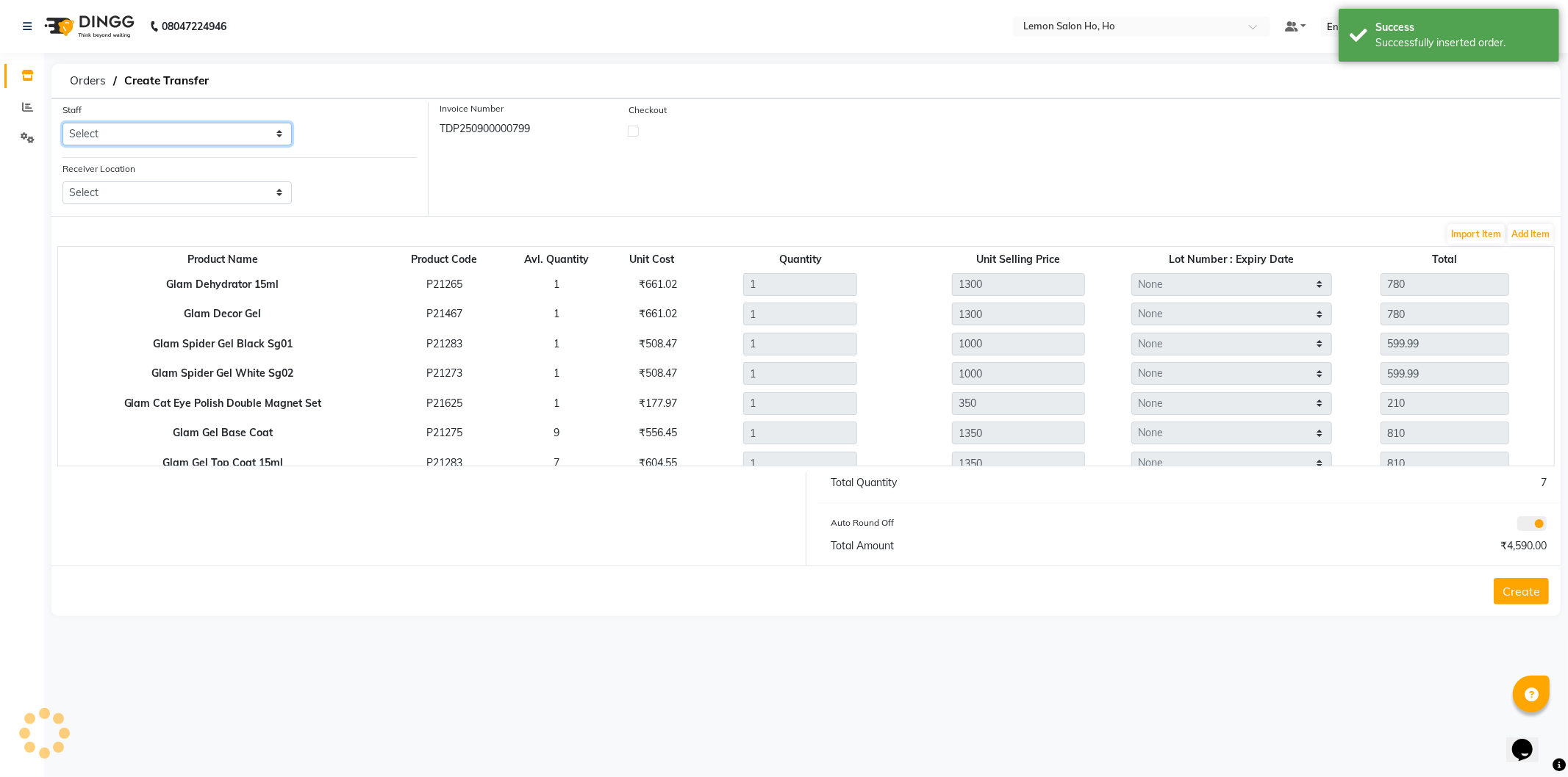
click at [195, 126] on select "Select Annie Aquib Khan DC DINGG Support Farheen Ansari Kalpesh Kumavat Mohamme…" at bounding box center [177, 134] width 229 height 23
click at [63, 122] on select "Select Annie Aquib Khan DC DINGG Support Farheen Ansari Kalpesh Kumavat Mohamme…" at bounding box center [177, 134] width 229 height 23
click at [182, 184] on select "Select Lemon Salon, Lokhandwala Lemon Salon, Malad Lemon Salon, Seven Bunglow L…" at bounding box center [177, 193] width 229 height 23
click at [63, 181] on select "Select Lemon Salon, Lokhandwala Lemon Salon, Malad Lemon Salon, Seven Bunglow L…" at bounding box center [177, 193] width 229 height 23
click at [631, 131] on label at bounding box center [633, 131] width 11 height 11
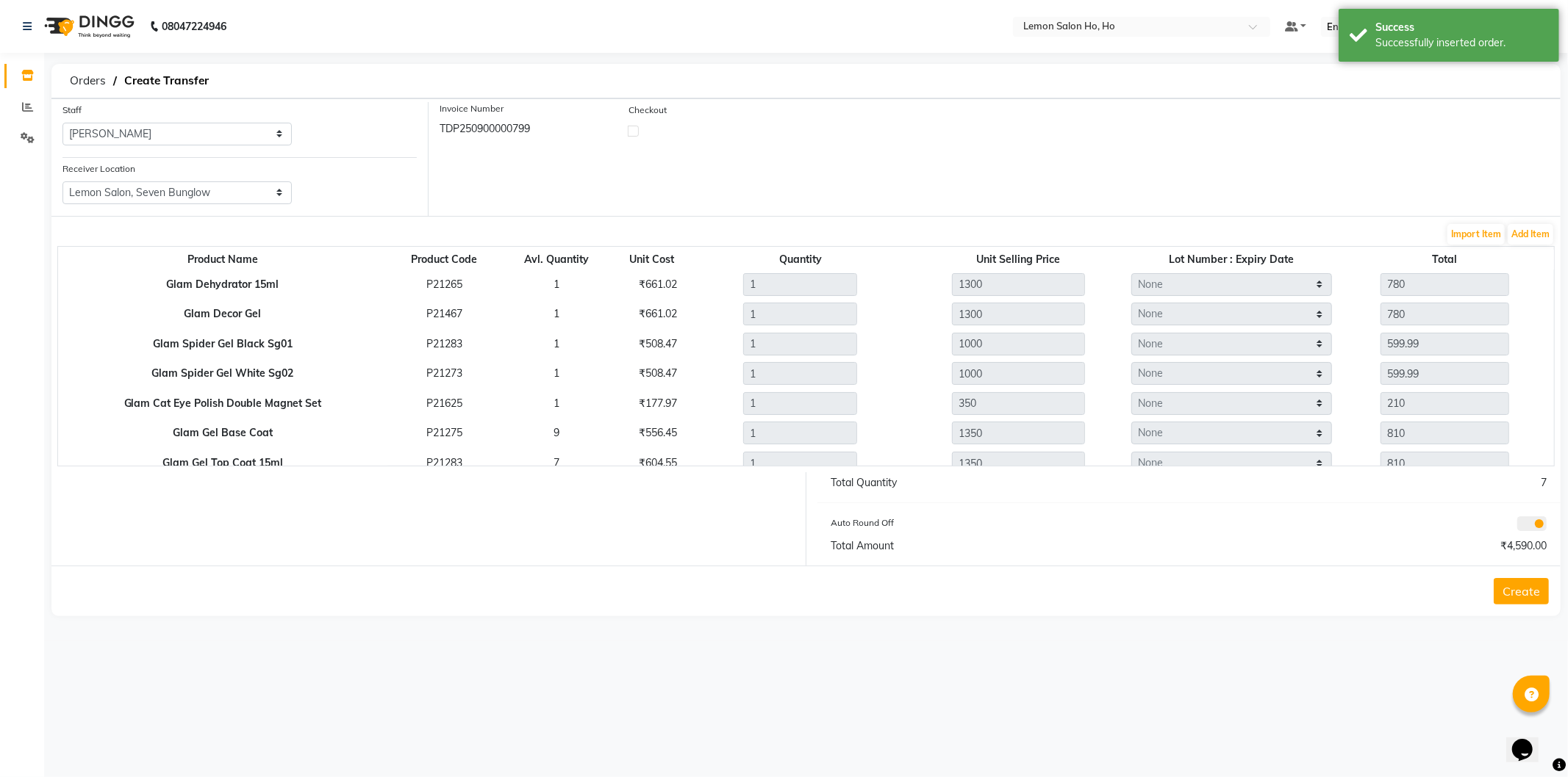
click at [631, 131] on input "checkbox" at bounding box center [633, 130] width 9 height 9
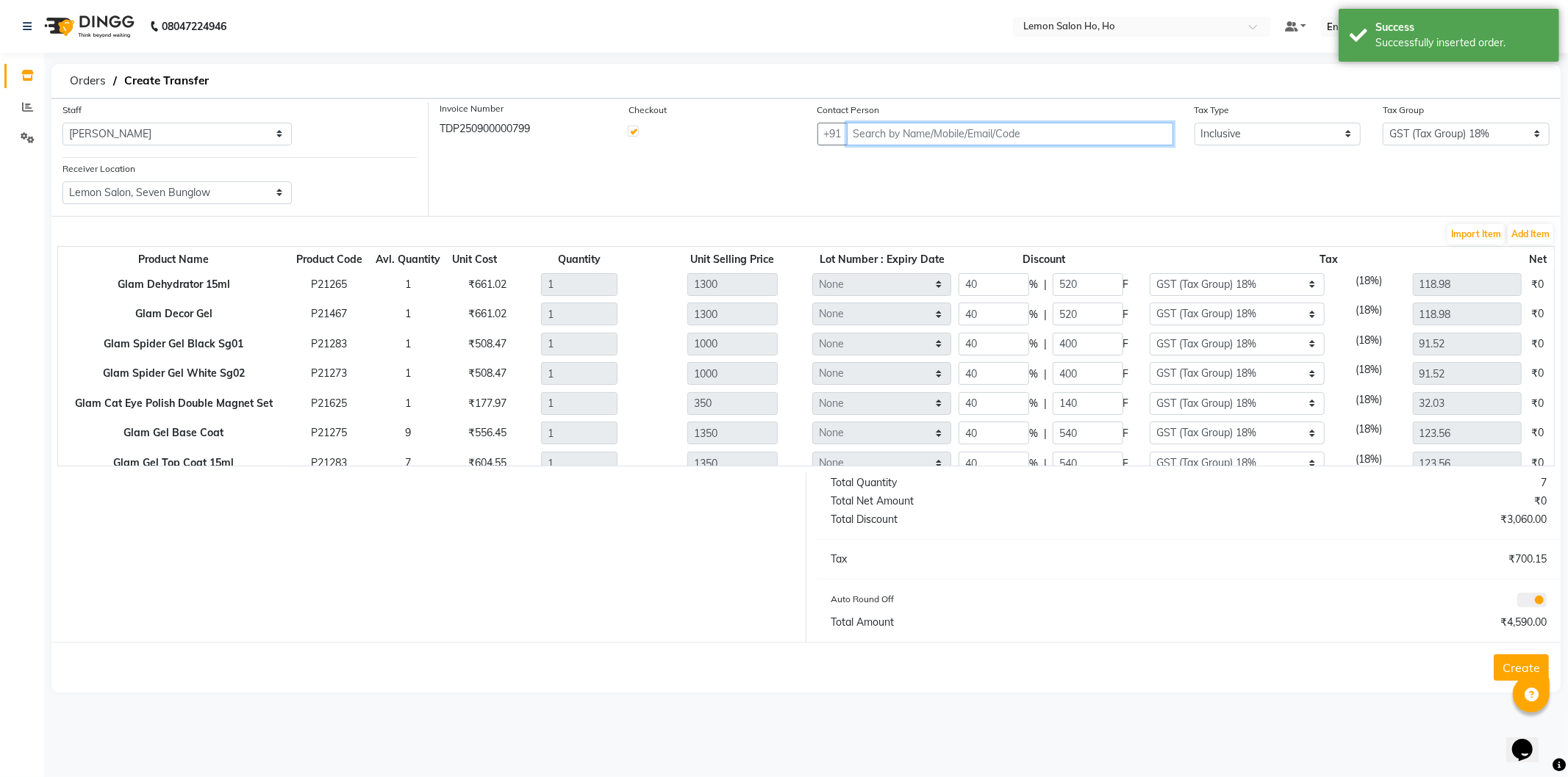
click at [971, 143] on input "text" at bounding box center [1010, 134] width 326 height 23
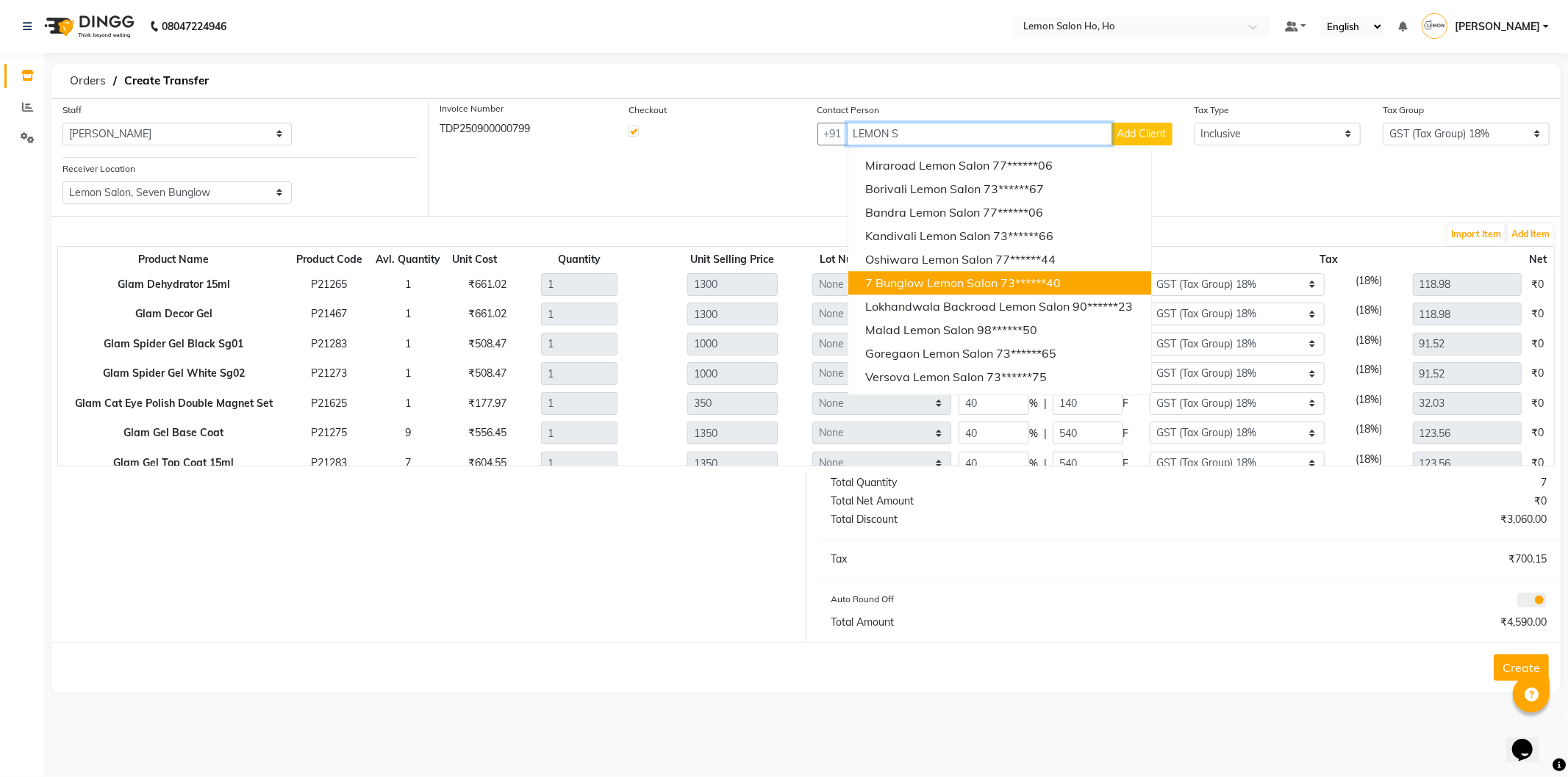
click at [920, 282] on span "7 Bunglow Lemon Salon" at bounding box center [932, 282] width 133 height 15
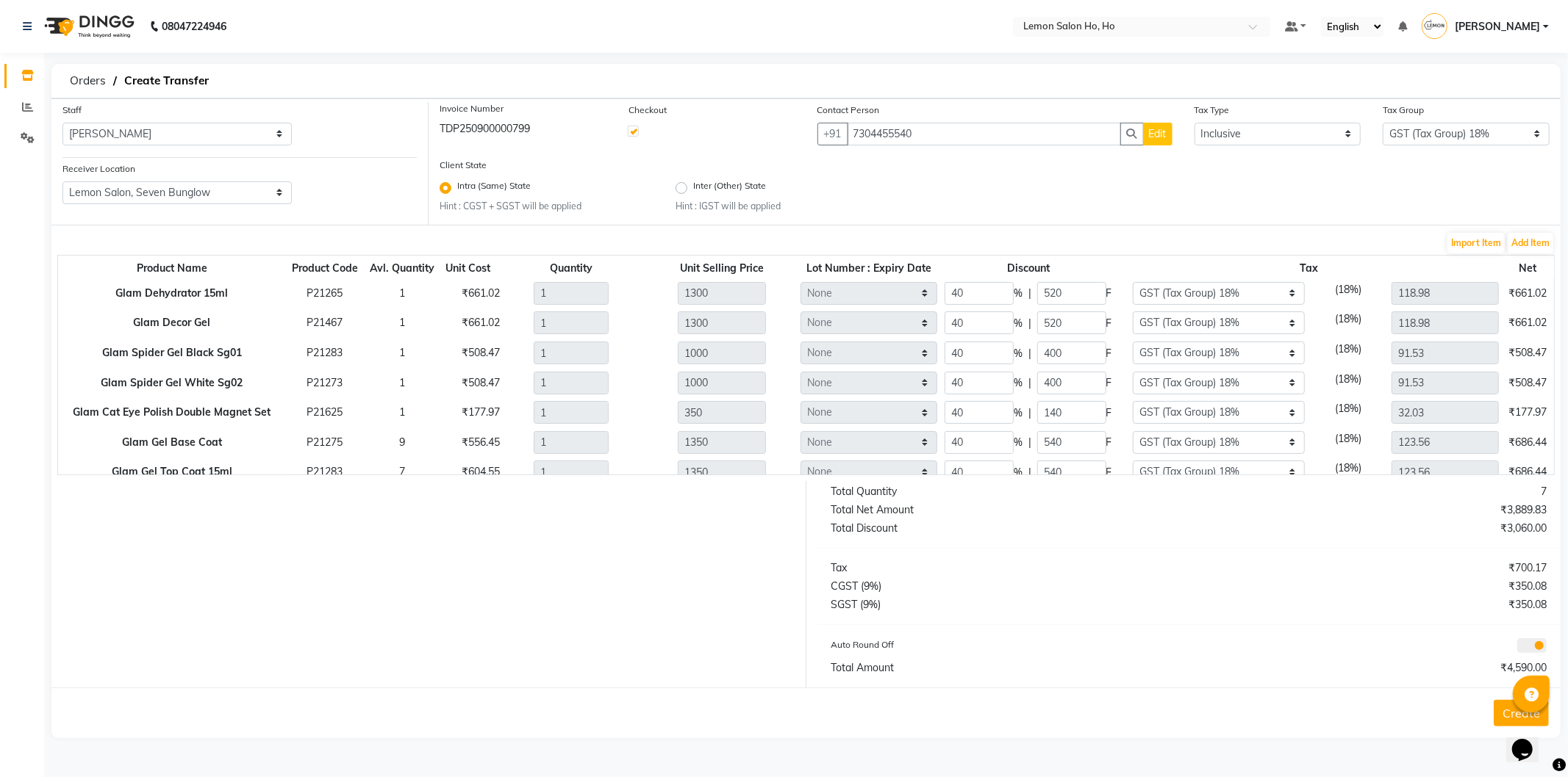
click at [1508, 707] on button "Create" at bounding box center [1521, 713] width 55 height 27
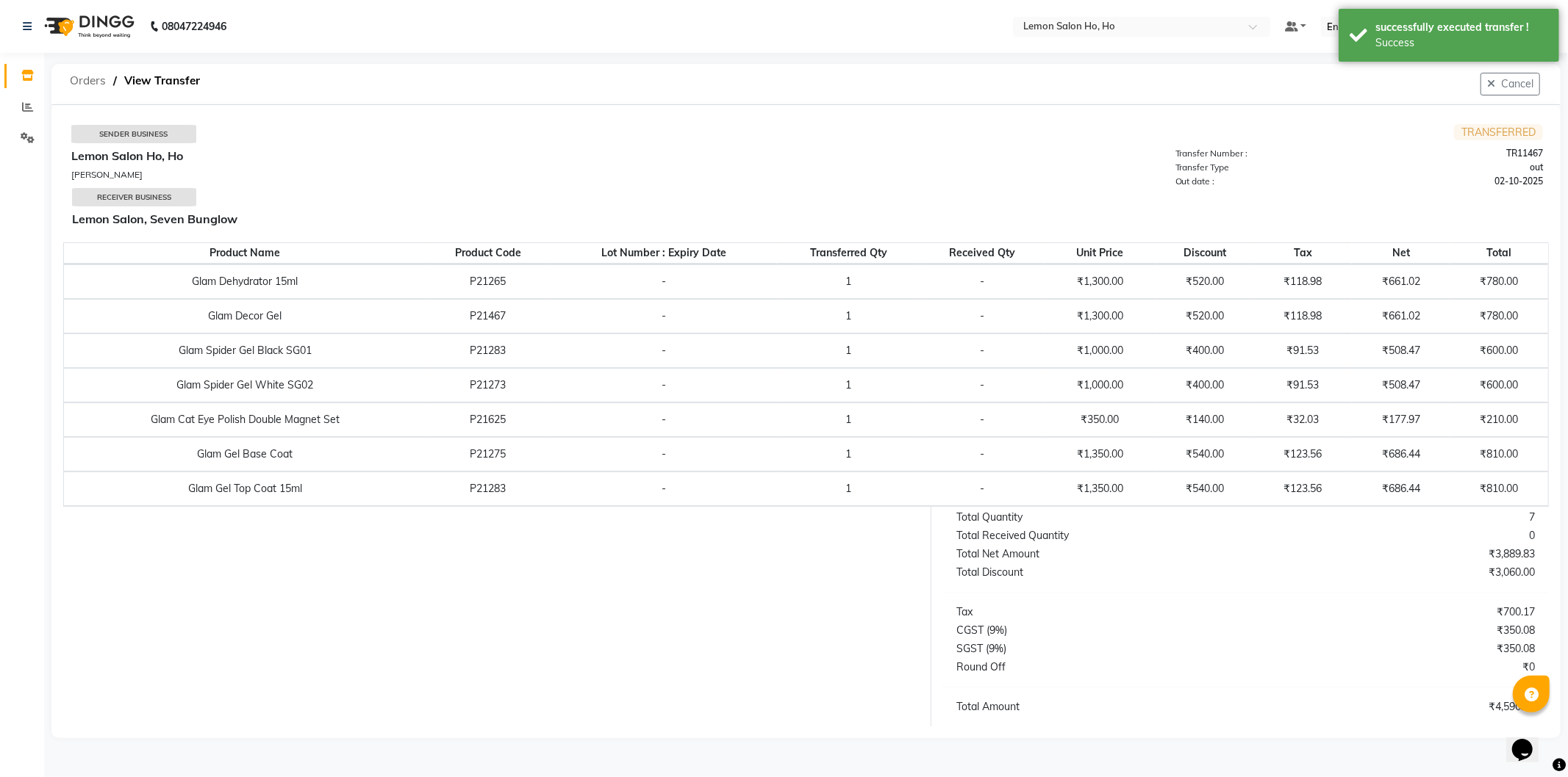
click at [99, 73] on span "Orders" at bounding box center [88, 80] width 51 height 27
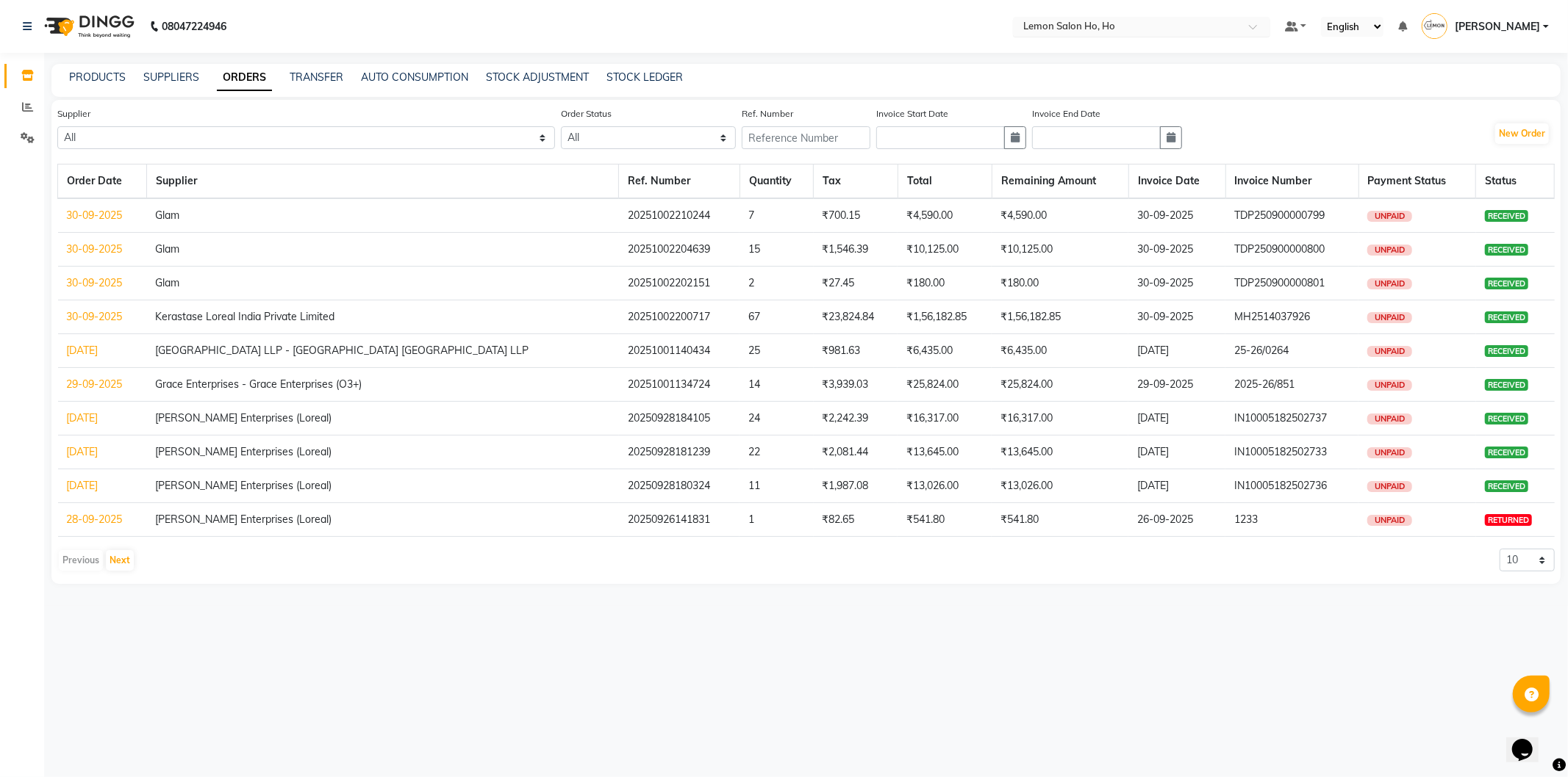
click at [1140, 32] on input "text" at bounding box center [1127, 28] width 213 height 15
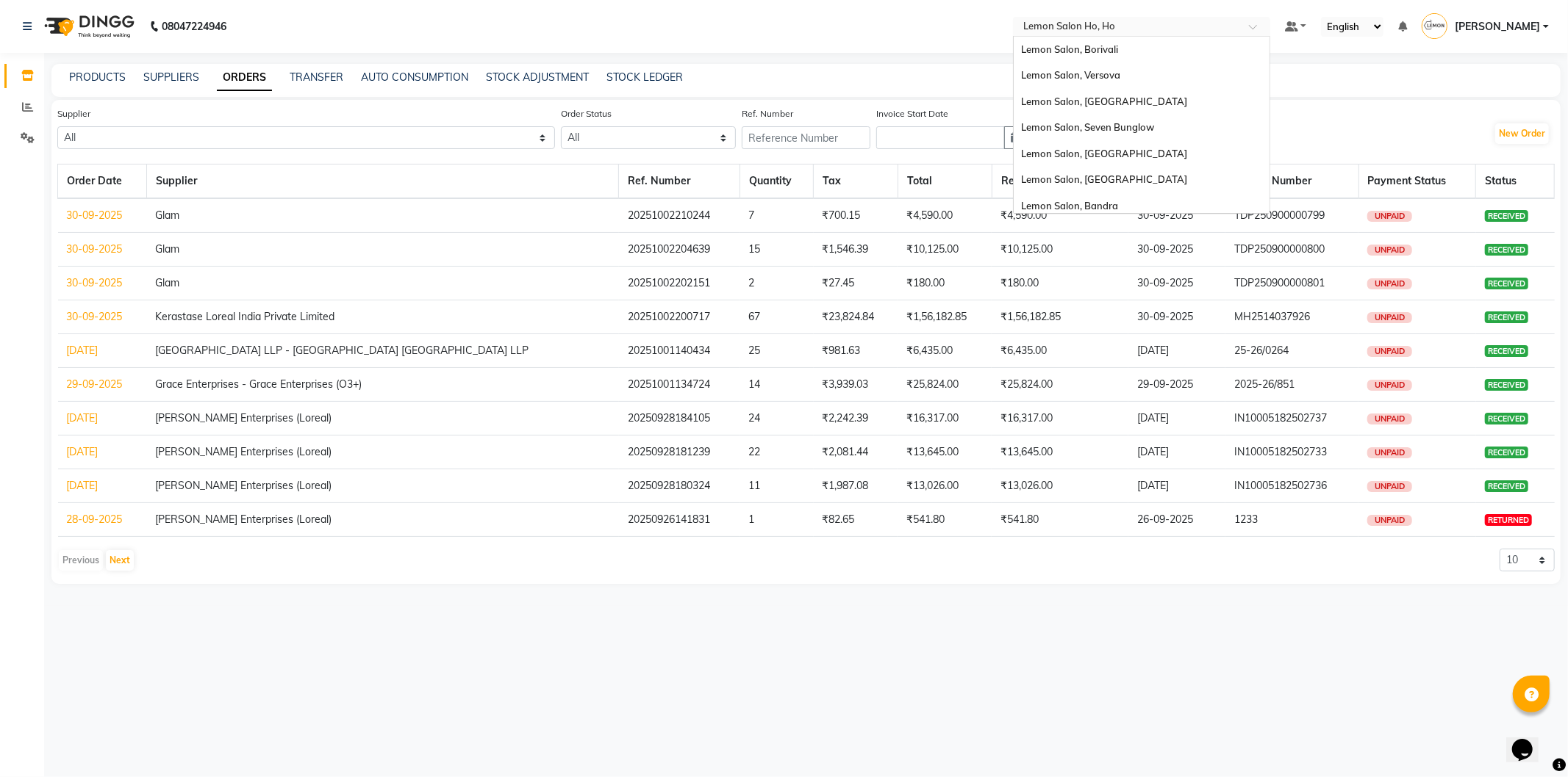
scroll to position [136, 0]
click at [1126, 88] on div "Lemon Salon, Mira Road" at bounding box center [1142, 96] width 256 height 27
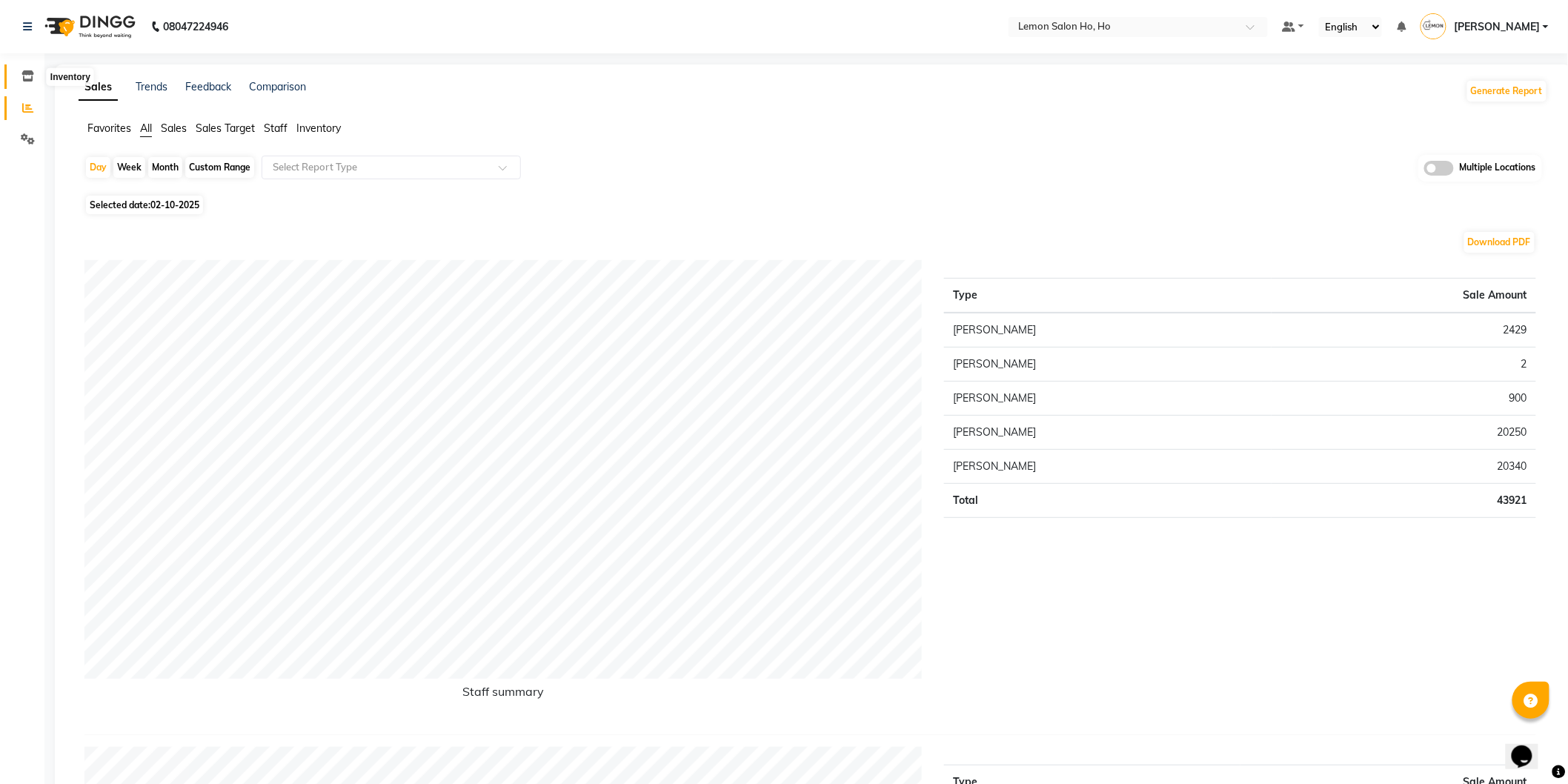
click at [35, 78] on span at bounding box center [28, 76] width 26 height 17
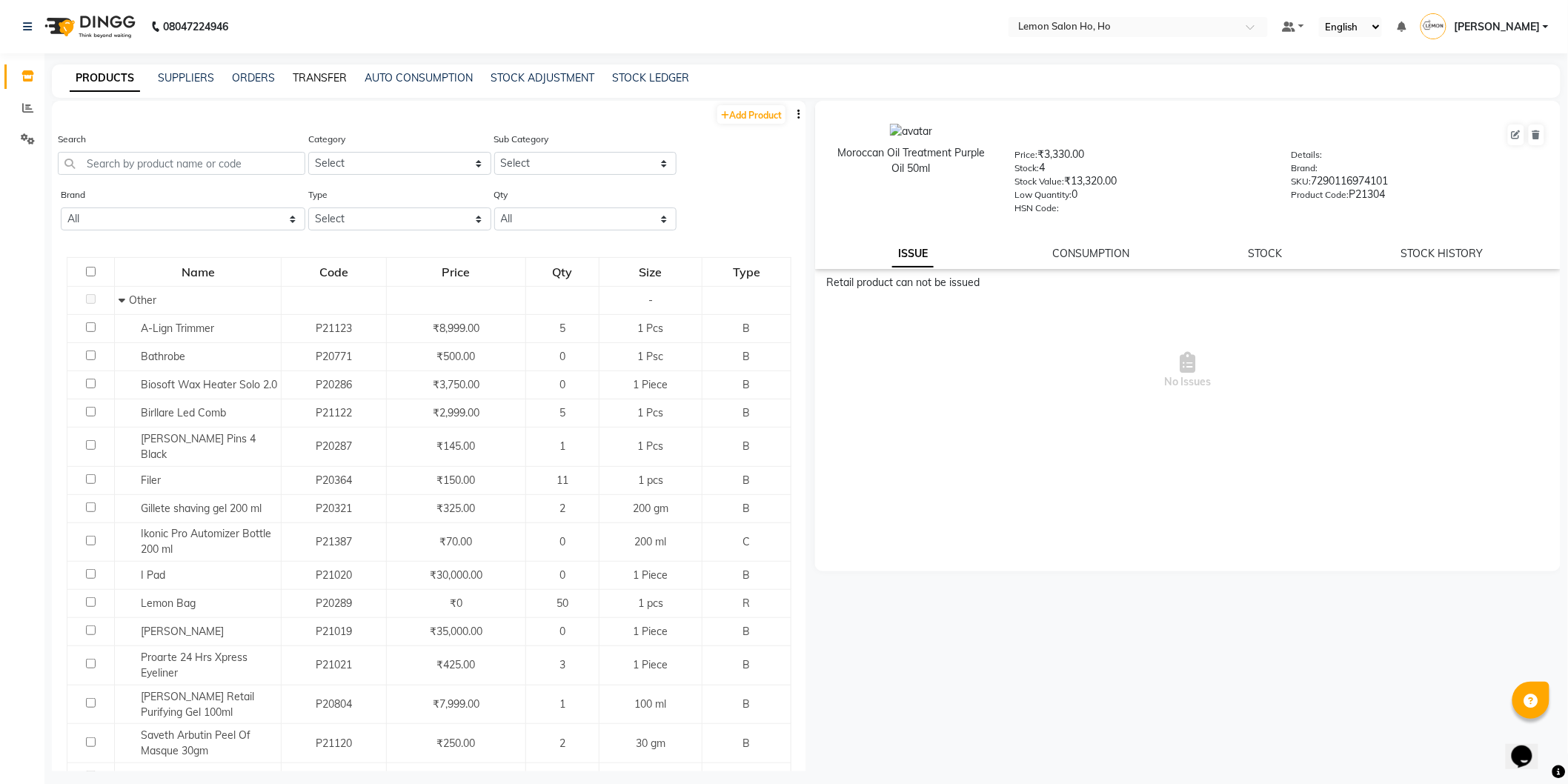
click at [308, 80] on link "TRANSFER" at bounding box center [320, 77] width 54 height 13
select select "sender"
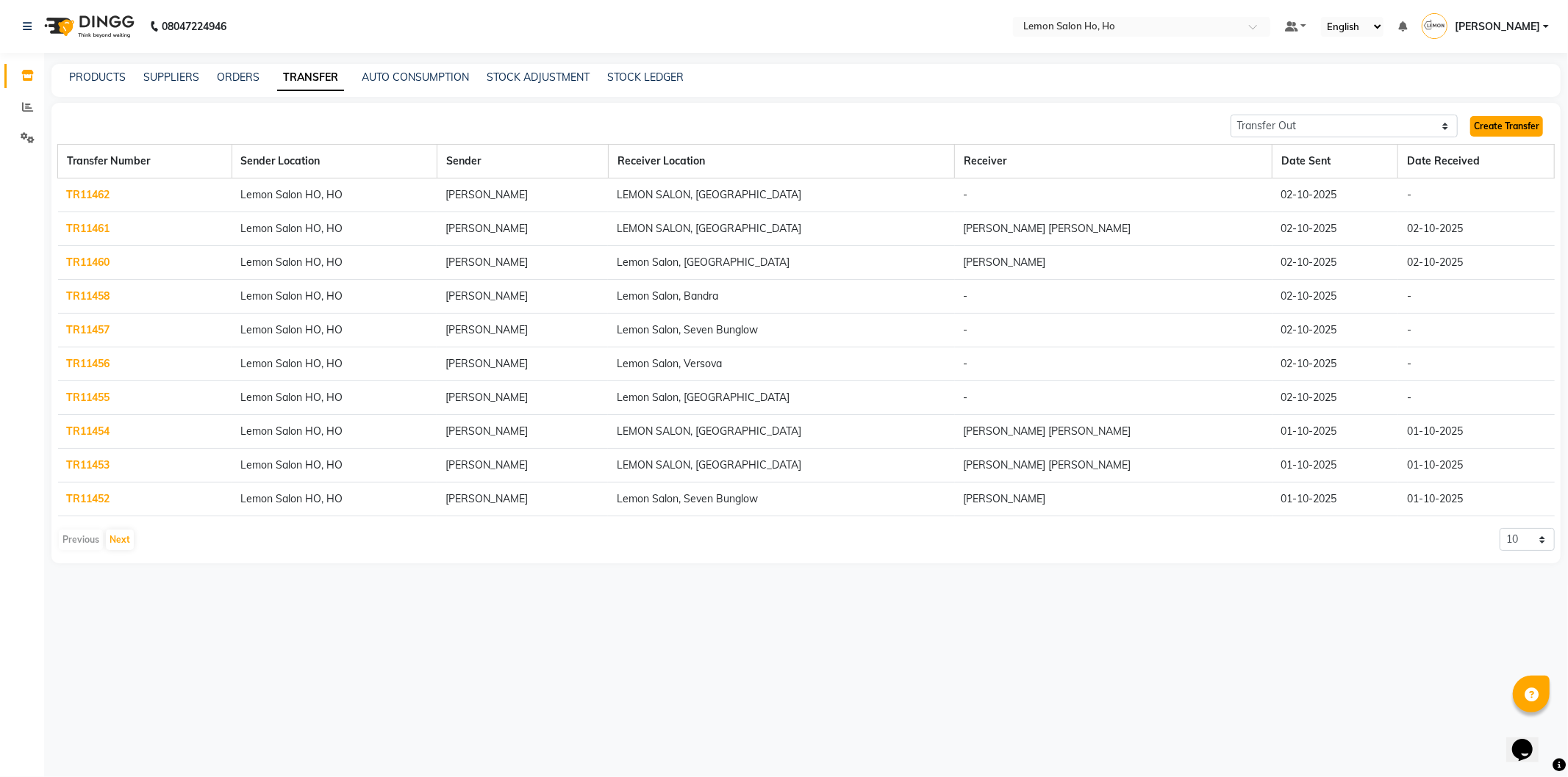
click at [1494, 120] on link "Create Transfer" at bounding box center [1507, 126] width 73 height 21
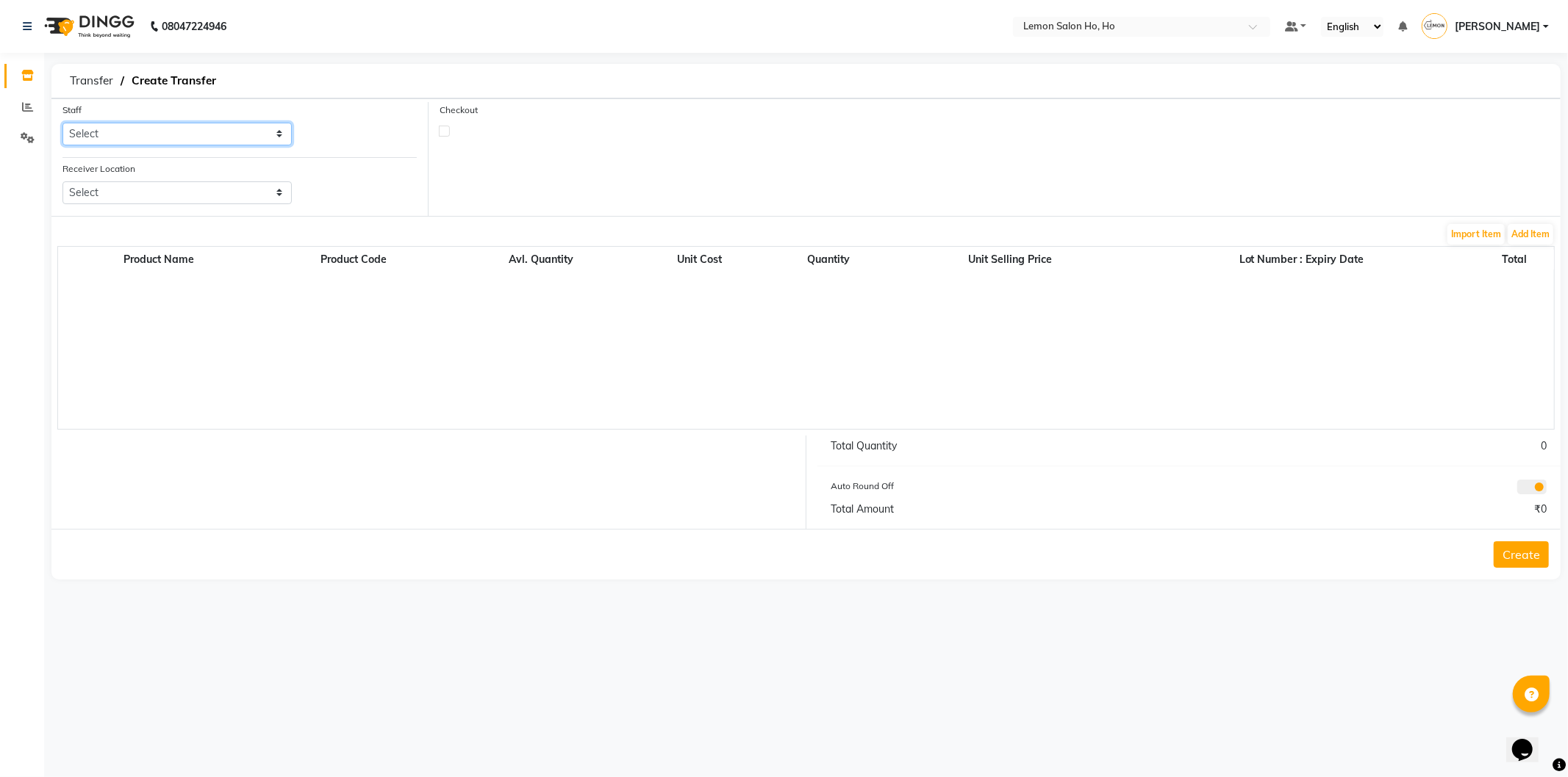
click at [192, 129] on select "Select [PERSON_NAME] [PERSON_NAME] DC DINGG Support [PERSON_NAME] [PERSON_NAME]…" at bounding box center [177, 134] width 229 height 23
select select "34406"
click at [63, 122] on select "Select [PERSON_NAME] [PERSON_NAME] DC DINGG Support [PERSON_NAME] [PERSON_NAME]…" at bounding box center [177, 134] width 229 height 23
click at [201, 187] on select "Select Lemon Salon, Lokhandwala [GEOGRAPHIC_DATA], [GEOGRAPHIC_DATA], Seven Bun…" at bounding box center [177, 193] width 229 height 23
select select "958"
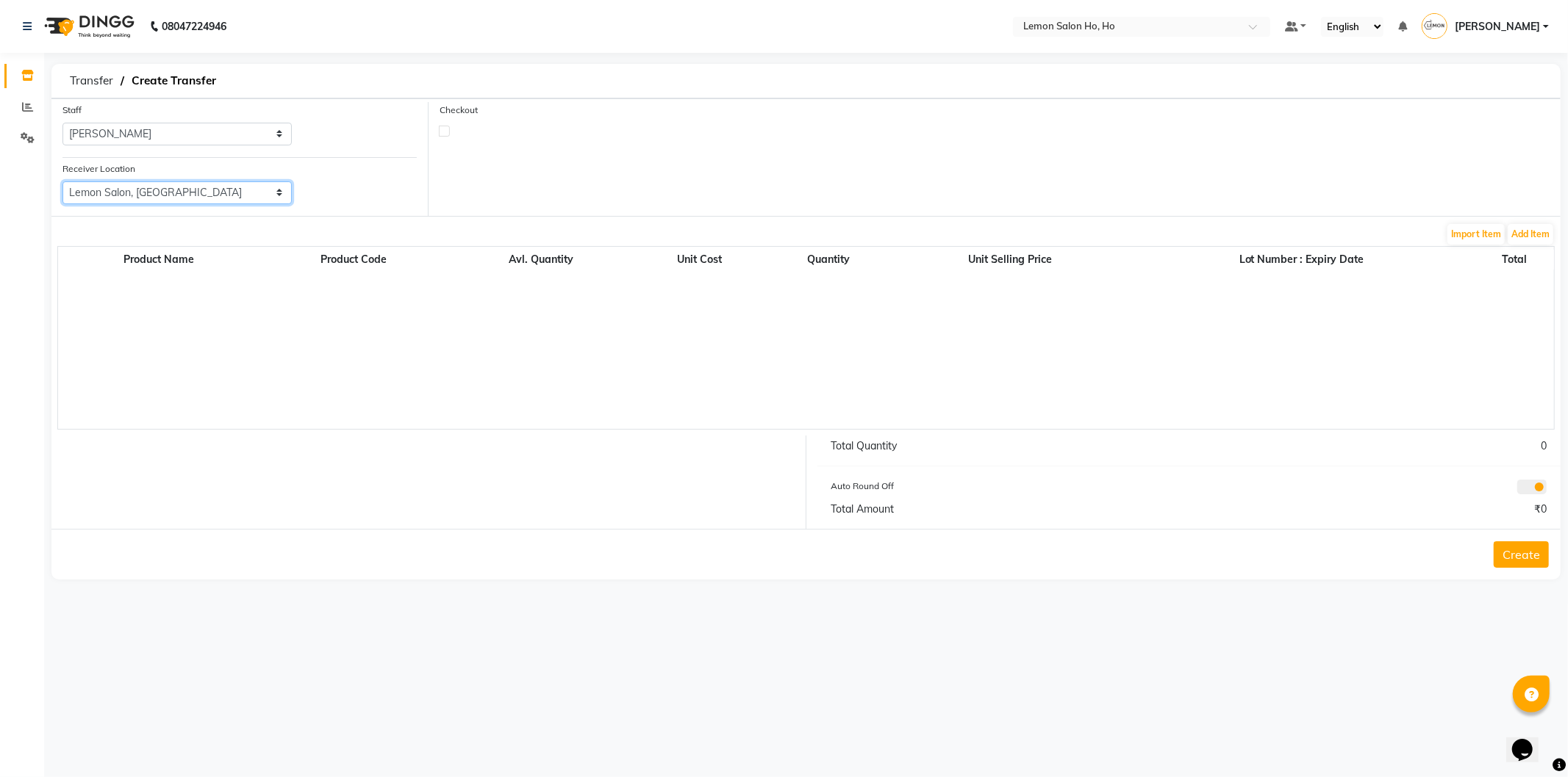
click at [63, 181] on select "Select Lemon Salon, Lokhandwala [GEOGRAPHIC_DATA], [GEOGRAPHIC_DATA], Seven Bun…" at bounding box center [177, 193] width 229 height 23
click at [1544, 238] on button "Add Item" at bounding box center [1531, 234] width 46 height 21
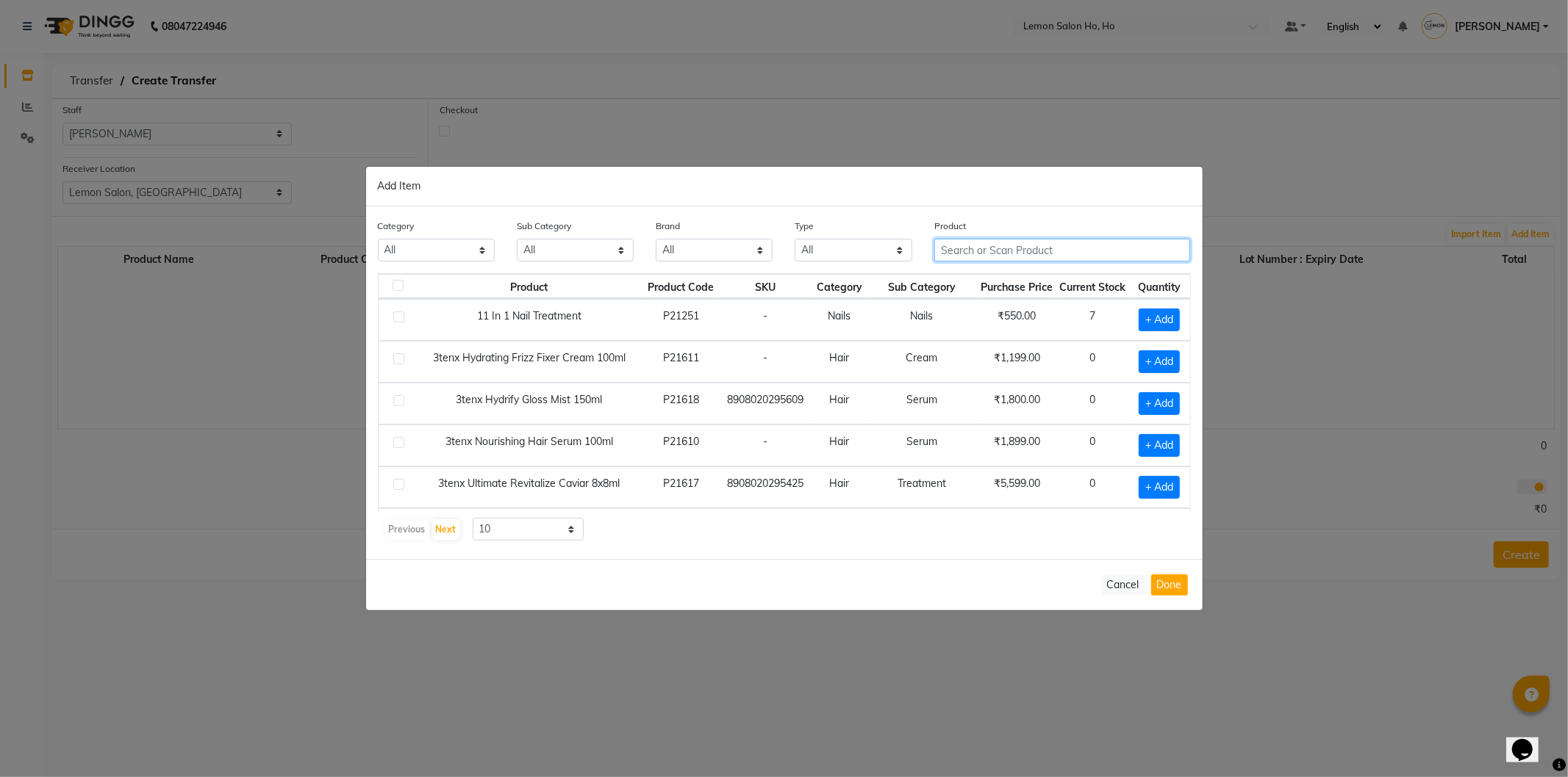
click at [996, 253] on input "text" at bounding box center [1062, 250] width 257 height 23
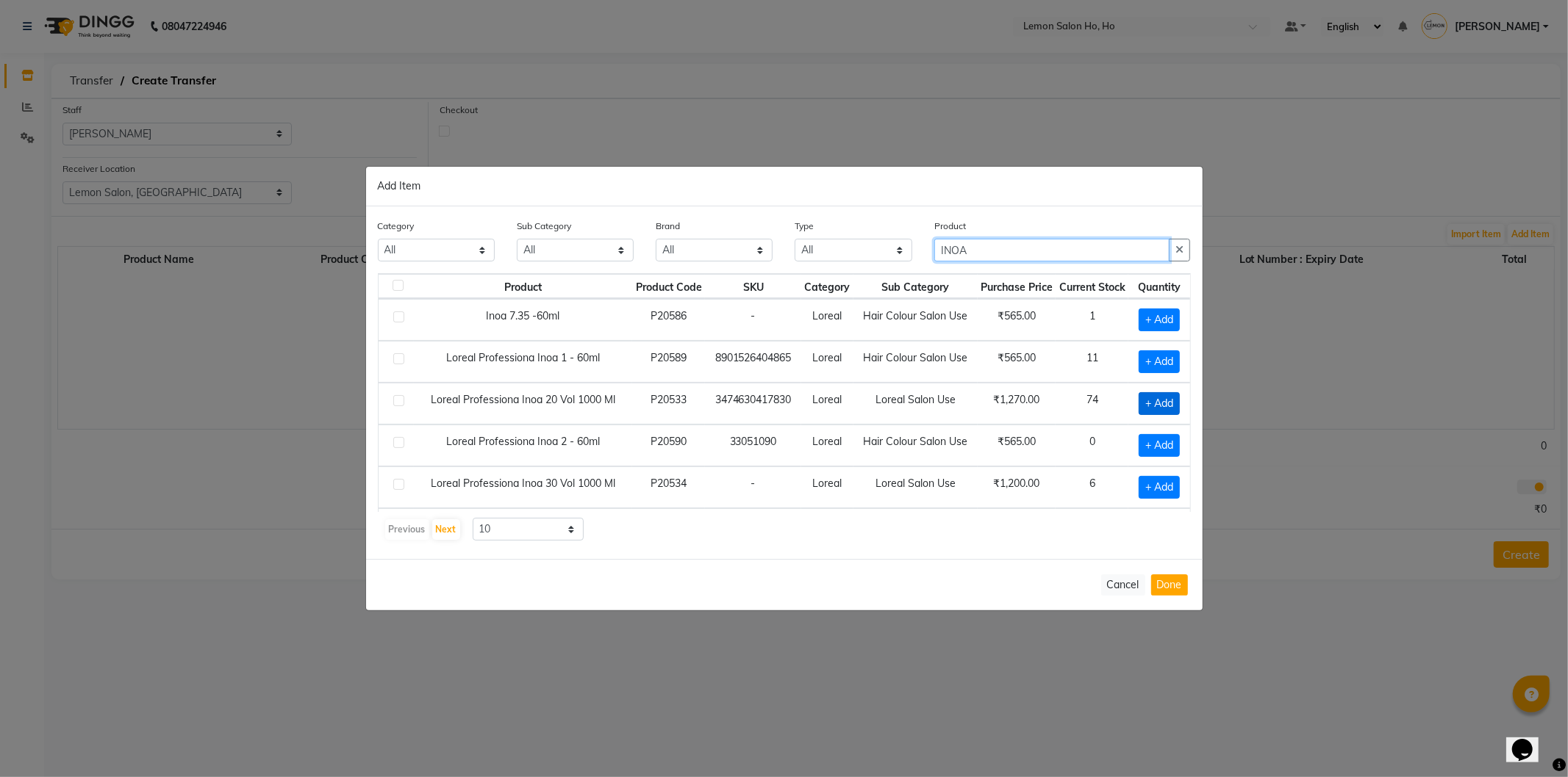
type input "INOA"
click at [1152, 410] on span "+ Add" at bounding box center [1160, 404] width 41 height 23
checkbox input "true"
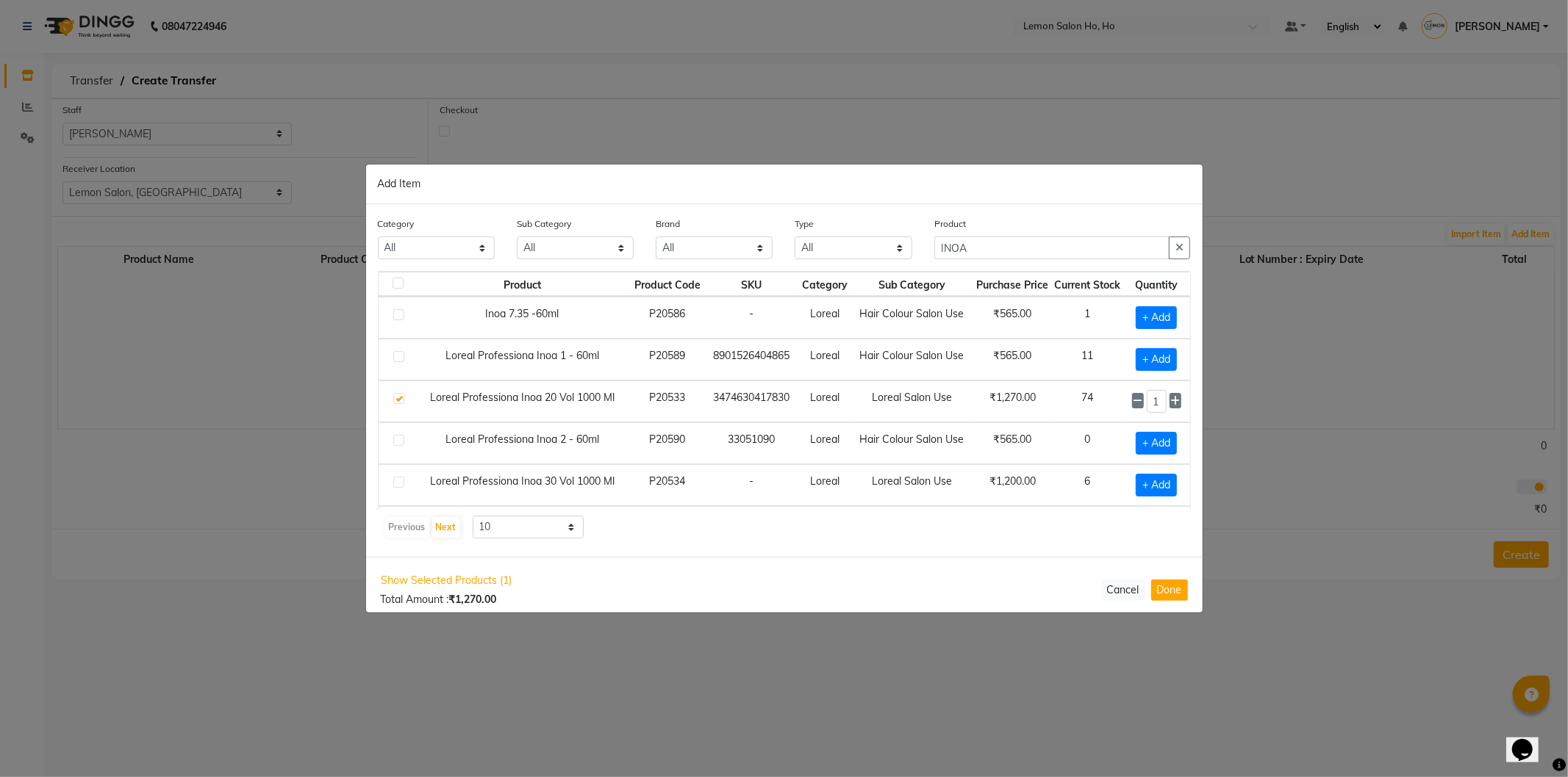
click at [1170, 393] on span at bounding box center [1175, 400] width 11 height 15
type input "2"
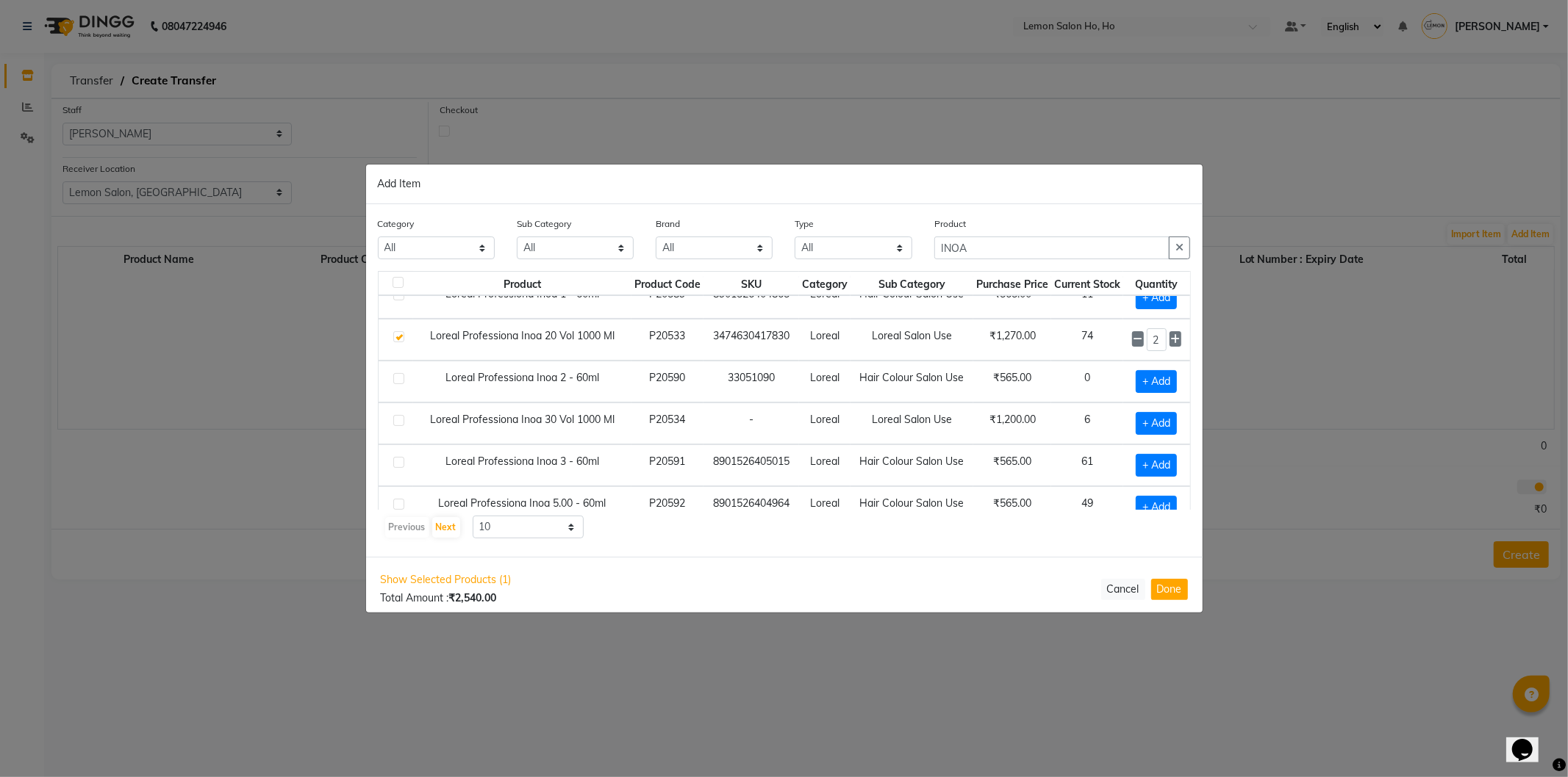
scroll to position [220, 0]
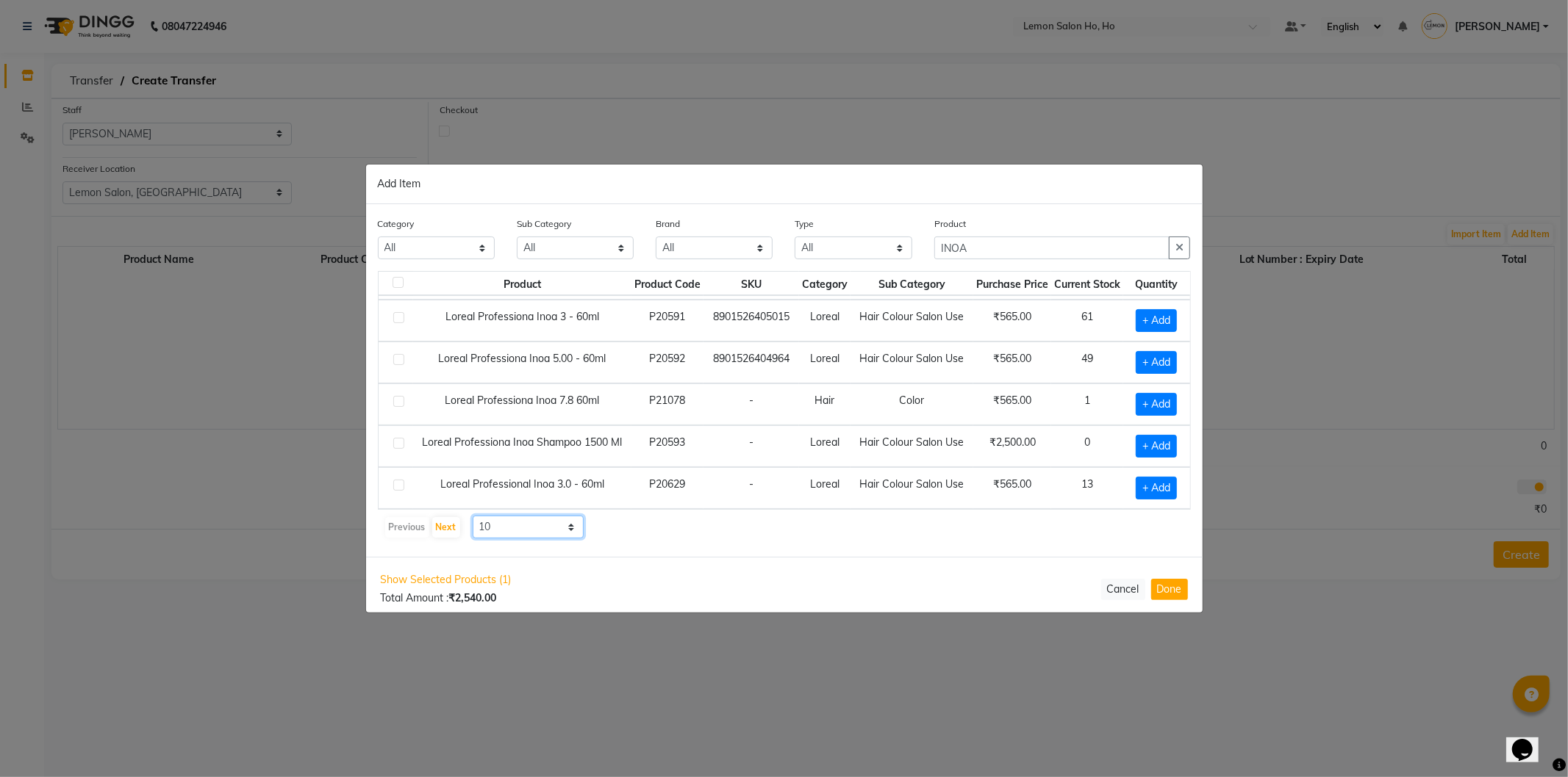
drag, startPoint x: 512, startPoint y: 530, endPoint x: 512, endPoint y: 553, distance: 23.0
click at [512, 553] on div "Category All Hair Skin Makeup Personal Care Appliances Beard Waxing Disposable …" at bounding box center [784, 380] width 836 height 353
select select "50"
click at [473, 516] on select "10 50 100" at bounding box center [529, 527] width 112 height 23
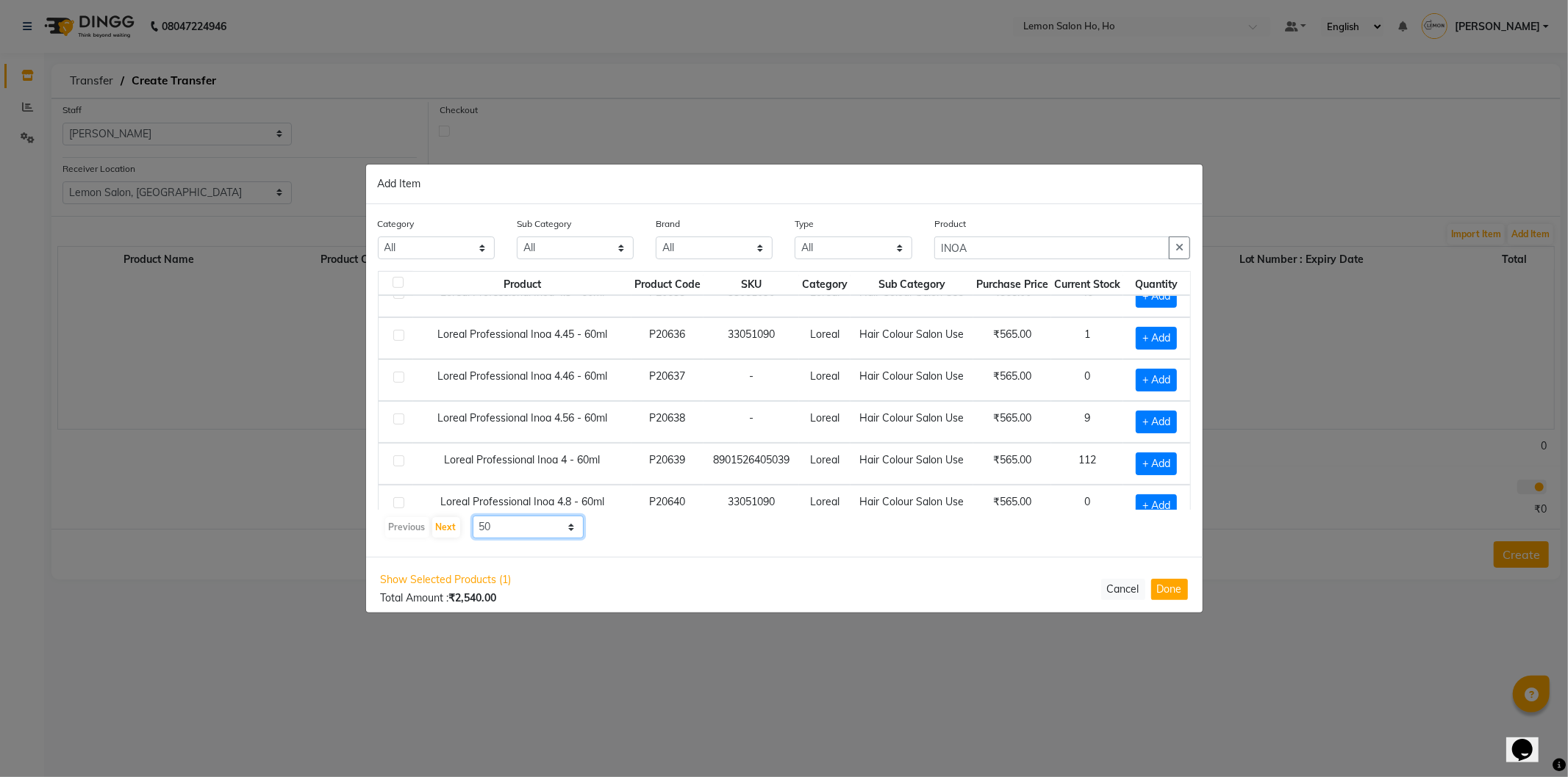
scroll to position [655, 0]
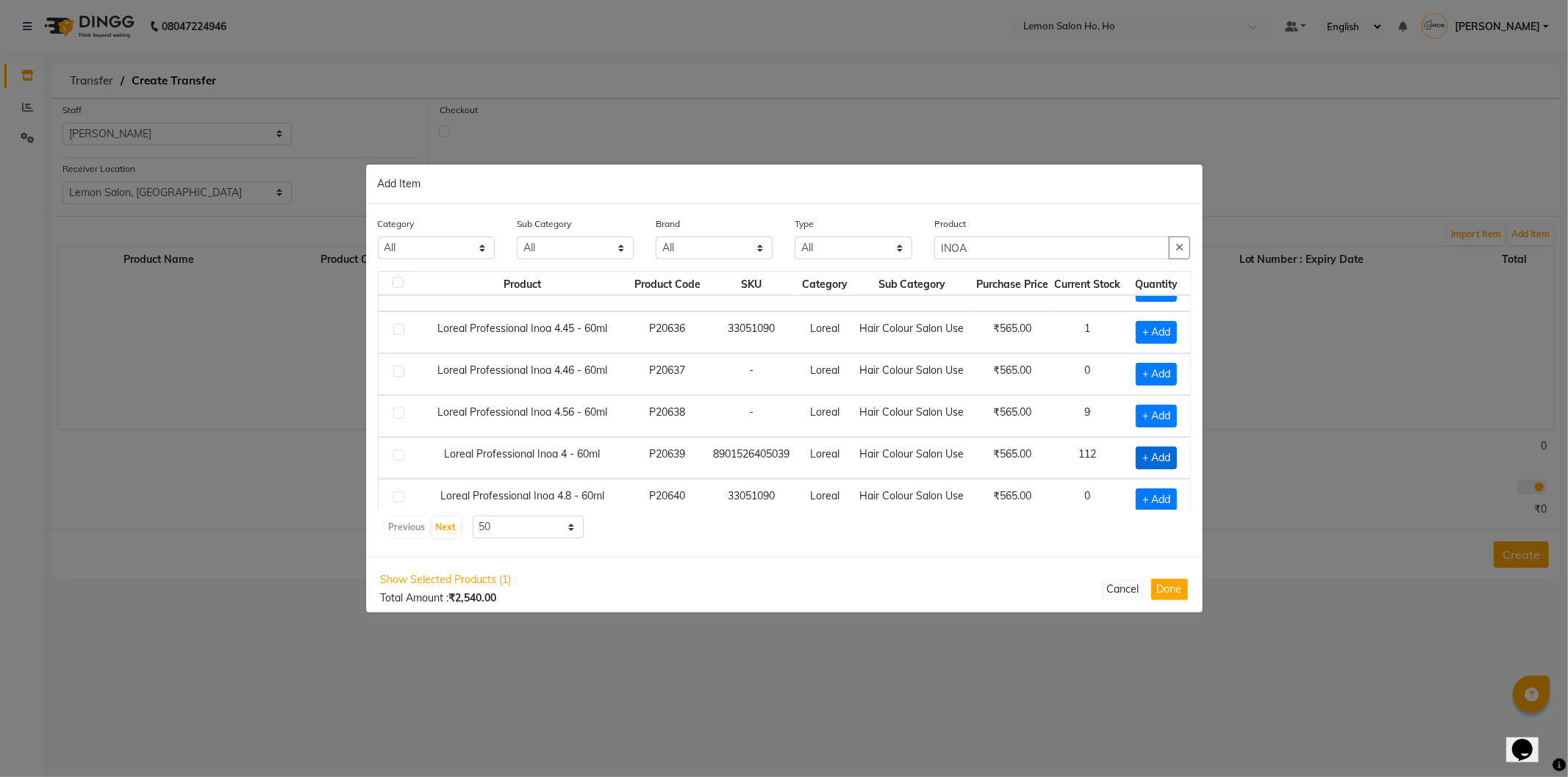
click at [1141, 460] on span "+ Add" at bounding box center [1157, 459] width 41 height 23
checkbox input "true"
click at [1170, 463] on icon at bounding box center [1175, 457] width 9 height 10
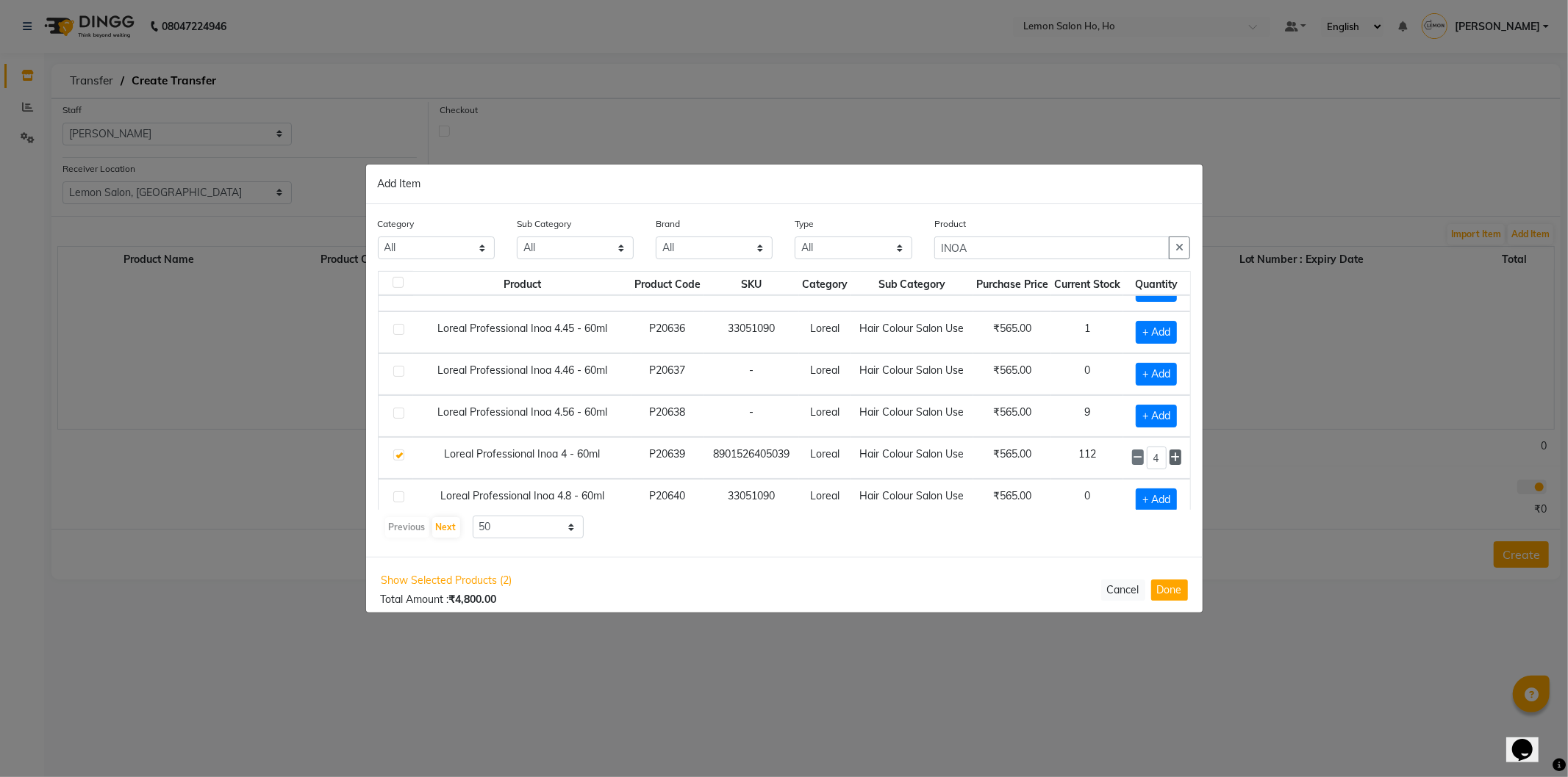
click at [1170, 463] on icon at bounding box center [1175, 457] width 9 height 10
click at [1134, 461] on icon at bounding box center [1138, 457] width 9 height 10
type input "4"
drag, startPoint x: 1023, startPoint y: 246, endPoint x: 890, endPoint y: 258, distance: 133.5
click at [890, 258] on div "Category All Hair Skin Makeup Personal Care Appliances Beard Waxing Disposable …" at bounding box center [784, 243] width 835 height 55
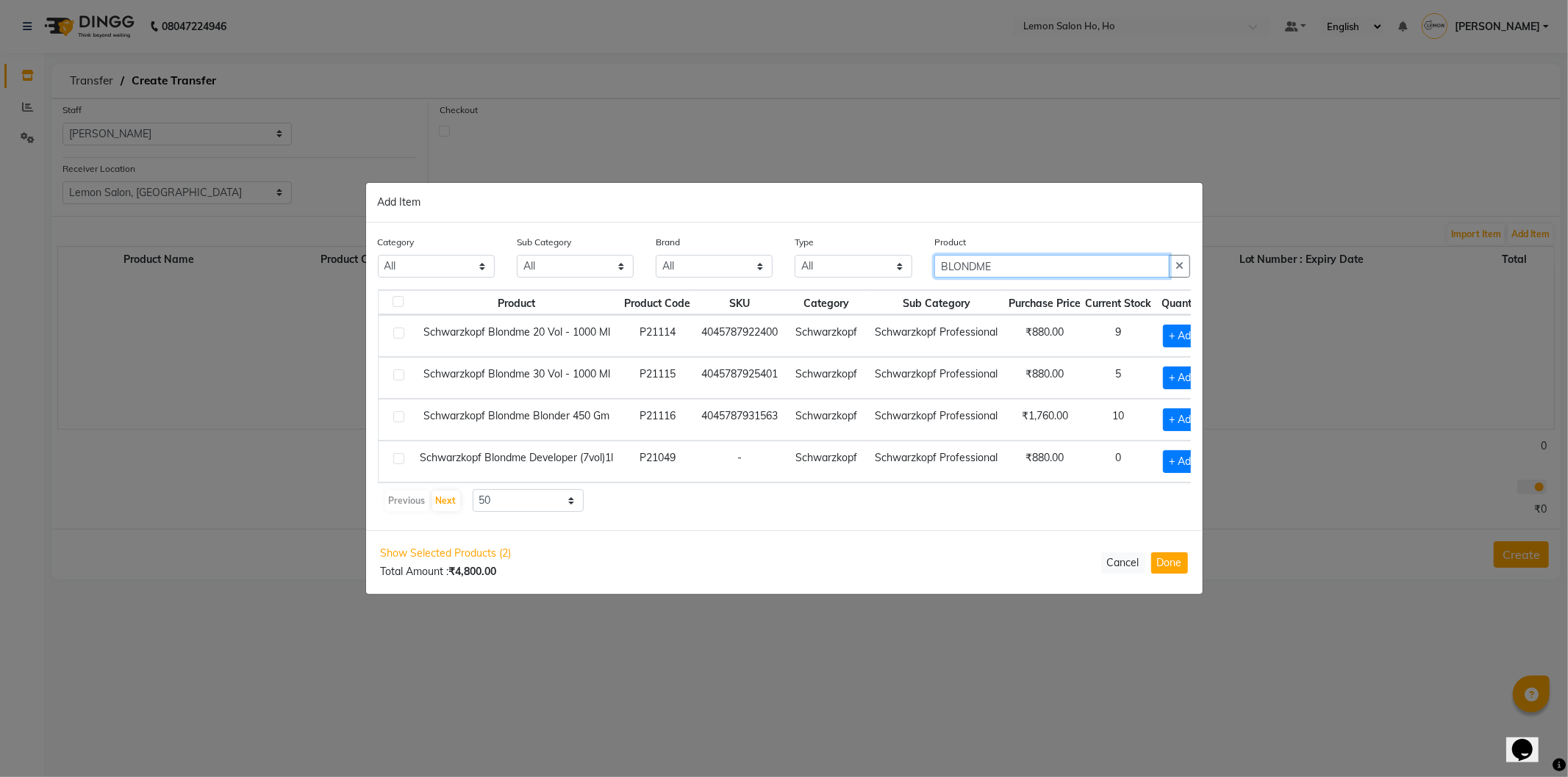
scroll to position [0, 0]
type input "BLONDME"
click at [1164, 490] on div "Product Product Code SKU Category Sub Category Purchase Price Current Stock Qua…" at bounding box center [784, 401] width 813 height 224
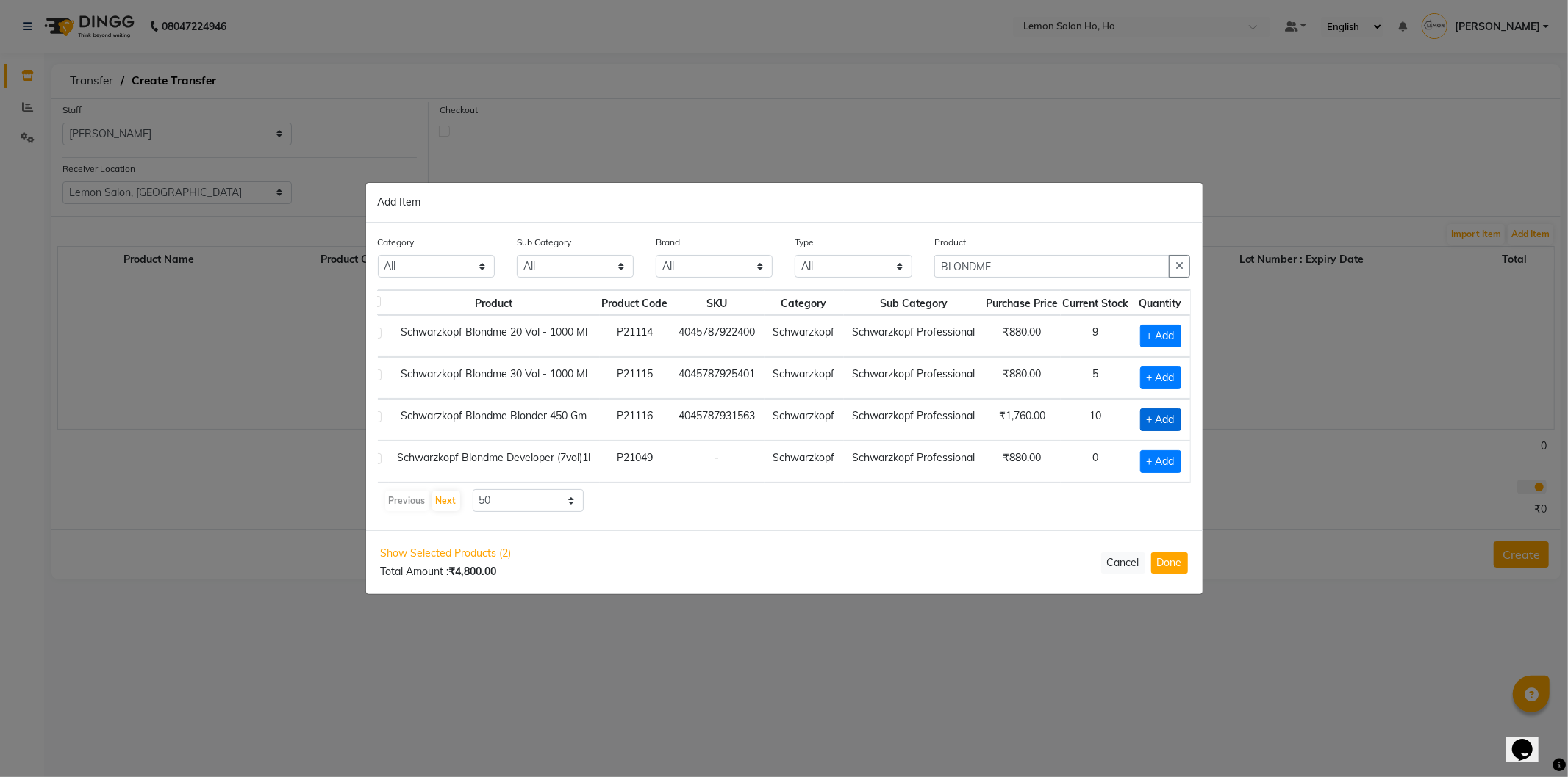
click at [1164, 410] on span "+ Add" at bounding box center [1161, 420] width 41 height 23
checkbox input "true"
click at [1180, 413] on icon at bounding box center [1176, 418] width 9 height 10
click at [1144, 415] on icon at bounding box center [1139, 419] width 9 height 10
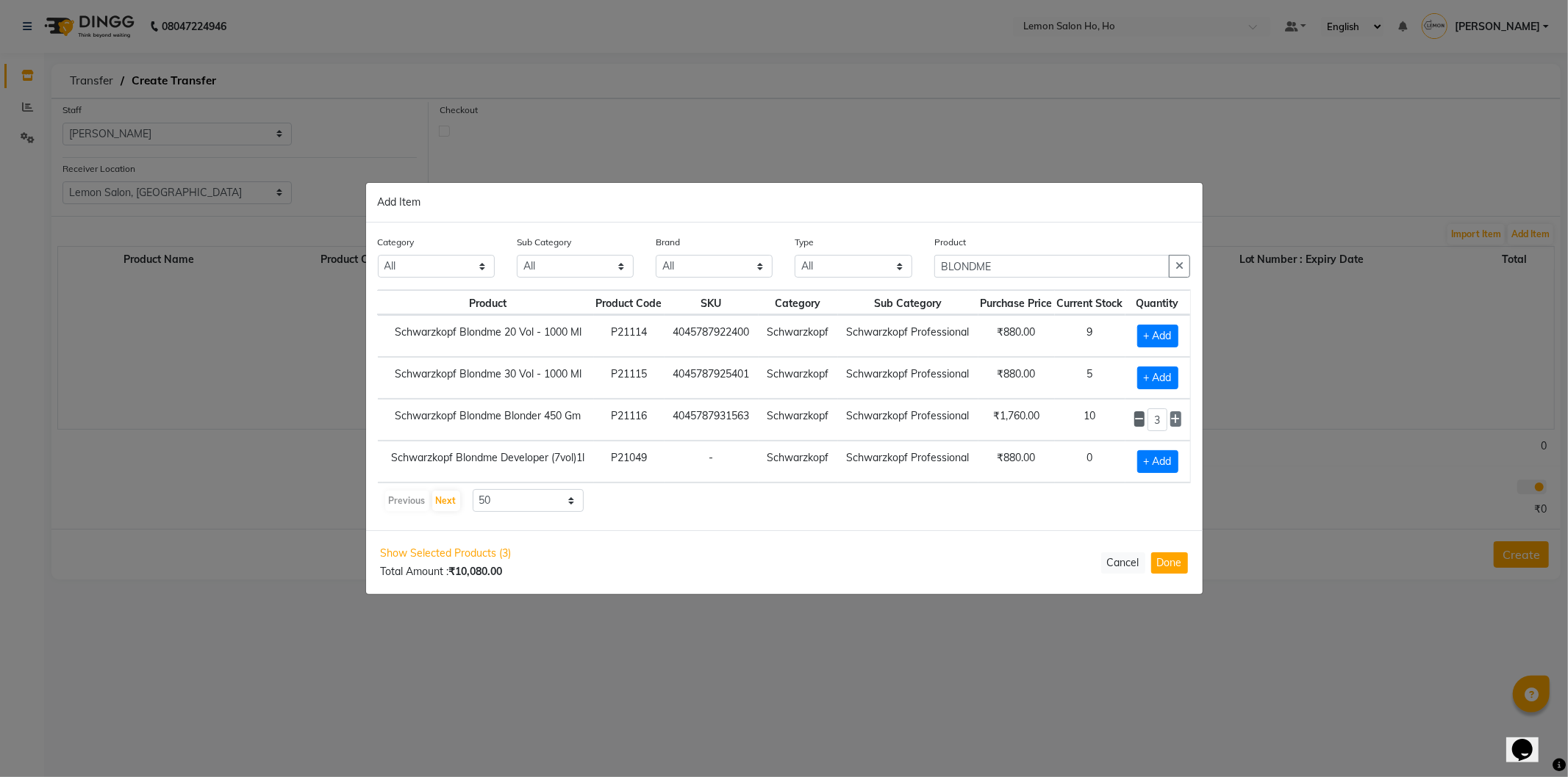
type input "2"
drag, startPoint x: 1032, startPoint y: 269, endPoint x: 929, endPoint y: 268, distance: 103.0
click at [929, 268] on div "Product BLONDME" at bounding box center [1063, 262] width 279 height 55
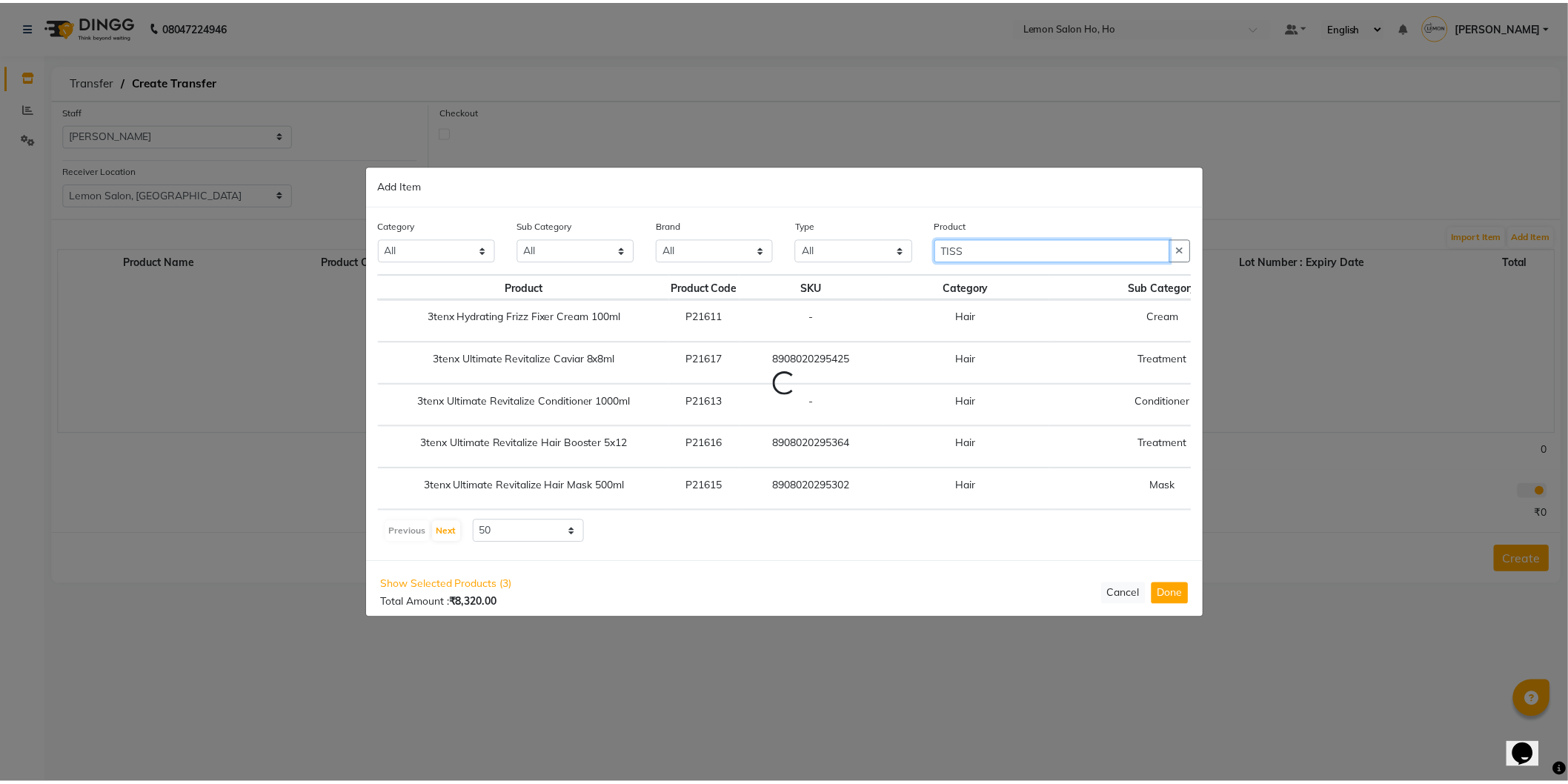
scroll to position [0, 0]
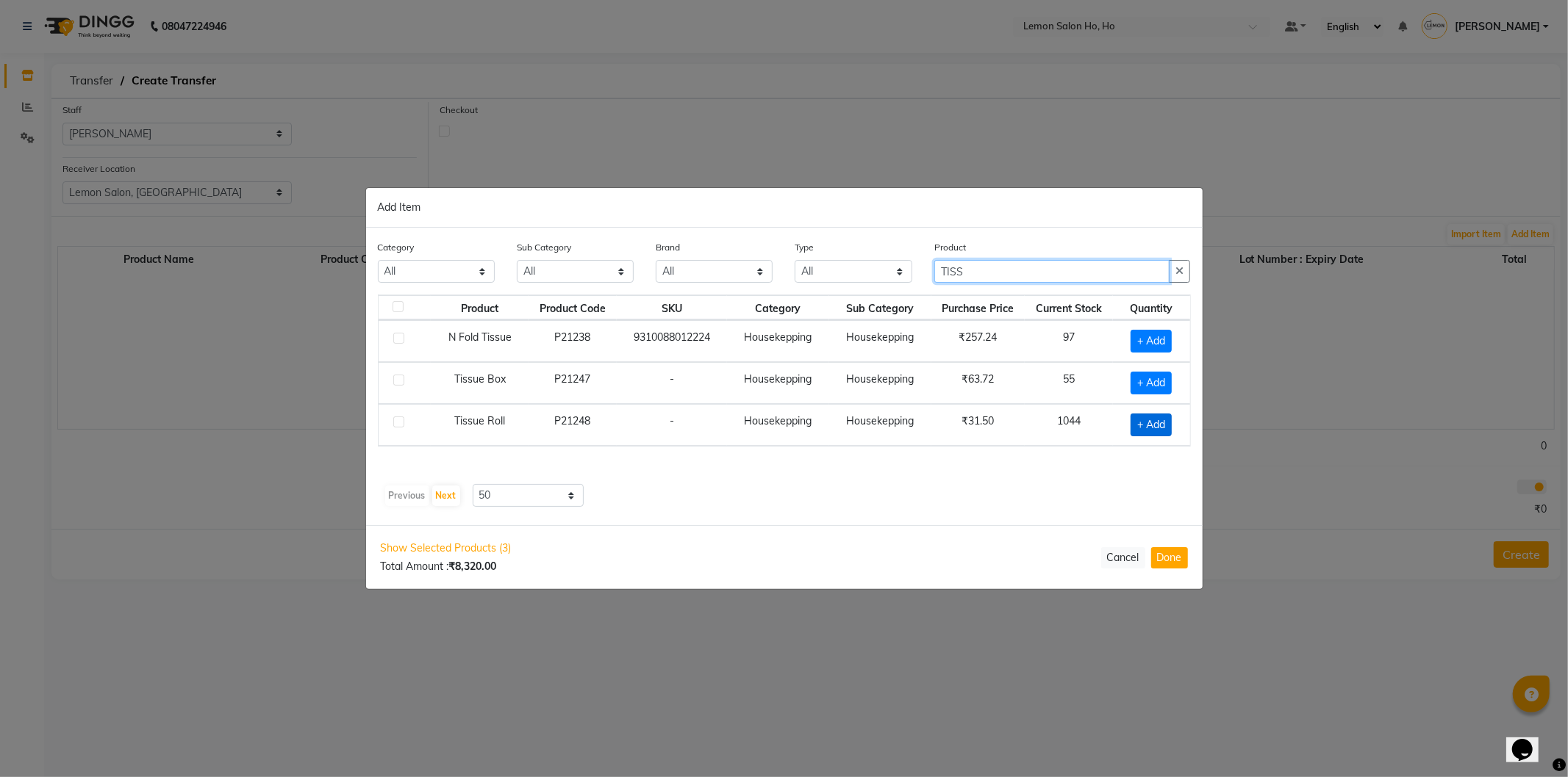
type input "TISS"
click at [1161, 425] on span "+ Add" at bounding box center [1151, 425] width 41 height 23
checkbox input "true"
click at [1169, 425] on icon at bounding box center [1170, 423] width 9 height 10
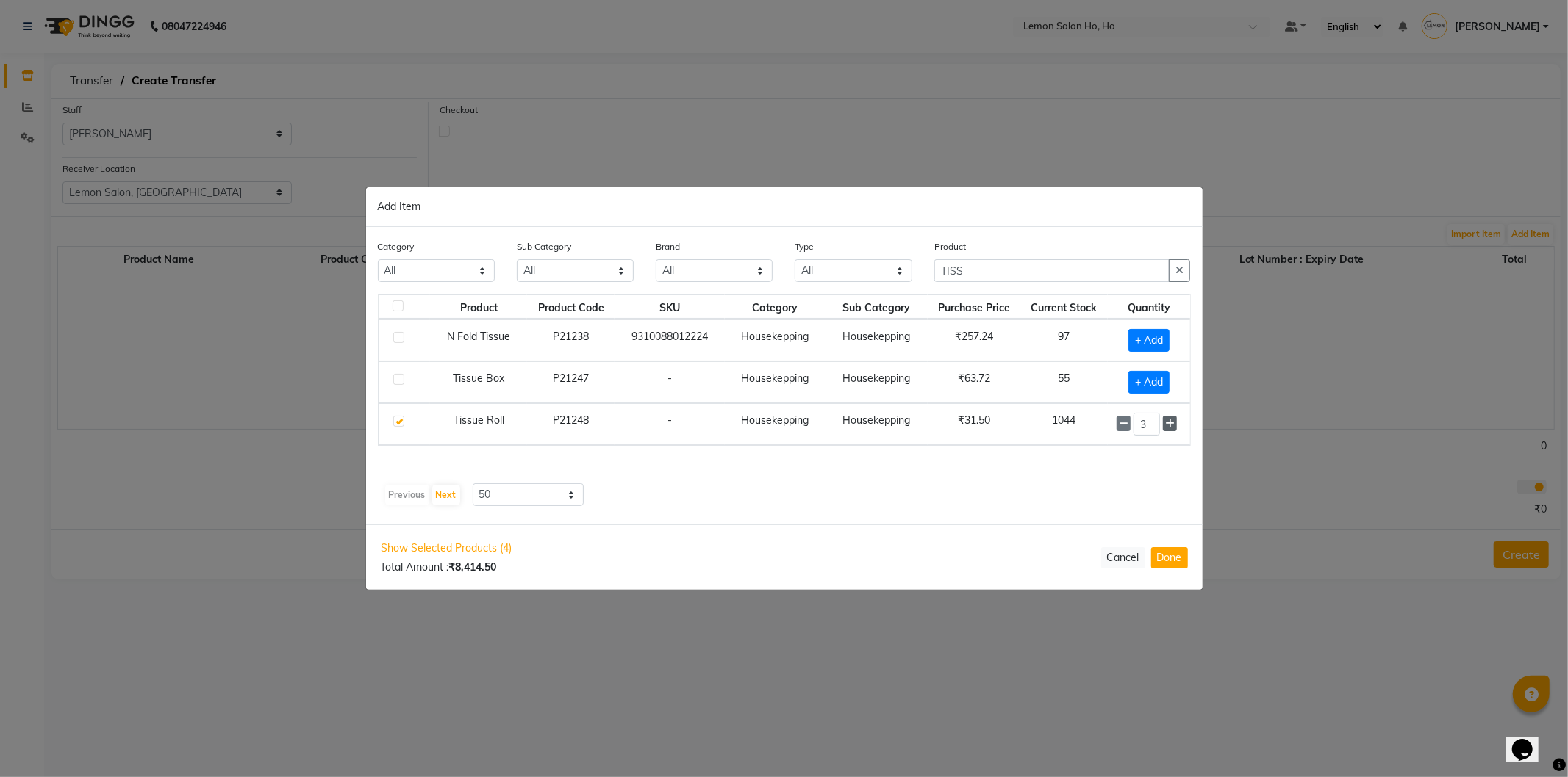
click at [1169, 425] on icon at bounding box center [1170, 423] width 9 height 10
type input "5"
drag, startPoint x: 1013, startPoint y: 263, endPoint x: 921, endPoint y: 276, distance: 92.9
click at [921, 275] on div "Category All Hair Skin Makeup Personal Care Appliances Beard Waxing Disposable …" at bounding box center [784, 267] width 835 height 55
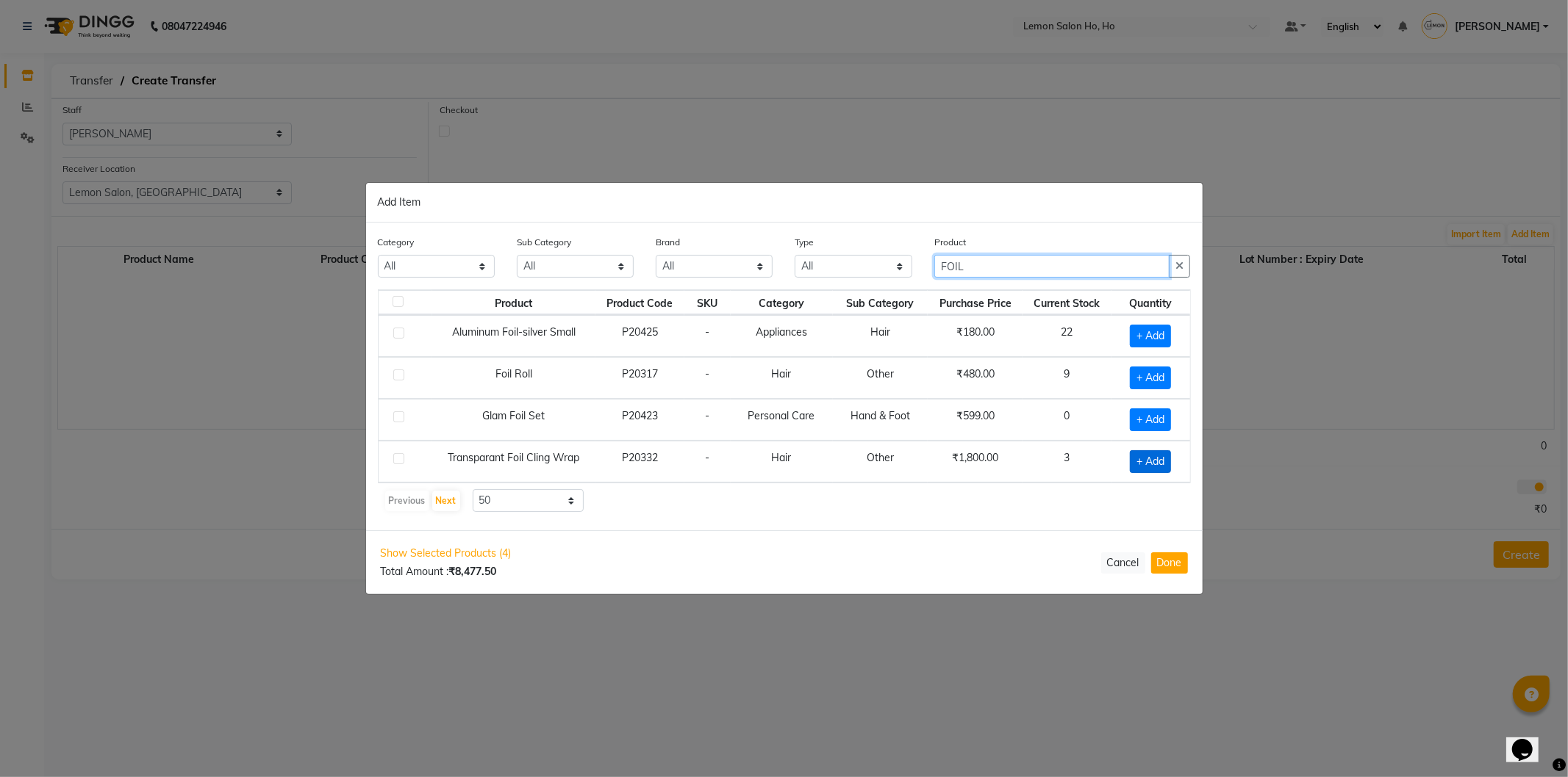
type input "FOIL"
click at [1147, 460] on span "+ Add" at bounding box center [1151, 462] width 41 height 23
checkbox input "true"
drag, startPoint x: 990, startPoint y: 268, endPoint x: 902, endPoint y: 273, distance: 88.1
click at [902, 272] on div "Category All Hair Skin Makeup Personal Care Appliances Beard Waxing Disposable …" at bounding box center [784, 261] width 835 height 55
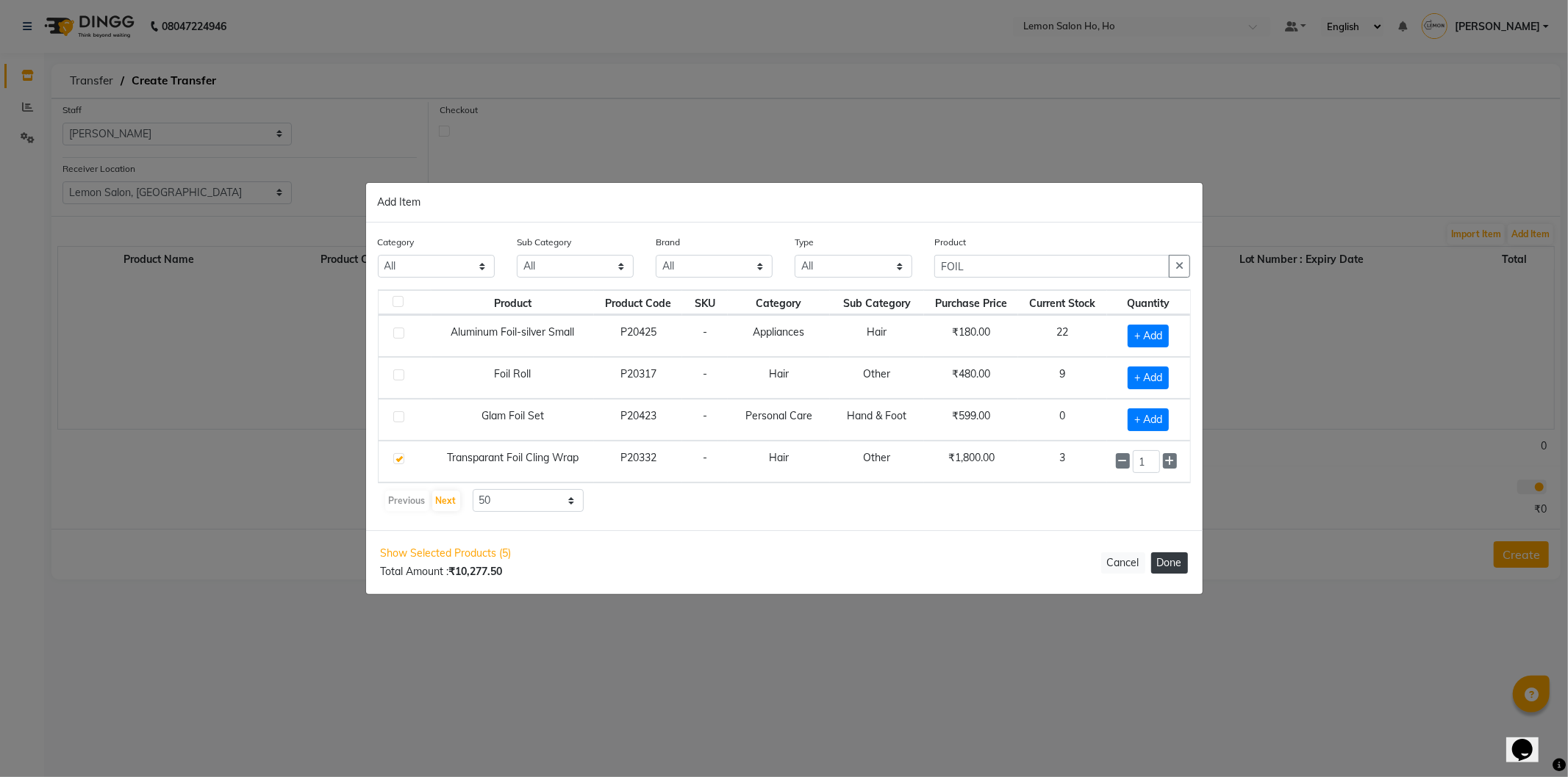
click at [1174, 563] on button "Done" at bounding box center [1170, 563] width 37 height 21
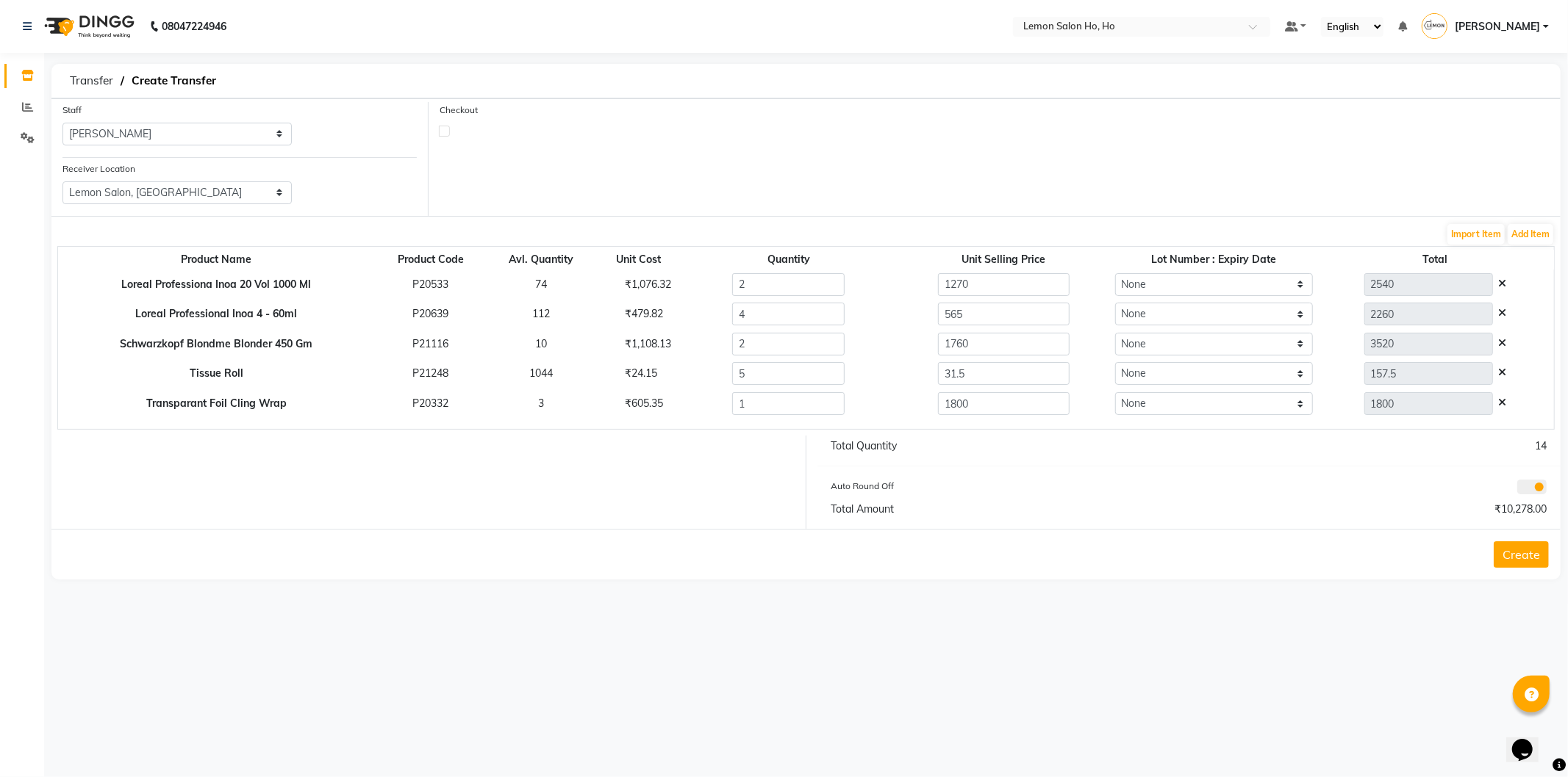
click at [447, 135] on label at bounding box center [444, 131] width 11 height 11
click at [447, 135] on input "checkbox" at bounding box center [444, 130] width 9 height 9
checkbox input "true"
select select "true"
select select "2069"
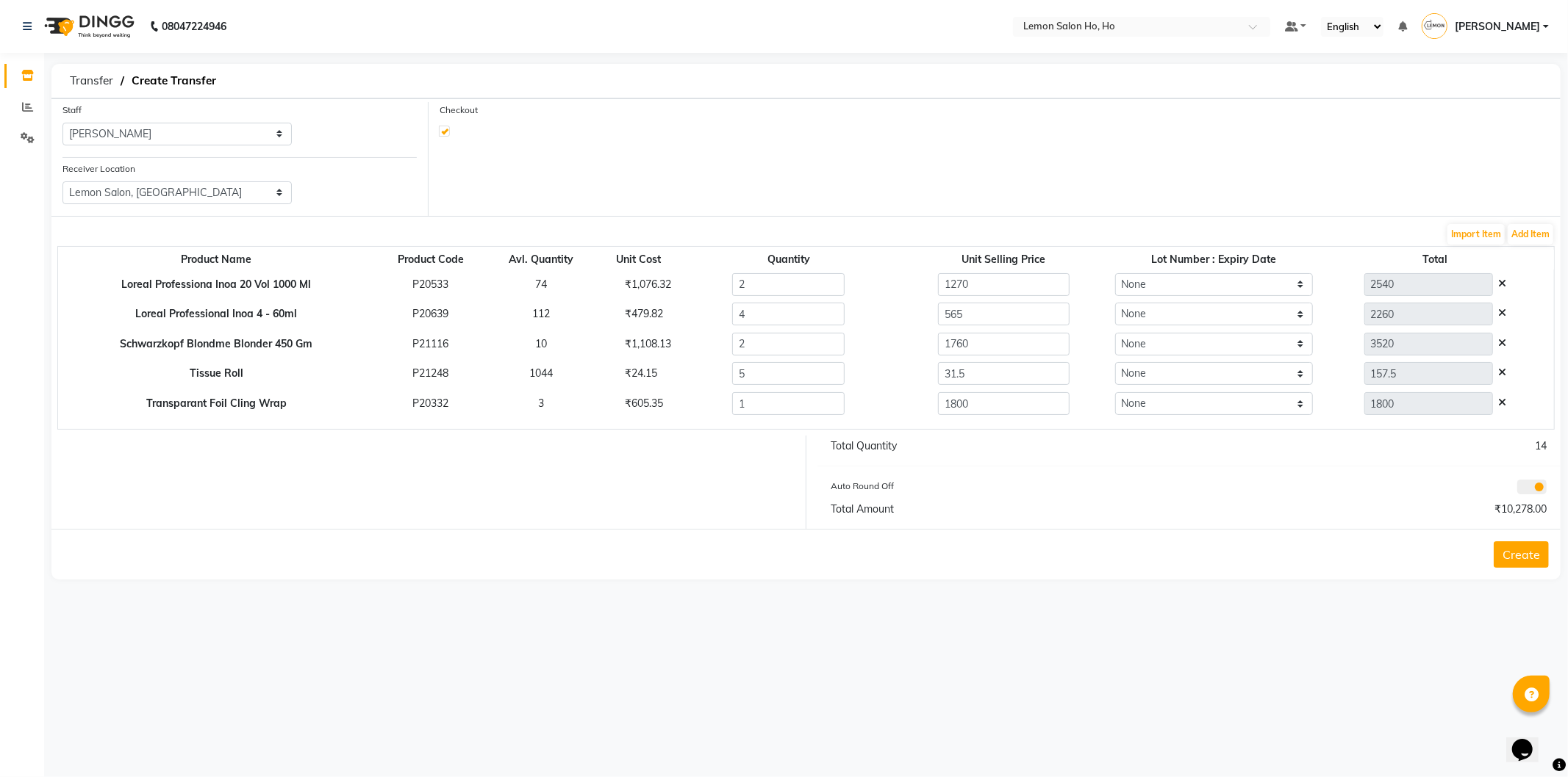
select select "2069"
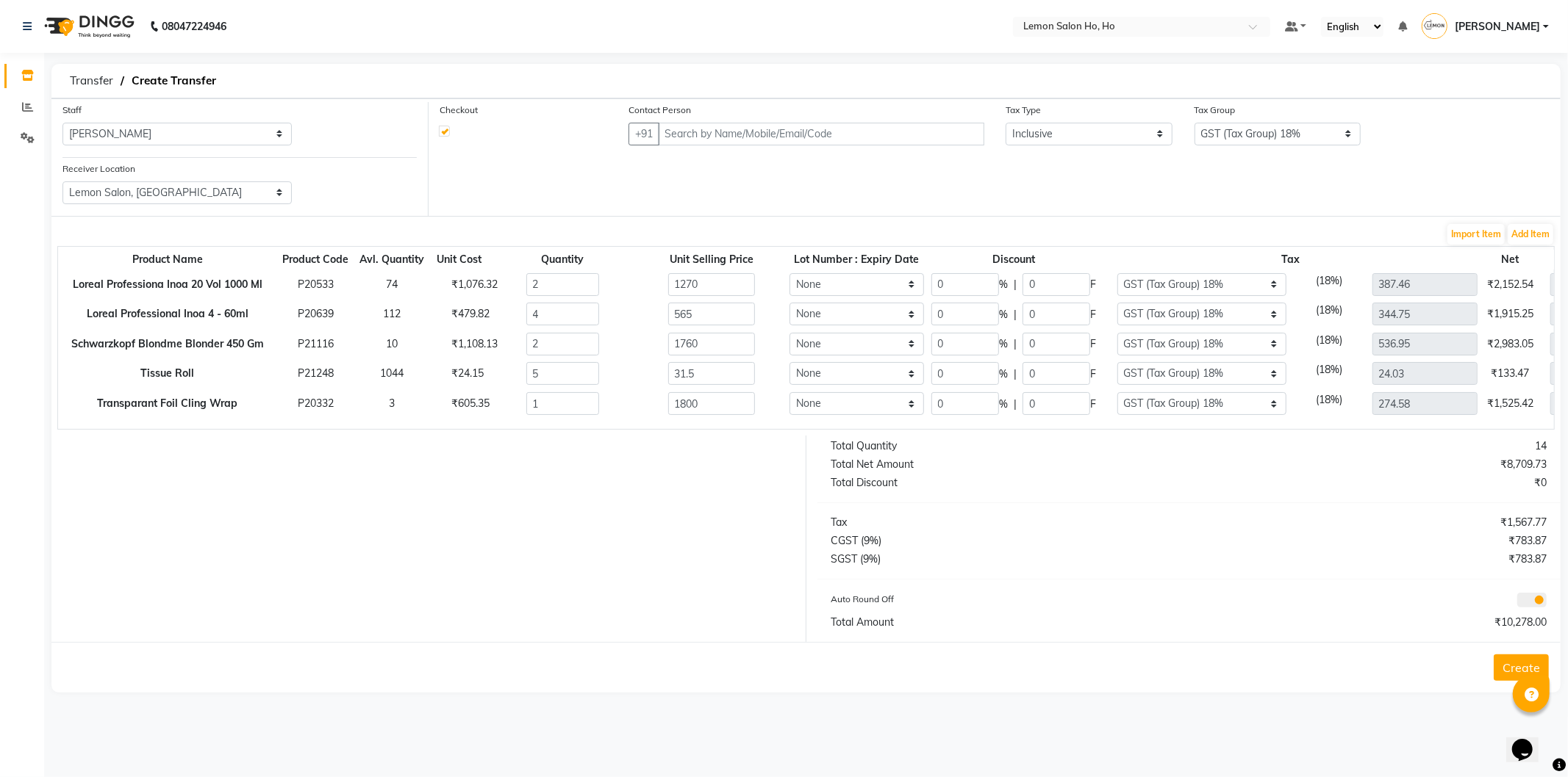
click at [595, 286] on div "2" at bounding box center [563, 285] width 96 height 23
click at [571, 286] on input "2" at bounding box center [563, 285] width 74 height 23
type input "14"
type input "2184.4"
type input "177.8"
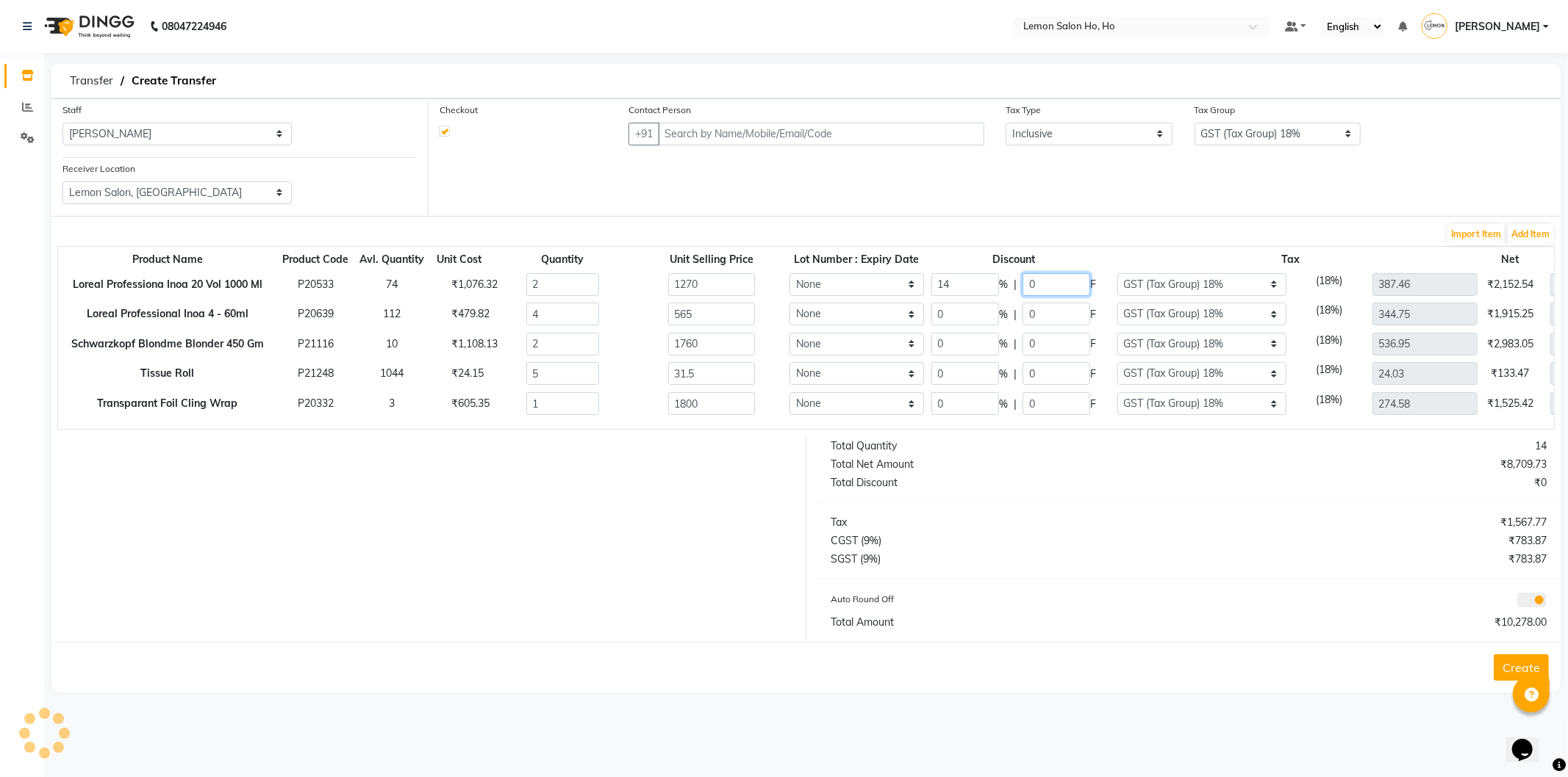
type input "333.21"
type input "14"
type input "1943.6"
type input "79.1"
type input "296.48"
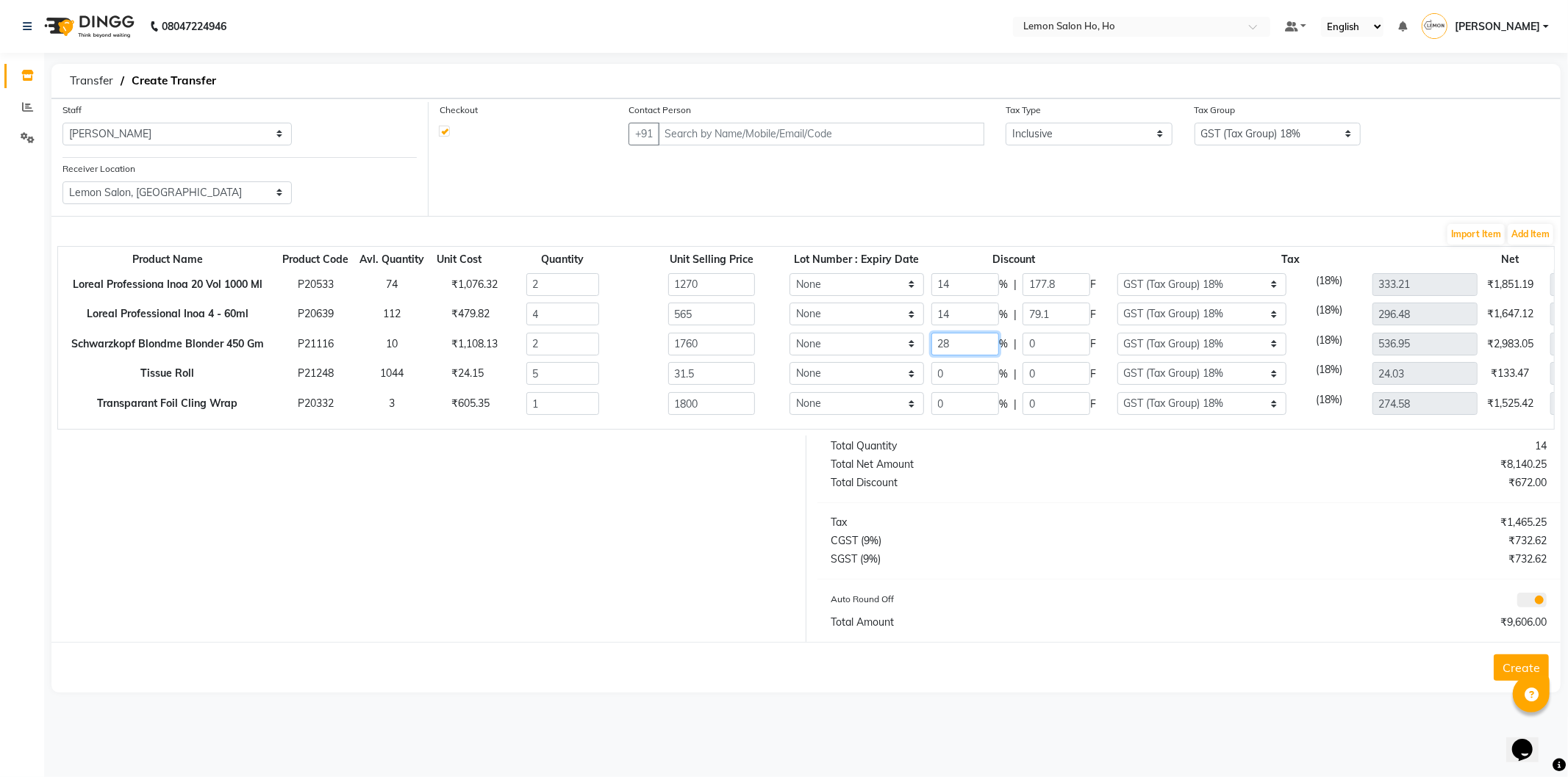
type input "28"
type input "2534.4"
type input "492.8"
type input "386.6"
type input "50"
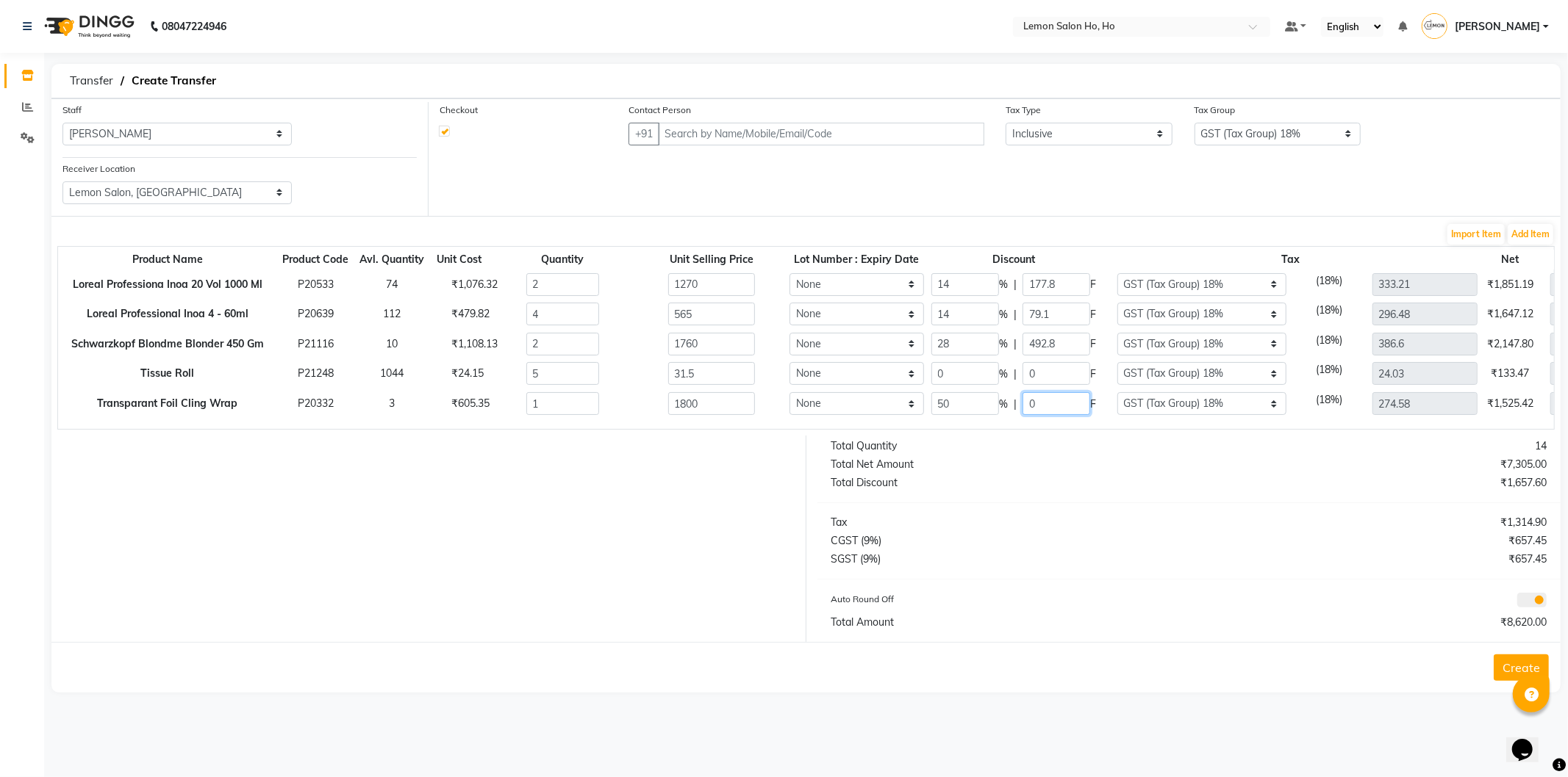
type input "900"
type input "137.29"
click at [772, 122] on input "text" at bounding box center [821, 134] width 326 height 23
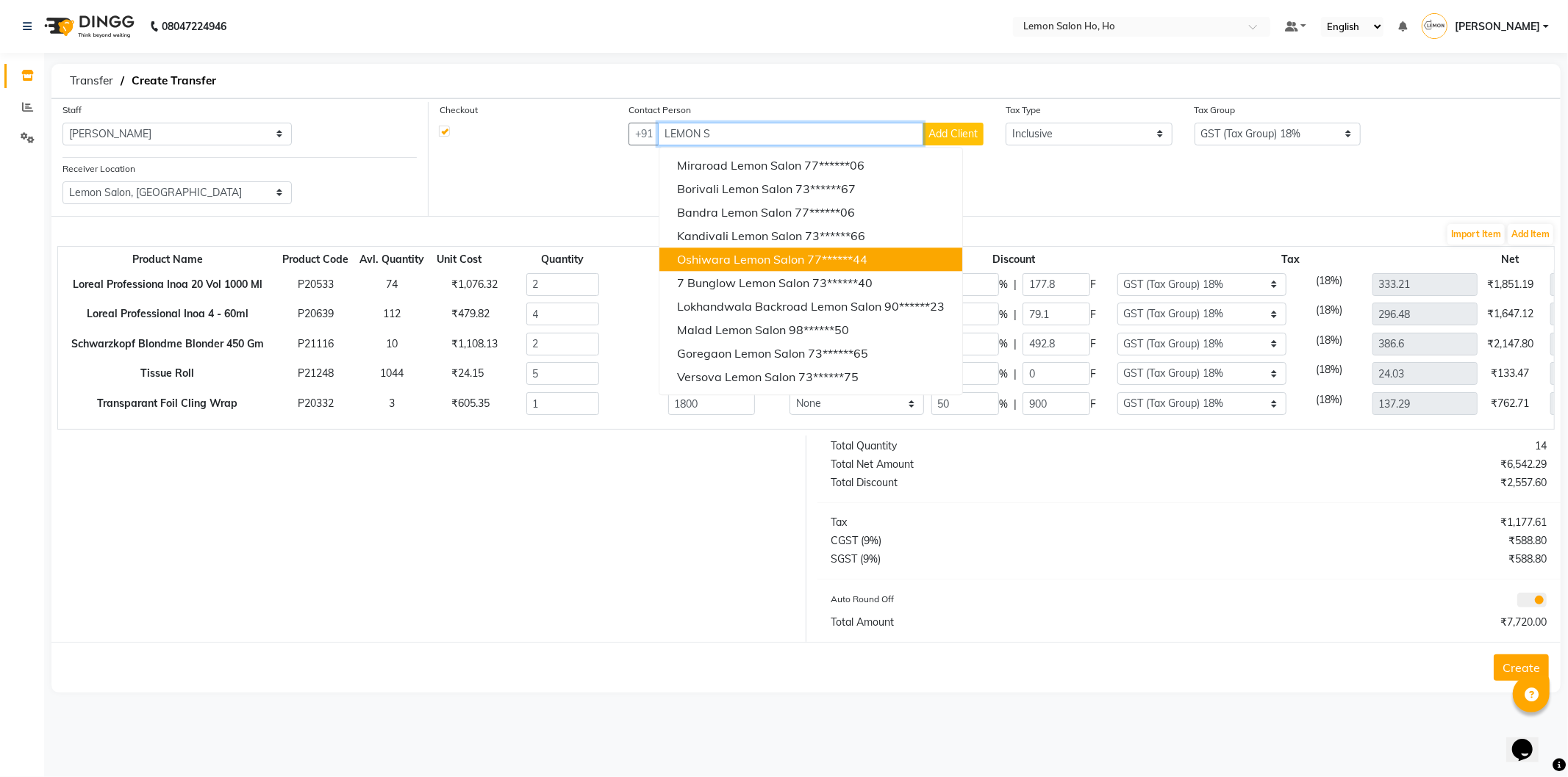
click at [759, 254] on span "Oshiwara Lemon Salon" at bounding box center [741, 259] width 127 height 15
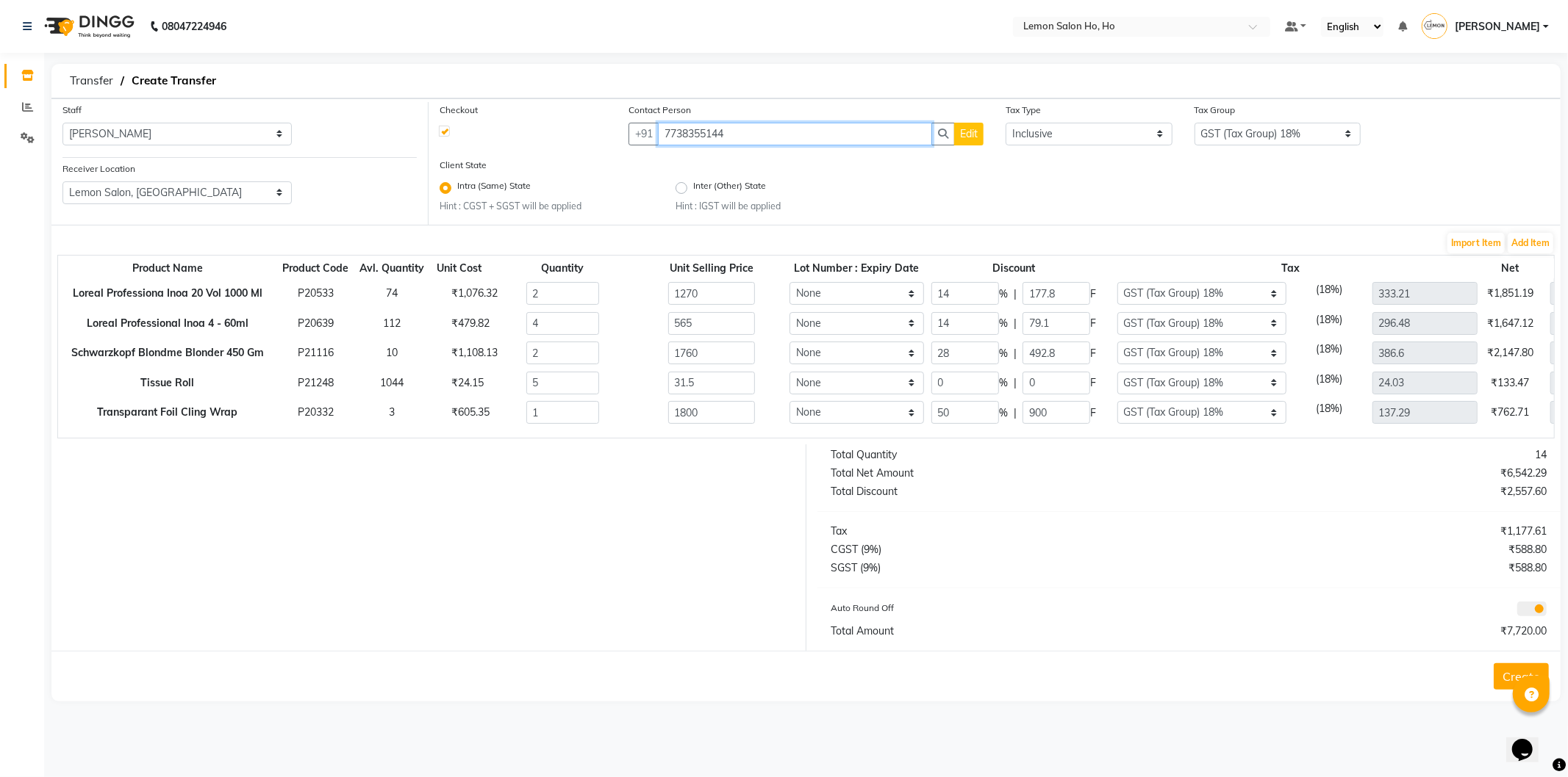
type input "7738355144"
click at [1508, 677] on button "Create" at bounding box center [1521, 677] width 55 height 27
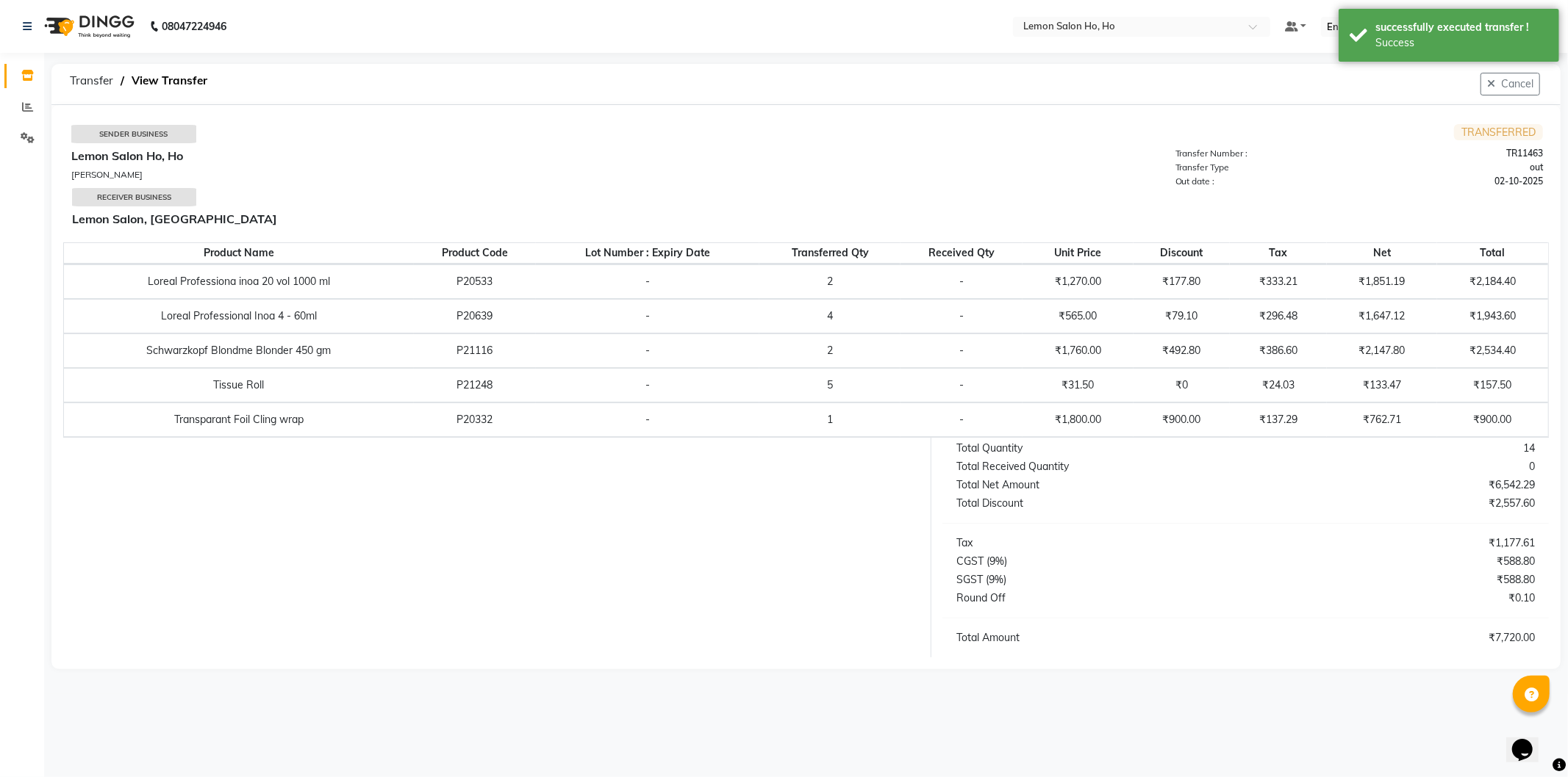
click at [934, 149] on td "TRANSFERRED Transfer Number : TR11463 Transfer Type out Out date : 02-10-2025" at bounding box center [1174, 179] width 736 height 111
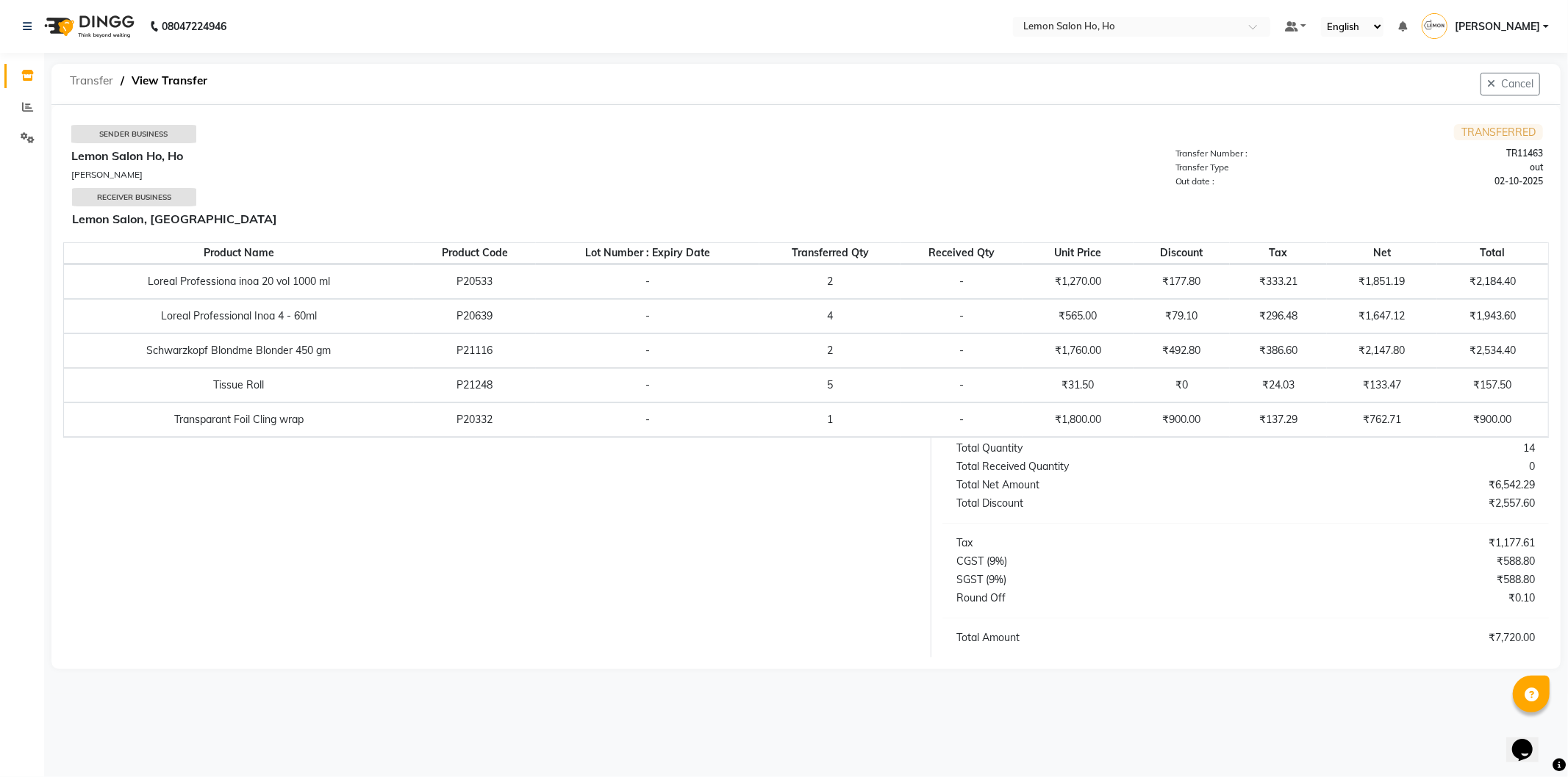
click at [82, 81] on span "Transfer" at bounding box center [92, 80] width 58 height 27
select select "sender"
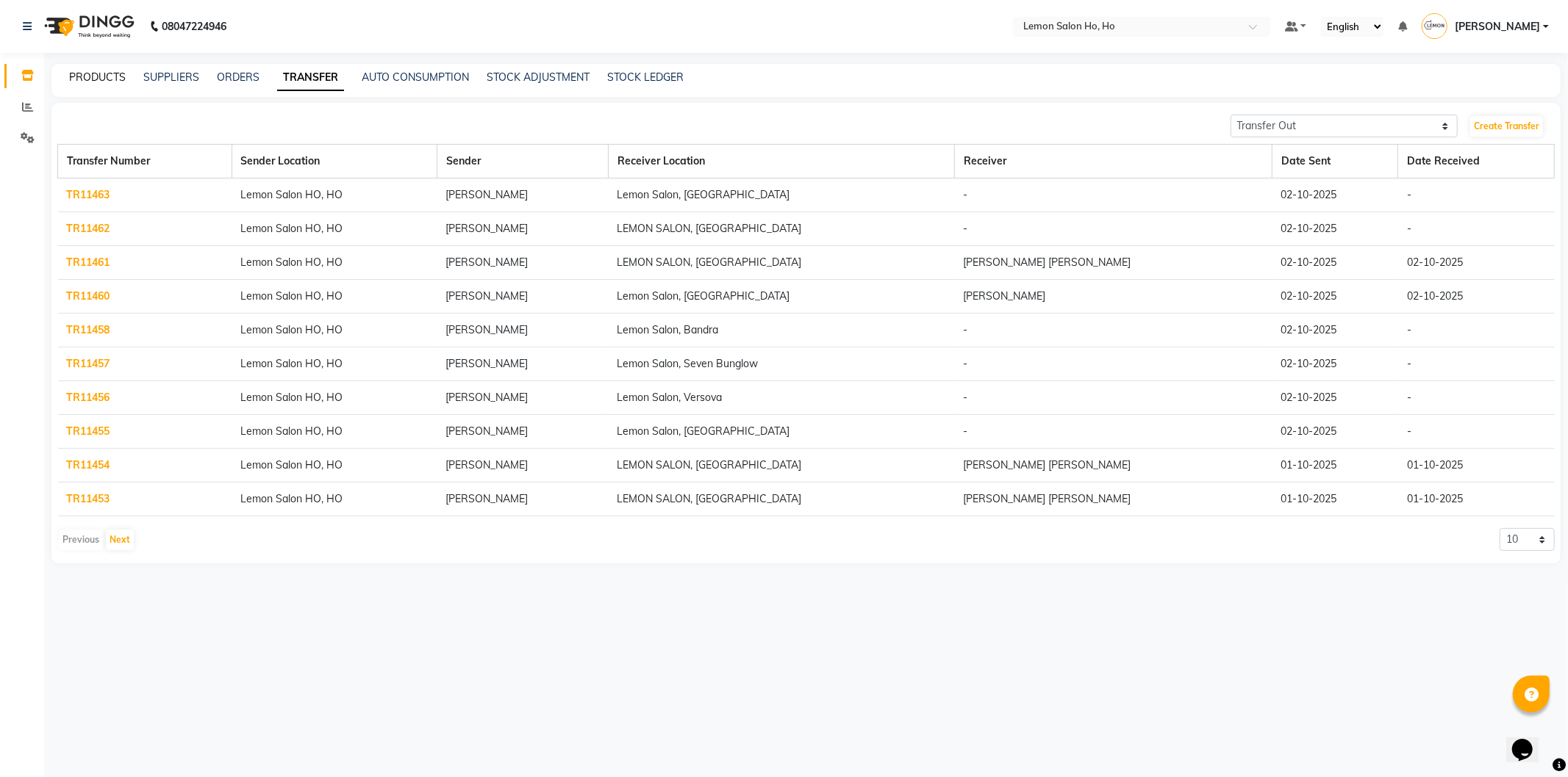
click at [101, 80] on link "PRODUCTS" at bounding box center [97, 77] width 57 height 13
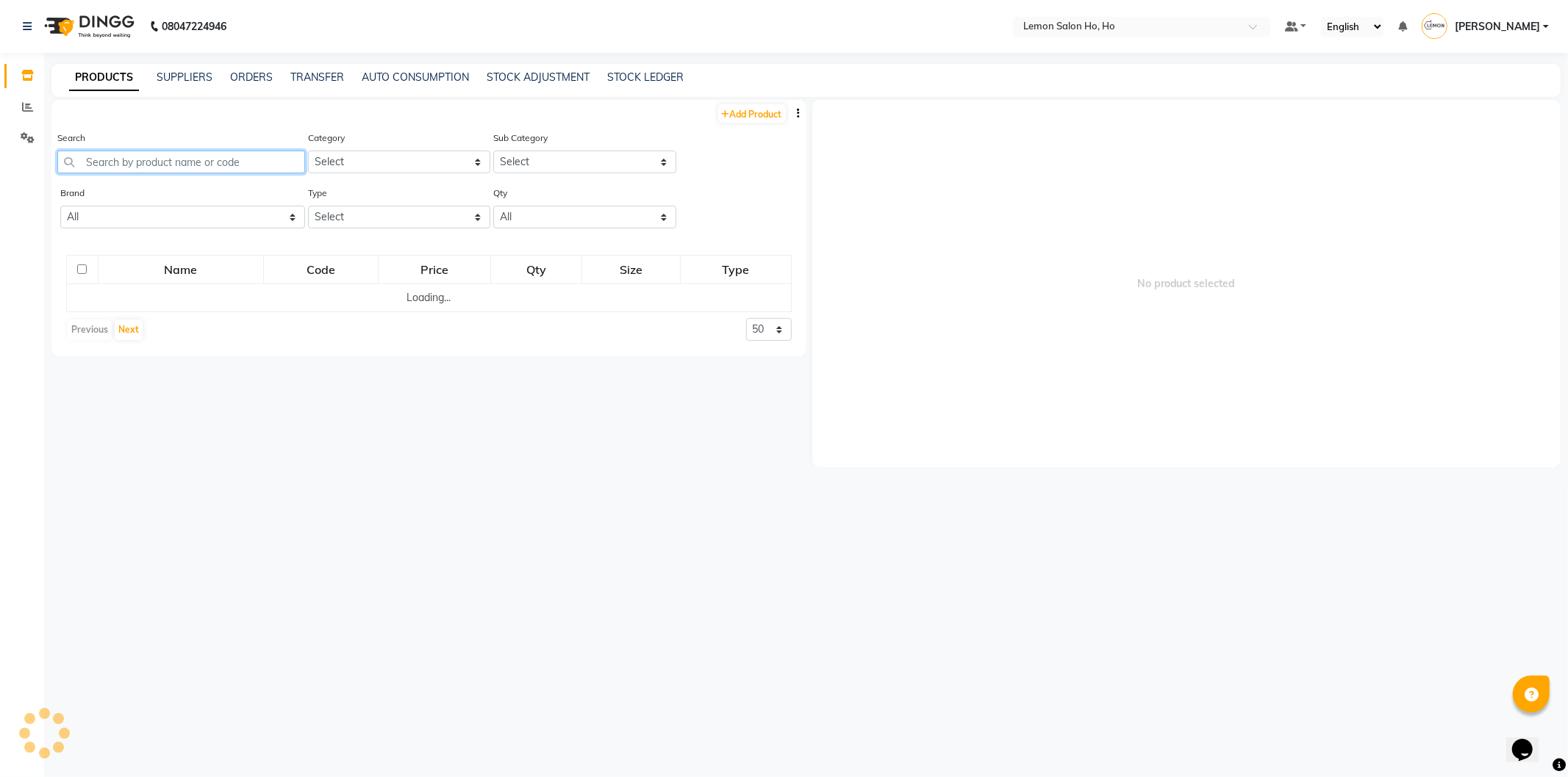
click at [110, 165] on input "text" at bounding box center [181, 162] width 247 height 23
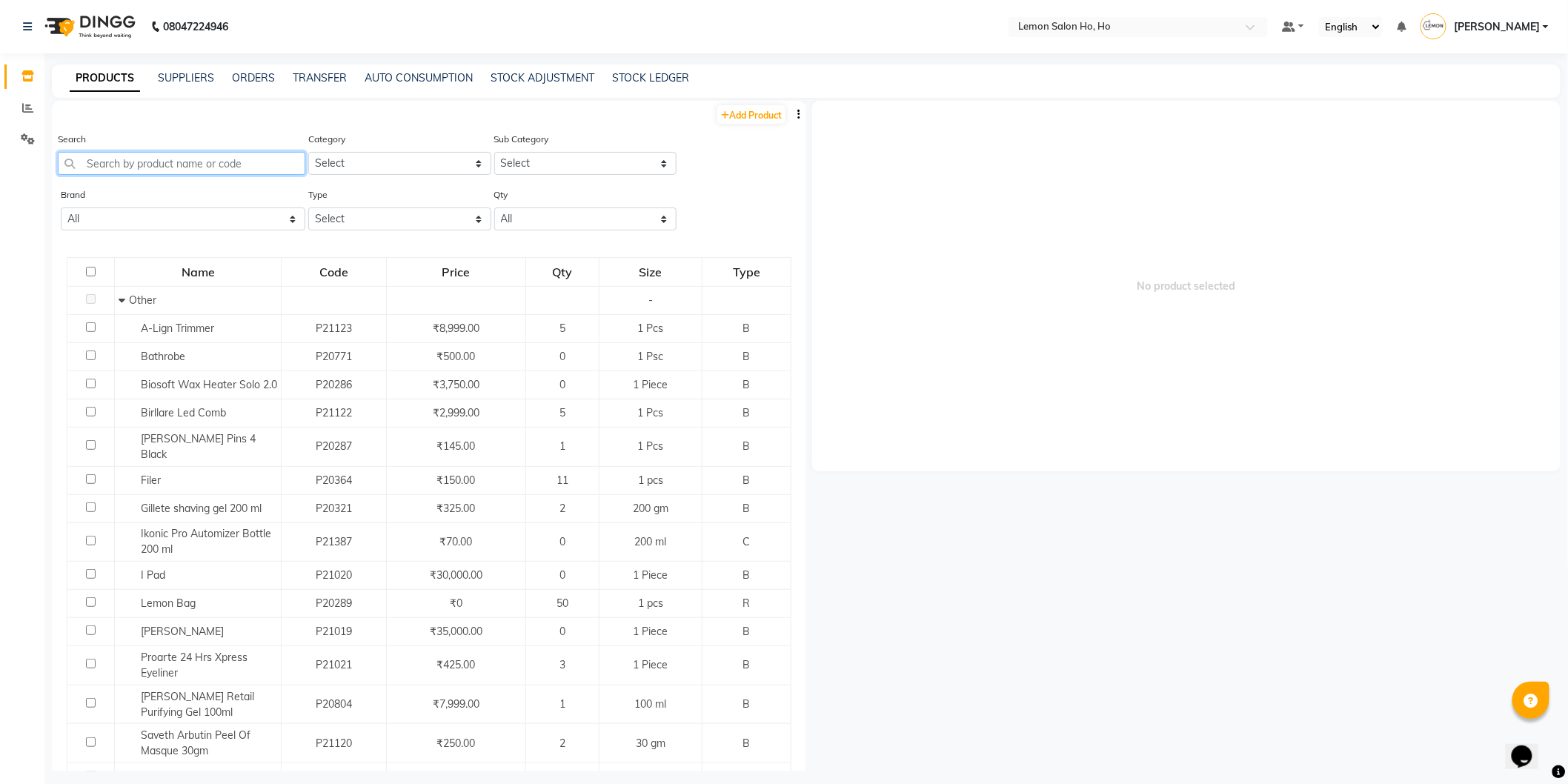
paste input "Plastic Crystal Bowl Small"
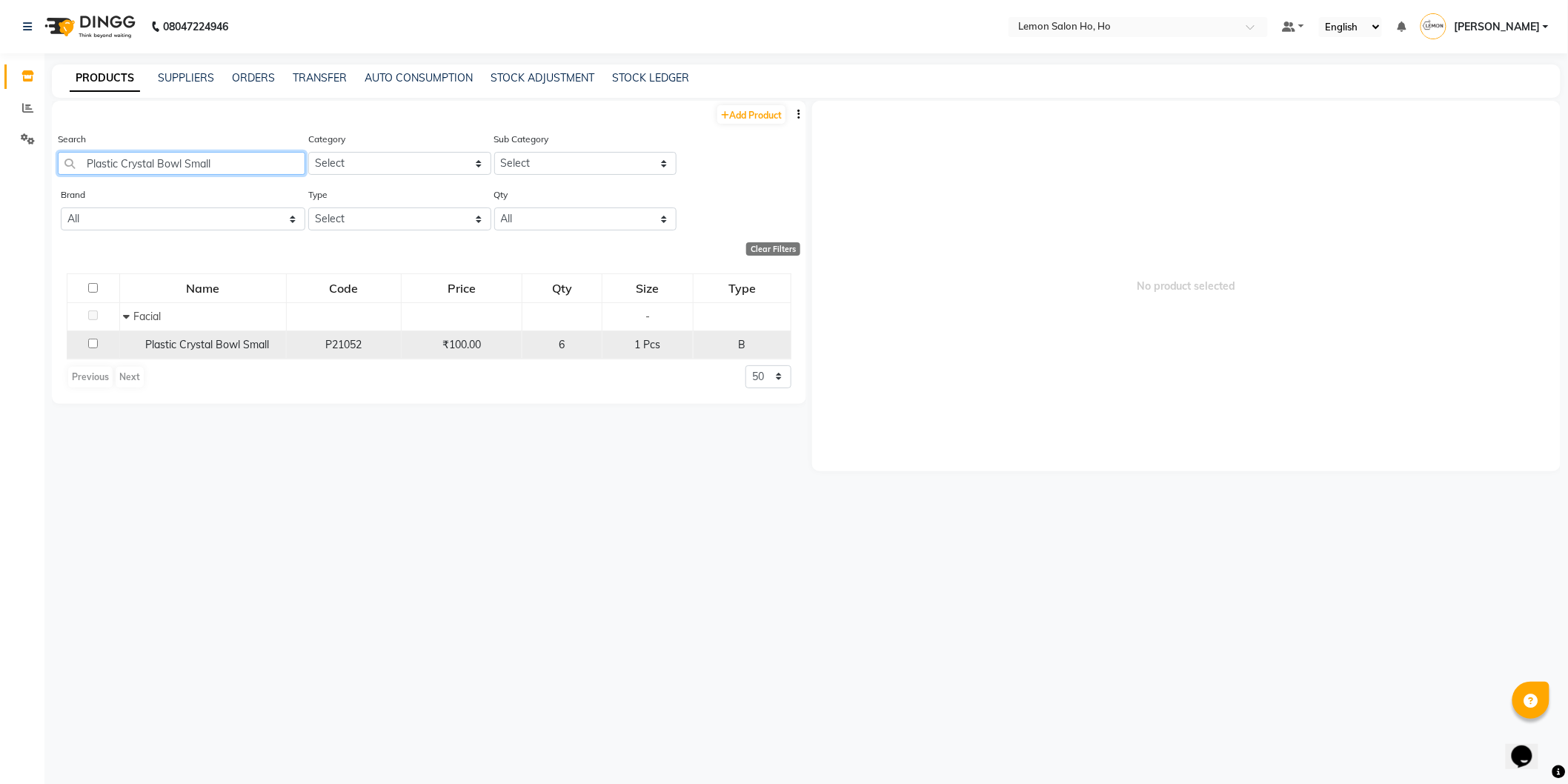
type input "Plastic Crystal Bowl Small"
click at [221, 349] on span "Plastic Crystal Bowl Small" at bounding box center [208, 344] width 124 height 13
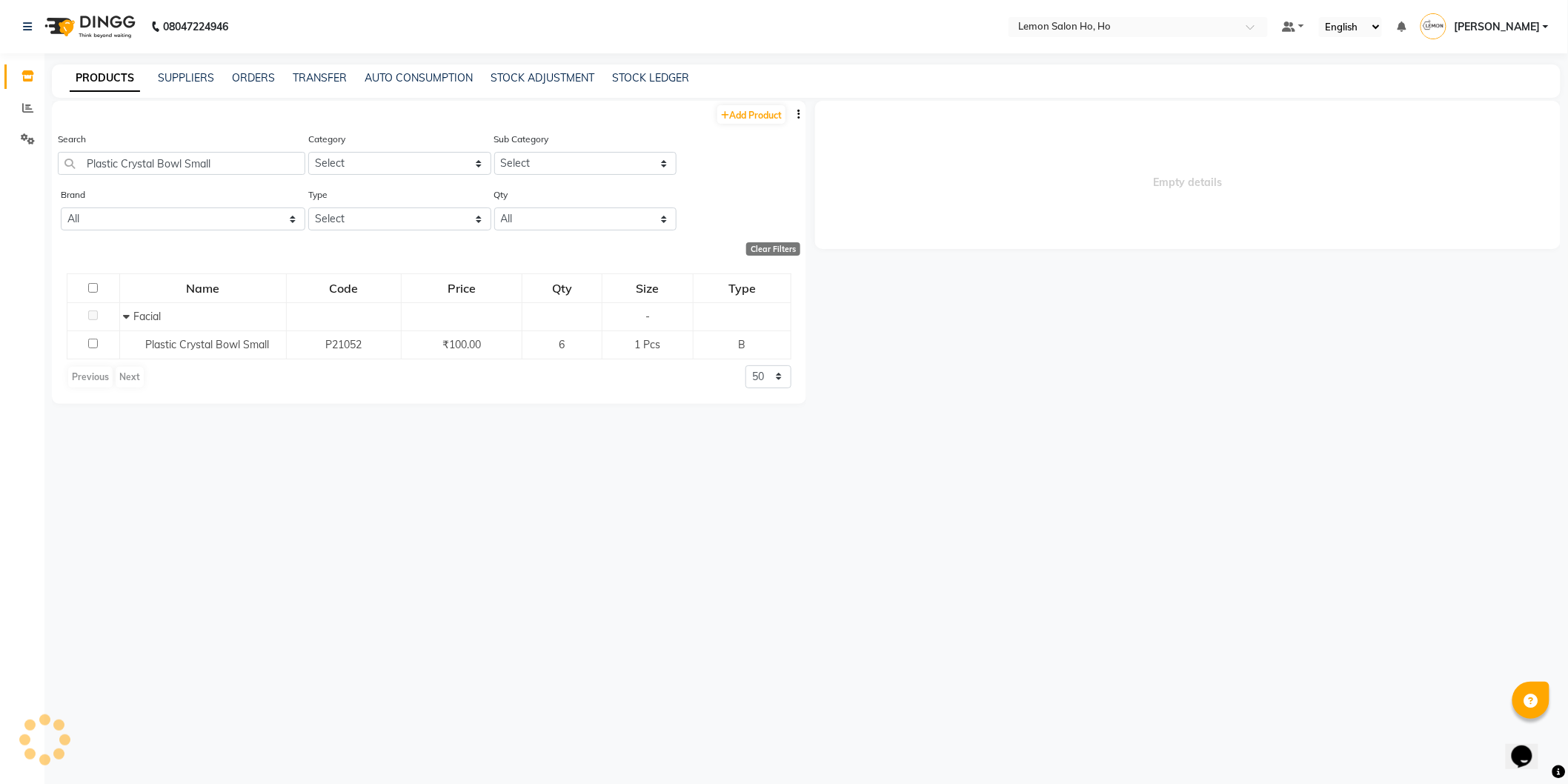
select select
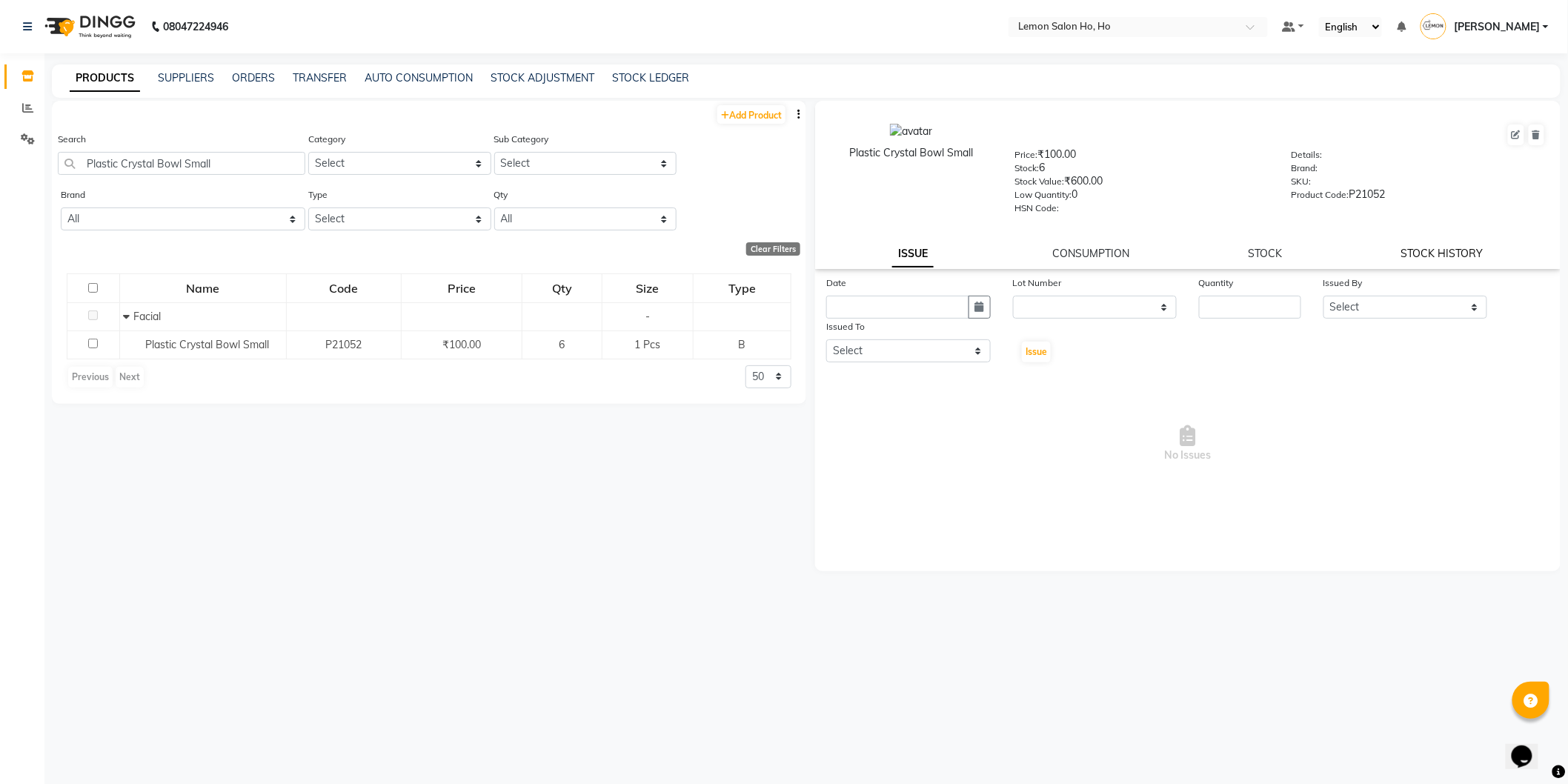
click at [1482, 249] on link "STOCK HISTORY" at bounding box center [1442, 253] width 83 height 13
select select "all"
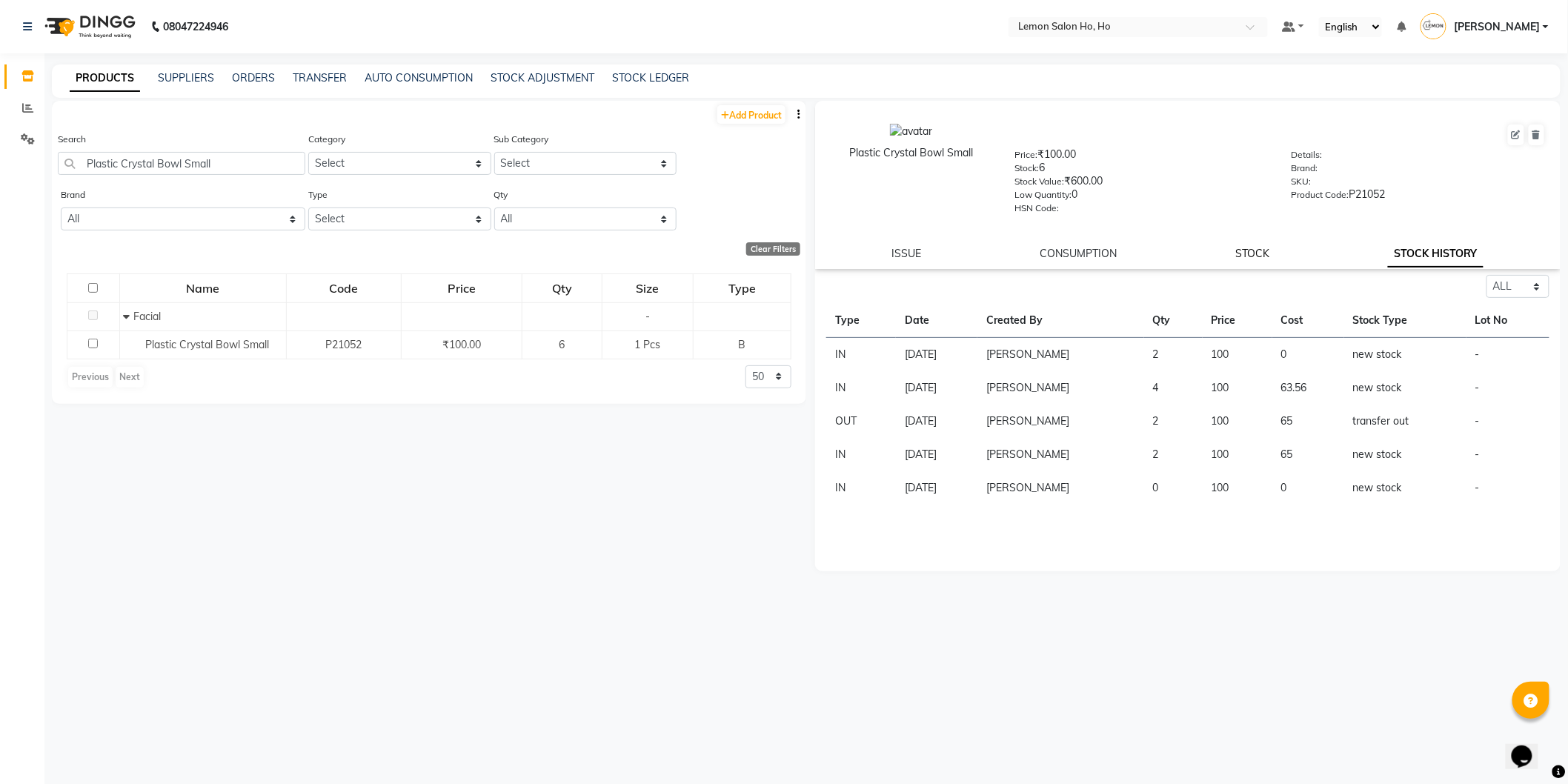
click at [1250, 257] on link "STOCK" at bounding box center [1252, 253] width 34 height 13
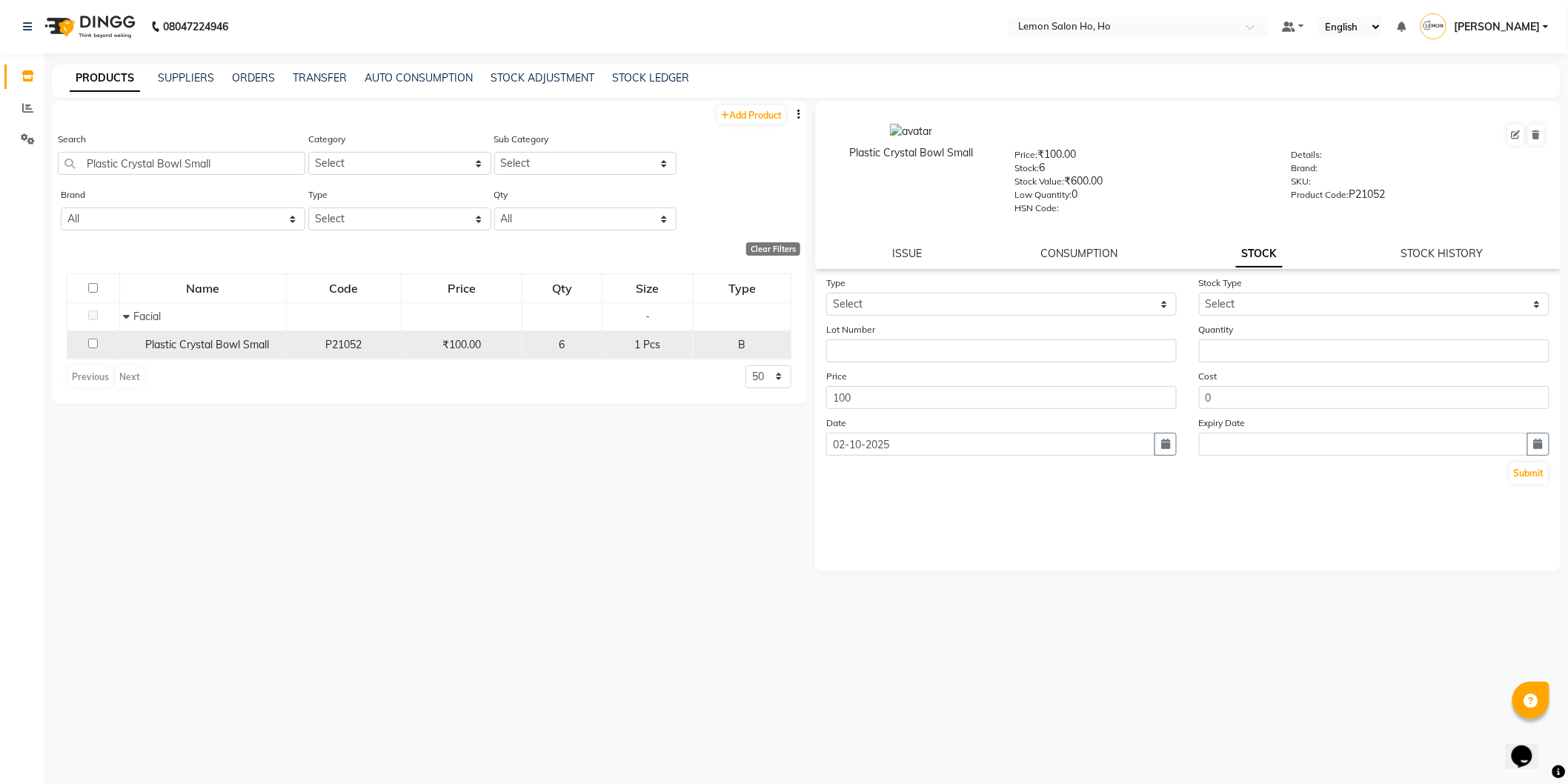
click at [182, 351] on span "Plastic Crystal Bowl Small" at bounding box center [208, 344] width 124 height 13
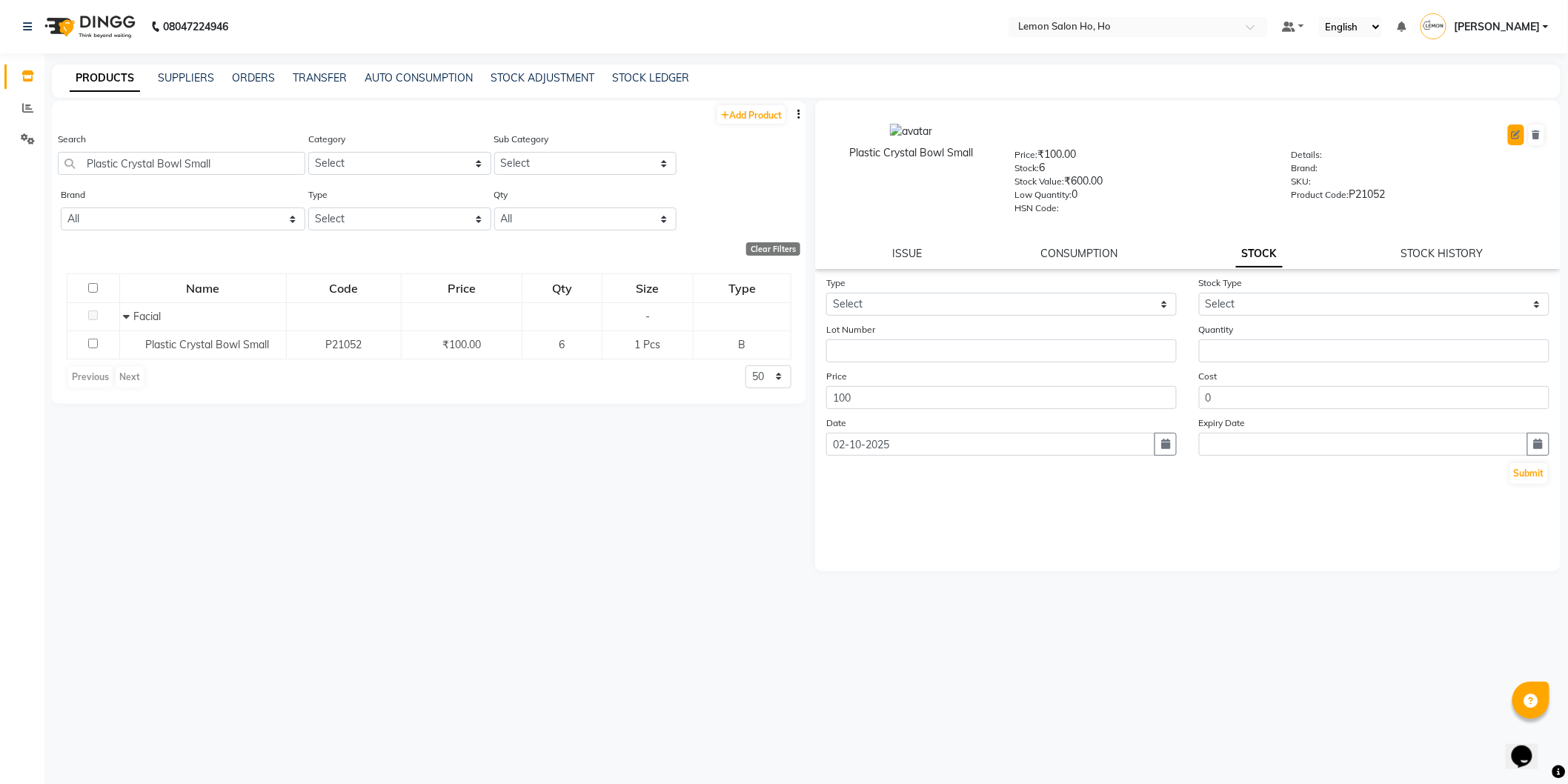
click at [1515, 134] on icon at bounding box center [1516, 135] width 9 height 9
select select "true"
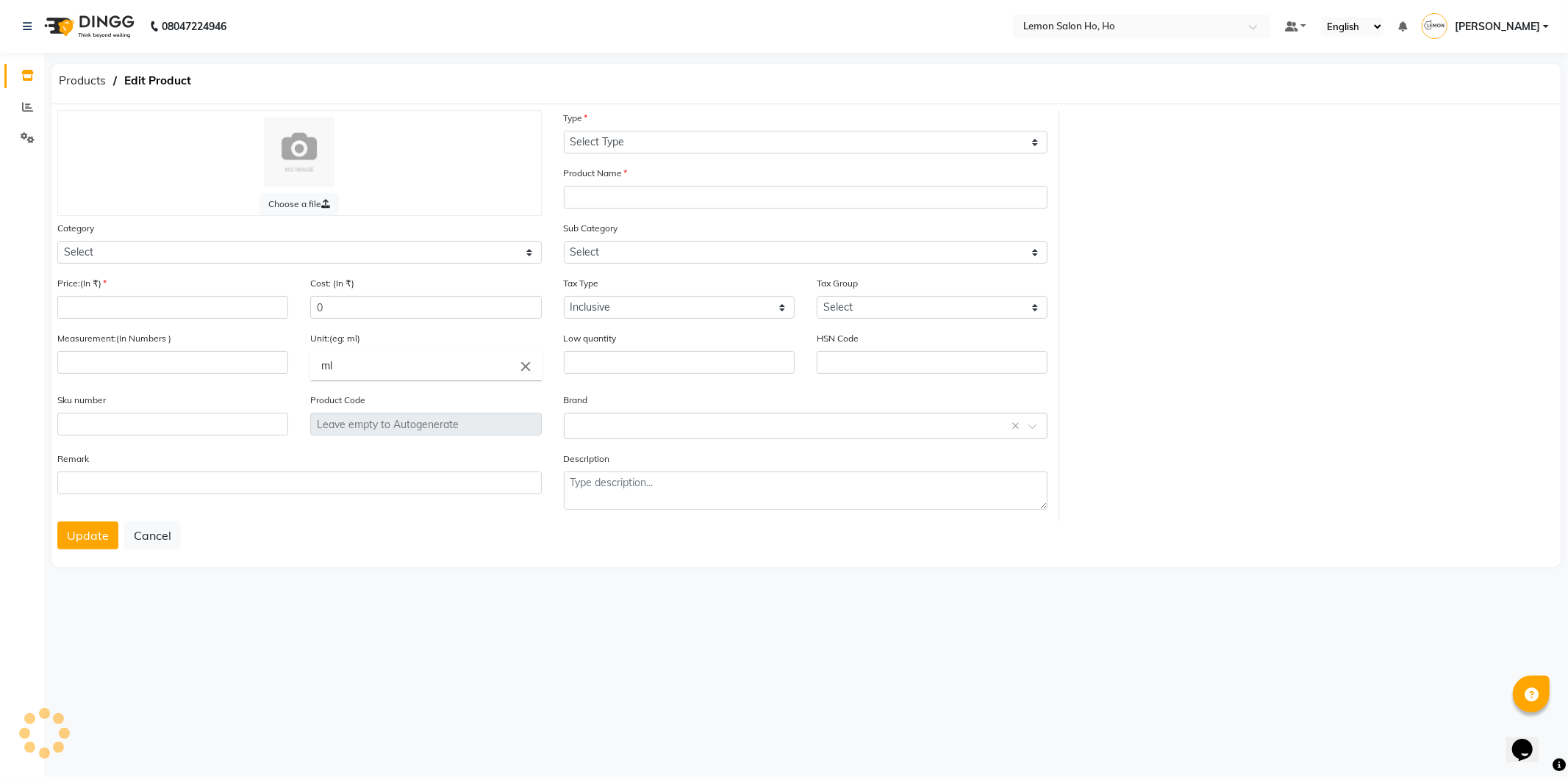
select select "B"
type input "Plastic Crystal Bowl Small"
select select "213701150"
select select
type input "100"
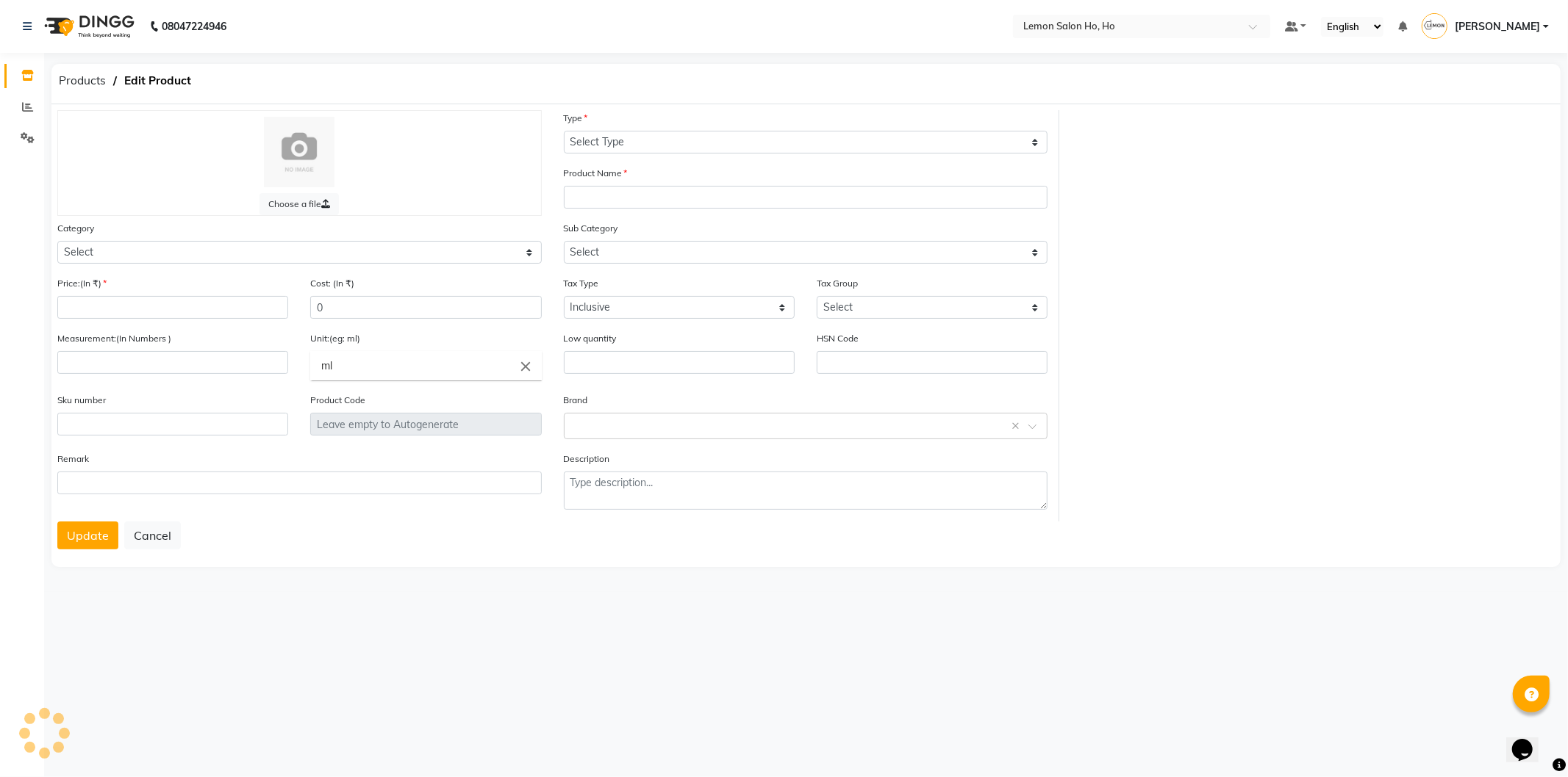
type input "1"
type input "Pcs"
type input "0"
type input "P21052"
select select "213701152"
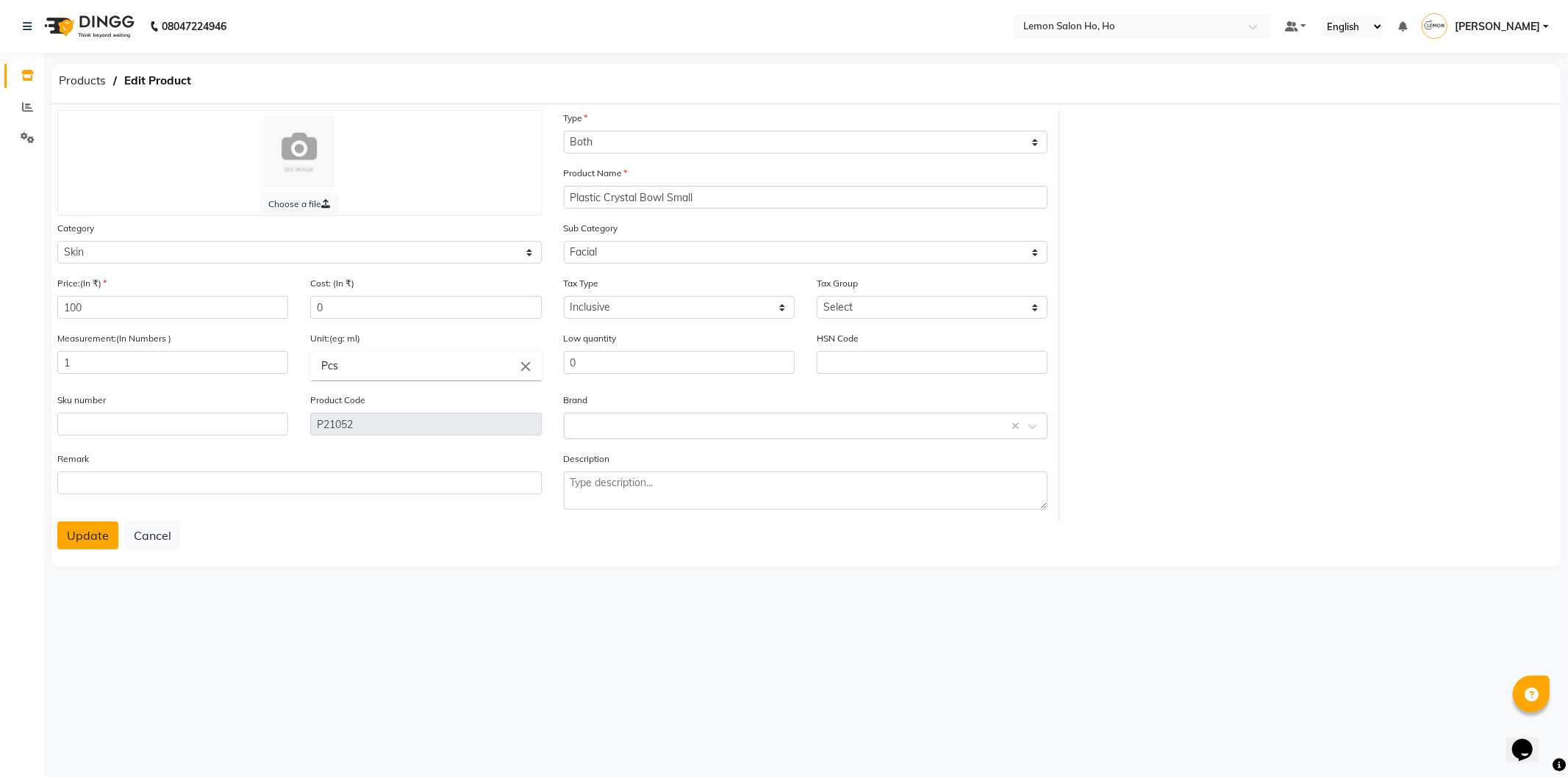
click at [74, 531] on button "Update" at bounding box center [88, 535] width 61 height 28
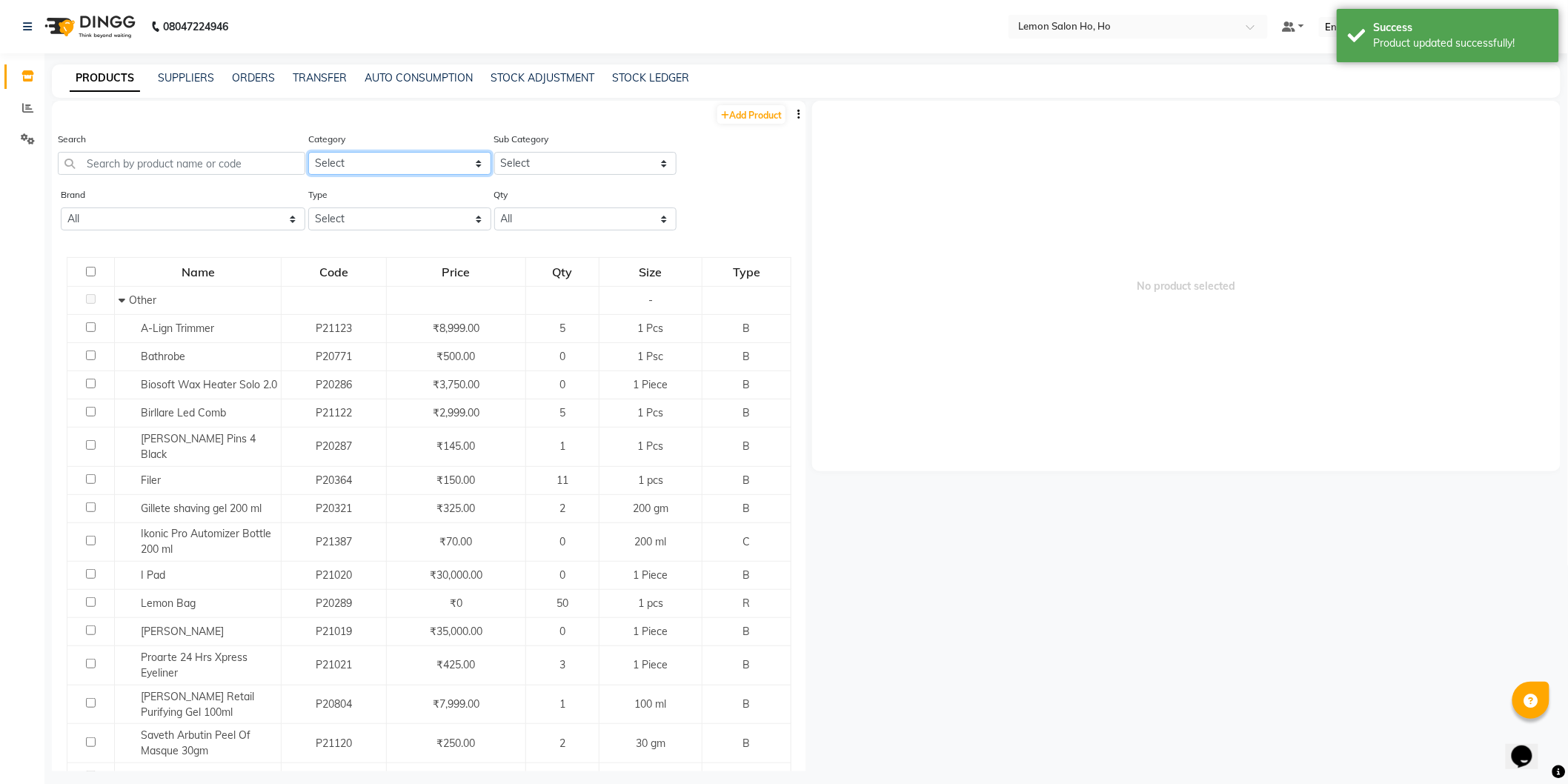
click at [328, 172] on select "Select Hair Skin Makeup Personal Care Appliances Beard Waxing Disposable Thread…" at bounding box center [399, 164] width 183 height 23
select select "213703050"
click at [308, 152] on select "Select Hair Skin Makeup Personal Care Appliances Beard Waxing Disposable Thread…" at bounding box center [399, 164] width 183 height 23
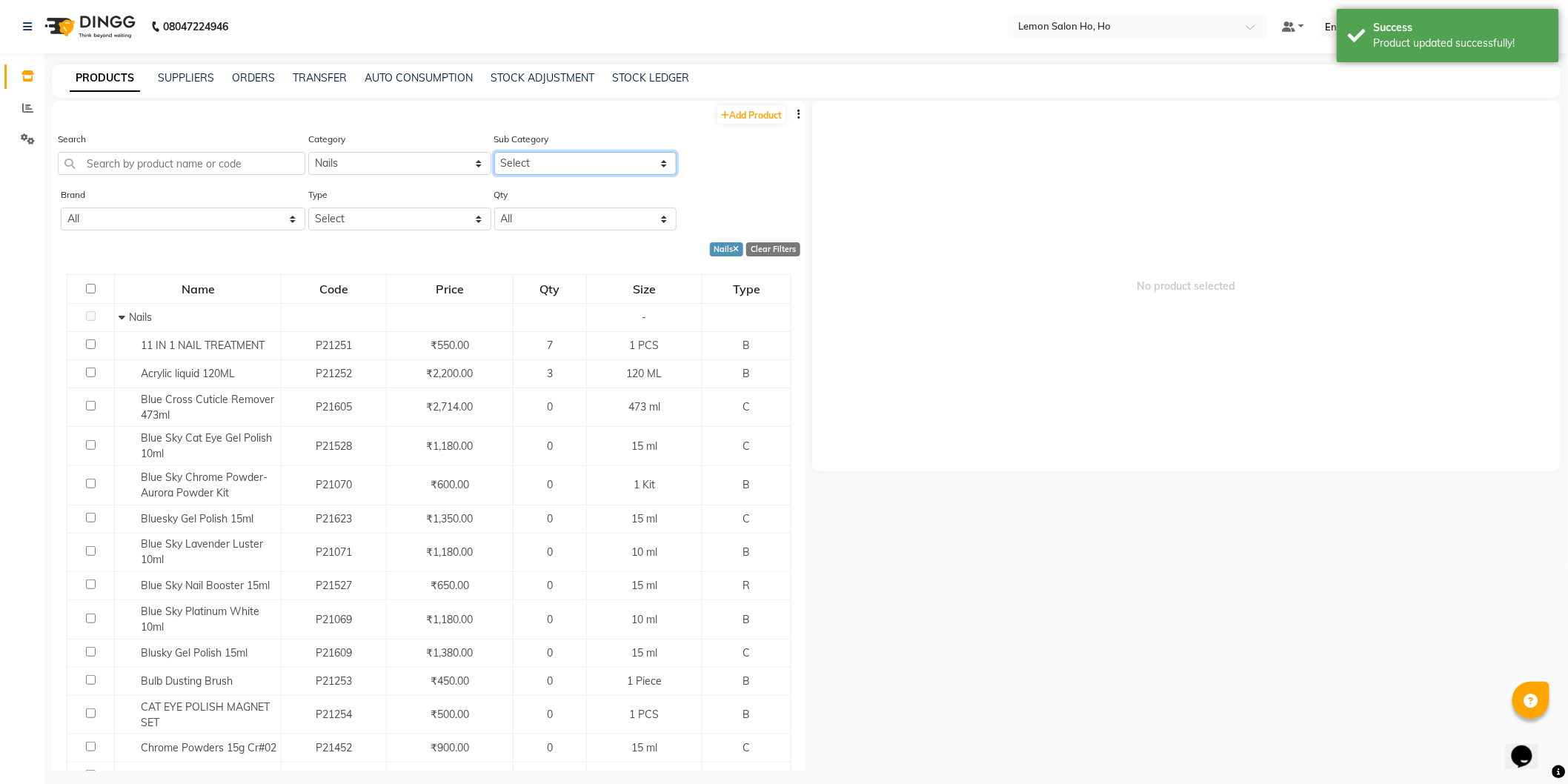
click at [544, 165] on select "Select Nails" at bounding box center [585, 164] width 183 height 23
select select "2137030501"
click at [494, 152] on select "Select Nails" at bounding box center [585, 164] width 183 height 23
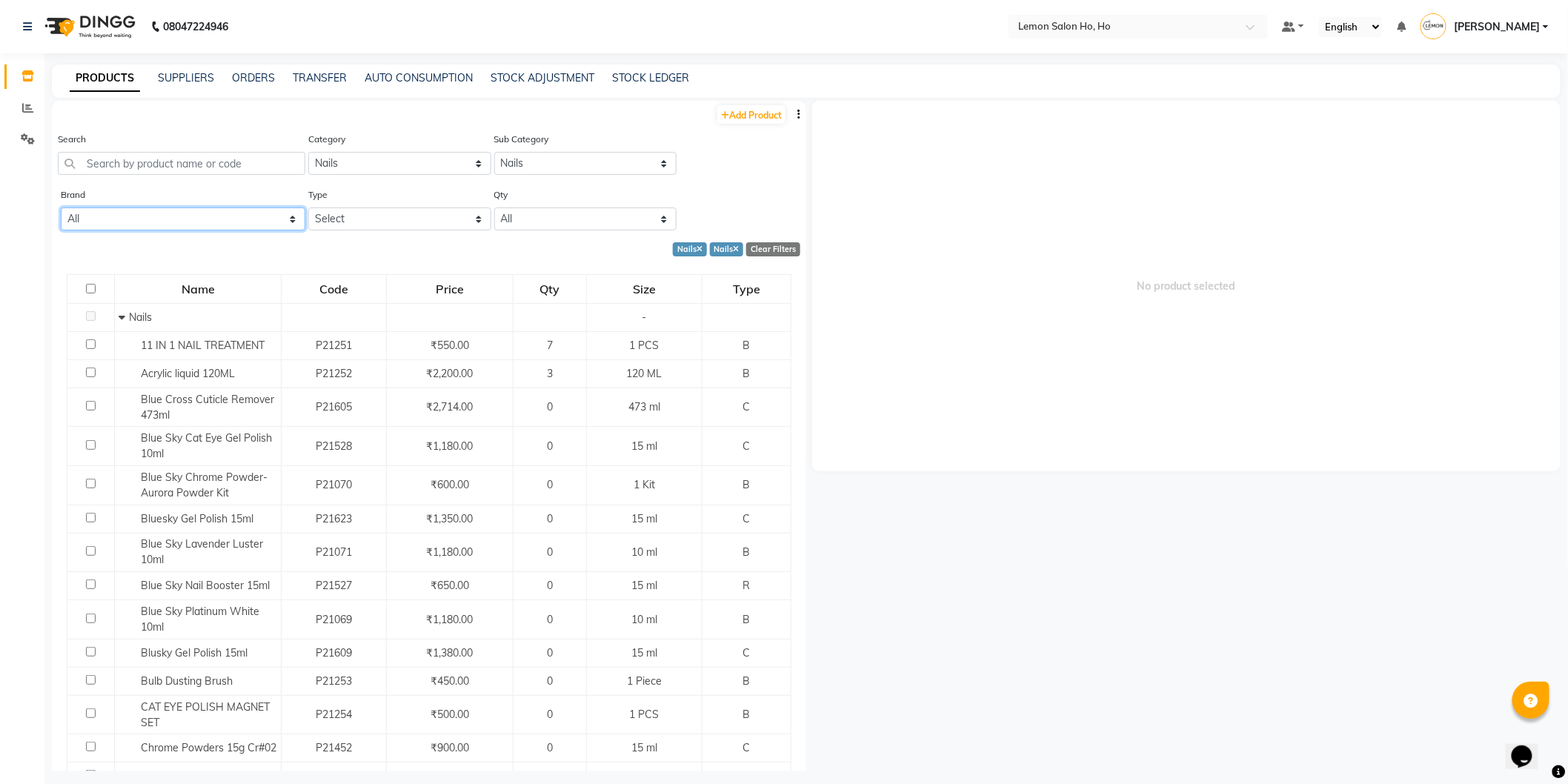
click at [248, 216] on select "All - Biosoft Bluesky Gillete Kerastase Loreal Naturica Null Redked Redken Star…" at bounding box center [183, 219] width 245 height 23
click at [232, 173] on input "text" at bounding box center [181, 164] width 248 height 23
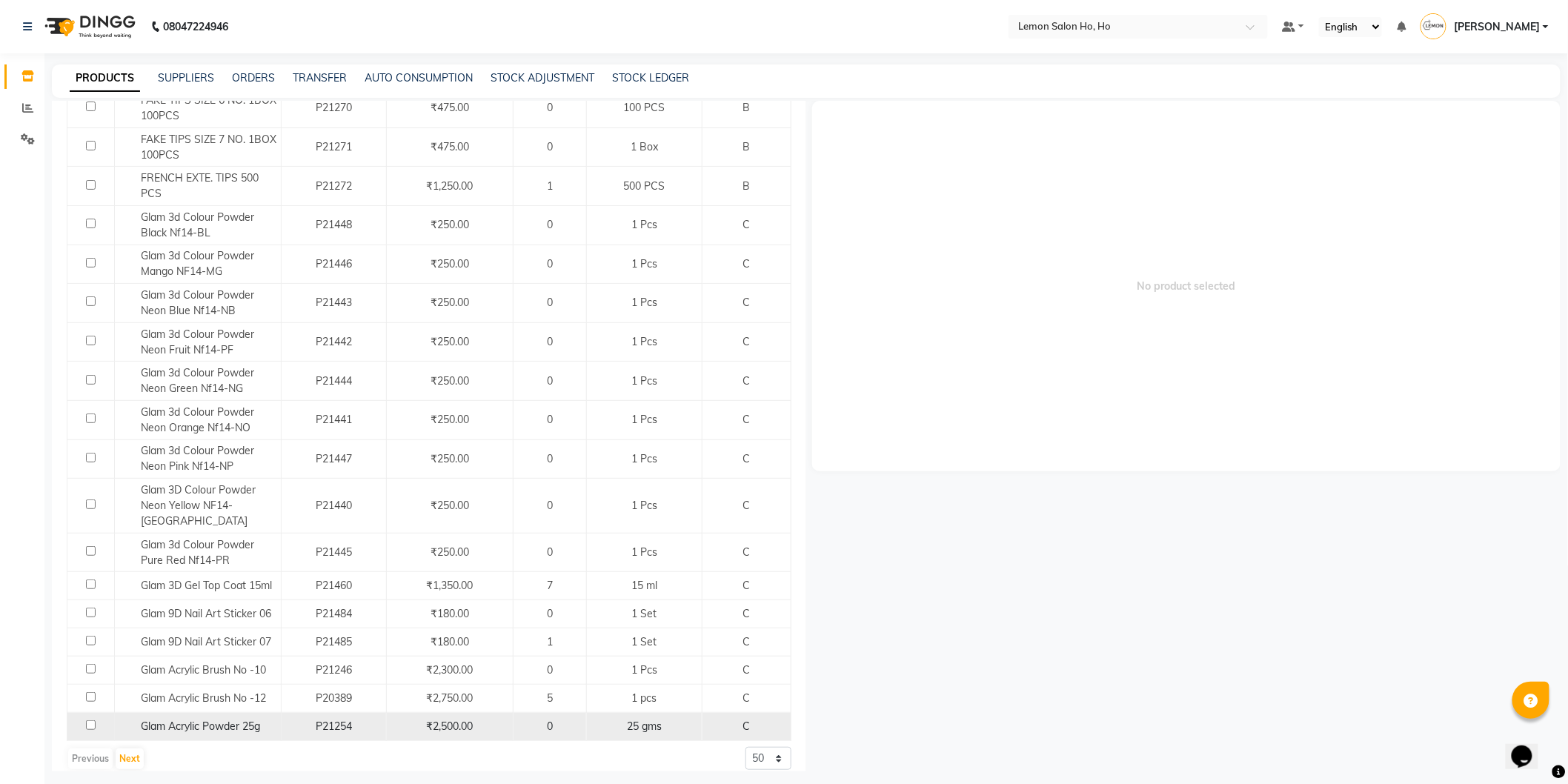
scroll to position [1214, 0]
click at [746, 747] on select "50 100 500" at bounding box center [769, 759] width 46 height 23
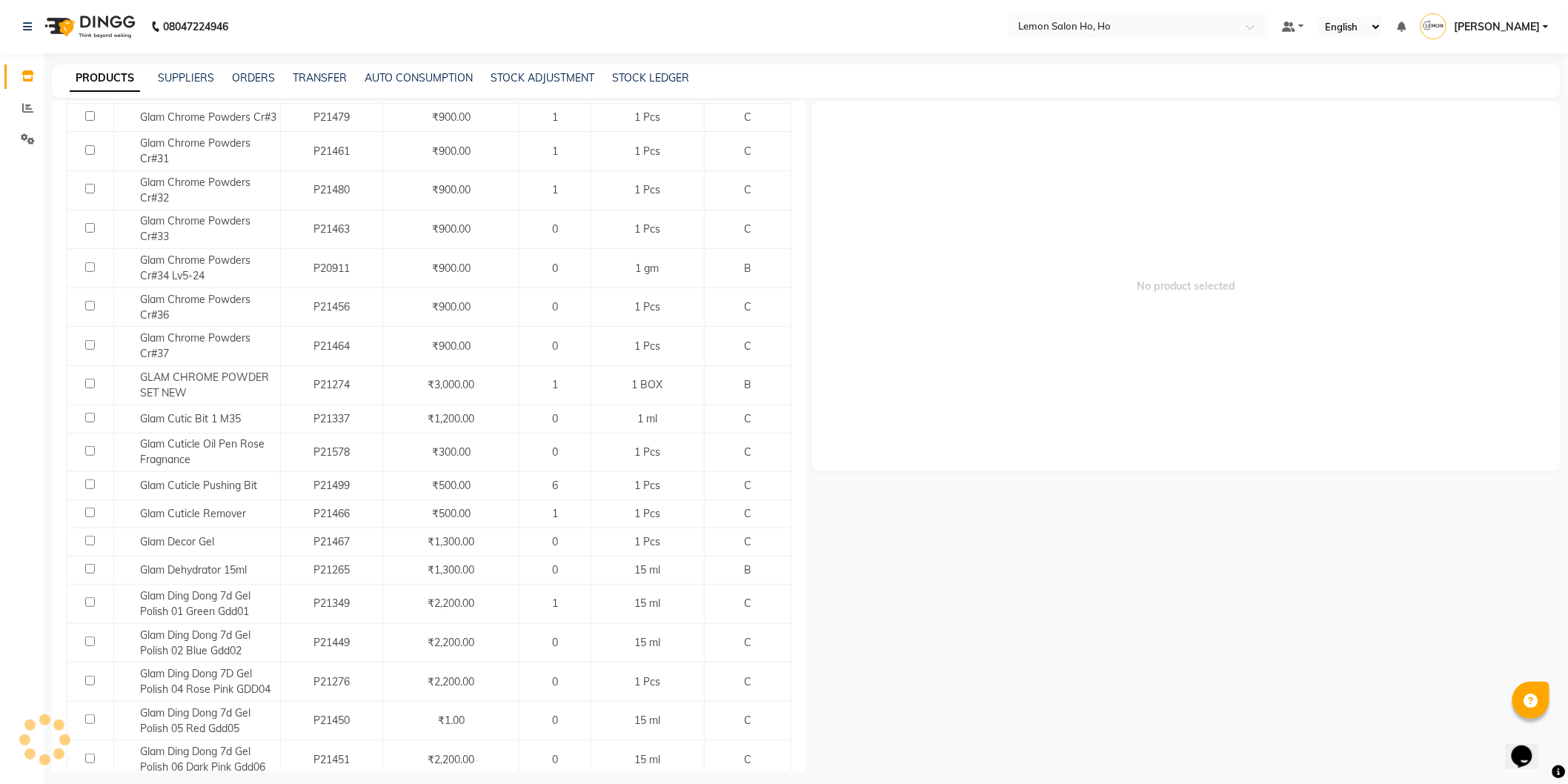
scroll to position [2974, 0]
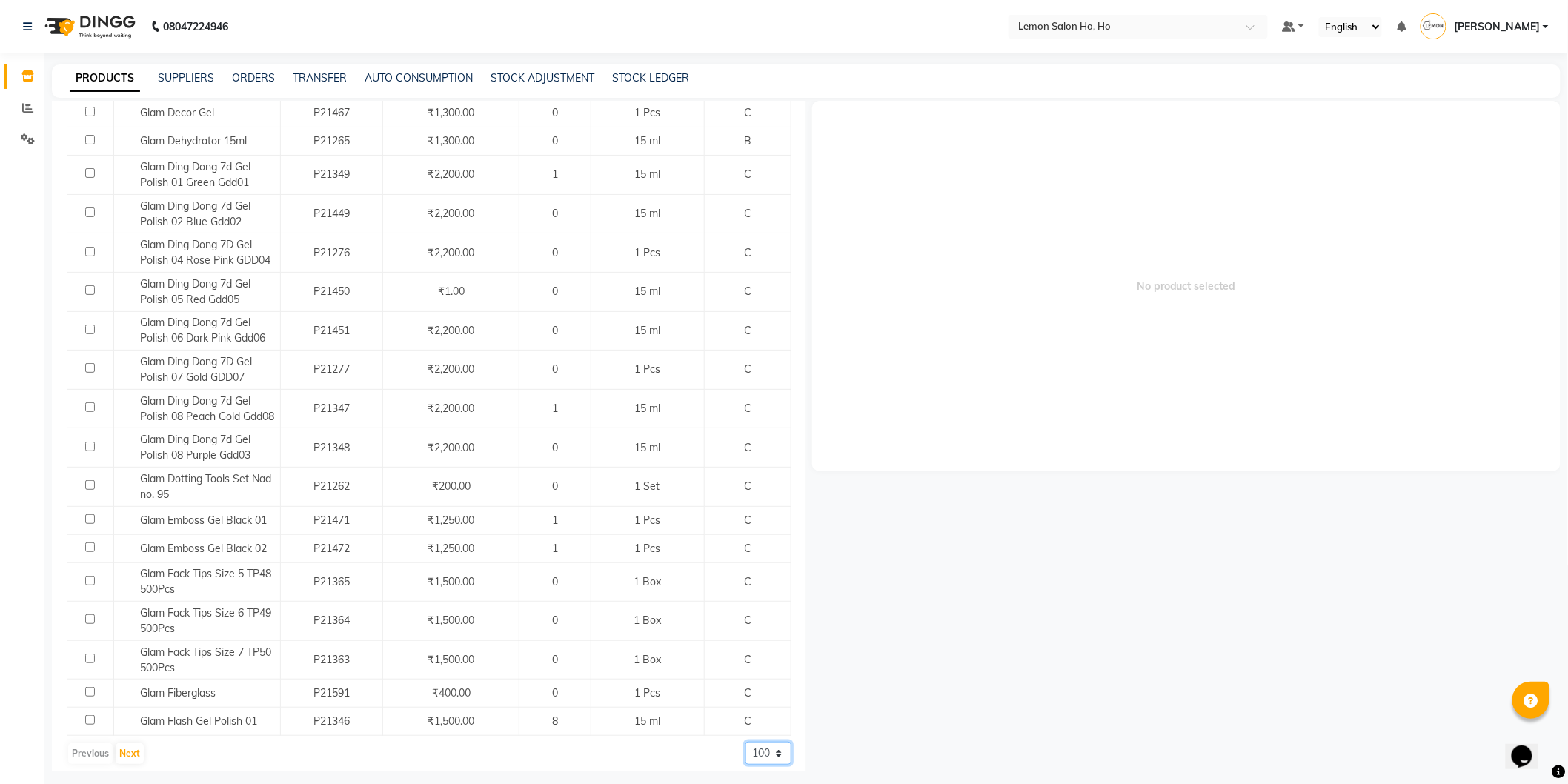
click at [758, 750] on select "50 100 500" at bounding box center [769, 754] width 46 height 23
select select "500"
click at [746, 742] on select "50 100 500" at bounding box center [769, 754] width 46 height 23
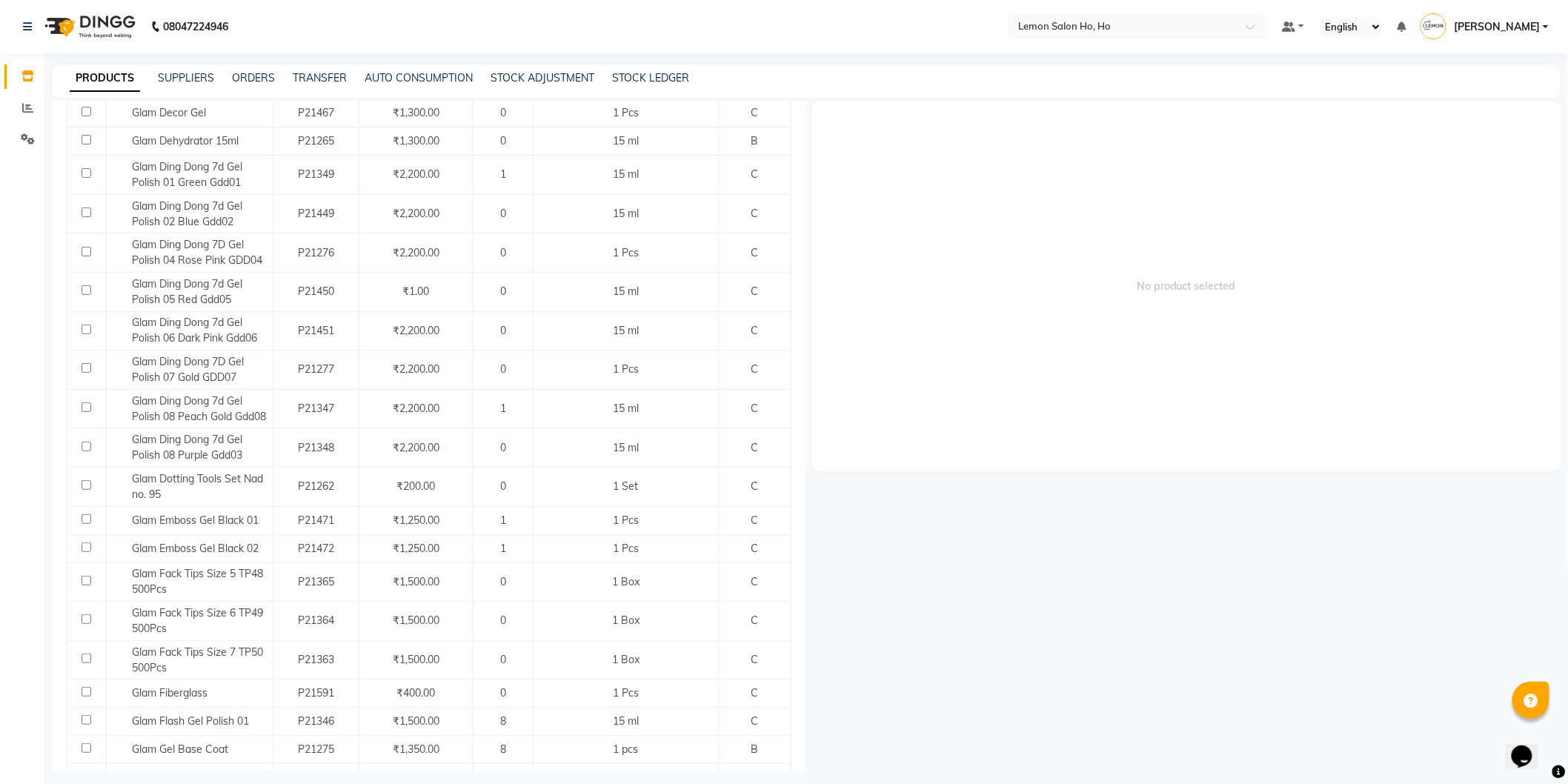
scroll to position [0, 0]
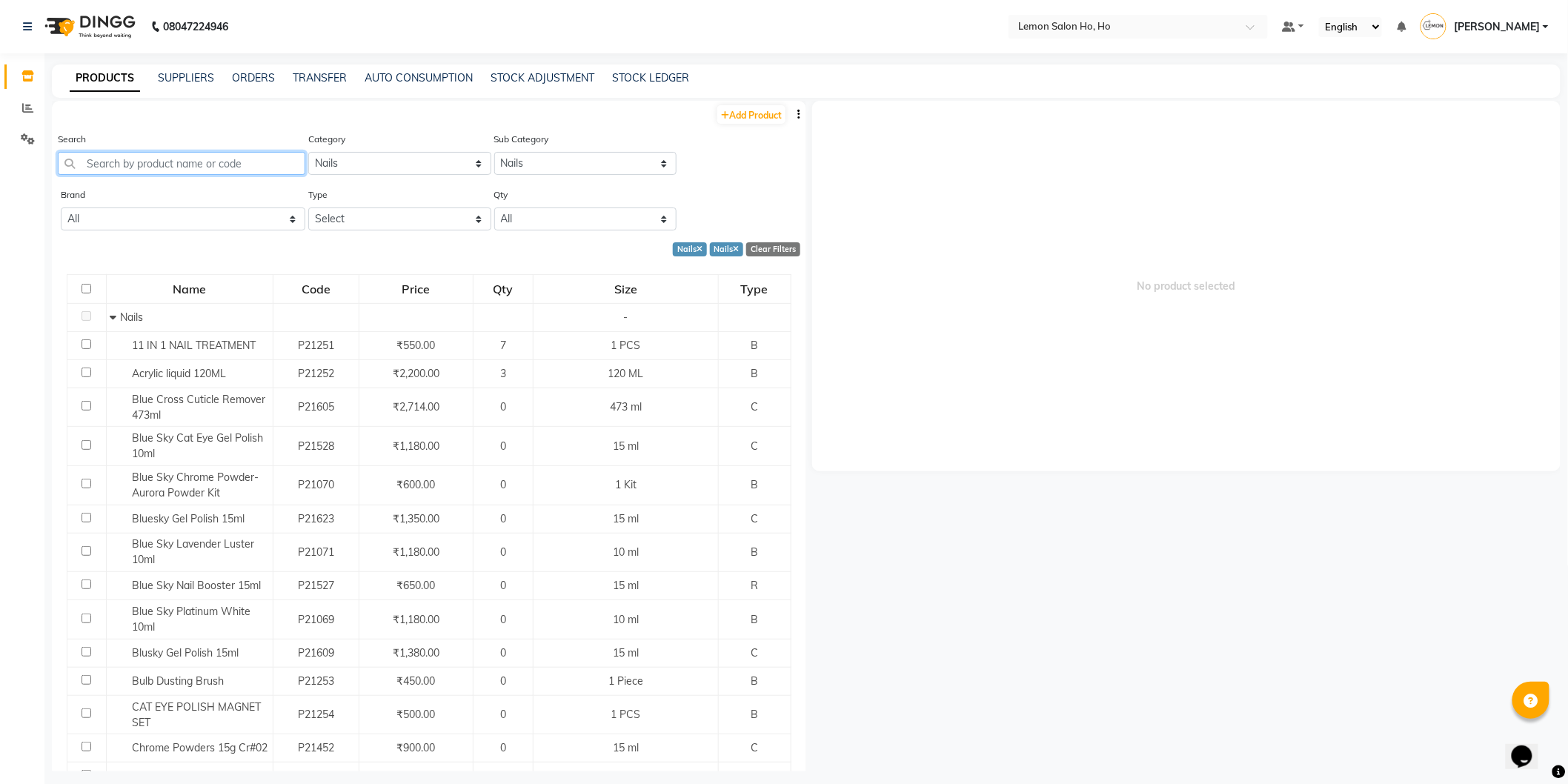
click at [188, 161] on input "text" at bounding box center [181, 164] width 248 height 23
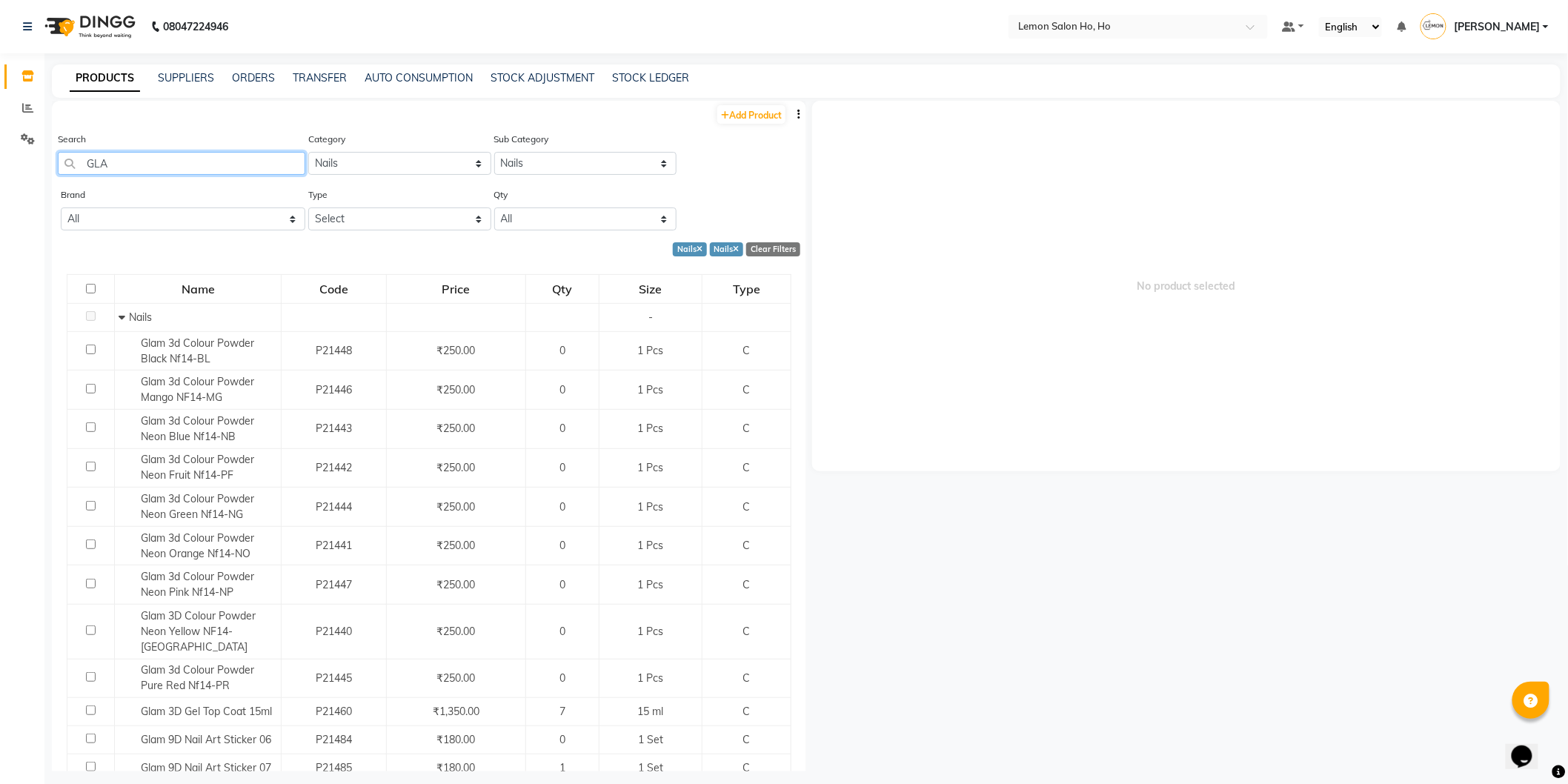
drag, startPoint x: 116, startPoint y: 168, endPoint x: 65, endPoint y: 175, distance: 51.5
click at [65, 175] on input "GLA" at bounding box center [181, 164] width 248 height 23
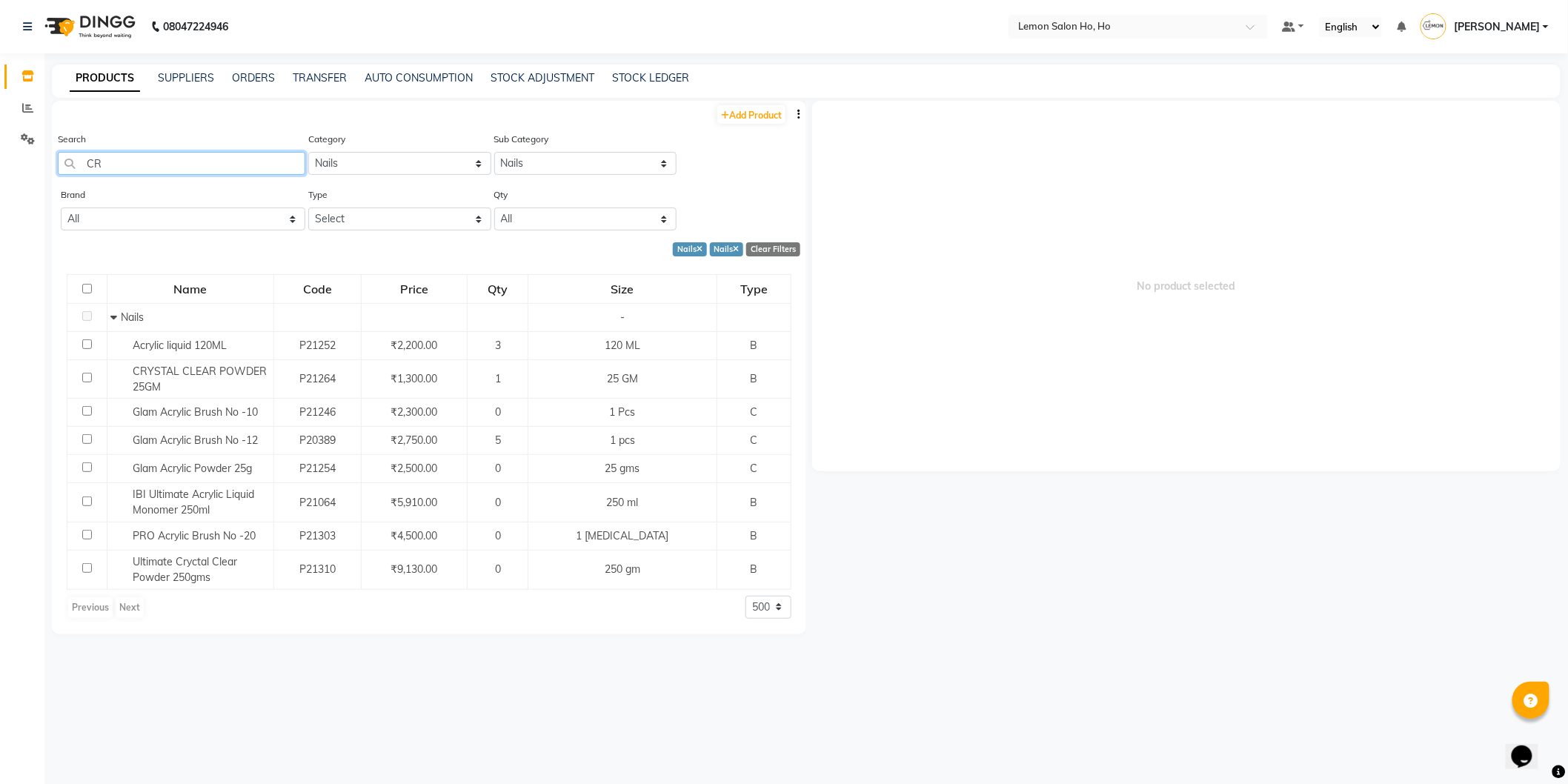
type input "C"
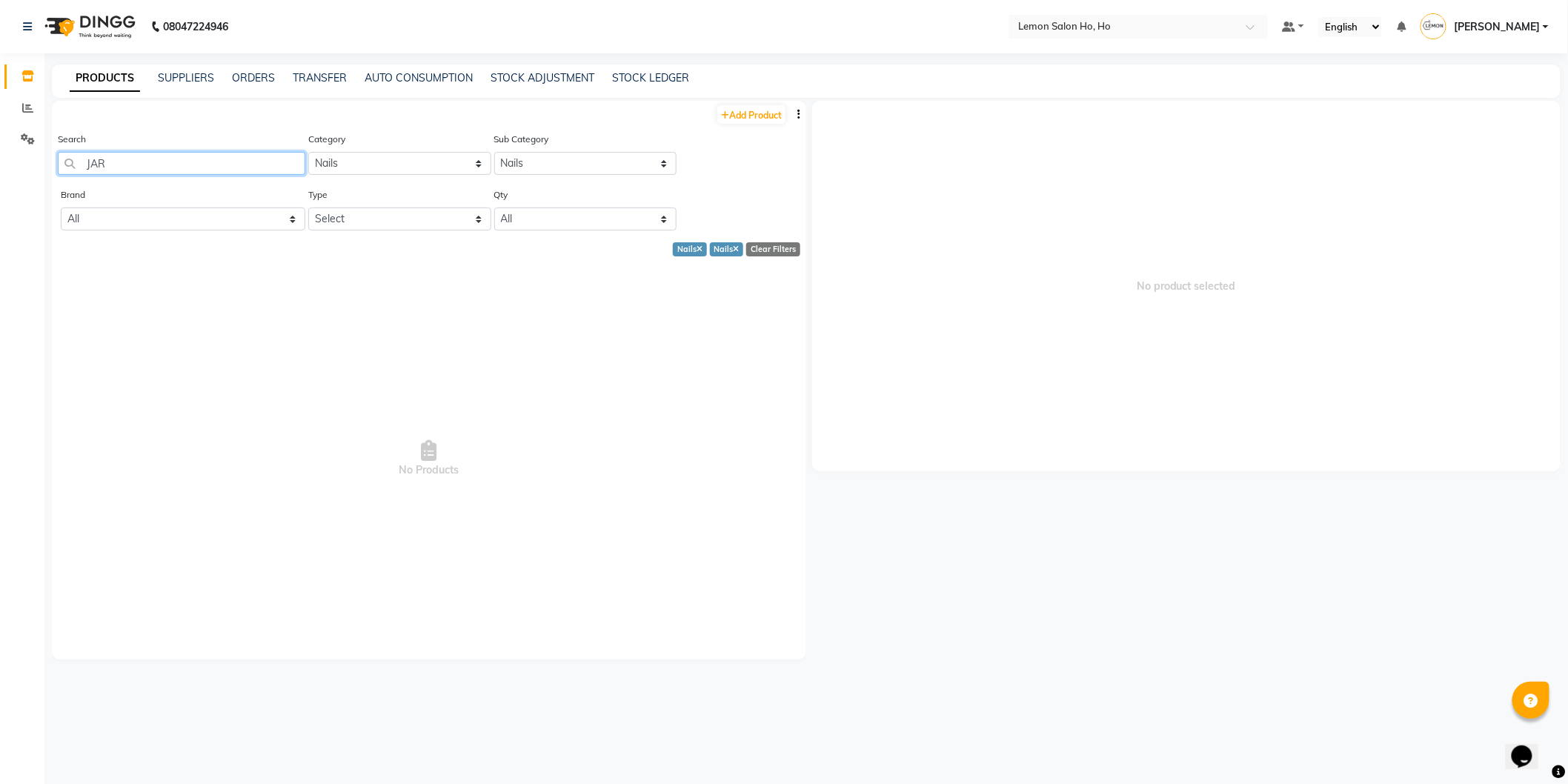
type input "JAR"
click at [771, 243] on div "Clear Filters" at bounding box center [774, 249] width 54 height 14
select select
select select "500"
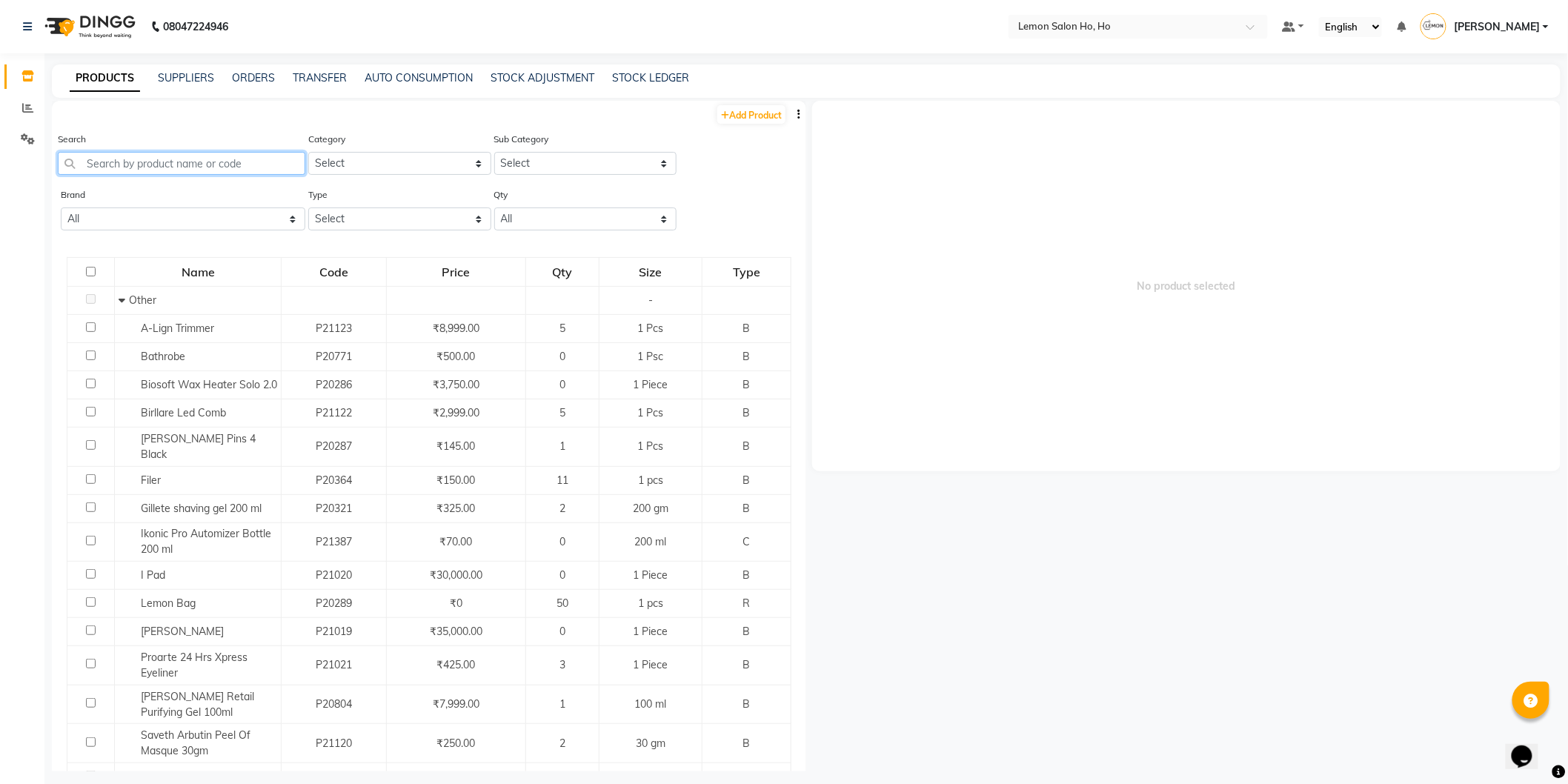
click at [147, 165] on input "text" at bounding box center [181, 164] width 248 height 23
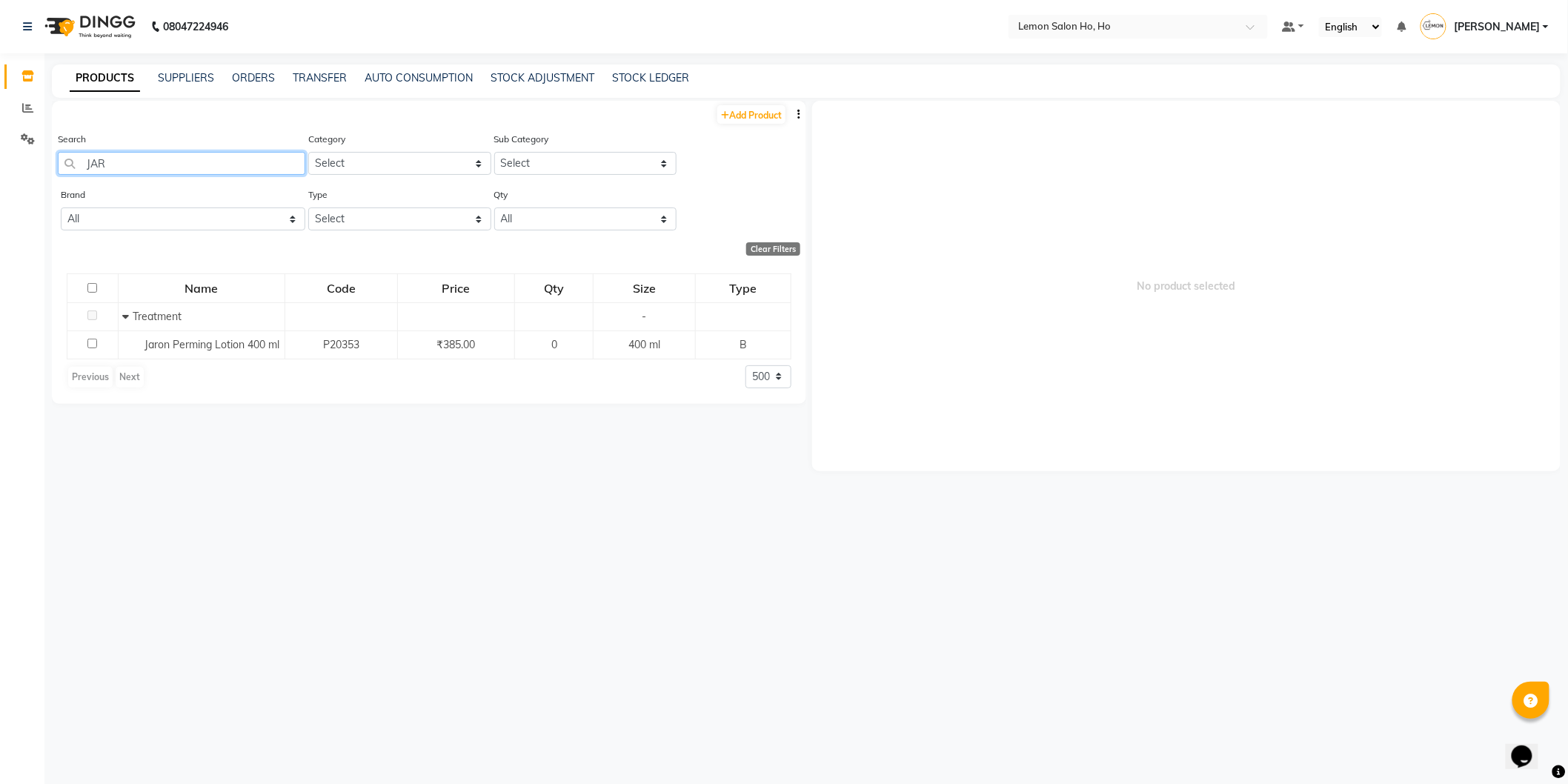
drag, startPoint x: 147, startPoint y: 165, endPoint x: 83, endPoint y: 159, distance: 64.3
click at [83, 159] on input "JAR" at bounding box center [181, 164] width 248 height 23
type input "JAR"
click at [747, 117] on link "Add Product" at bounding box center [751, 114] width 68 height 19
select select "true"
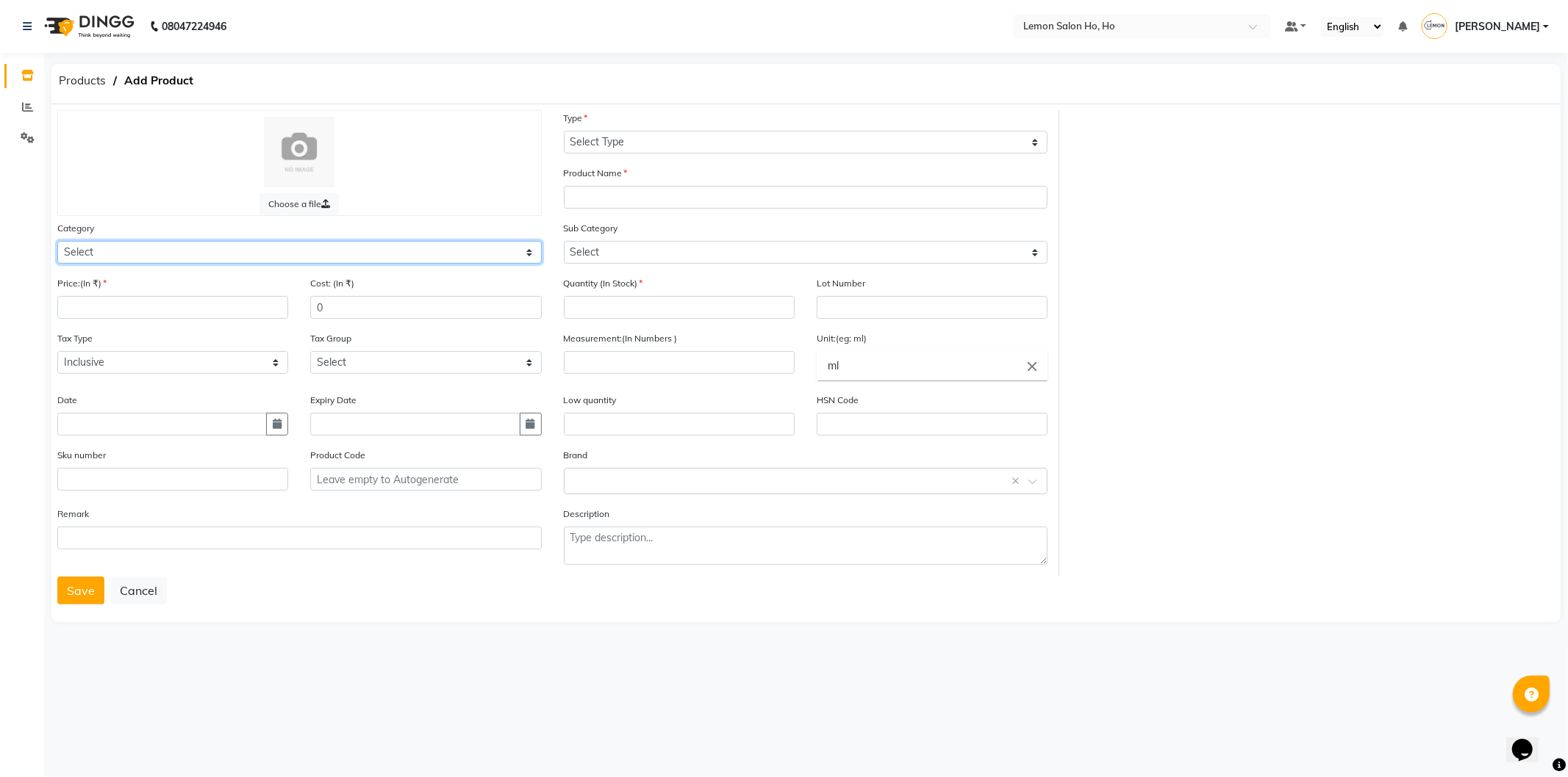
click at [148, 243] on select "Select Hair Skin Makeup Personal Care Appliances Beard Waxing Disposable Thread…" at bounding box center [300, 253] width 485 height 23
select select "213703050"
click at [57, 241] on select "Select Hair Skin Makeup Personal Care Appliances Beard Waxing Disposable Thread…" at bounding box center [300, 253] width 485 height 23
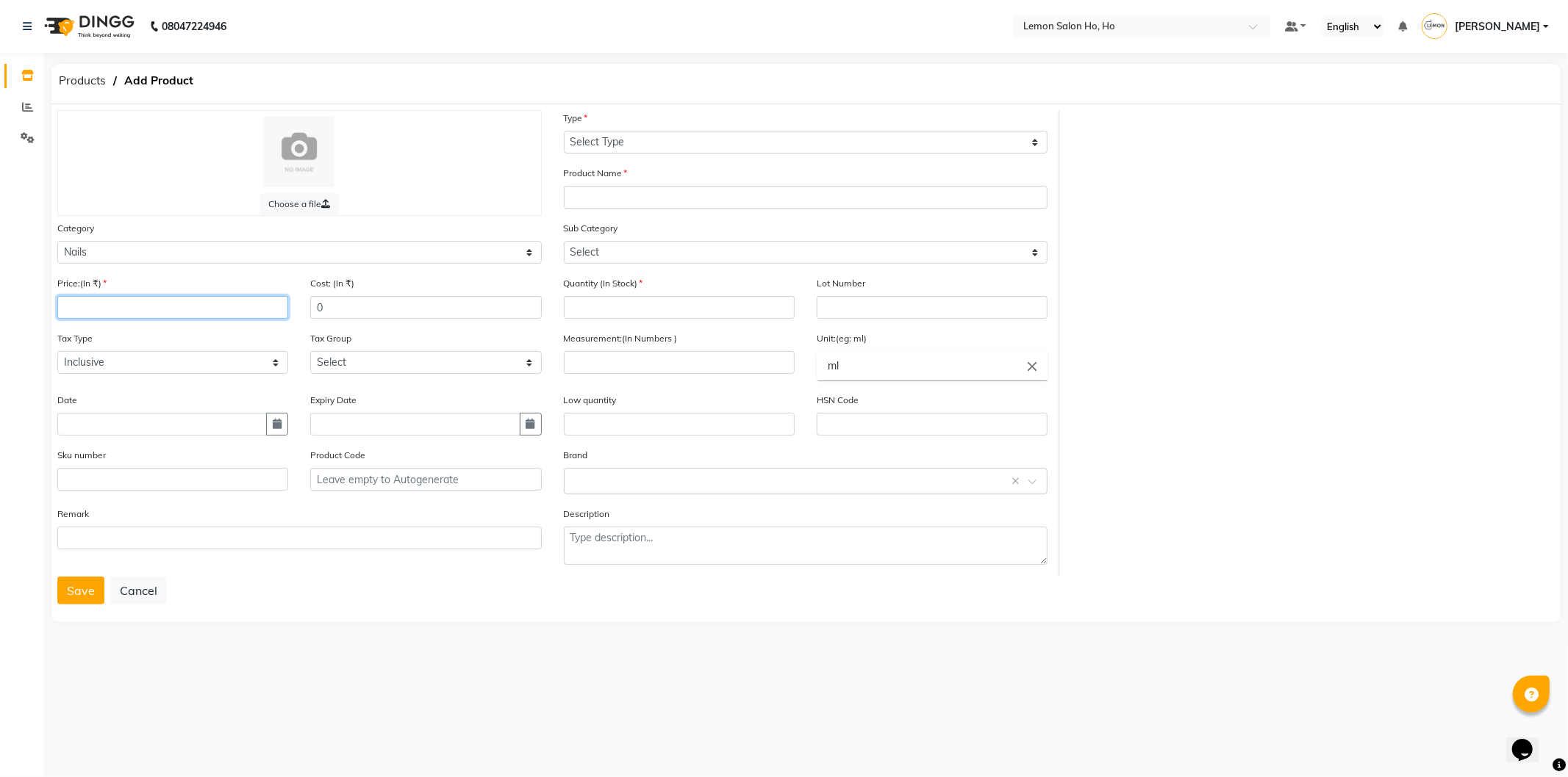
click at [201, 304] on input "number" at bounding box center [172, 308] width 231 height 23
type input "100"
type input "60"
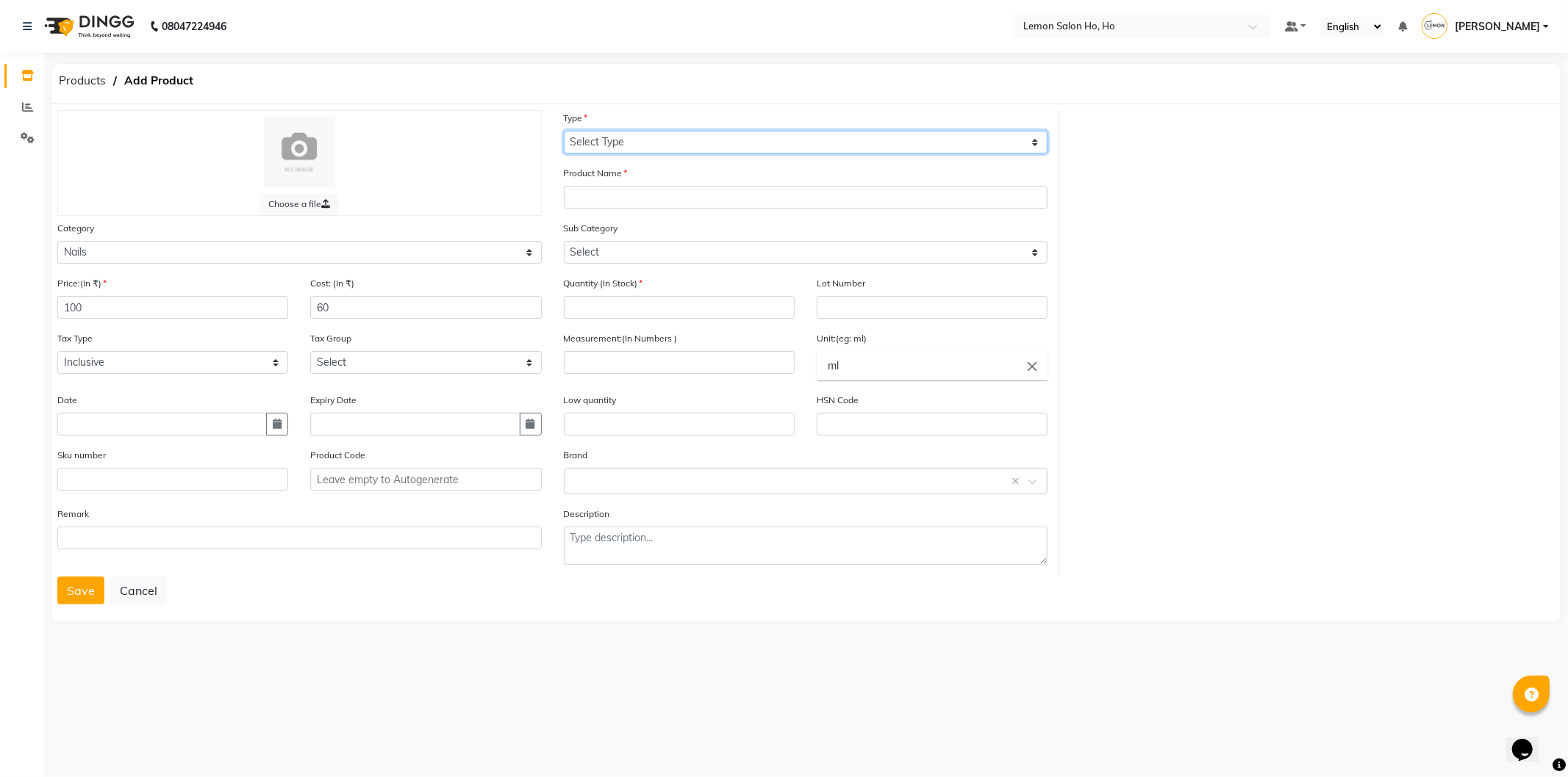
click at [796, 139] on select "Select Type Both Retail Consumable" at bounding box center [806, 142] width 485 height 23
select select "C"
click at [564, 131] on select "Select Type Both Retail Consumable" at bounding box center [806, 142] width 485 height 23
click at [748, 223] on div "Sub Category Select Nails" at bounding box center [806, 242] width 485 height 44
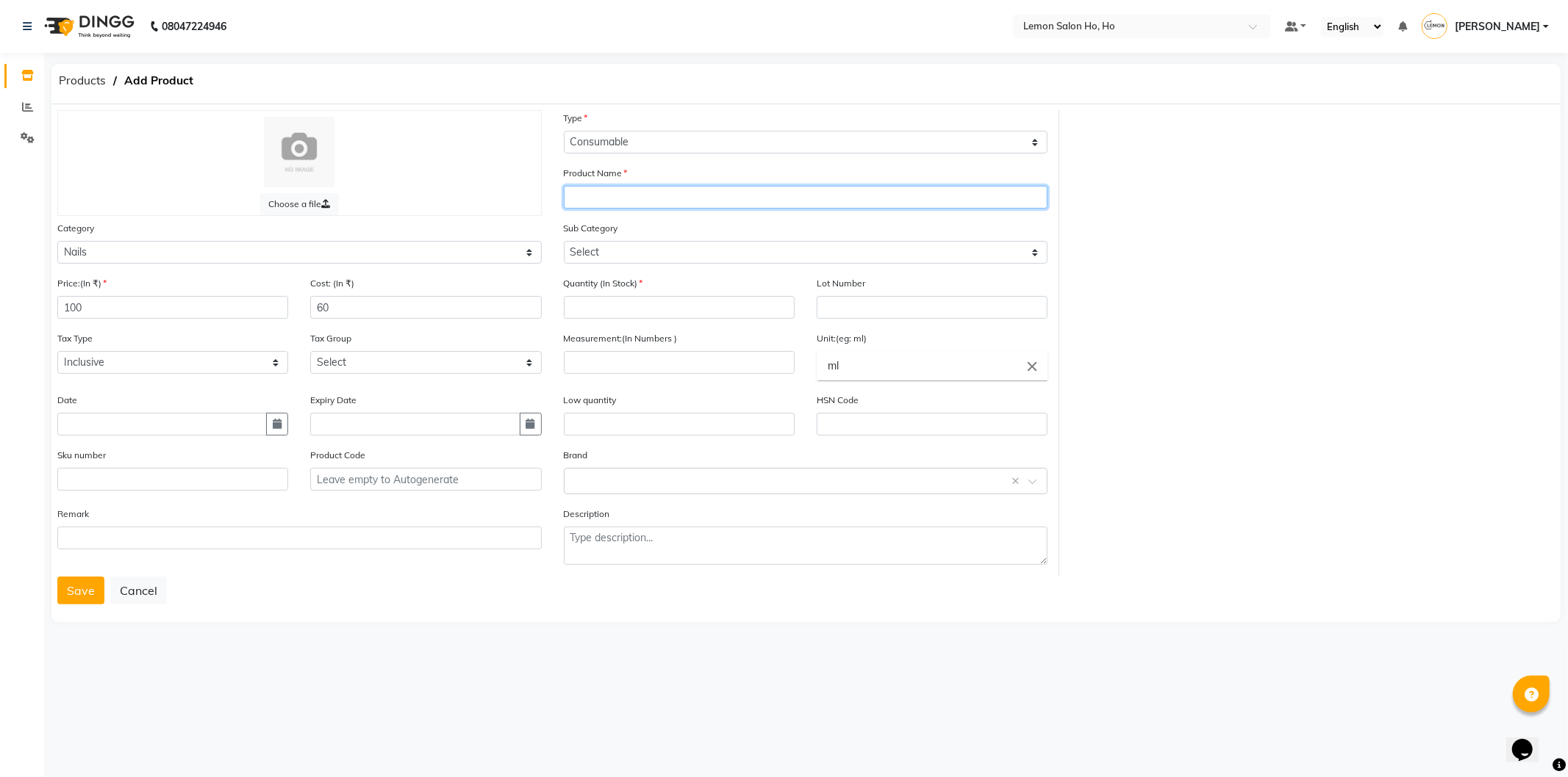
click at [748, 198] on input "text" at bounding box center [806, 198] width 485 height 23
type input "g"
type input "Glam Crystal Jar Without Cap NAD7"
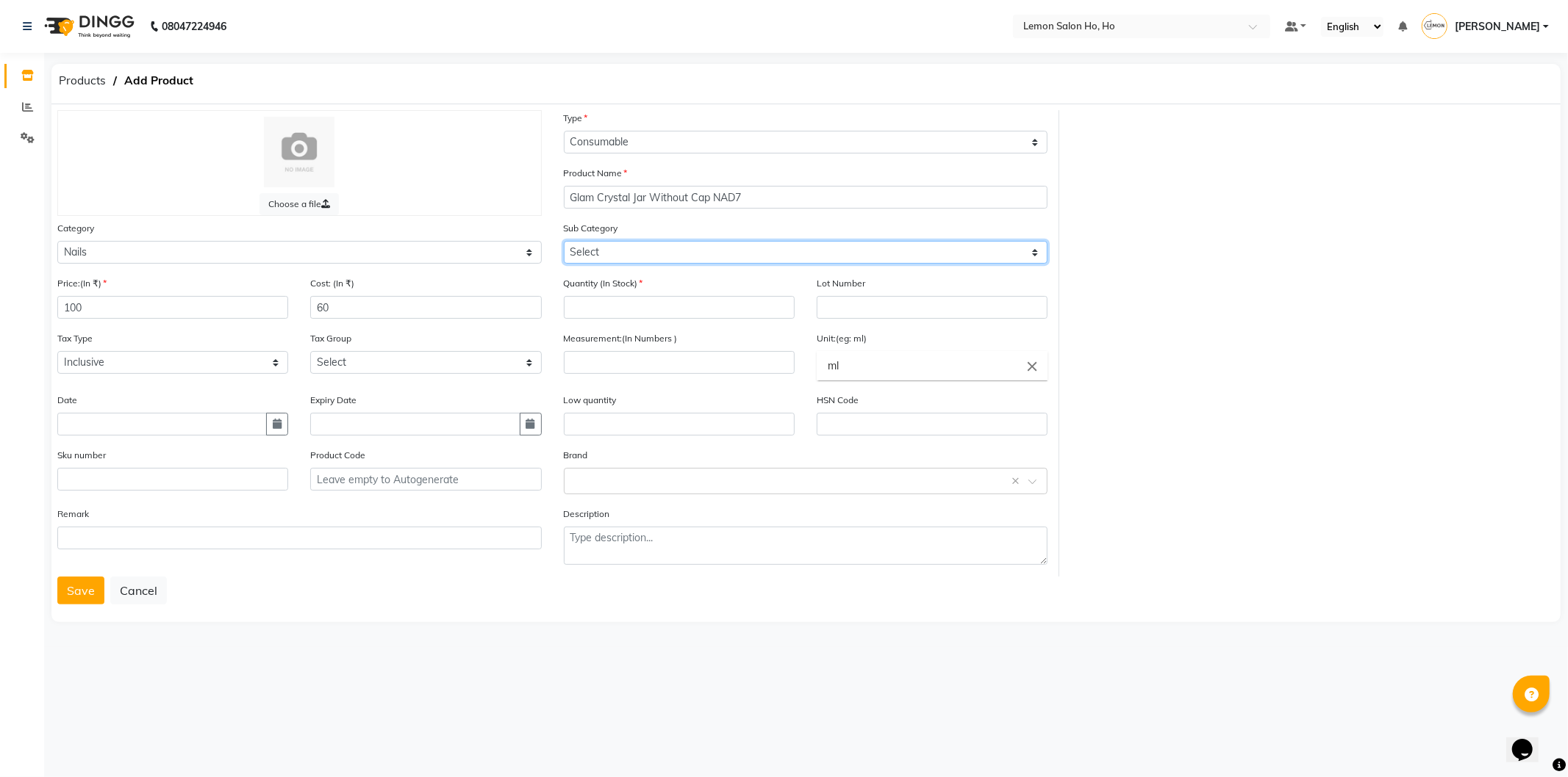
click at [715, 258] on select "Select Nails" at bounding box center [806, 253] width 485 height 23
select select "2137030501"
click at [564, 241] on select "Select Nails" at bounding box center [806, 253] width 485 height 23
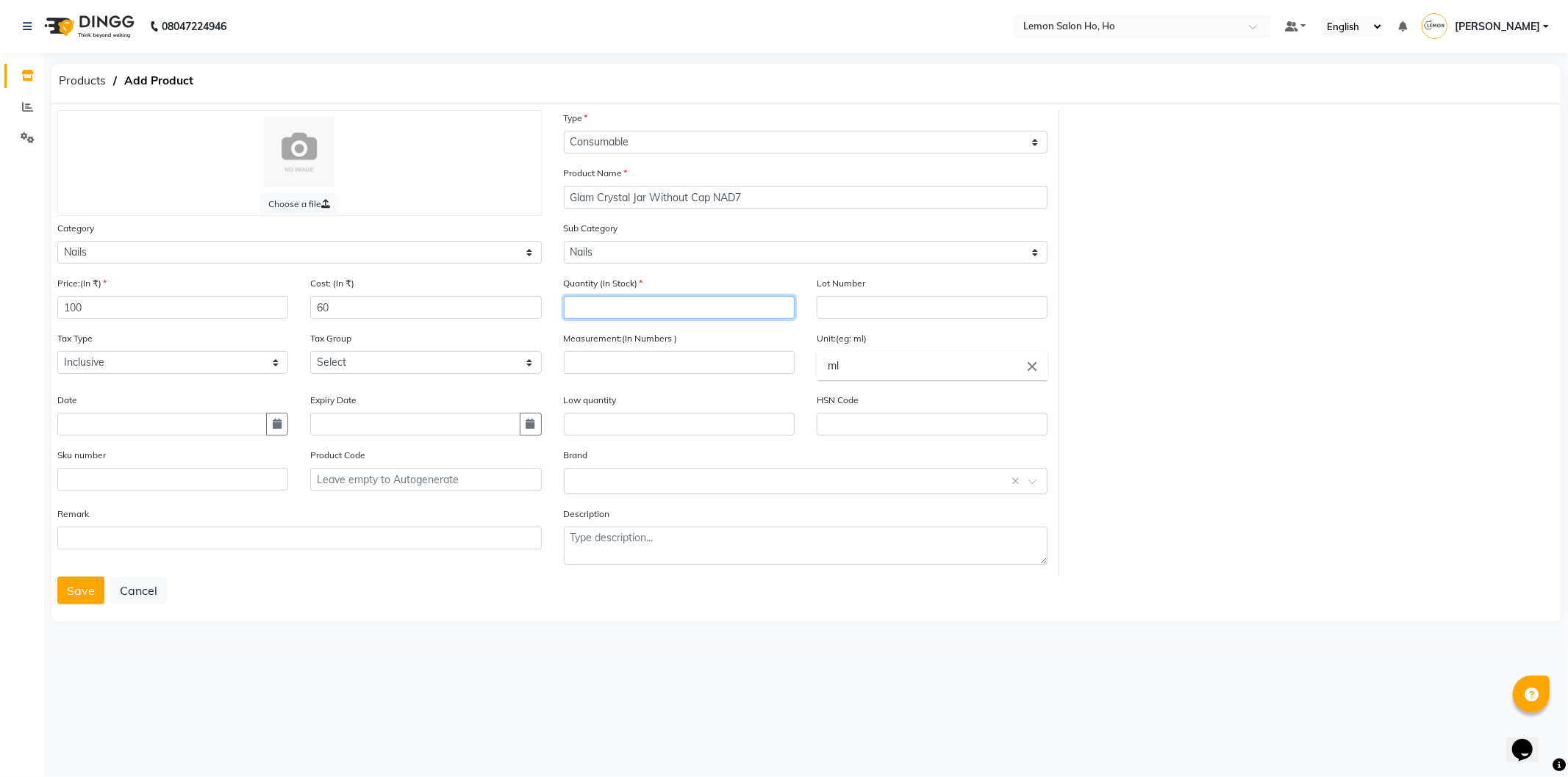
click at [699, 302] on input "number" at bounding box center [679, 308] width 231 height 23
type input "2"
click at [709, 357] on input "number" at bounding box center [679, 363] width 231 height 23
type input "1"
type input "p"
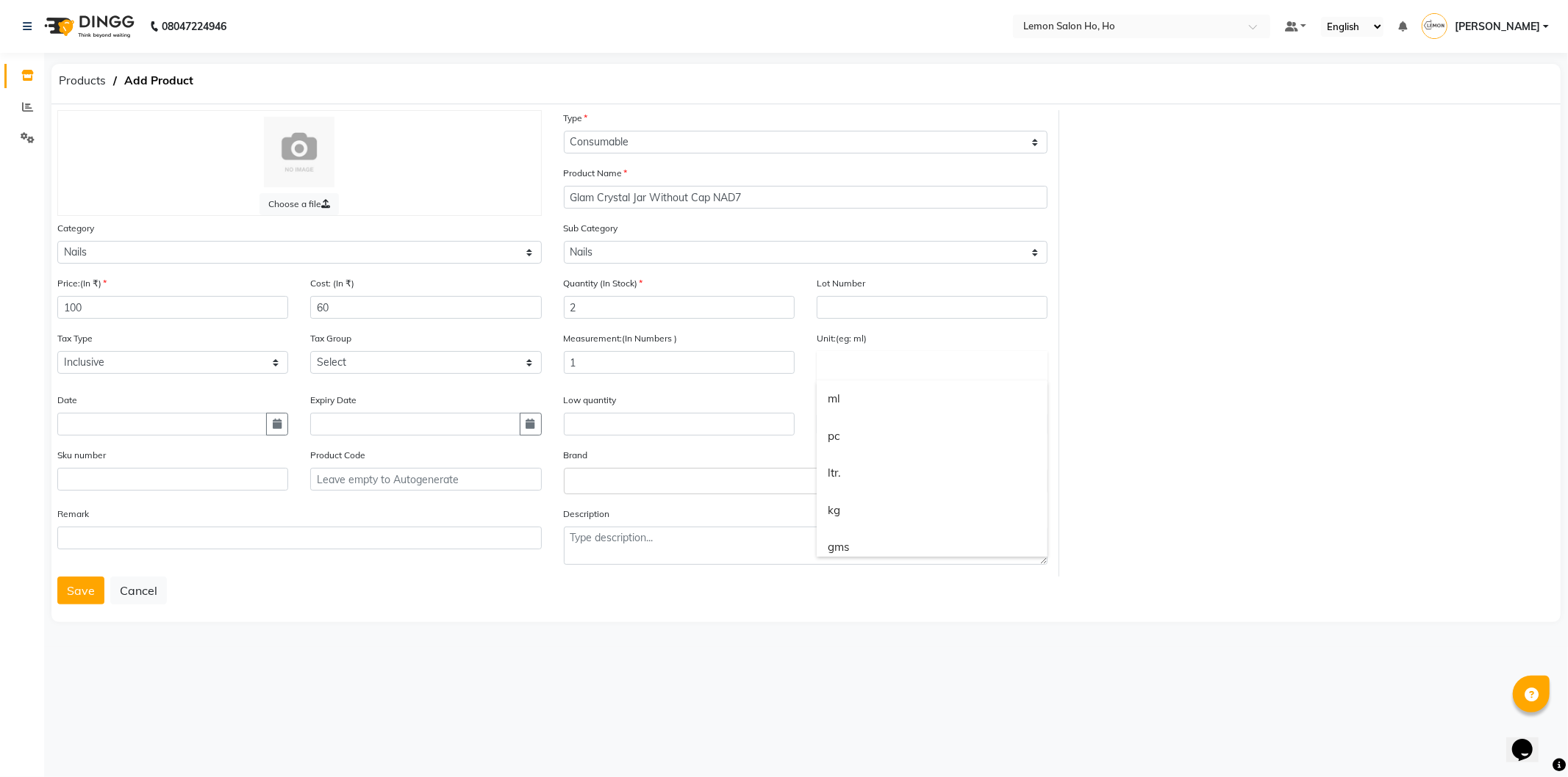
type input "p"
type input "Pcs"
click at [676, 488] on div at bounding box center [784, 388] width 1568 height 777
click at [676, 483] on input "text" at bounding box center [791, 480] width 439 height 15
type input "Glam"
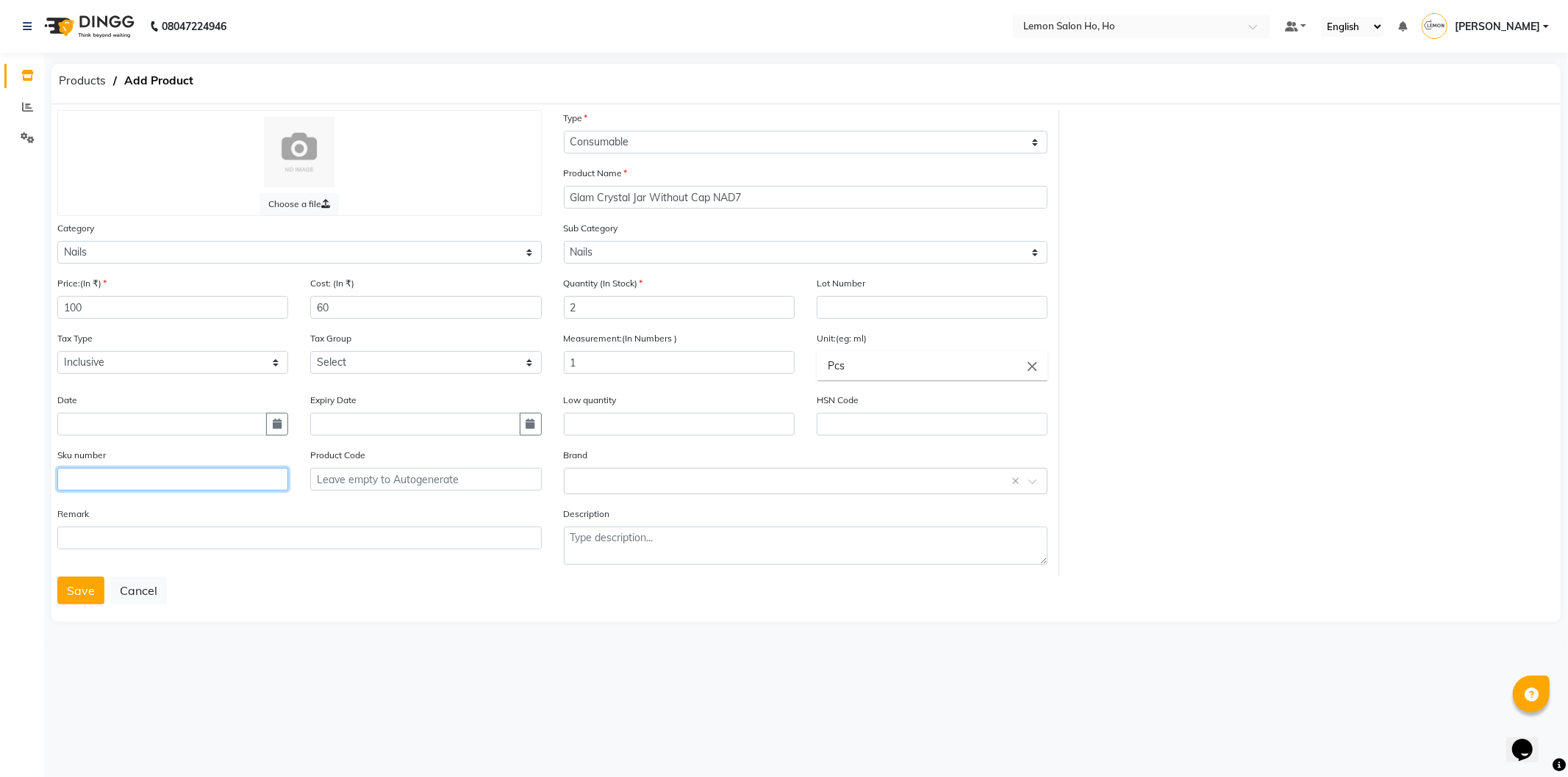
click at [165, 482] on input "text" at bounding box center [172, 479] width 231 height 23
type input "90001094"
click at [74, 597] on button "Save" at bounding box center [80, 590] width 47 height 28
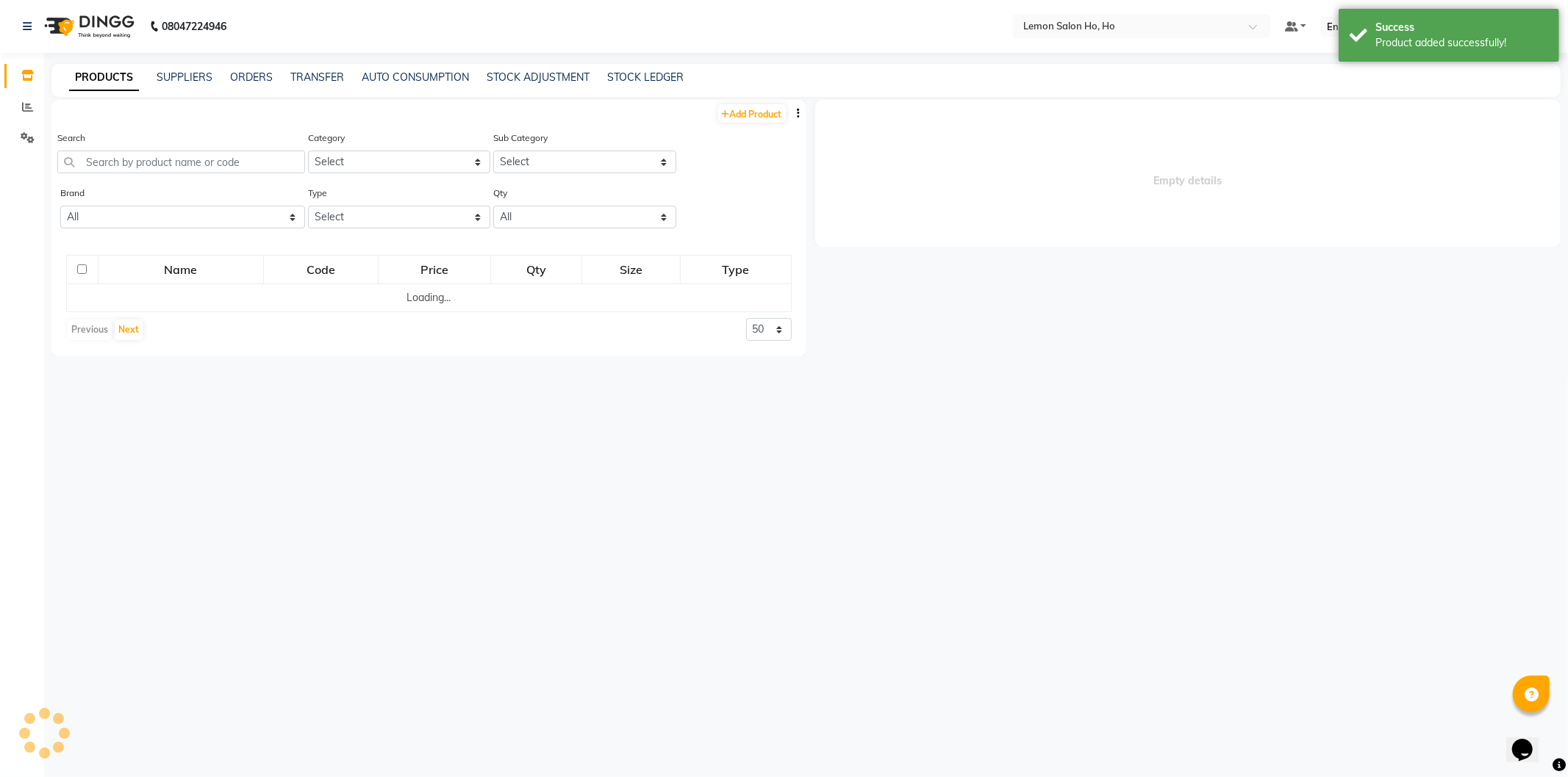
select select
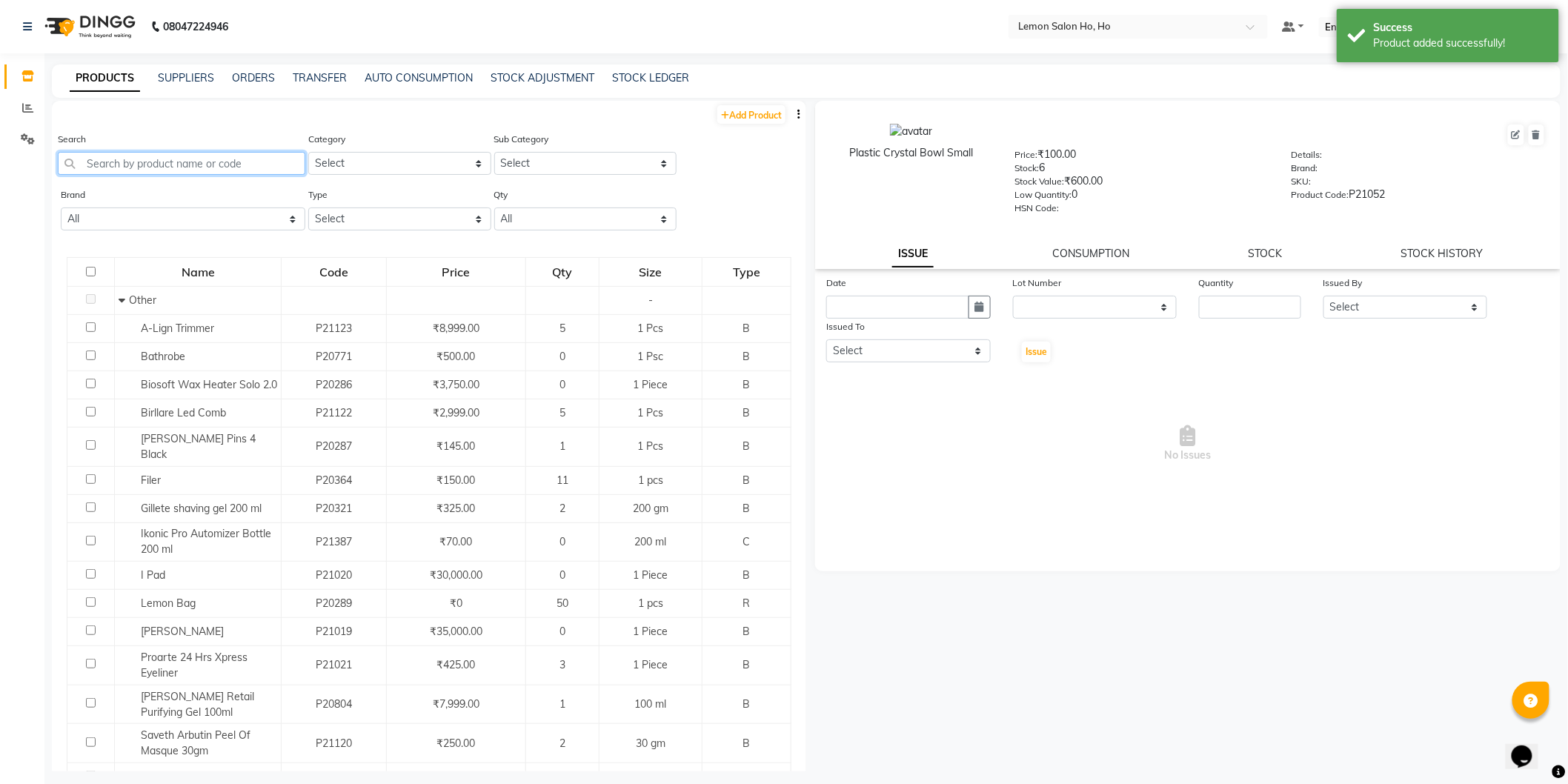
click at [164, 157] on input "text" at bounding box center [181, 164] width 248 height 23
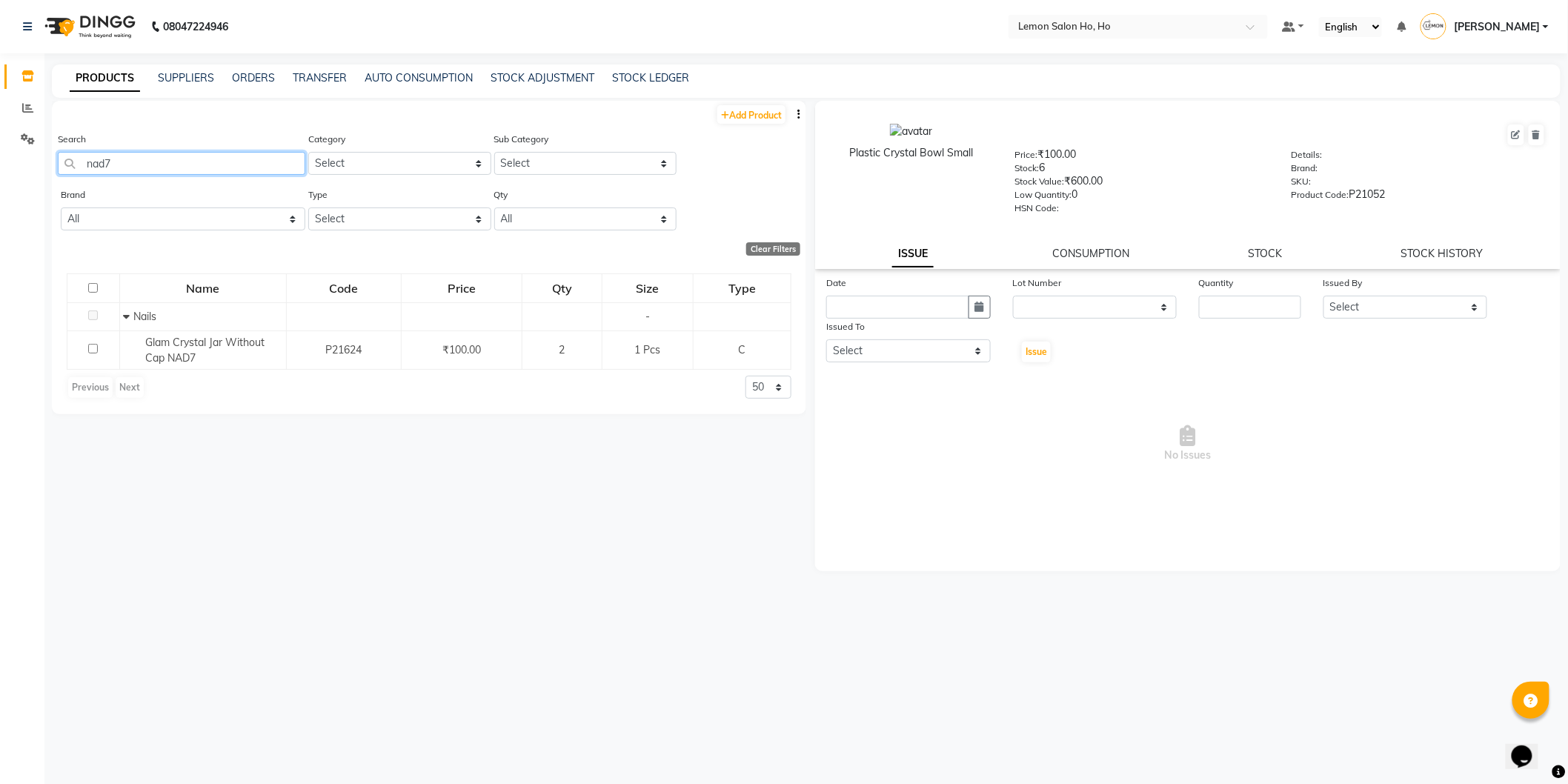
type input "nad7"
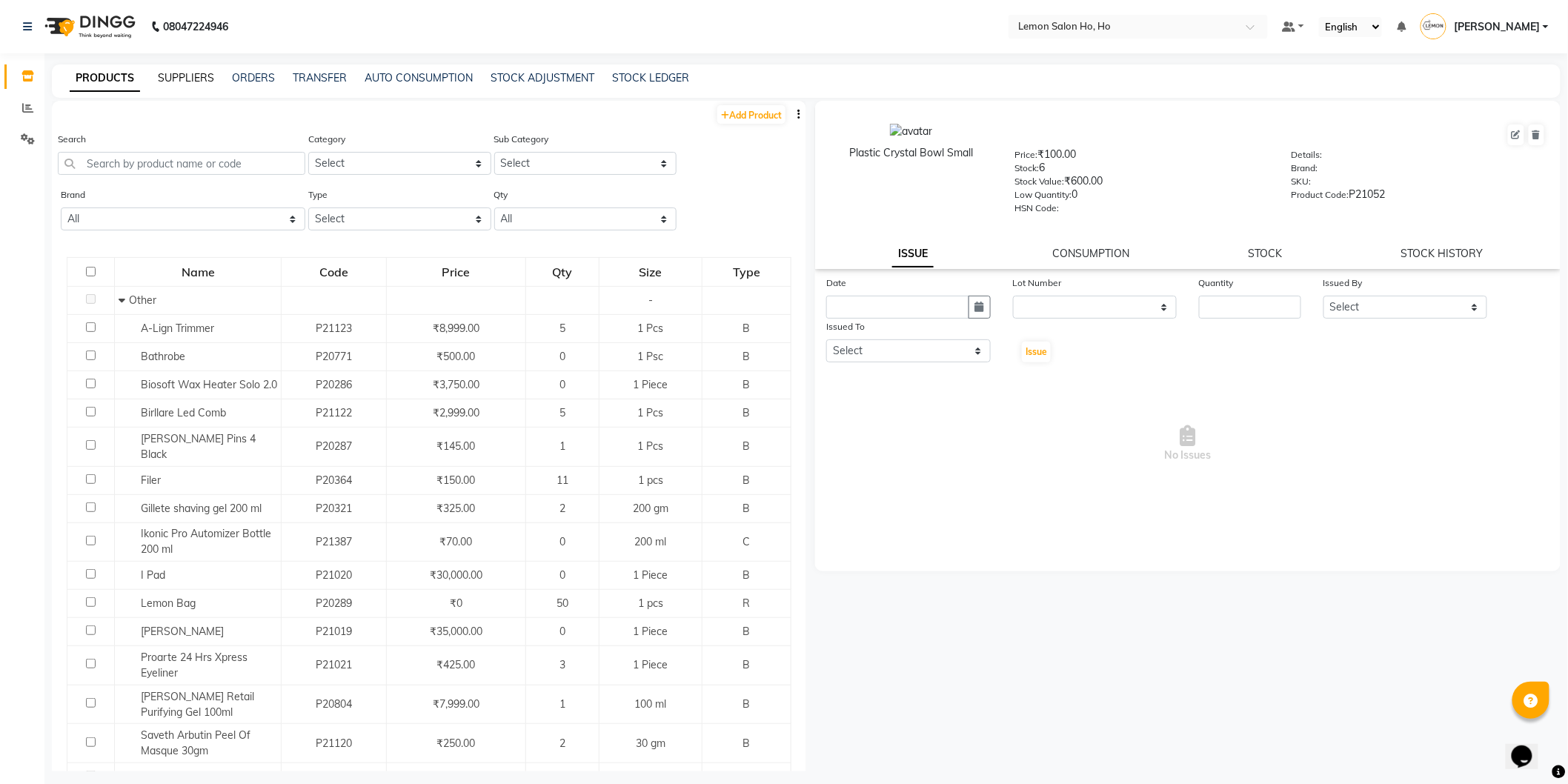
click at [191, 77] on link "SUPPLIERS" at bounding box center [185, 77] width 56 height 13
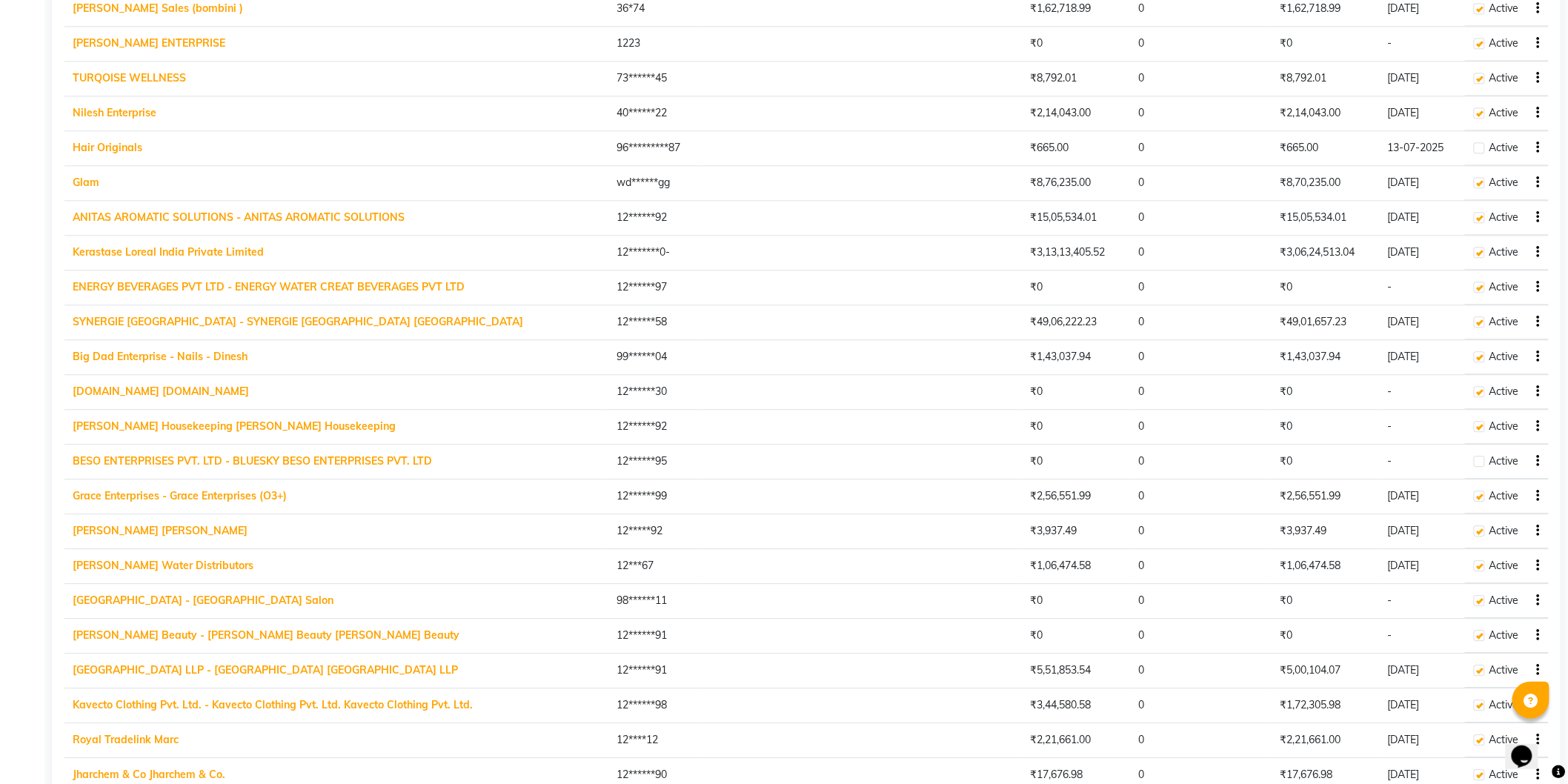
scroll to position [1616, 0]
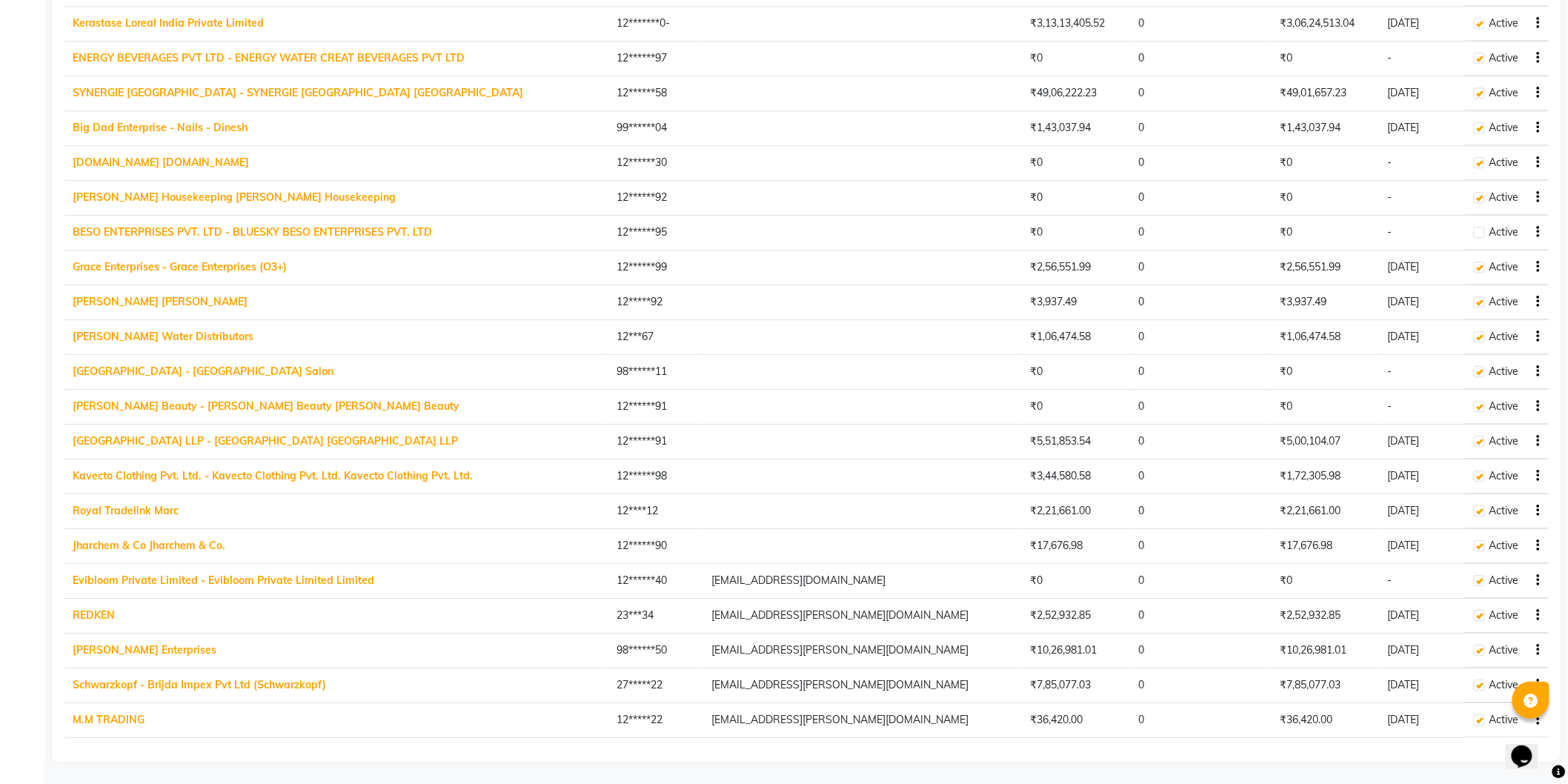
click at [138, 691] on link "Schwarzkopf - Brijda Impex Pvt Ltd (Schwarzkopf)" at bounding box center [200, 684] width 253 height 13
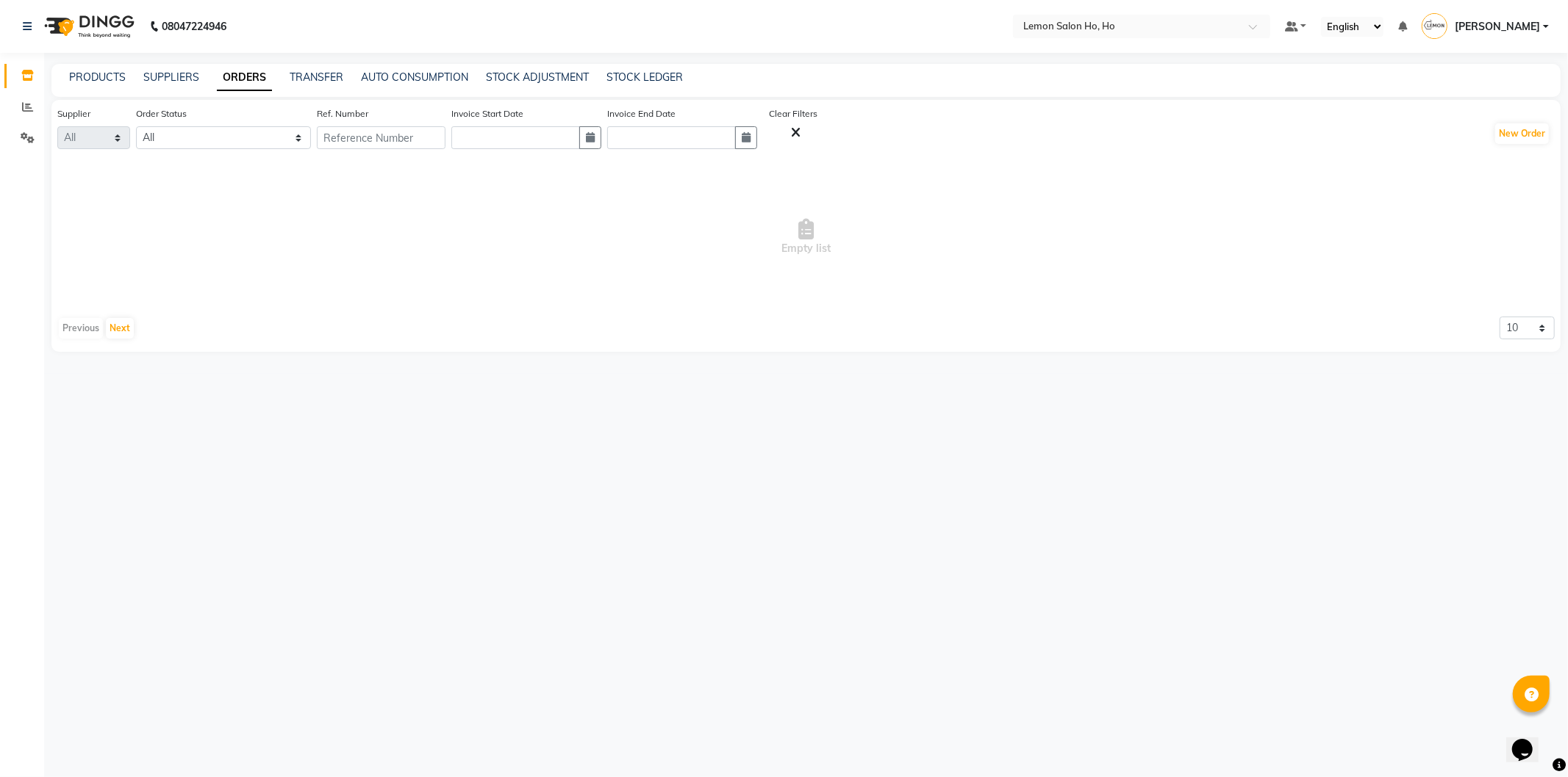
select select "4513"
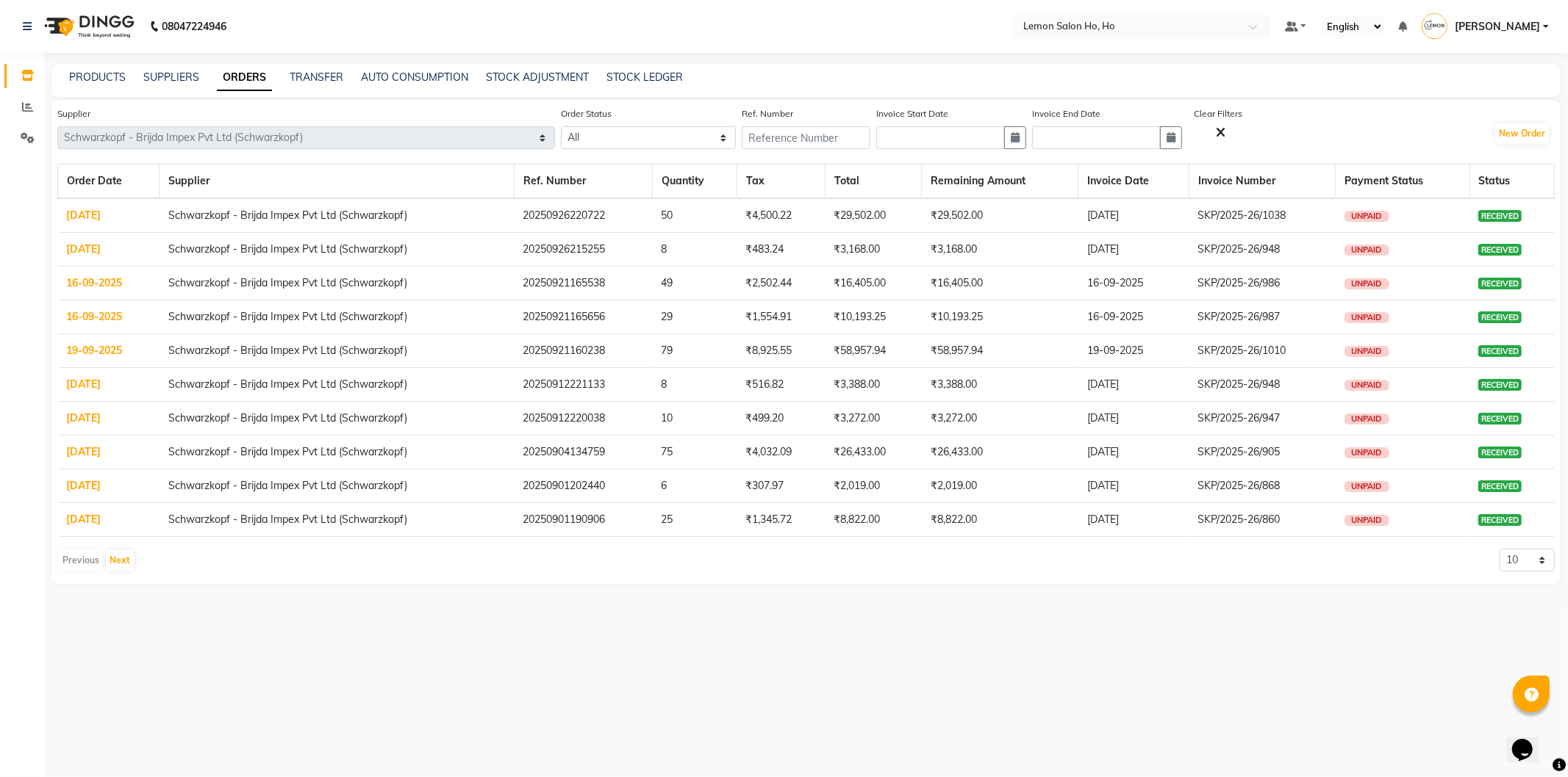
click at [83, 459] on td "04-09-2025" at bounding box center [109, 452] width 101 height 34
click at [90, 451] on link "04-09-2025" at bounding box center [83, 452] width 34 height 13
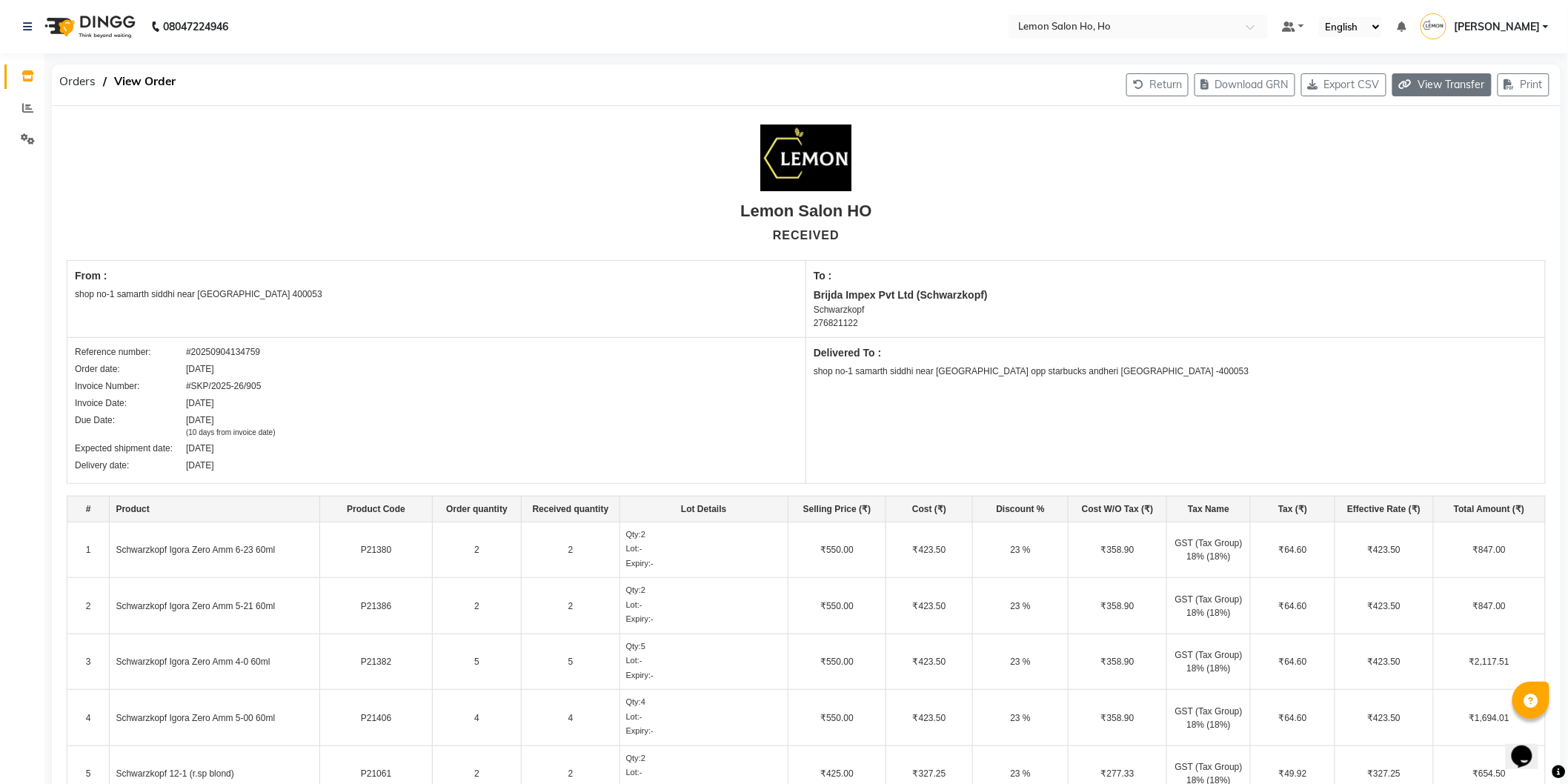
click at [1465, 78] on button "View Transfer" at bounding box center [1441, 85] width 100 height 23
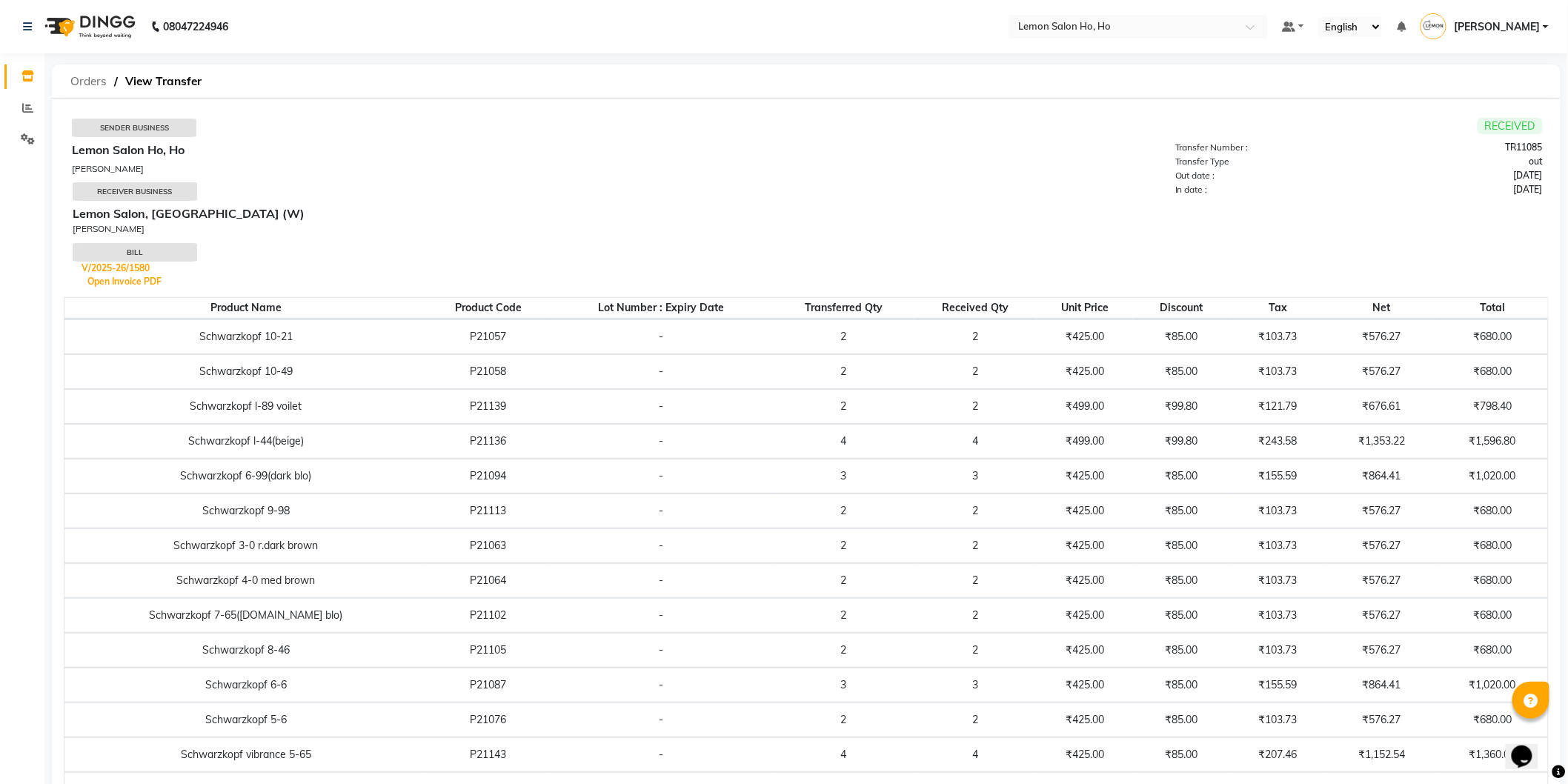
click at [93, 78] on span "Orders" at bounding box center [89, 81] width 51 height 27
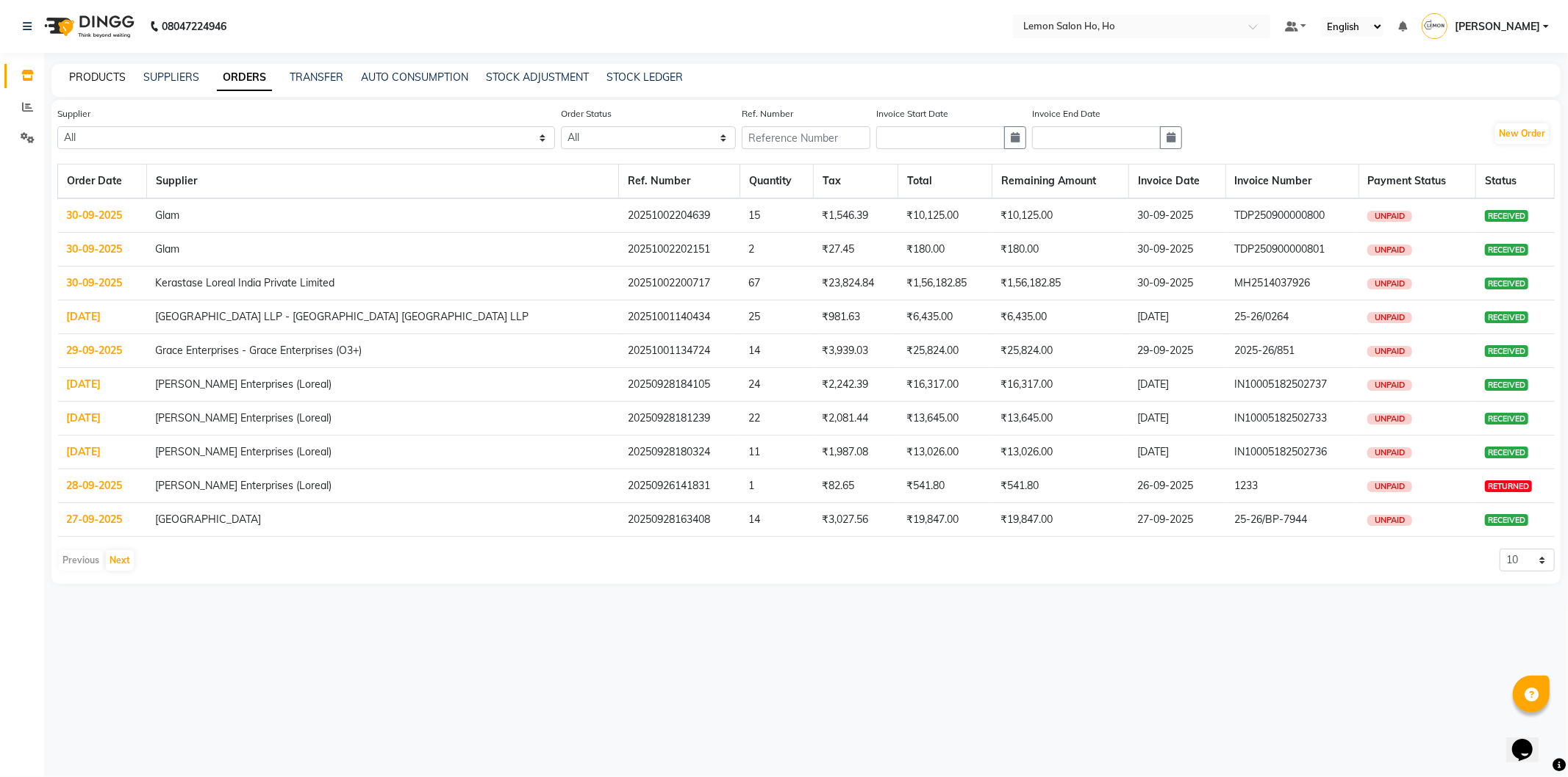
click at [116, 77] on link "PRODUCTS" at bounding box center [97, 77] width 57 height 13
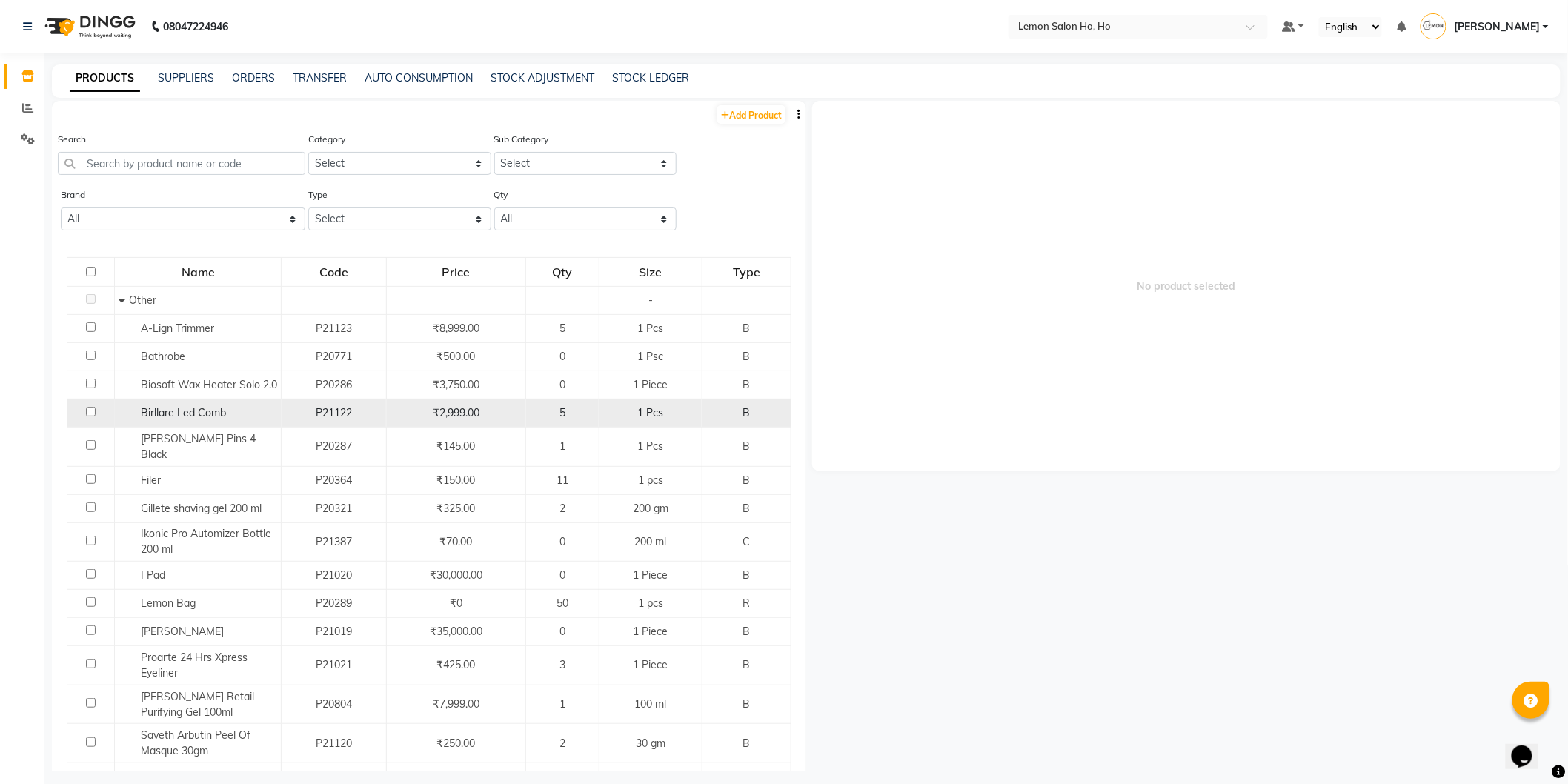
click at [195, 415] on span "Birllare Led Comb" at bounding box center [183, 412] width 85 height 13
select select
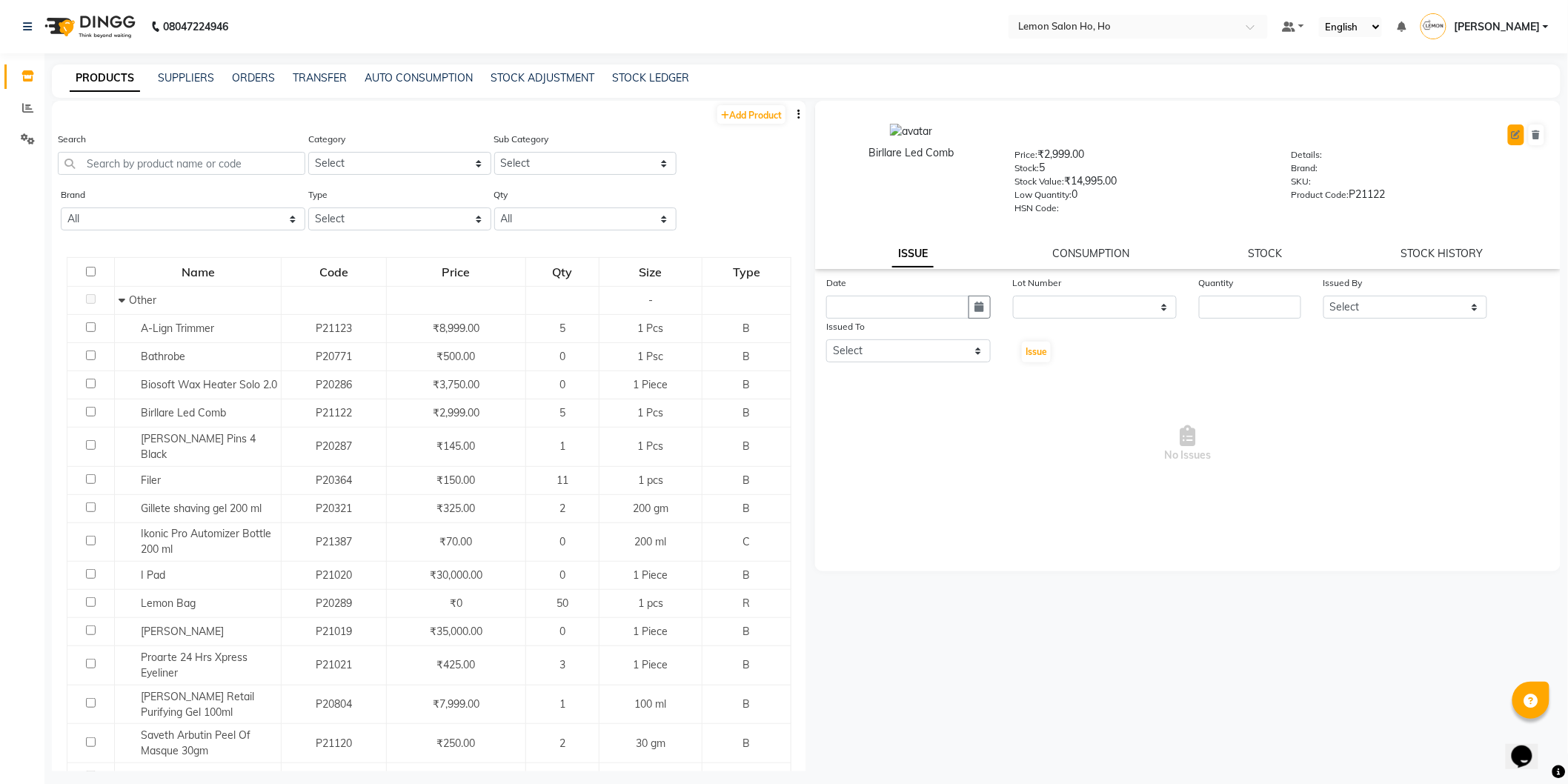
click at [1514, 136] on icon at bounding box center [1516, 135] width 9 height 9
select select "B"
select select "213701000"
select select "213701002"
select select "true"
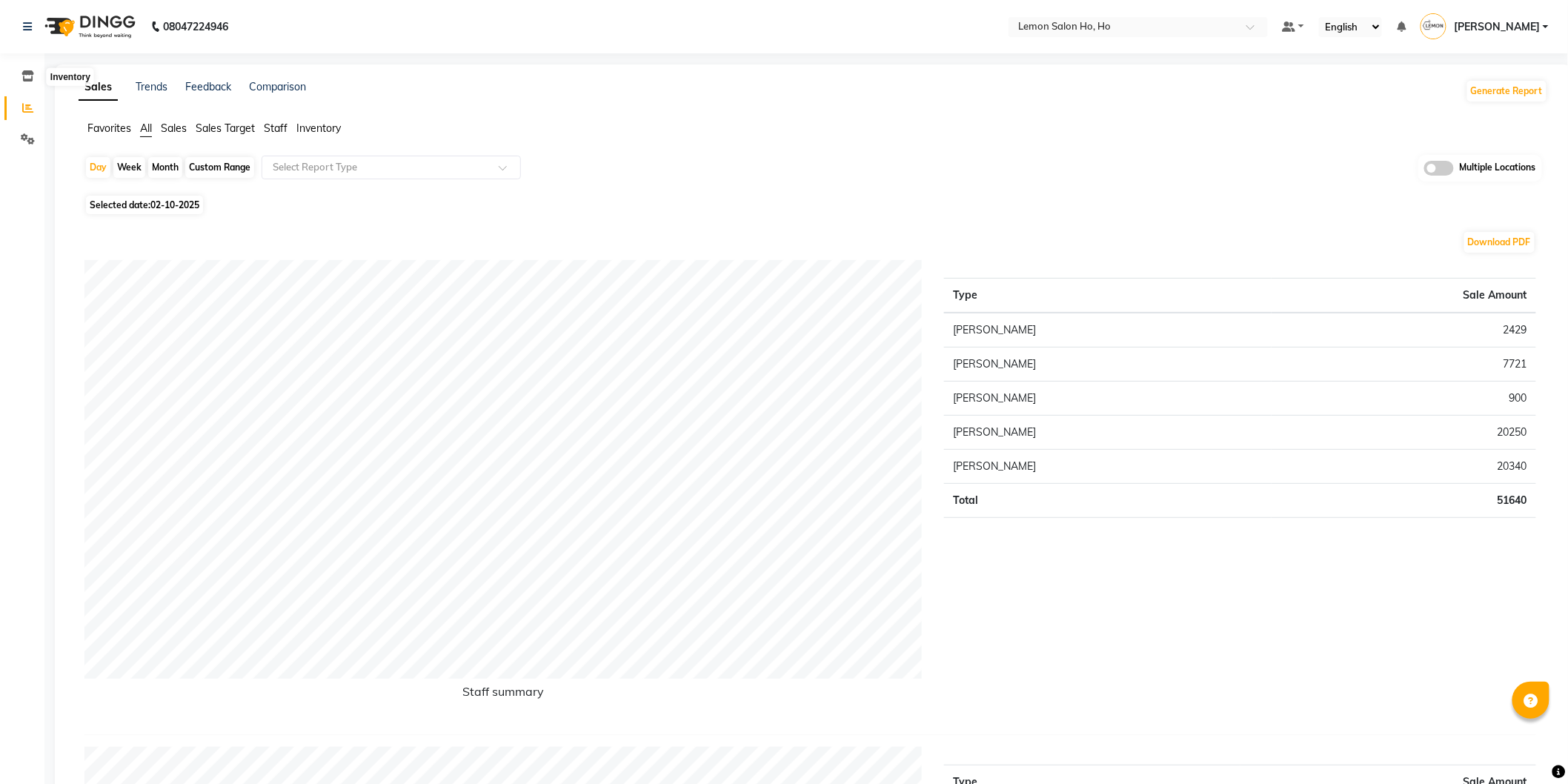
click at [25, 76] on icon at bounding box center [28, 76] width 12 height 11
select select
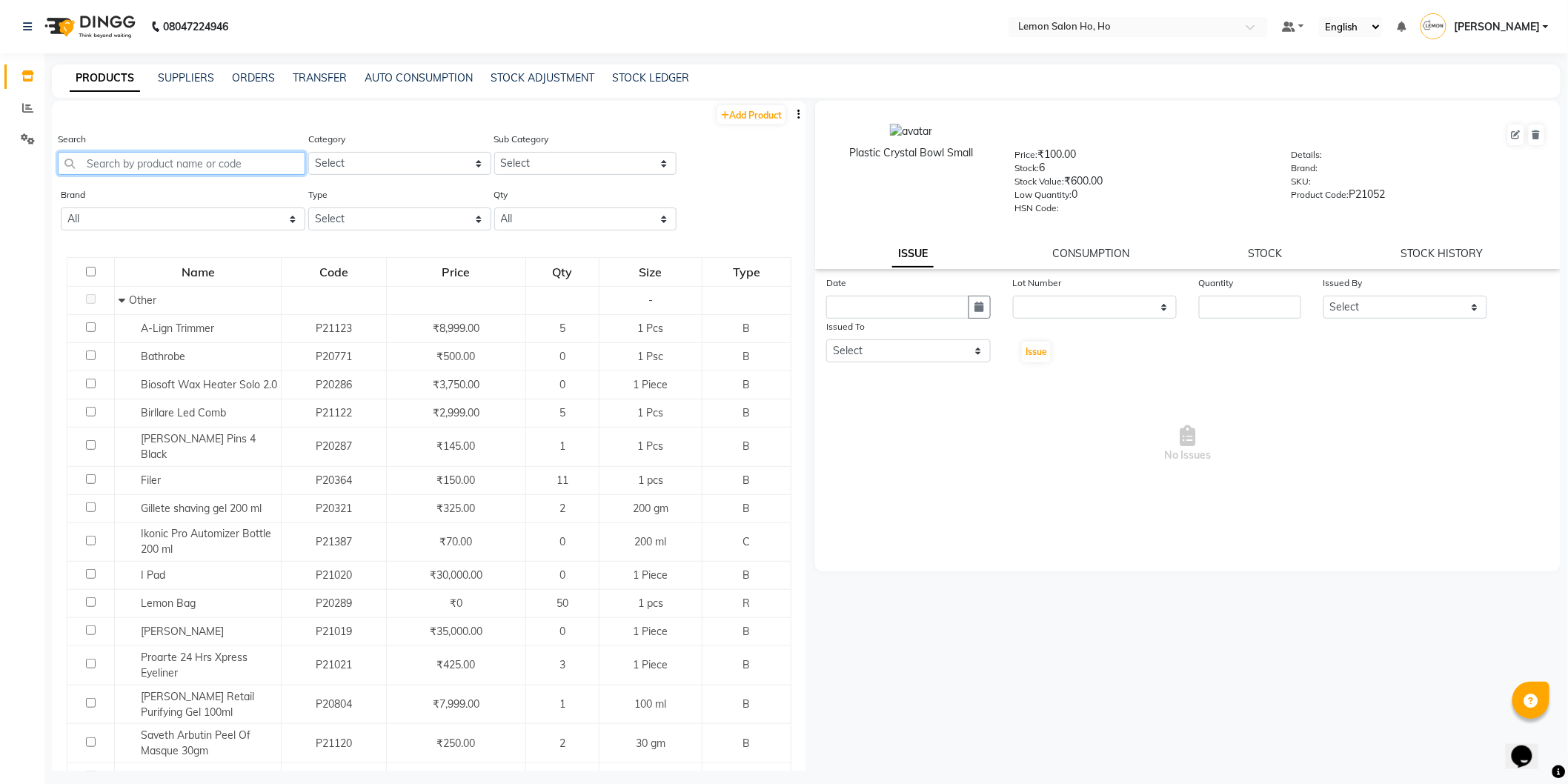
click at [148, 167] on input "text" at bounding box center [181, 164] width 248 height 23
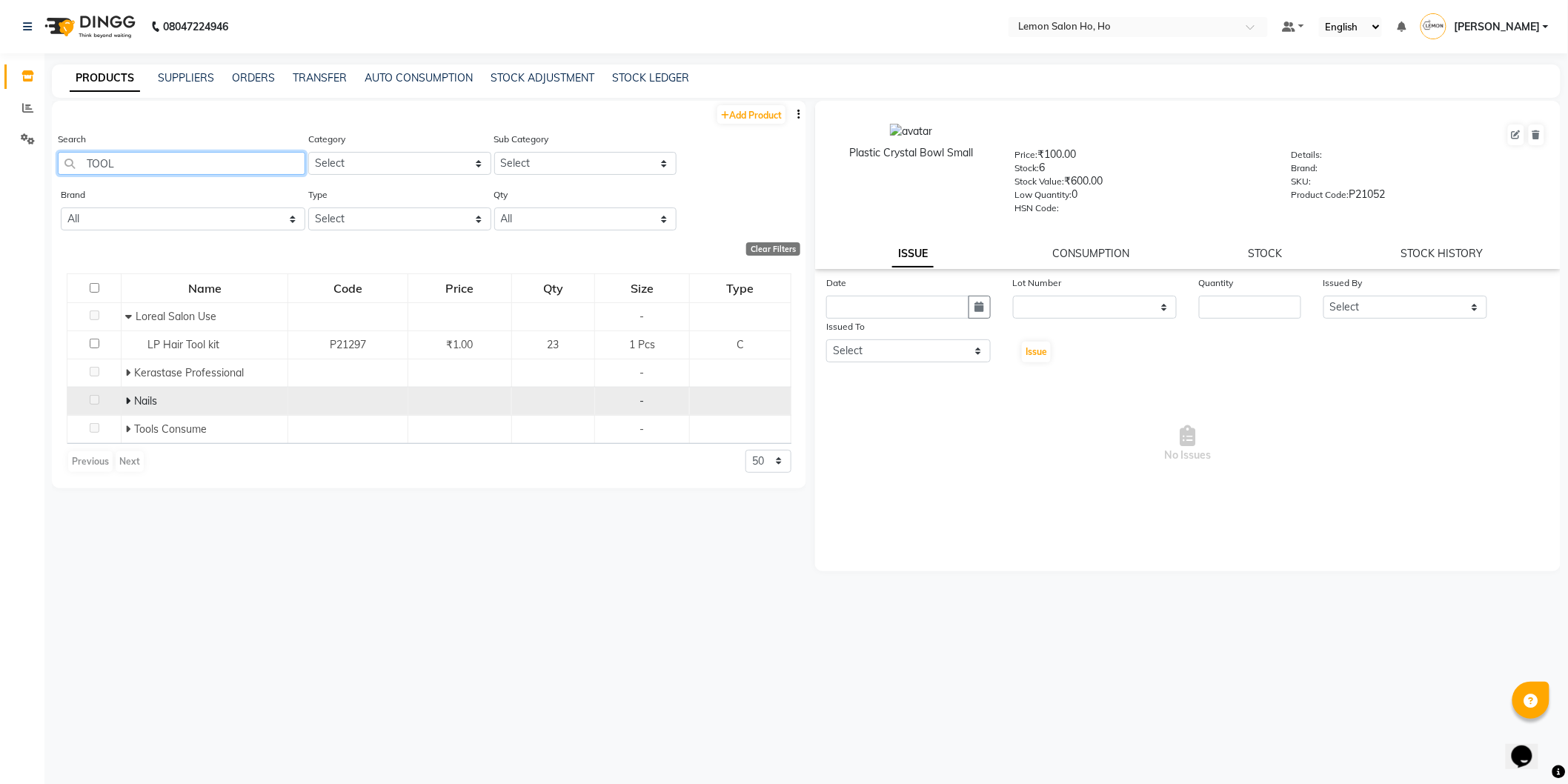
type input "TOOL"
click at [128, 400] on icon at bounding box center [127, 401] width 5 height 10
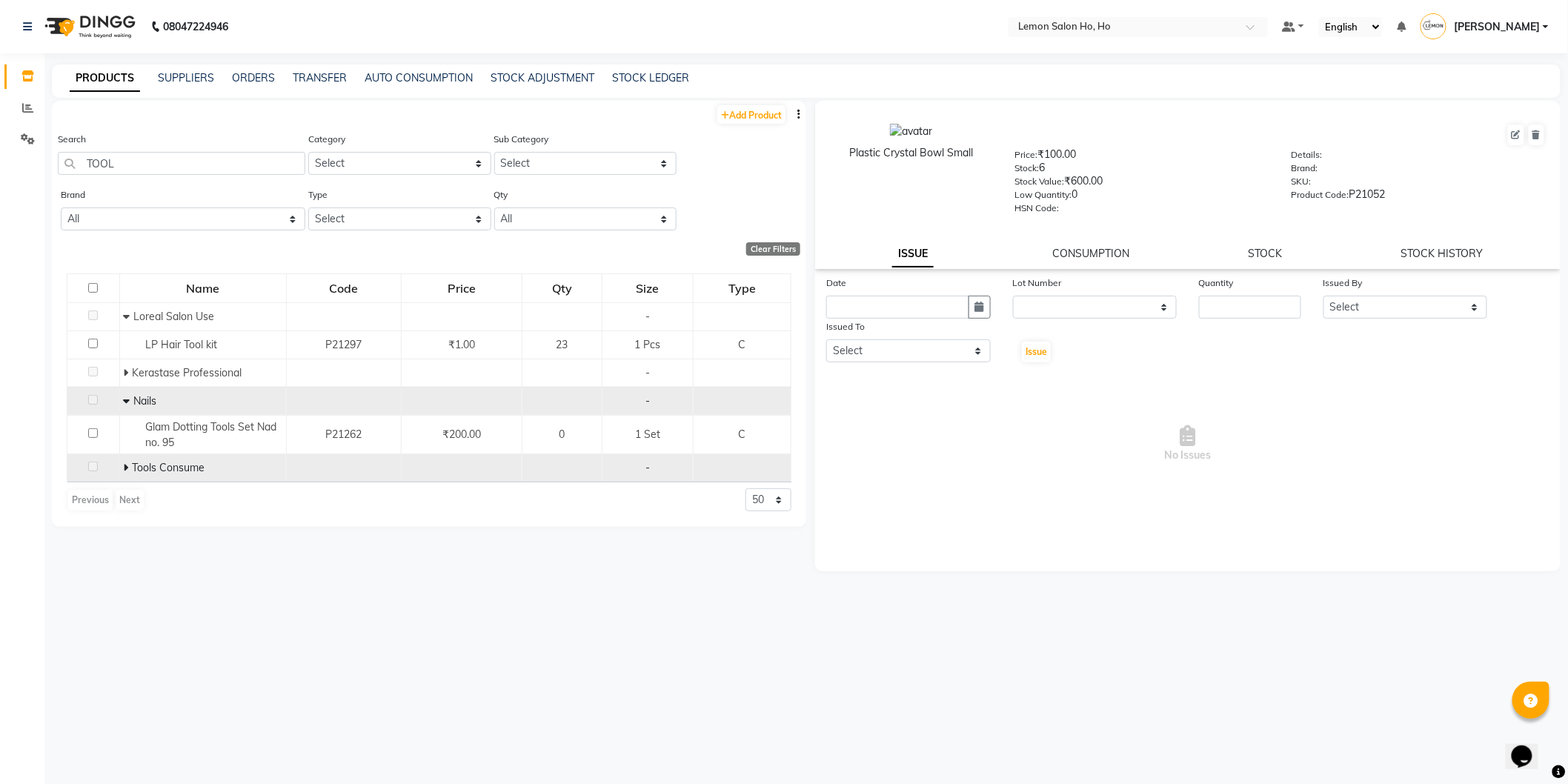
click at [124, 470] on icon at bounding box center [126, 467] width 5 height 10
click at [151, 160] on input "TOOL" at bounding box center [181, 164] width 248 height 23
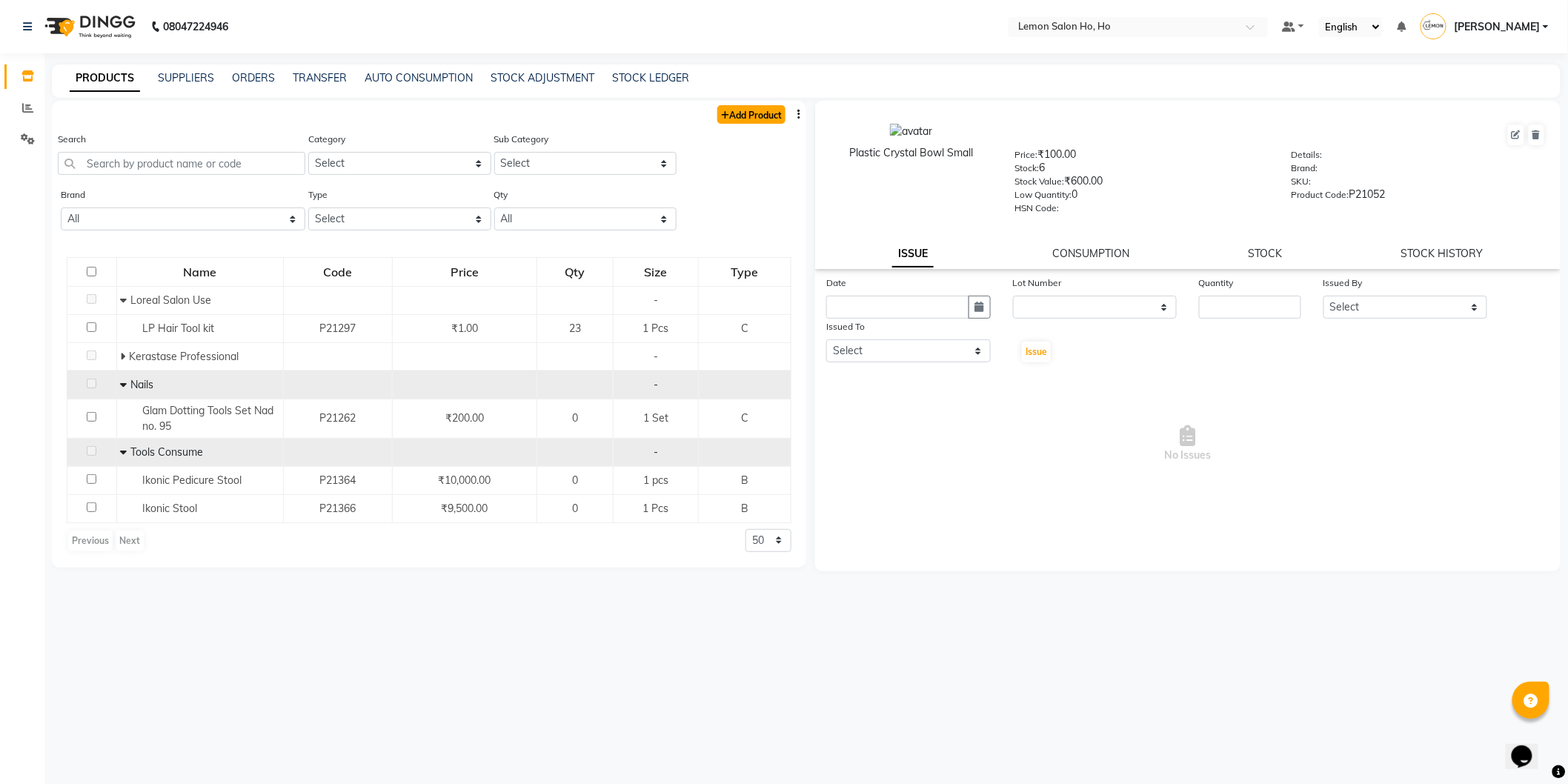
click at [730, 112] on link "Add Product" at bounding box center [751, 114] width 68 height 19
select select "true"
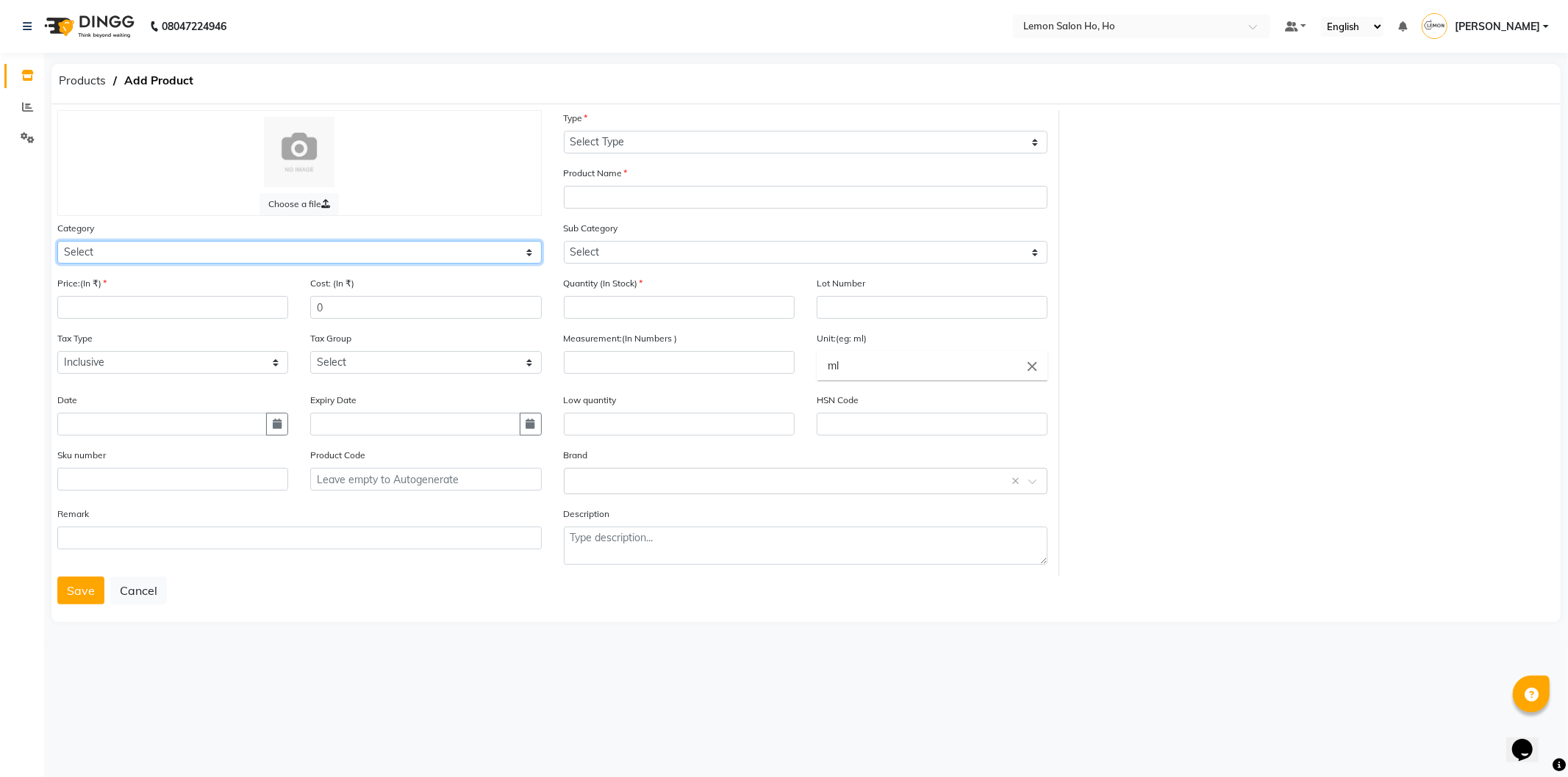
click at [152, 259] on select "Select Hair Skin Makeup Personal Care Appliances Beard Waxing Disposable Thread…" at bounding box center [300, 253] width 485 height 23
select select "213703050"
click at [57, 241] on select "Select Hair Skin Makeup Personal Care Appliances Beard Waxing Disposable Thread…" at bounding box center [300, 253] width 485 height 23
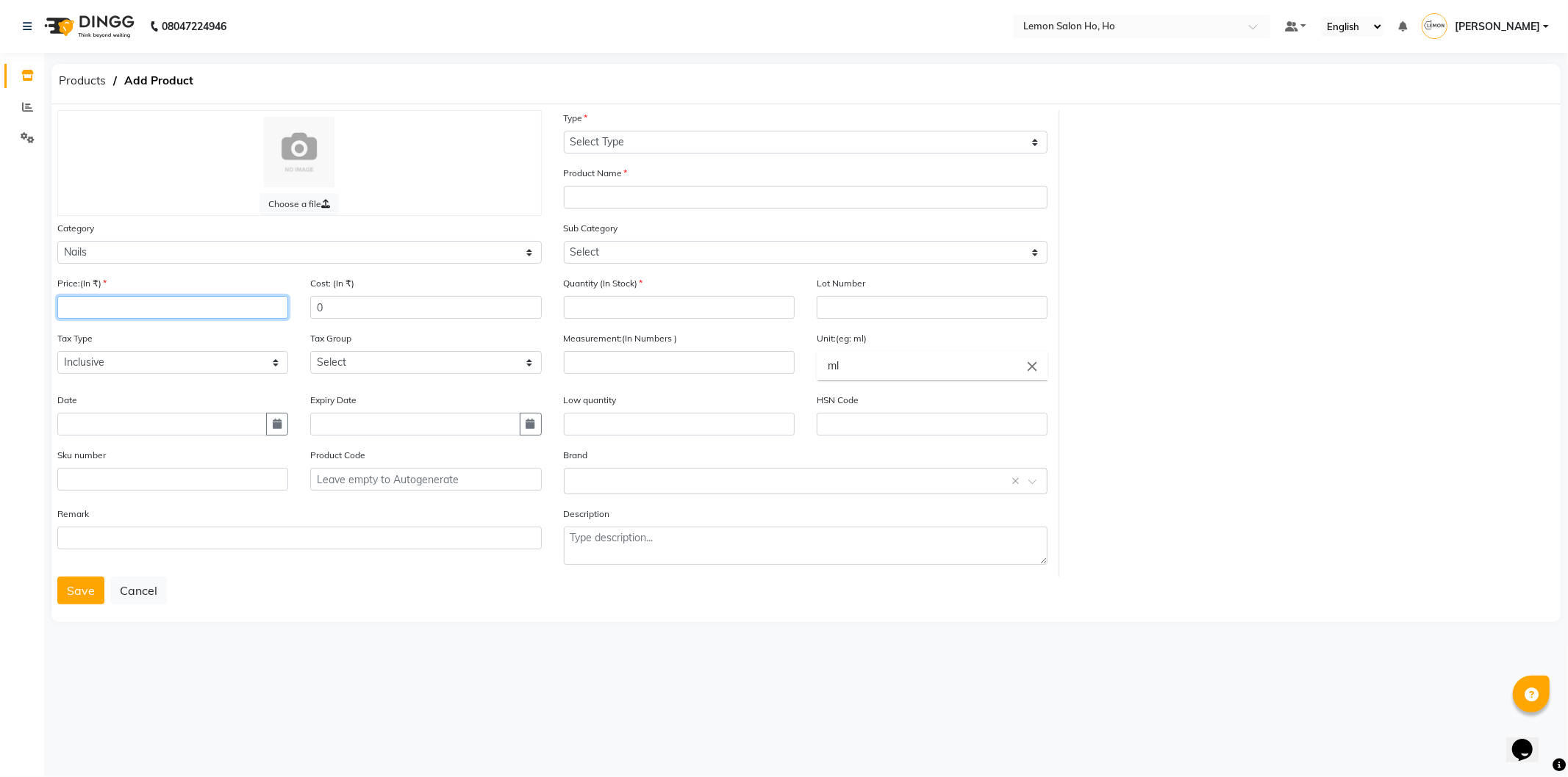
click at [185, 302] on input "number" at bounding box center [172, 308] width 231 height 23
type input "350"
type input "210"
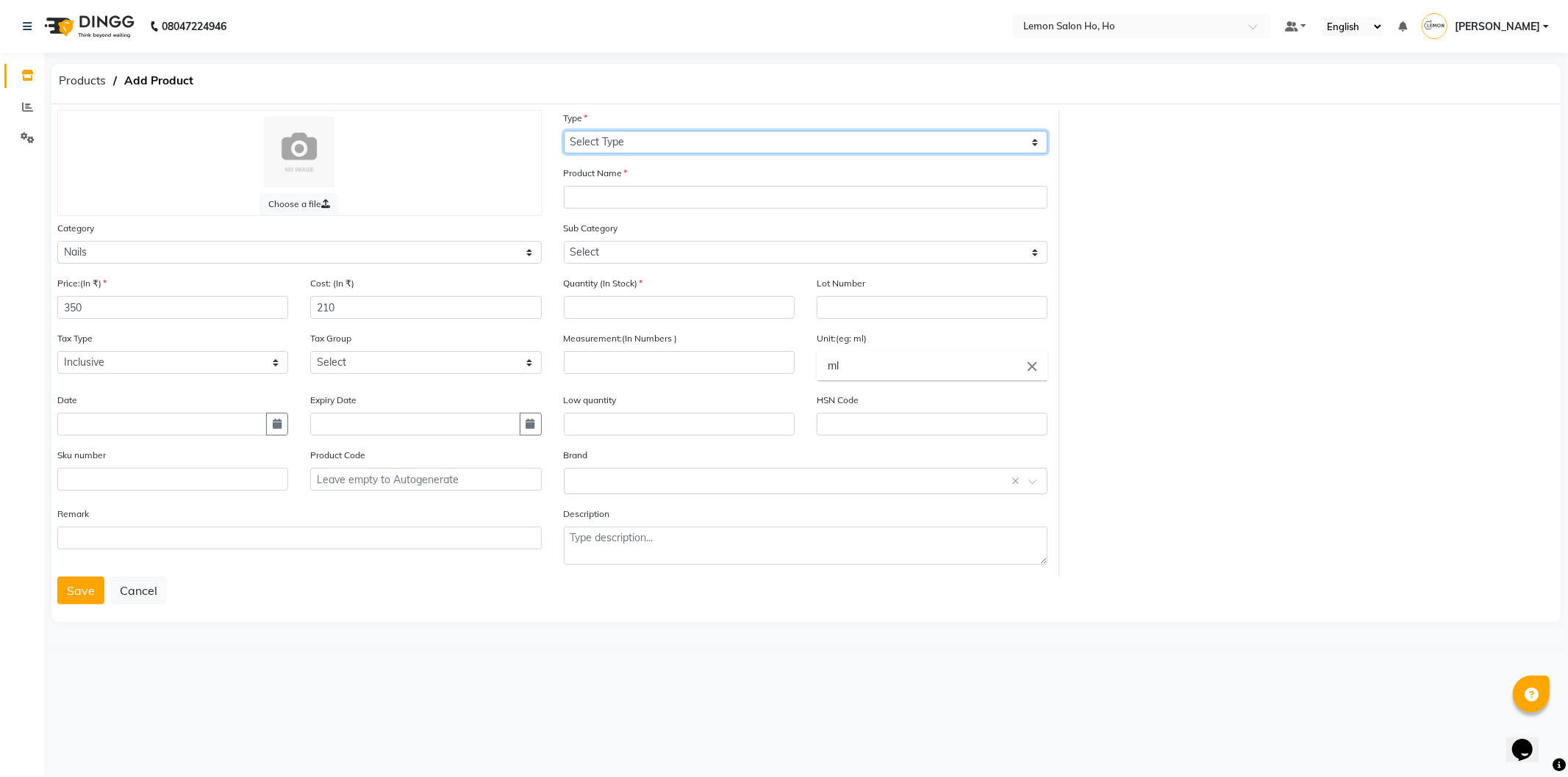
click at [643, 136] on select "Select Type Both Retail Consumable" at bounding box center [806, 142] width 485 height 23
select select "C"
click at [564, 131] on select "Select Type Both Retail Consumable" at bounding box center [806, 142] width 485 height 23
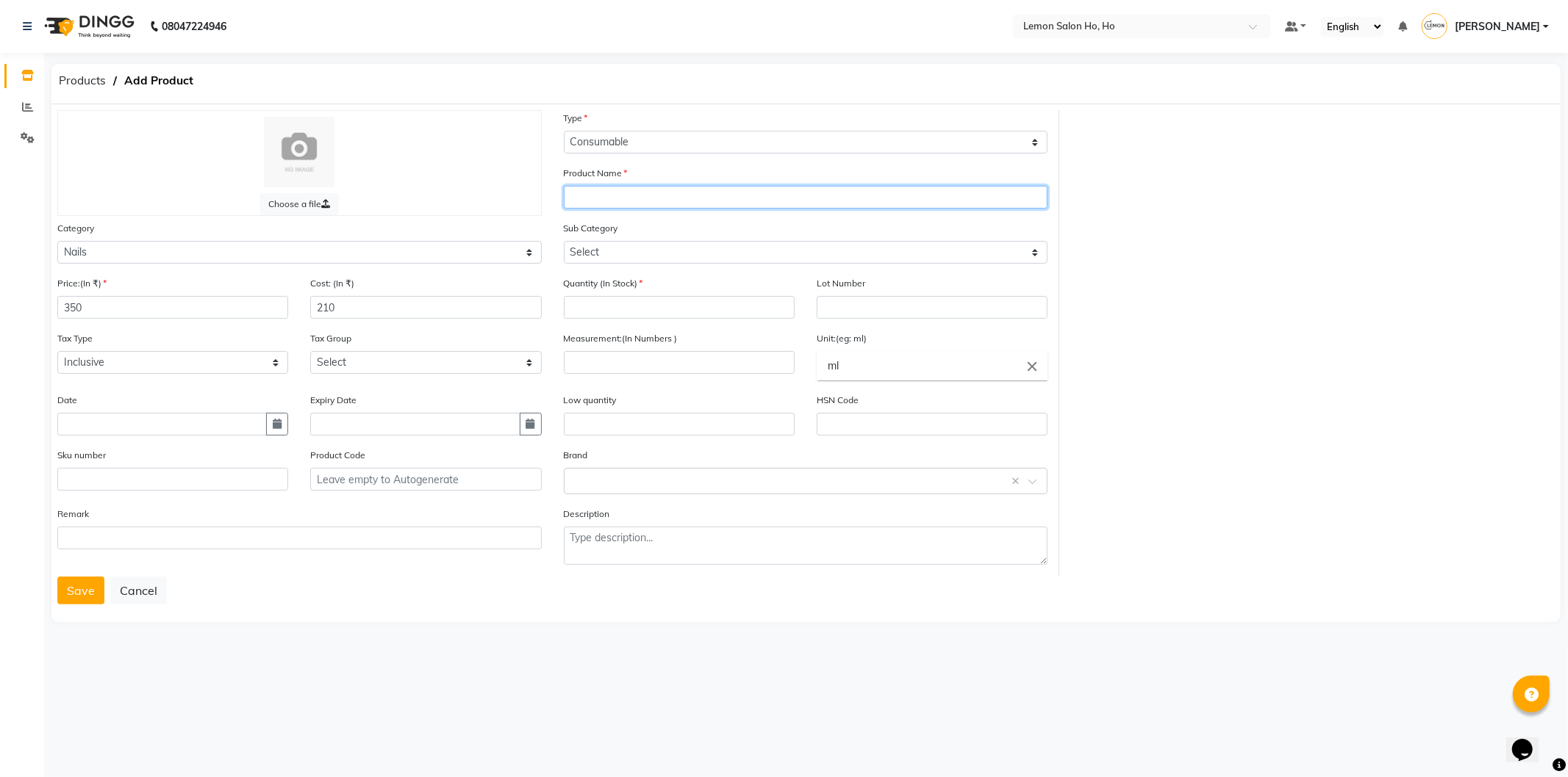
click at [664, 199] on input "text" at bounding box center [806, 198] width 485 height 23
paste input "Cat Eye Polish Magnet Set"
type input "Glam Cat Eye Polish Double Magnet Set"
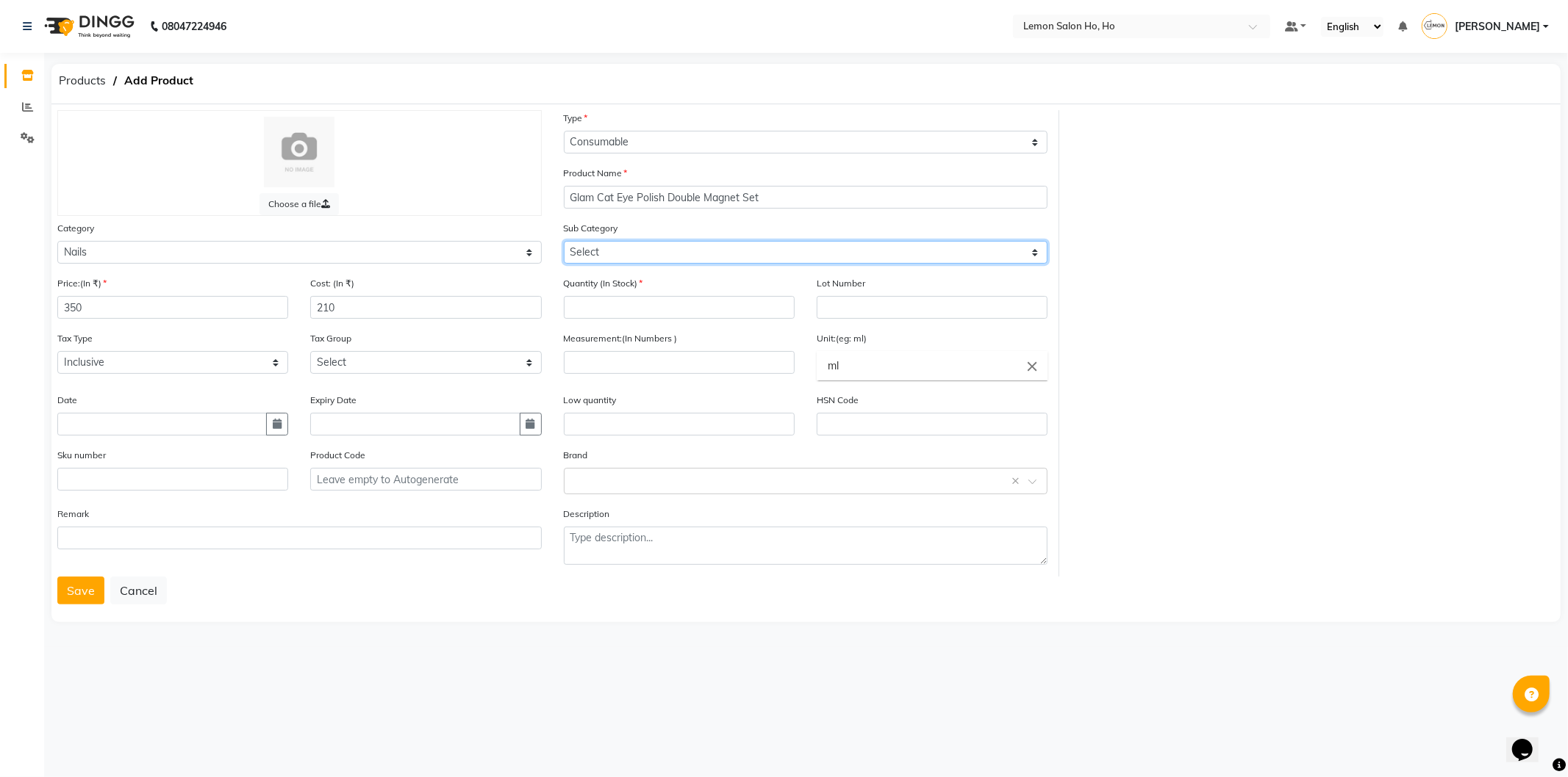
click at [755, 247] on select "Select Nails" at bounding box center [806, 253] width 485 height 23
select select "2137030501"
click at [564, 241] on select "Select Nails" at bounding box center [806, 253] width 485 height 23
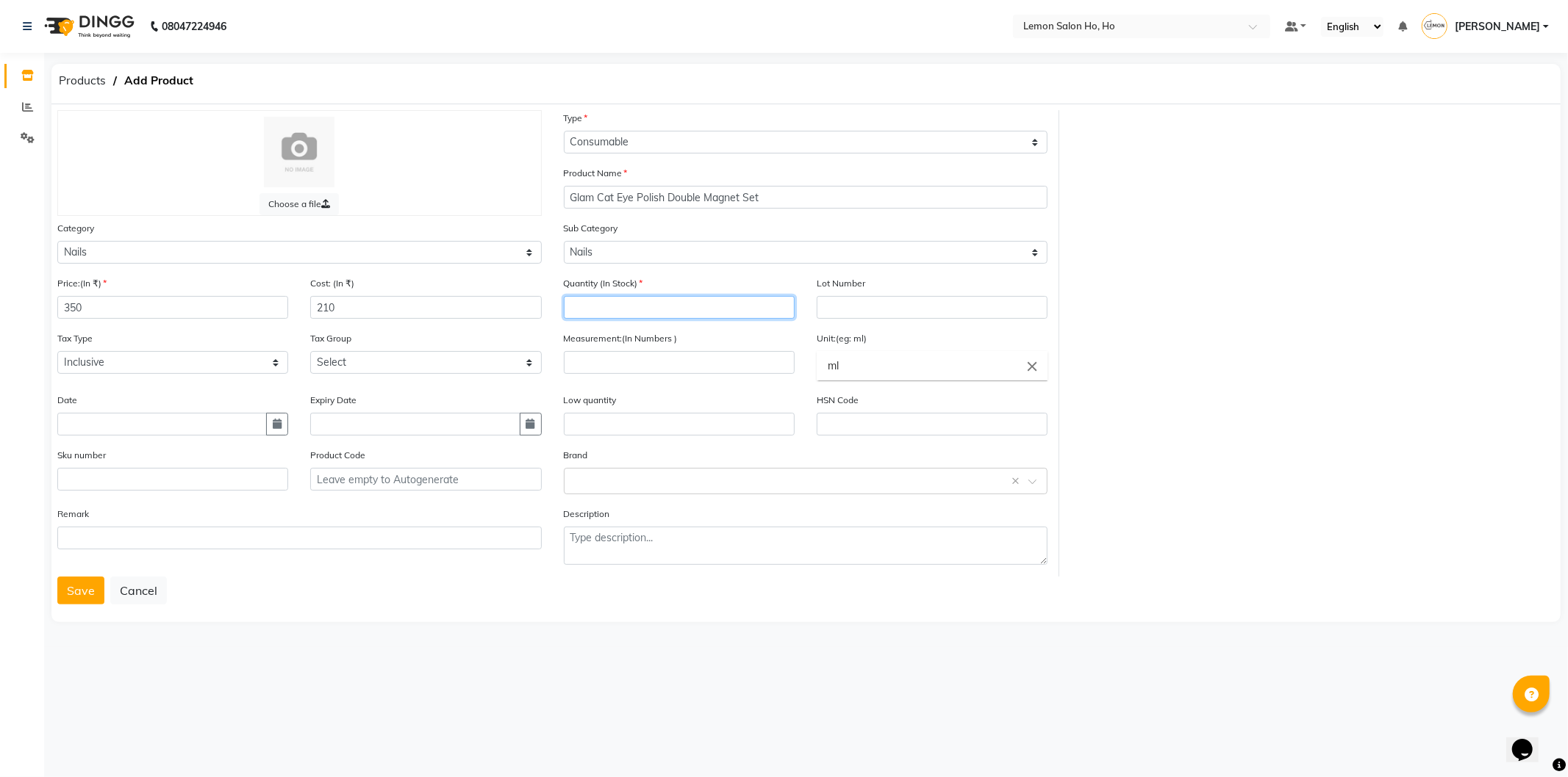
click at [708, 303] on input "number" at bounding box center [679, 308] width 231 height 23
type input "0"
click at [692, 364] on input "number" at bounding box center [679, 363] width 231 height 23
type input "1"
type input "P"
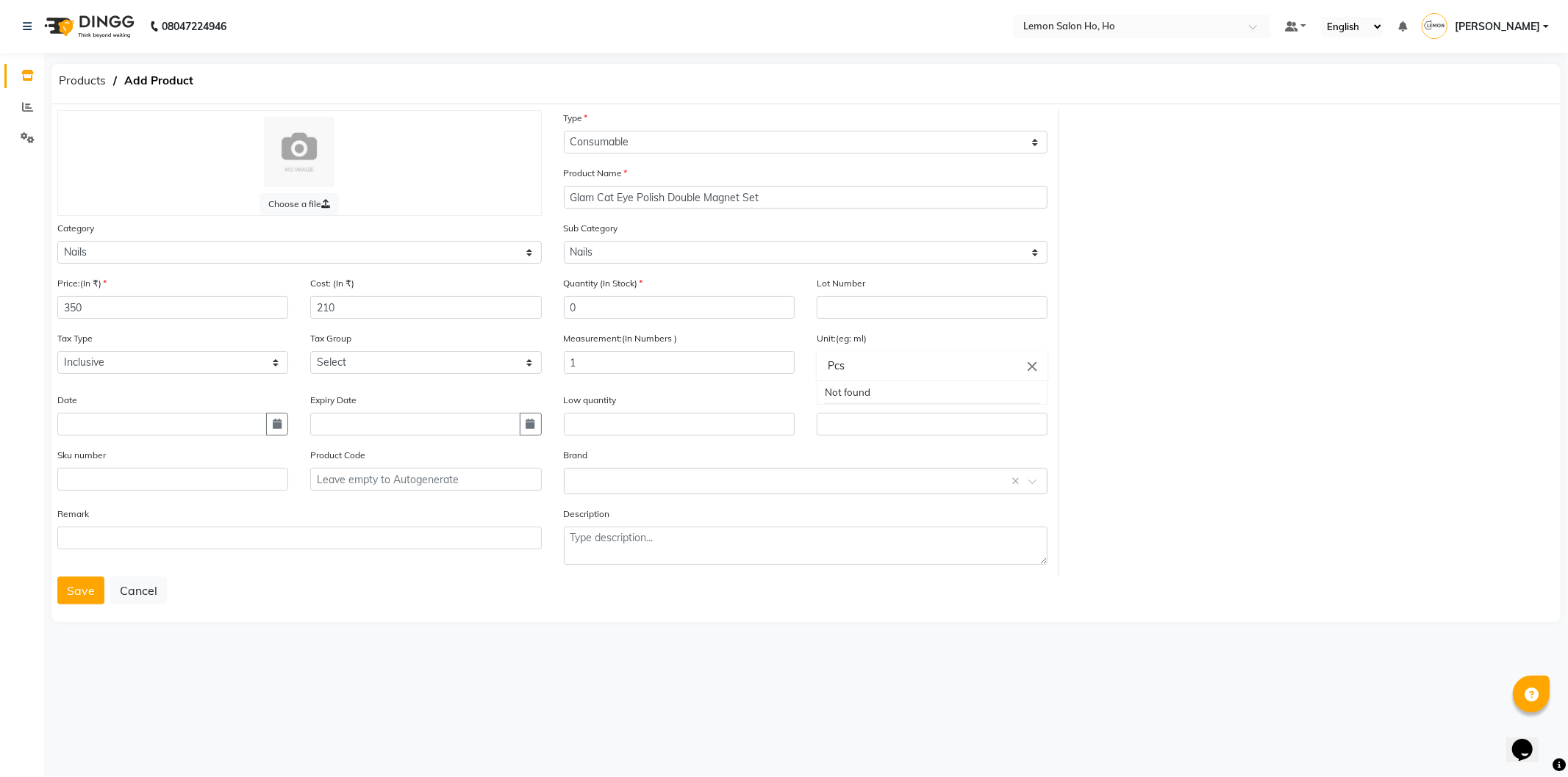
type input "Pcs"
click at [227, 483] on div at bounding box center [784, 388] width 1568 height 777
click at [227, 483] on input "text" at bounding box center [172, 479] width 231 height 23
type input "90002075"
click at [637, 483] on input "text" at bounding box center [791, 480] width 439 height 15
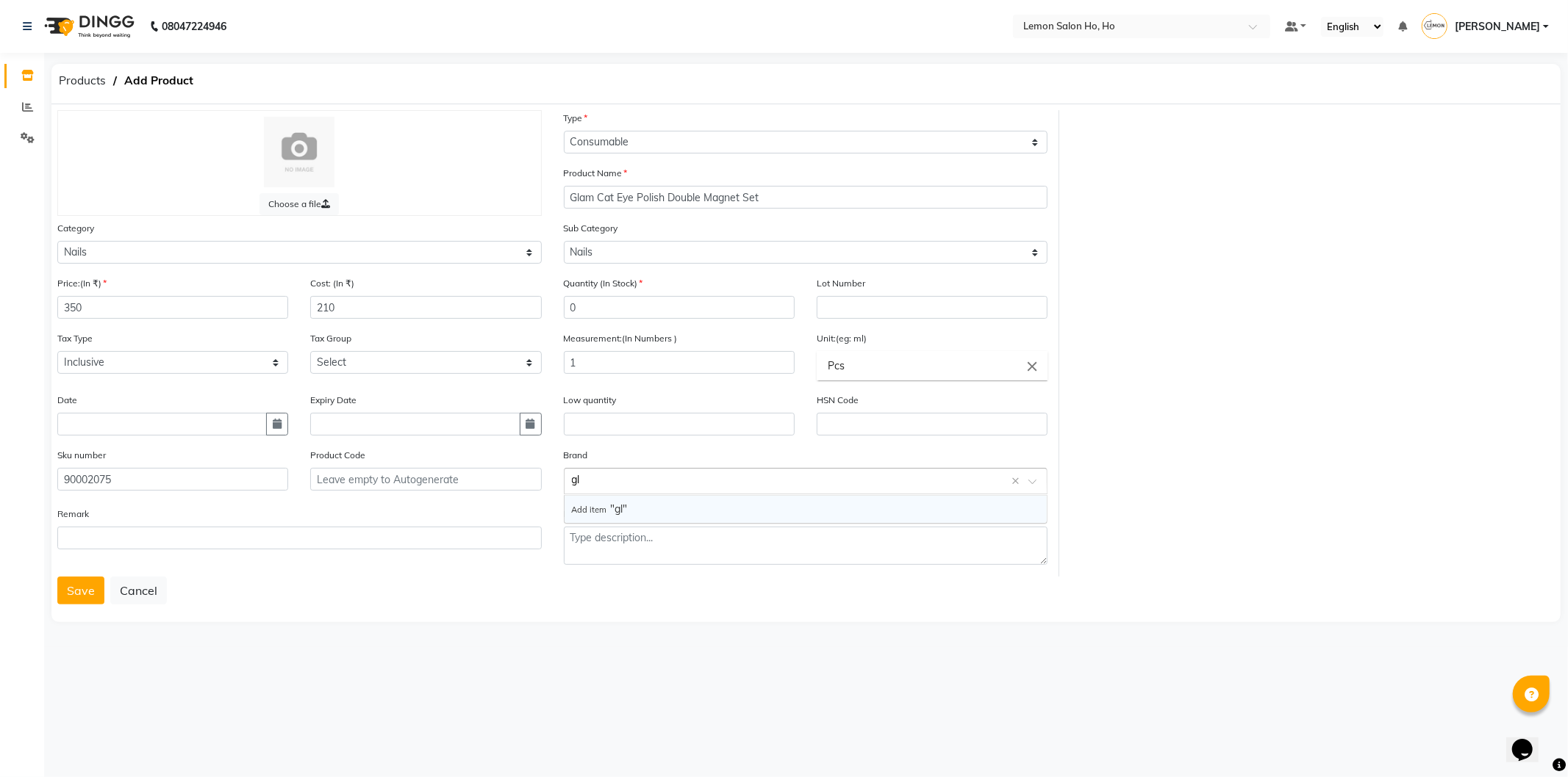
type input "g"
type input "GLAM"
click at [76, 584] on button "Save" at bounding box center [80, 590] width 47 height 28
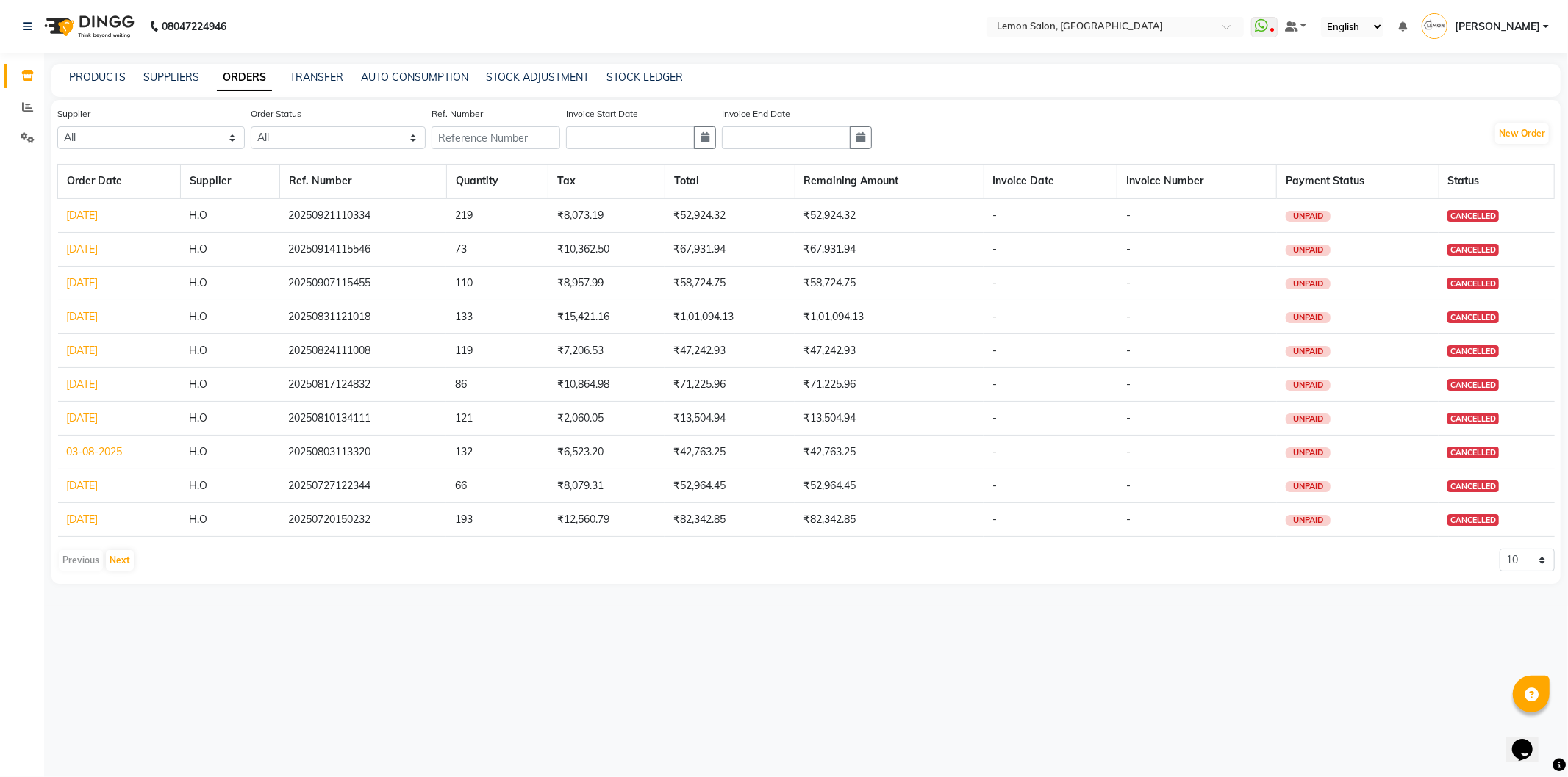
click at [299, 67] on div "PRODUCTS SUPPLIERS ORDERS TRANSFER AUTO CONSUMPTION STOCK ADJUSTMENT STOCK LEDG…" at bounding box center [806, 80] width 1509 height 33
click at [334, 80] on link "TRANSFER" at bounding box center [316, 77] width 54 height 13
select select "sender"
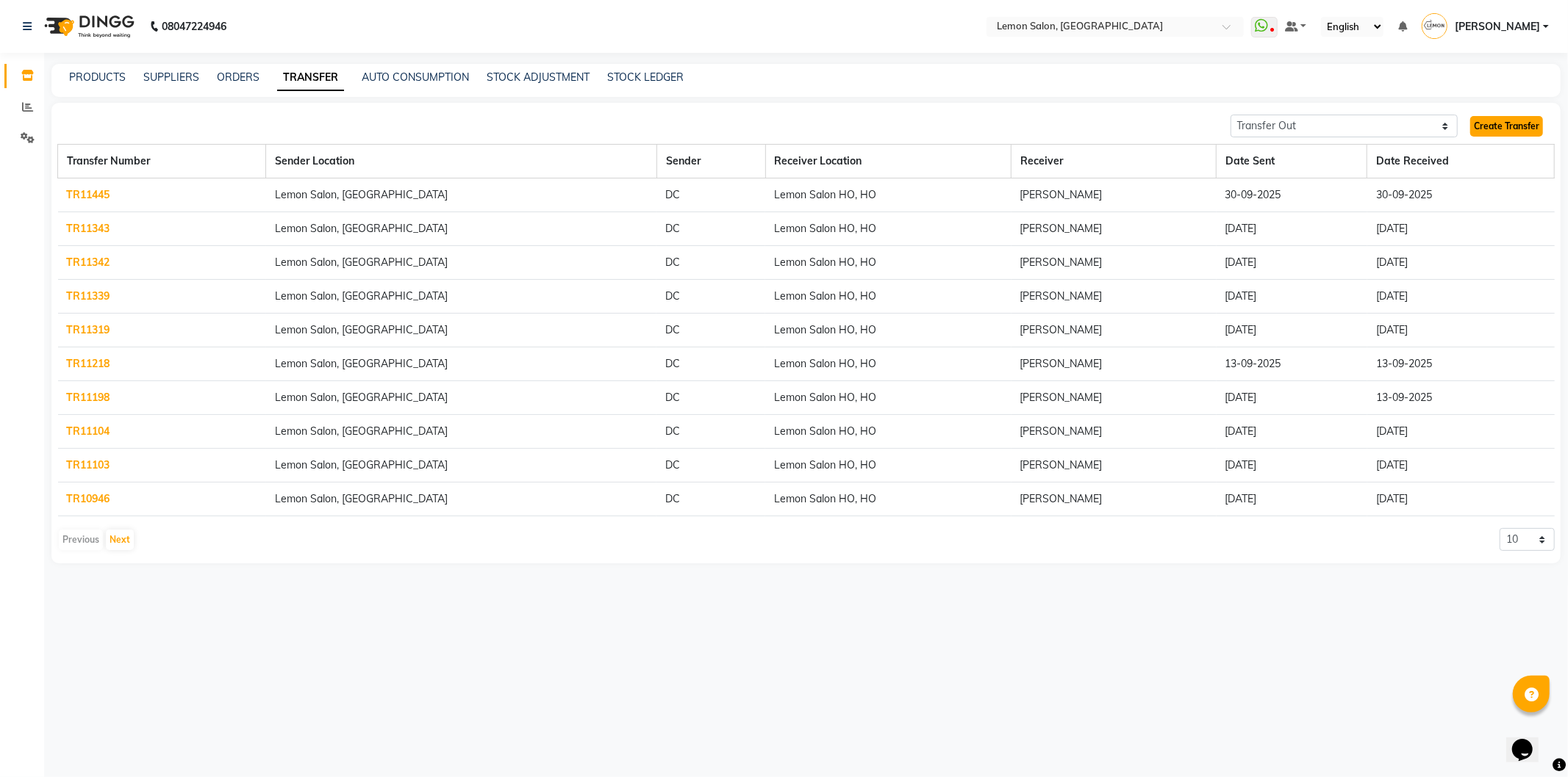
click at [1509, 119] on link "Create Transfer" at bounding box center [1507, 126] width 73 height 21
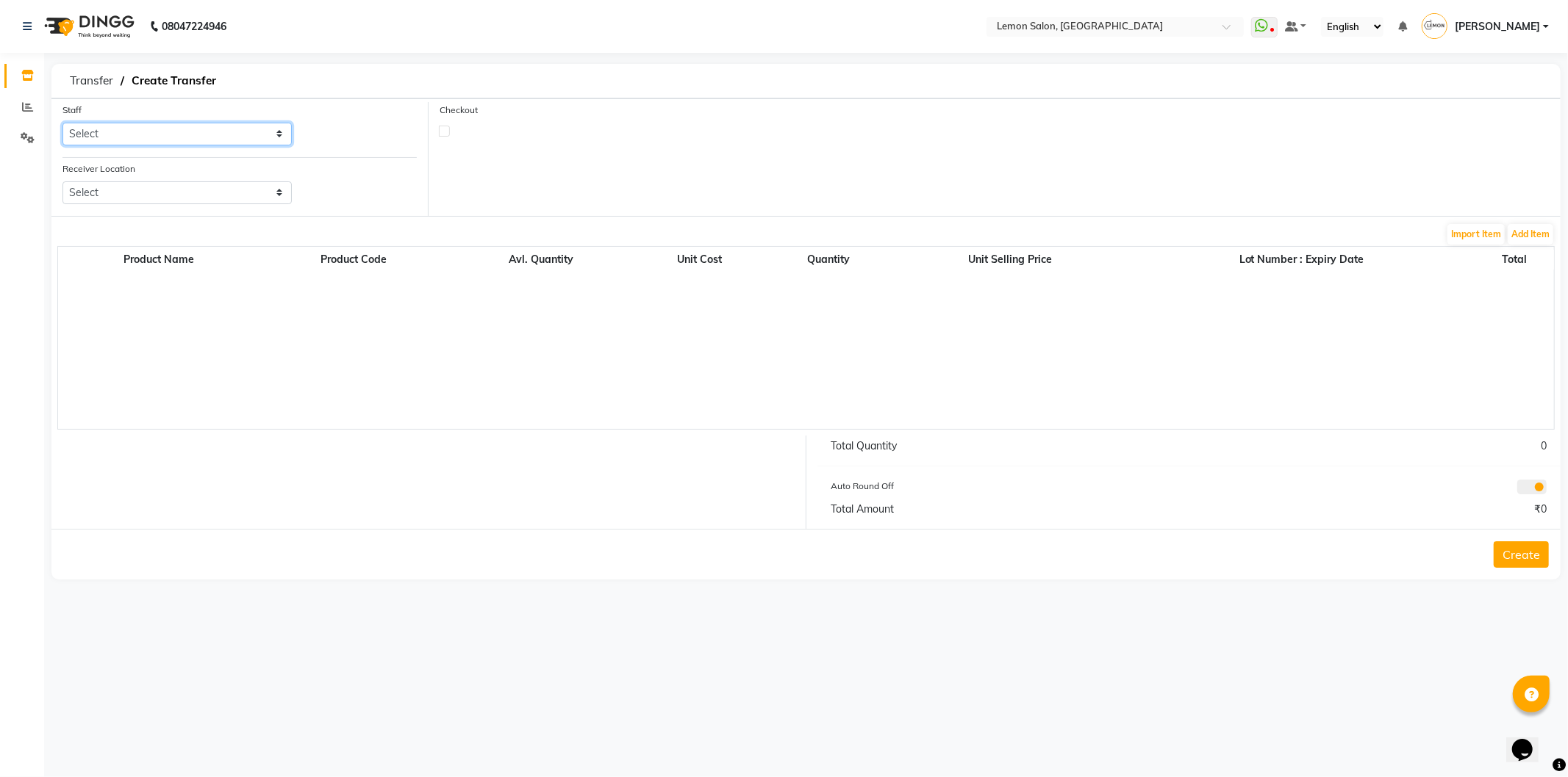
click at [187, 135] on select "Select [PERSON_NAME] [PERSON_NAME] [PERSON_NAME] DC [PERSON_NAME] [PERSON_NAME]…" at bounding box center [177, 134] width 229 height 23
select select "7891"
click at [63, 122] on select "Select [PERSON_NAME] [PERSON_NAME] [PERSON_NAME] DC [PERSON_NAME] [PERSON_NAME]…" at bounding box center [177, 134] width 229 height 23
click at [152, 197] on select "Select Lemon Salon, Lokhandwala [GEOGRAPHIC_DATA], Malad Lemon Salon, Seven Bun…" at bounding box center [177, 193] width 229 height 23
select select "968"
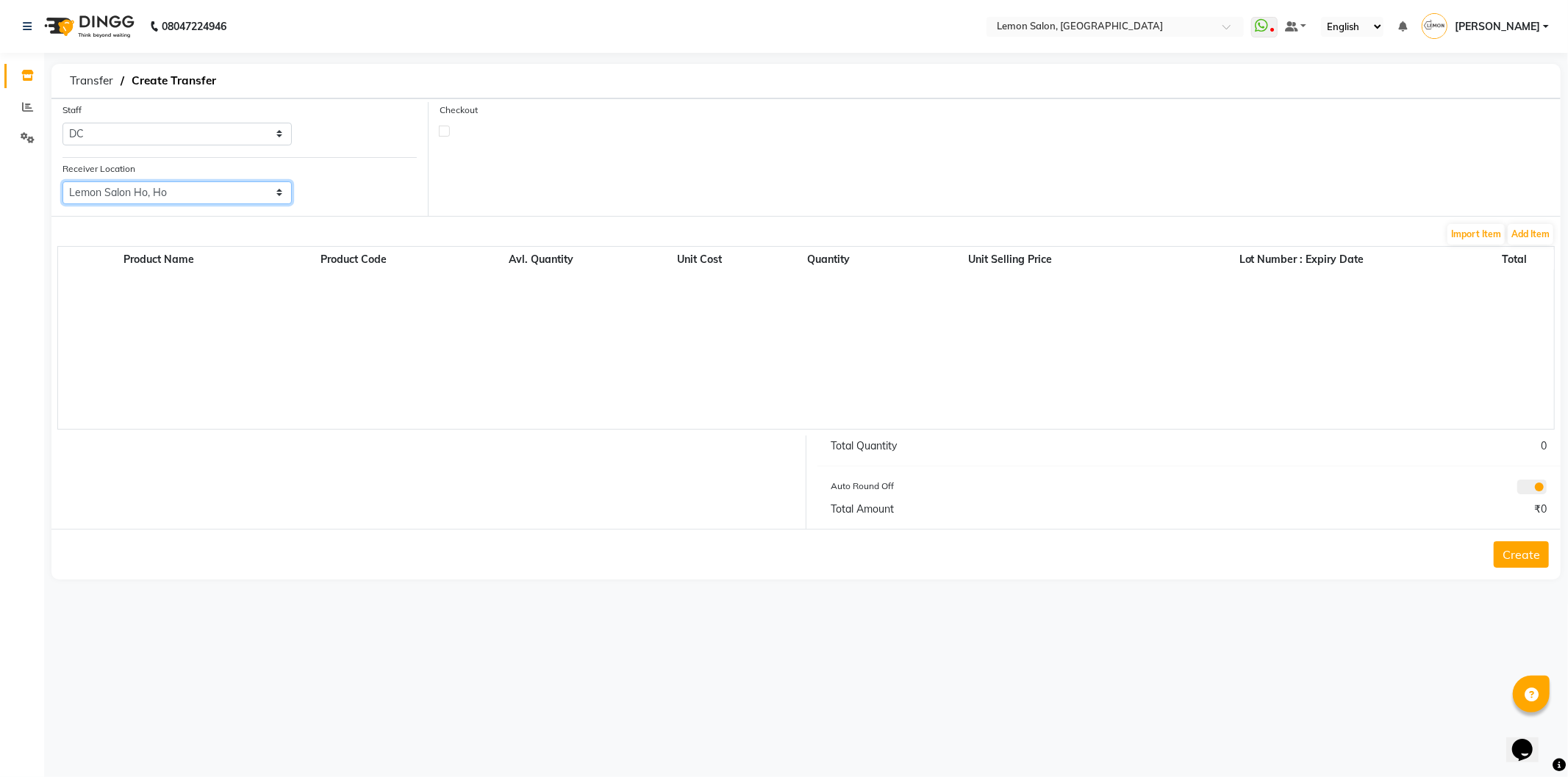
click at [63, 181] on select "Select Lemon Salon, Lokhandwala Lemon Salon, Malad Lemon Salon, Seven Bunglow L…" at bounding box center [177, 193] width 229 height 23
click at [439, 133] on label at bounding box center [444, 131] width 11 height 11
click at [440, 133] on input "checkbox" at bounding box center [444, 130] width 9 height 9
checkbox input "true"
select select "true"
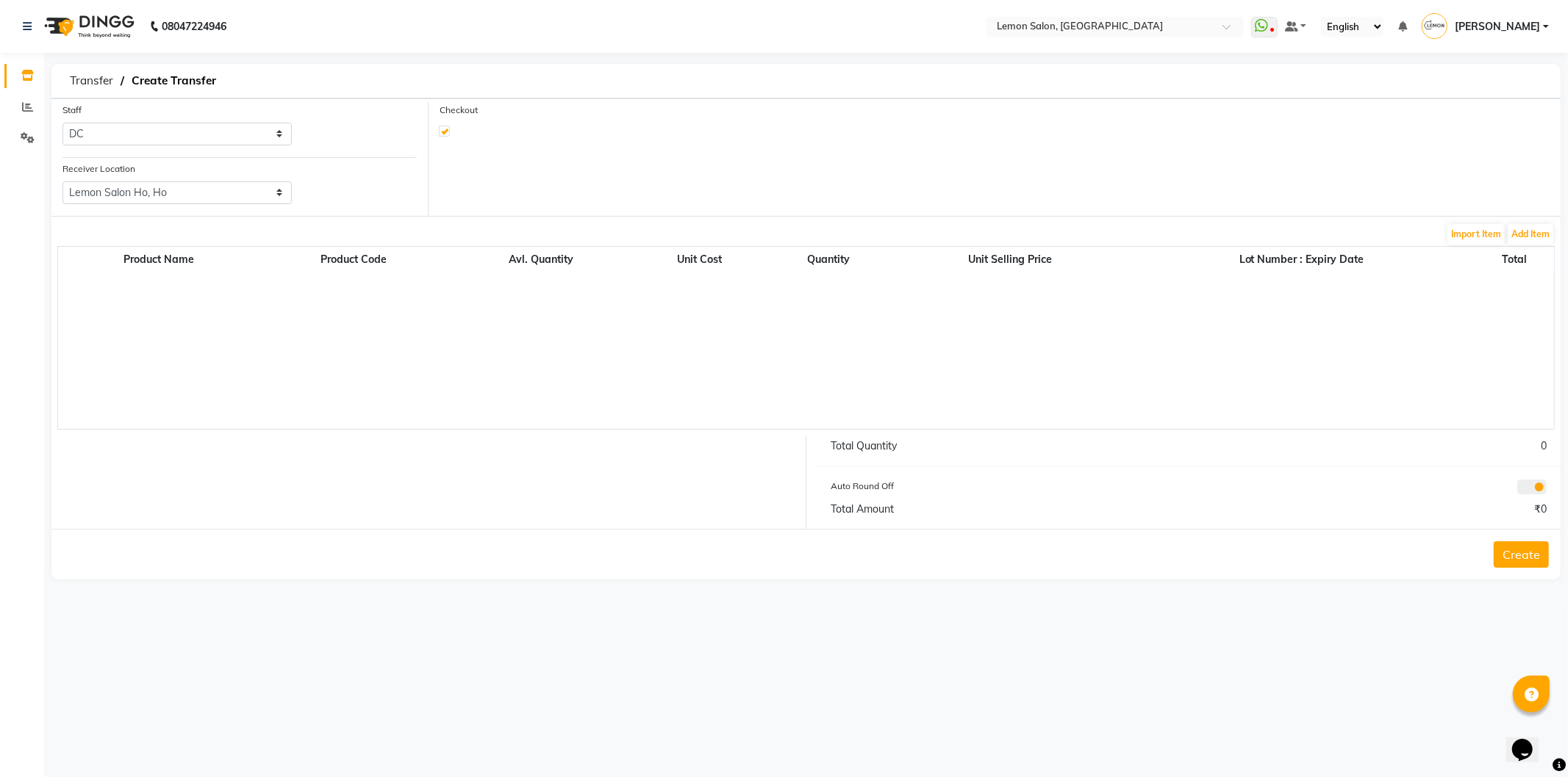
select select "741"
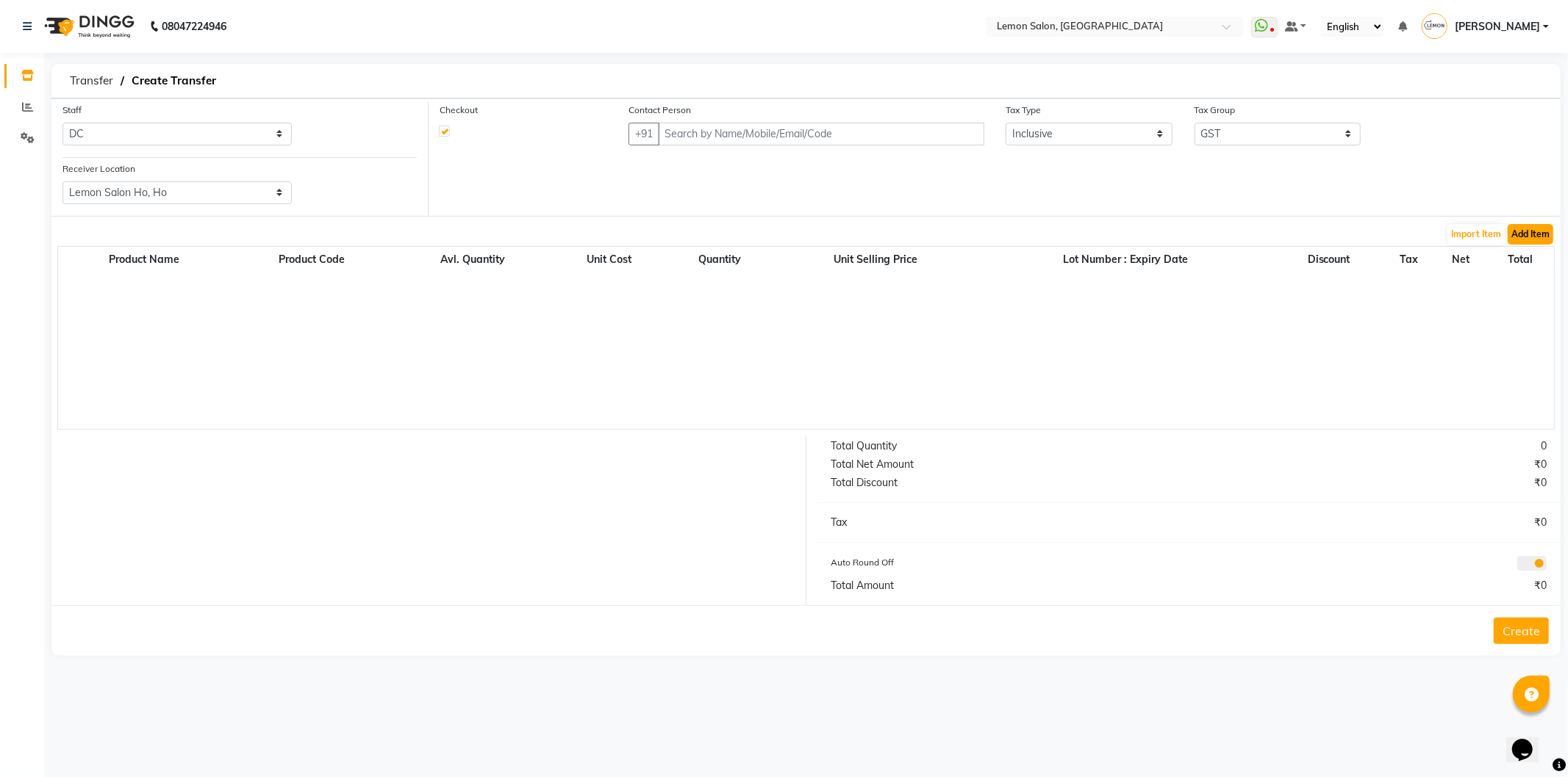
click at [1521, 237] on button "Add Item" at bounding box center [1531, 234] width 46 height 21
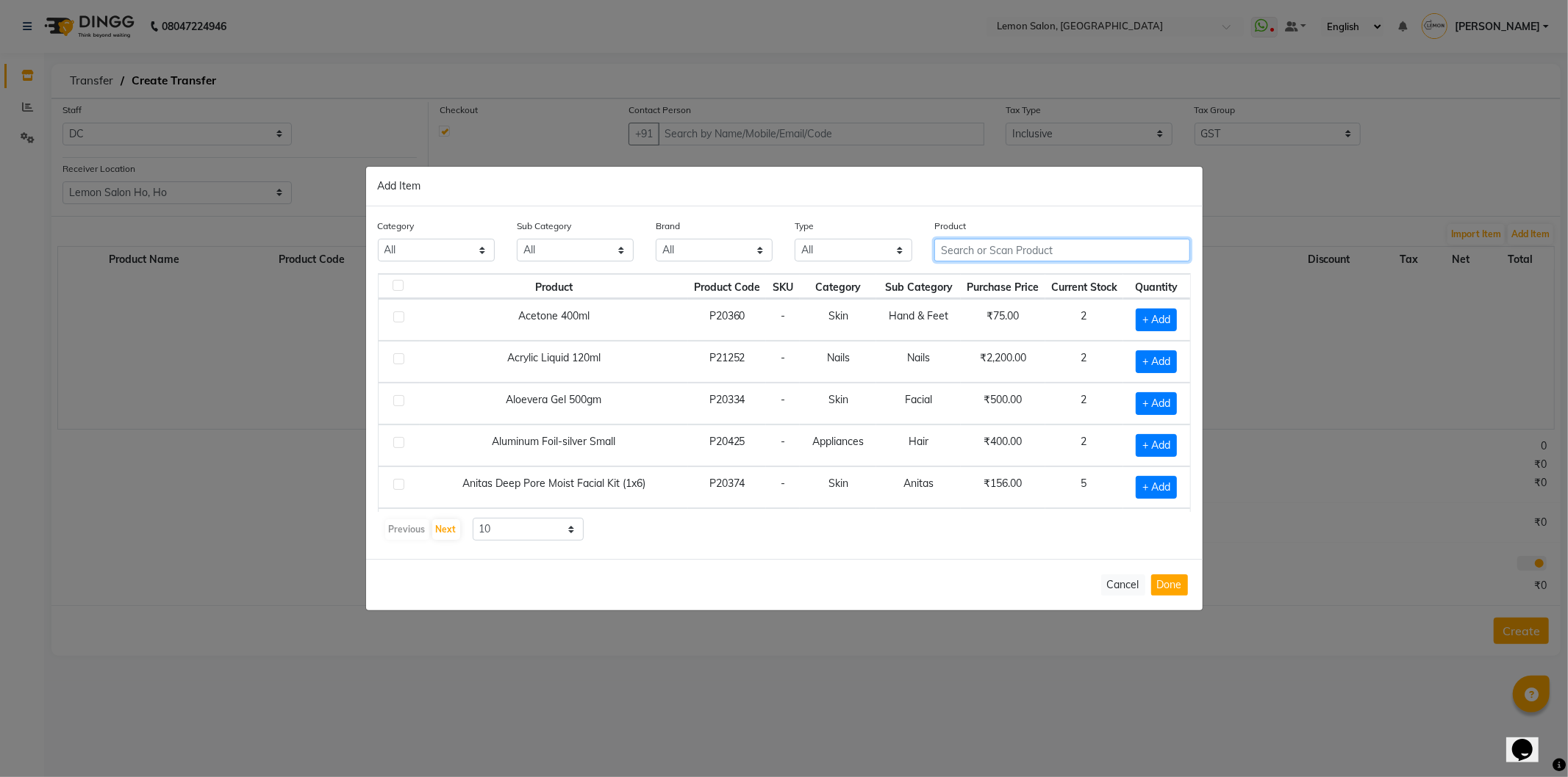
click at [995, 254] on input "text" at bounding box center [1062, 250] width 257 height 23
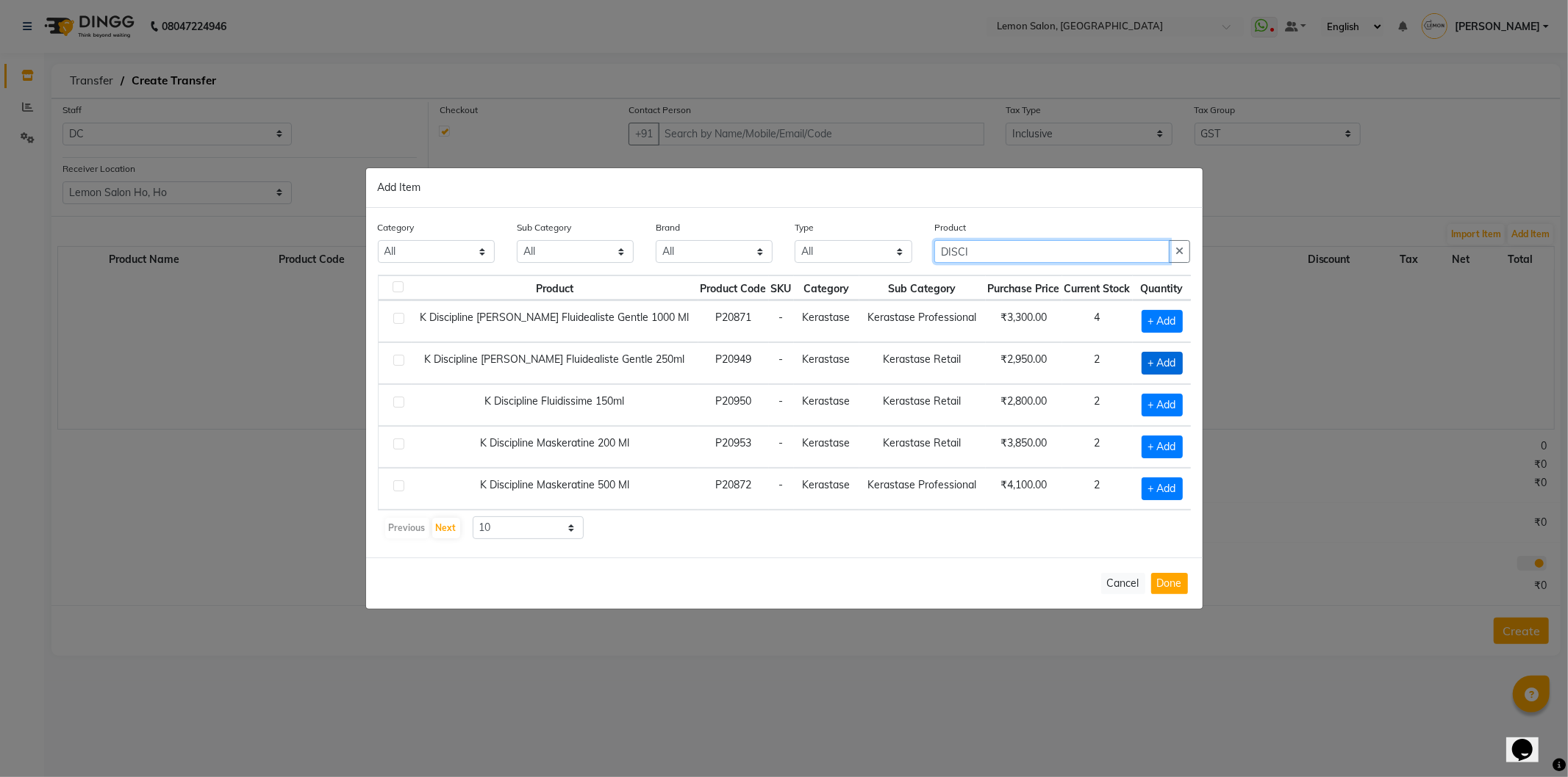
type input "DISCI"
click at [1155, 368] on span "+ Add" at bounding box center [1163, 364] width 41 height 23
checkbox input "true"
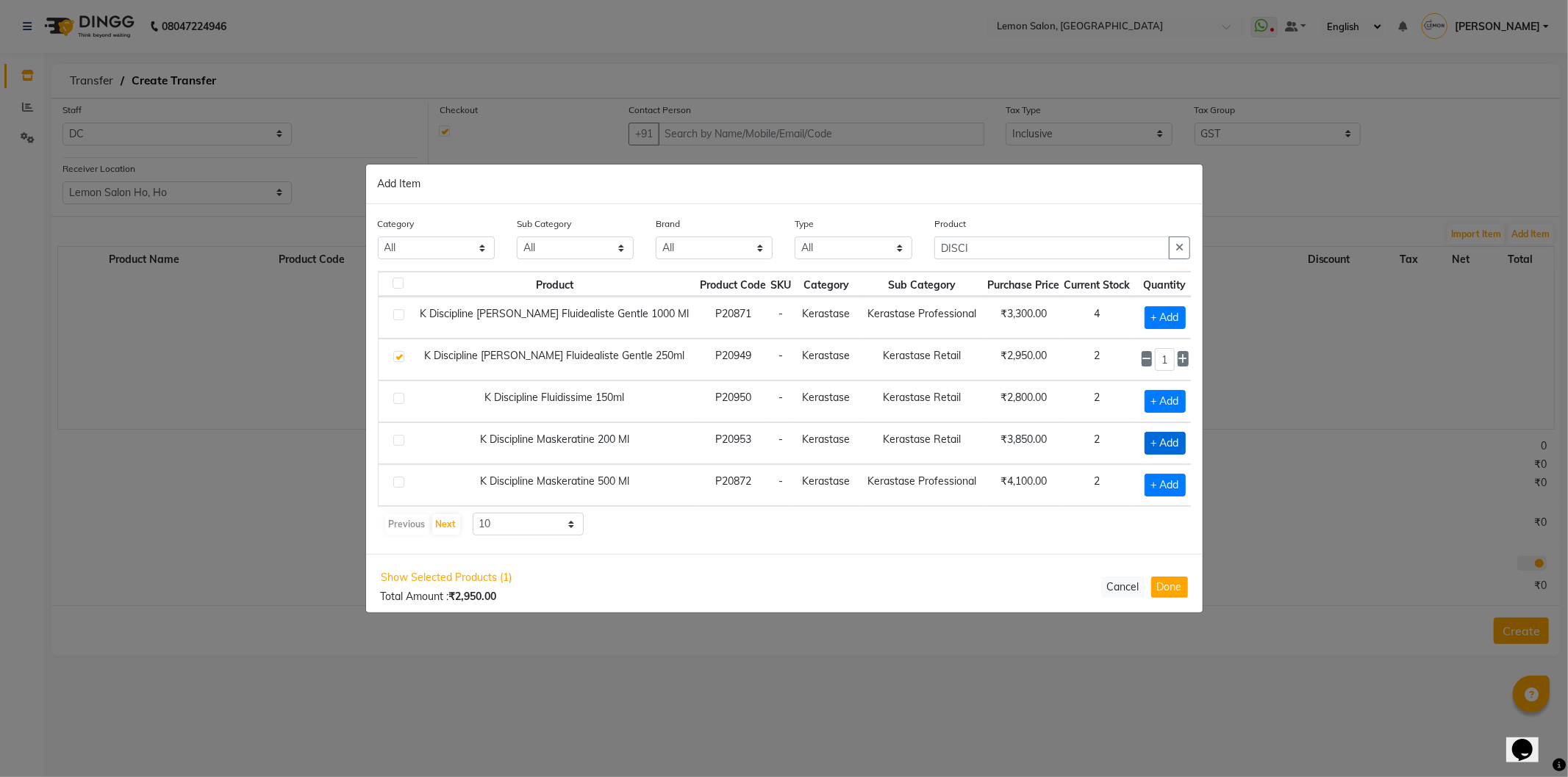
click at [1151, 443] on span "+ Add" at bounding box center [1165, 443] width 41 height 23
checkbox input "true"
click at [1161, 586] on button "Done" at bounding box center [1170, 587] width 37 height 21
select select "741"
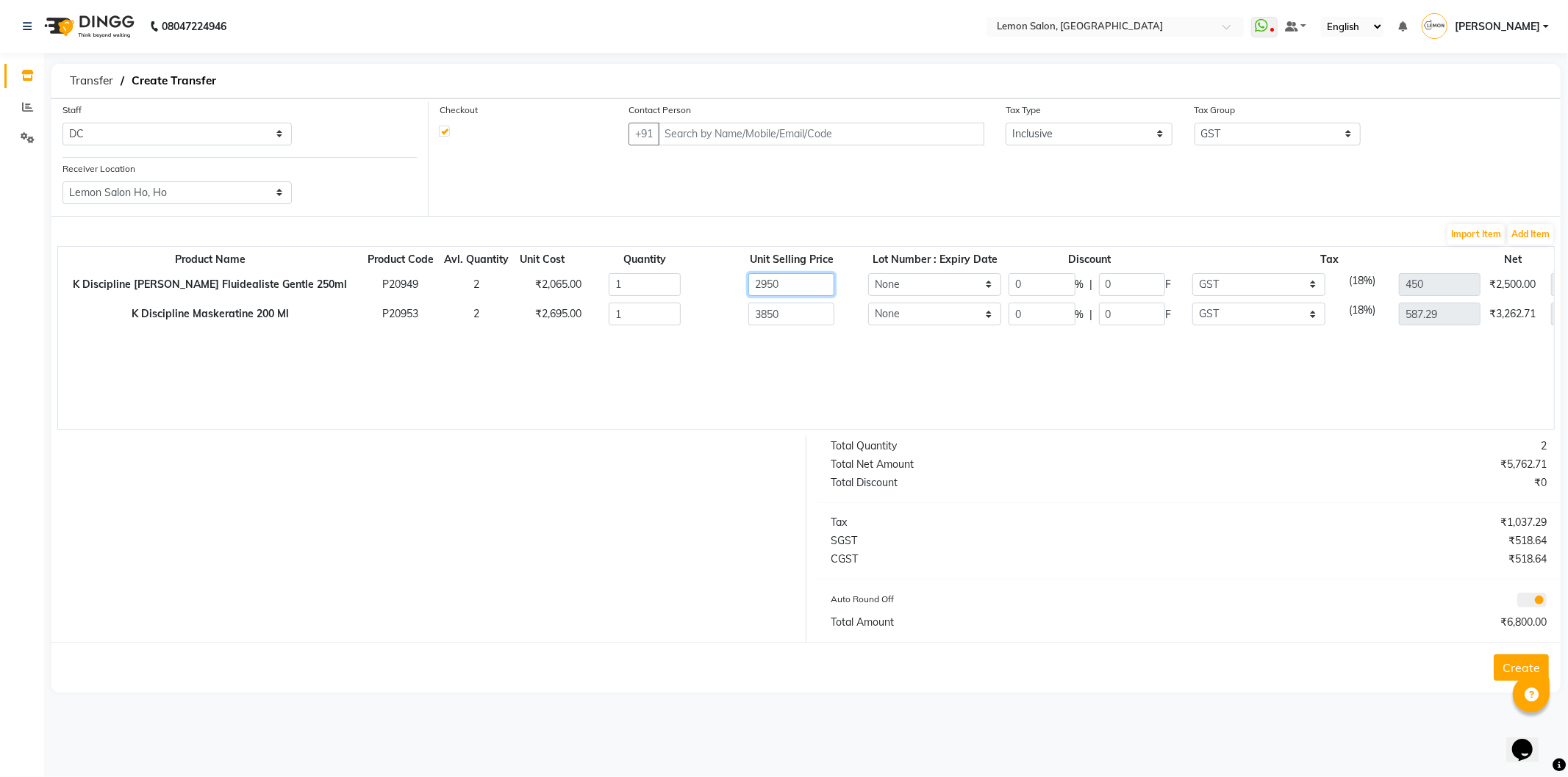
click at [760, 282] on input "2950" at bounding box center [791, 285] width 86 height 23
type input "30"
type input "885"
type input "315"
type input "2065"
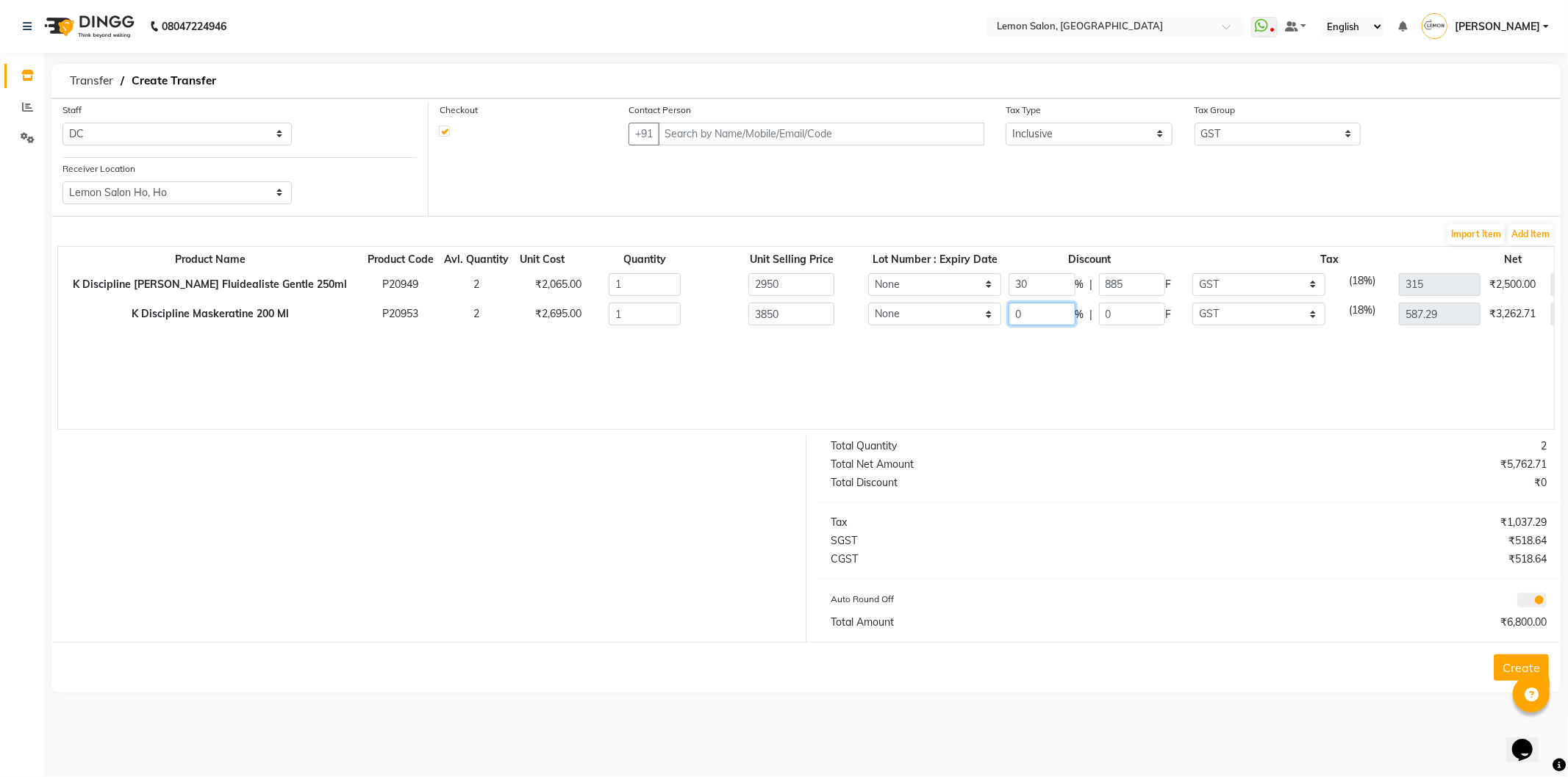
click at [1015, 311] on input "0" at bounding box center [1042, 314] width 67 height 23
type input "30"
type input "1155"
type input "411.1"
type input "2695"
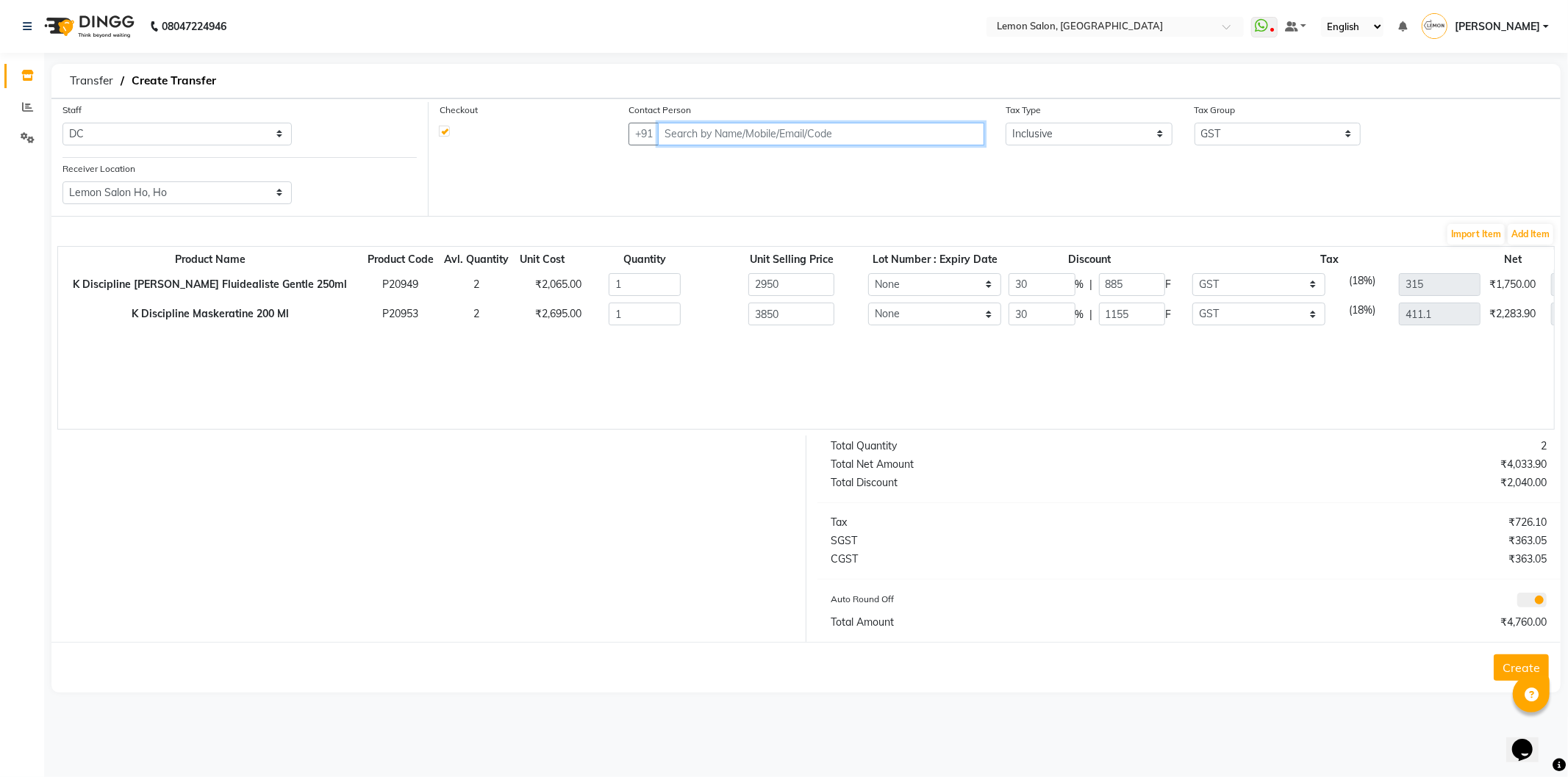
click at [854, 125] on input "text" at bounding box center [821, 134] width 326 height 23
click at [775, 172] on ngb-highlight "82******55" at bounding box center [805, 165] width 61 height 15
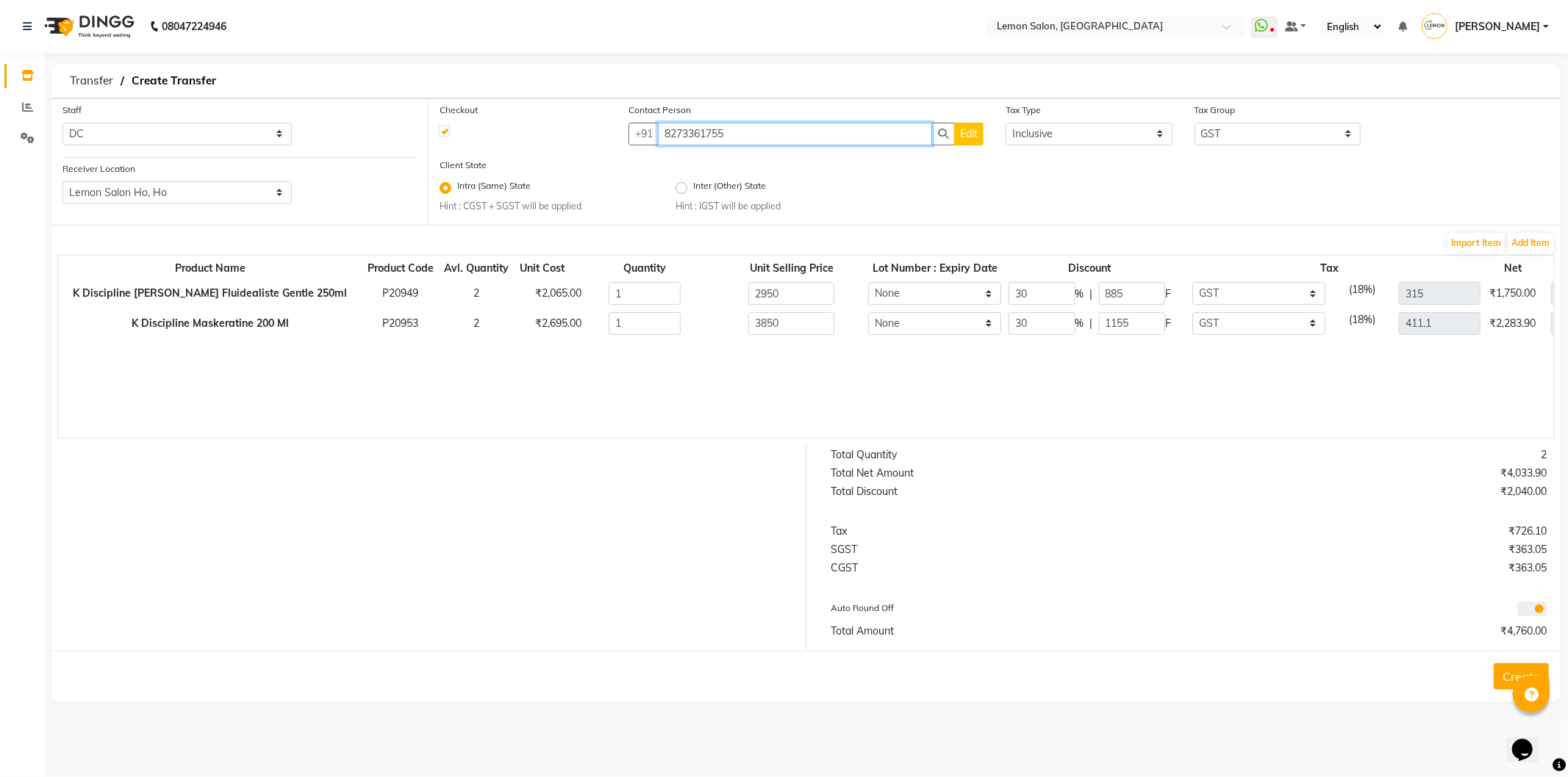
type input "8273361755"
click at [1507, 673] on button "Create" at bounding box center [1521, 677] width 55 height 27
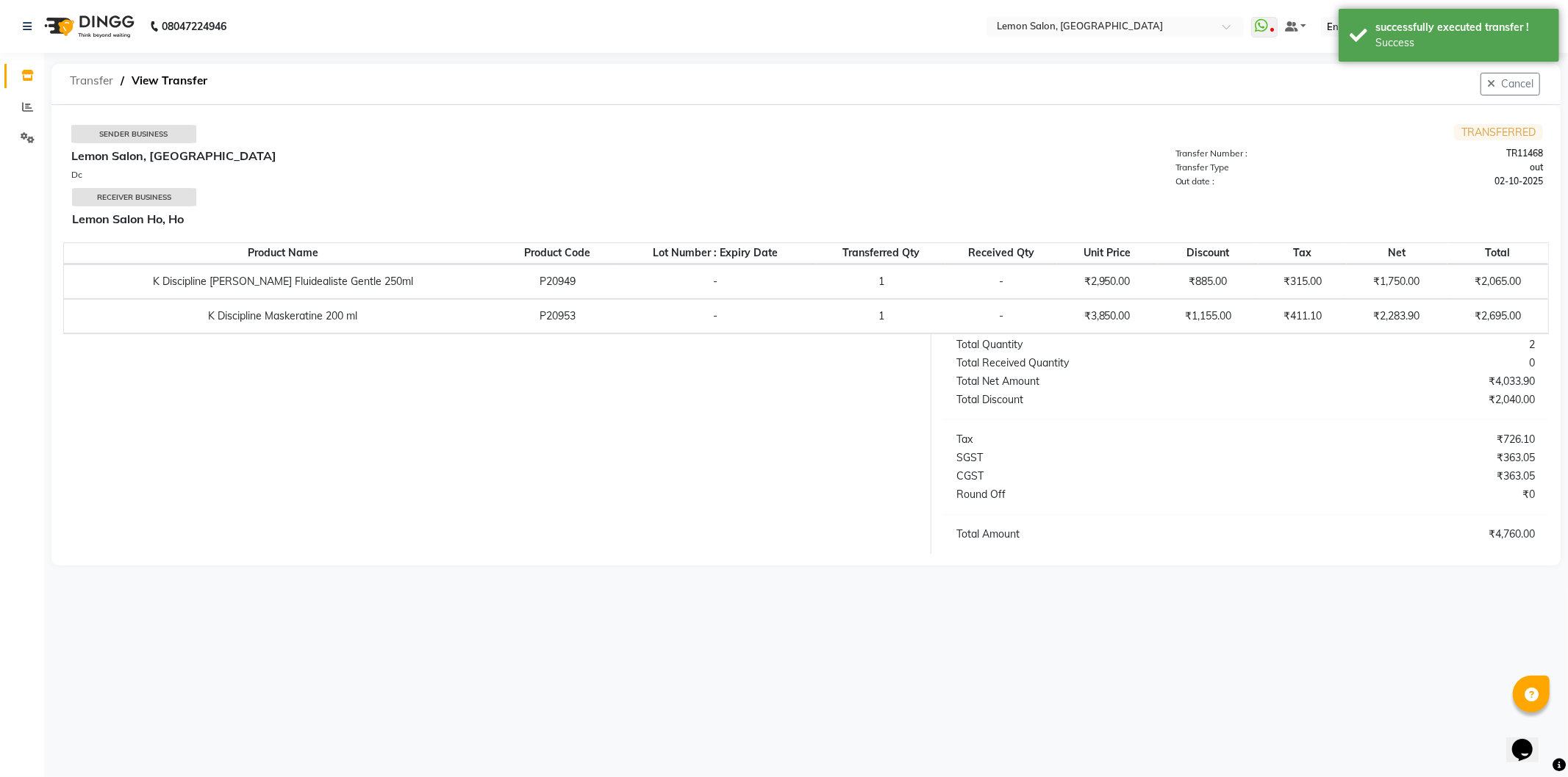
click at [91, 82] on span "Transfer" at bounding box center [92, 80] width 58 height 27
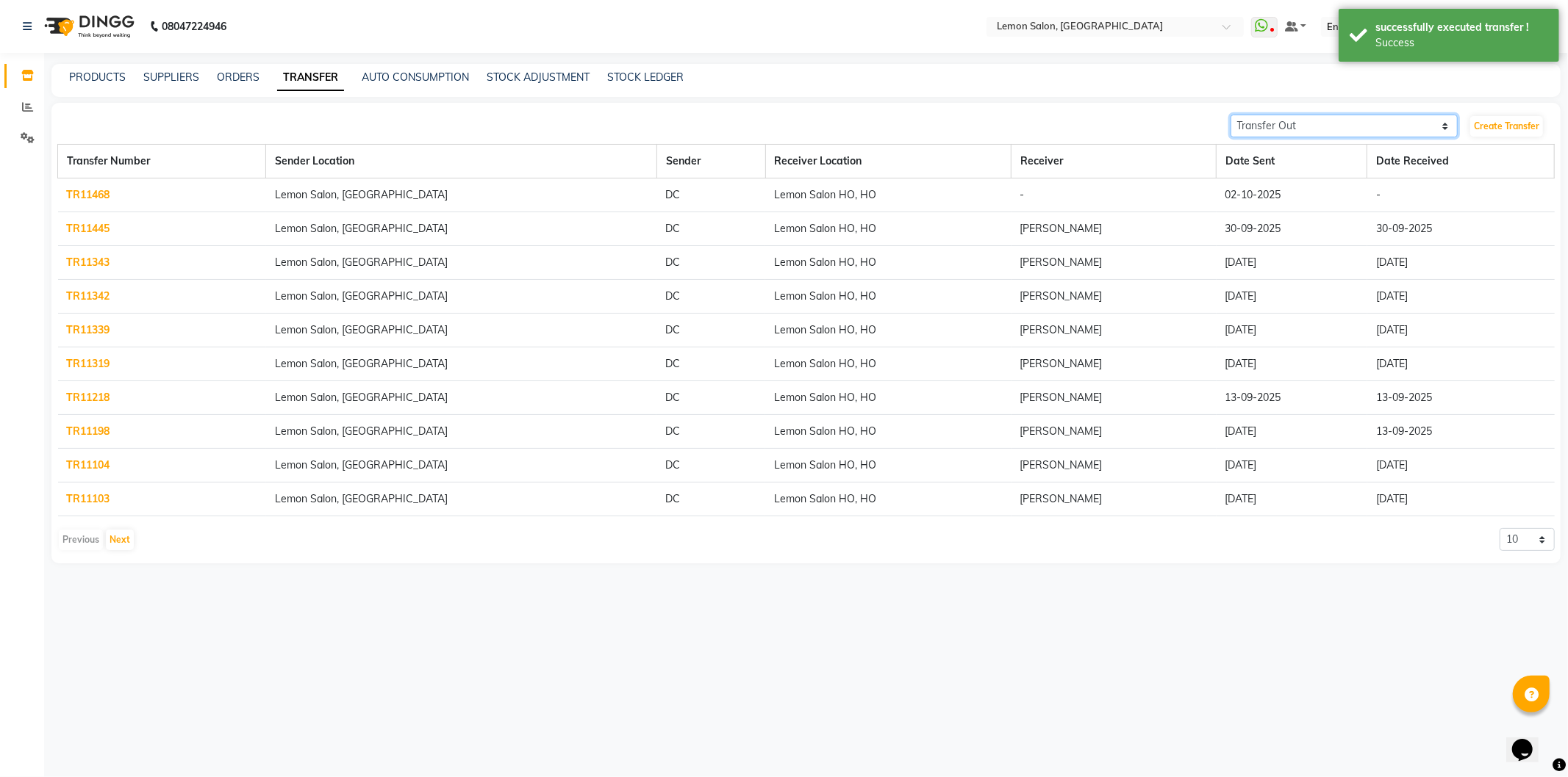
click at [1386, 127] on select "Transfer In Transfer Out" at bounding box center [1345, 126] width 228 height 23
select select "receiving"
click at [1231, 115] on select "Transfer In Transfer Out" at bounding box center [1345, 126] width 228 height 23
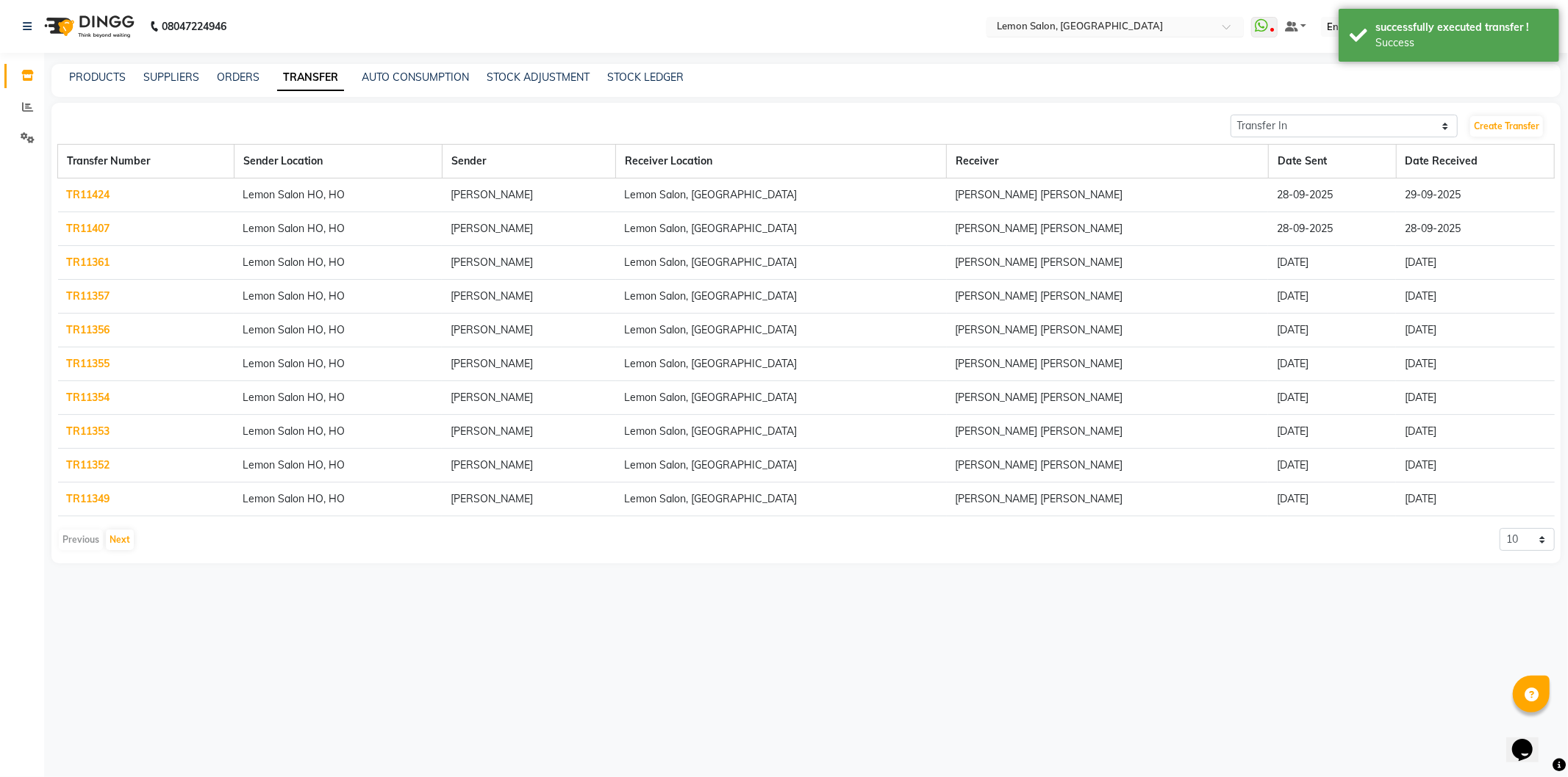
click at [1118, 31] on input "text" at bounding box center [1101, 28] width 213 height 15
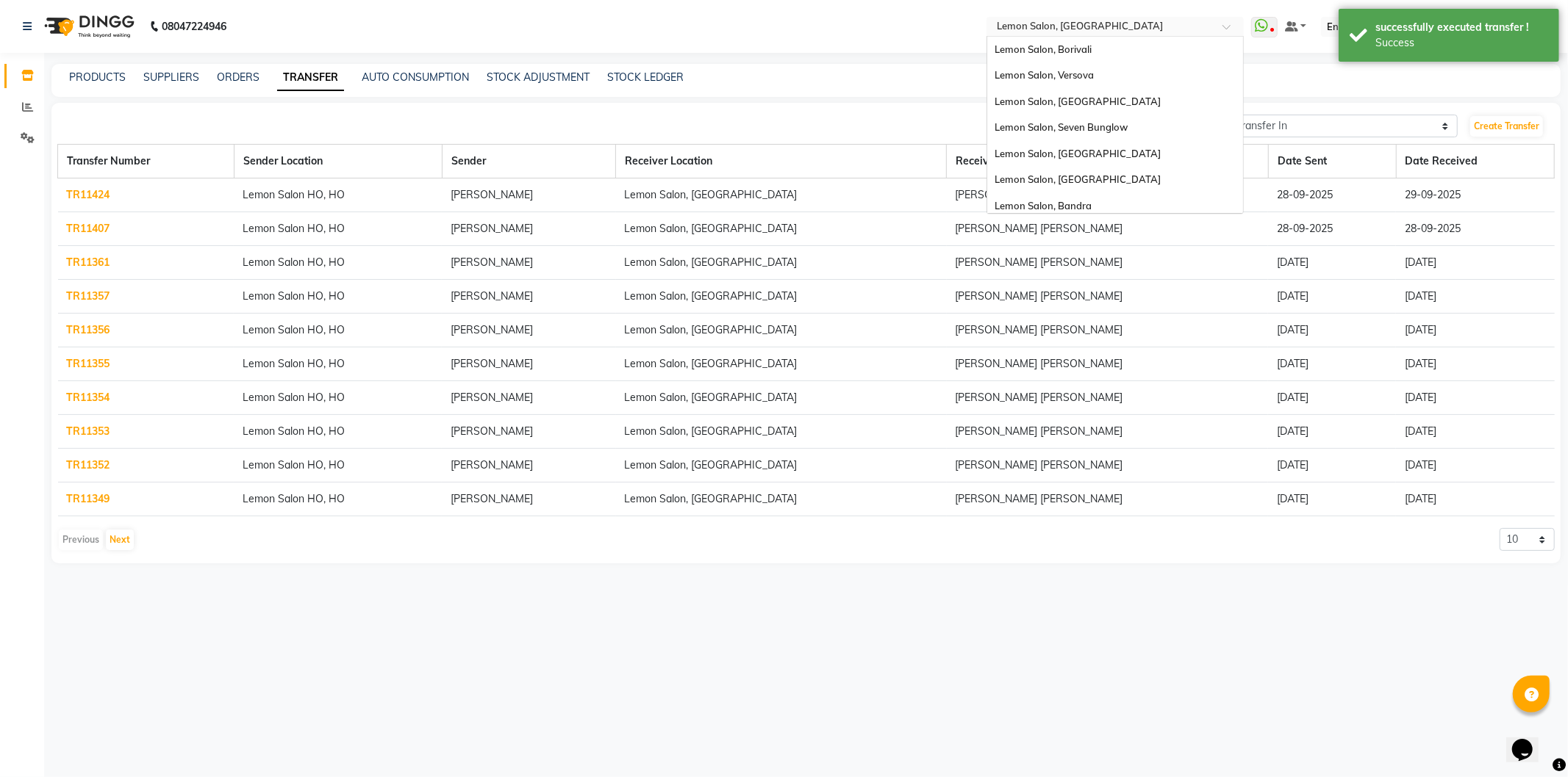
scroll to position [136, 0]
click at [1100, 176] on div "Lemon Salon Ho, Ho" at bounding box center [1115, 175] width 256 height 27
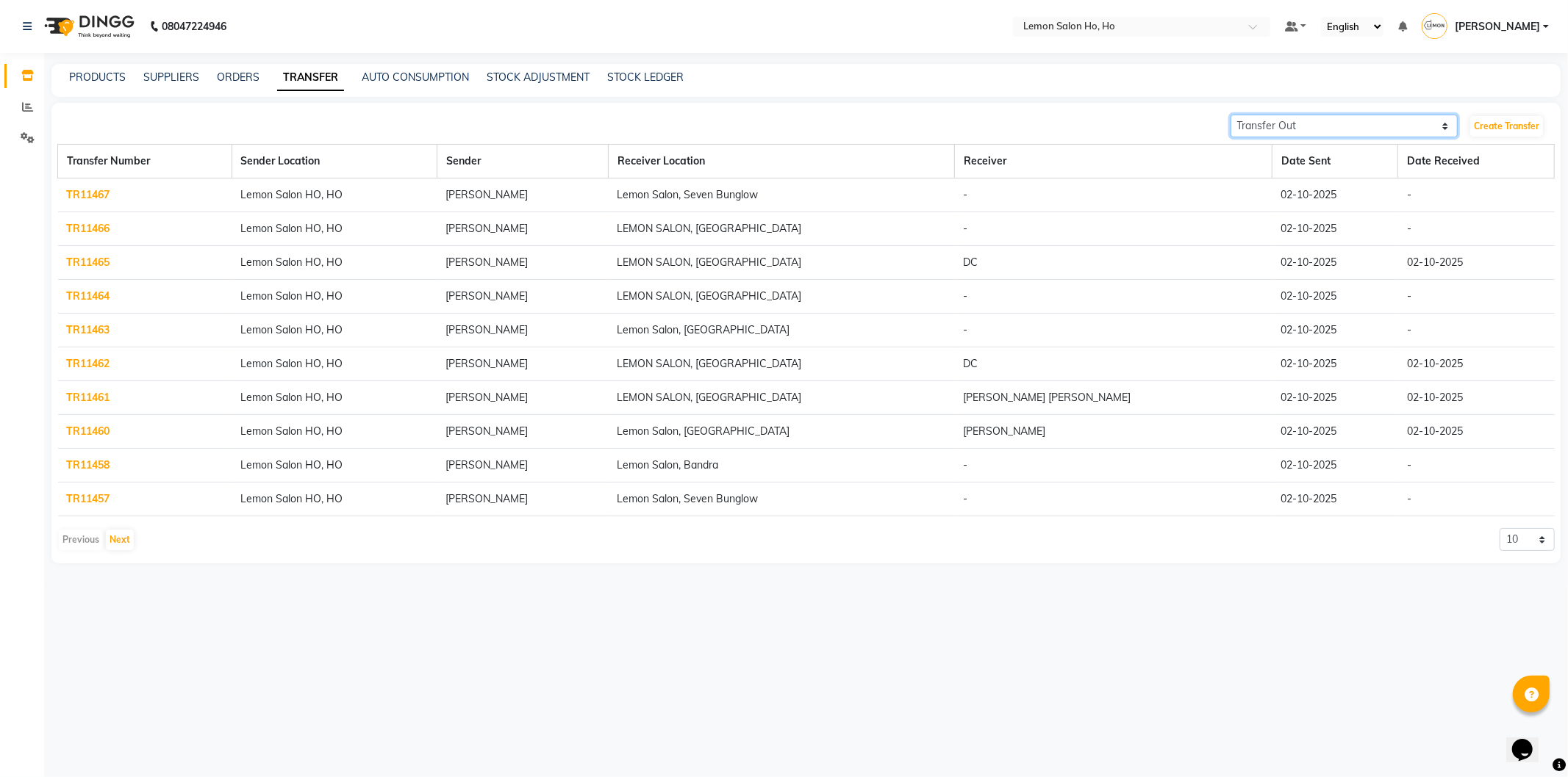
click at [1415, 122] on select "Transfer In Transfer Out" at bounding box center [1345, 126] width 228 height 23
select select "receiving"
click at [1231, 115] on select "Transfer In Transfer Out" at bounding box center [1345, 126] width 228 height 23
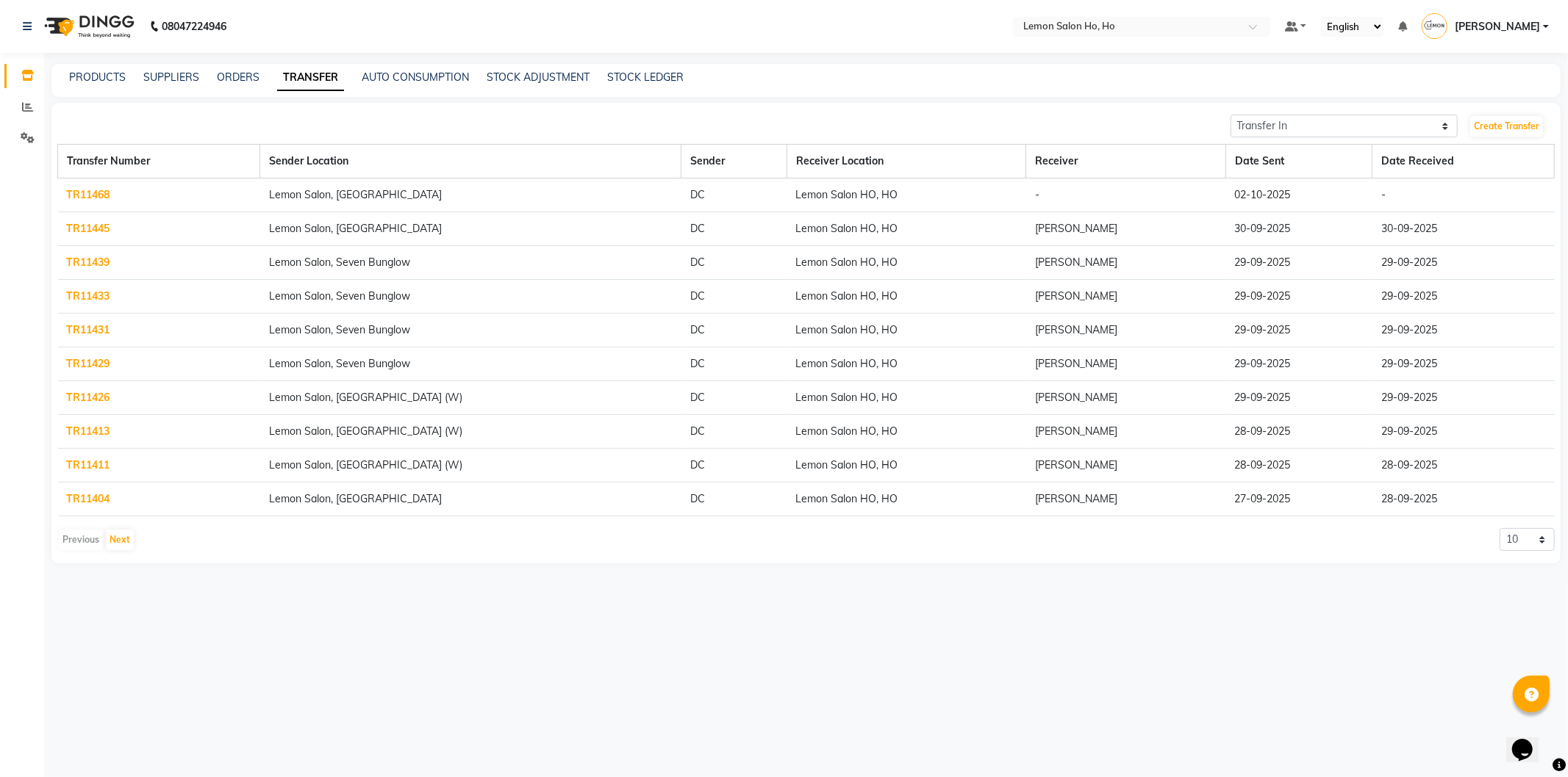
click at [106, 191] on link "TR11468" at bounding box center [88, 194] width 44 height 13
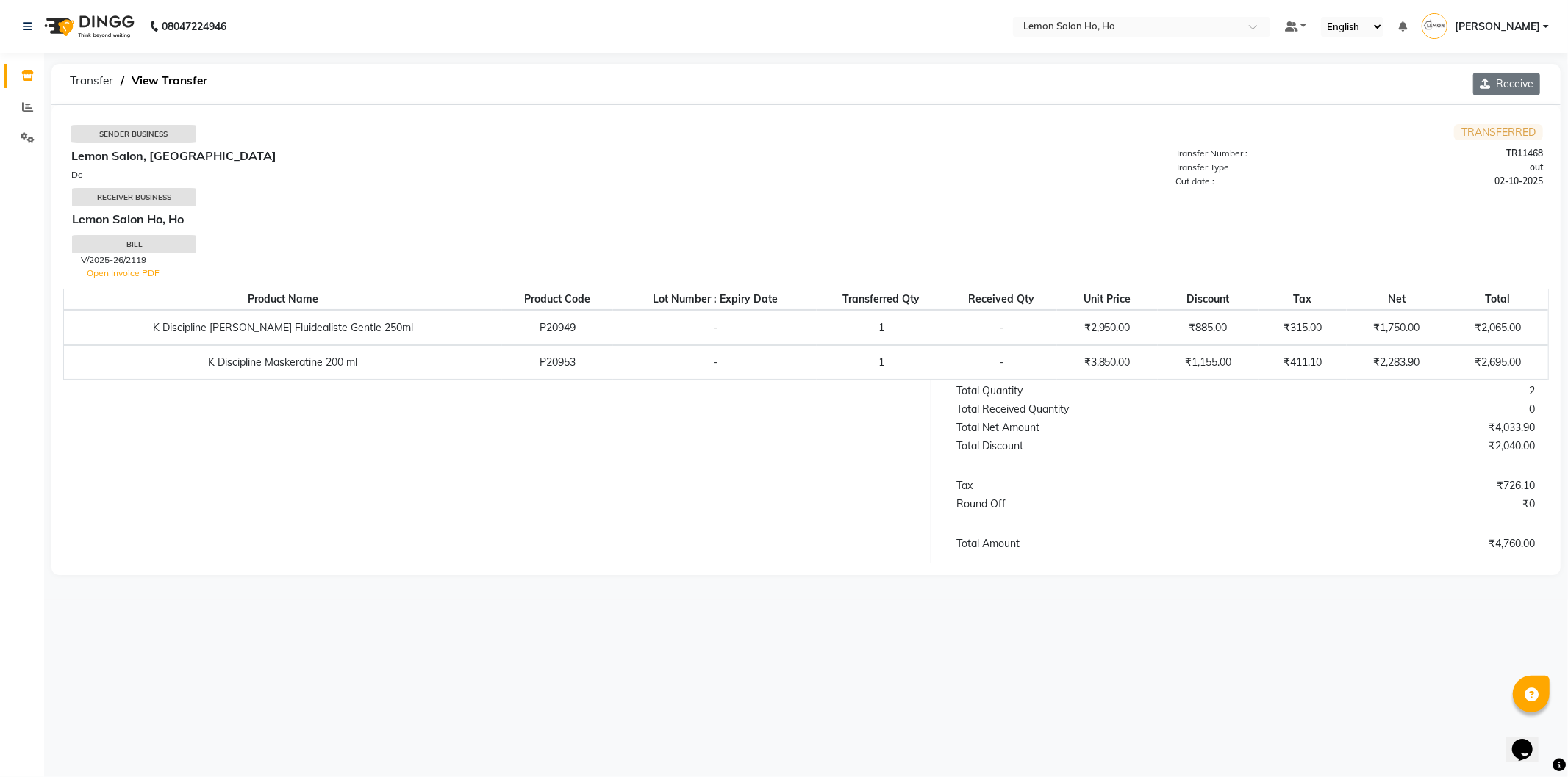
click at [1508, 82] on button "Receive" at bounding box center [1506, 84] width 67 height 23
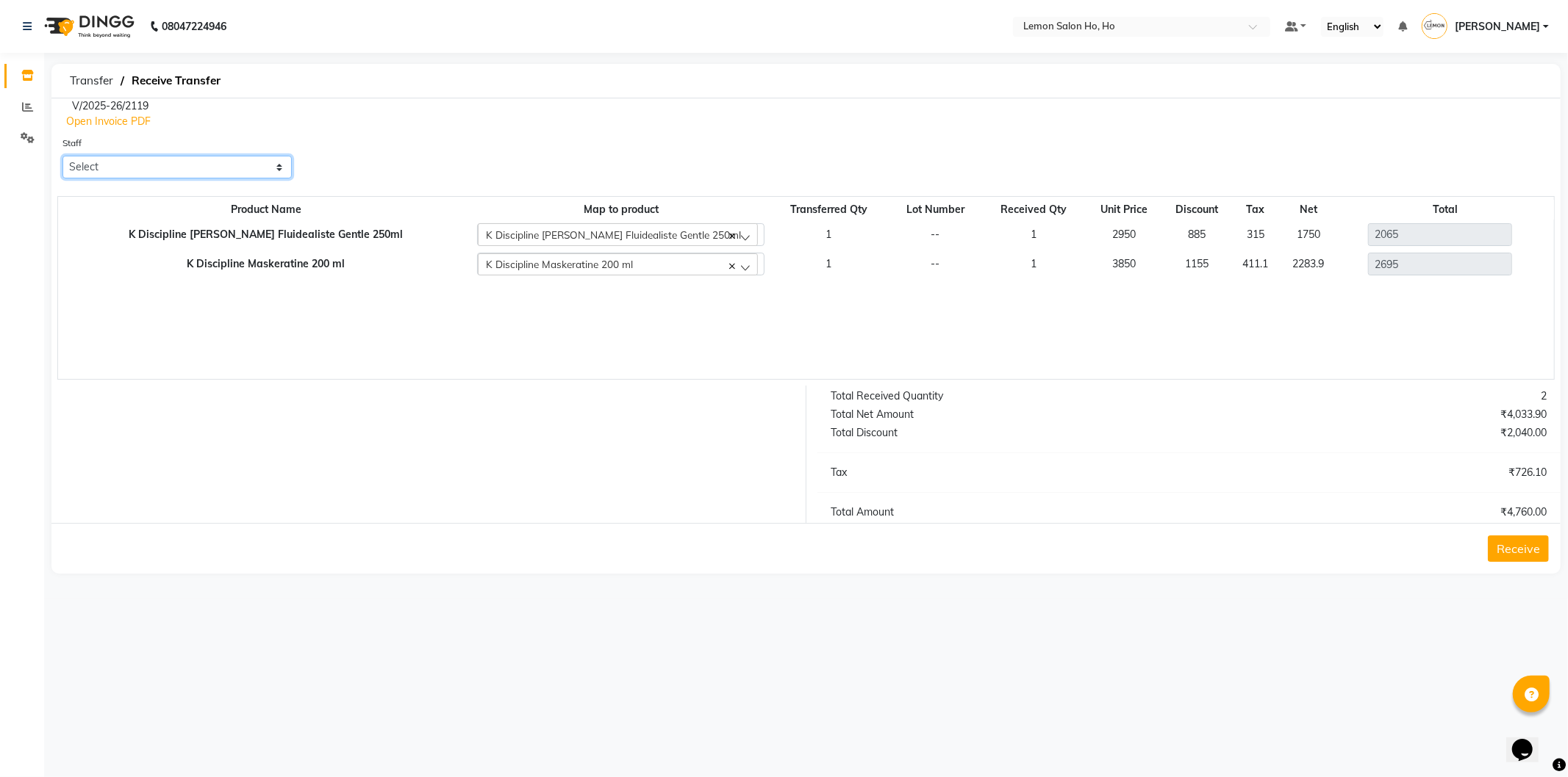
click at [180, 168] on select "Select [PERSON_NAME] [PERSON_NAME] DC DINGG Support [PERSON_NAME] [PERSON_NAME]…" at bounding box center [177, 167] width 229 height 23
select select "34406"
click at [63, 155] on select "Select [PERSON_NAME] [PERSON_NAME] DC DINGG Support [PERSON_NAME] [PERSON_NAME]…" at bounding box center [177, 167] width 229 height 23
click at [1538, 541] on button "Receive" at bounding box center [1519, 549] width 61 height 27
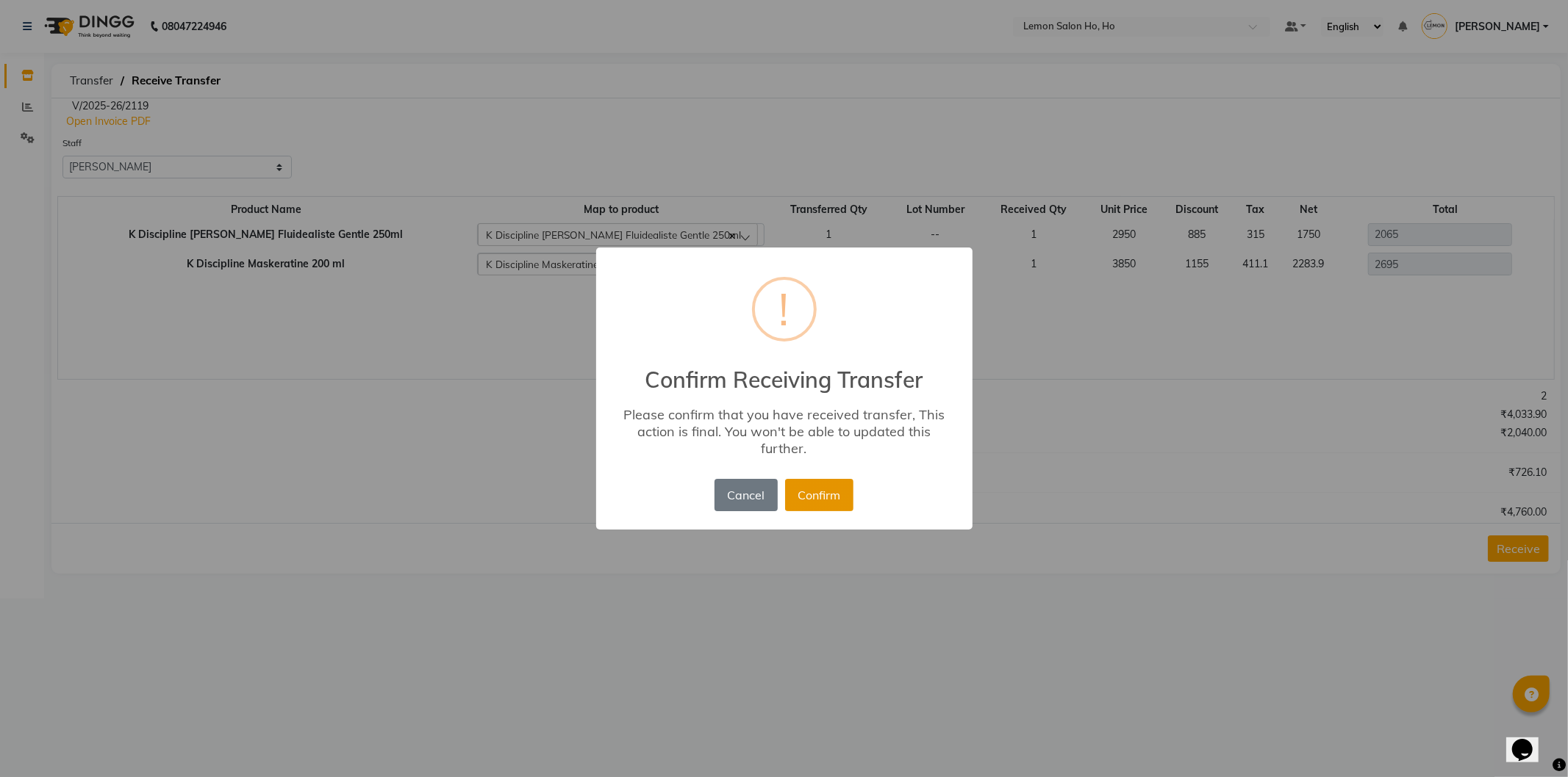
click at [814, 493] on button "Confirm" at bounding box center [819, 495] width 68 height 32
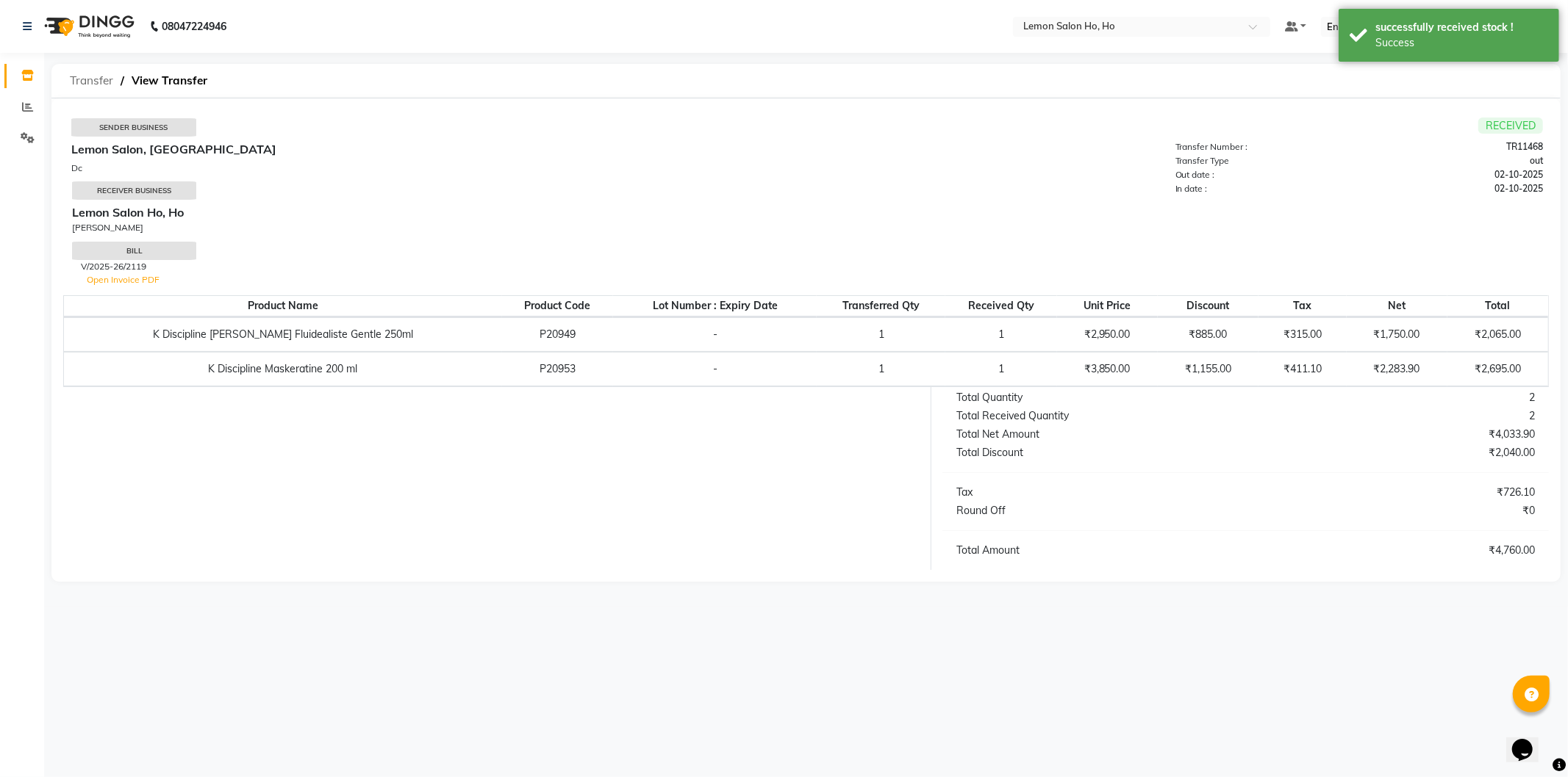
click at [103, 76] on span "Transfer" at bounding box center [92, 80] width 58 height 27
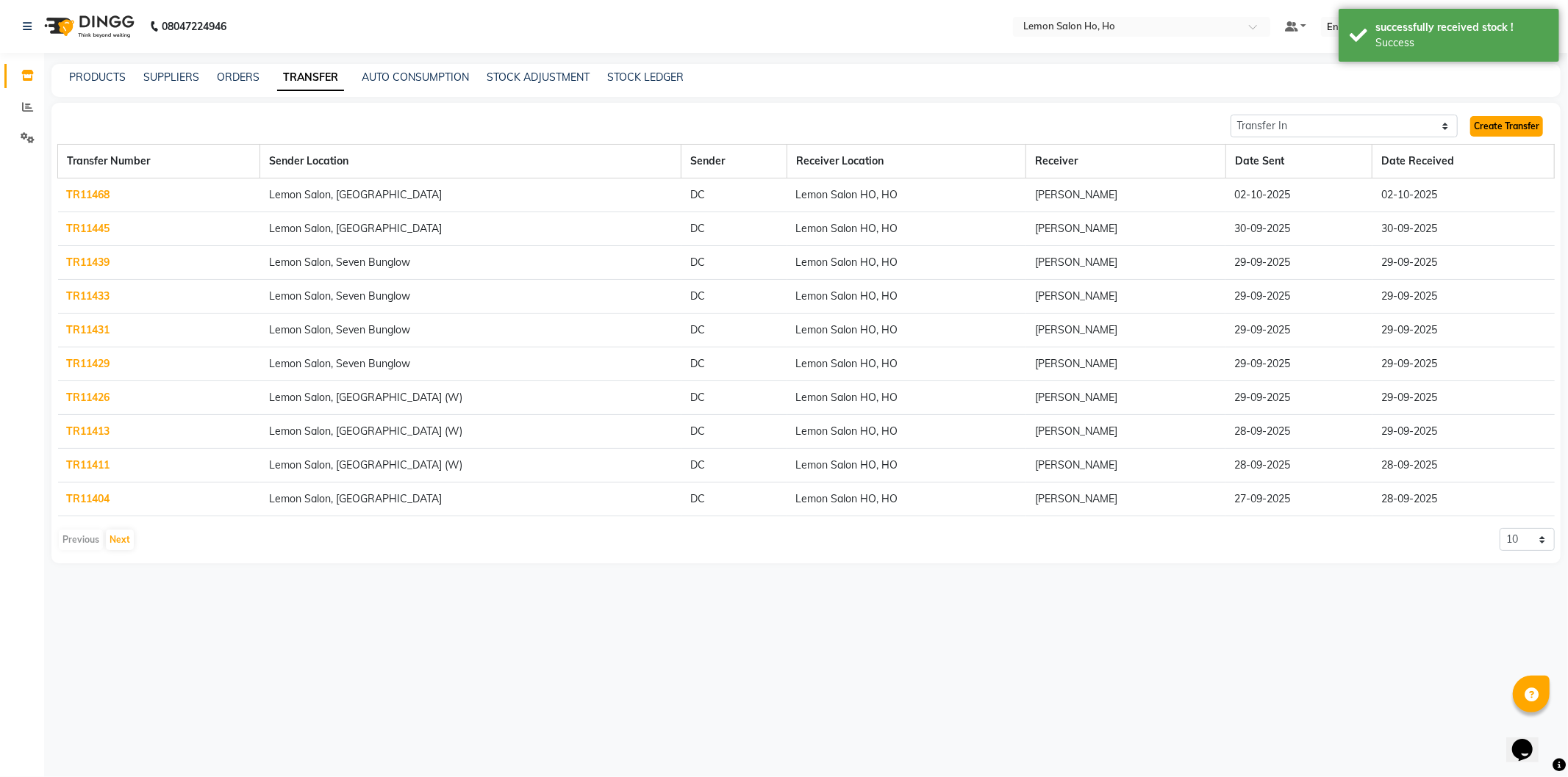
click at [1514, 127] on link "Create Transfer" at bounding box center [1507, 126] width 73 height 21
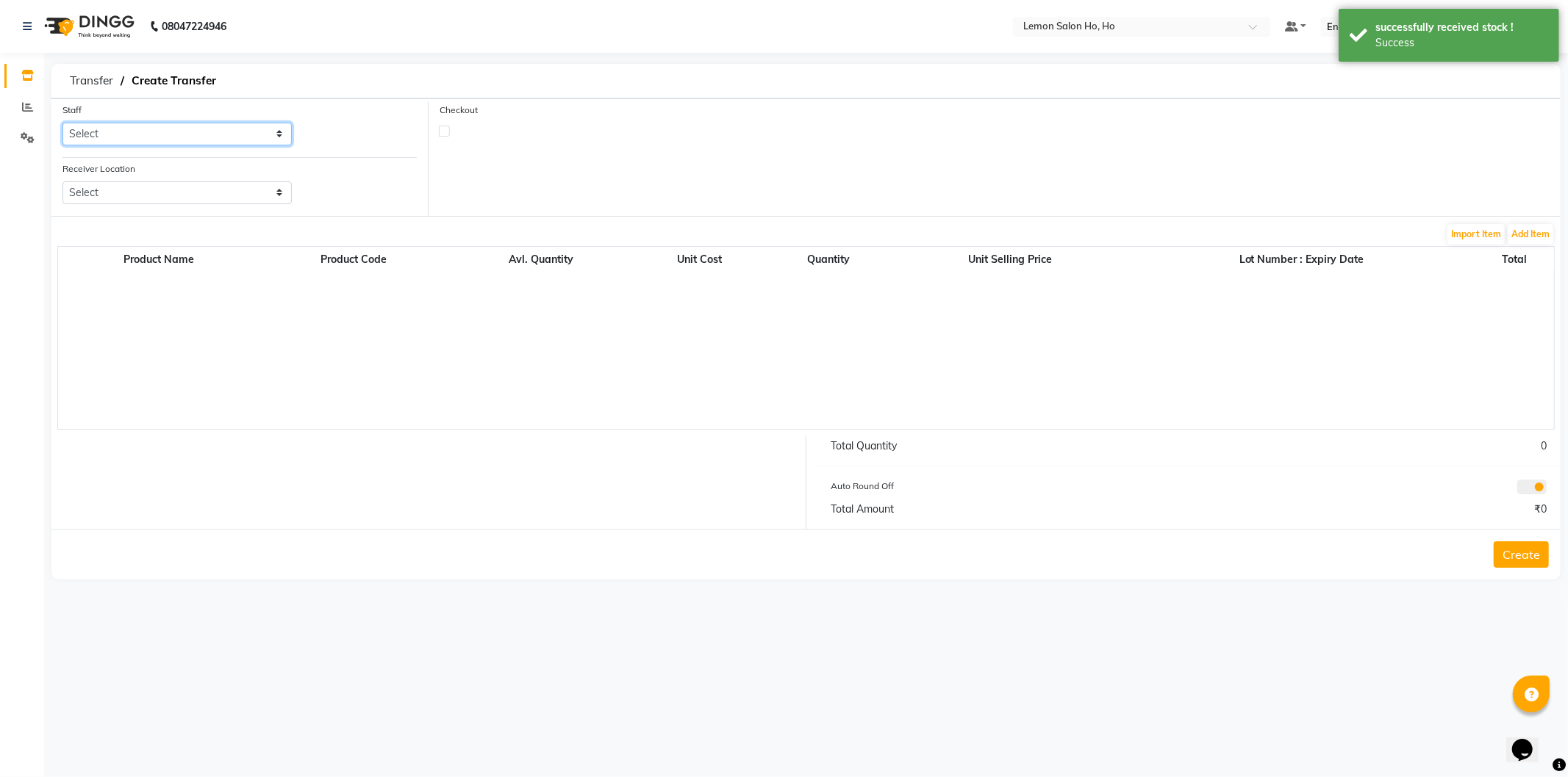
click at [221, 145] on select "Select [PERSON_NAME] [PERSON_NAME] DC DINGG Support [PERSON_NAME] [PERSON_NAME]…" at bounding box center [177, 134] width 229 height 23
select select "34406"
click at [63, 122] on select "Select [PERSON_NAME] [PERSON_NAME] DC DINGG Support [PERSON_NAME] [PERSON_NAME]…" at bounding box center [177, 134] width 229 height 23
click at [211, 181] on select "Select Lemon Salon, Lokhandwala [GEOGRAPHIC_DATA], [GEOGRAPHIC_DATA], Seven Bun…" at bounding box center [177, 193] width 229 height 23
select select "958"
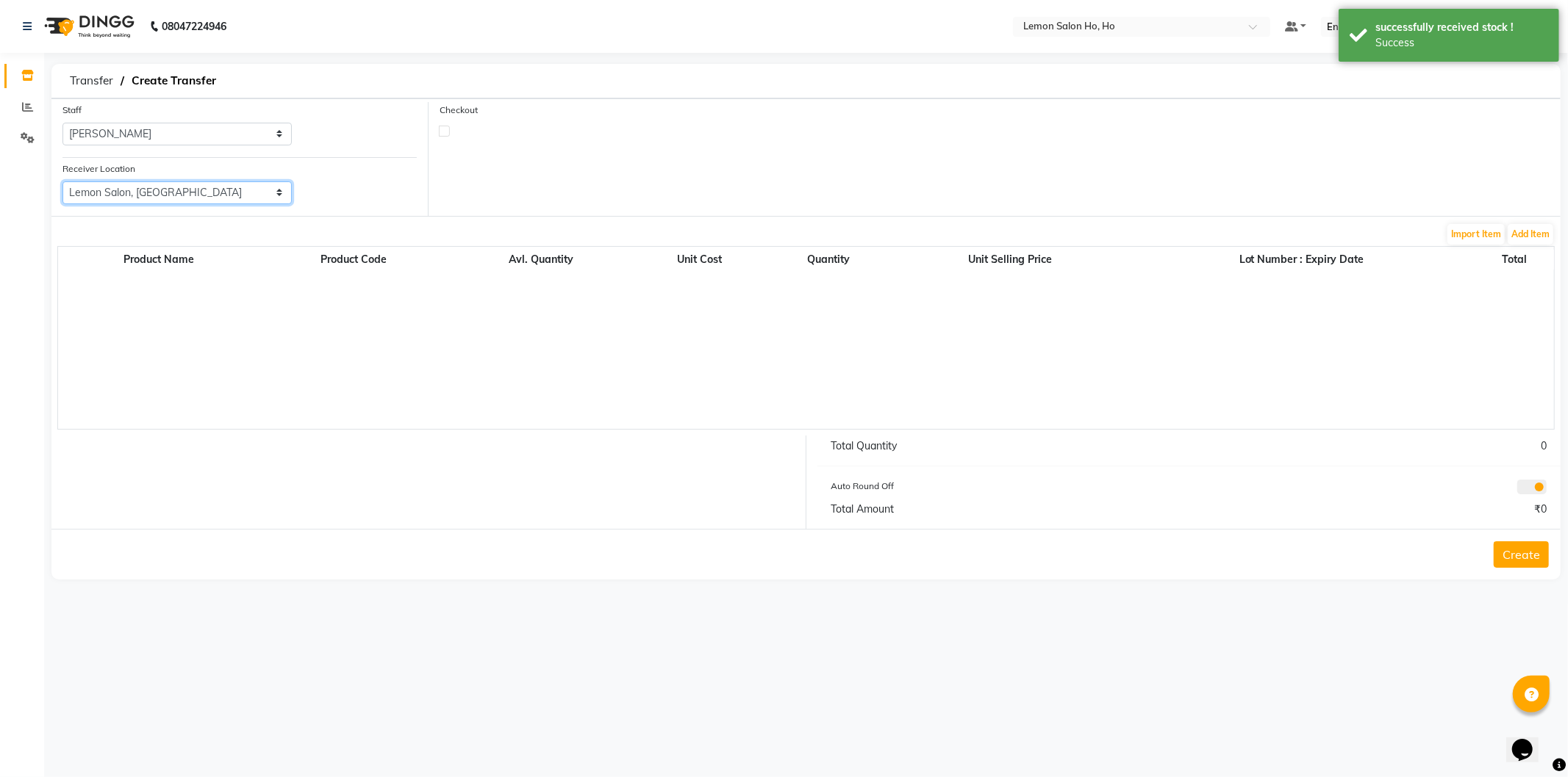
click at [63, 181] on select "Select Lemon Salon, Lokhandwala [GEOGRAPHIC_DATA], [GEOGRAPHIC_DATA], Seven Bun…" at bounding box center [177, 193] width 229 height 23
click at [447, 129] on label at bounding box center [444, 131] width 11 height 11
click at [447, 129] on input "checkbox" at bounding box center [444, 130] width 9 height 9
checkbox input "true"
select select "true"
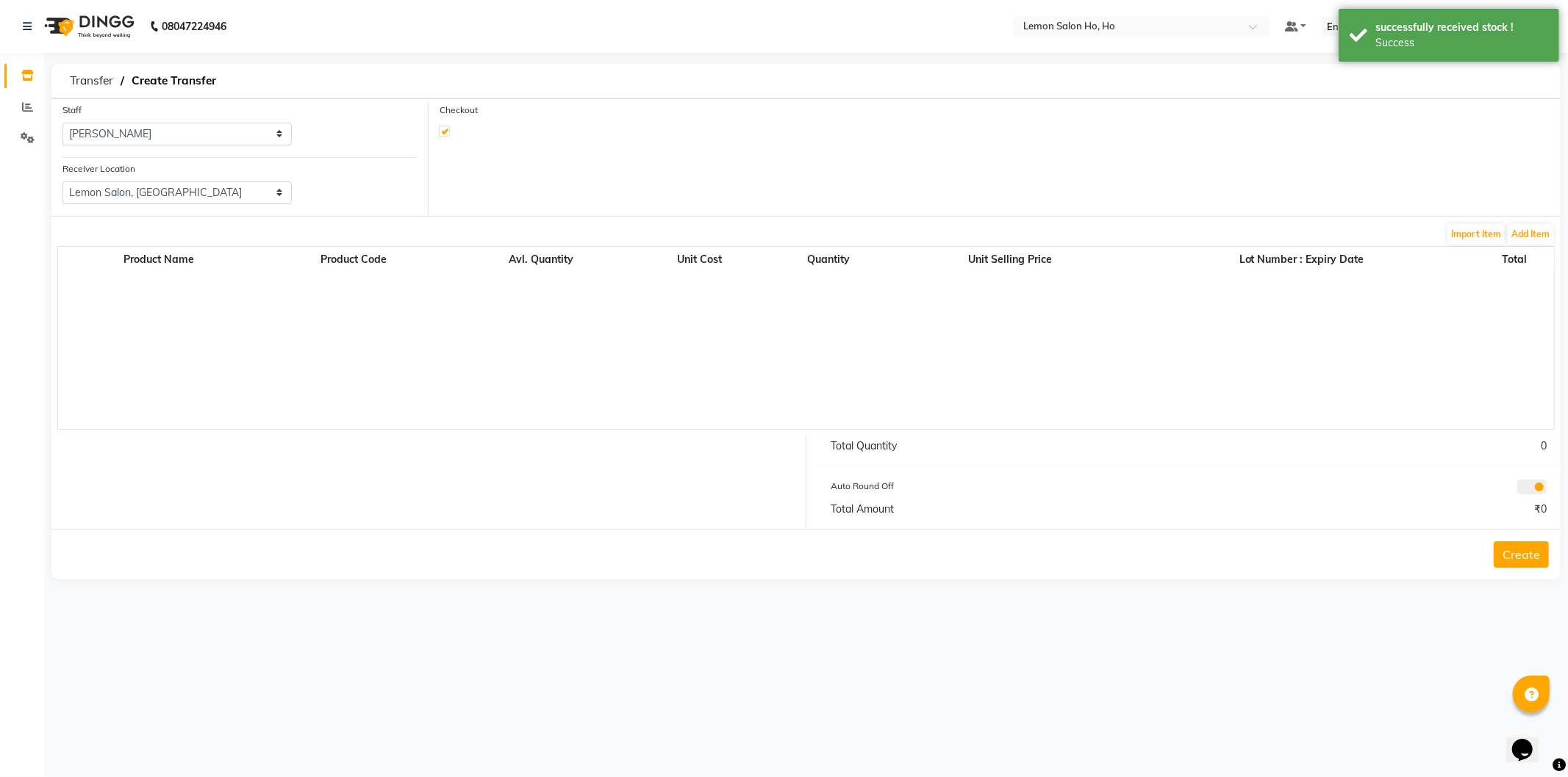
select select "2069"
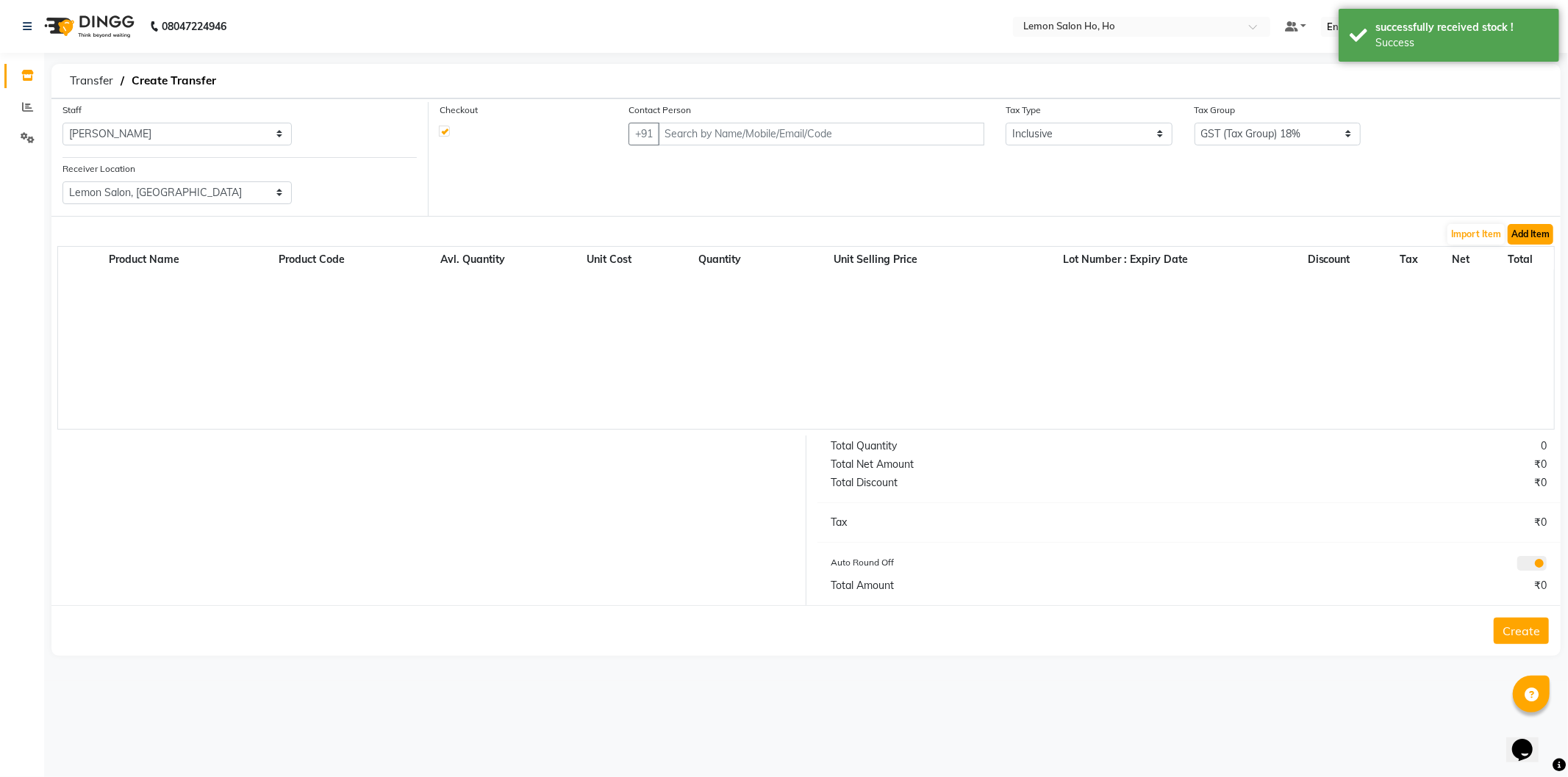
click at [1534, 239] on button "Add Item" at bounding box center [1531, 234] width 46 height 21
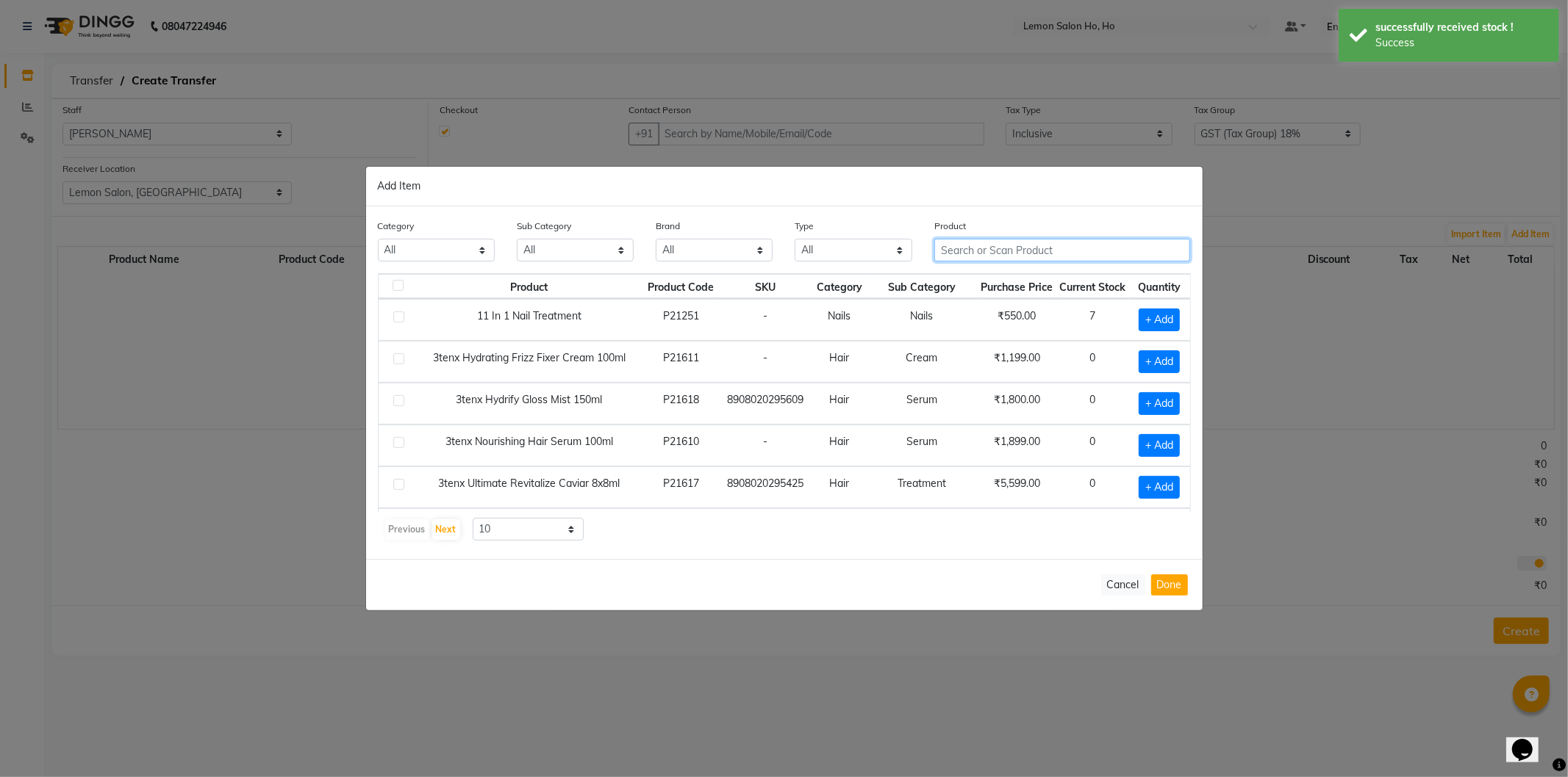
click at [1107, 258] on input "text" at bounding box center [1062, 250] width 257 height 23
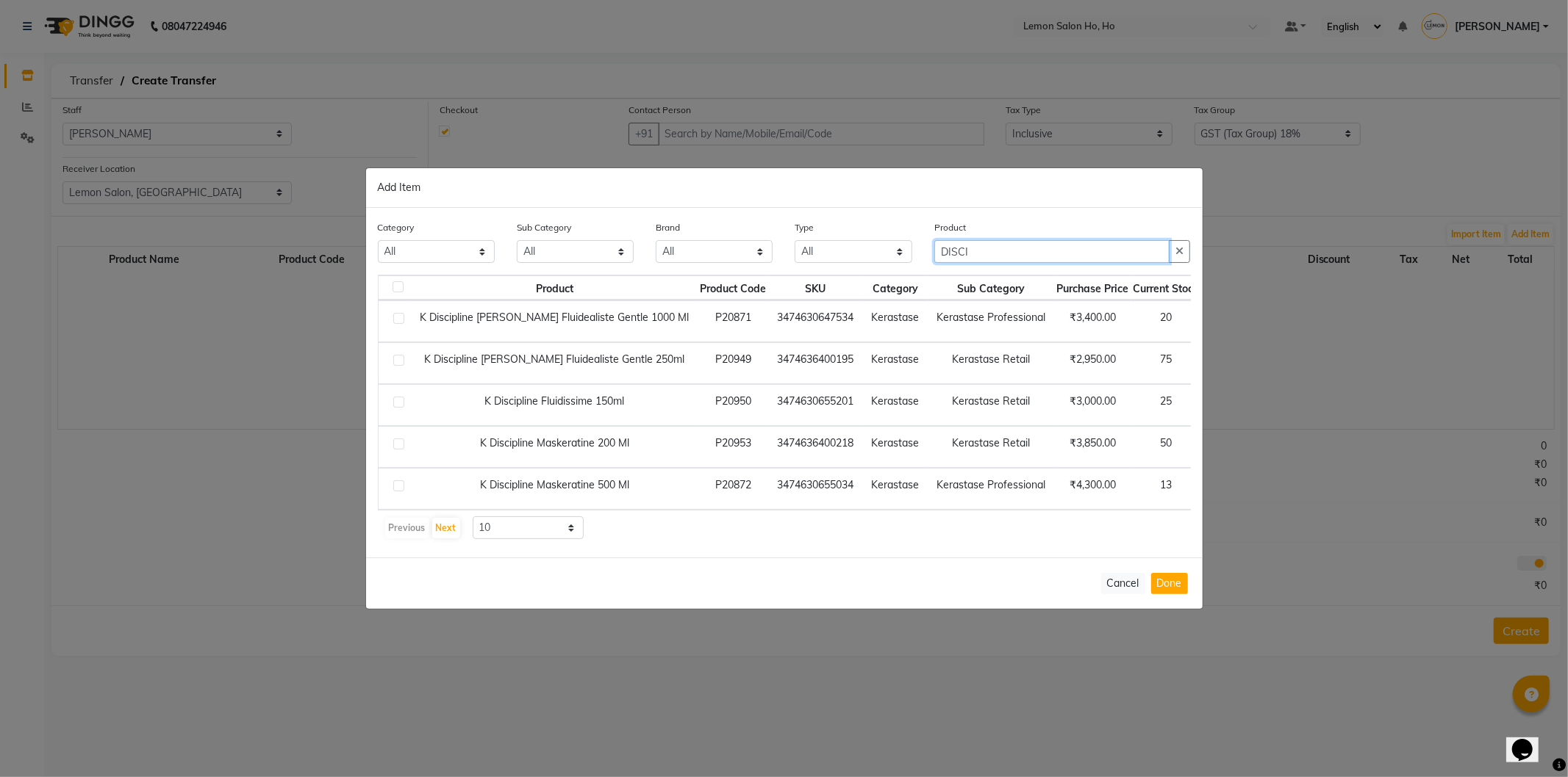
type input "DISCI"
click at [1211, 358] on span "+ Add" at bounding box center [1232, 364] width 41 height 23
checkbox input "true"
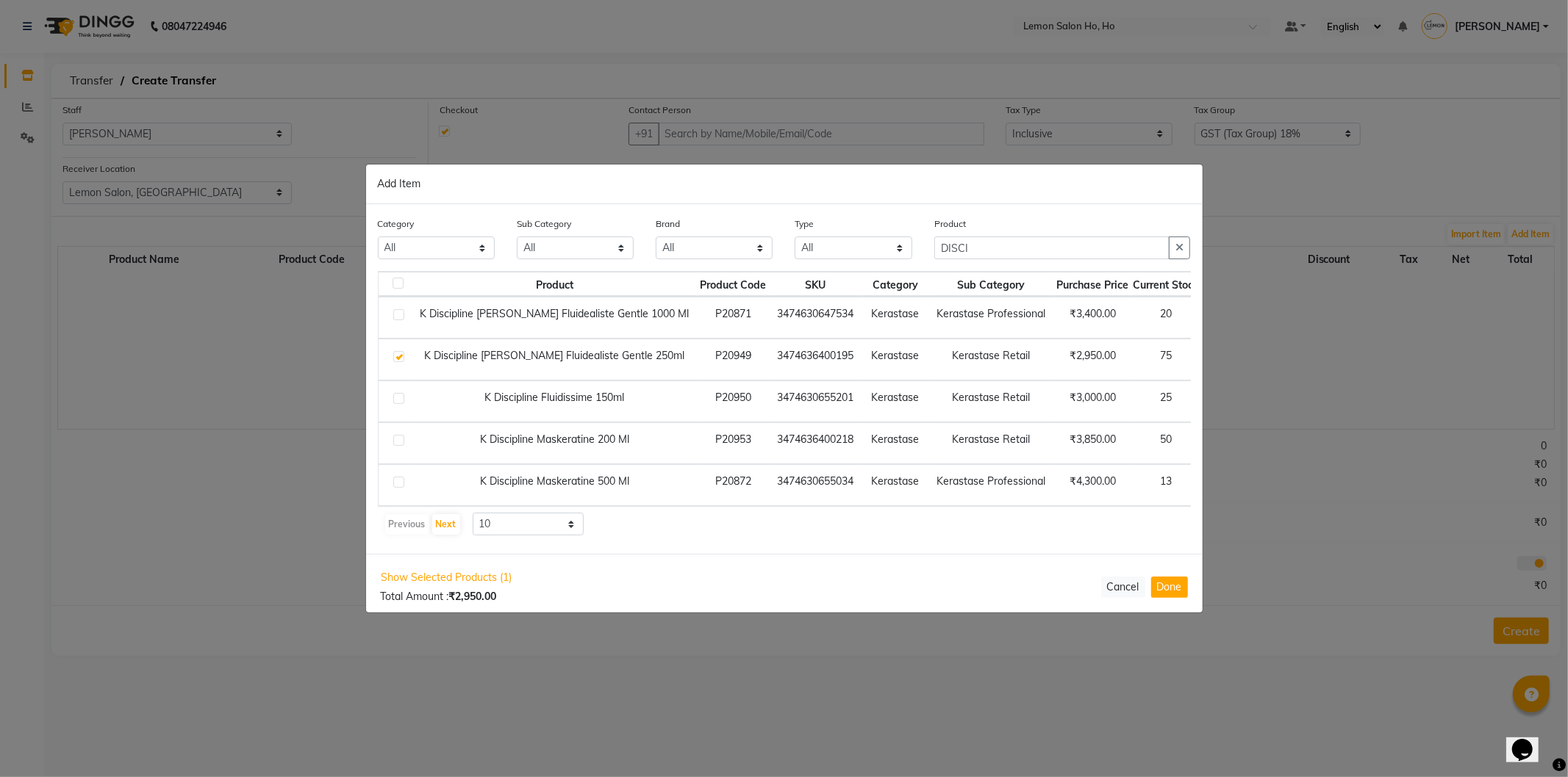
click at [1214, 441] on span "+ Add" at bounding box center [1235, 443] width 41 height 23
checkbox input "true"
click at [1167, 597] on button "Done" at bounding box center [1170, 586] width 37 height 21
select select "2069"
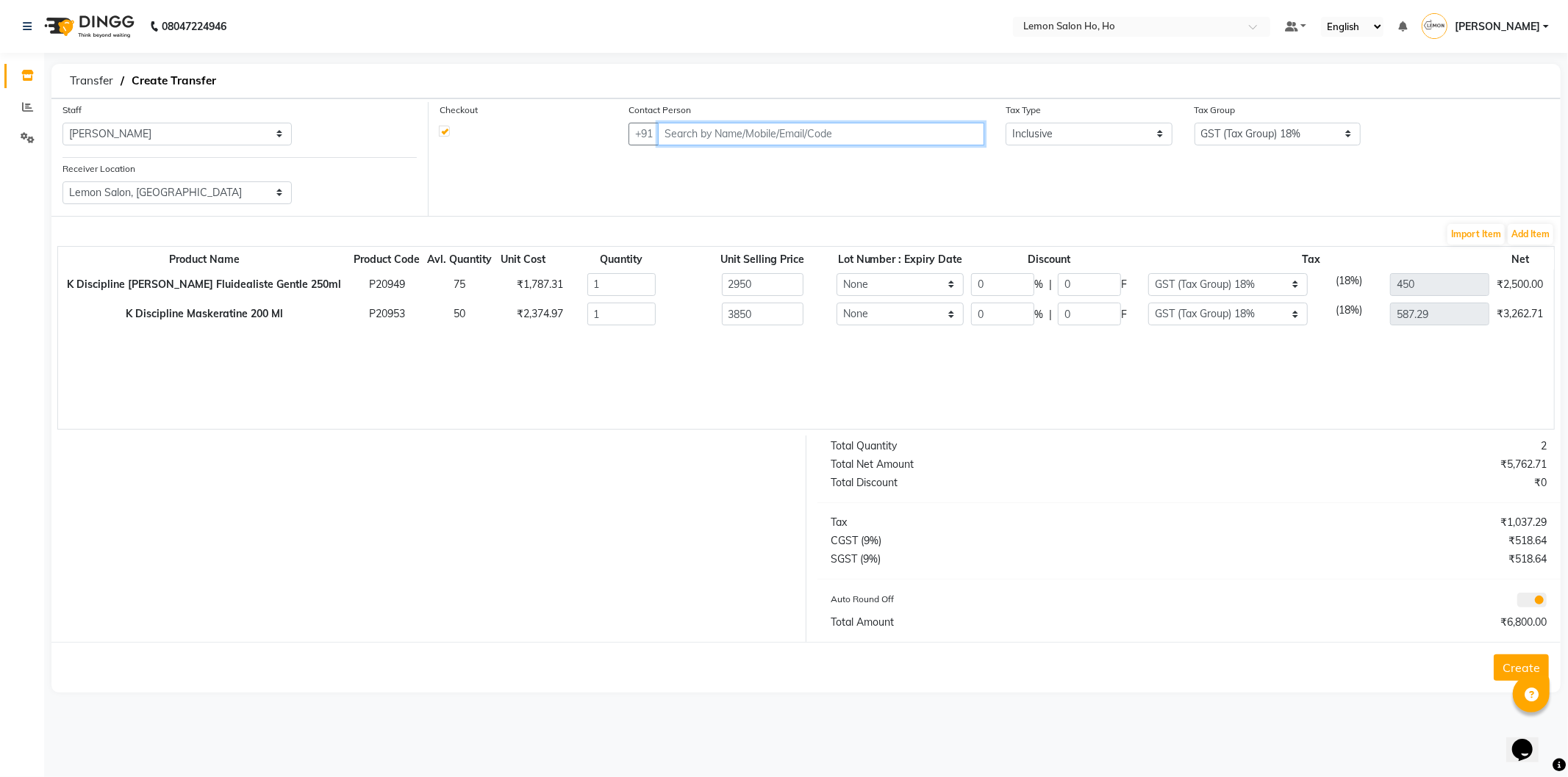
click at [746, 142] on input "text" at bounding box center [821, 134] width 326 height 23
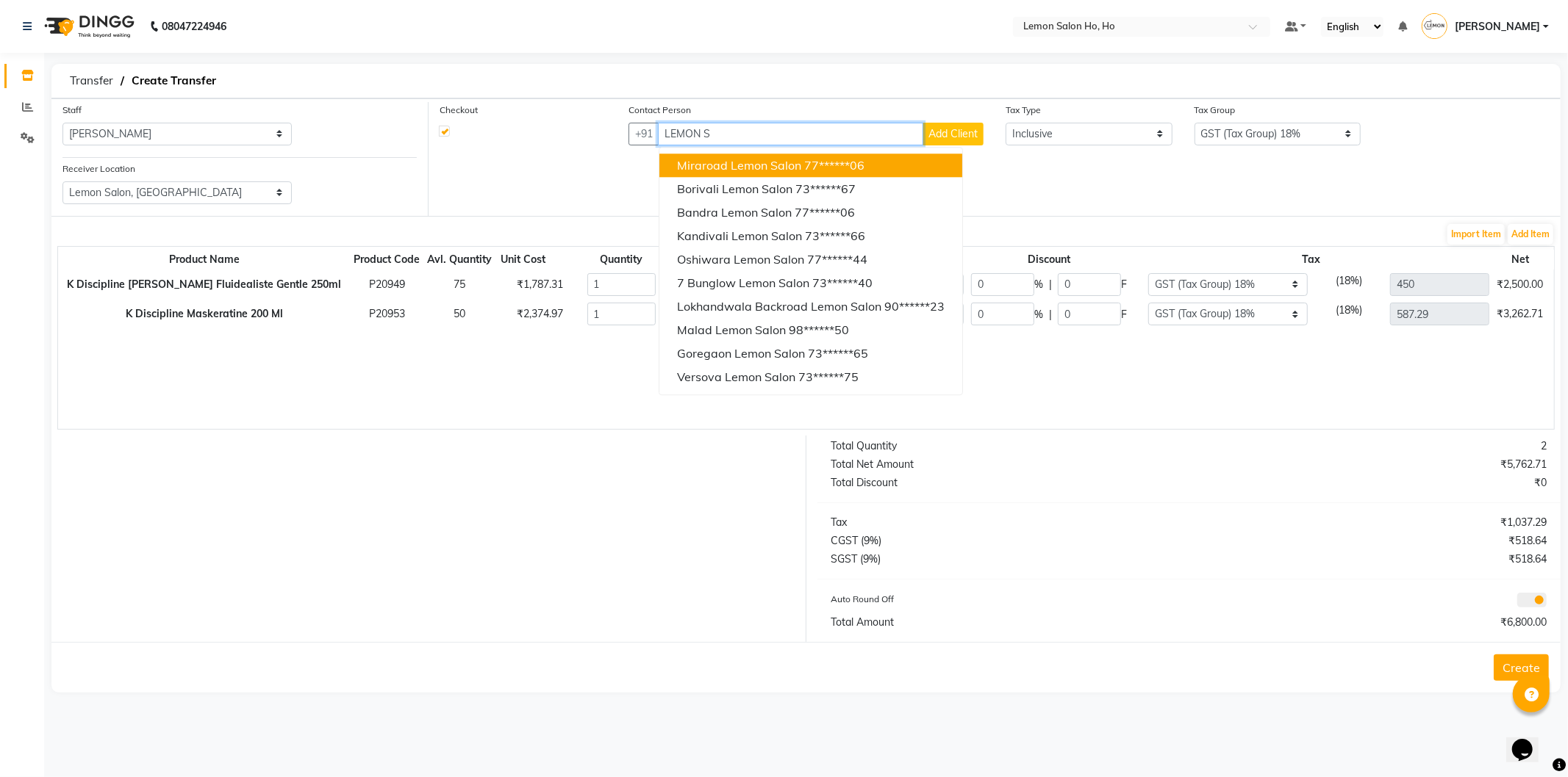
click at [748, 172] on span "Miraroad Lemon Salon" at bounding box center [739, 165] width 124 height 15
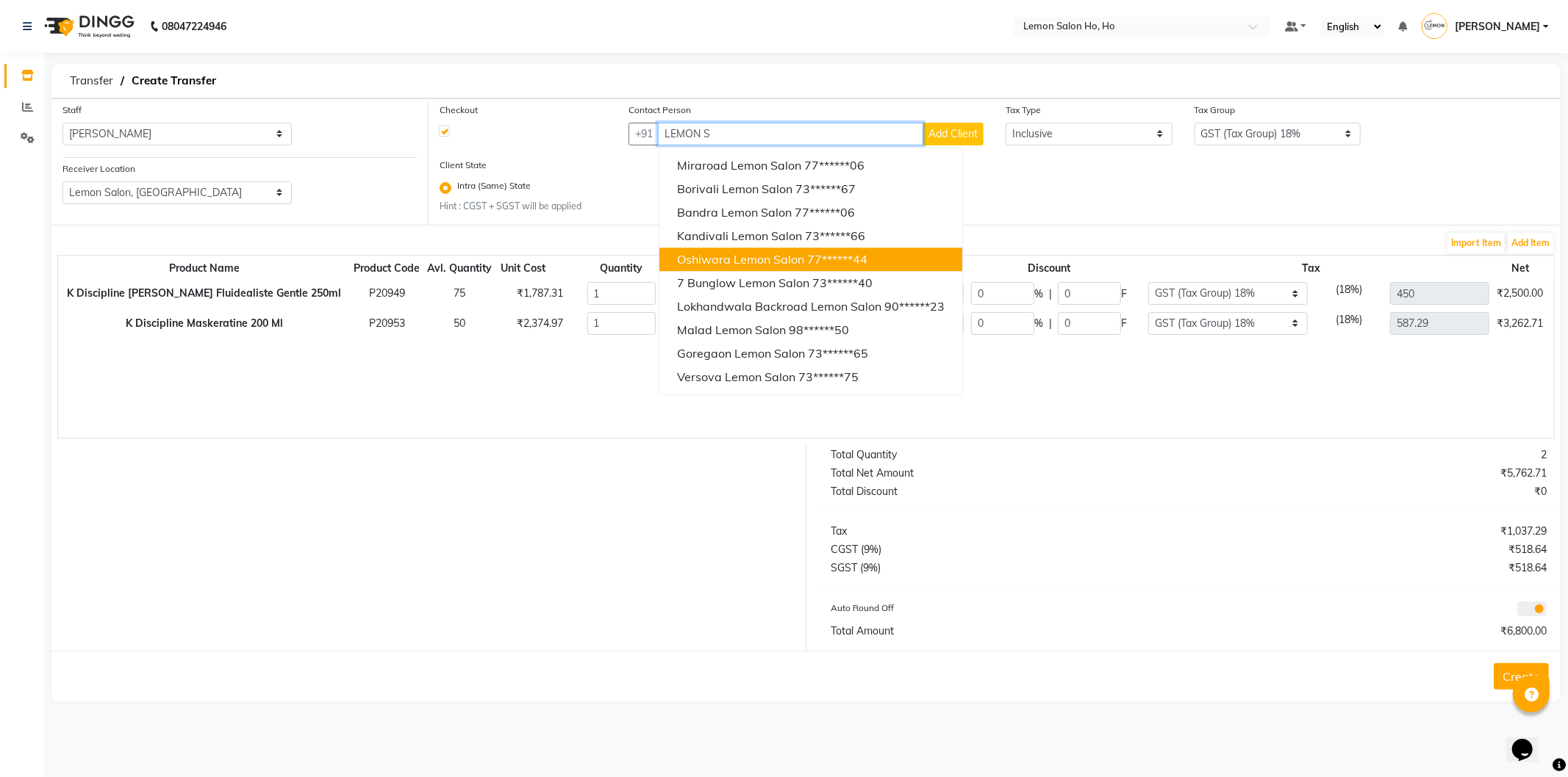
click at [747, 266] on span "Oshiwara Lemon Salon" at bounding box center [741, 259] width 127 height 15
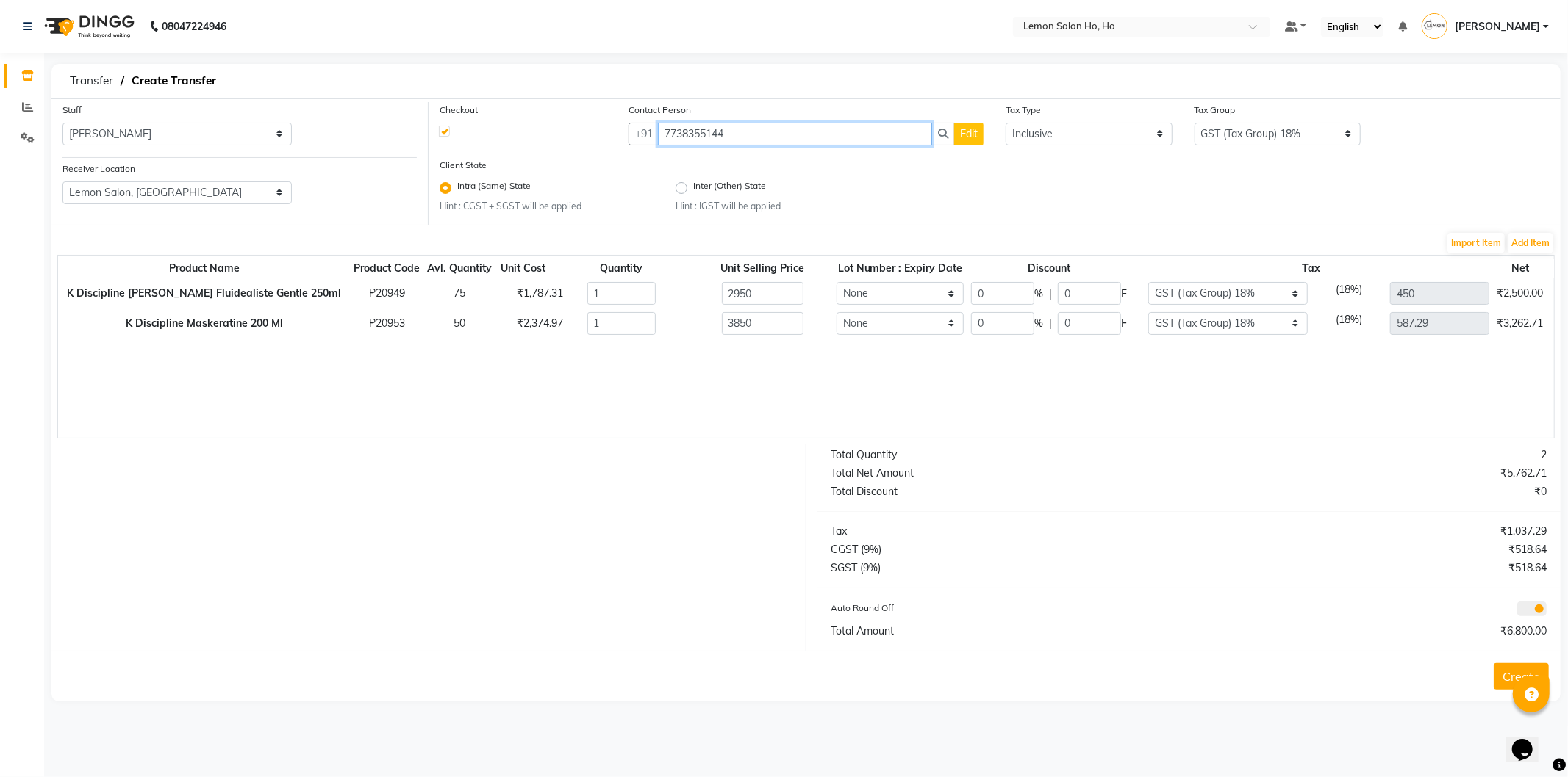
type input "7738355144"
click at [971, 287] on input "0" at bounding box center [1003, 294] width 64 height 23
type input "30"
type input "885"
type input "315"
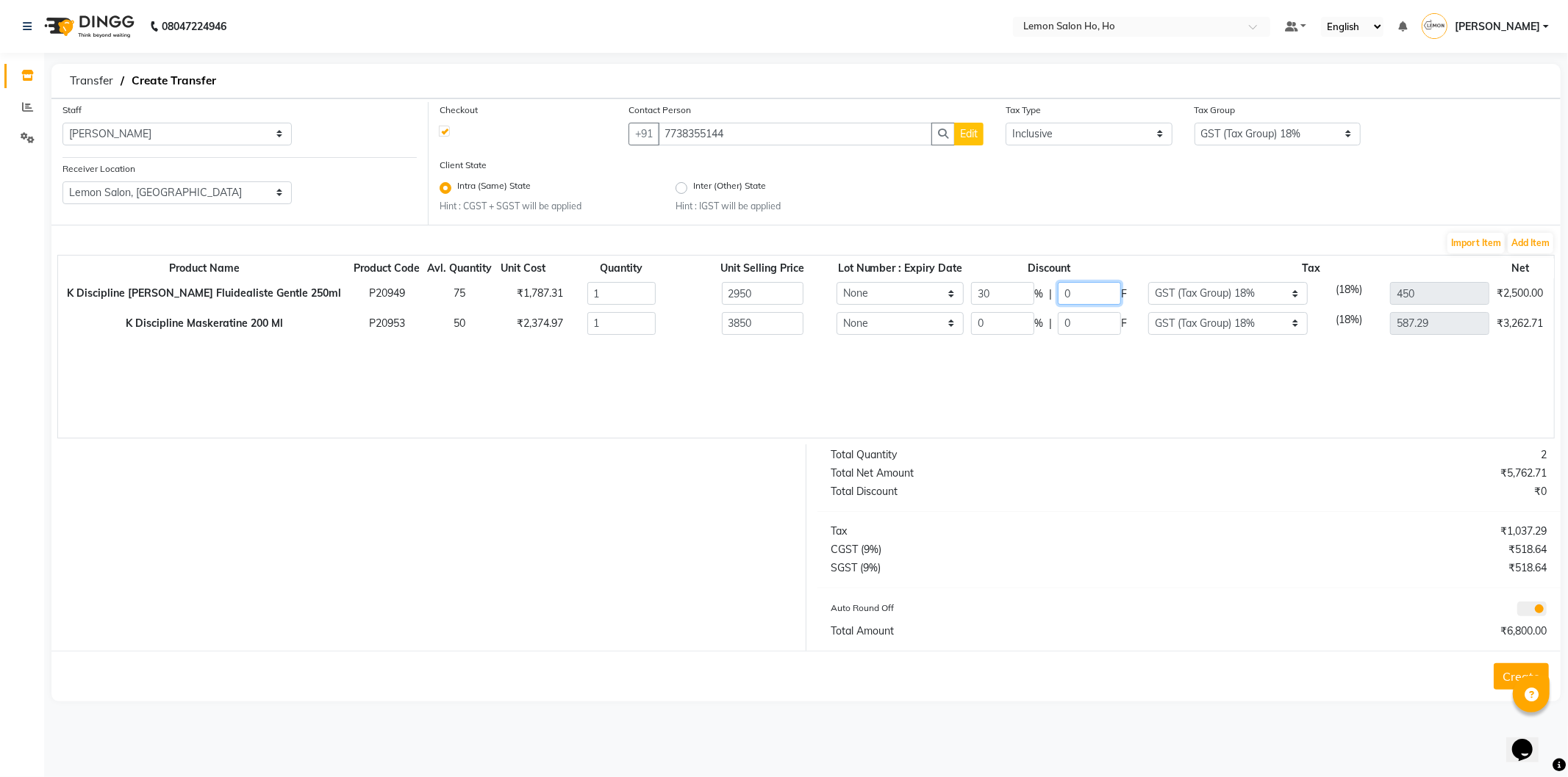
type input "2065"
type input "30"
type input "1155"
type input "411.1"
type input "2695"
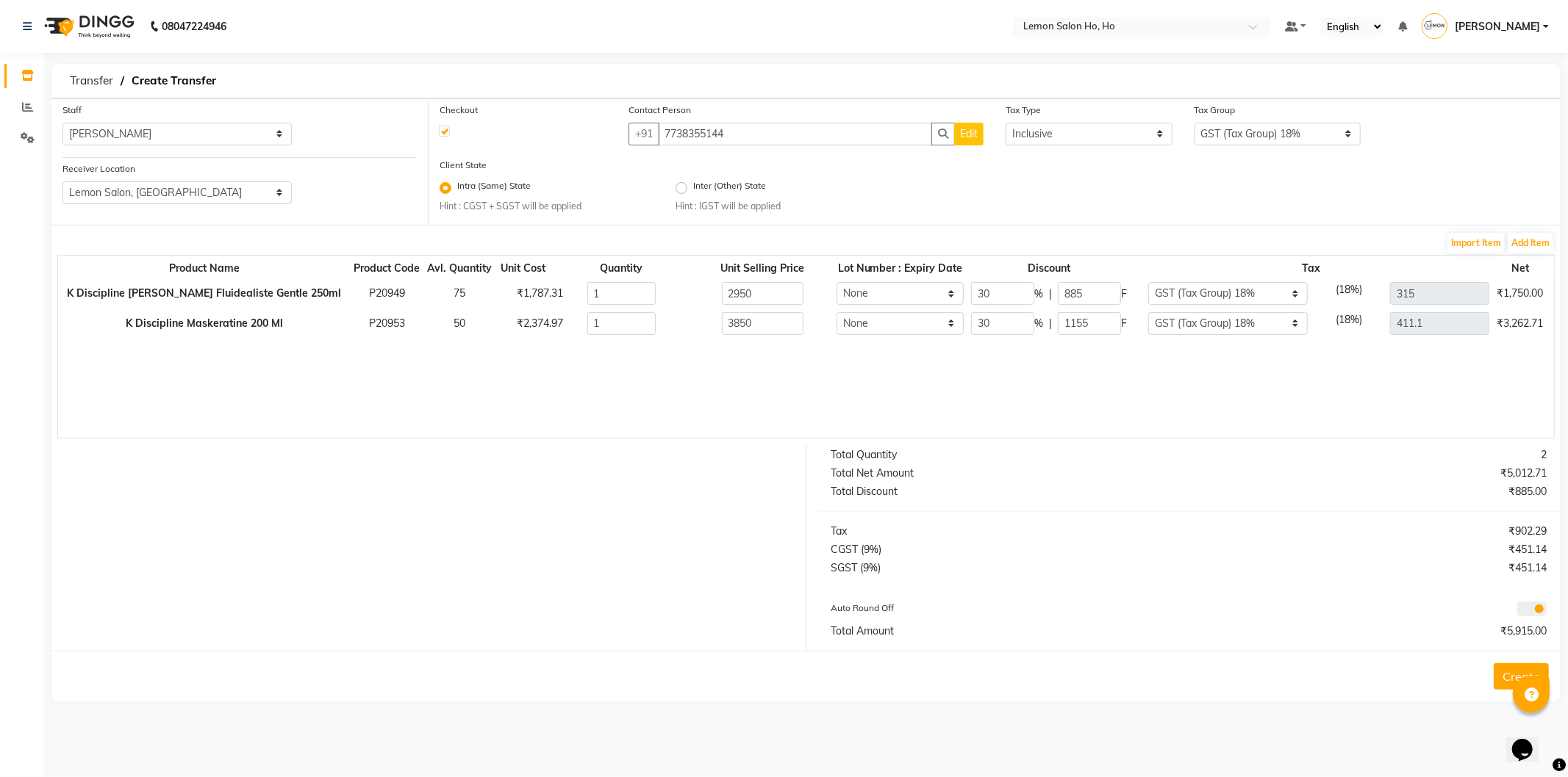
click at [987, 373] on div "Product Name Product Code Avl. Quantity Unit Cost Quantity Unit Selling Price L…" at bounding box center [806, 347] width 1498 height 184
click at [1504, 676] on button "Create" at bounding box center [1521, 677] width 55 height 27
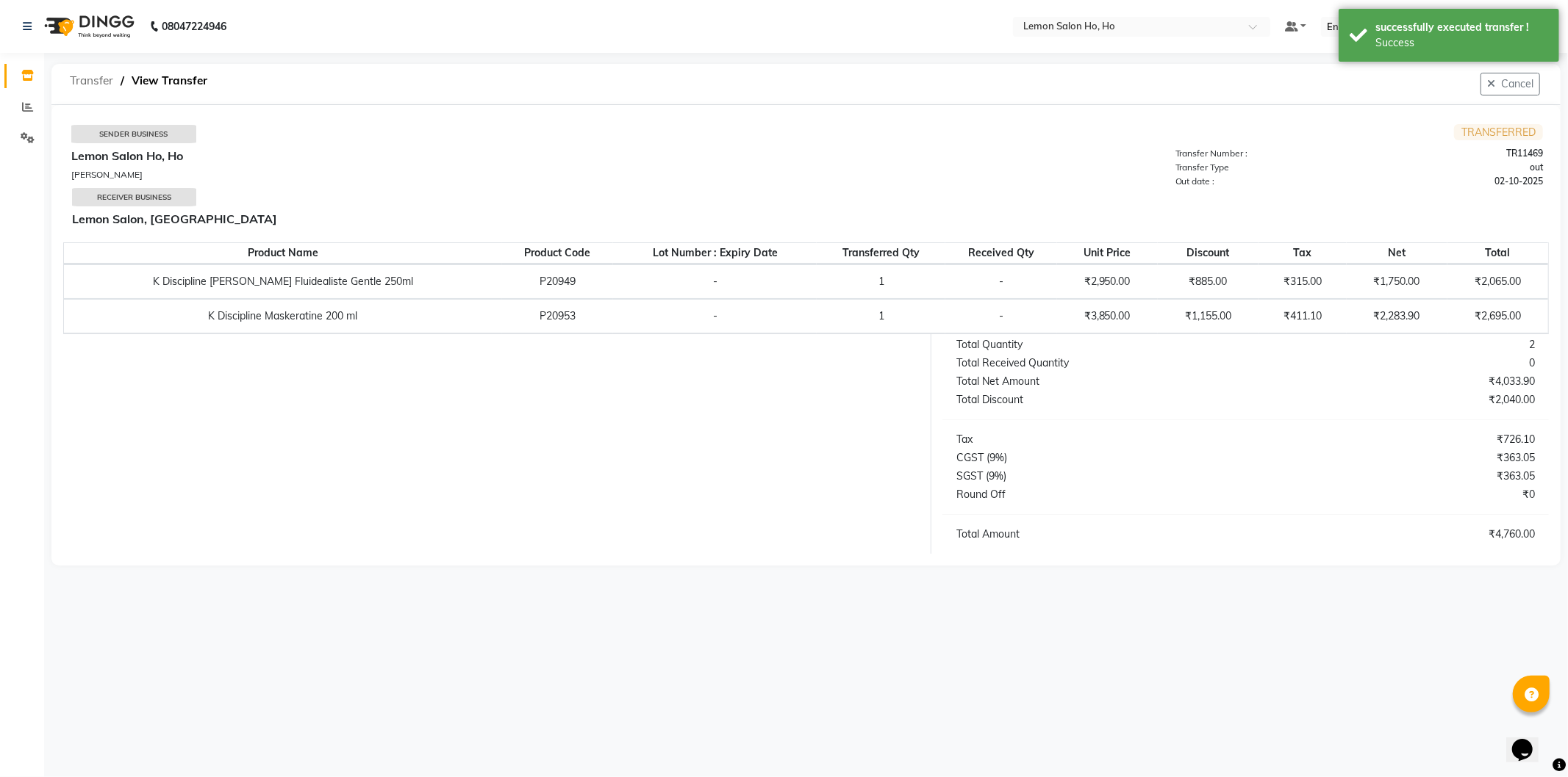
click at [96, 79] on span "Transfer" at bounding box center [92, 80] width 58 height 27
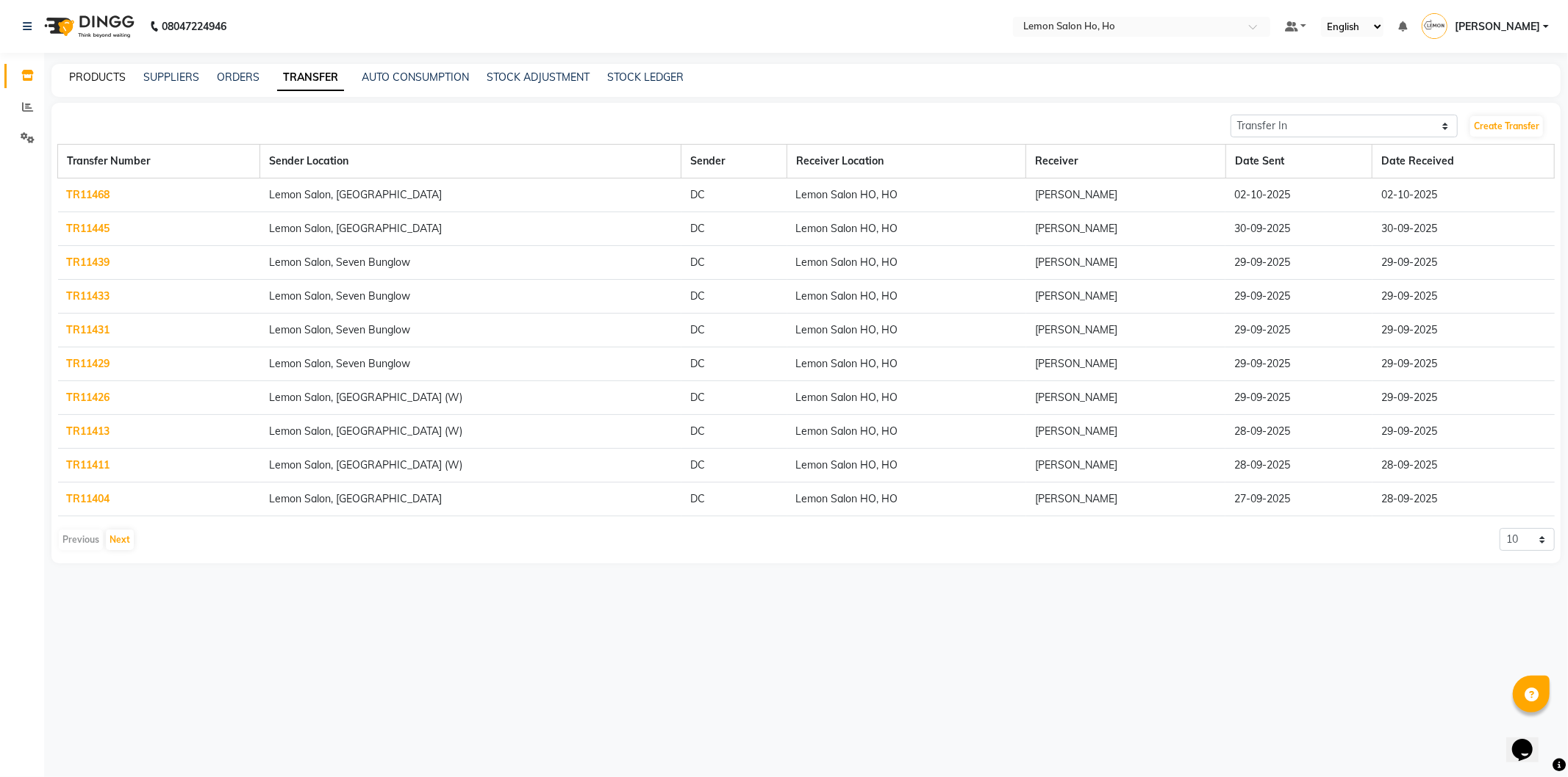
click at [80, 79] on link "PRODUCTS" at bounding box center [97, 77] width 57 height 13
select select
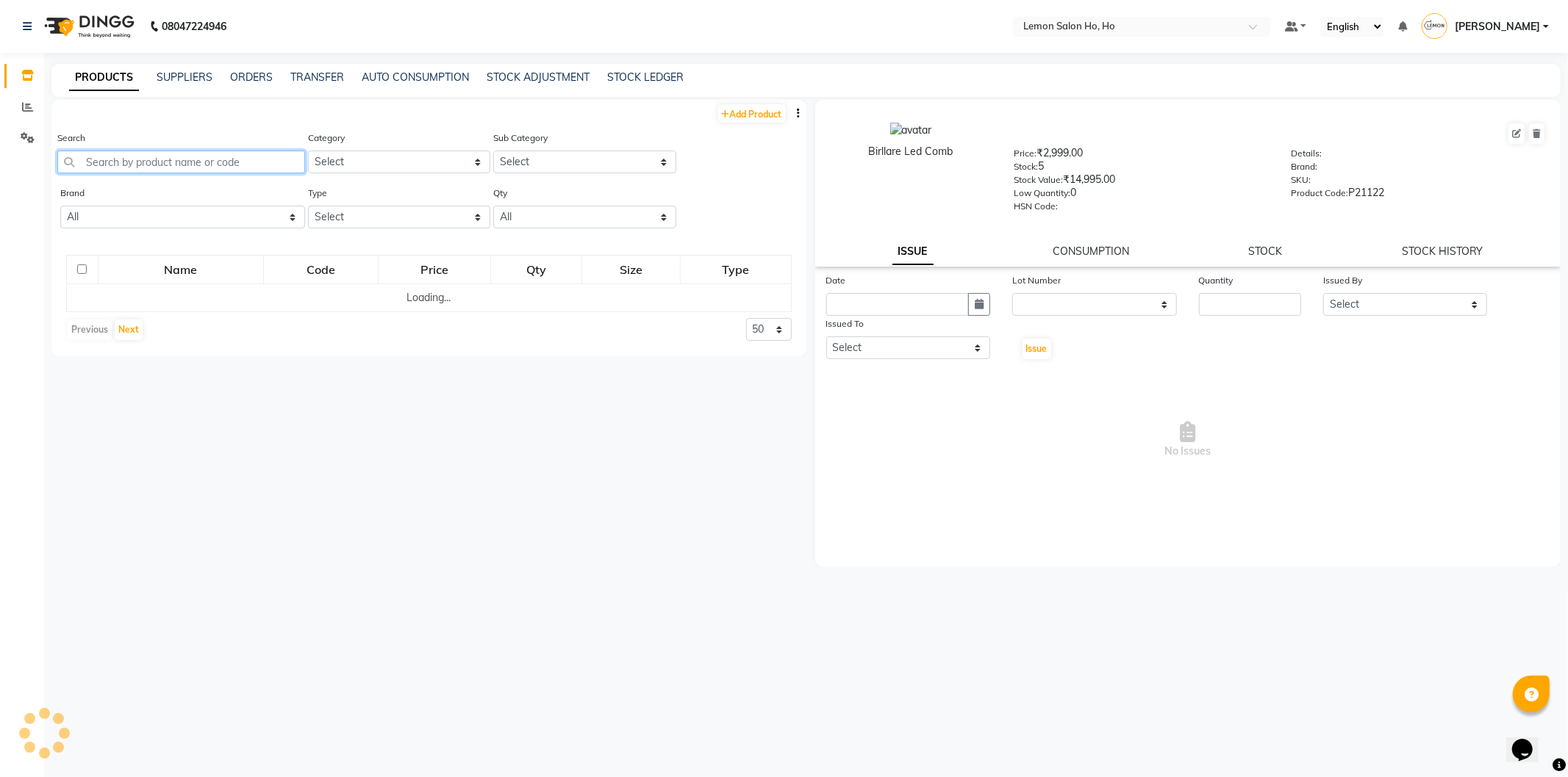
click at [142, 158] on input "text" at bounding box center [181, 162] width 247 height 23
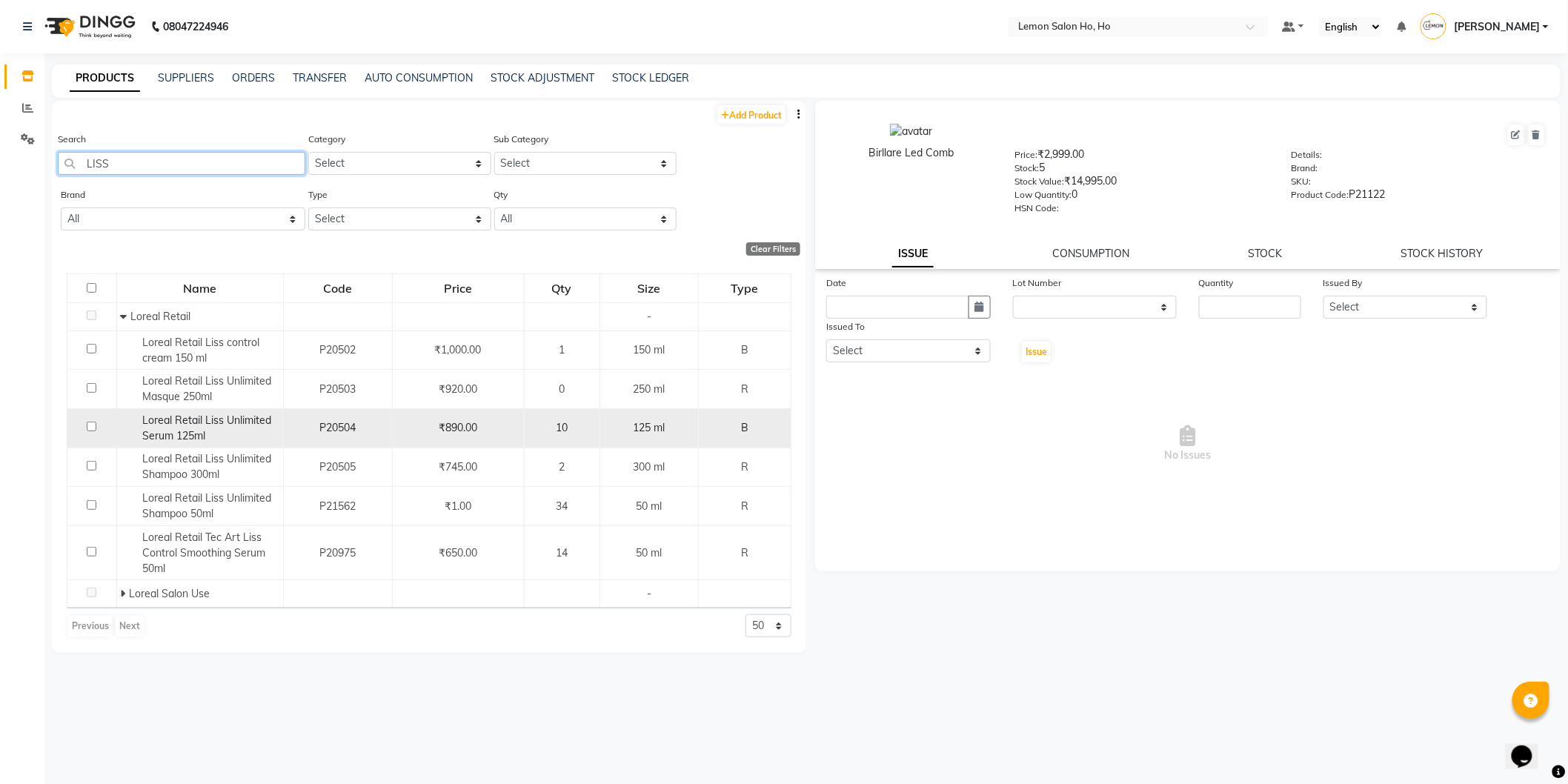
type input "LISS"
click at [191, 429] on span "Loreal Retail Liss Unlimited Serum 125ml" at bounding box center [207, 428] width 129 height 29
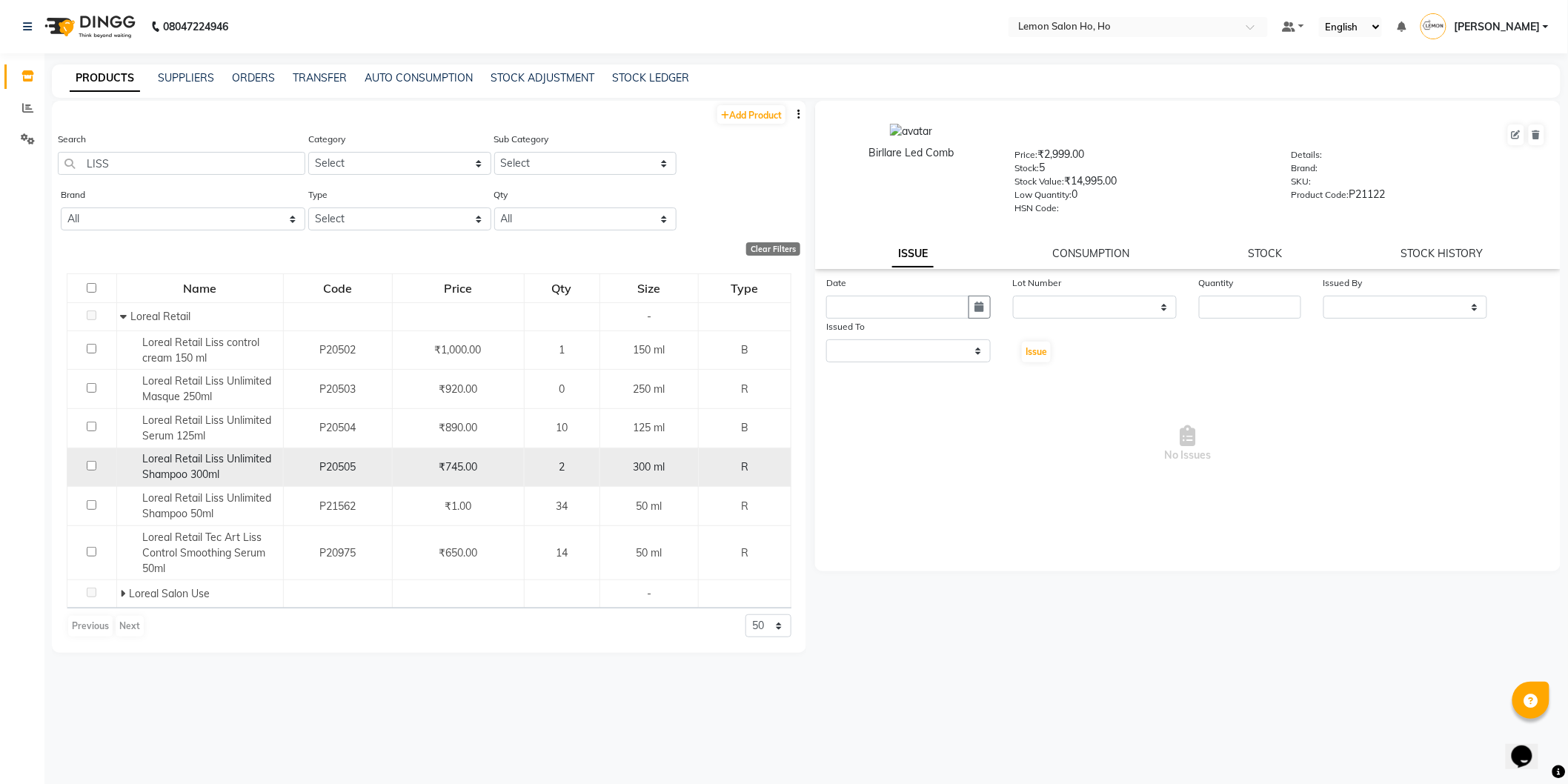
select select
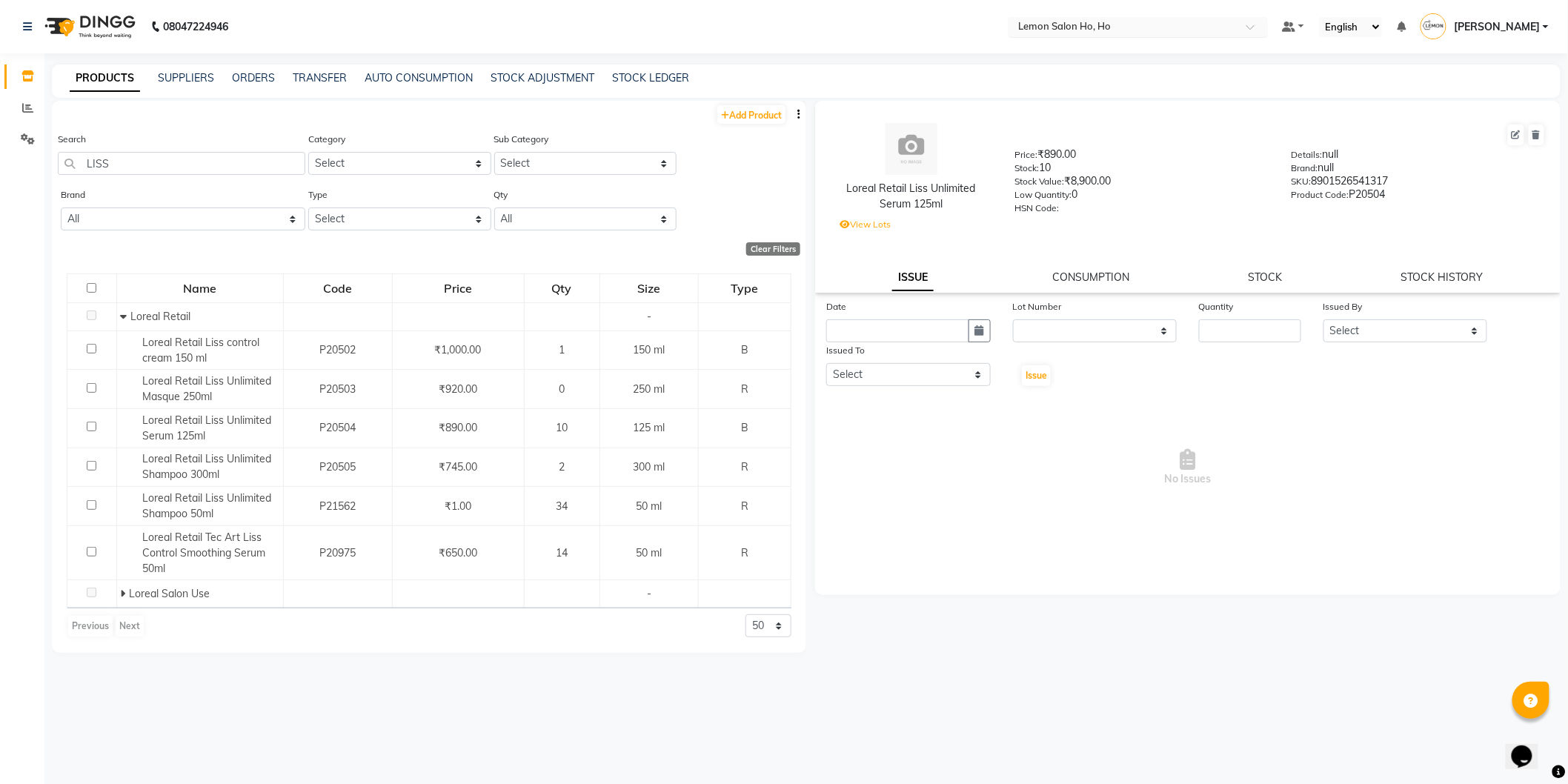
click at [1114, 26] on input "text" at bounding box center [1123, 28] width 215 height 15
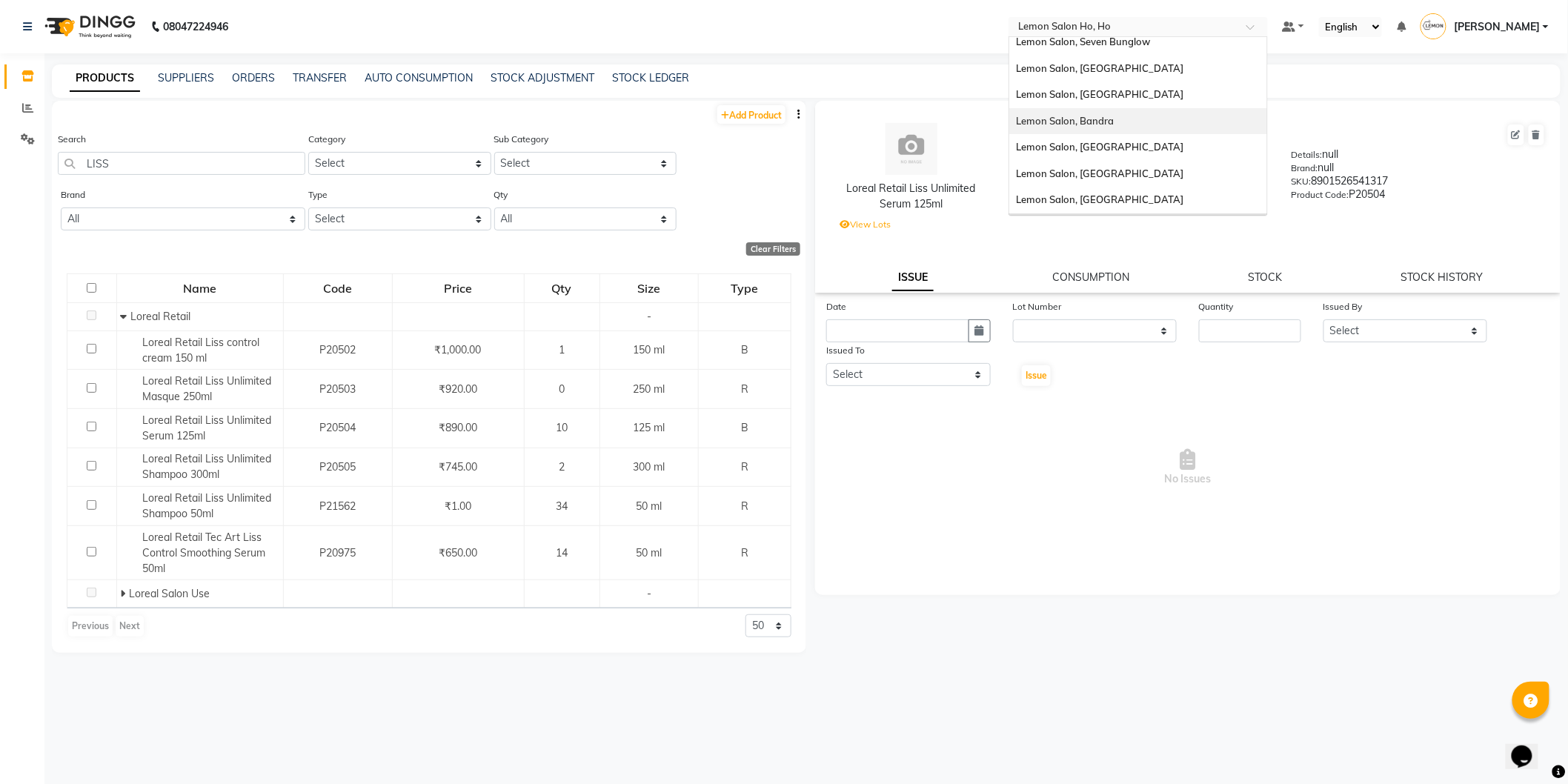
scroll to position [137, 0]
click at [1110, 150] on span "Lemon Salon, [GEOGRAPHIC_DATA]" at bounding box center [1100, 148] width 168 height 12
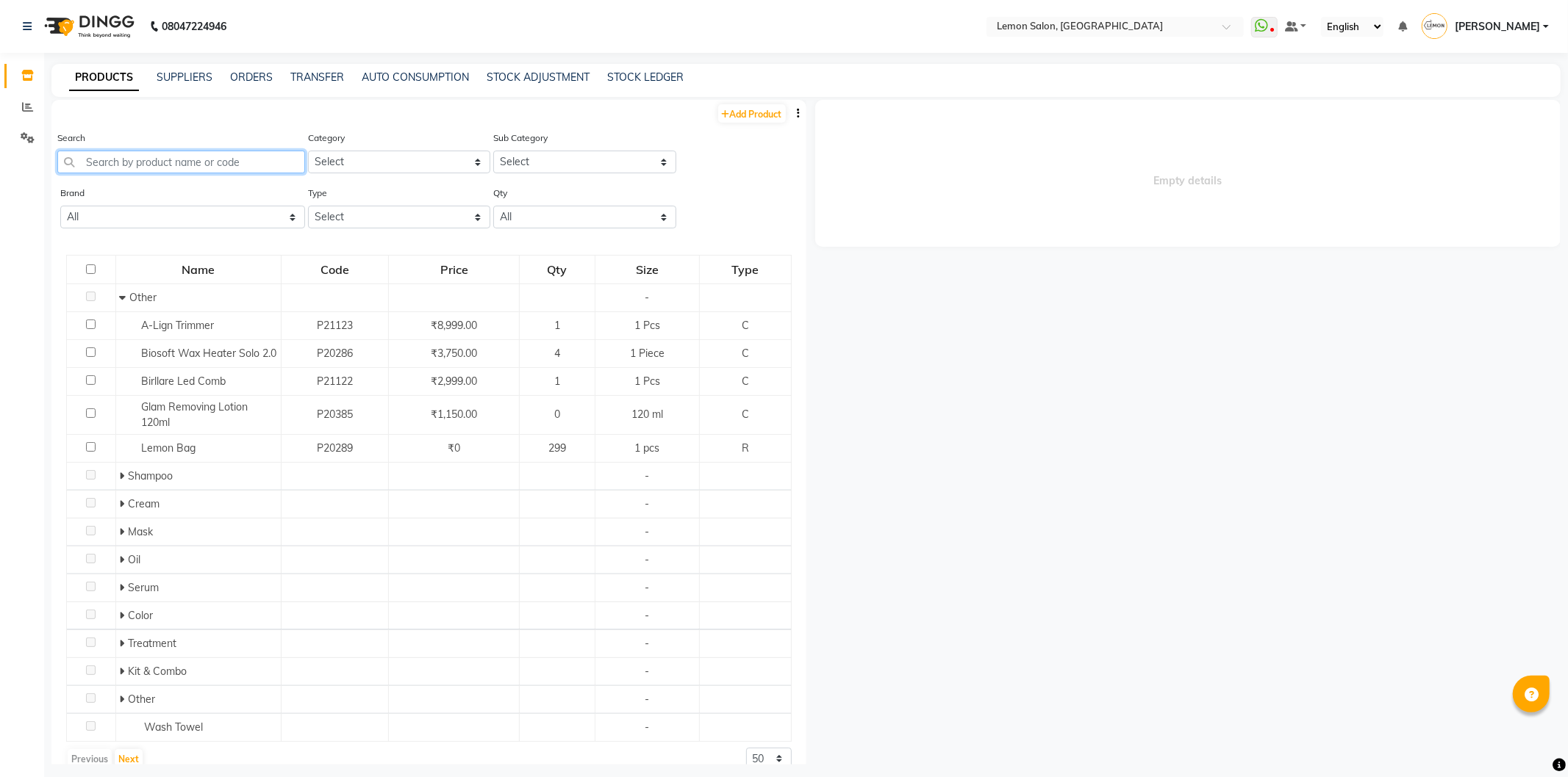
click at [172, 156] on input "text" at bounding box center [181, 162] width 247 height 23
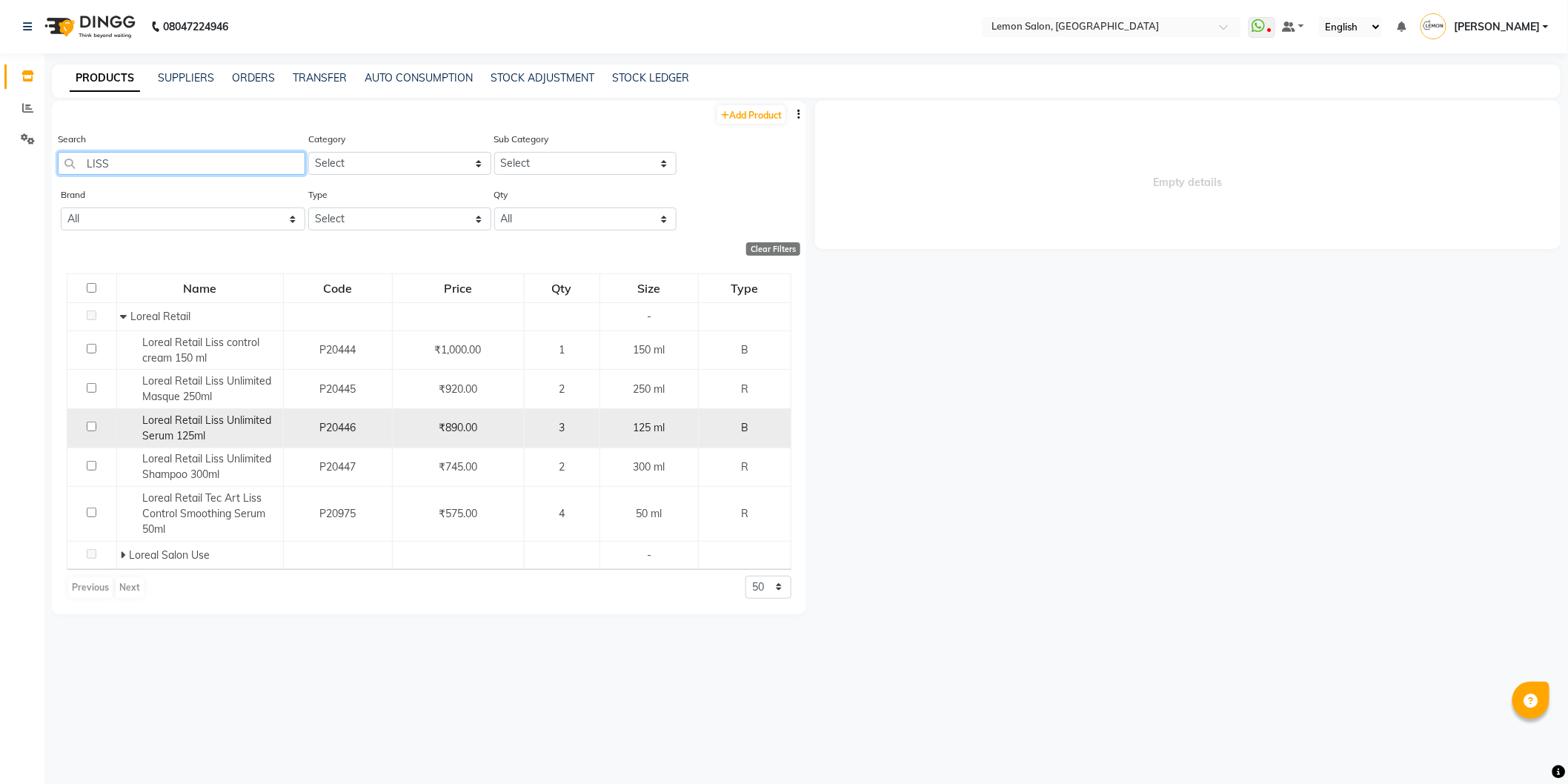
type input "LISS"
click at [178, 430] on span "Loreal Retail Liss Unlimited Serum 125ml" at bounding box center [207, 428] width 129 height 29
select select
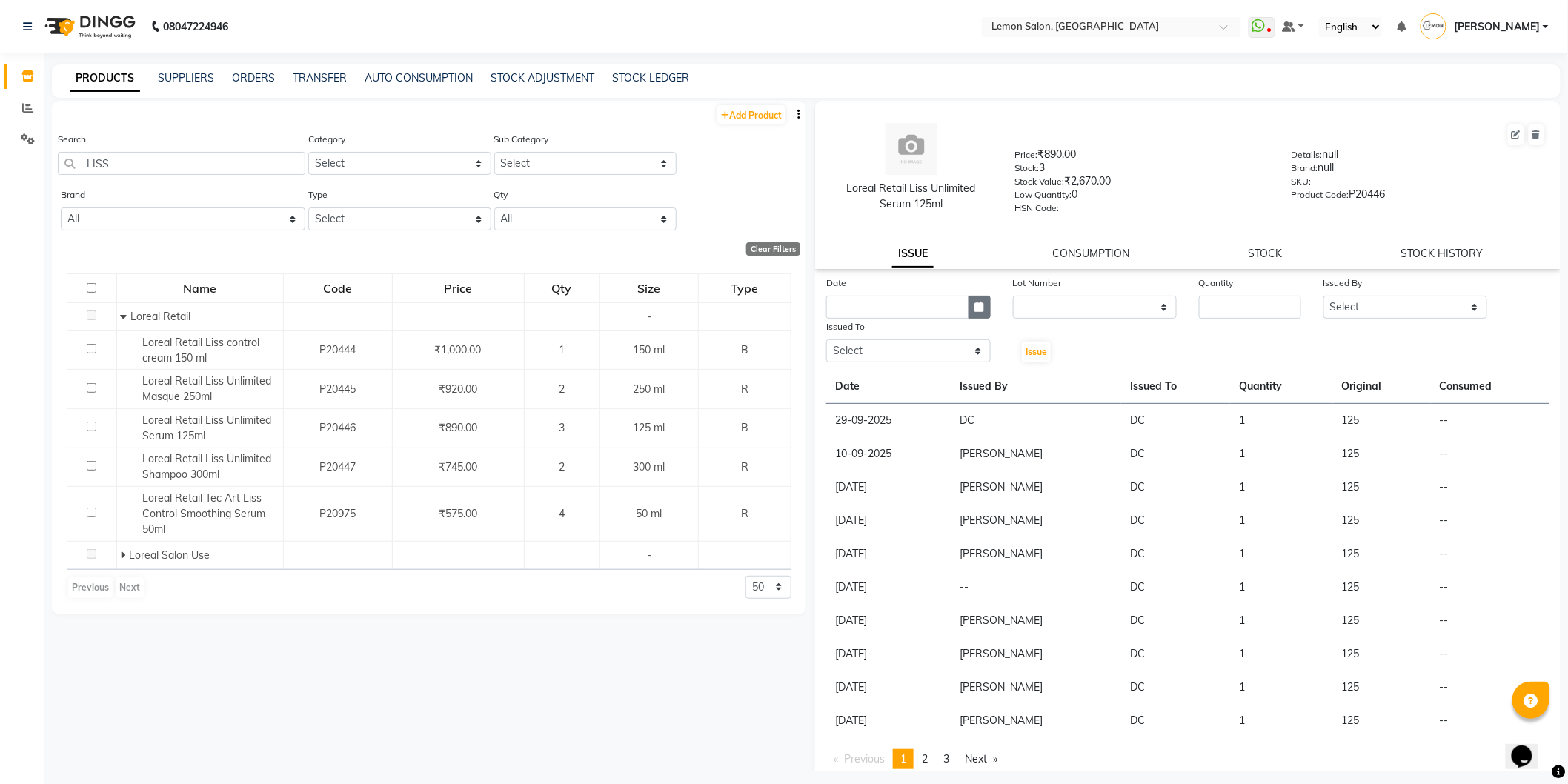
click at [975, 309] on icon "button" at bounding box center [980, 307] width 9 height 10
select select "10"
select select "2025"
click at [846, 379] on div "29" at bounding box center [842, 384] width 24 height 24
type input "29-09-2025"
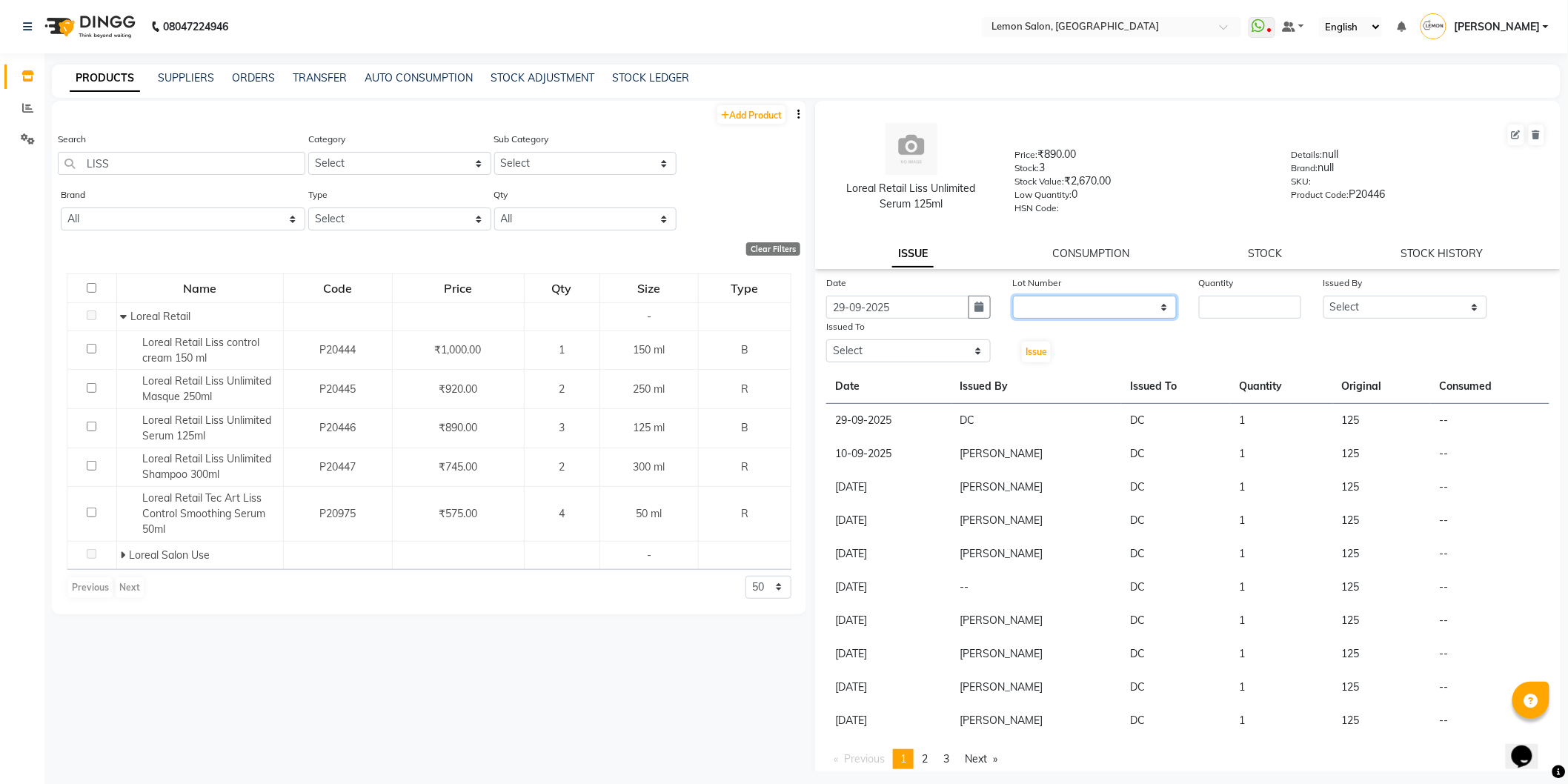
click at [1082, 302] on select "None" at bounding box center [1095, 307] width 164 height 23
select select "0: null"
click at [1013, 297] on select "None" at bounding box center [1095, 307] width 164 height 23
click at [1235, 314] on input "number" at bounding box center [1250, 307] width 102 height 23
type input "1"
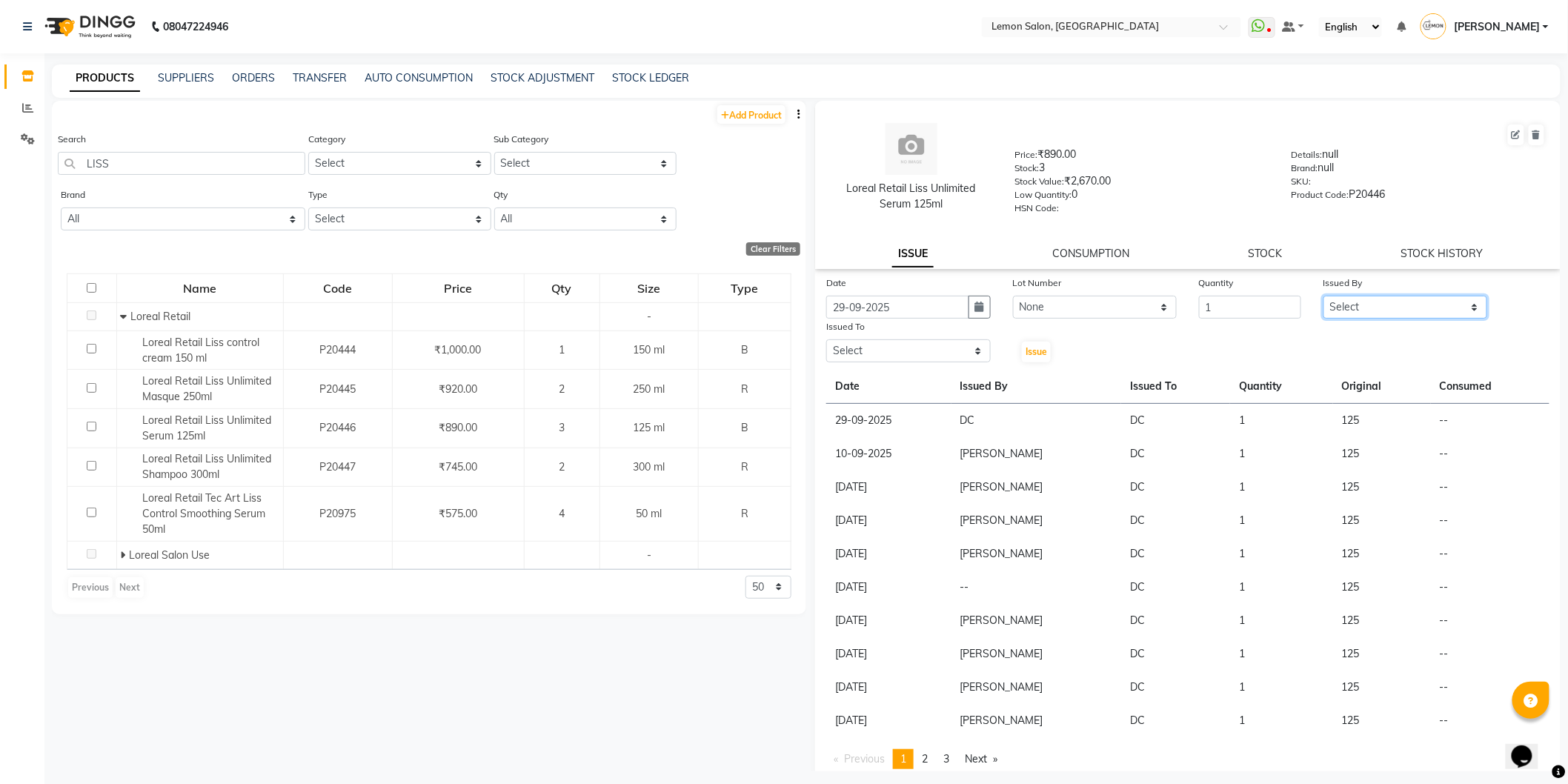
click at [1415, 311] on select "Select [PERSON_NAME] [PERSON_NAME] [PERSON_NAME] DC [PERSON_NAME] [PERSON_NAME]…" at bounding box center [1405, 307] width 164 height 23
select select "32325"
click at [1323, 297] on select "Select [PERSON_NAME] [PERSON_NAME] [PERSON_NAME] DC [PERSON_NAME] [PERSON_NAME]…" at bounding box center [1405, 307] width 164 height 23
click at [919, 354] on select "Select [PERSON_NAME] [PERSON_NAME] [PERSON_NAME] DC [PERSON_NAME] [PERSON_NAME]…" at bounding box center [908, 351] width 164 height 23
select select "7884"
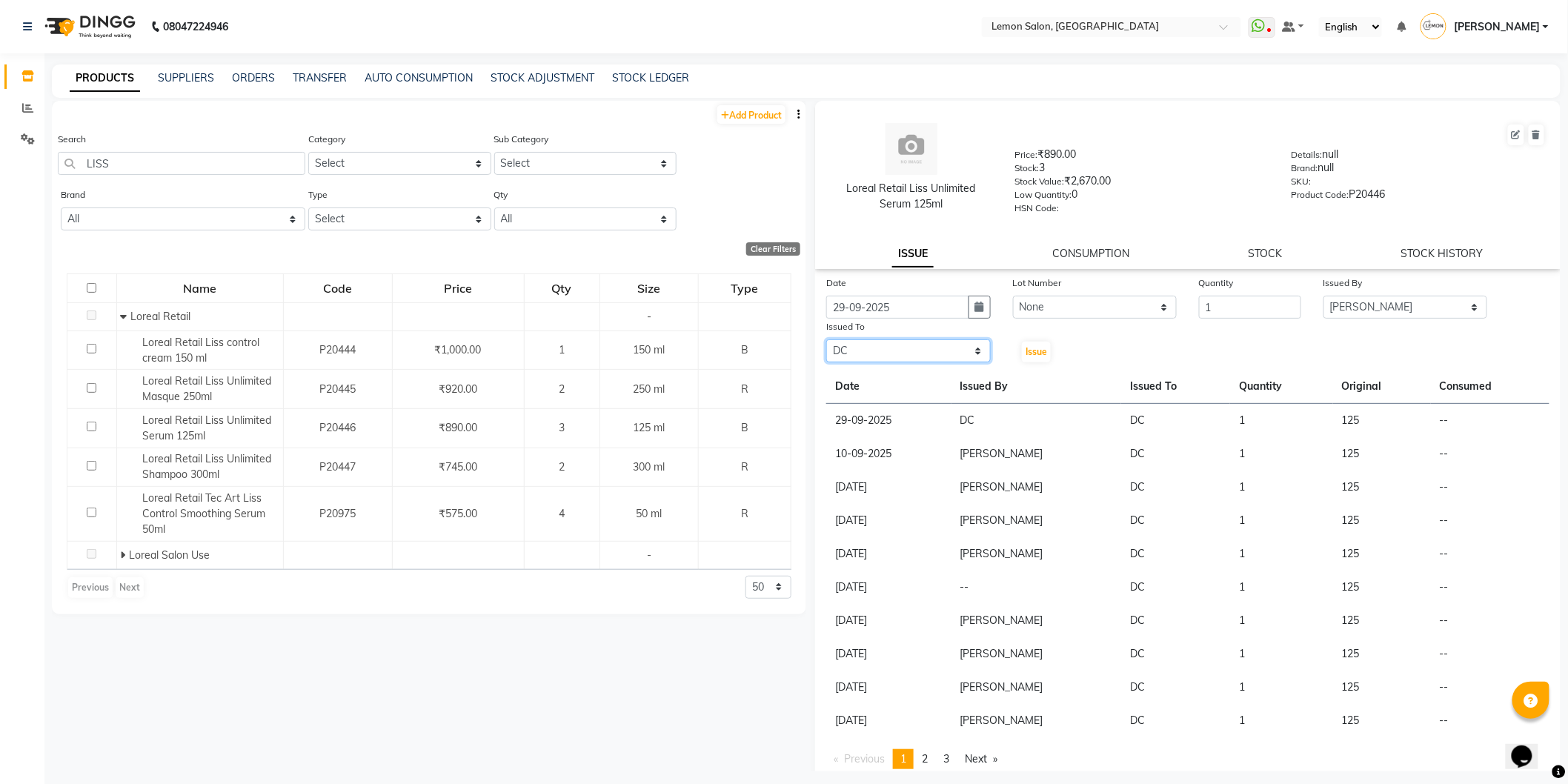
click at [826, 341] on select "Select [PERSON_NAME] [PERSON_NAME] [PERSON_NAME] DC [PERSON_NAME] [PERSON_NAME]…" at bounding box center [908, 351] width 164 height 23
click at [1036, 350] on span "Issue" at bounding box center [1036, 351] width 22 height 11
select select
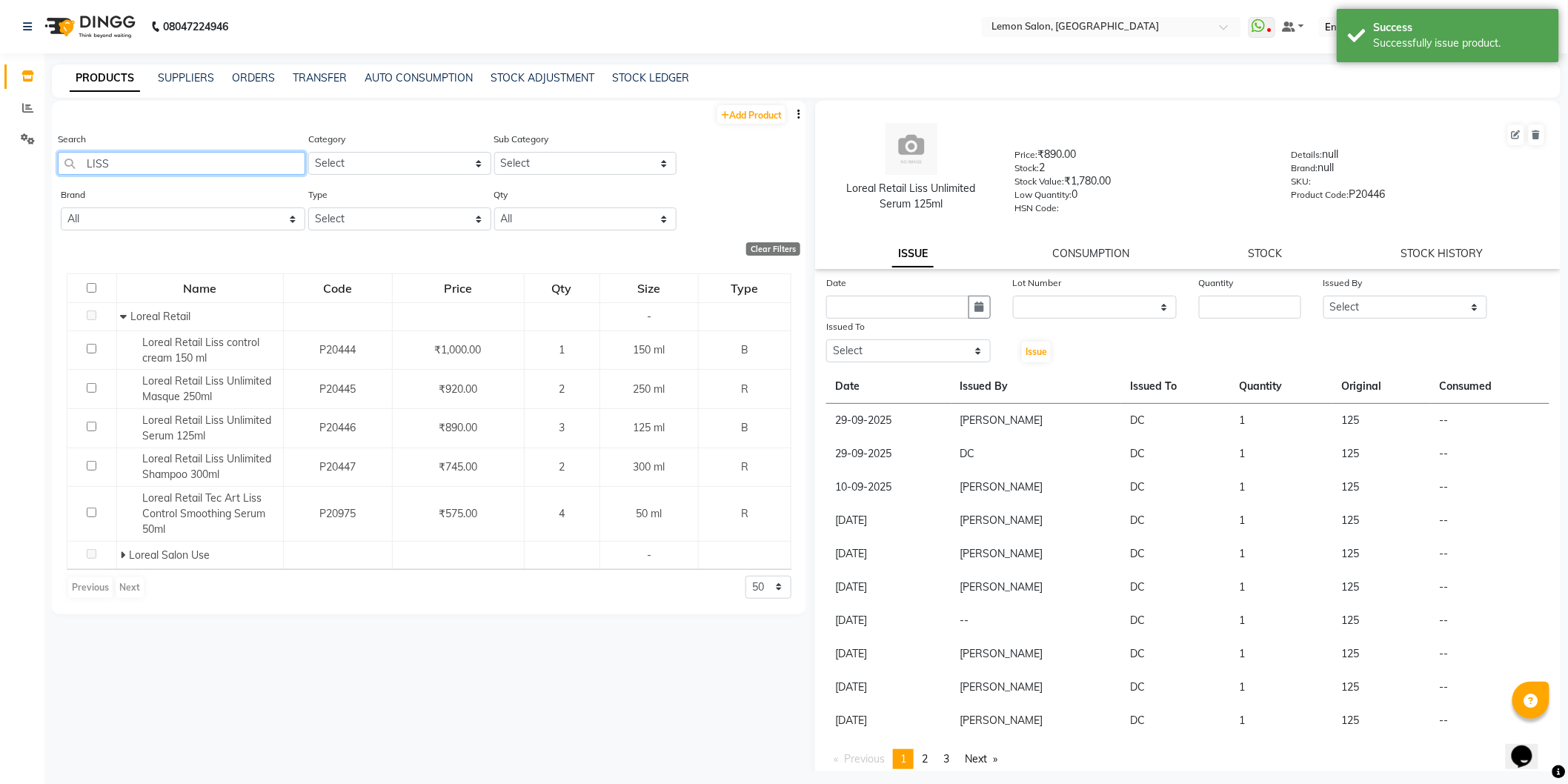
drag, startPoint x: 149, startPoint y: 168, endPoint x: 64, endPoint y: 180, distance: 85.8
click at [64, 179] on div "Search LISS" at bounding box center [181, 159] width 248 height 56
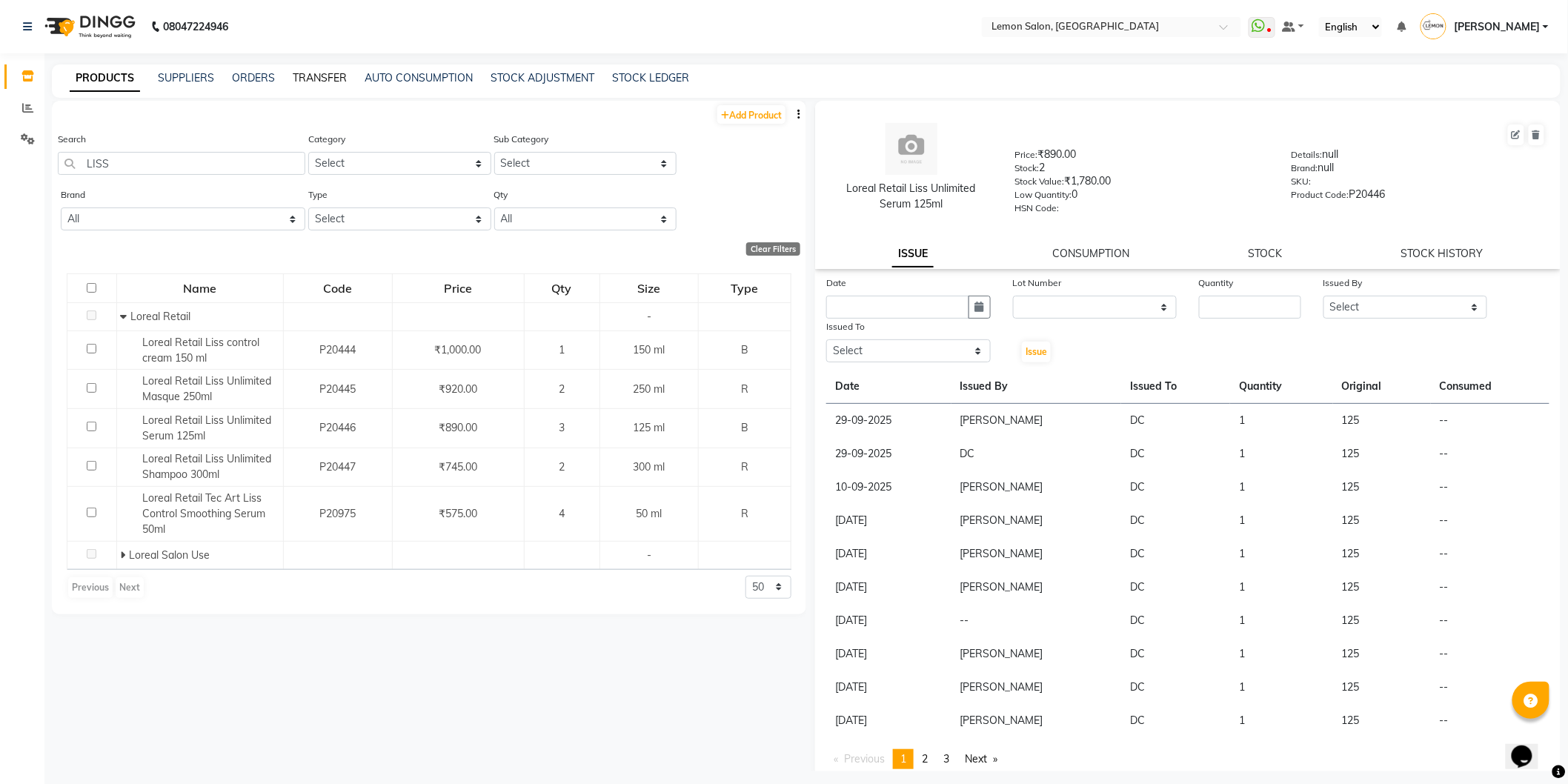
click at [320, 77] on link "TRANSFER" at bounding box center [320, 77] width 54 height 13
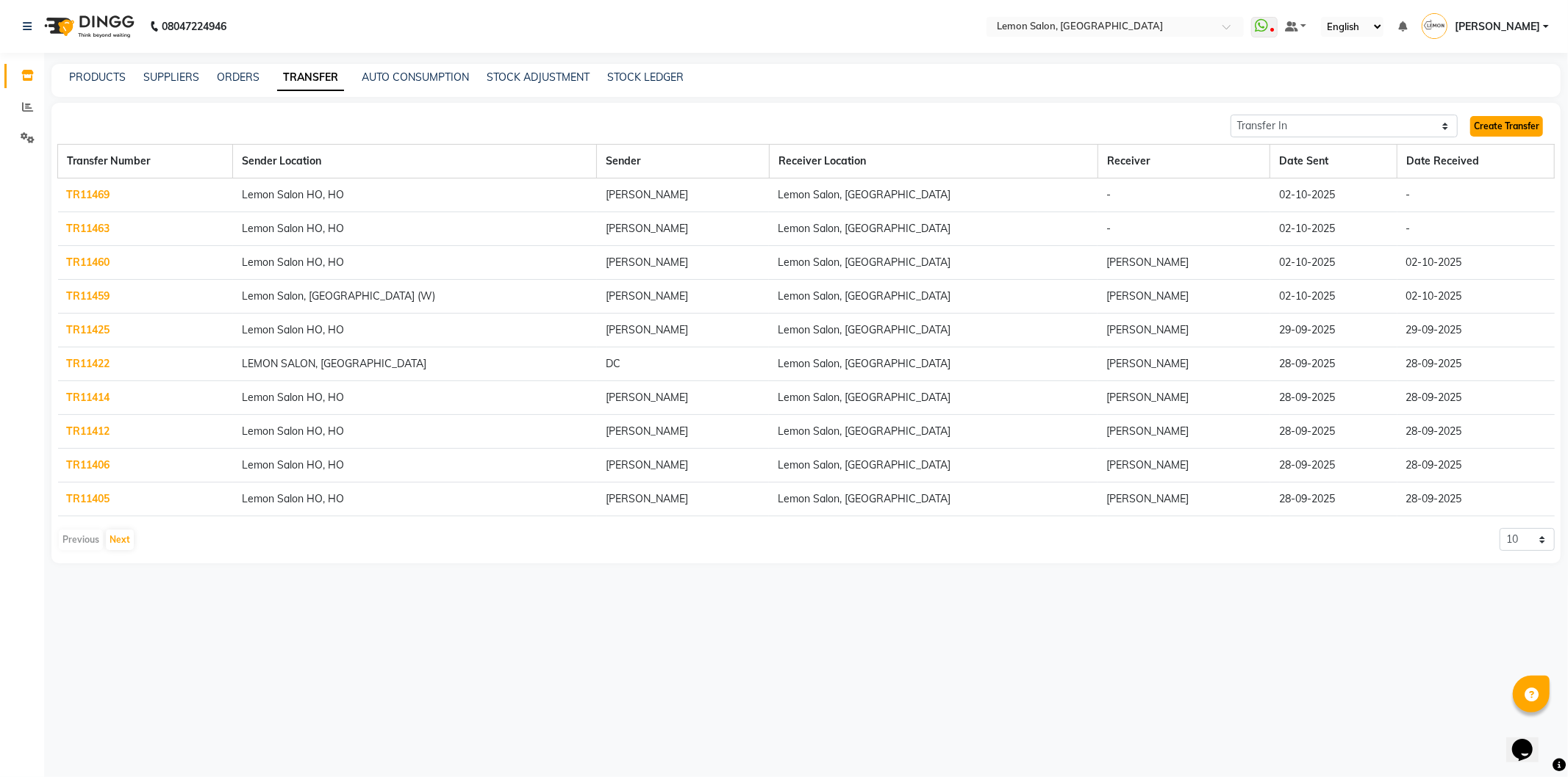
click at [1518, 126] on link "Create Transfer" at bounding box center [1507, 126] width 73 height 21
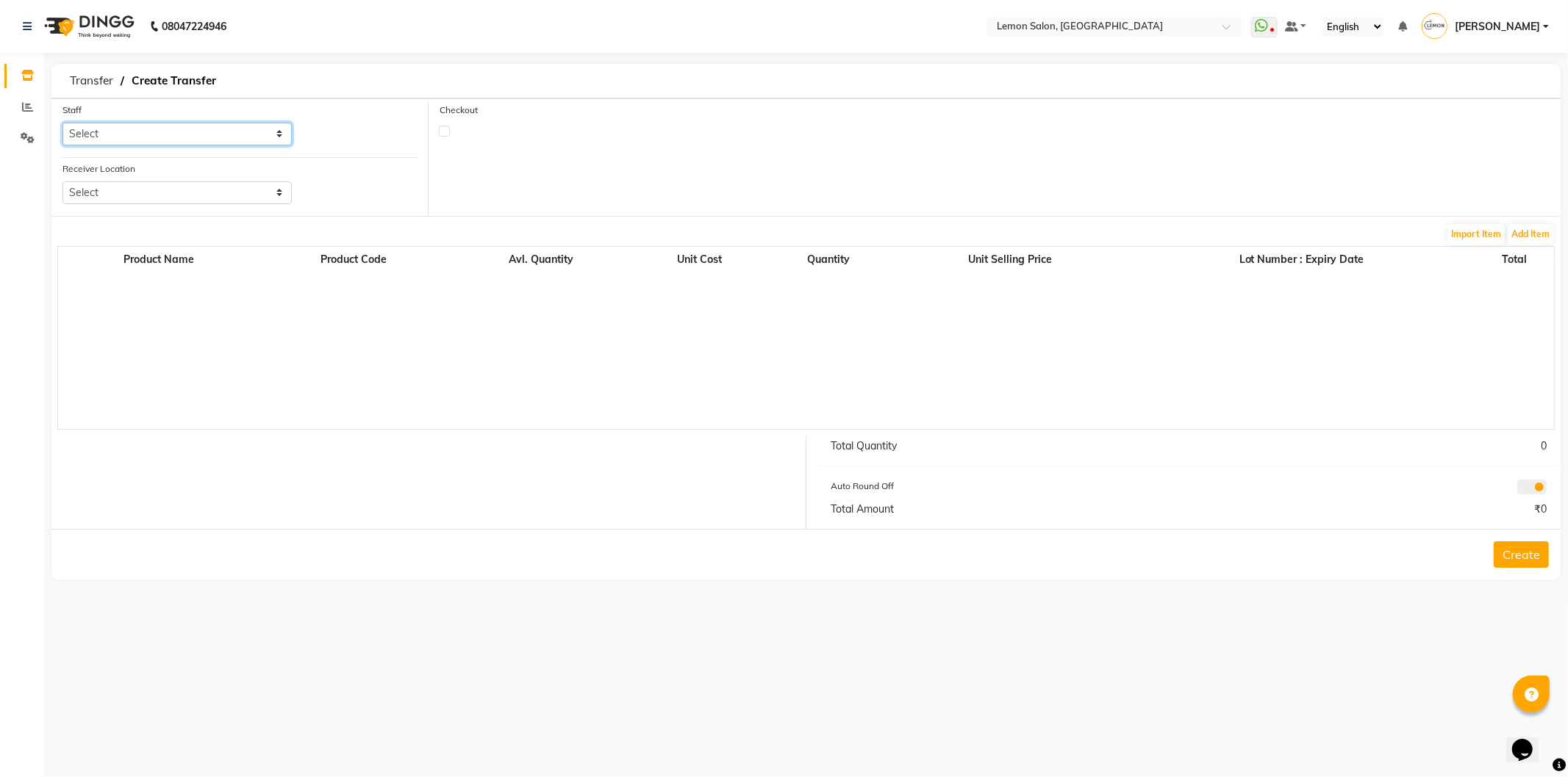
click at [163, 135] on select "Select [PERSON_NAME] [PERSON_NAME] [PERSON_NAME] [PERSON_NAME] [PERSON_NAME] [P…" at bounding box center [177, 134] width 229 height 23
select select "7884"
click at [63, 122] on select "Select [PERSON_NAME] [PERSON_NAME] [PERSON_NAME] [PERSON_NAME] [PERSON_NAME] [P…" at bounding box center [177, 134] width 229 height 23
click at [192, 184] on select "Select Lemon Salon, Lokhandwala [GEOGRAPHIC_DATA], Malad Lemon Salon, Seven Bun…" at bounding box center [177, 193] width 229 height 23
select select "968"
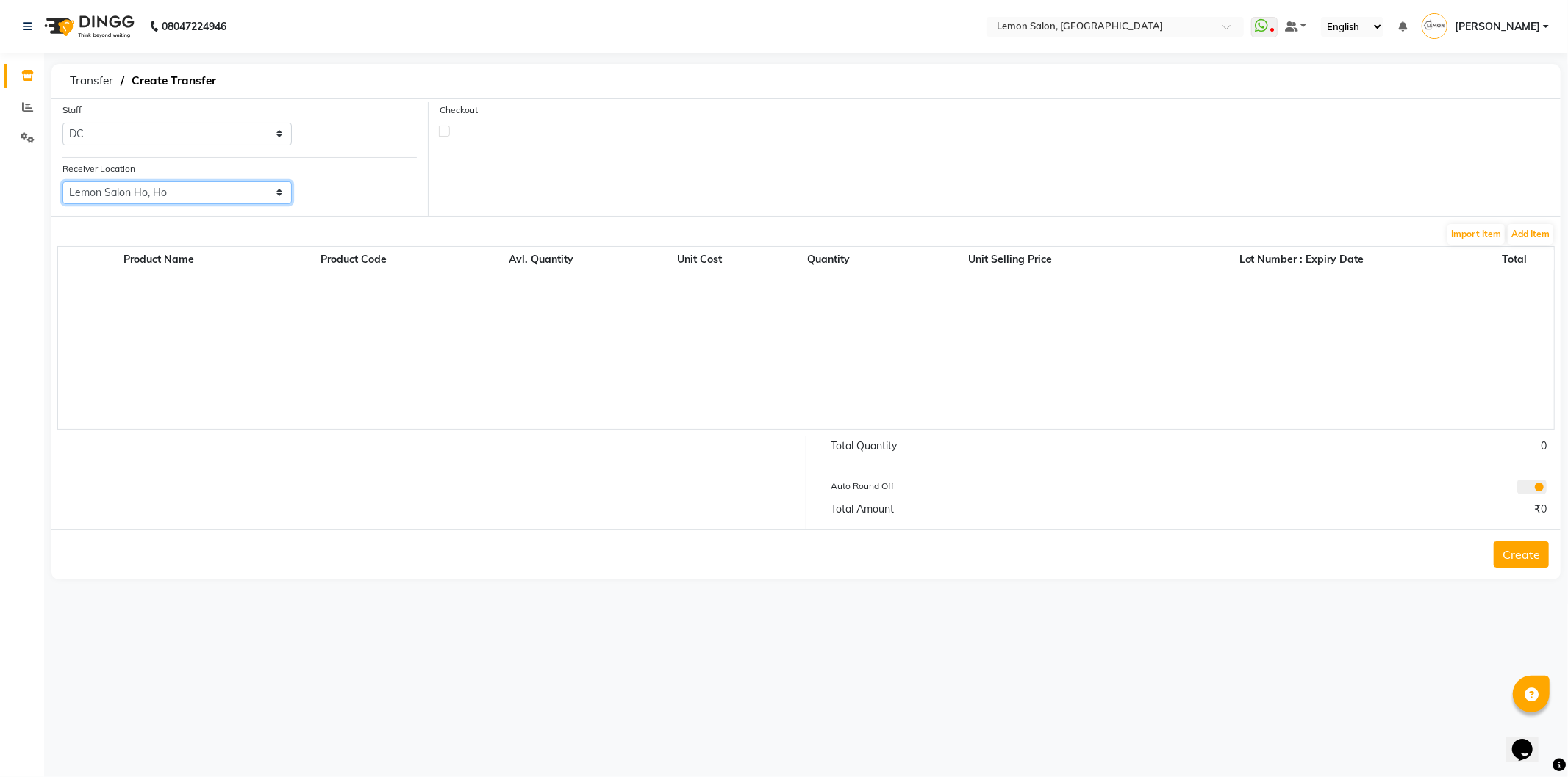
click at [63, 181] on select "Select Lemon Salon, Lokhandwala [GEOGRAPHIC_DATA], Malad Lemon Salon, Seven Bun…" at bounding box center [177, 193] width 229 height 23
click at [447, 131] on label at bounding box center [444, 131] width 11 height 11
click at [447, 131] on input "checkbox" at bounding box center [444, 130] width 9 height 9
checkbox input "true"
select select "true"
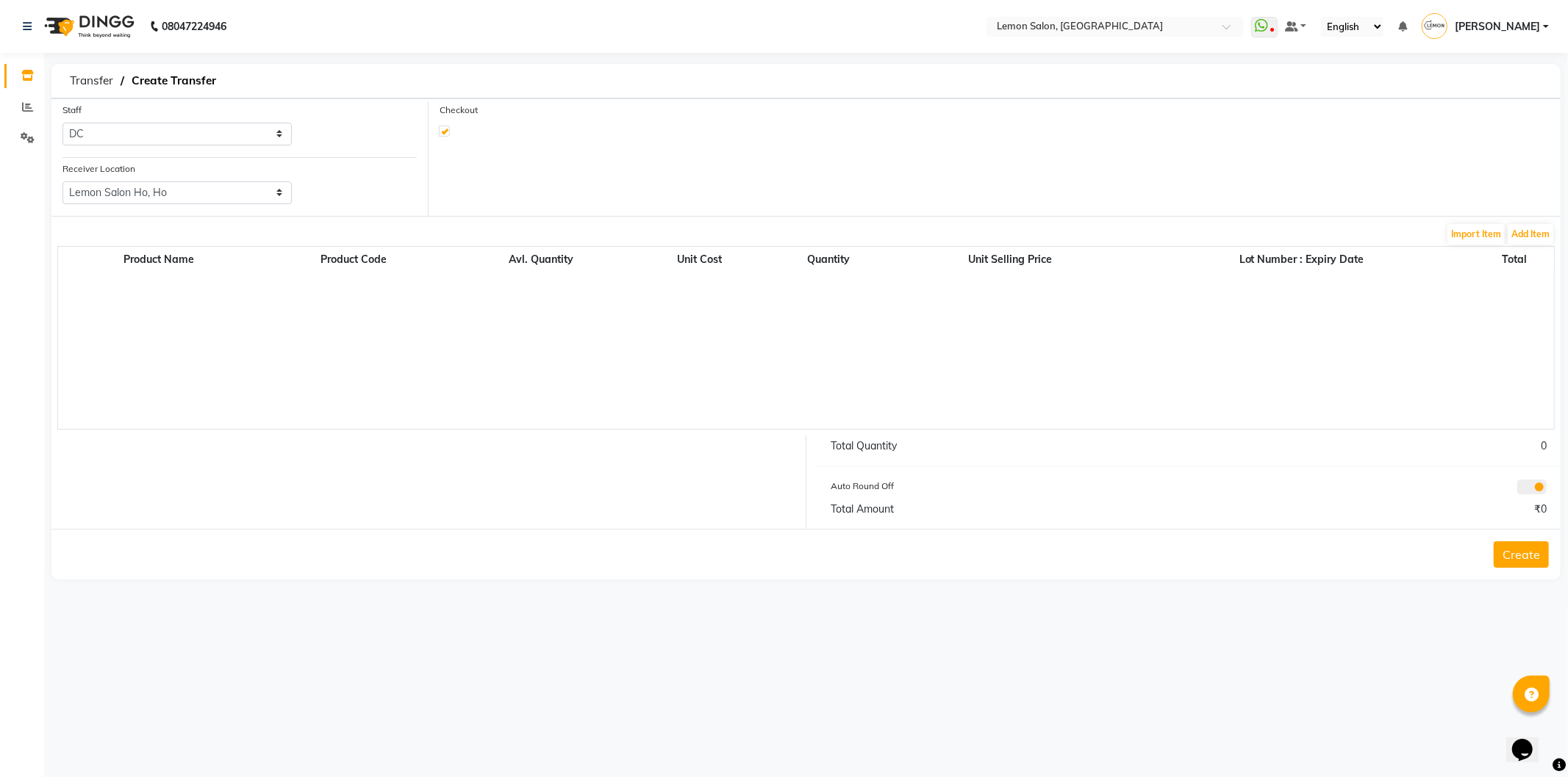
select select "743"
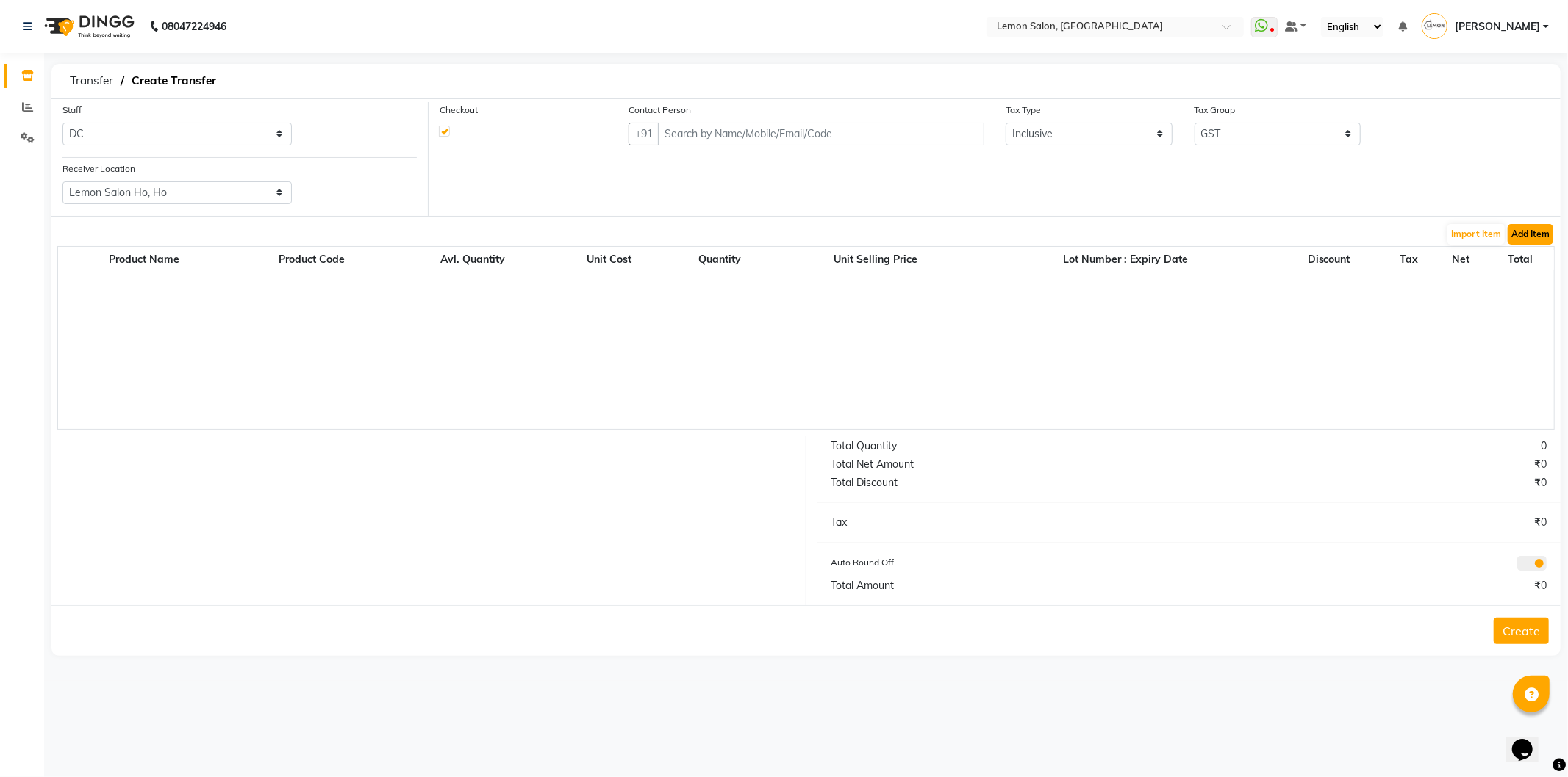
click at [1525, 239] on button "Add Item" at bounding box center [1531, 234] width 46 height 21
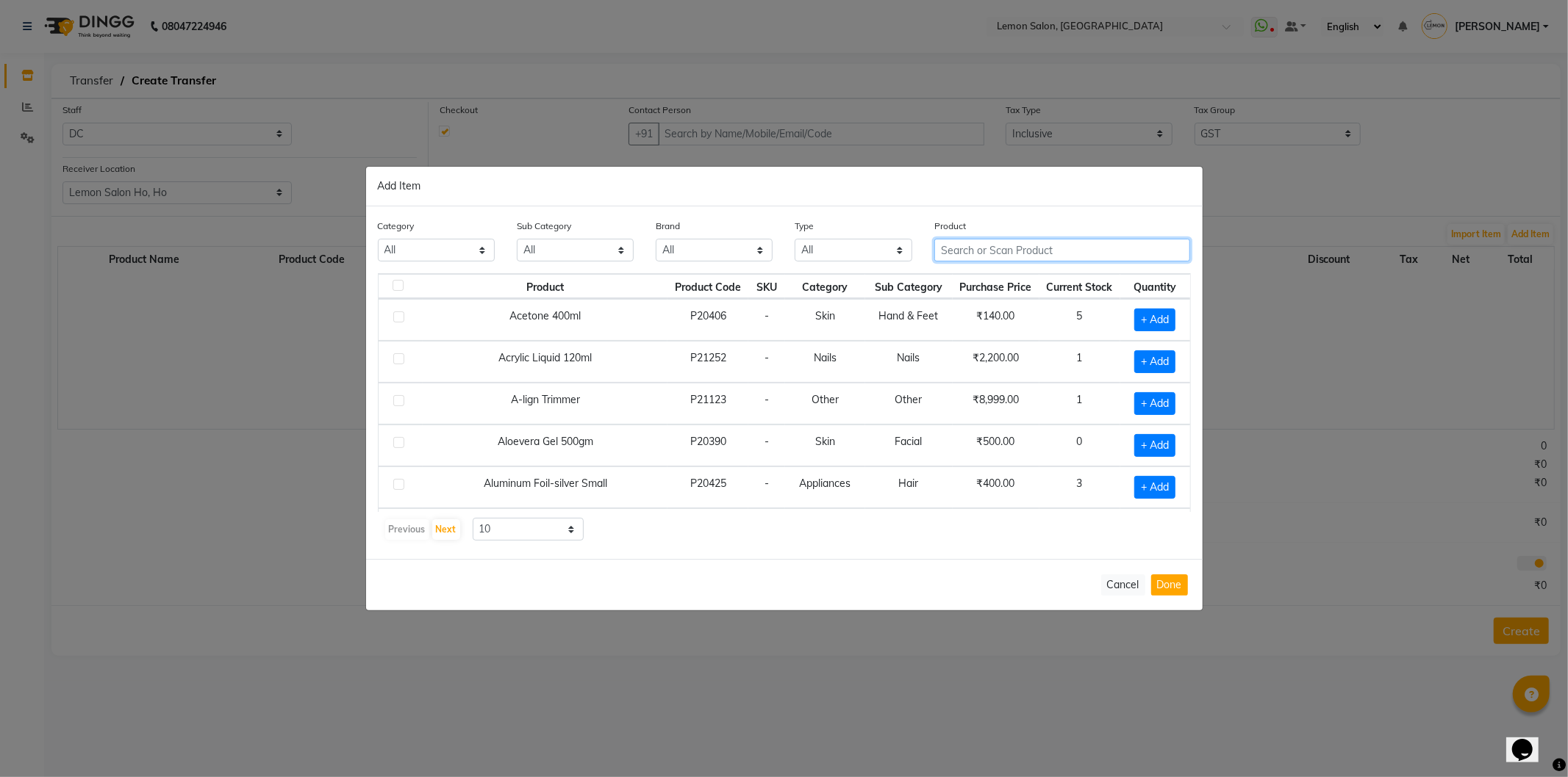
click at [1086, 256] on input "text" at bounding box center [1062, 250] width 257 height 23
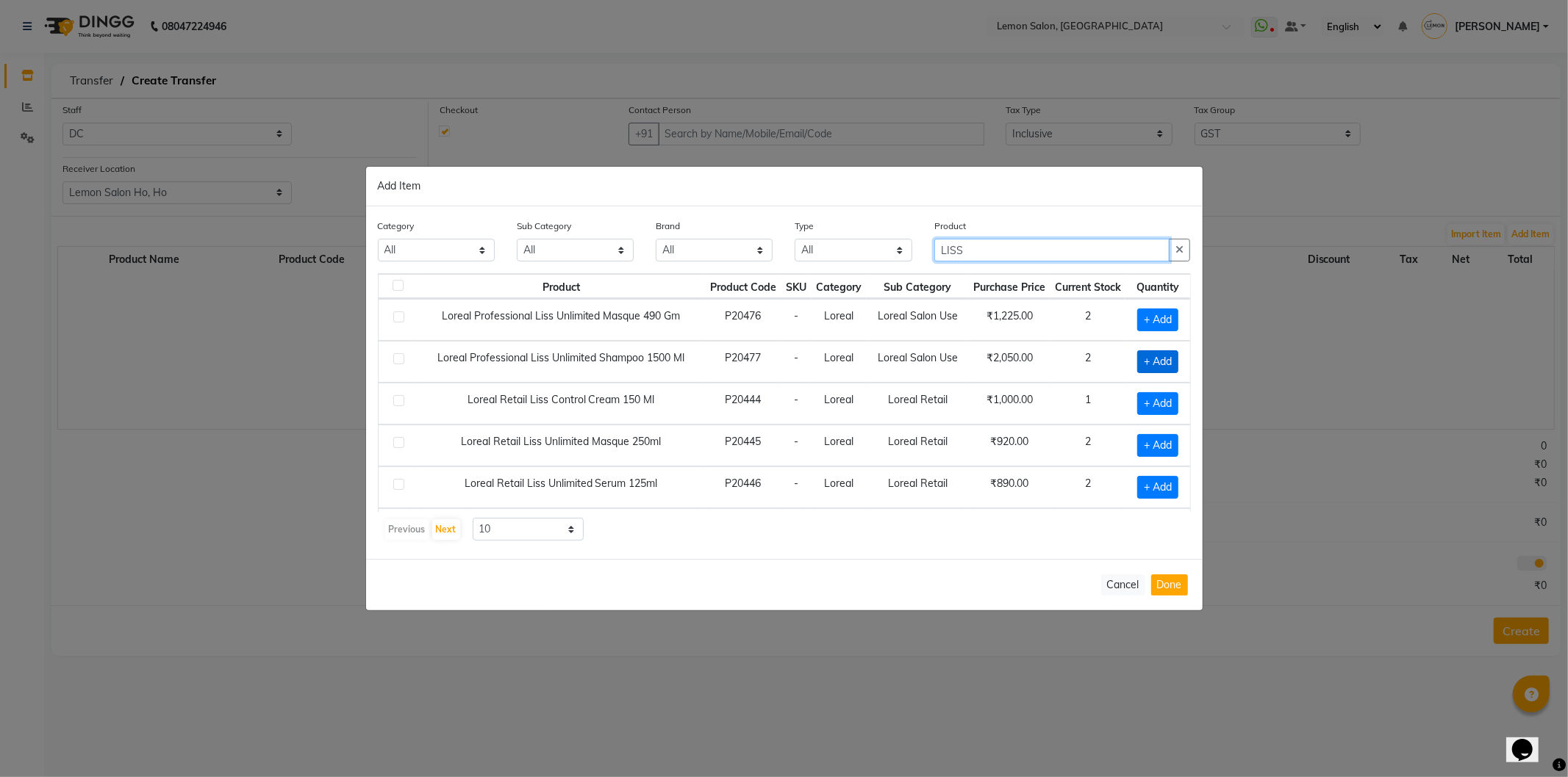
type input "LISS"
click at [1138, 368] on span "+ Add" at bounding box center [1158, 362] width 41 height 23
checkbox input "true"
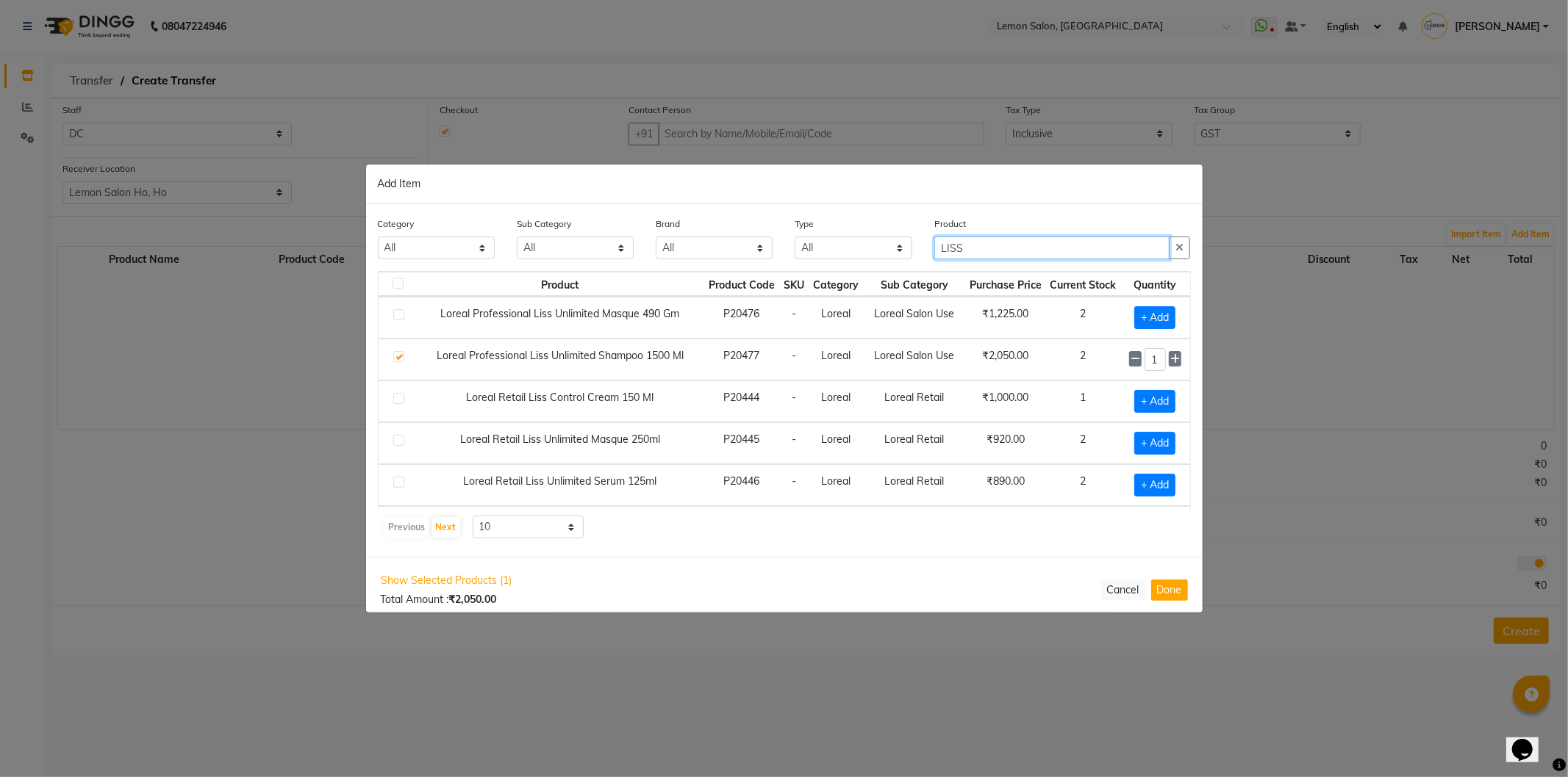
drag, startPoint x: 974, startPoint y: 241, endPoint x: 841, endPoint y: 260, distance: 134.4
click at [841, 260] on div "Category All Hair Skin Makeup Personal Care Appliances [PERSON_NAME] Waxing Dis…" at bounding box center [784, 243] width 835 height 55
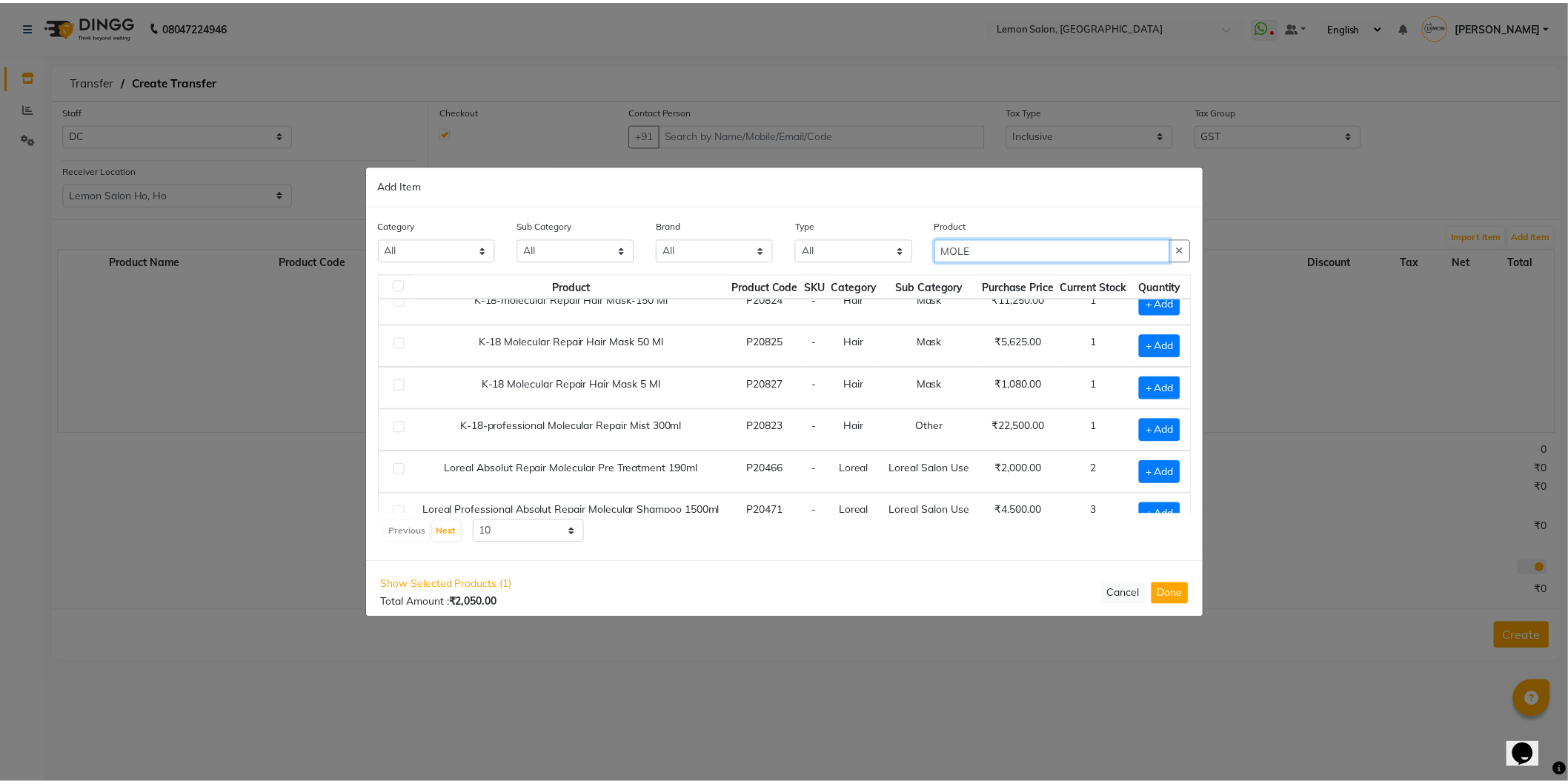
scroll to position [109, 0]
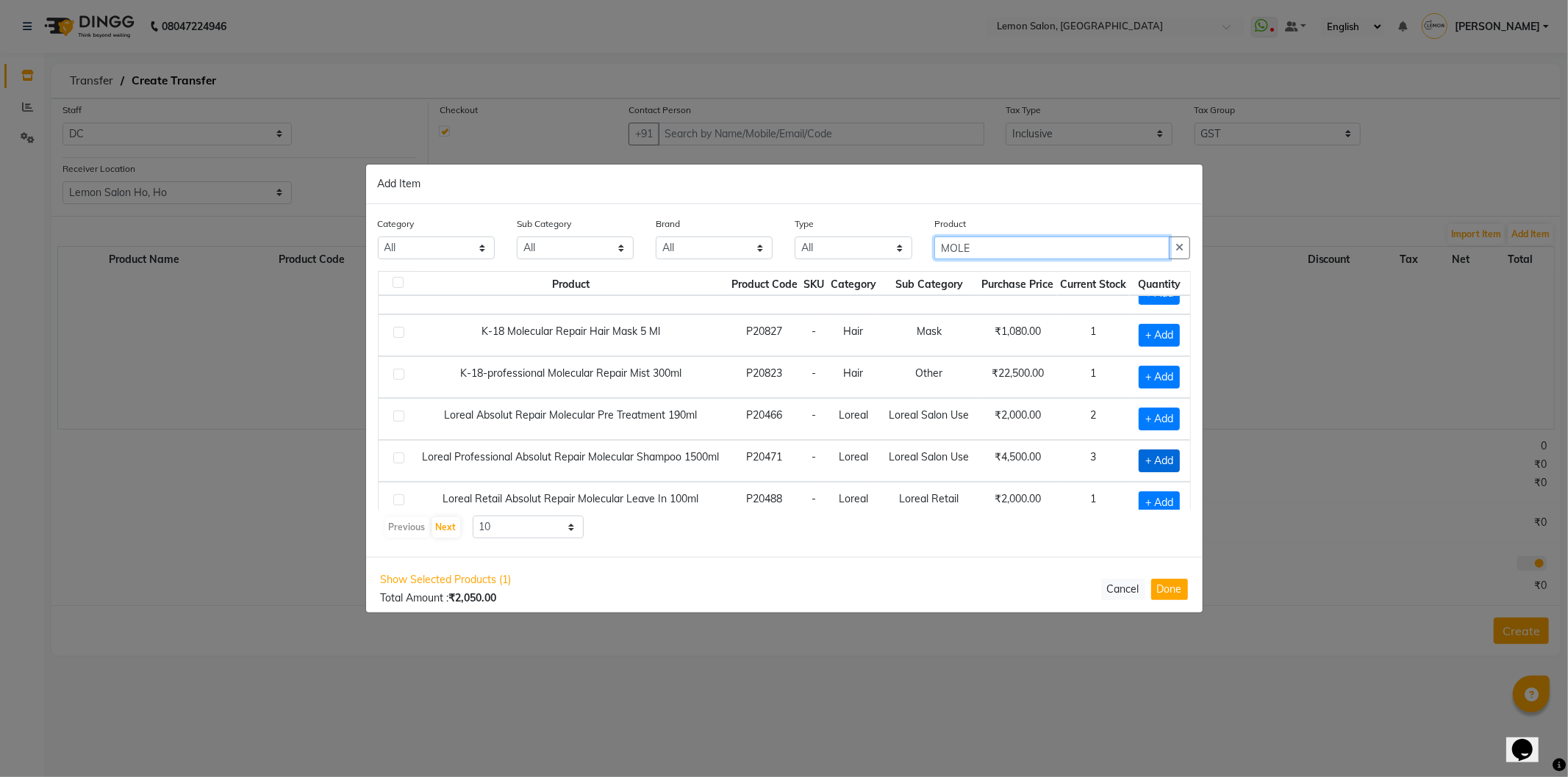
type input "MOLE"
click at [1150, 462] on span "+ Add" at bounding box center [1160, 461] width 41 height 23
checkbox input "true"
click at [1170, 462] on icon at bounding box center [1175, 460] width 9 height 10
type input "2"
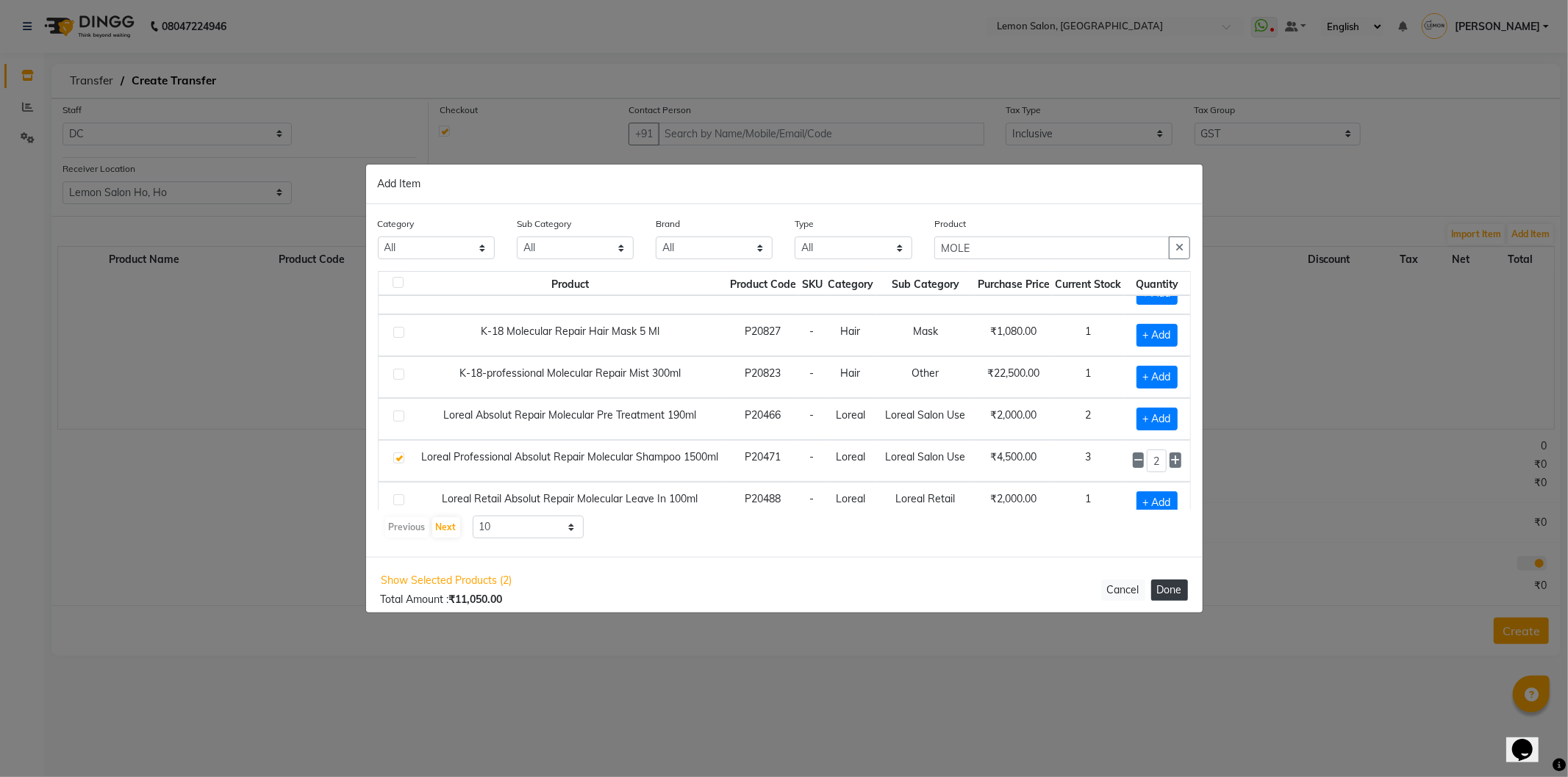
click at [1177, 591] on button "Done" at bounding box center [1170, 590] width 37 height 21
select select "743"
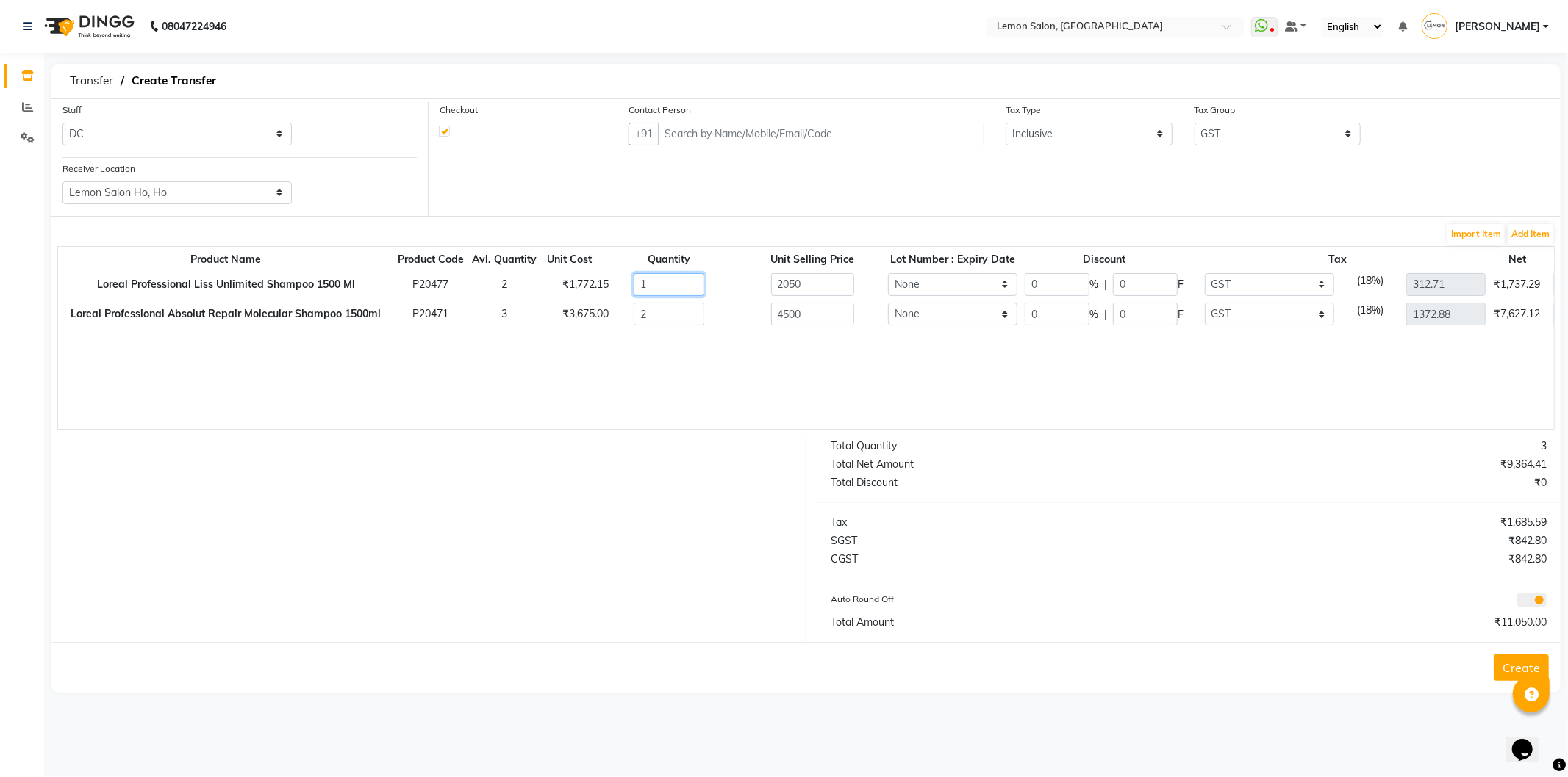
click at [685, 285] on input "1" at bounding box center [669, 285] width 70 height 23
type input "2360"
type input "360"
type input "2360"
type input "14"
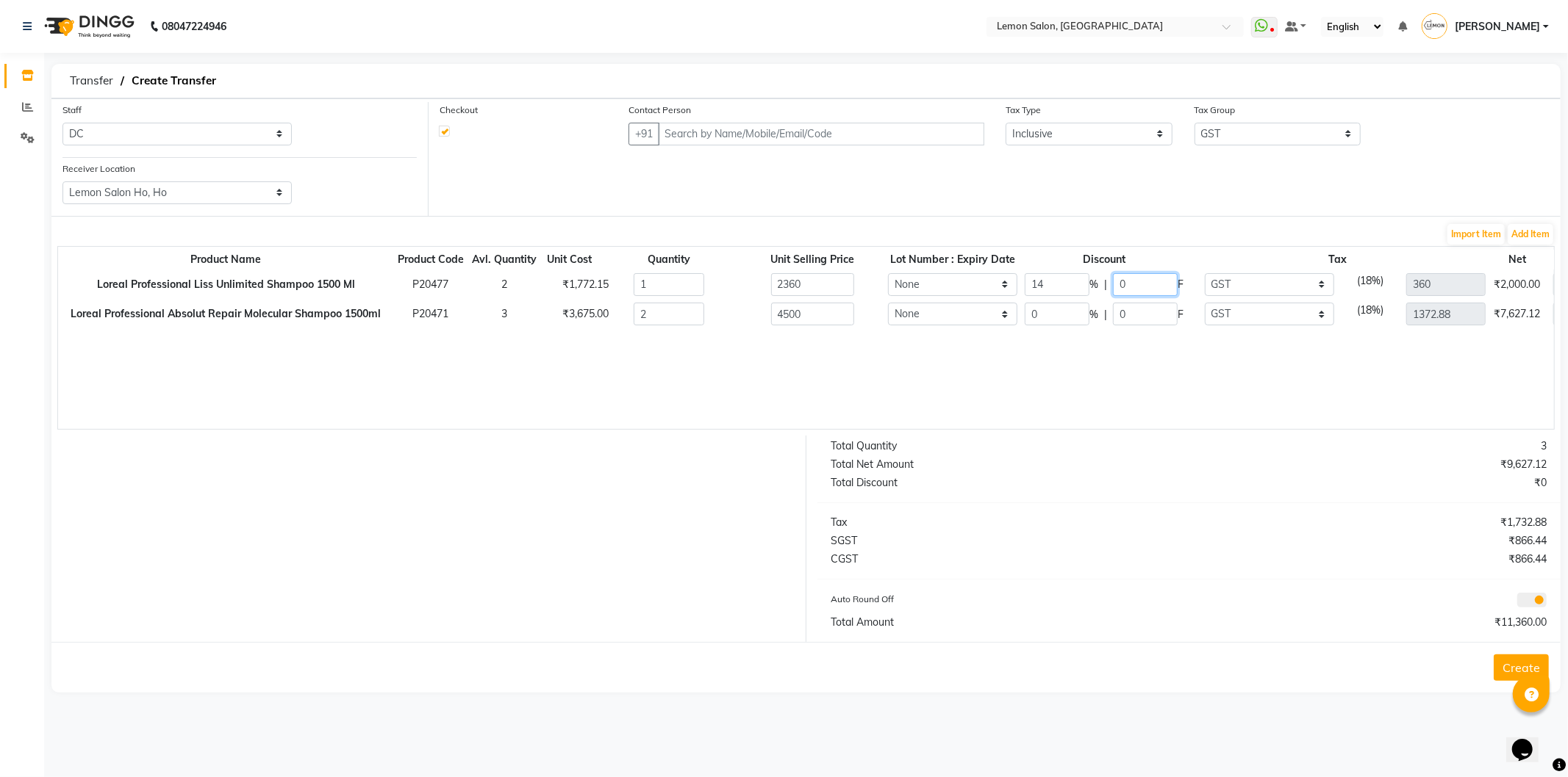
type input "330.4"
type input "309.6"
type input "2029.6"
type input "14"
type input "630"
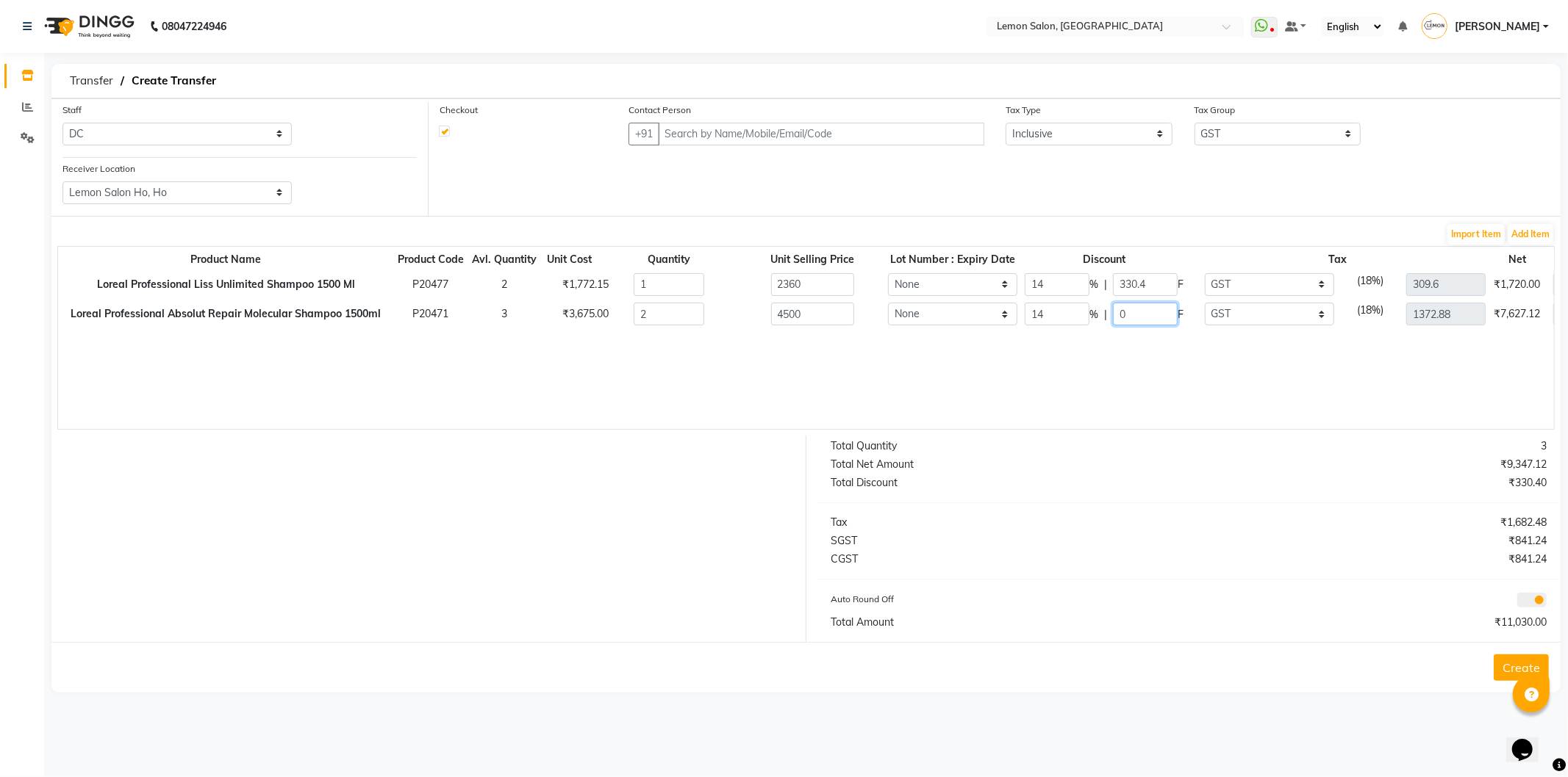
type input "1180.68"
type input "7740"
click at [725, 131] on input "text" at bounding box center [821, 134] width 326 height 23
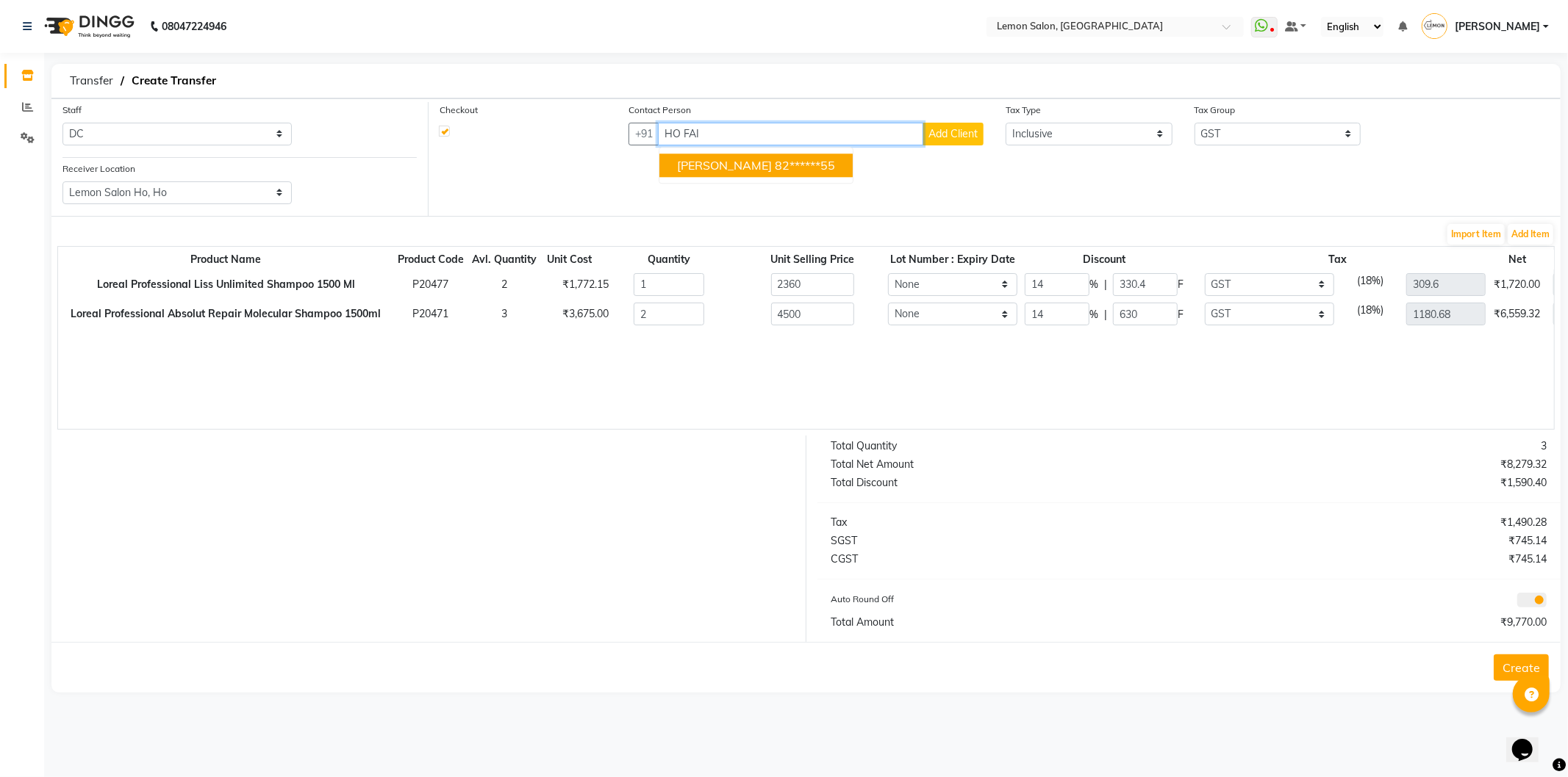
click at [719, 165] on span "HO Faisal" at bounding box center [725, 165] width 95 height 15
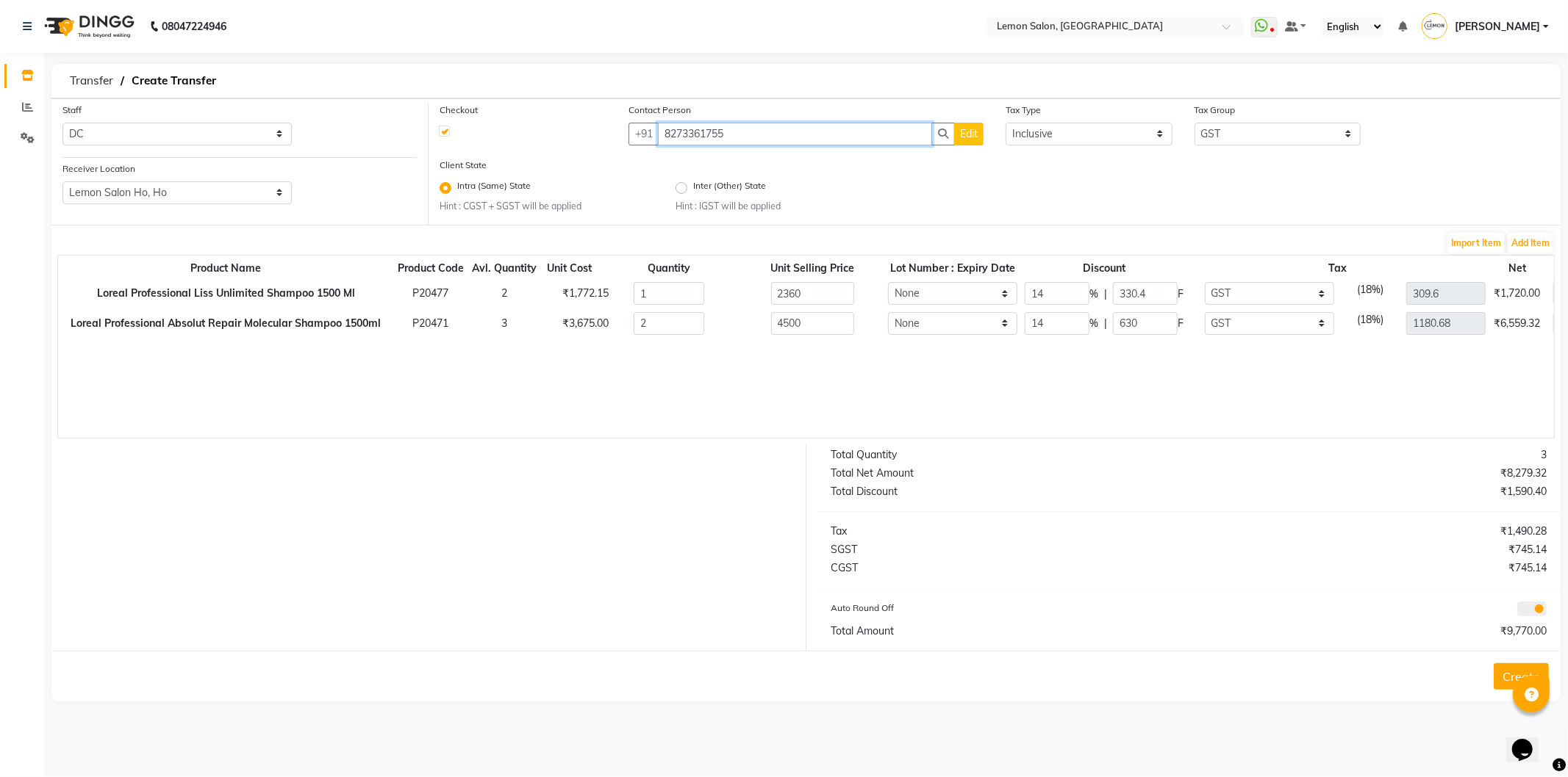
type input "8273361755"
click at [1497, 681] on button "Create" at bounding box center [1521, 677] width 55 height 27
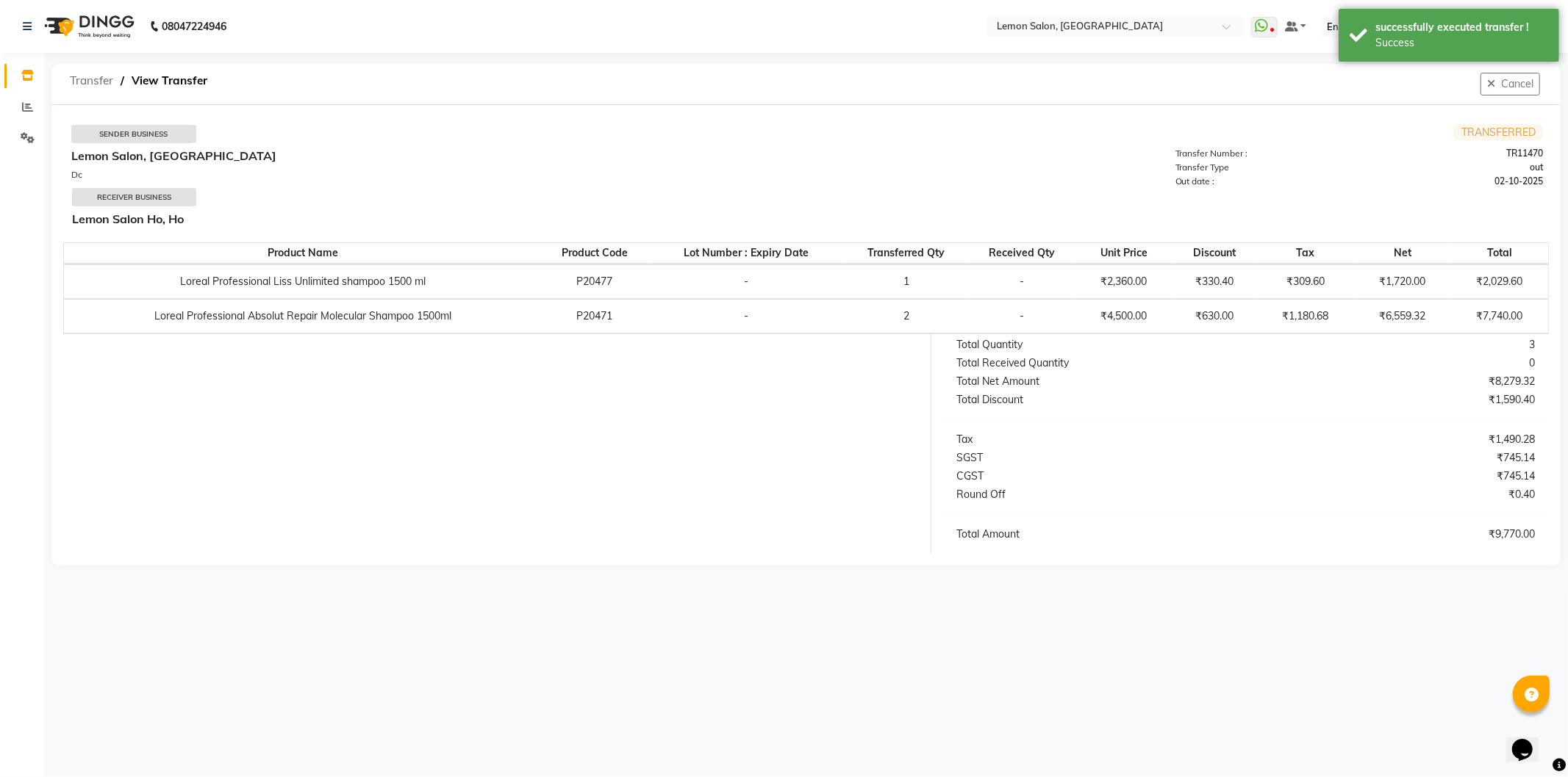
click at [91, 82] on span "Transfer" at bounding box center [92, 80] width 58 height 27
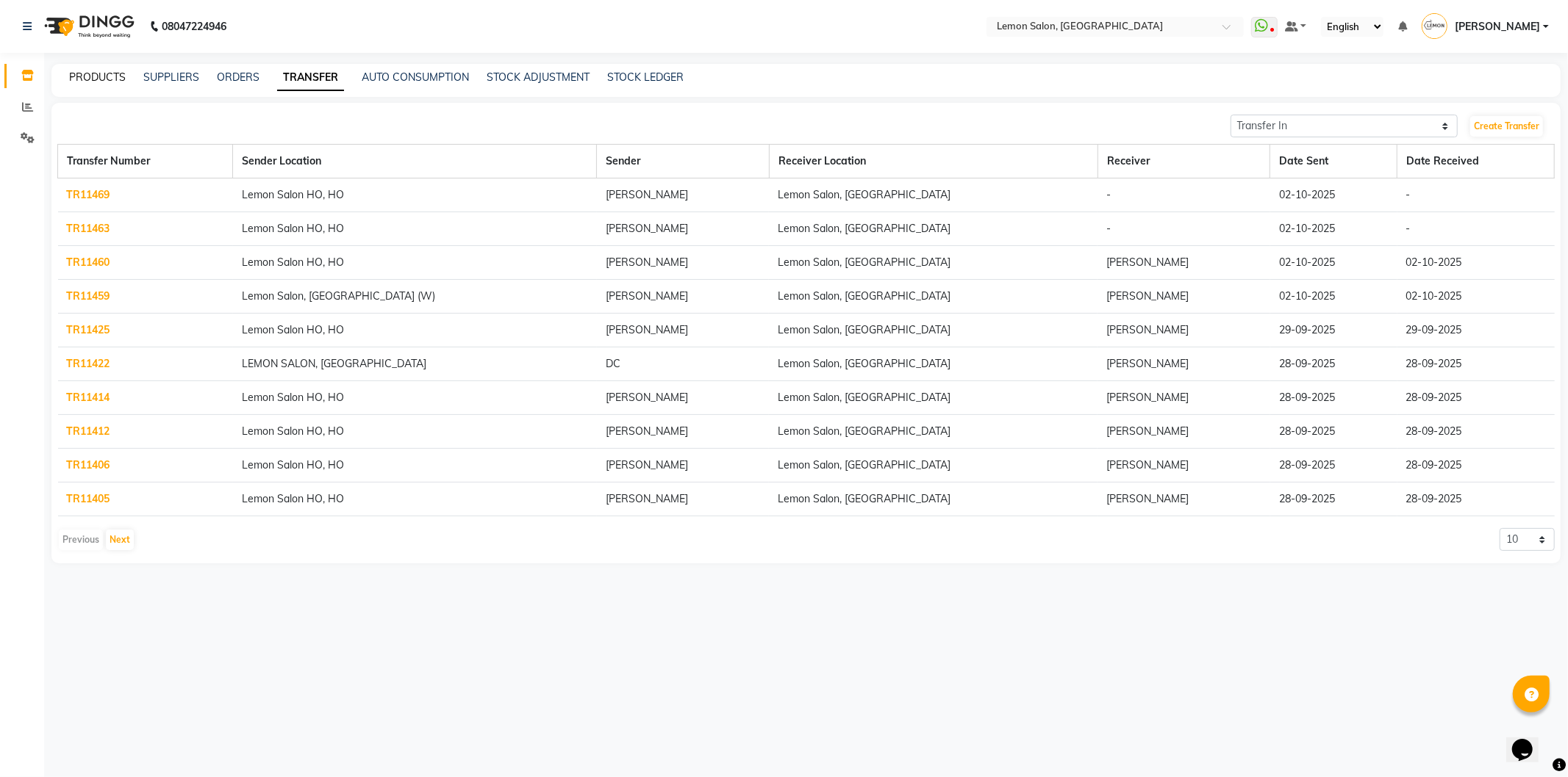
click at [77, 78] on link "PRODUCTS" at bounding box center [97, 77] width 57 height 13
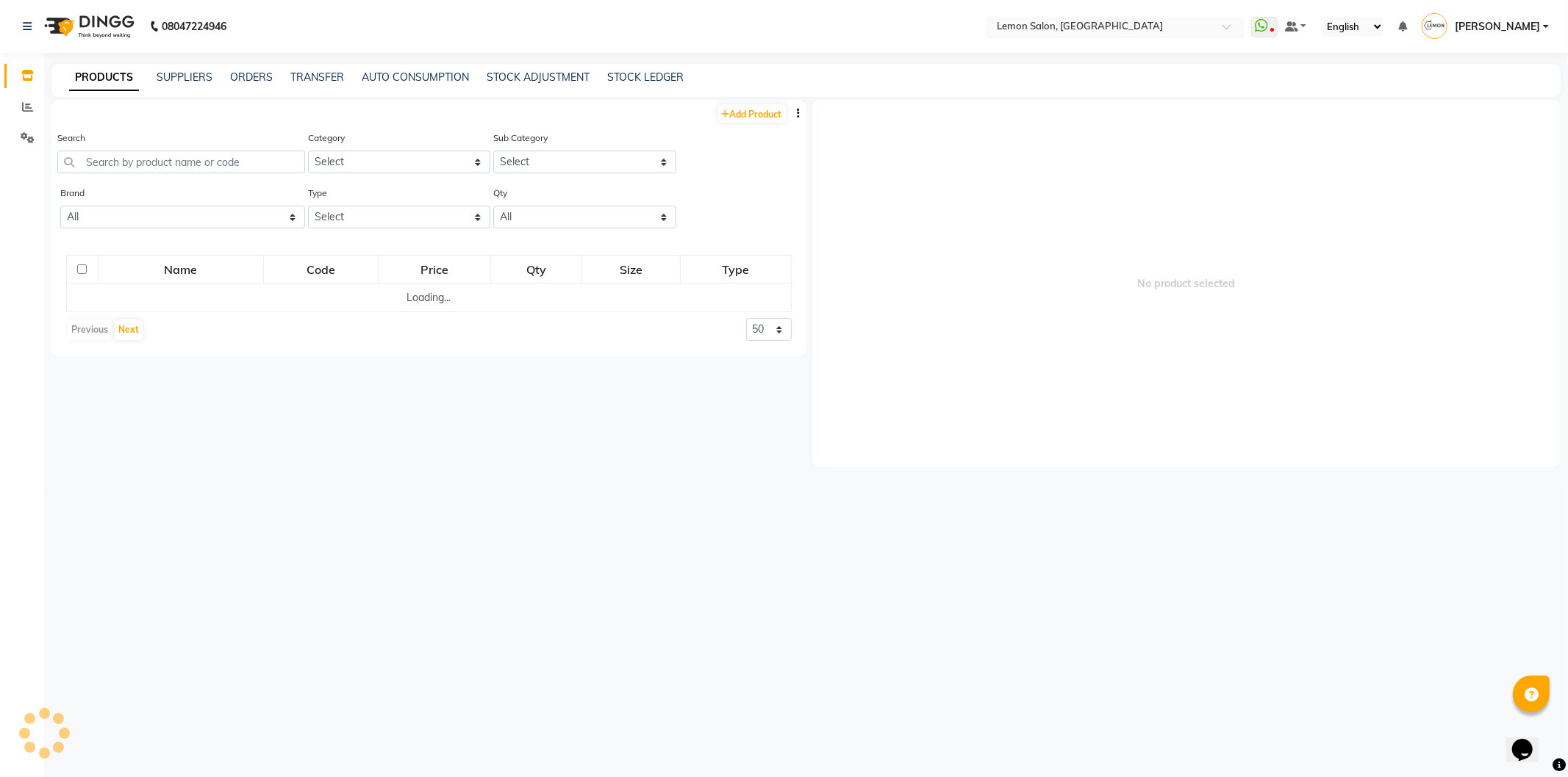
click at [1170, 32] on input "text" at bounding box center [1101, 28] width 213 height 15
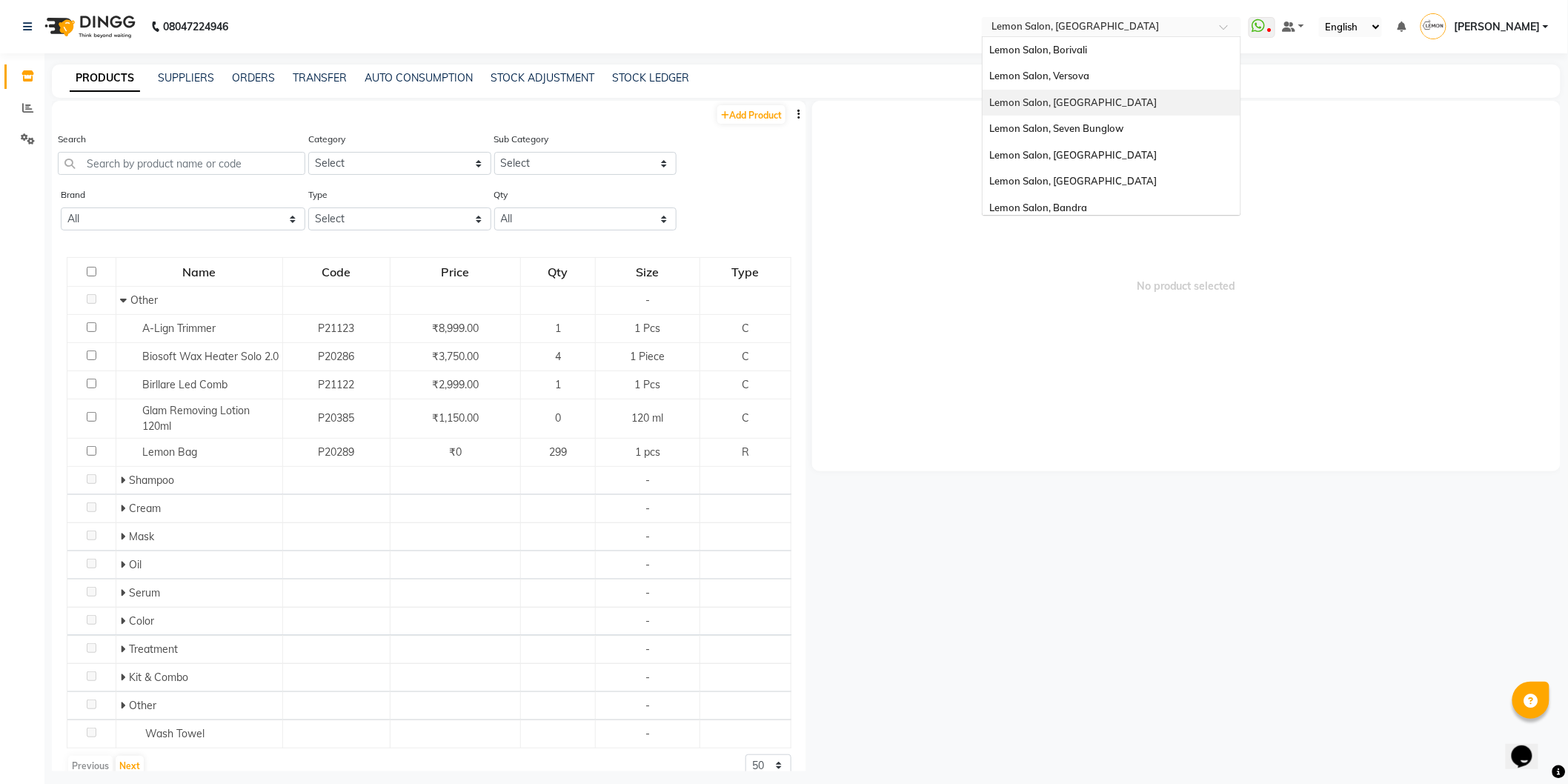
click at [1106, 111] on div "Lemon Salon, [GEOGRAPHIC_DATA]" at bounding box center [1112, 103] width 258 height 27
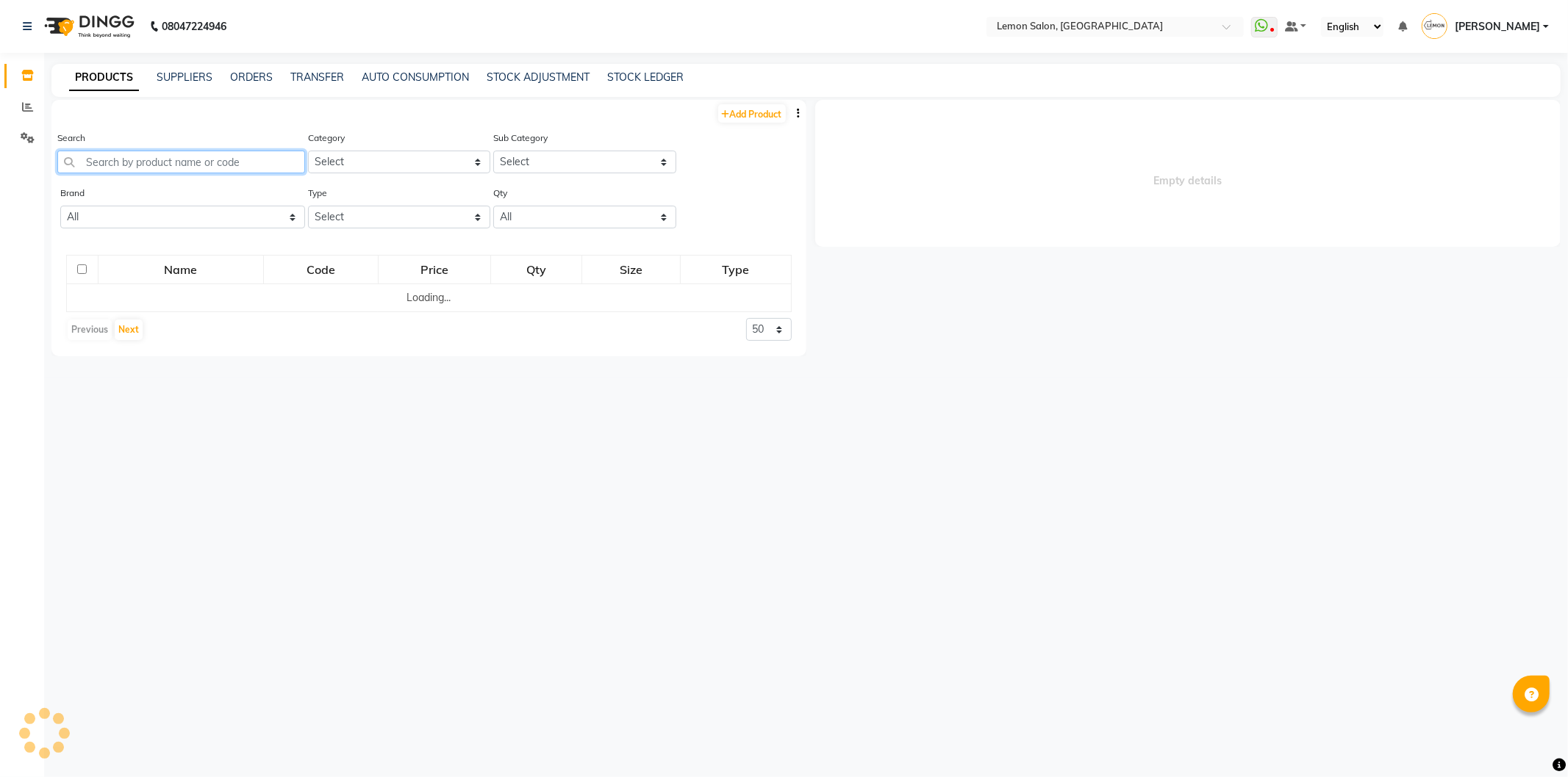
click at [162, 165] on input "text" at bounding box center [181, 162] width 247 height 23
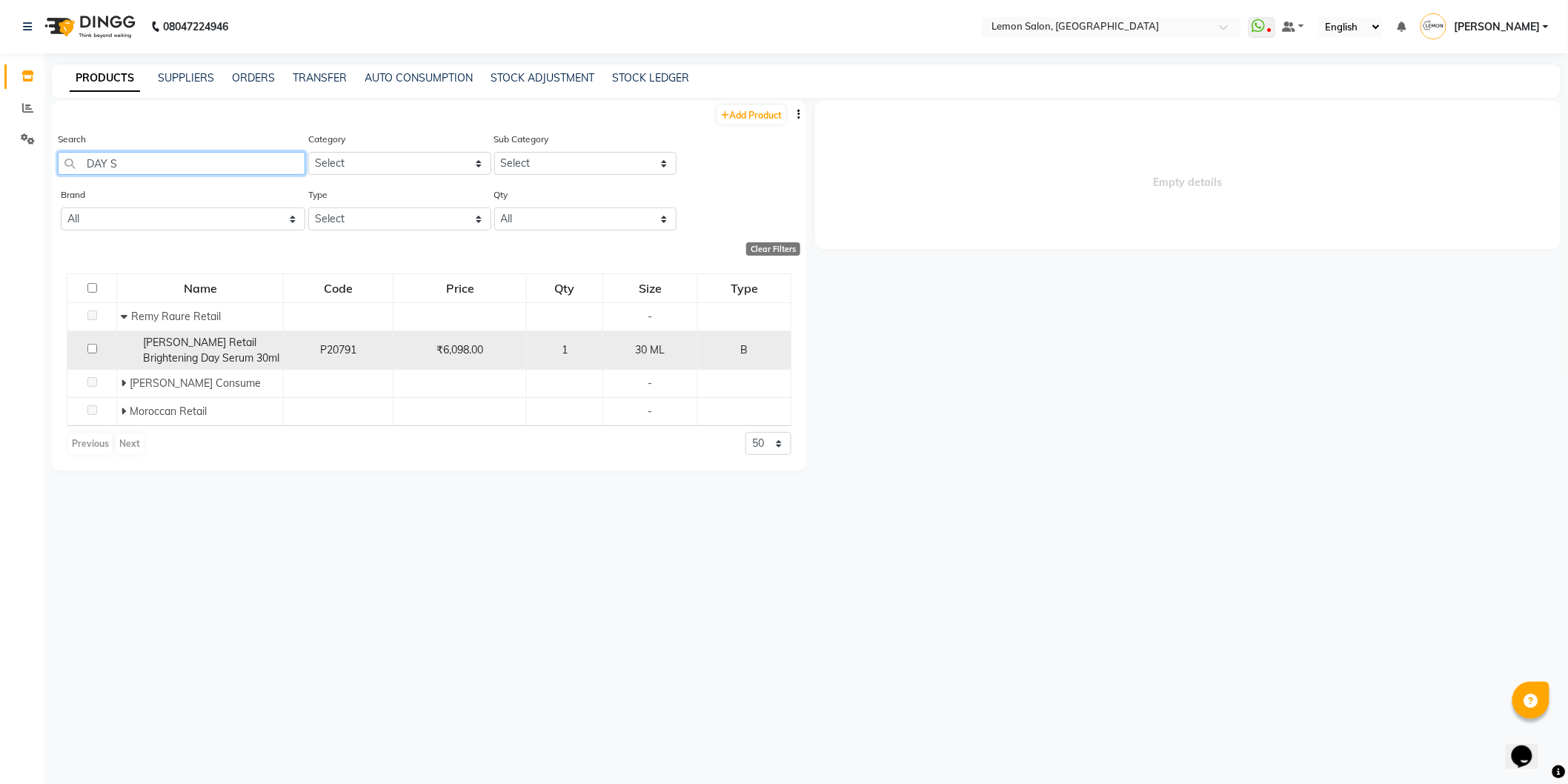
type input "DAY S"
click at [171, 355] on span "[PERSON_NAME] Retail Brightening Day Serum 30ml" at bounding box center [211, 350] width 137 height 29
select select
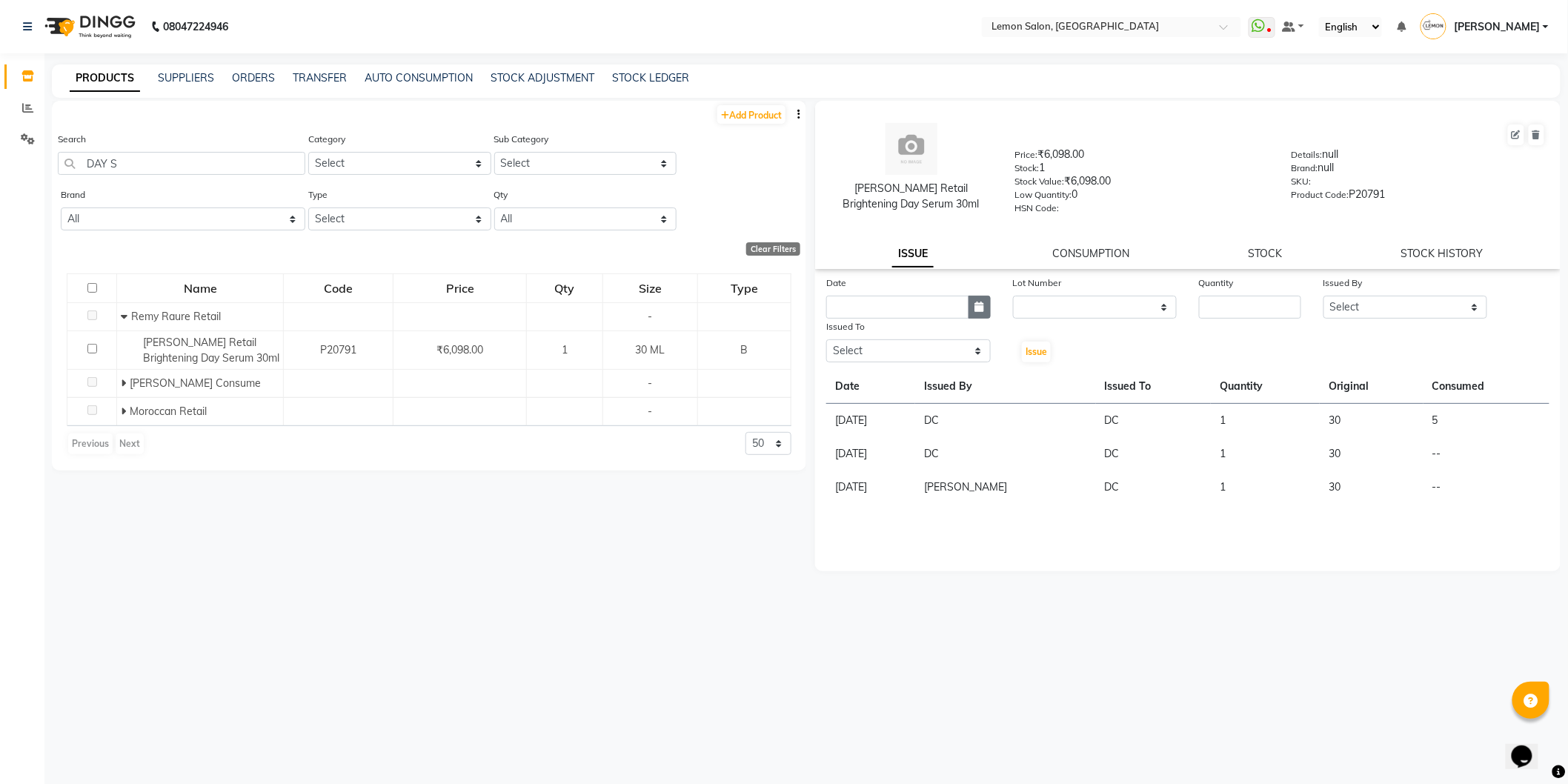
click at [979, 309] on icon "button" at bounding box center [980, 307] width 9 height 10
select select "10"
select select "2025"
click at [842, 385] on div "29" at bounding box center [842, 384] width 24 height 24
type input "29-09-2025"
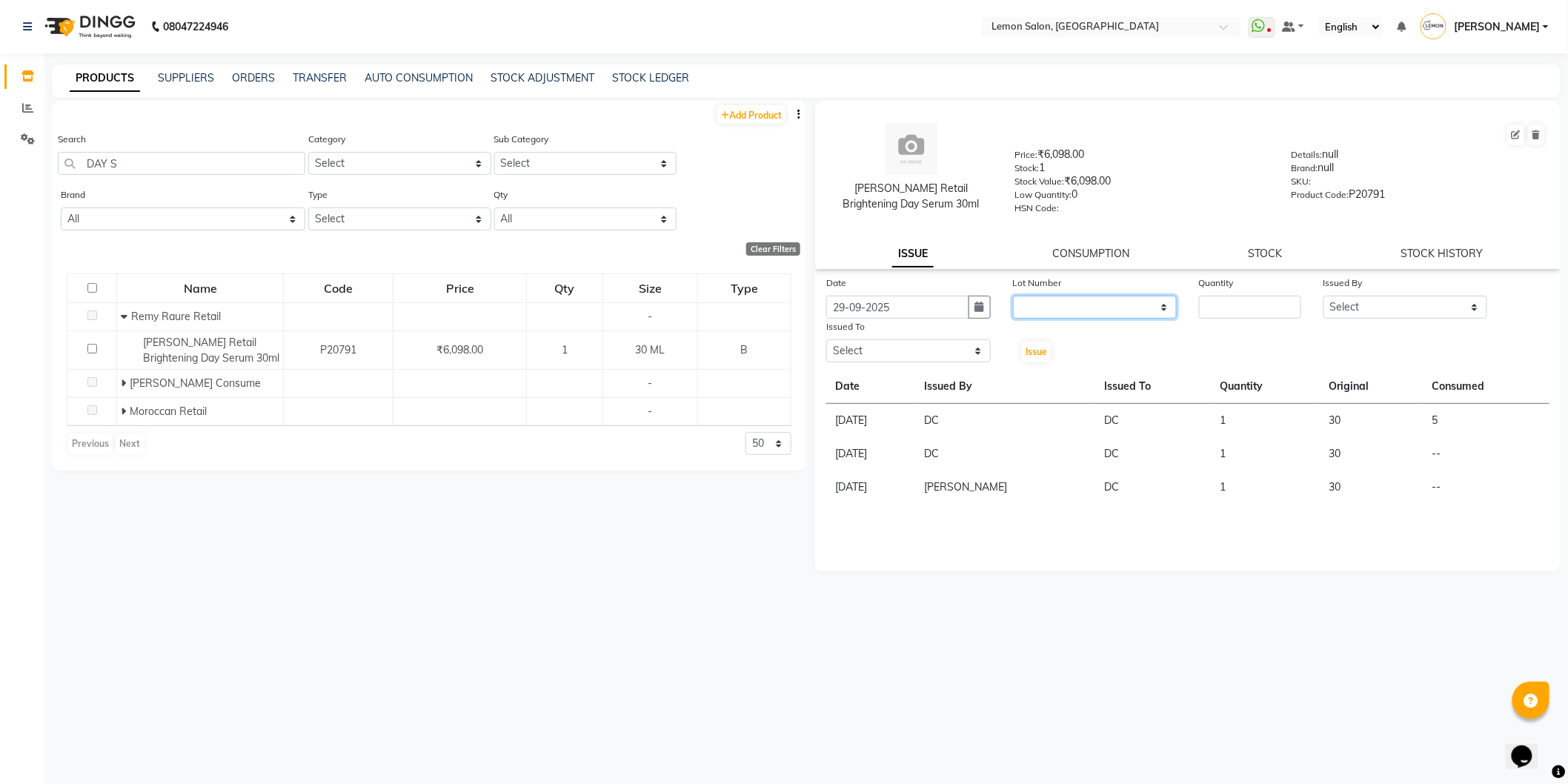
click at [1109, 306] on select "None" at bounding box center [1095, 307] width 164 height 23
select select "0: null"
click at [1013, 297] on select "None" at bounding box center [1095, 307] width 164 height 23
click at [1245, 304] on input "number" at bounding box center [1250, 307] width 102 height 23
type input "1"
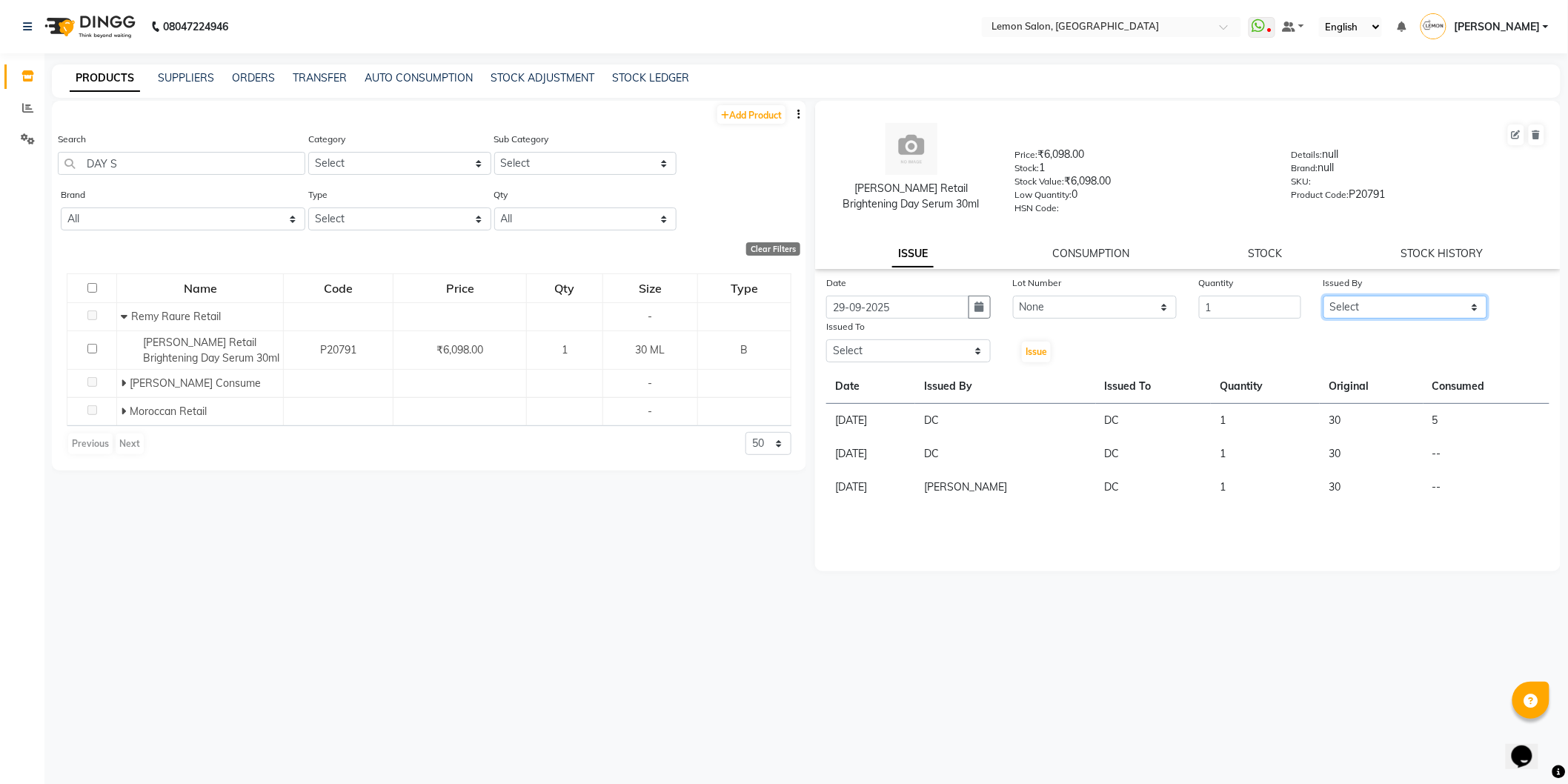
click at [1389, 306] on select "Select [PERSON_NAME] [PERSON_NAME] Datta [PERSON_NAME][GEOGRAPHIC_DATA] [PERSON…" at bounding box center [1405, 307] width 164 height 23
select select "7416"
click at [1323, 297] on select "Select [PERSON_NAME] [PERSON_NAME] Datta [PERSON_NAME][GEOGRAPHIC_DATA] [PERSON…" at bounding box center [1405, 307] width 164 height 23
click at [916, 348] on select "Select [PERSON_NAME] [PERSON_NAME] Datta [PERSON_NAME][GEOGRAPHIC_DATA] [PERSON…" at bounding box center [908, 351] width 164 height 23
select select "7892"
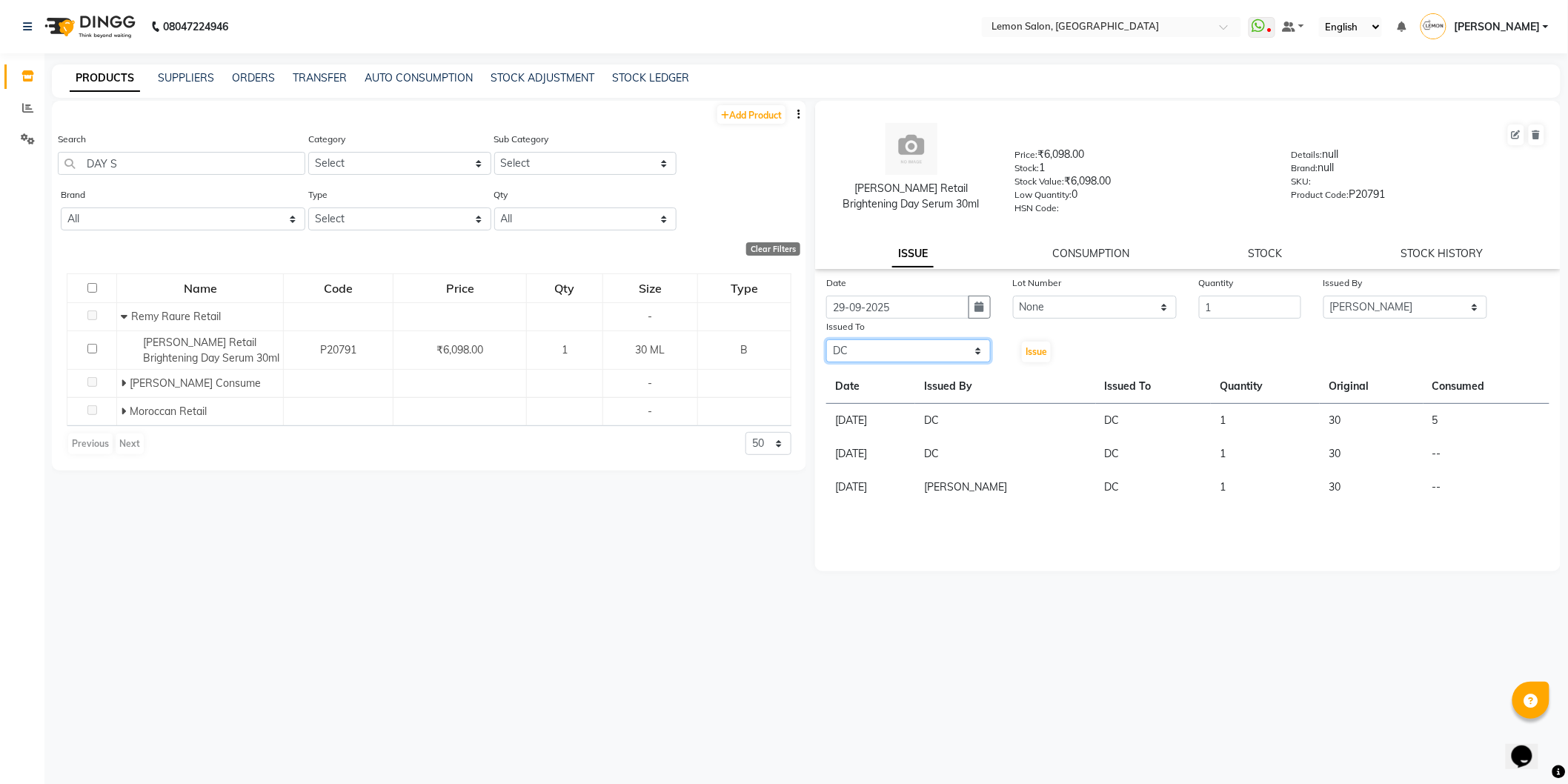
click at [826, 341] on select "Select [PERSON_NAME] [PERSON_NAME] Datta [PERSON_NAME][GEOGRAPHIC_DATA] [PERSON…" at bounding box center [908, 351] width 164 height 23
click at [1041, 348] on span "Issue" at bounding box center [1036, 351] width 22 height 11
select select
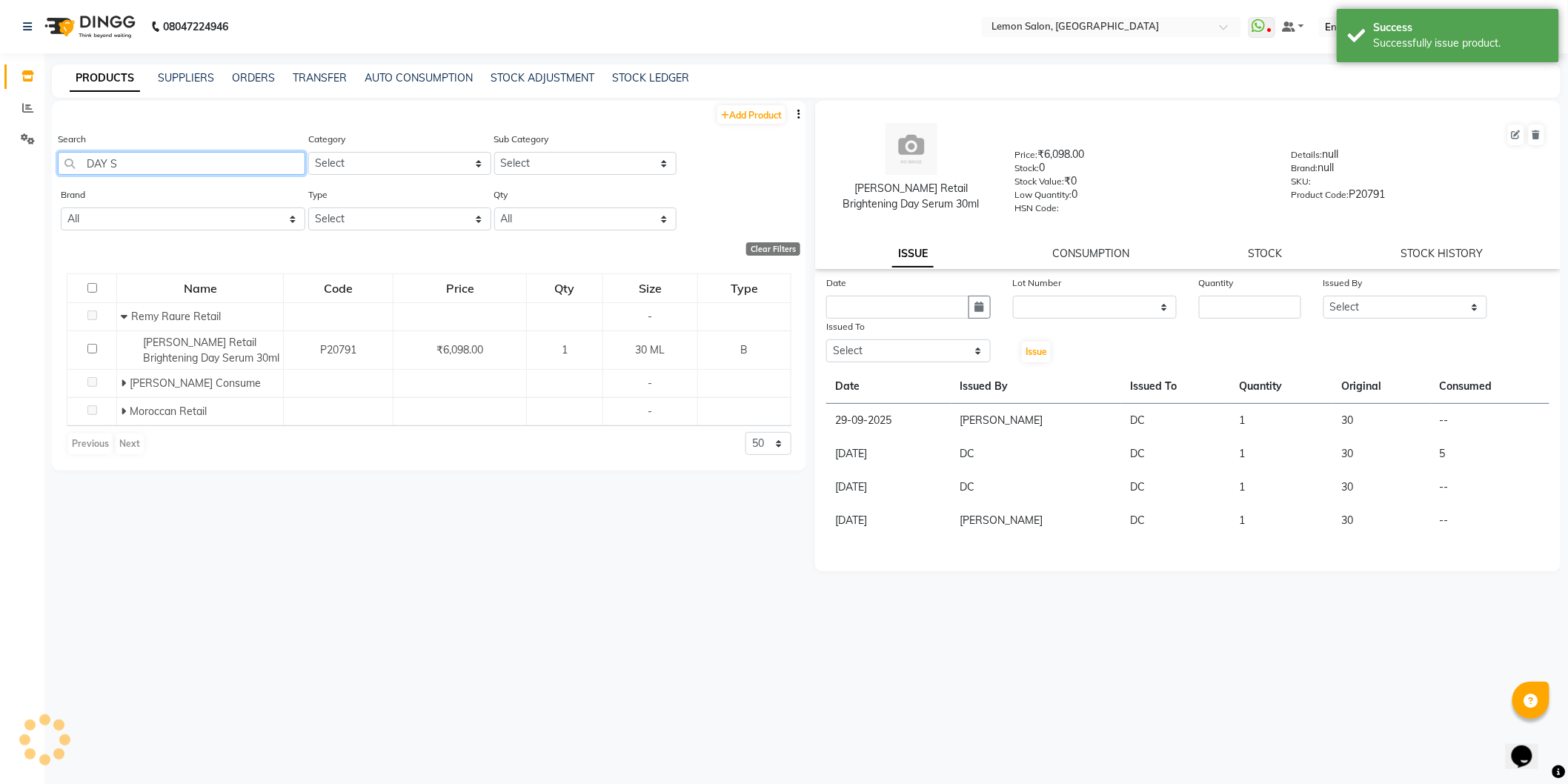
drag, startPoint x: 157, startPoint y: 171, endPoint x: 61, endPoint y: 171, distance: 96.0
click at [61, 171] on input "DAY S" at bounding box center [181, 164] width 248 height 23
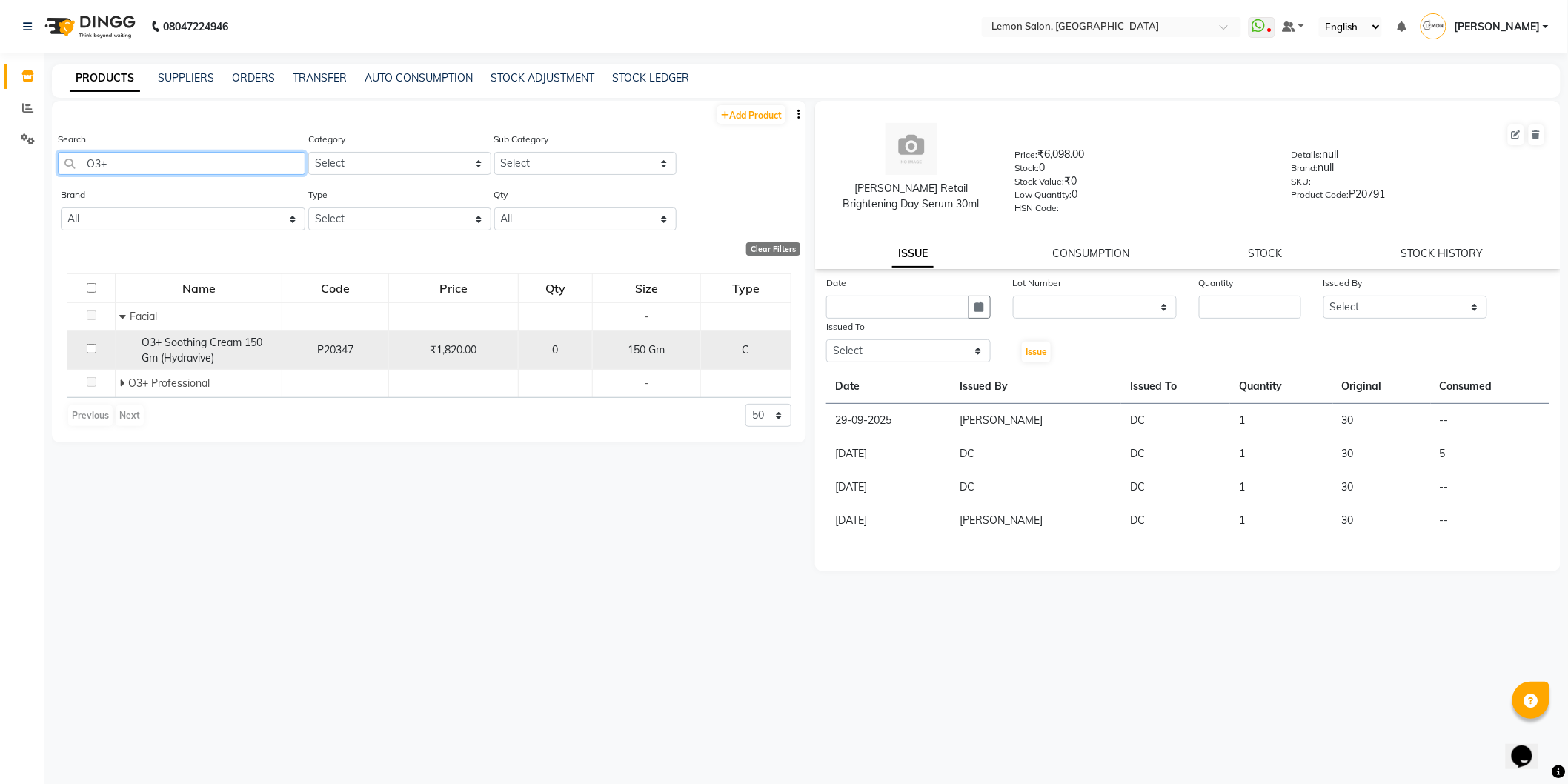
type input "O3+"
click at [176, 347] on span "O3+ Soothing Cream 150 Gm (Hydravive)" at bounding box center [202, 350] width 120 height 29
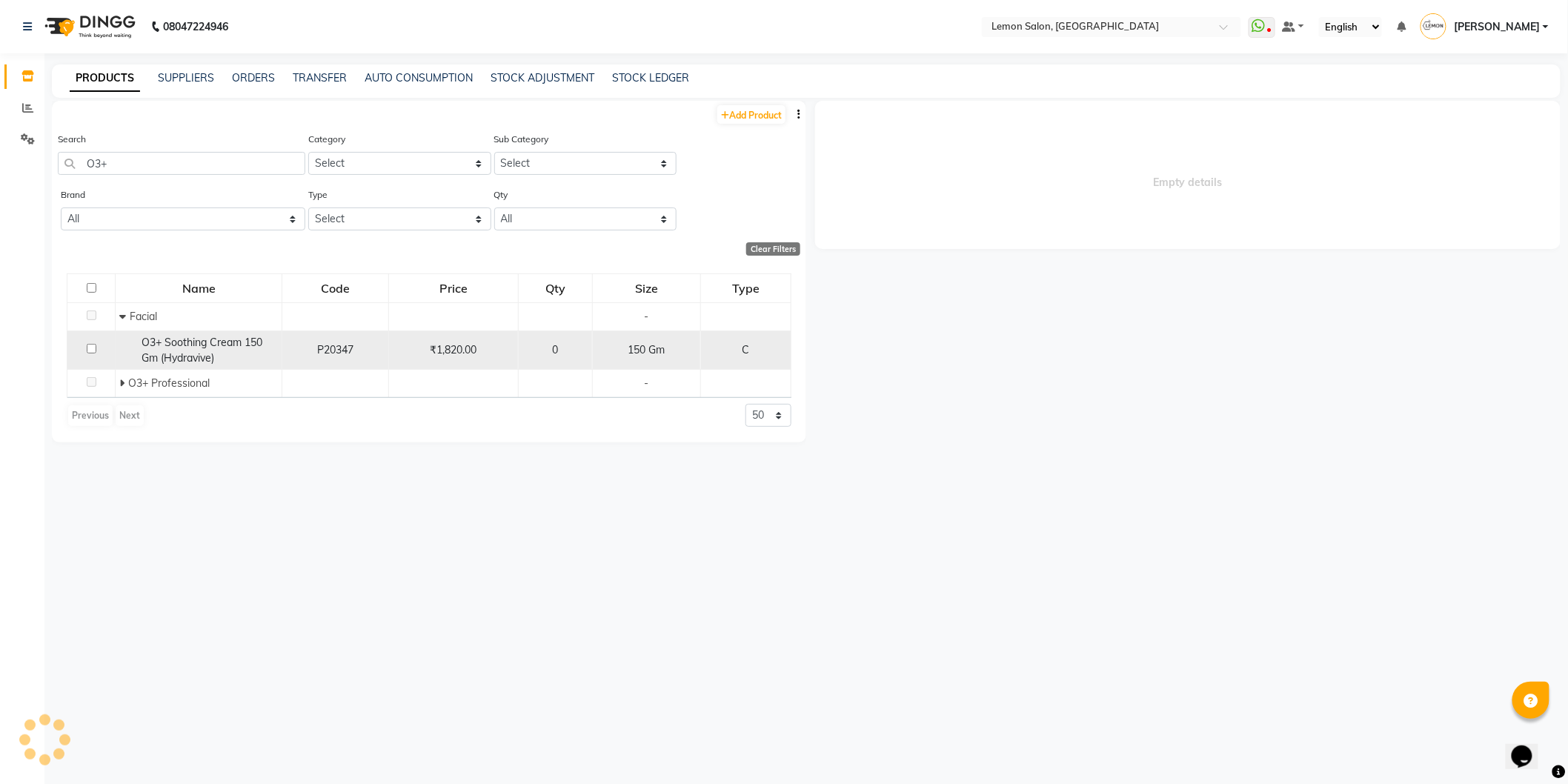
select select
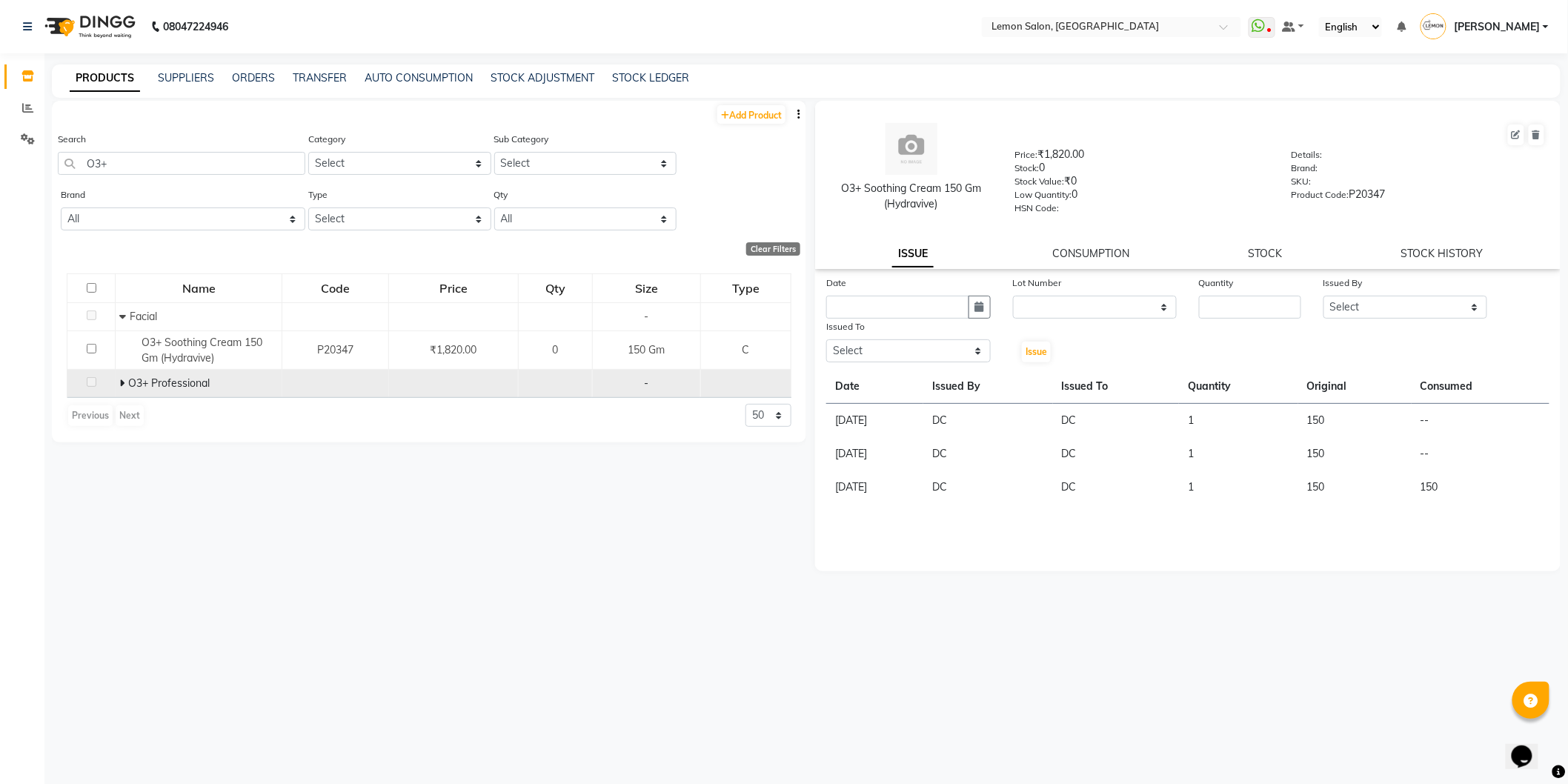
click at [161, 378] on span "O3+ Professional" at bounding box center [169, 383] width 82 height 13
click at [120, 381] on icon at bounding box center [122, 382] width 5 height 10
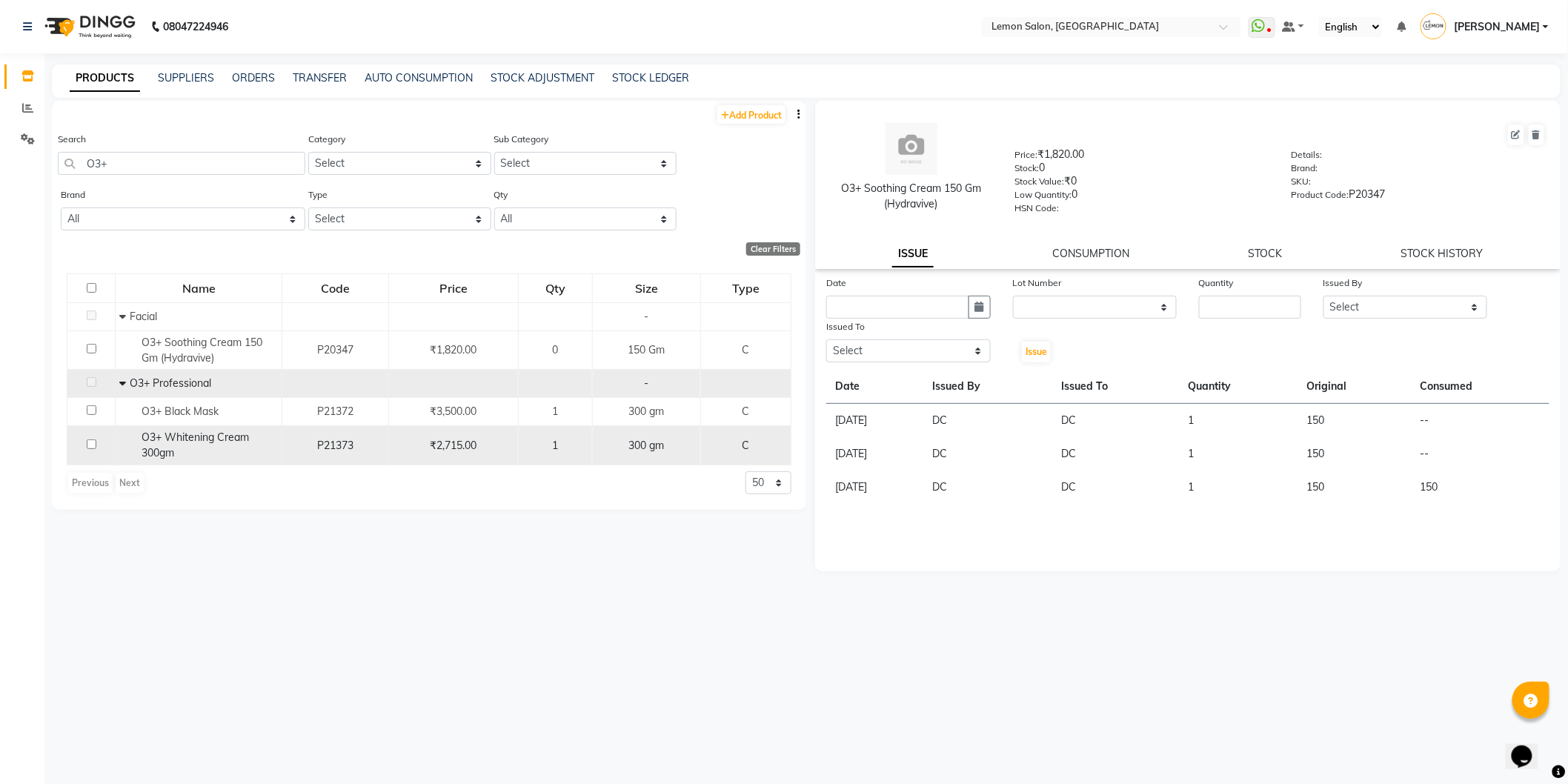
click at [195, 441] on span "O3+ Whitening Cream 300gm" at bounding box center [195, 445] width 107 height 29
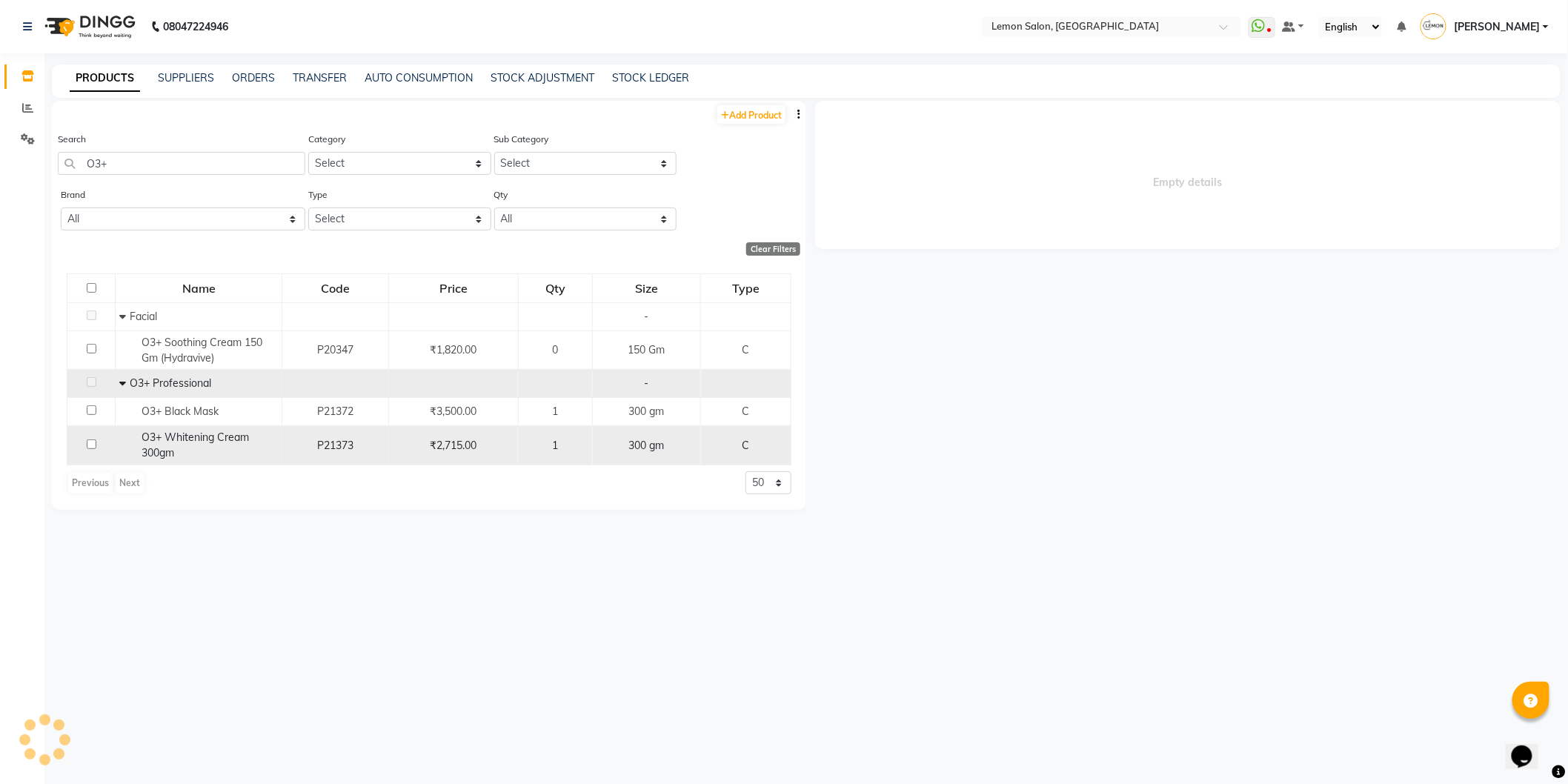
select select
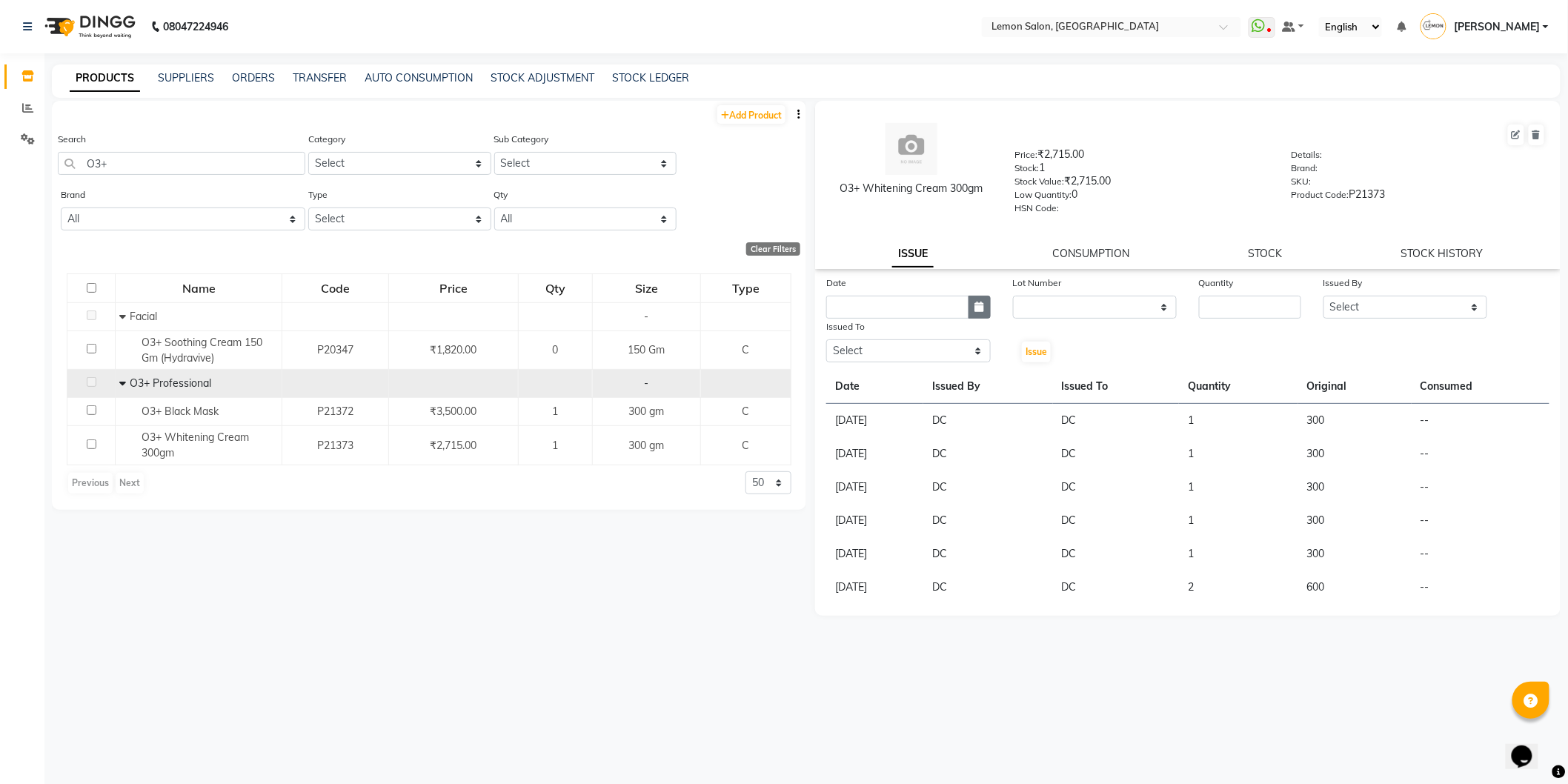
click at [981, 299] on button "button" at bounding box center [979, 307] width 22 height 23
select select "10"
select select "2025"
click at [870, 380] on div "30" at bounding box center [865, 384] width 24 height 24
type input "30-09-2025"
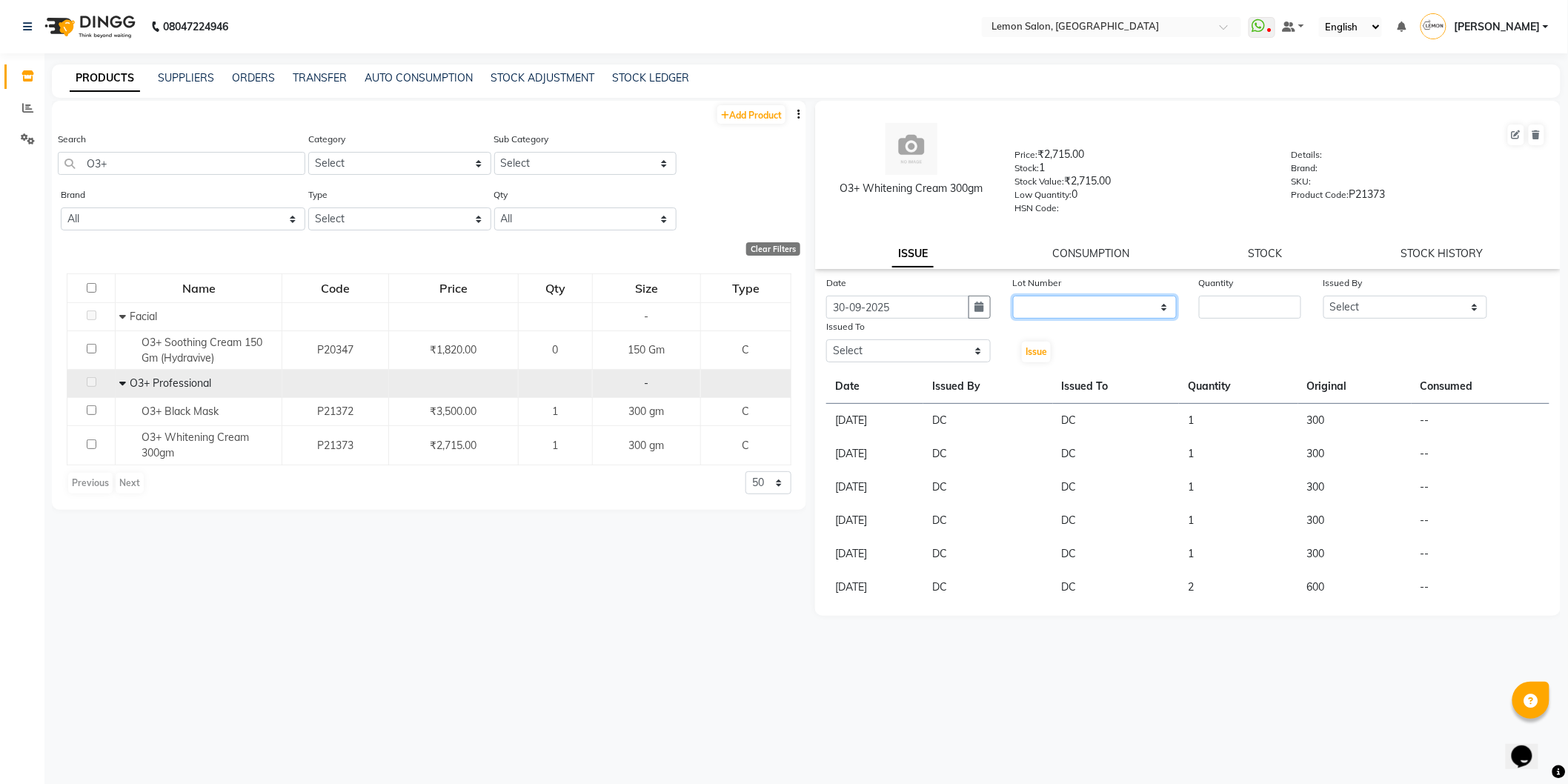
click at [1075, 307] on select "None" at bounding box center [1095, 307] width 164 height 23
select select "0: null"
click at [1013, 297] on select "None" at bounding box center [1095, 307] width 164 height 23
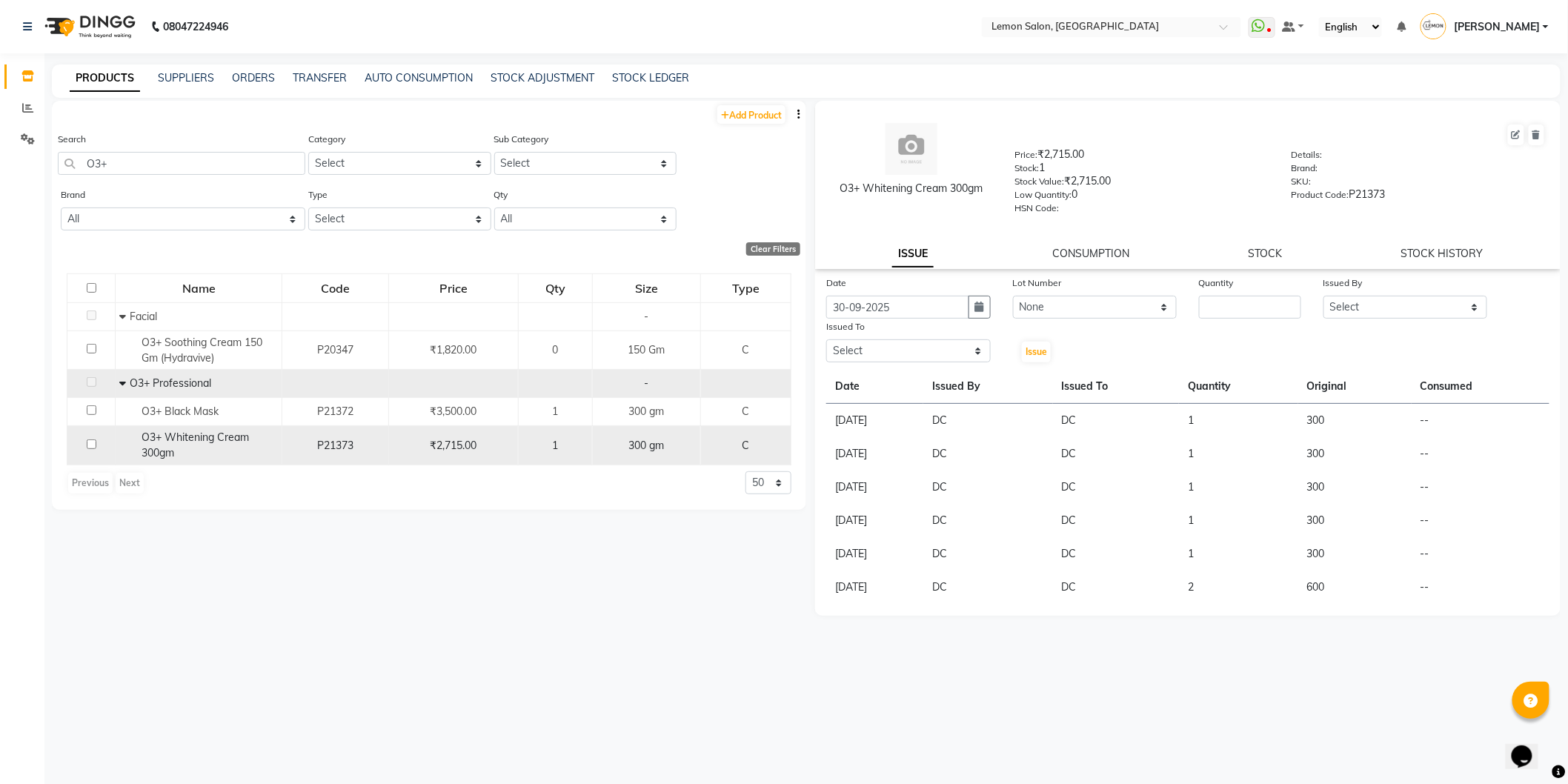
click at [234, 460] on div "O3+ Whitening Cream 300gm" at bounding box center [198, 446] width 158 height 31
